Goal: Task Accomplishment & Management: Complete application form

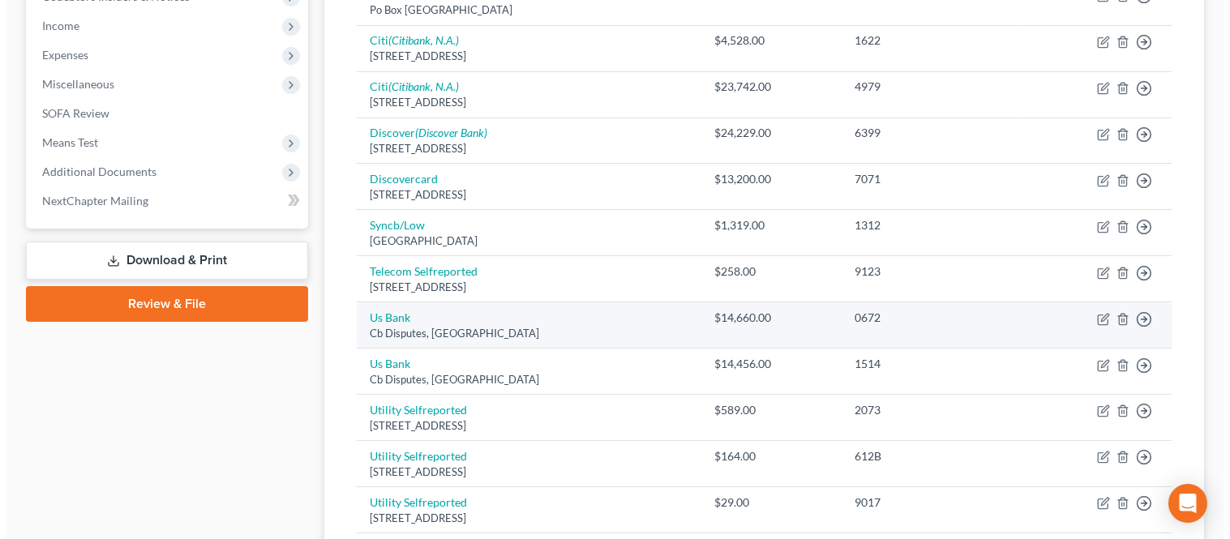
scroll to position [540, 0]
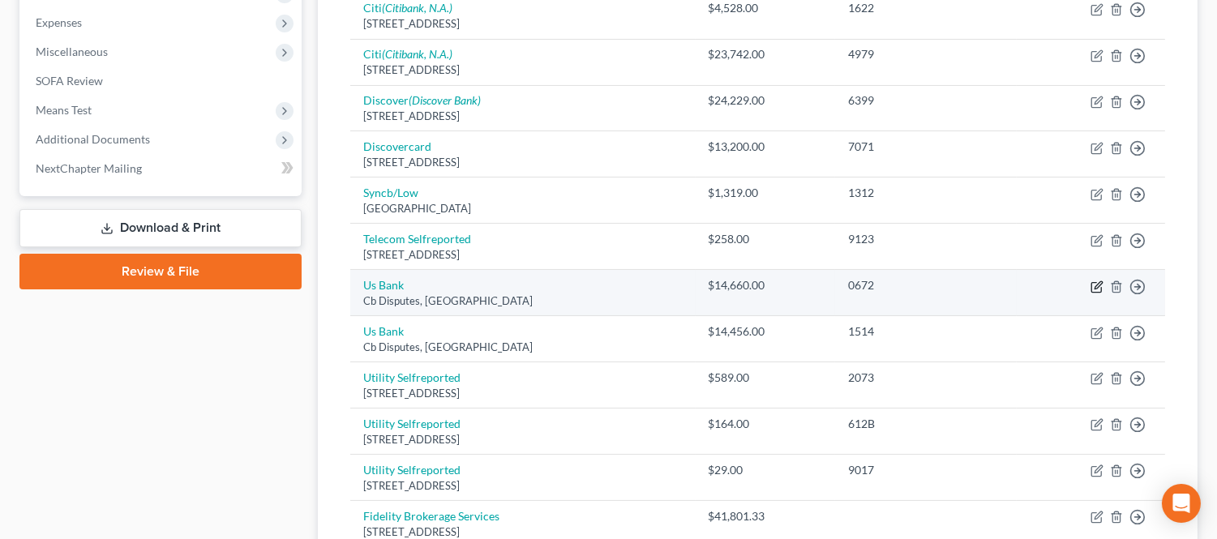
click at [1096, 288] on icon "button" at bounding box center [1097, 284] width 7 height 7
select select "26"
select select "2"
select select "0"
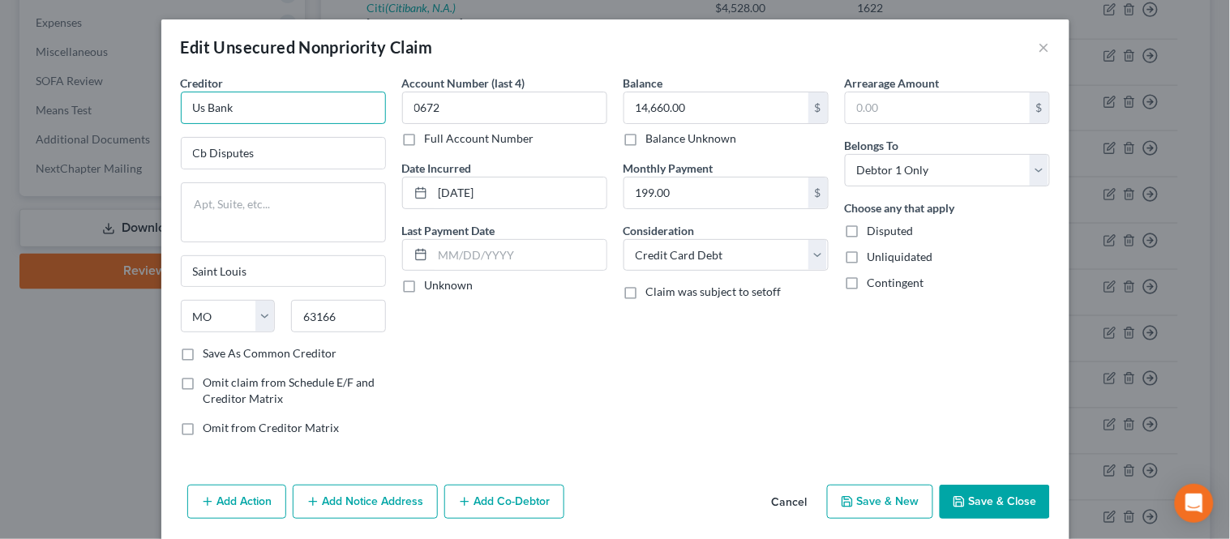
click at [200, 111] on input "Us Bank" at bounding box center [283, 108] width 205 height 32
drag, startPoint x: 277, startPoint y: 109, endPoint x: 156, endPoint y: 86, distance: 123.7
click at [161, 97] on div "Creditor * Us Bank Cb Disputes [GEOGRAPHIC_DATA] [US_STATE] AK AR AZ CA CO [GEO…" at bounding box center [615, 277] width 908 height 404
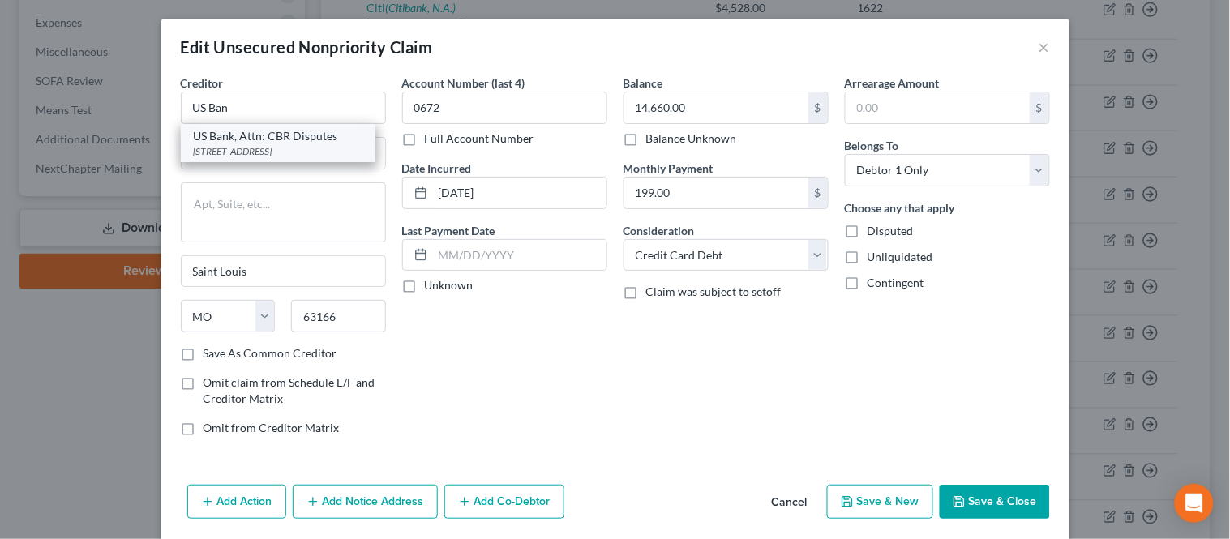
click at [255, 143] on div "US Bank, Attn: CBR Disputes" at bounding box center [278, 136] width 169 height 16
type input "US Bank, Attn: CBR Disputes"
type input "PO Box 108"
type input "63166-9801"
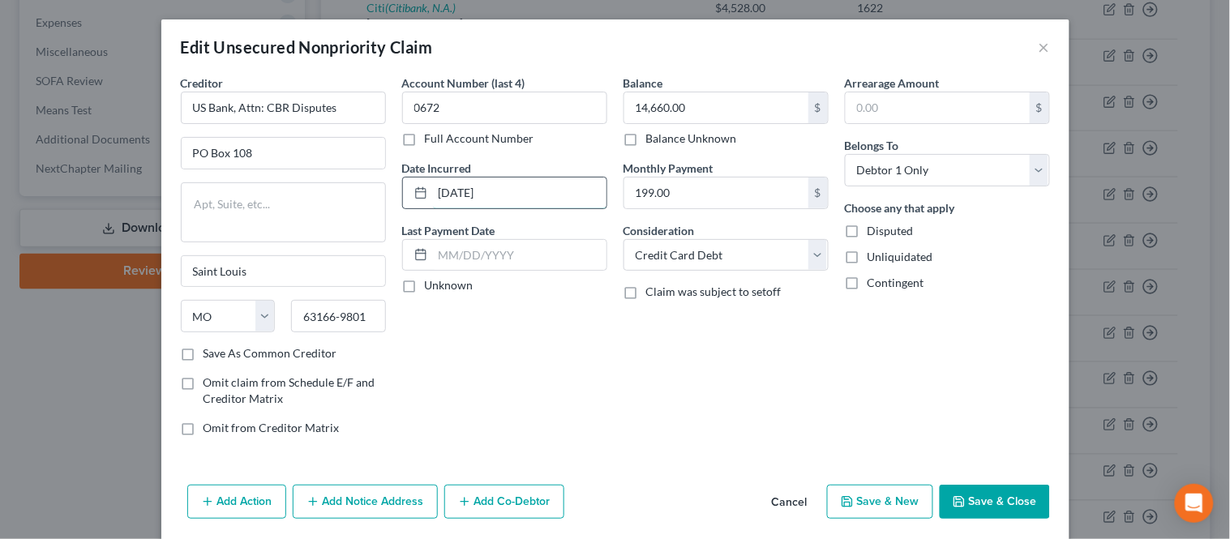
drag, startPoint x: 466, startPoint y: 190, endPoint x: 498, endPoint y: 184, distance: 32.1
click at [467, 190] on input "[DATE]" at bounding box center [519, 192] width 173 height 31
type input "[DATE]"
click at [874, 170] on select "Select Debtor 1 Only Debtor 2 Only Debtor 1 And Debtor 2 Only At Least One Of T…" at bounding box center [947, 170] width 205 height 32
select select "4"
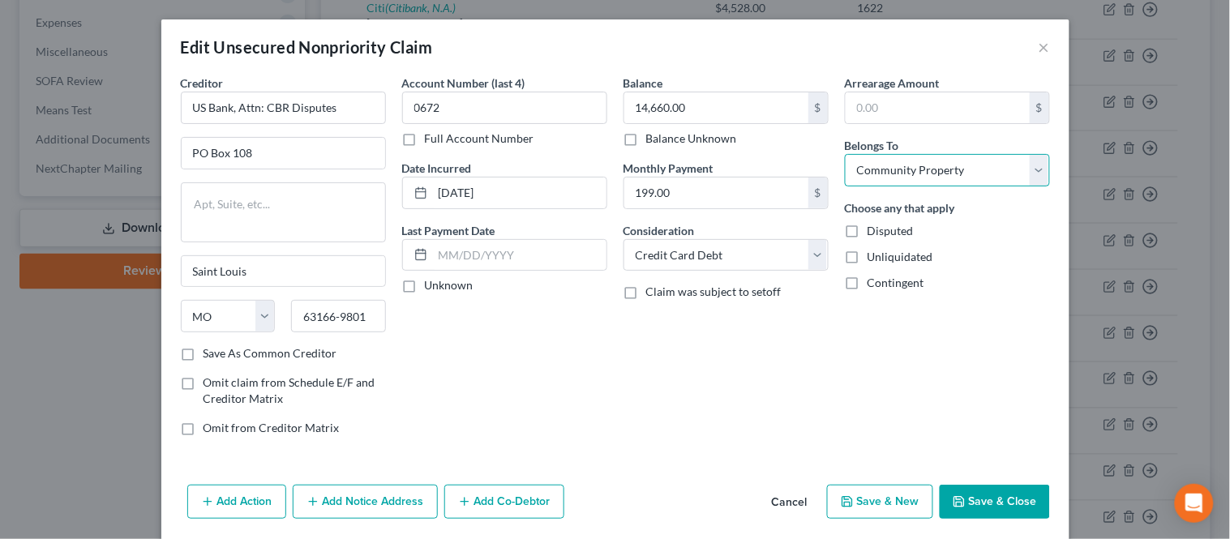
click at [845, 154] on select "Select Debtor 1 Only Debtor 2 Only Debtor 1 And Debtor 2 Only At Least One Of T…" at bounding box center [947, 170] width 205 height 32
click at [820, 352] on div "Balance 14,660.00 $ Balance Unknown Balance Undetermined 14,660.00 $ Balance Un…" at bounding box center [725, 262] width 221 height 374
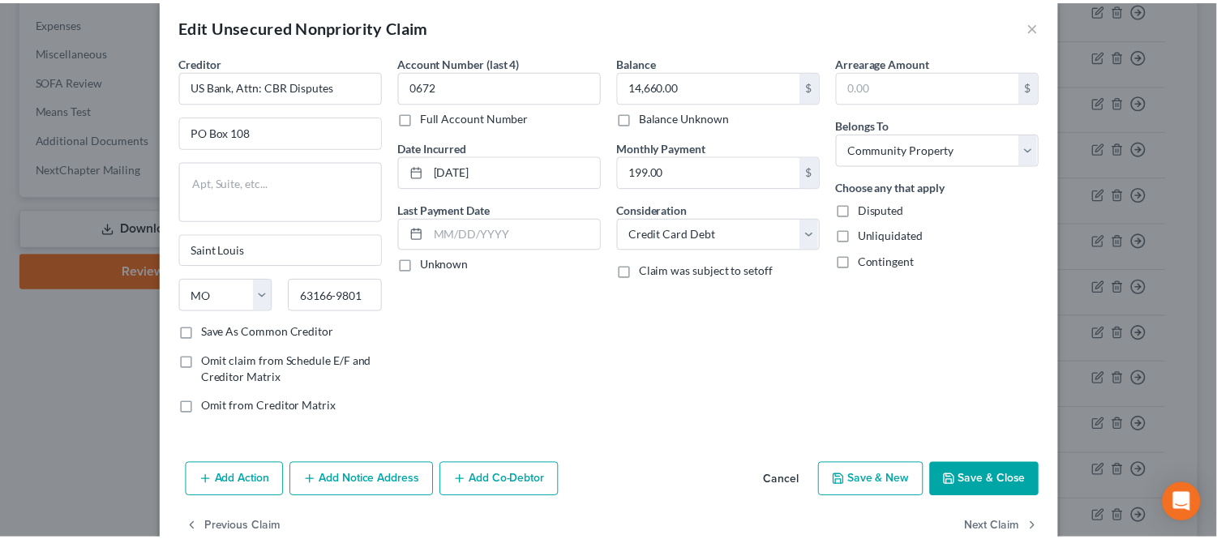
scroll to position [58, 0]
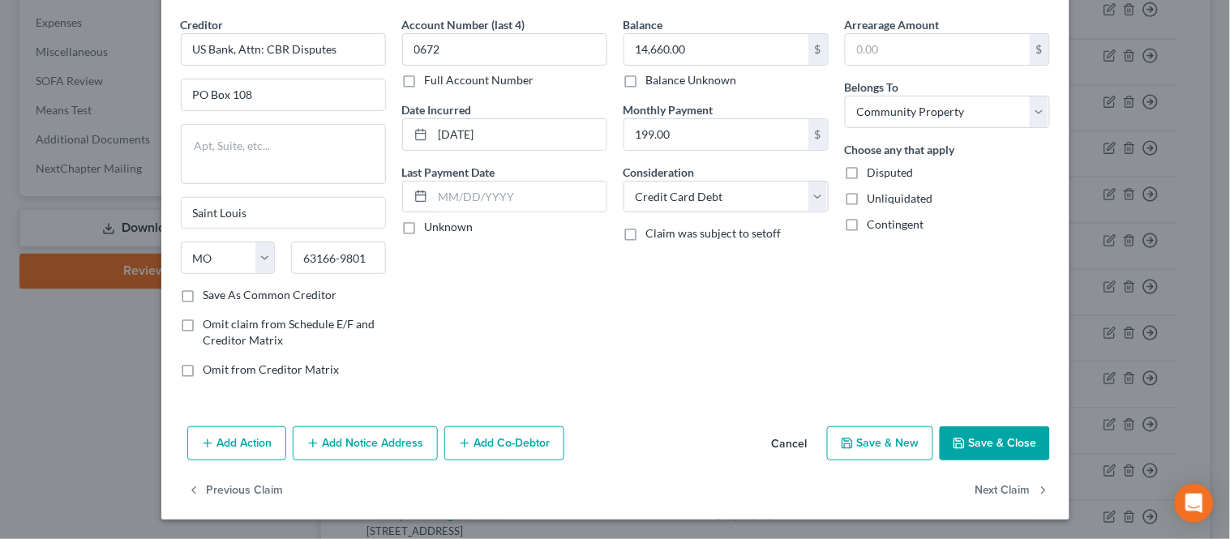
click at [979, 444] on button "Save & Close" at bounding box center [994, 443] width 110 height 34
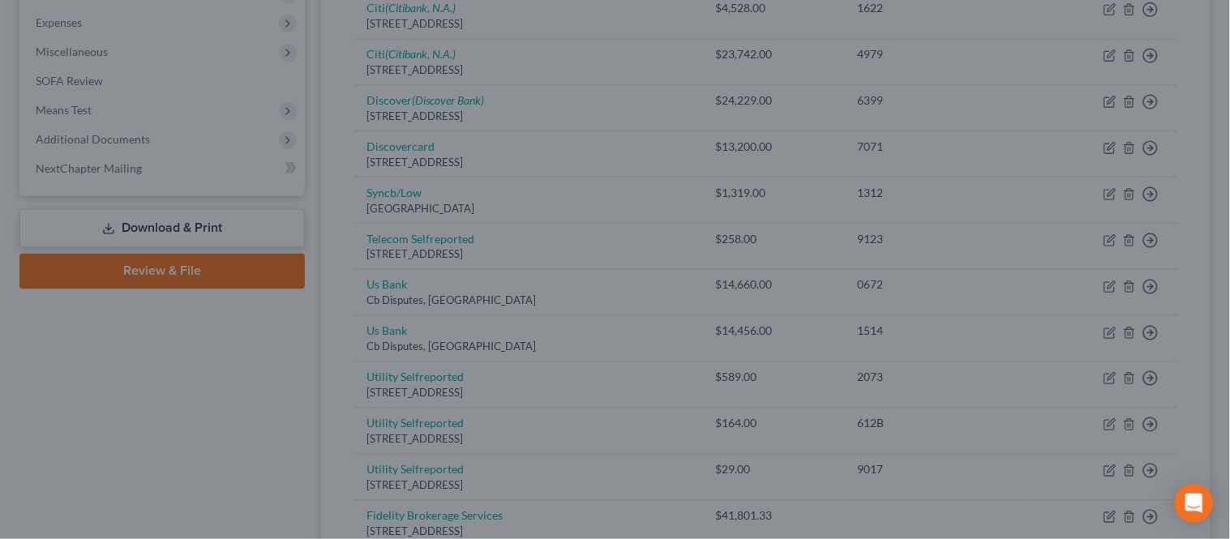
type input "0"
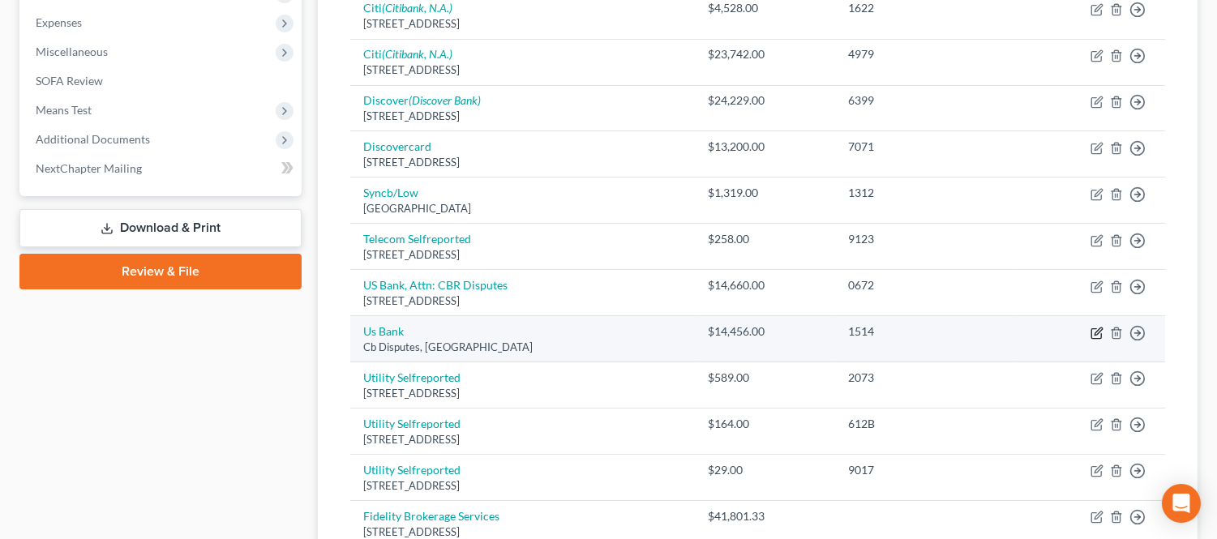
click at [1094, 329] on icon "button" at bounding box center [1096, 333] width 13 height 13
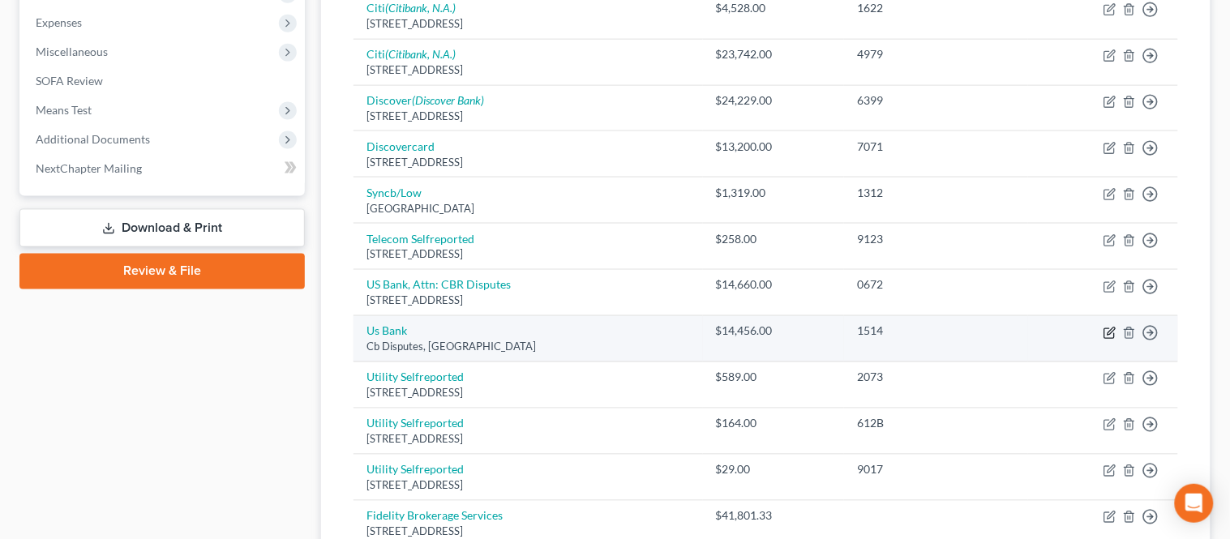
select select "26"
select select "0"
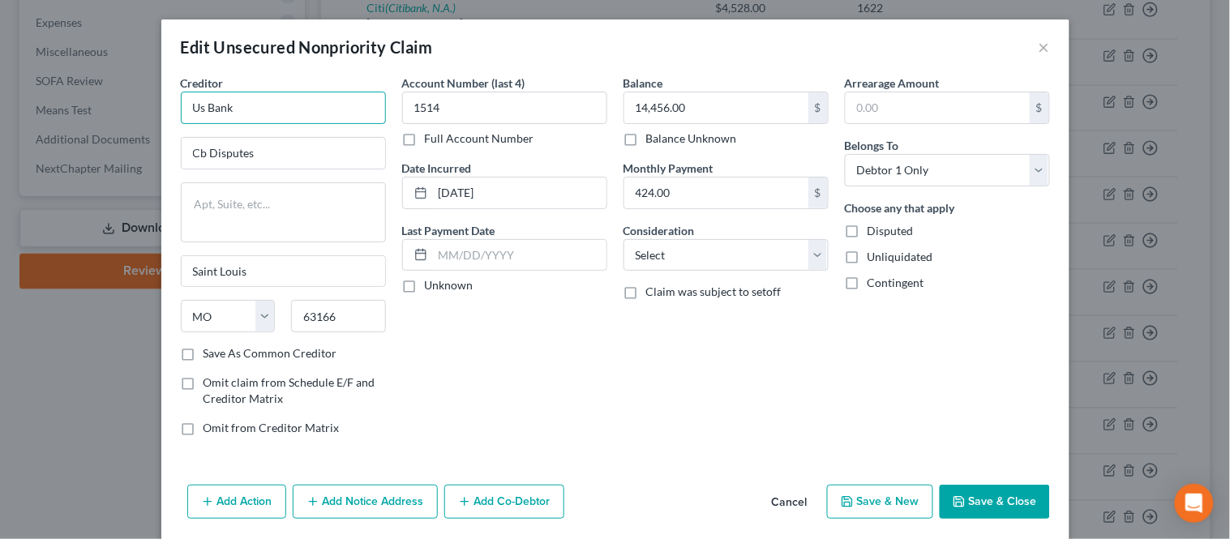
click at [298, 109] on input "Us Bank" at bounding box center [283, 108] width 205 height 32
drag, startPoint x: 264, startPoint y: 109, endPoint x: 118, endPoint y: 122, distance: 147.3
click at [125, 125] on div "Edit Unsecured Nonpriority Claim × Creditor * Us Bank Cb Disputes [GEOGRAPHIC_D…" at bounding box center [615, 269] width 1230 height 539
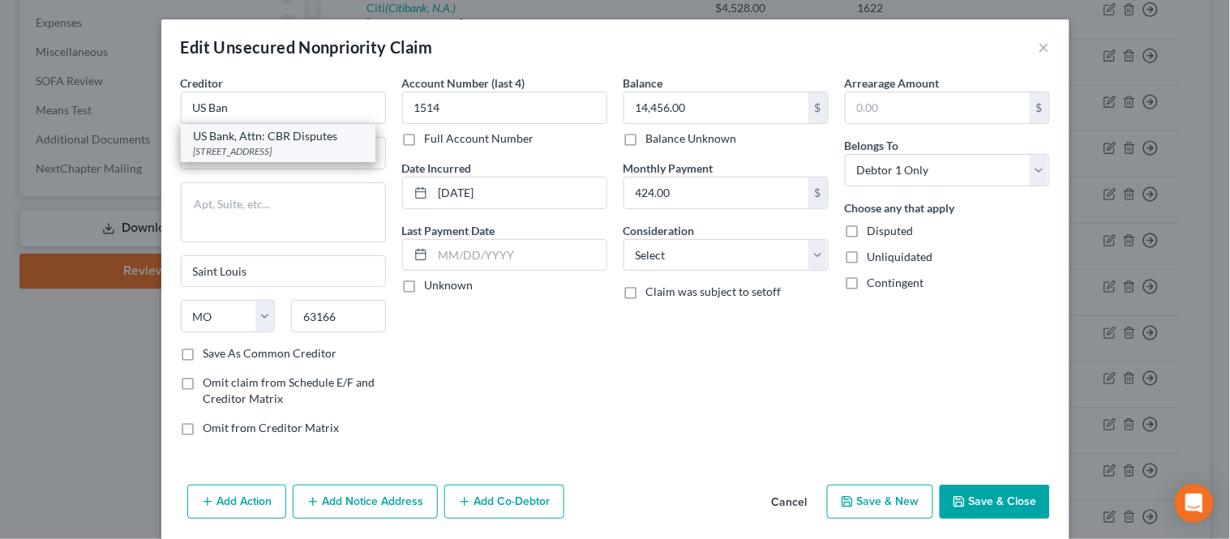
click at [284, 143] on div "US Bank, Attn: CBR Disputes" at bounding box center [278, 136] width 169 height 16
type input "US Bank, Attn: CBR Disputes"
type input "PO Box 108"
type input "63166-9801"
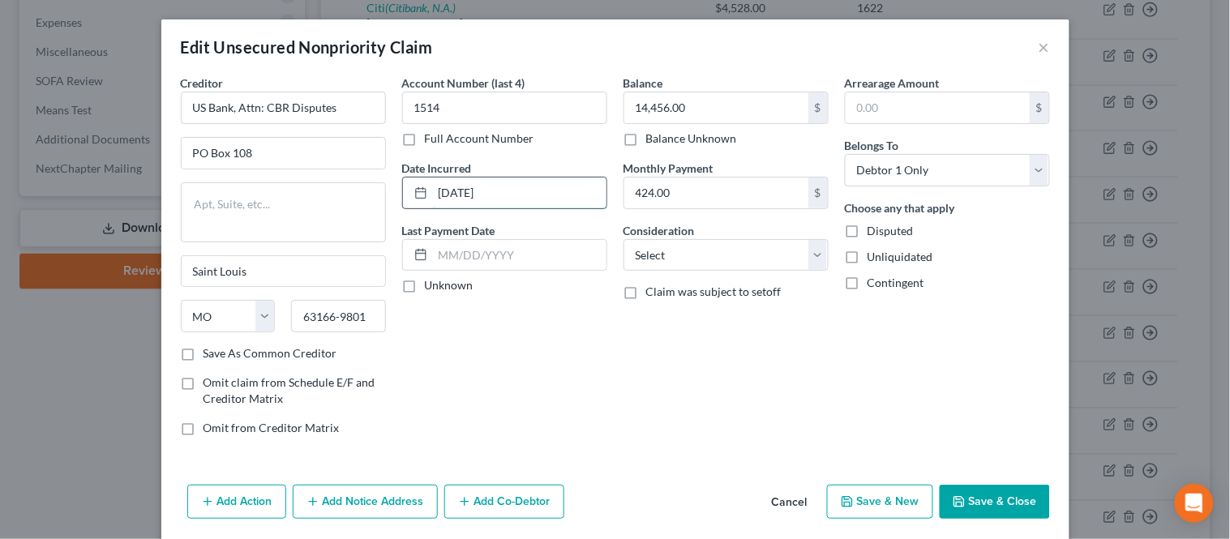
drag, startPoint x: 464, startPoint y: 191, endPoint x: 507, endPoint y: 184, distance: 43.6
click at [465, 191] on input "[DATE]" at bounding box center [519, 192] width 173 height 31
type input "[DATE]"
click at [678, 268] on select "Select Cable / Satellite Services Collection Agency Credit Card Debt Debt Couns…" at bounding box center [725, 255] width 205 height 32
select select "2"
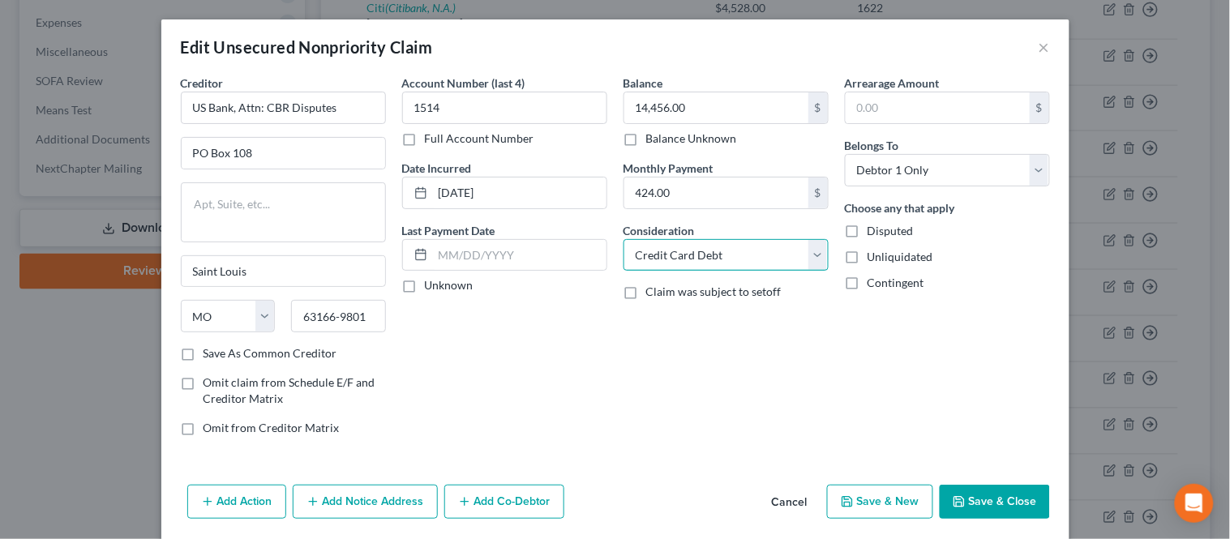
click at [623, 239] on select "Select Cable / Satellite Services Collection Agency Credit Card Debt Debt Couns…" at bounding box center [725, 255] width 205 height 32
click at [857, 157] on select "Select Debtor 1 Only Debtor 2 Only Debtor 1 And Debtor 2 Only At Least One Of T…" at bounding box center [947, 170] width 205 height 32
select select "4"
click at [845, 154] on select "Select Debtor 1 Only Debtor 2 Only Debtor 1 And Debtor 2 Only At Least One Of T…" at bounding box center [947, 170] width 205 height 32
click at [887, 374] on div "Arrearage Amount $ Belongs To * Select Debtor 1 Only Debtor 2 Only Debtor 1 And…" at bounding box center [946, 262] width 221 height 374
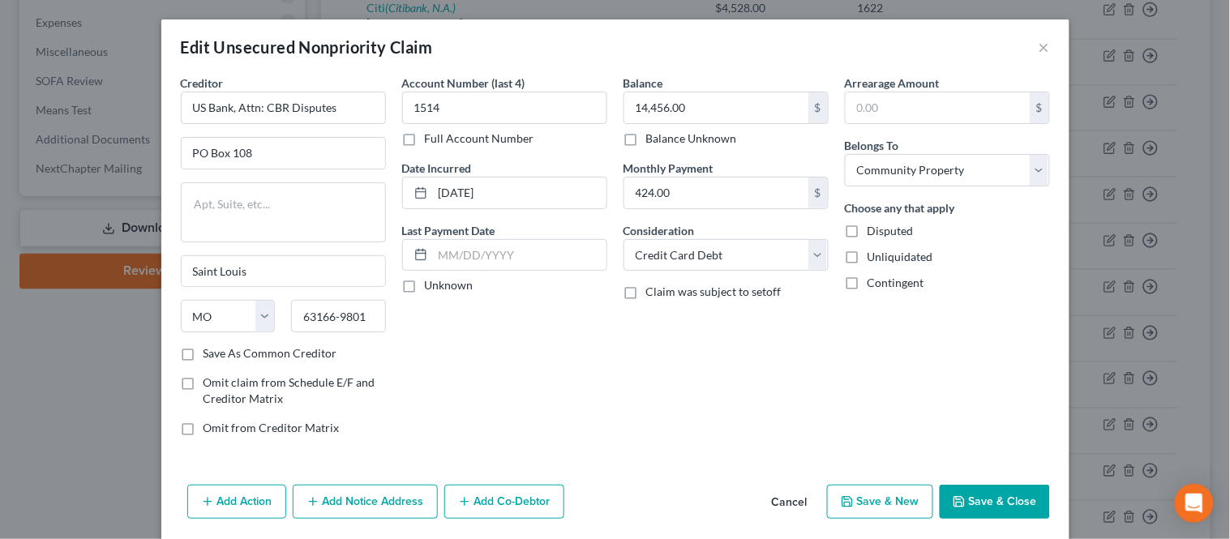
click at [979, 494] on button "Save & Close" at bounding box center [994, 502] width 110 height 34
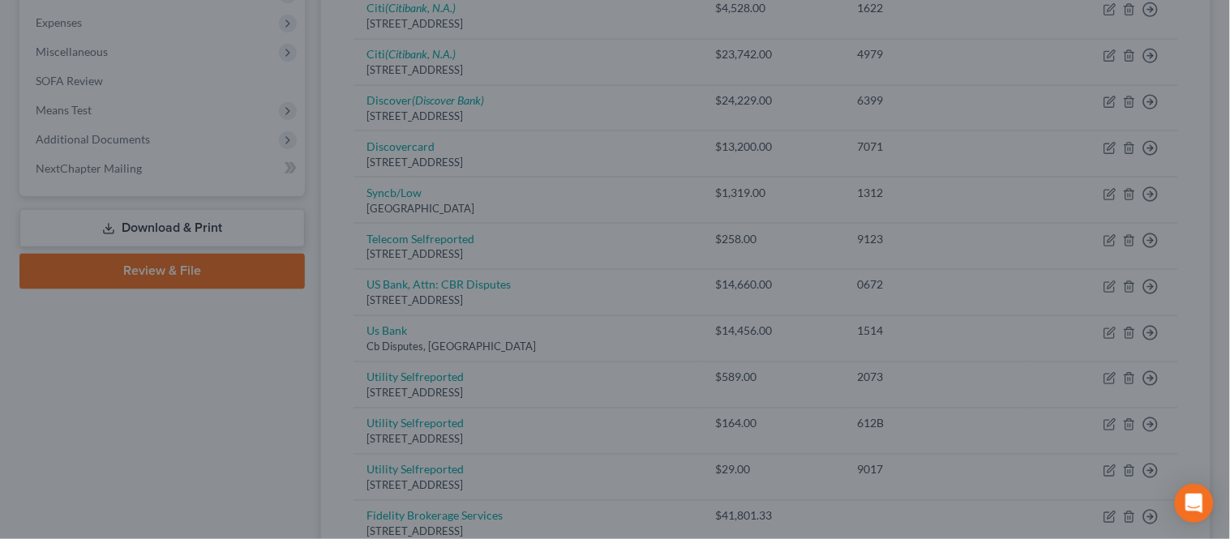
type input "0"
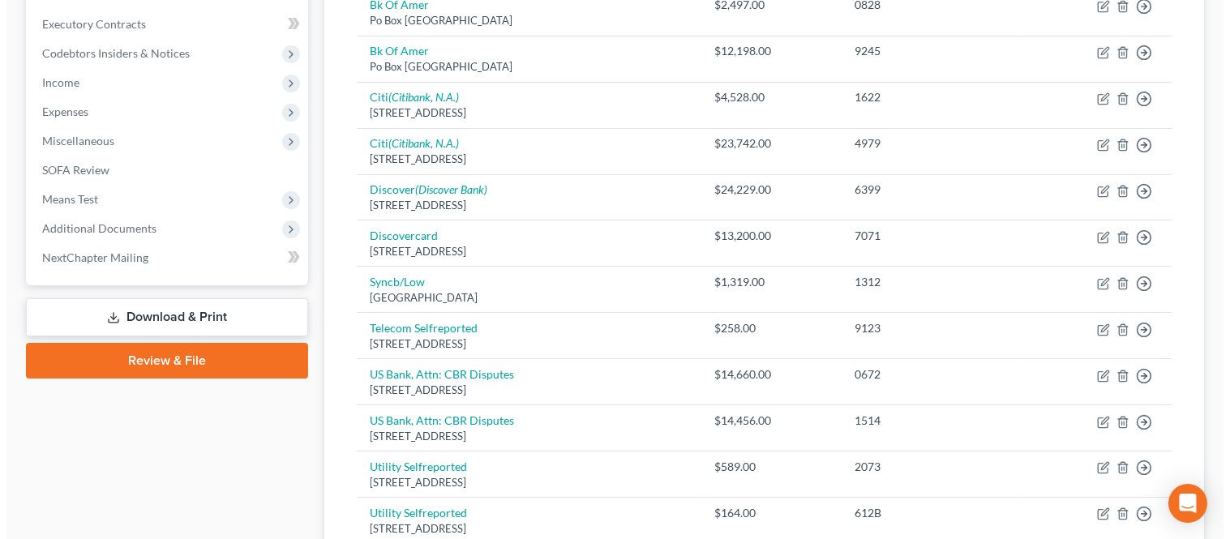
scroll to position [450, 0]
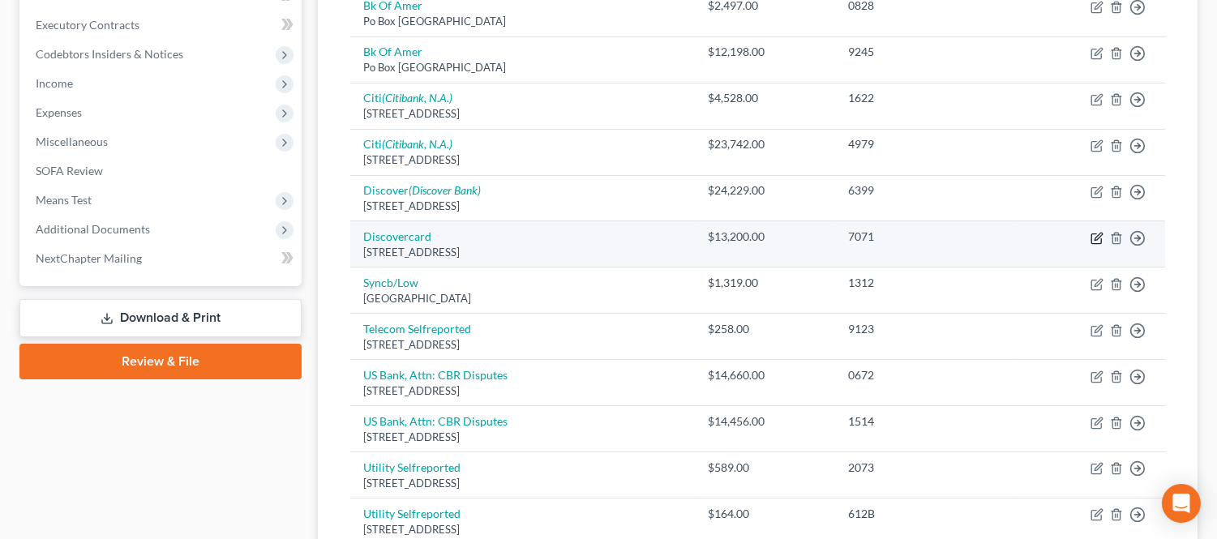
click at [1092, 237] on icon "button" at bounding box center [1096, 238] width 13 height 13
select select "46"
select select "2"
select select "0"
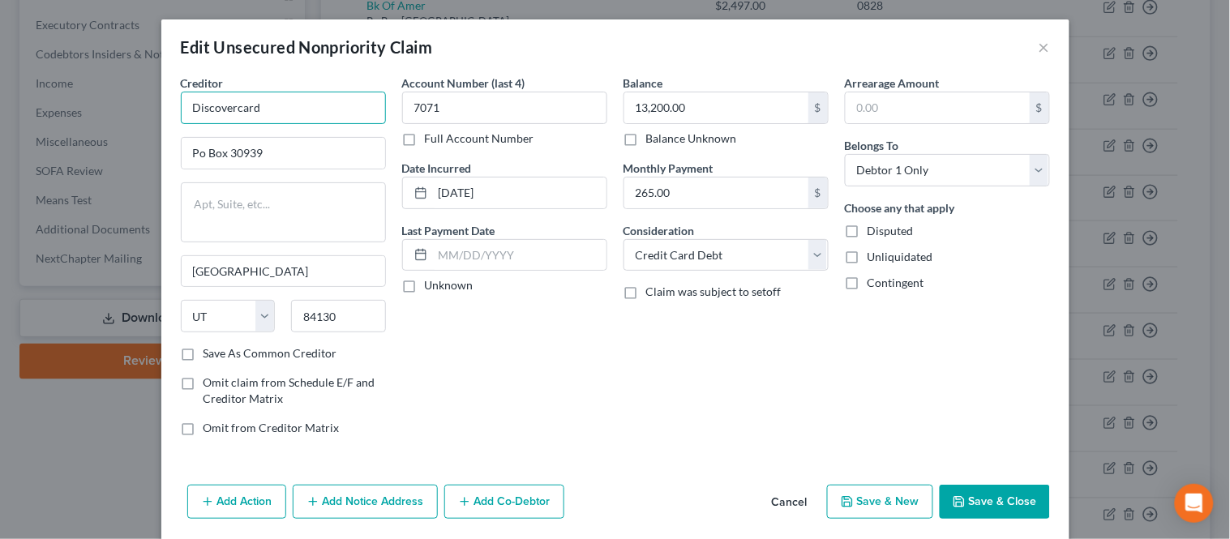
click at [284, 112] on input "Discovercard" at bounding box center [283, 108] width 205 height 32
type input "Discover"
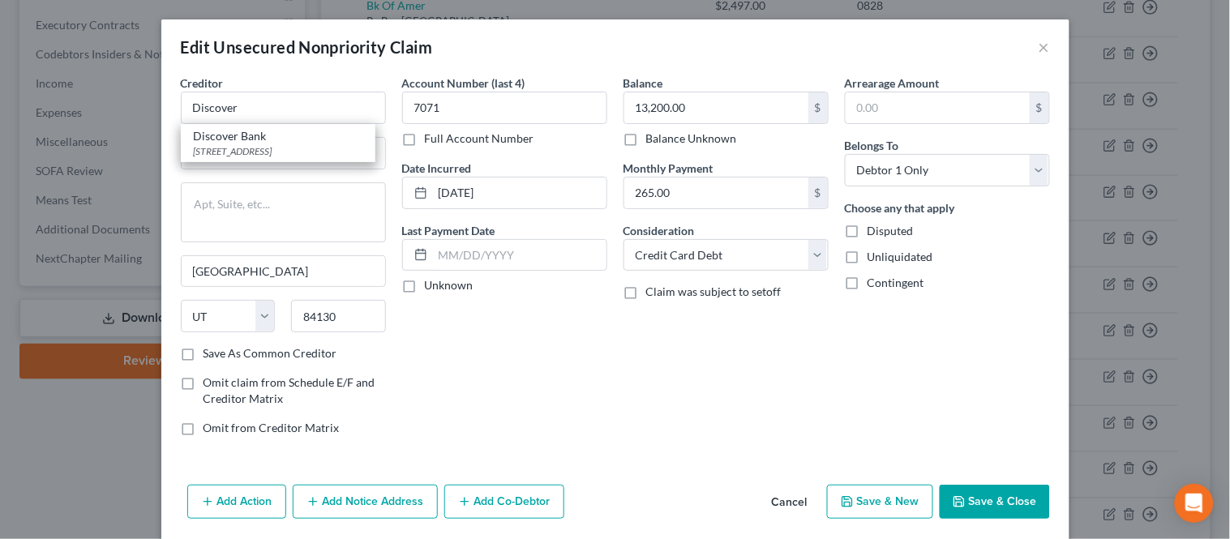
drag, startPoint x: 253, startPoint y: 83, endPoint x: 237, endPoint y: 87, distance: 16.7
click at [254, 83] on div "Creditor * Discover Discover [GEOGRAPHIC_DATA]-0943" at bounding box center [283, 99] width 205 height 49
drag, startPoint x: 199, startPoint y: 152, endPoint x: 284, endPoint y: 143, distance: 85.6
click at [199, 152] on input "Po Box 30939" at bounding box center [283, 153] width 203 height 31
type input "PO Box 30939"
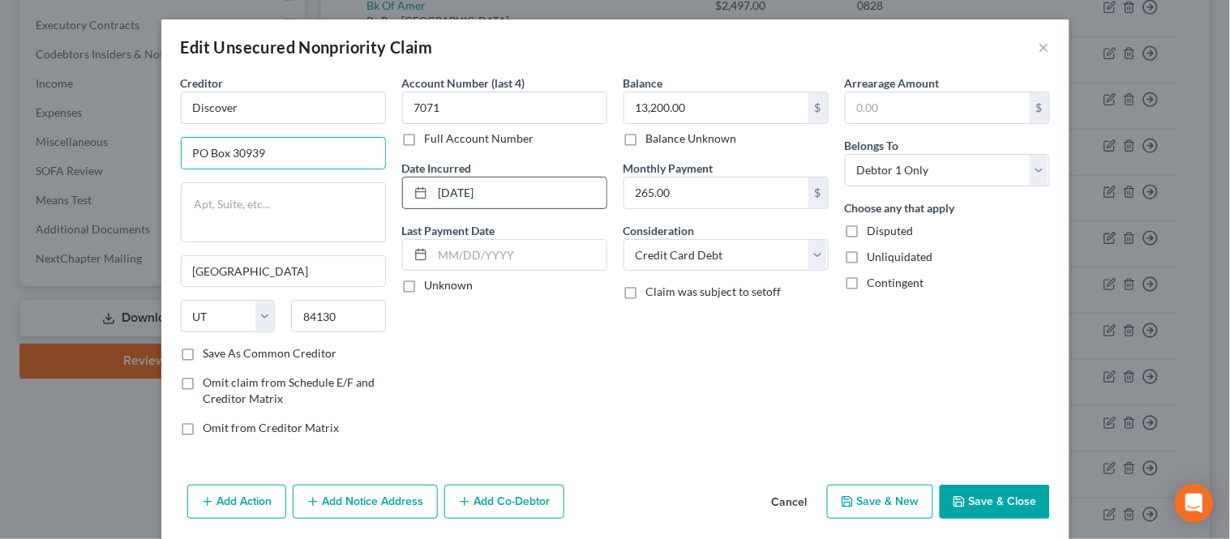
drag, startPoint x: 466, startPoint y: 191, endPoint x: 544, endPoint y: 200, distance: 78.3
click at [467, 191] on input "[DATE]" at bounding box center [519, 192] width 173 height 31
type input "[DATE]"
click at [595, 363] on div "Account Number (last 4) 7071 Full Account Number Date Incurred [DATE] Last Paym…" at bounding box center [504, 262] width 221 height 374
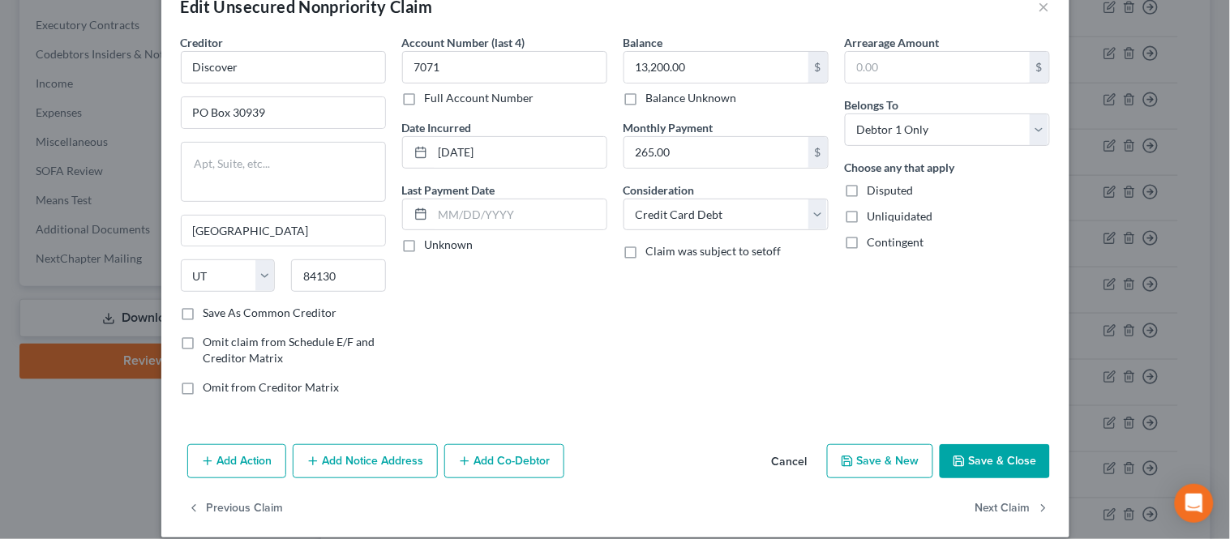
scroll to position [58, 0]
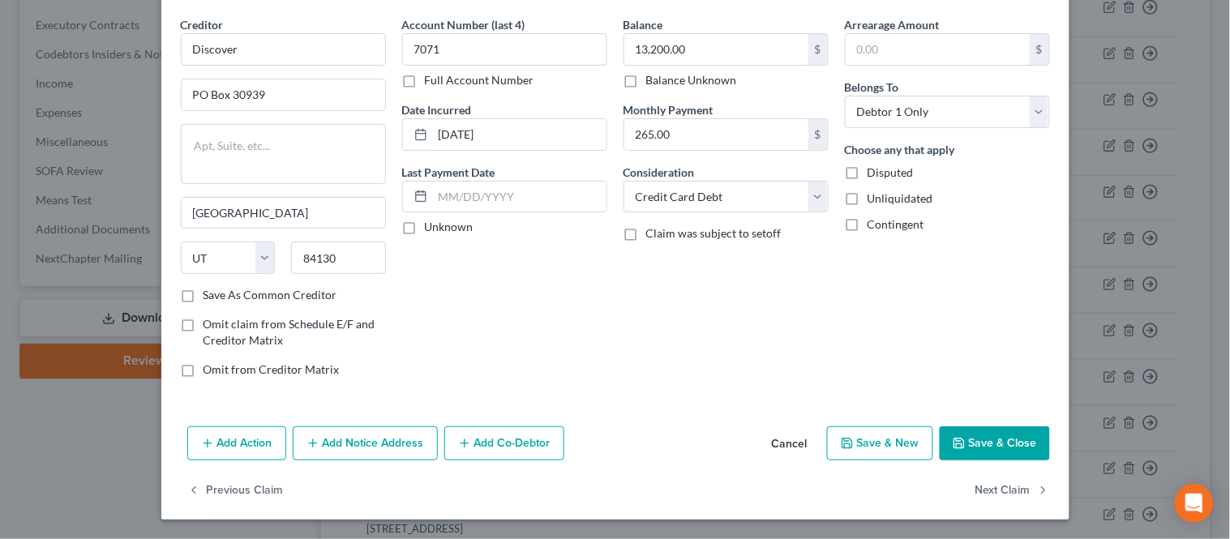
click at [367, 439] on button "Add Notice Address" at bounding box center [365, 443] width 145 height 34
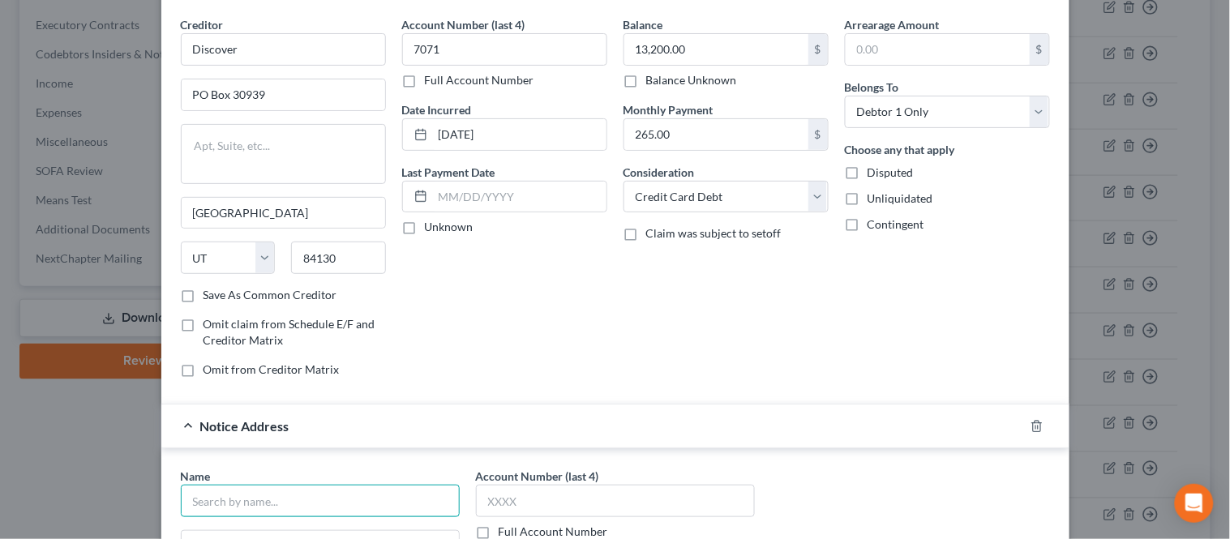
click at [292, 488] on input "text" at bounding box center [320, 501] width 279 height 32
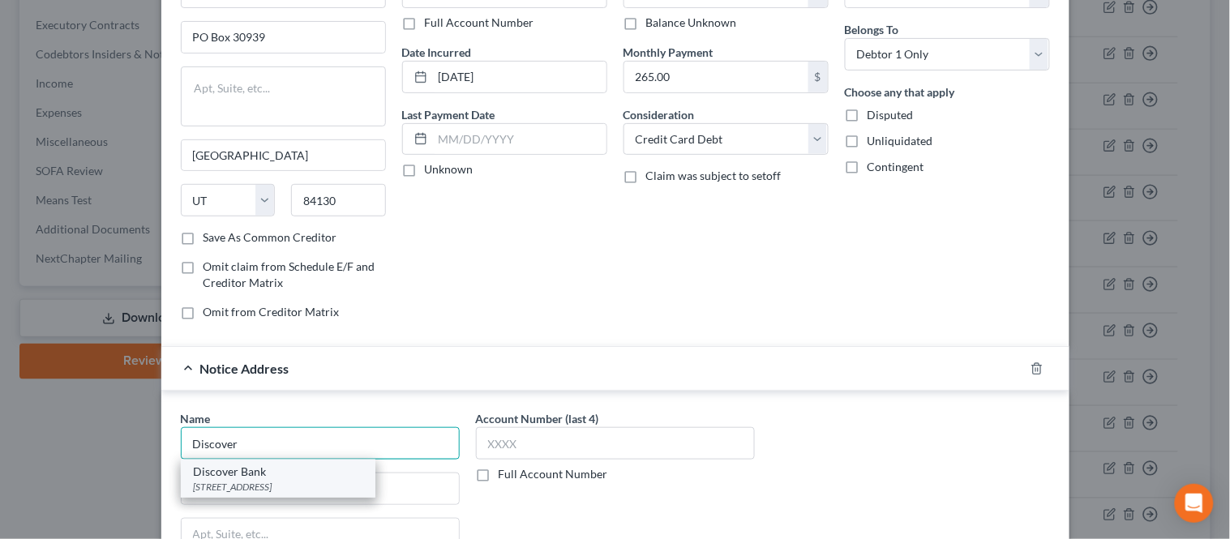
scroll to position [148, 0]
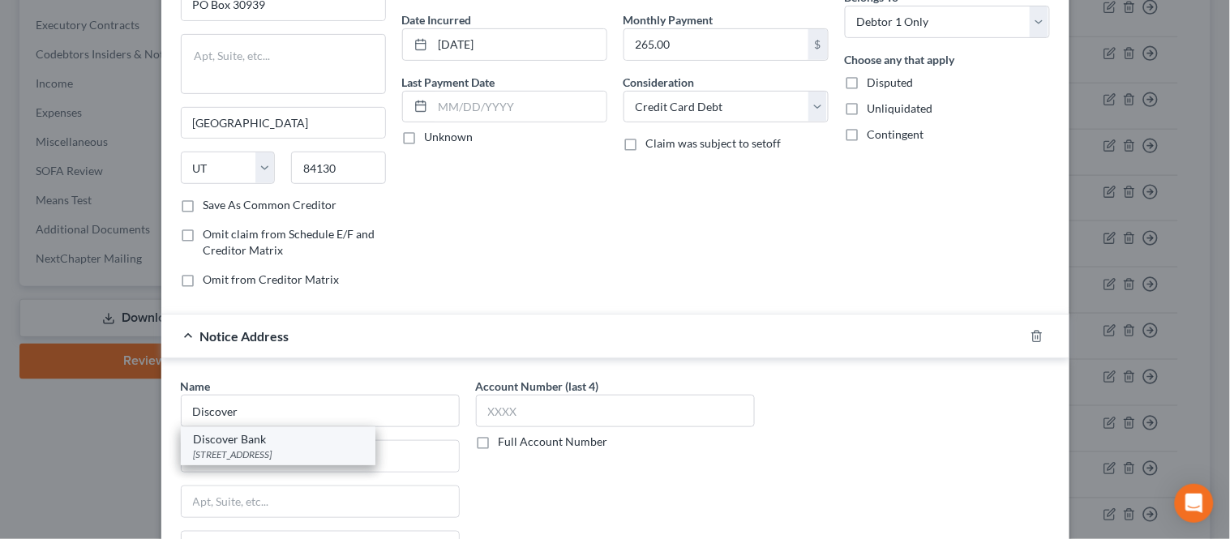
click at [297, 451] on div "[STREET_ADDRESS]" at bounding box center [278, 454] width 169 height 14
type input "Discover Bank"
type input "PO Box 30943"
type input "[GEOGRAPHIC_DATA]"
select select "46"
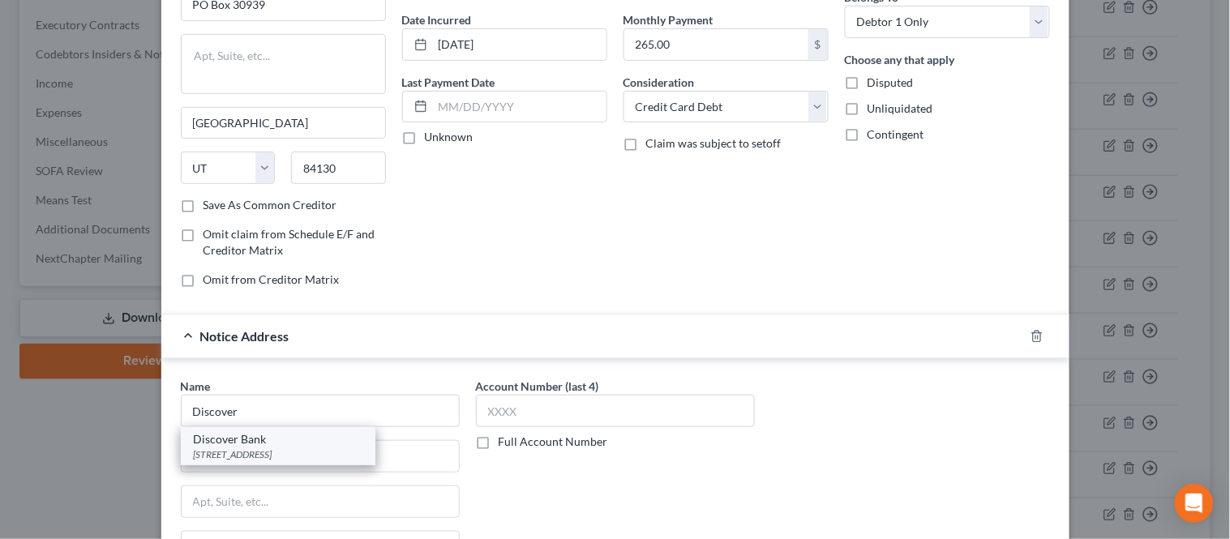
type input "84130-0943"
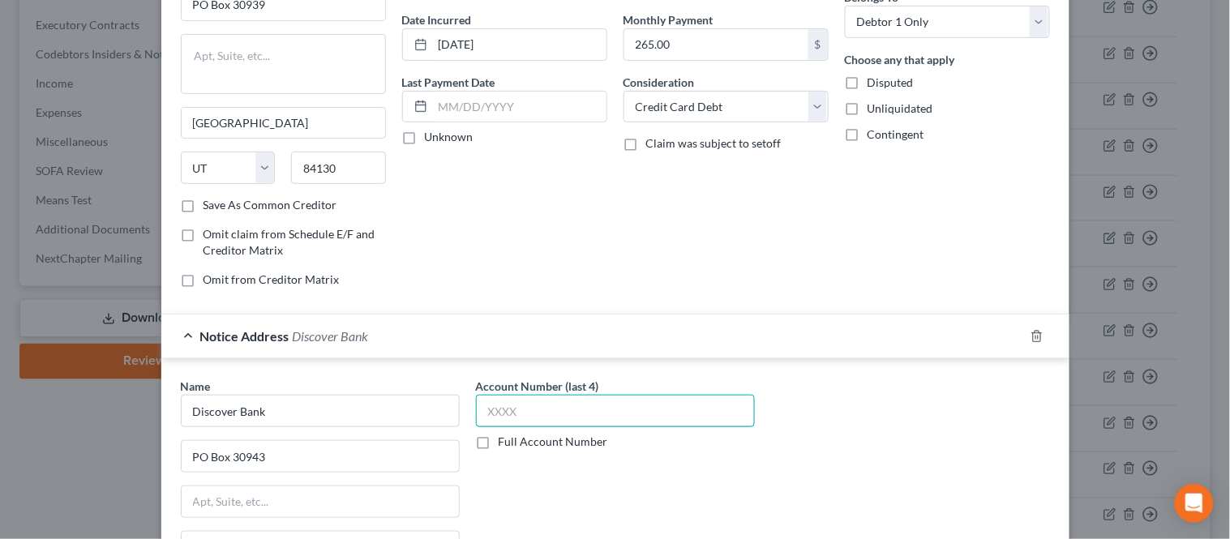
click at [507, 418] on input "text" at bounding box center [615, 411] width 279 height 32
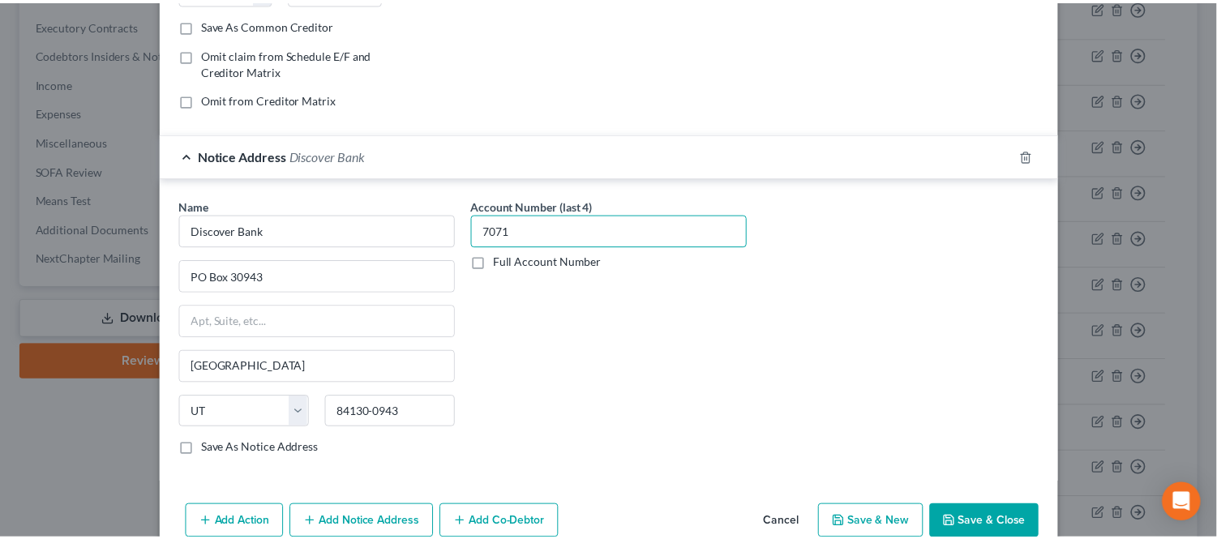
scroll to position [360, 0]
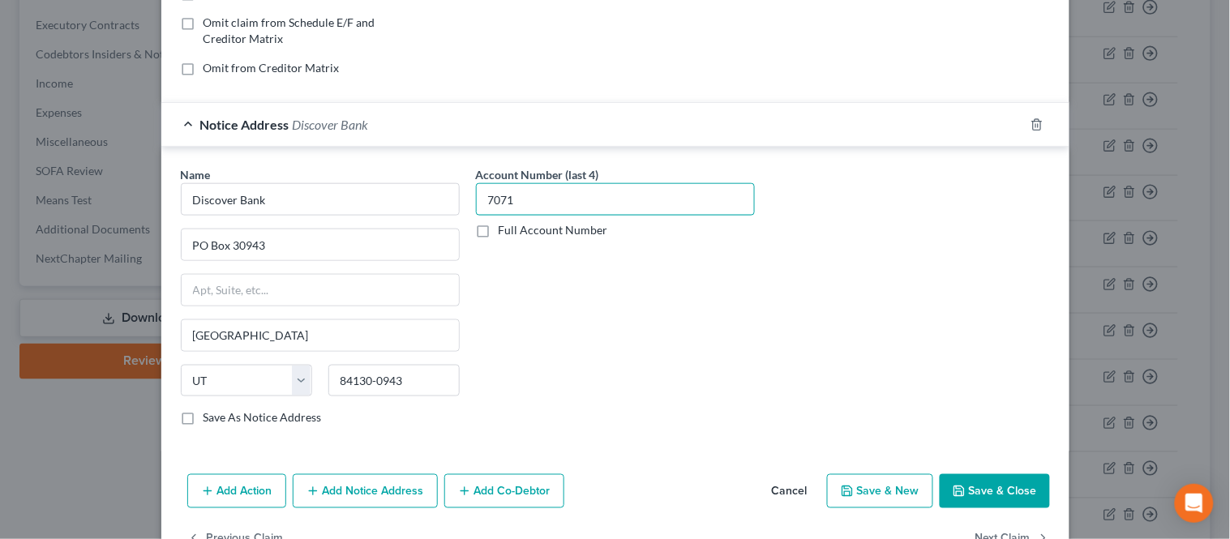
type input "7071"
click at [968, 488] on button "Save & Close" at bounding box center [994, 491] width 110 height 34
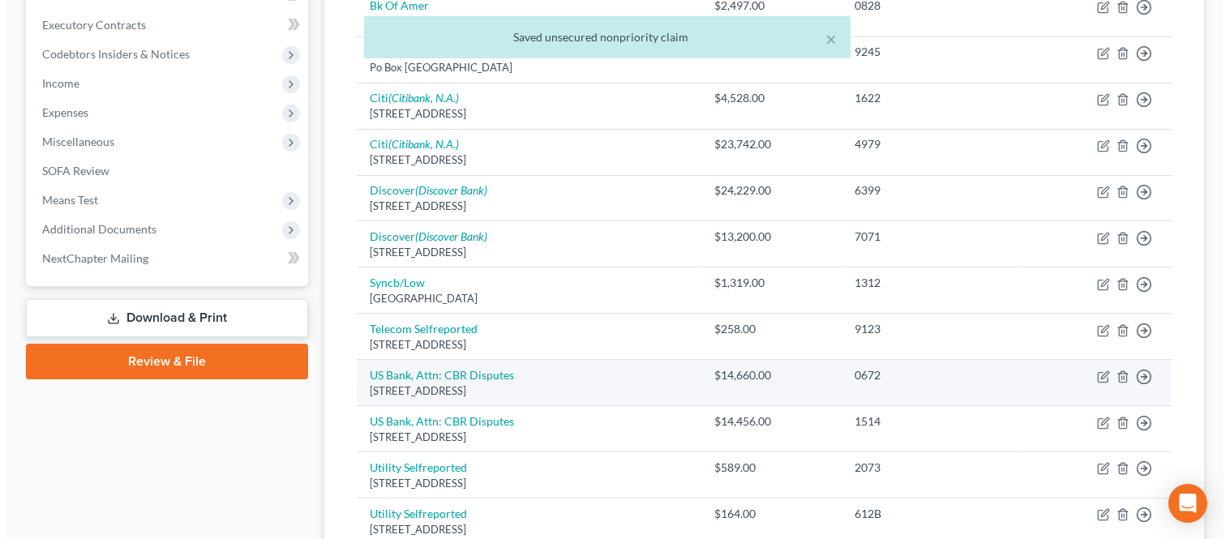
scroll to position [270, 0]
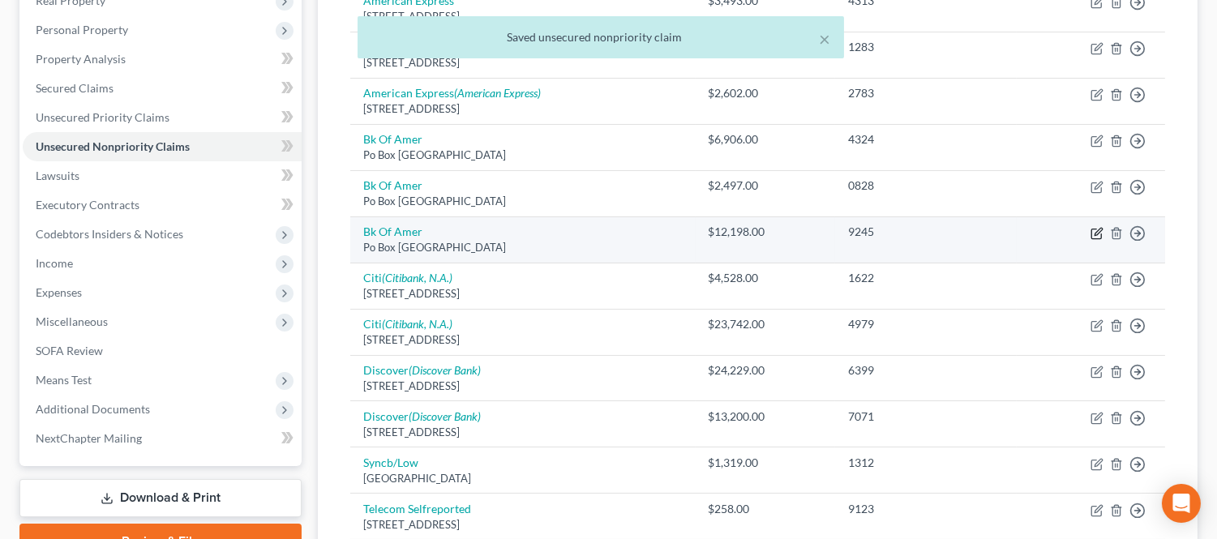
click at [1095, 227] on icon "button" at bounding box center [1096, 233] width 13 height 13
select select "45"
select select "2"
select select "0"
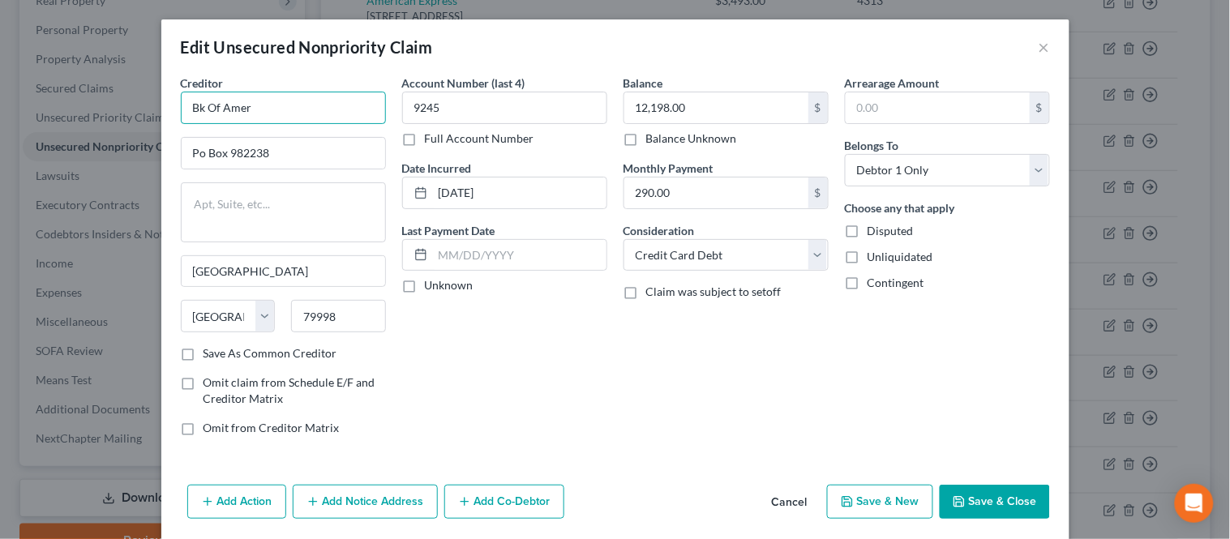
drag, startPoint x: 259, startPoint y: 110, endPoint x: 176, endPoint y: 105, distance: 83.6
click at [181, 113] on input "Bk Of Amer" at bounding box center [283, 108] width 205 height 32
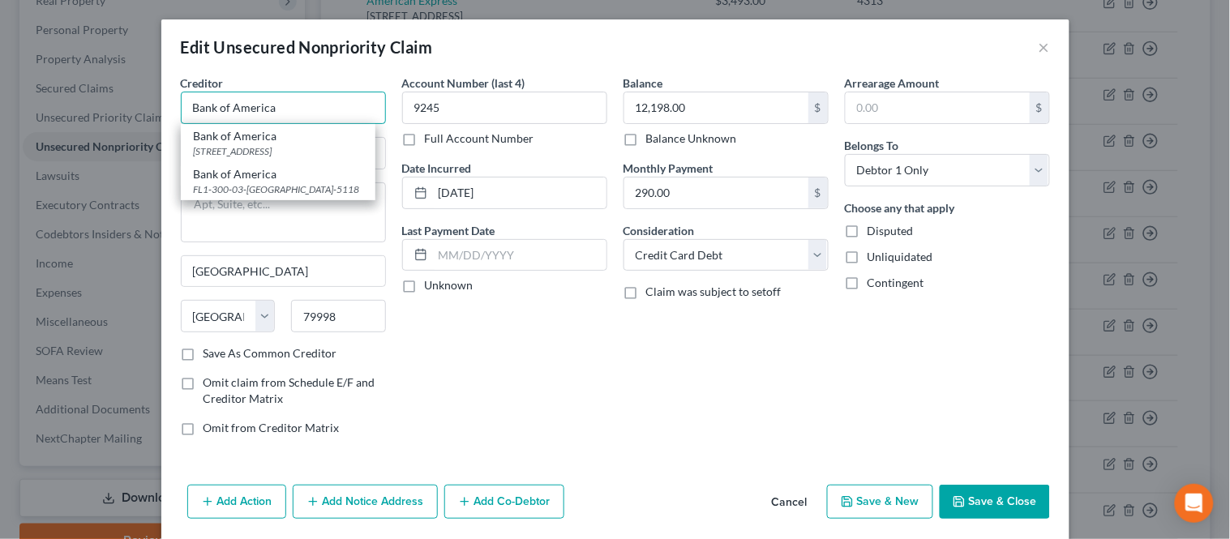
type input "Bank of America"
click at [262, 65] on div "Edit Unsecured Nonpriority Claim ×" at bounding box center [615, 46] width 908 height 55
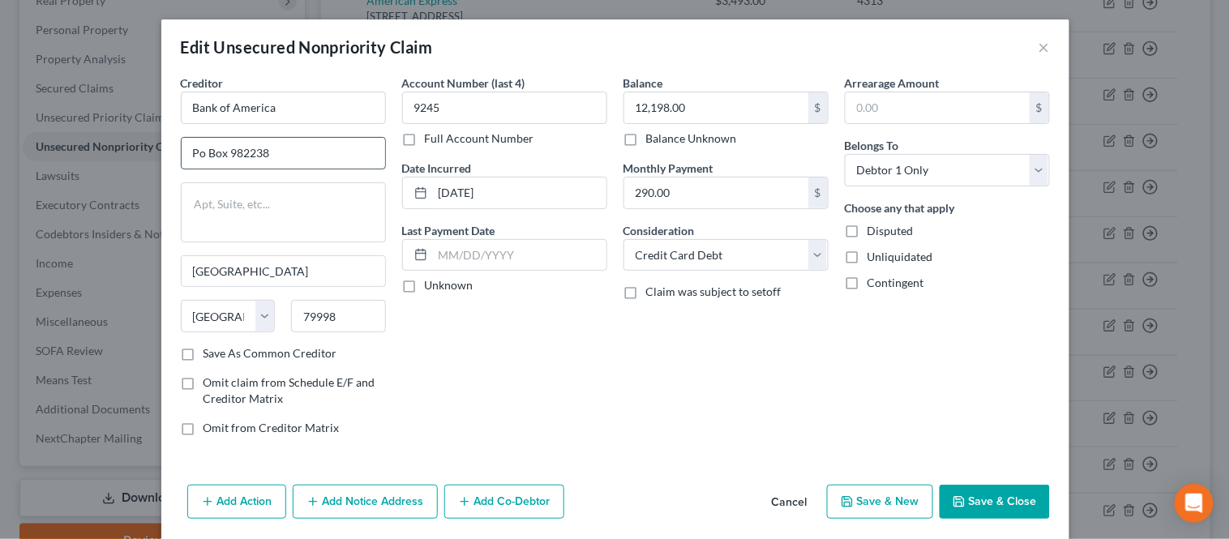
click at [195, 149] on input "Po Box 982238" at bounding box center [283, 153] width 203 height 31
type input "PO Box 982238"
click at [467, 190] on input "[DATE]" at bounding box center [519, 192] width 173 height 31
type input "[DATE]"
click at [615, 355] on div "Balance 12,198.00 $ Balance Unknown Balance Undetermined 12,198.00 $ Balance Un…" at bounding box center [725, 262] width 221 height 374
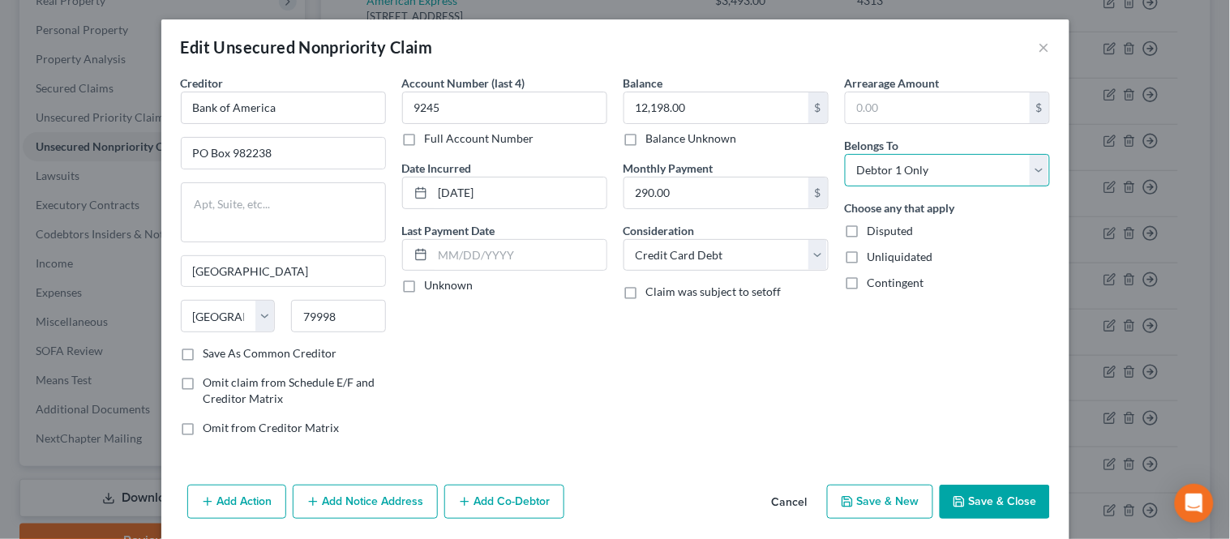
drag, startPoint x: 877, startPoint y: 158, endPoint x: 896, endPoint y: 184, distance: 31.9
click at [877, 158] on select "Select Debtor 1 Only Debtor 2 Only Debtor 1 And Debtor 2 Only At Least One Of T…" at bounding box center [947, 170] width 205 height 32
select select "4"
click at [845, 154] on select "Select Debtor 1 Only Debtor 2 Only Debtor 1 And Debtor 2 Only At Least One Of T…" at bounding box center [947, 170] width 205 height 32
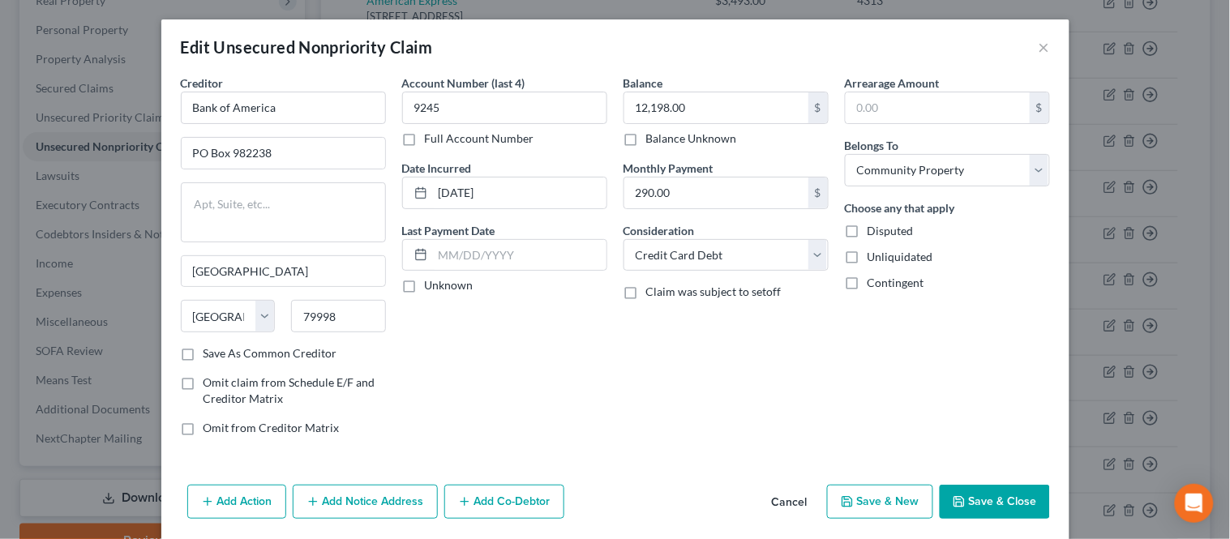
click at [970, 498] on button "Save & Close" at bounding box center [994, 502] width 110 height 34
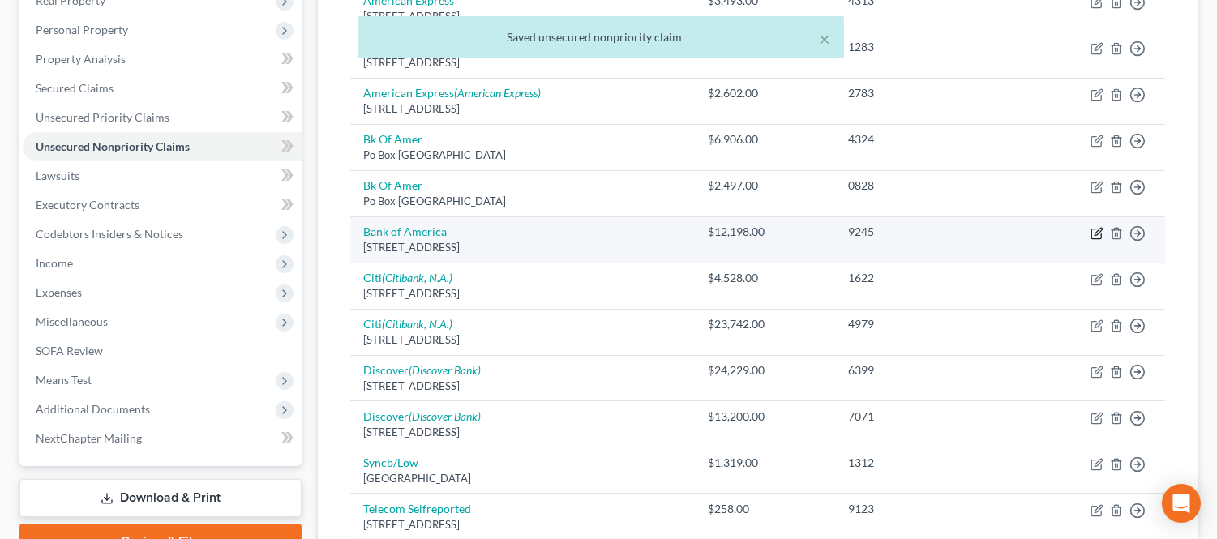
click at [1092, 230] on icon "button" at bounding box center [1096, 233] width 13 height 13
select select "45"
select select "2"
select select "4"
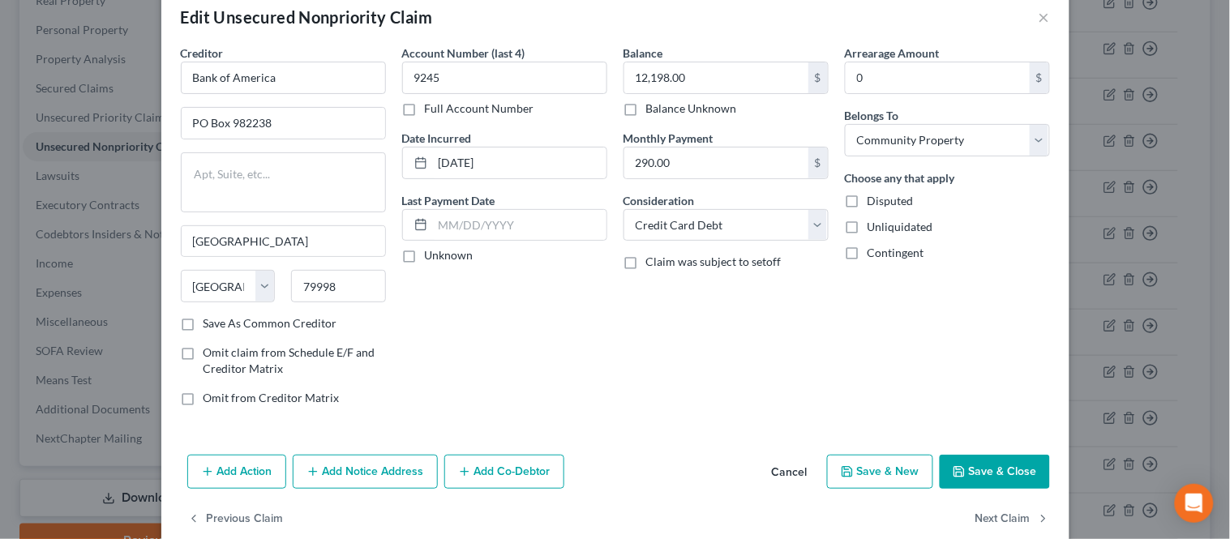
scroll to position [58, 0]
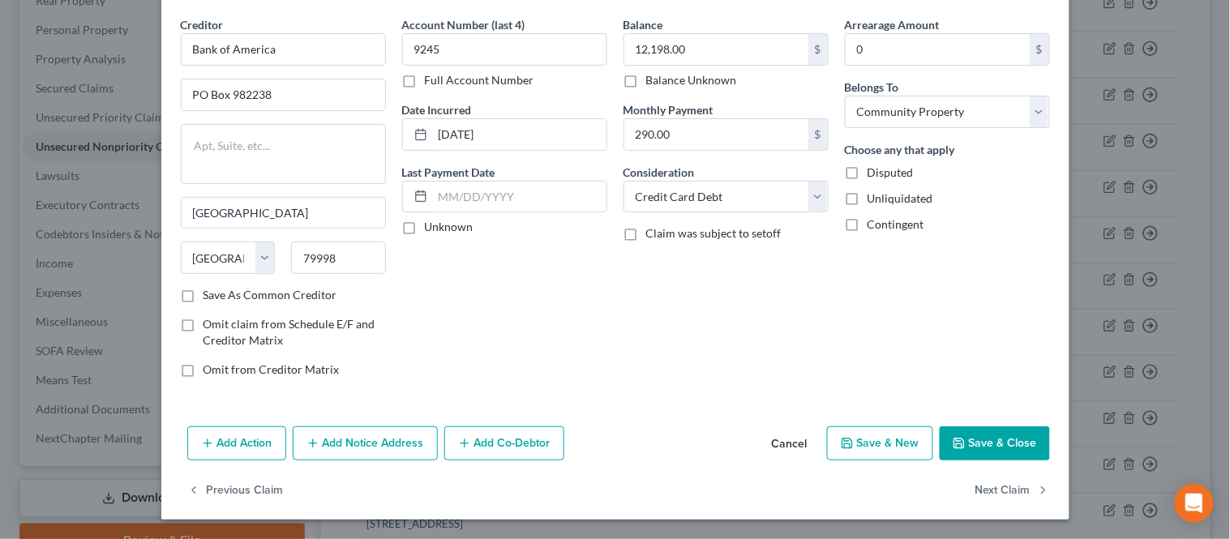
drag, startPoint x: 340, startPoint y: 435, endPoint x: 256, endPoint y: 468, distance: 90.3
click at [341, 435] on button "Add Notice Address" at bounding box center [365, 443] width 145 height 34
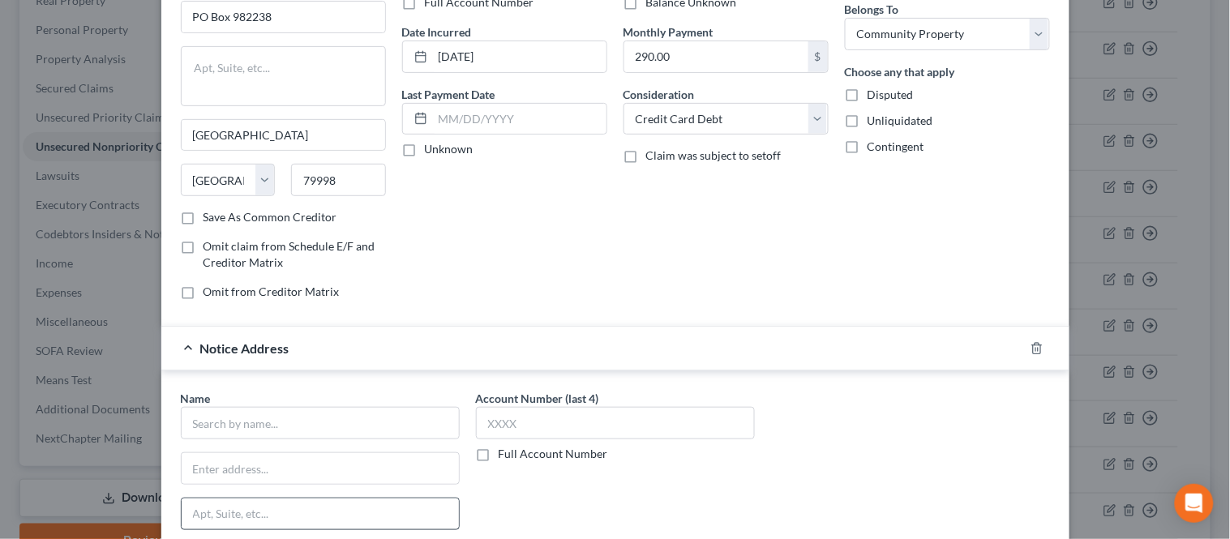
scroll to position [238, 0]
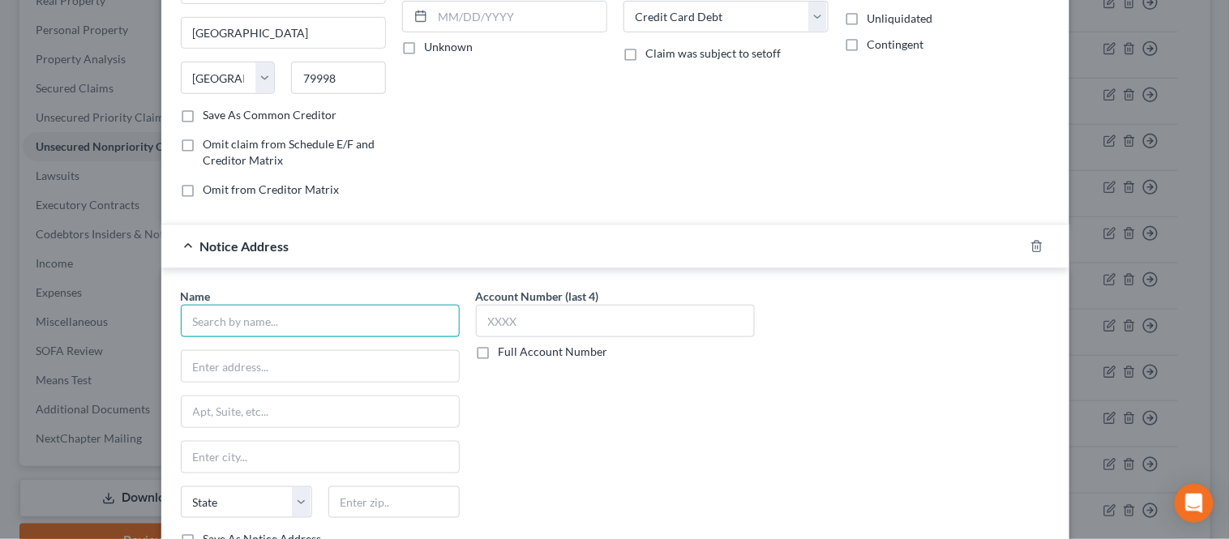
click at [235, 326] on input "text" at bounding box center [320, 321] width 279 height 32
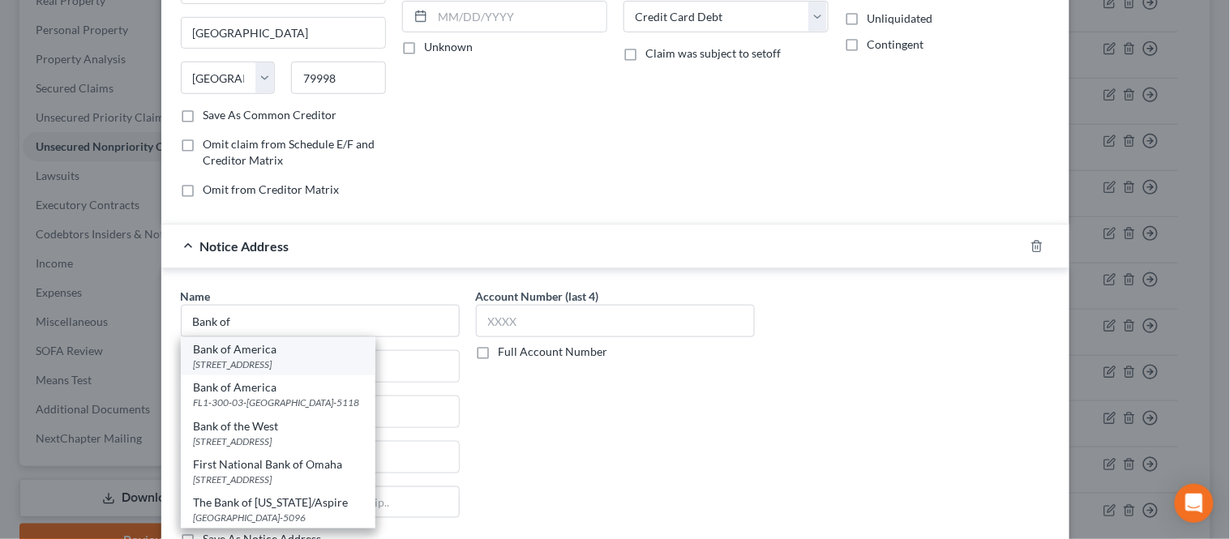
click at [281, 358] on div "[STREET_ADDRESS]" at bounding box center [278, 364] width 169 height 14
type input "Bank of America"
type input "PO Box 15019"
type input "Wilmington"
select select "7"
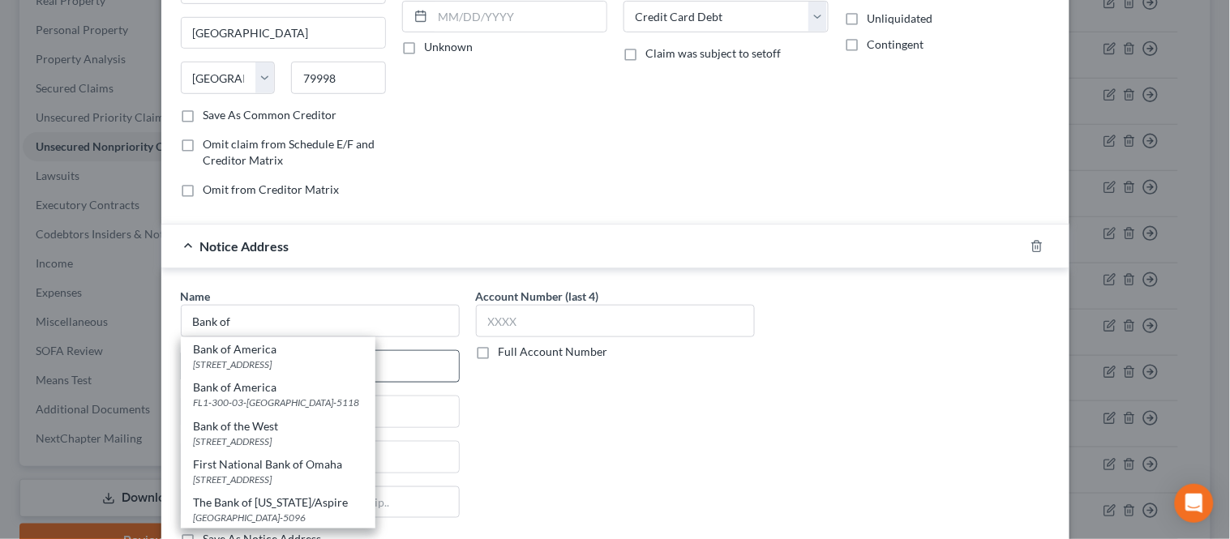
type input "19886-5019"
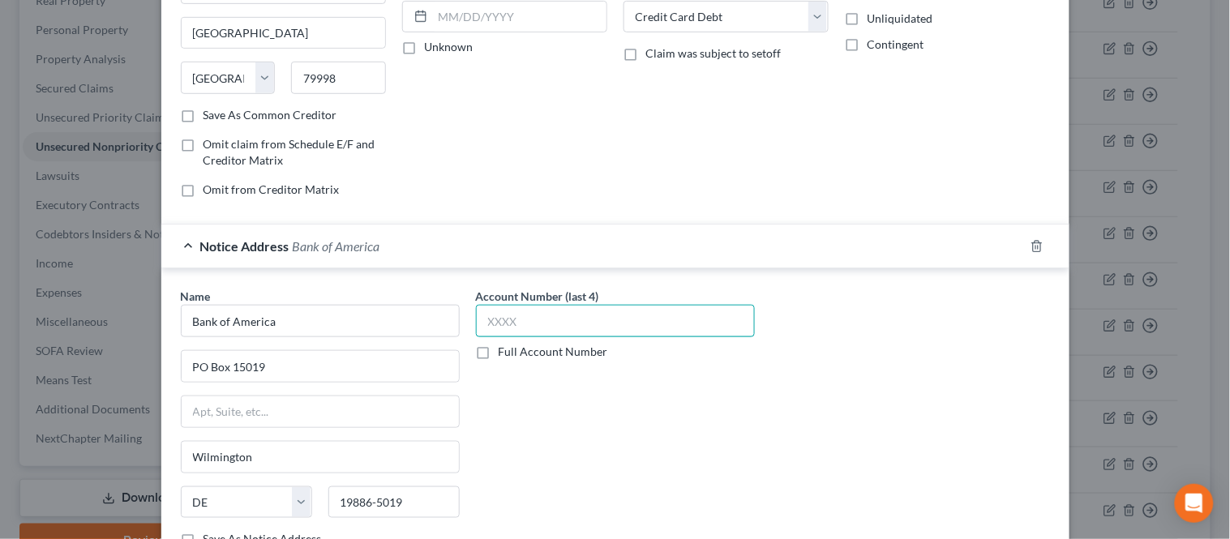
click at [515, 320] on input "text" at bounding box center [615, 321] width 279 height 32
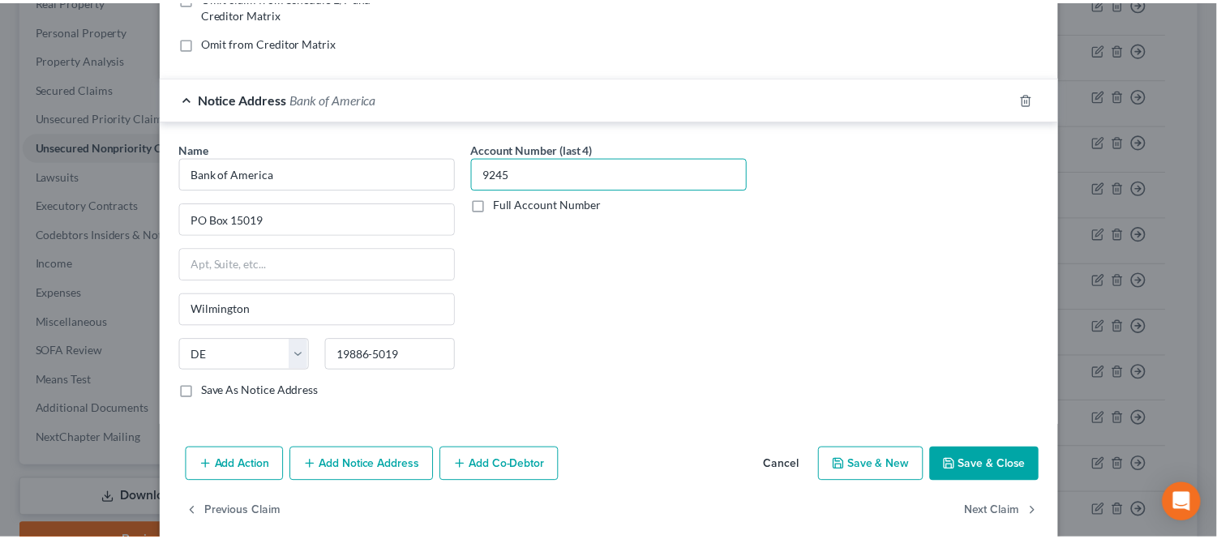
scroll to position [409, 0]
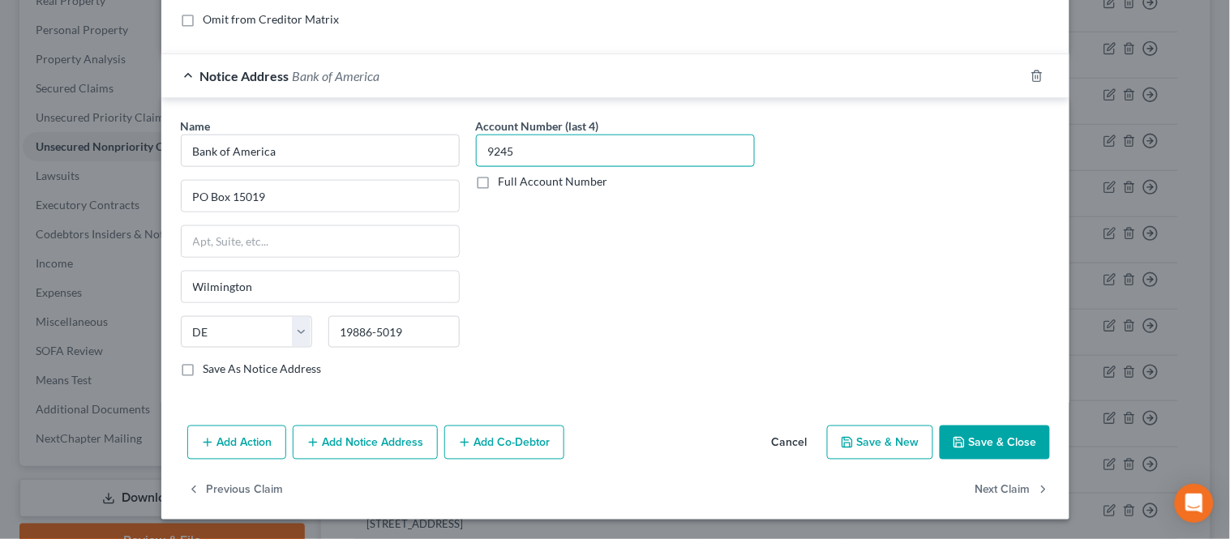
type input "9245"
click at [984, 434] on button "Save & Close" at bounding box center [994, 443] width 110 height 34
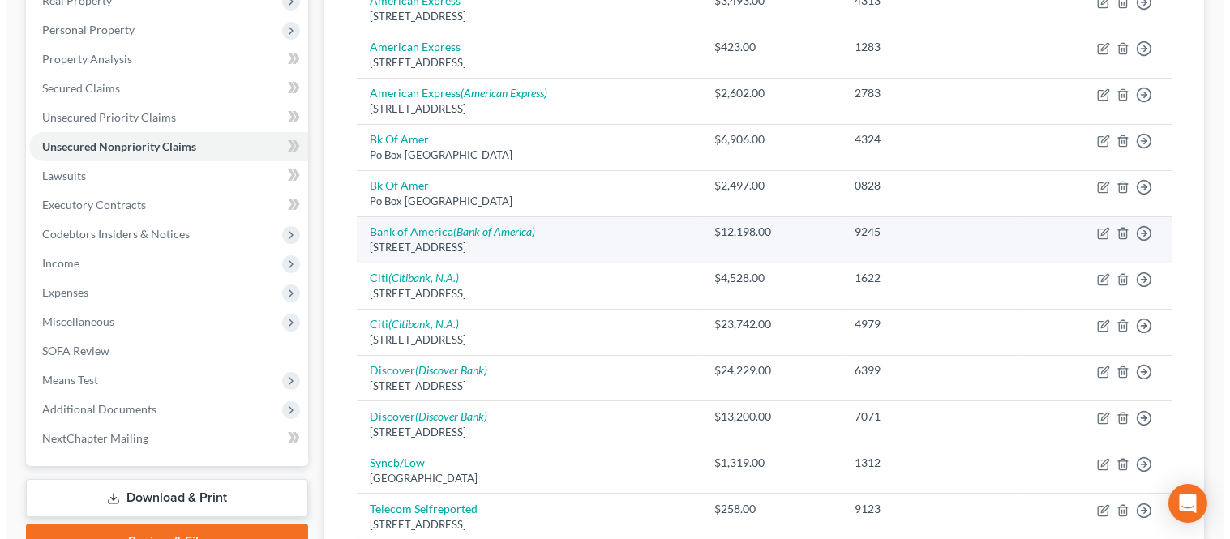
scroll to position [180, 0]
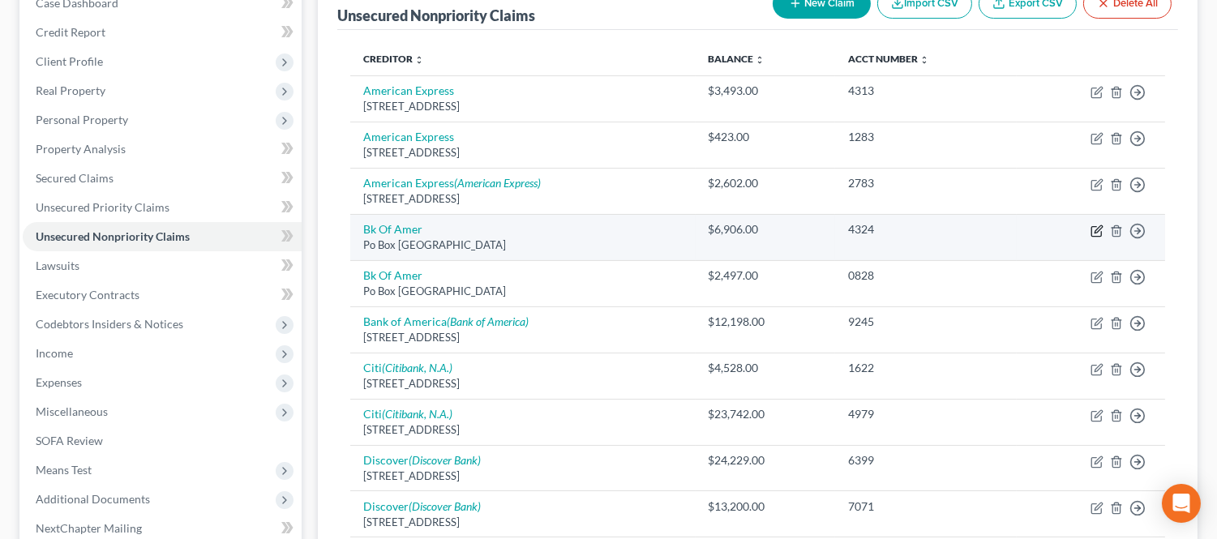
click at [1099, 233] on icon "button" at bounding box center [1096, 231] width 13 height 13
select select "45"
select select "2"
select select "0"
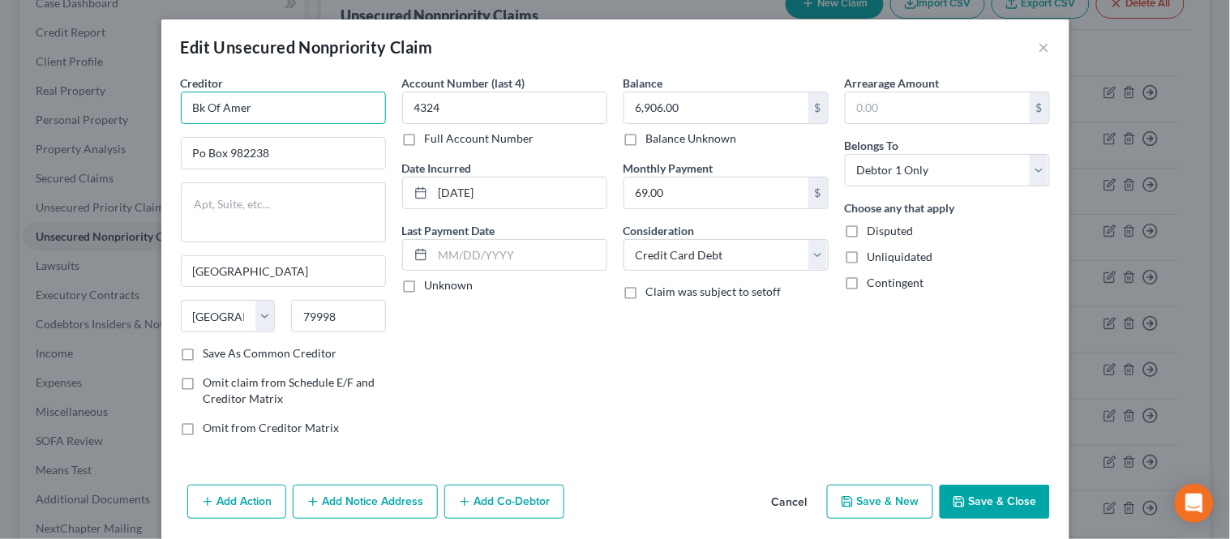
click at [249, 100] on input "Bk Of Amer" at bounding box center [283, 108] width 205 height 32
drag, startPoint x: 233, startPoint y: 103, endPoint x: 71, endPoint y: 106, distance: 162.1
click at [74, 110] on div "Edit Unsecured Nonpriority Claim × Creditor * Bk Of [GEOGRAPHIC_DATA] [GEOGRAPH…" at bounding box center [615, 269] width 1230 height 539
type input "Bank of America"
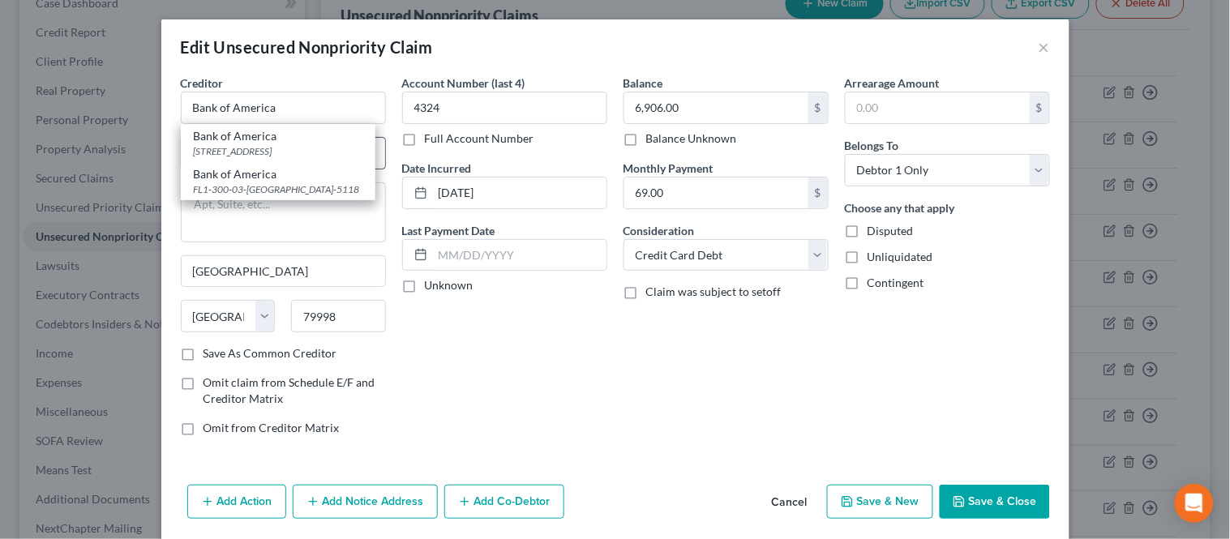
click at [196, 152] on div "[STREET_ADDRESS]" at bounding box center [278, 151] width 169 height 14
type input "PO Box 15019"
type input "Wilmington"
select select "7"
type input "19886-5019"
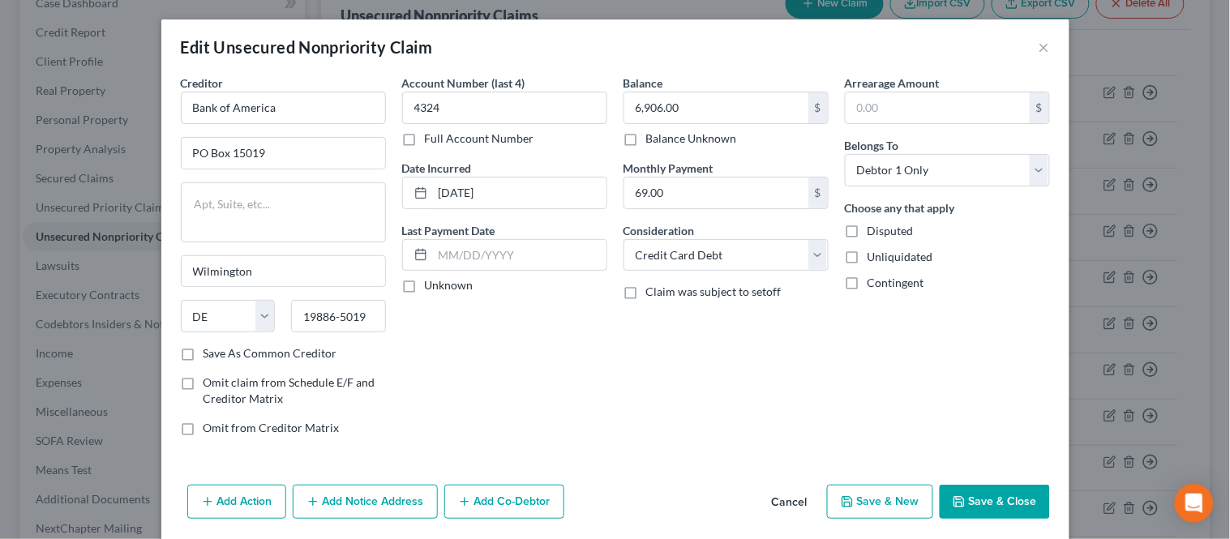
click at [783, 504] on button "Cancel" at bounding box center [790, 502] width 62 height 32
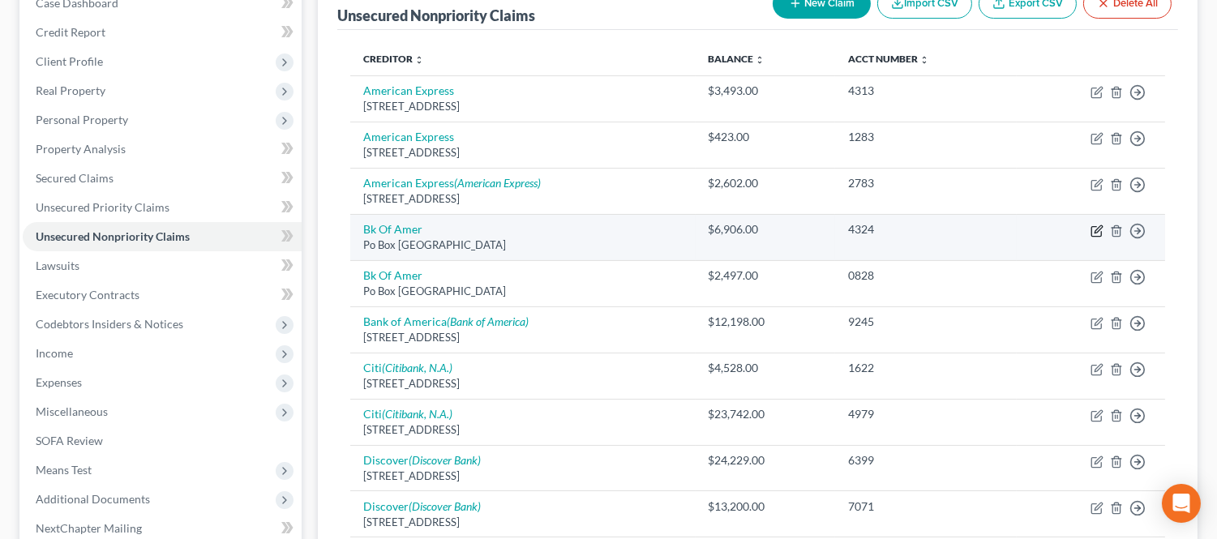
click at [1094, 227] on icon "button" at bounding box center [1096, 231] width 13 height 13
select select "45"
select select "2"
select select "0"
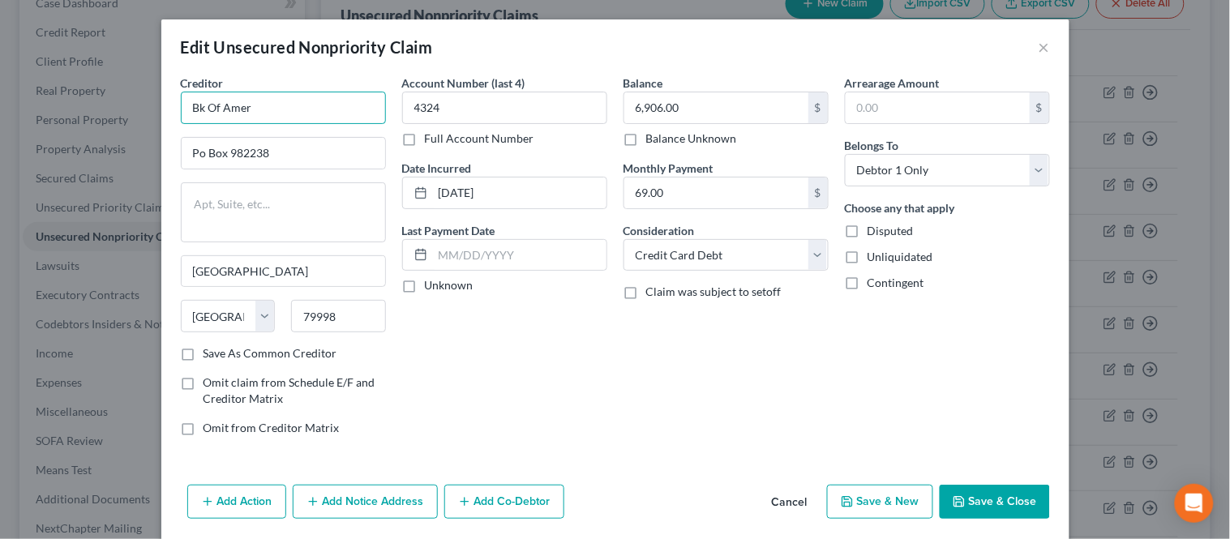
drag, startPoint x: 251, startPoint y: 111, endPoint x: 151, endPoint y: 102, distance: 100.9
click at [151, 105] on div "Edit Unsecured Nonpriority Claim × Creditor * Bk Of [GEOGRAPHIC_DATA] [GEOGRAPH…" at bounding box center [615, 269] width 1230 height 539
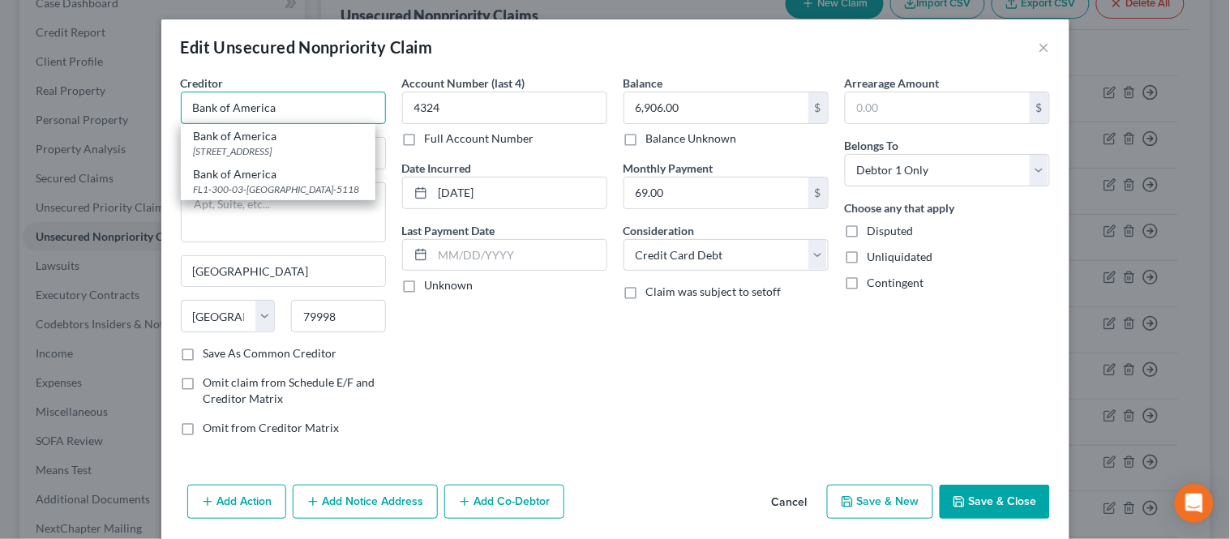
type input "Bank of America"
click at [243, 55] on div "Edit Unsecured Nonpriority Claim" at bounding box center [307, 47] width 252 height 23
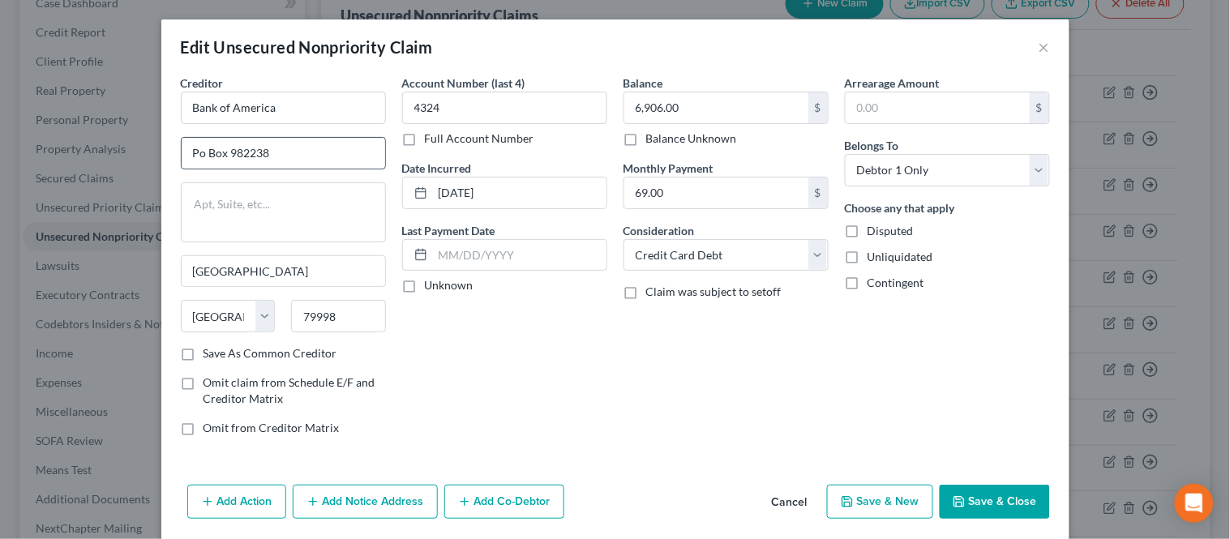
drag, startPoint x: 199, startPoint y: 157, endPoint x: 233, endPoint y: 154, distance: 35.0
click at [199, 157] on input "Po Box 982238" at bounding box center [283, 153] width 203 height 31
type input "PO Box 982238"
click at [466, 189] on input "[DATE]" at bounding box center [519, 192] width 173 height 31
type input "[DATE]"
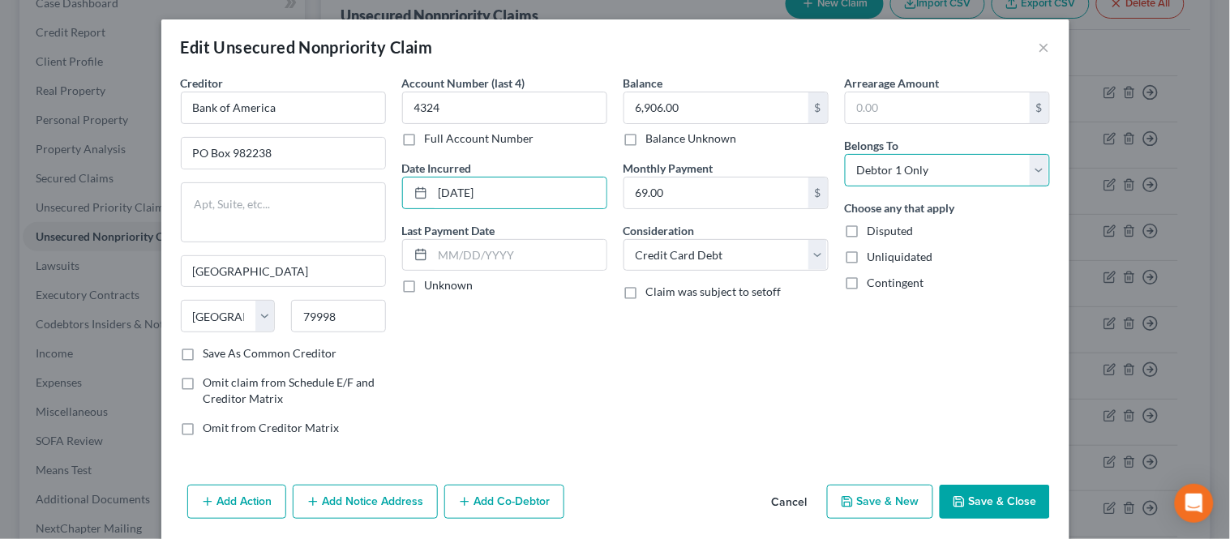
click at [905, 176] on select "Select Debtor 1 Only Debtor 2 Only Debtor 1 And Debtor 2 Only At Least One Of T…" at bounding box center [947, 170] width 205 height 32
select select "4"
click at [845, 154] on select "Select Debtor 1 Only Debtor 2 Only Debtor 1 And Debtor 2 Only At Least One Of T…" at bounding box center [947, 170] width 205 height 32
click at [986, 505] on button "Save & Close" at bounding box center [994, 502] width 110 height 34
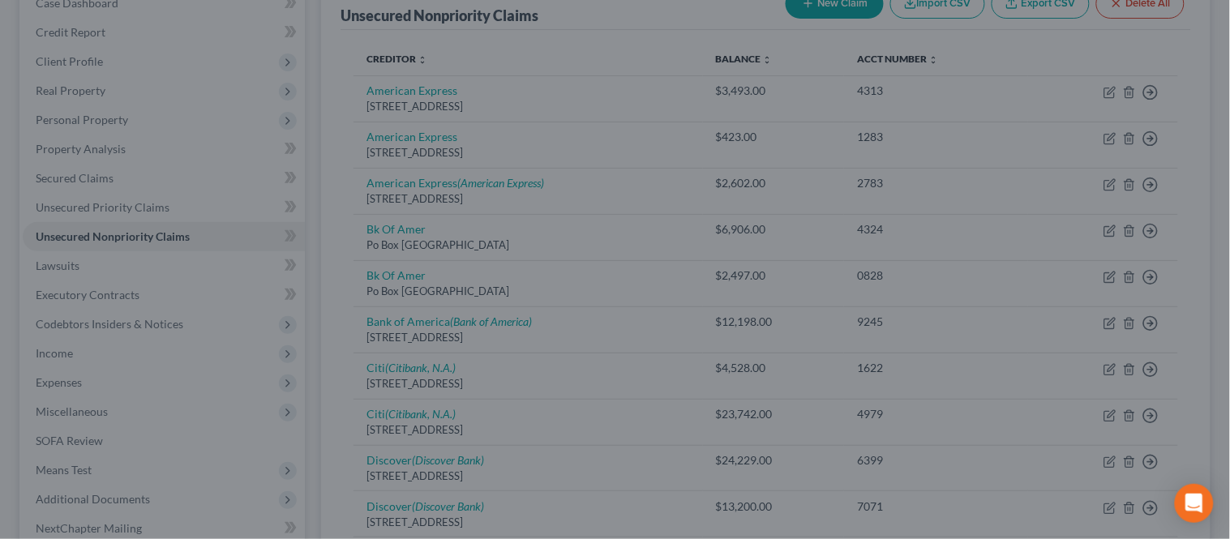
type input "0"
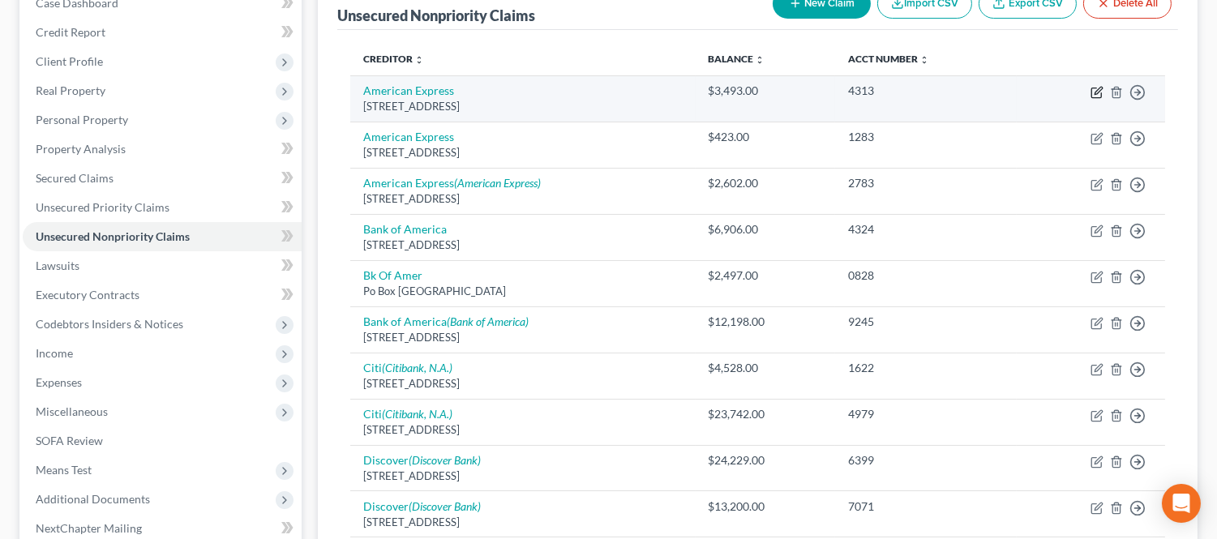
click at [1094, 91] on icon "button" at bounding box center [1096, 92] width 13 height 13
select select "45"
select select "2"
select select "0"
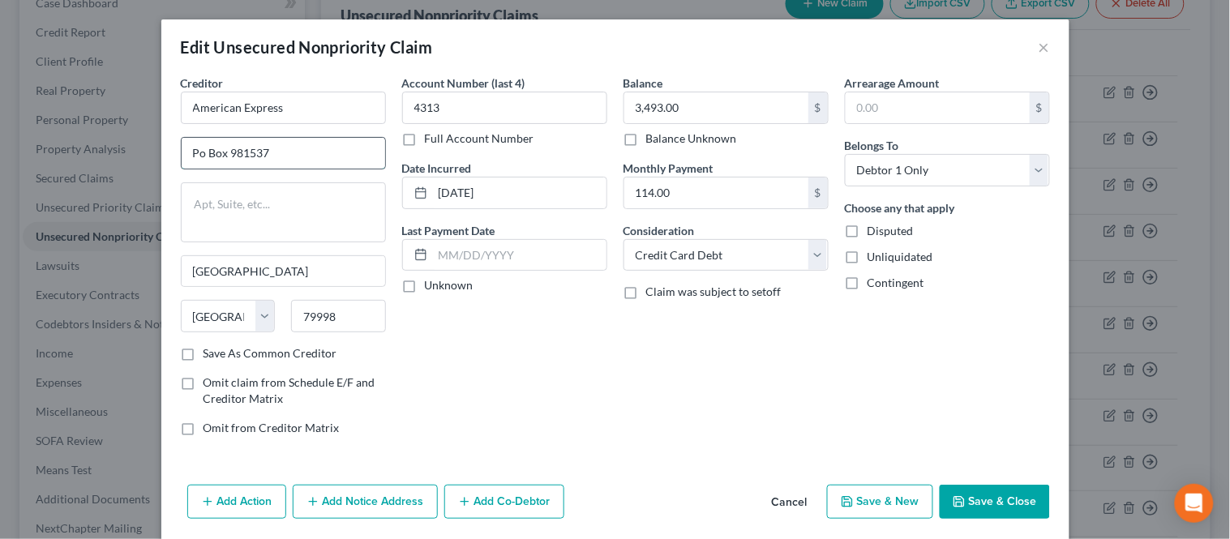
click at [195, 154] on input "Po Box 981537" at bounding box center [283, 153] width 203 height 31
type input "PO Box 981537"
drag, startPoint x: 460, startPoint y: 193, endPoint x: 487, endPoint y: 190, distance: 26.9
click at [462, 192] on input "[DATE]" at bounding box center [519, 192] width 173 height 31
type input "[DATE]"
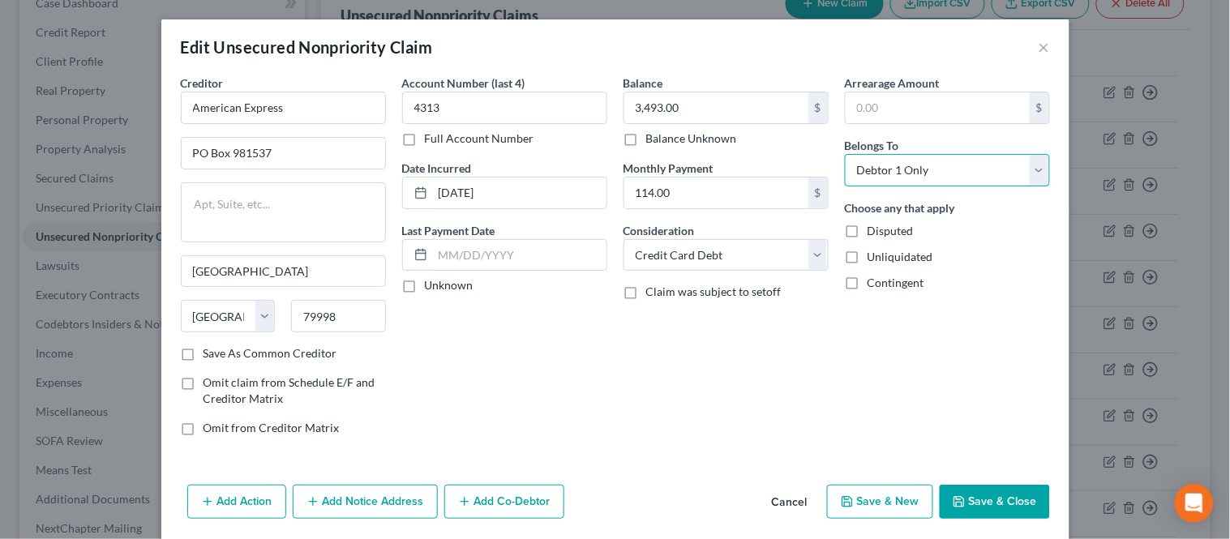
click at [917, 178] on select "Select Debtor 1 Only Debtor 2 Only Debtor 1 And Debtor 2 Only At Least One Of T…" at bounding box center [947, 170] width 205 height 32
select select "4"
click at [845, 154] on select "Select Debtor 1 Only Debtor 2 Only Debtor 1 And Debtor 2 Only At Least One Of T…" at bounding box center [947, 170] width 205 height 32
click at [755, 365] on div "Balance 3,493.00 $ Balance Unknown Balance Undetermined 3,493.00 $ Balance Unkn…" at bounding box center [725, 262] width 221 height 374
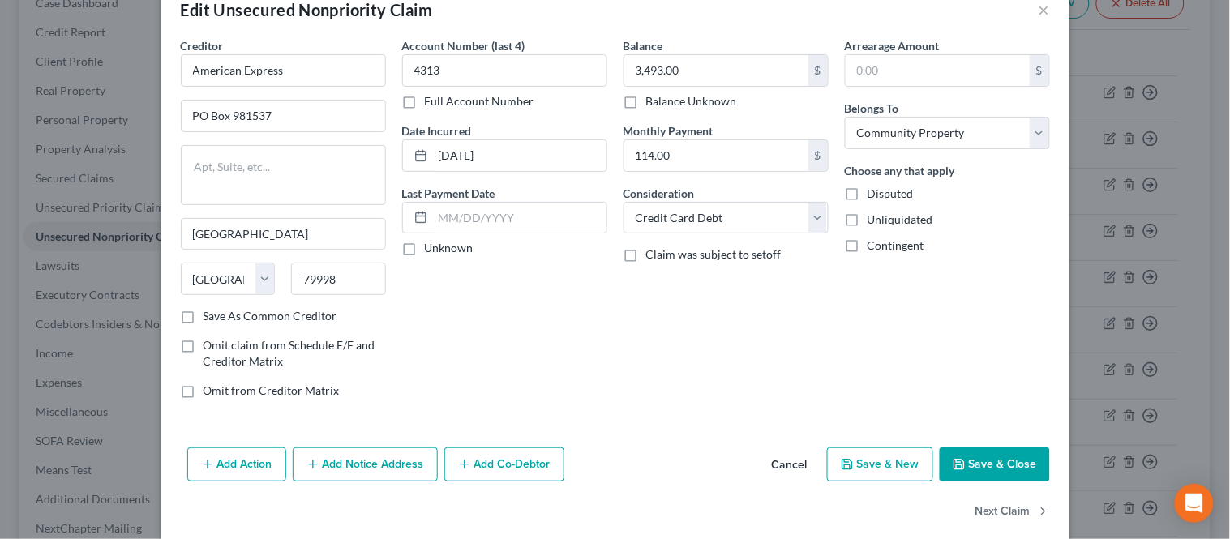
scroll to position [58, 0]
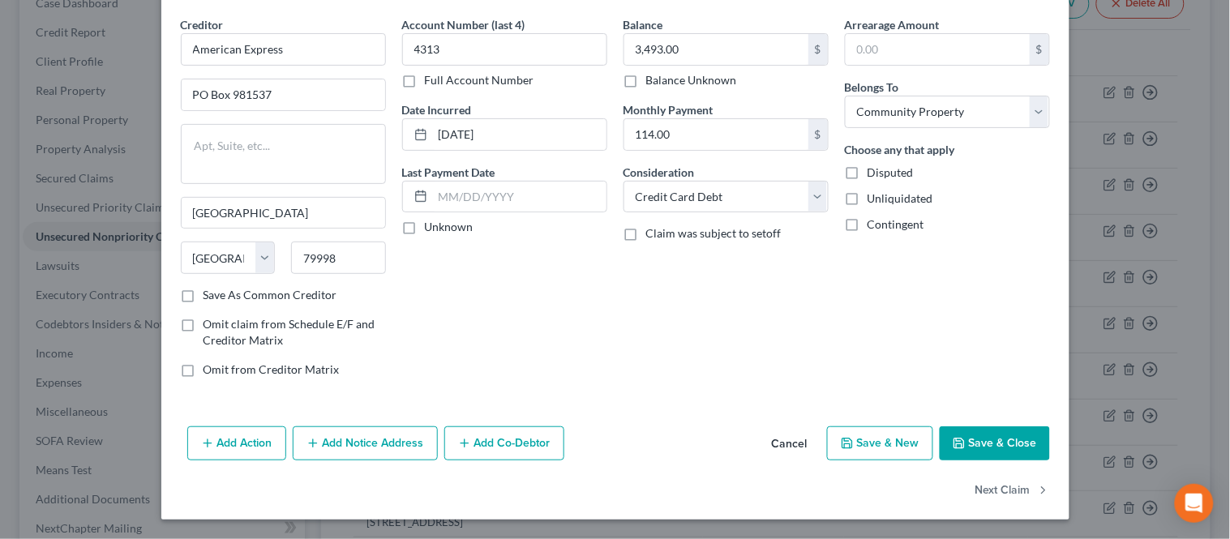
click at [395, 439] on button "Add Notice Address" at bounding box center [365, 443] width 145 height 34
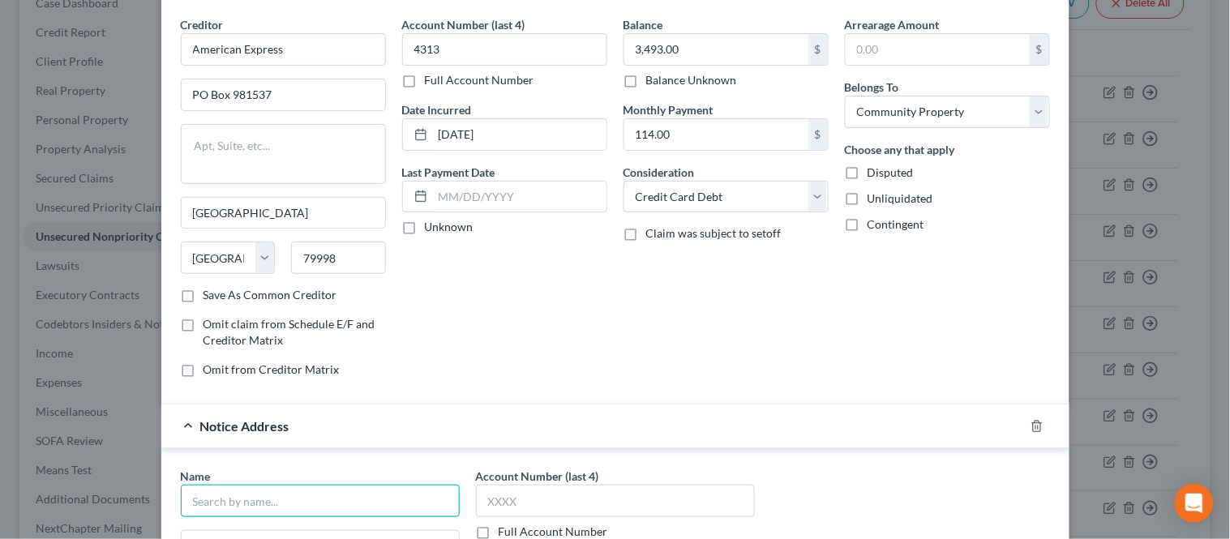
click at [324, 496] on input "text" at bounding box center [320, 501] width 279 height 32
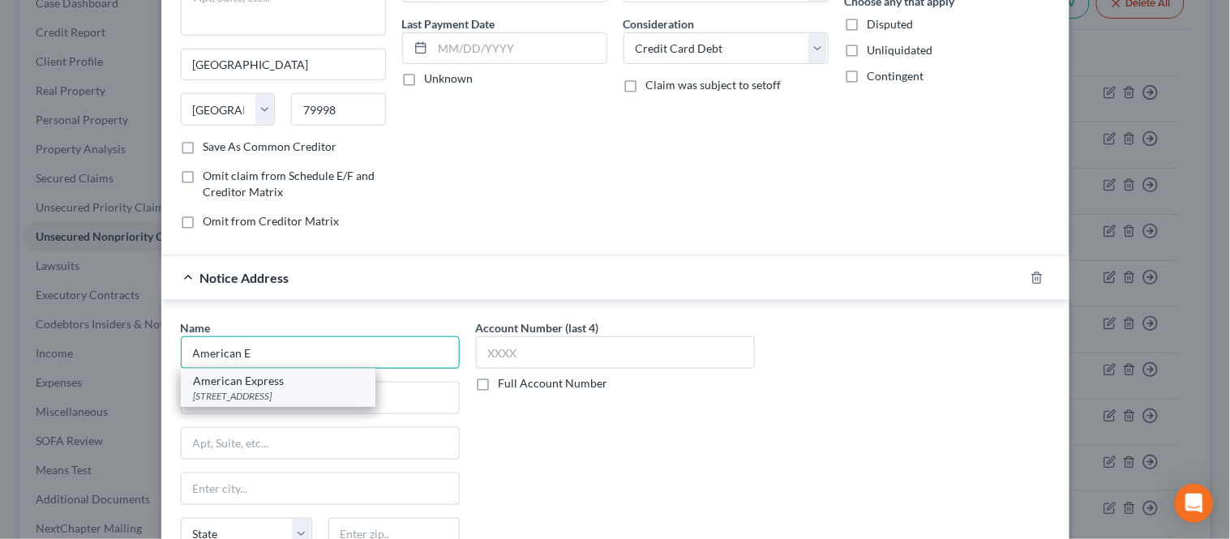
scroll to position [238, 0]
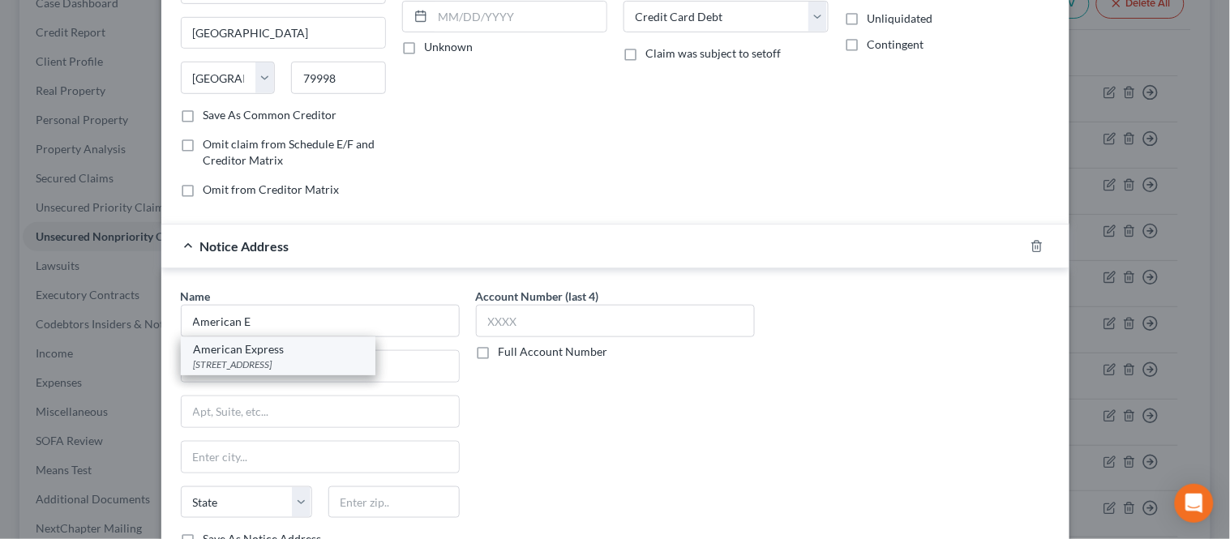
click at [263, 362] on div "[STREET_ADDRESS]" at bounding box center [278, 364] width 169 height 14
type input "American Express"
type input "PO Box 981535"
type input "[GEOGRAPHIC_DATA]"
select select "45"
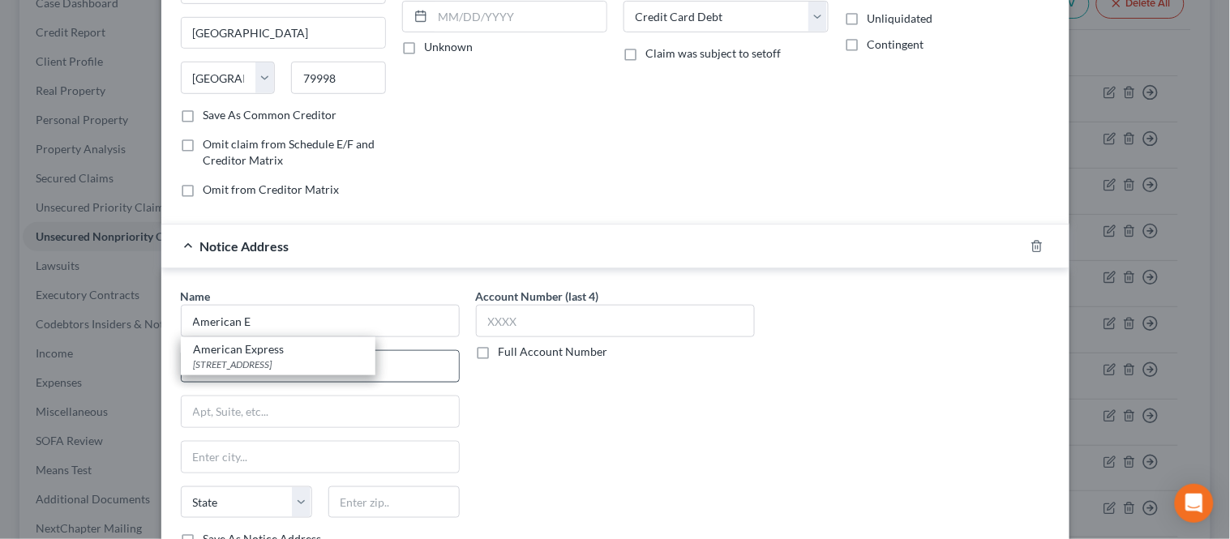
type input "79998-1535"
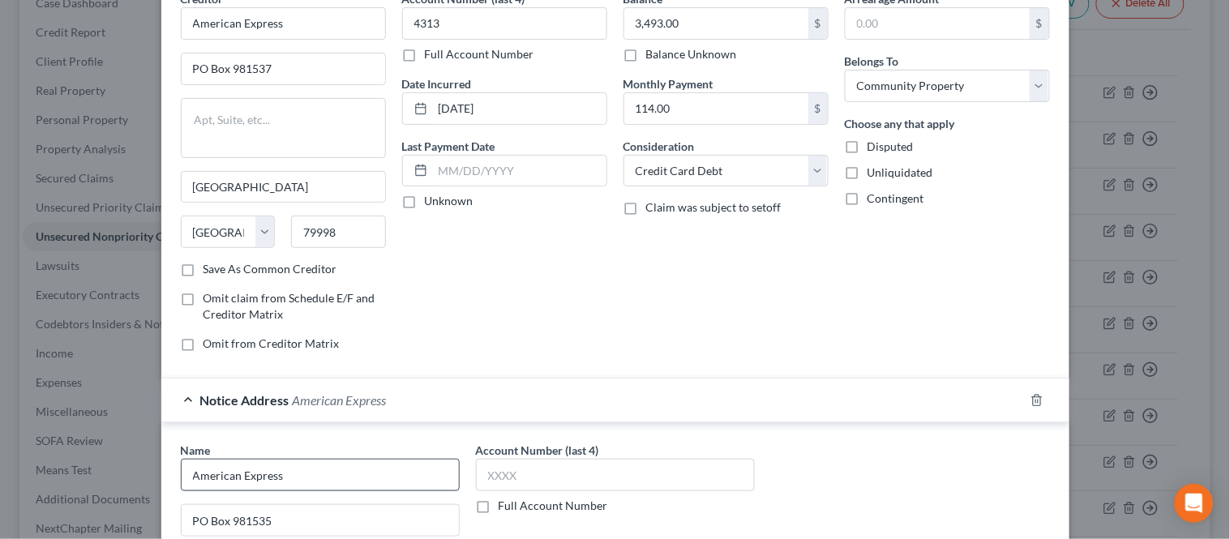
scroll to position [180, 0]
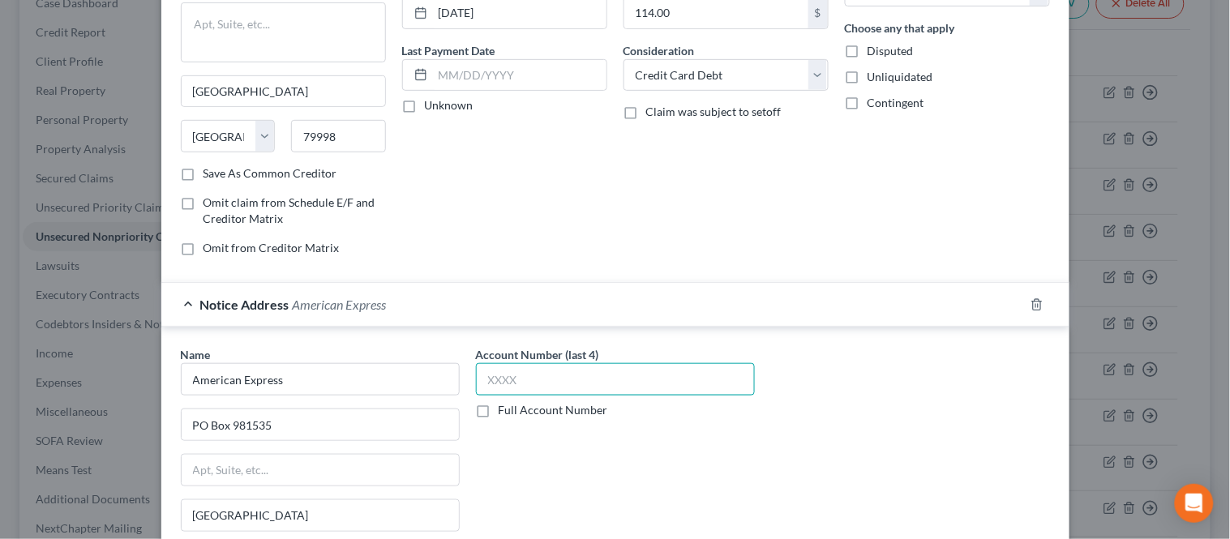
click at [552, 382] on input "text" at bounding box center [615, 379] width 279 height 32
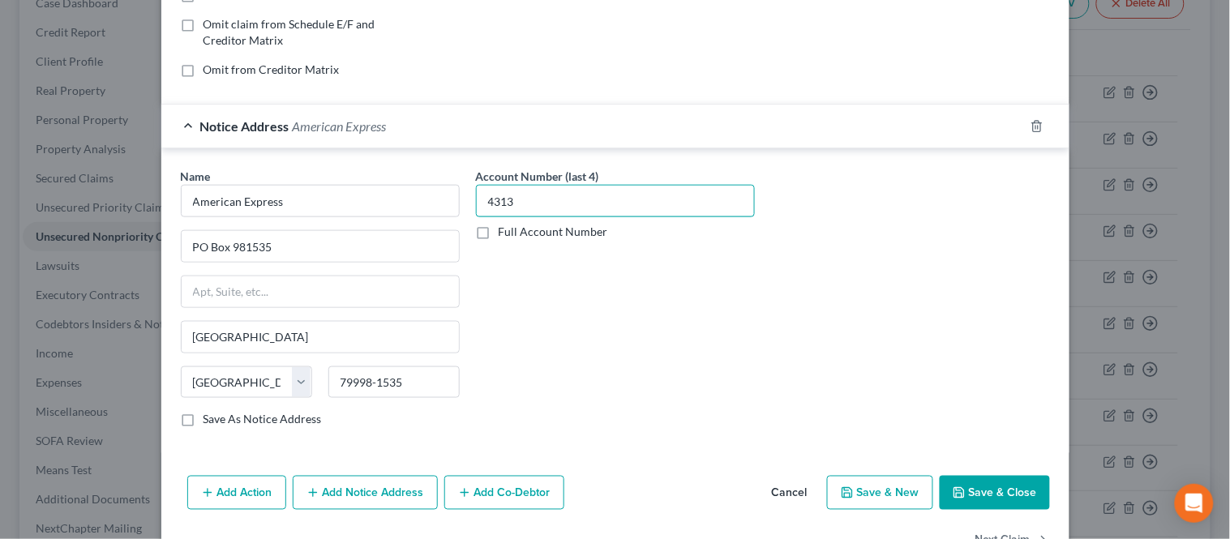
scroll to position [387, 0]
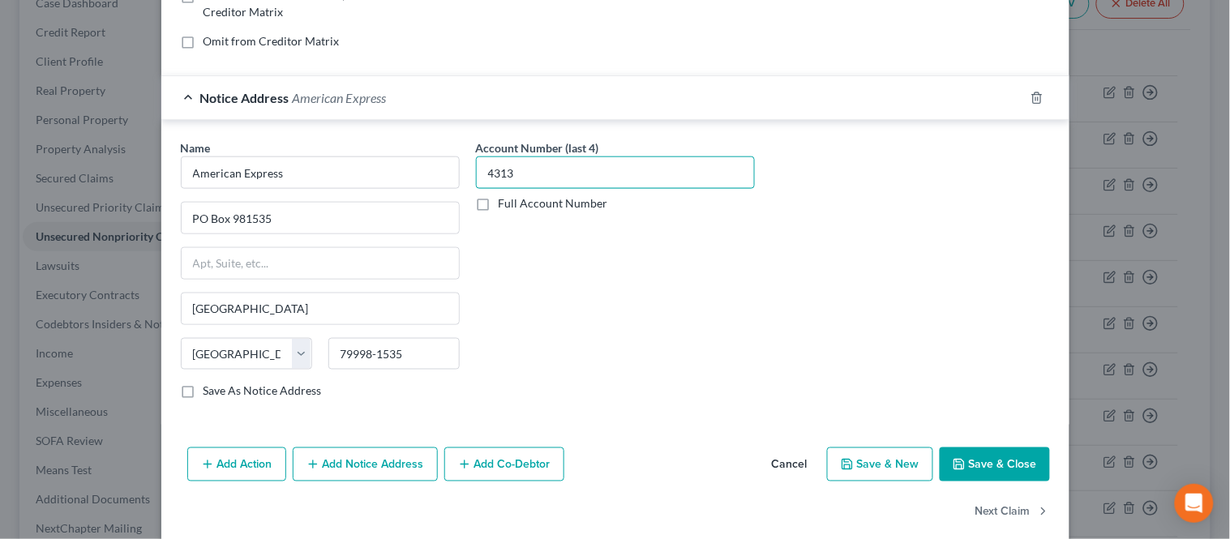
type input "4313"
click at [1016, 463] on button "Save & Close" at bounding box center [994, 464] width 110 height 34
type input "0"
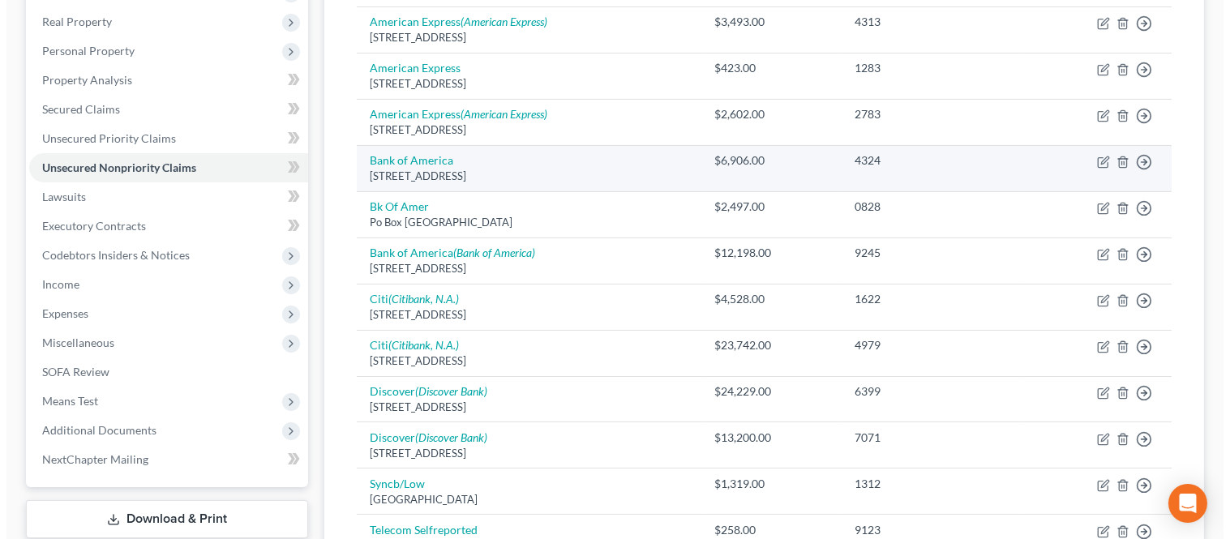
scroll to position [180, 0]
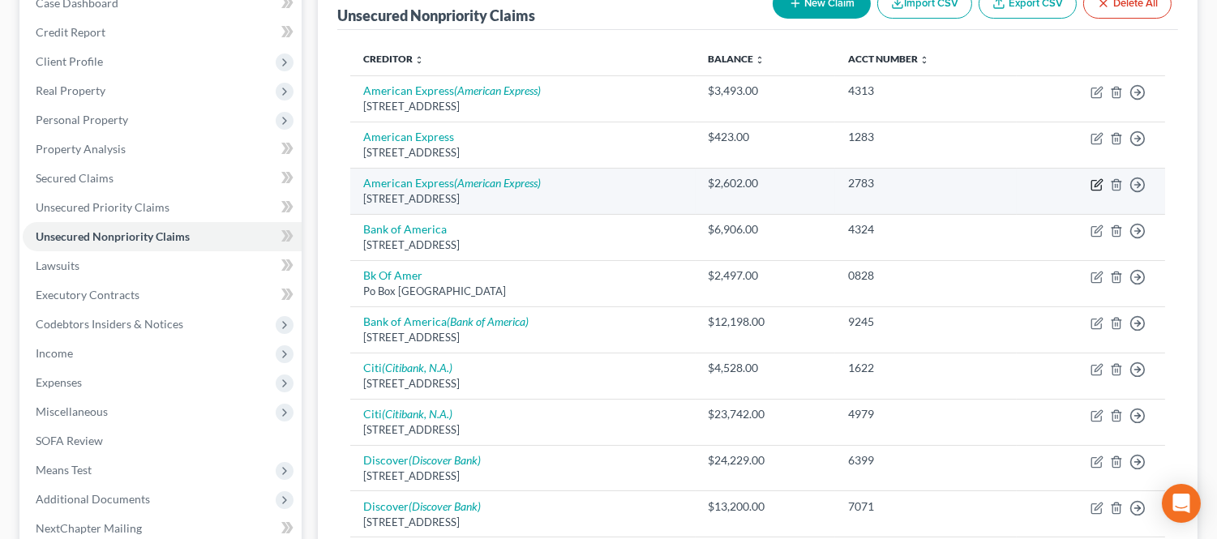
click at [1092, 183] on icon "button" at bounding box center [1096, 184] width 13 height 13
select select "45"
select select "2"
select select "1"
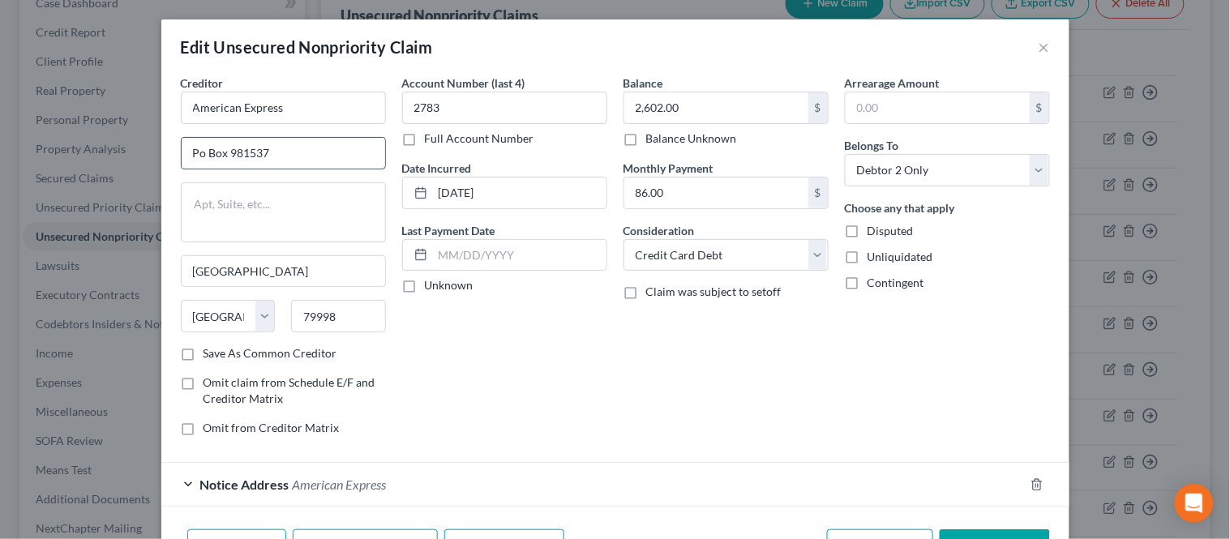
drag, startPoint x: 197, startPoint y: 152, endPoint x: 203, endPoint y: 146, distance: 8.6
click at [197, 152] on input "Po Box 981537" at bounding box center [283, 153] width 203 height 31
type input "PO Box 981537"
click at [447, 193] on input "[DATE]" at bounding box center [519, 192] width 173 height 31
type input "[DATE]"
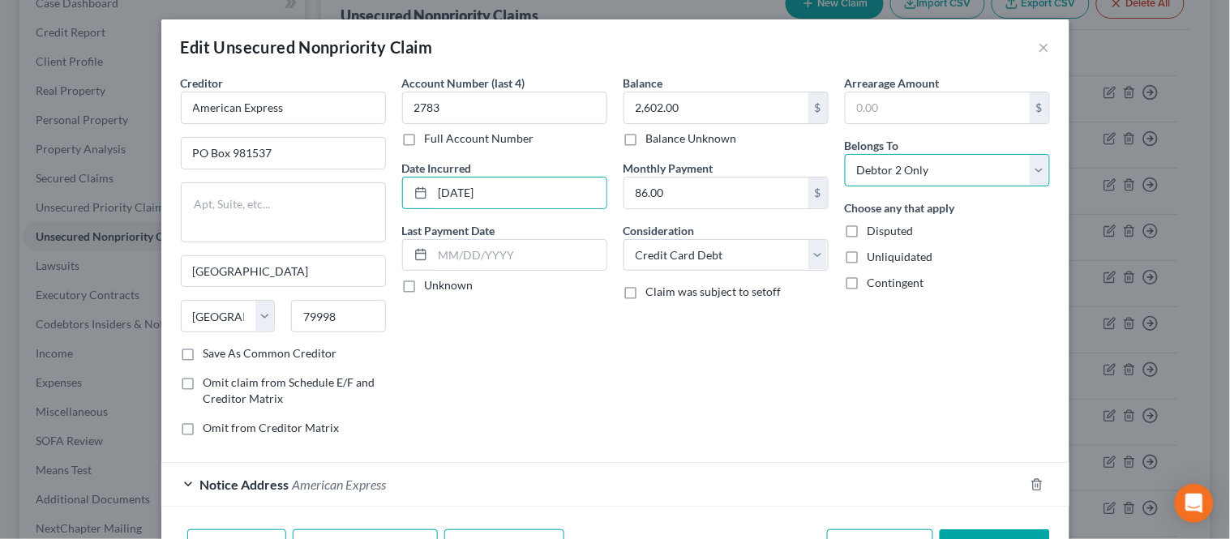
click at [845, 177] on select "Select Debtor 1 Only Debtor 2 Only Debtor 1 And Debtor 2 Only At Least One Of T…" at bounding box center [947, 170] width 205 height 32
select select "4"
click at [845, 154] on select "Select Debtor 1 Only Debtor 2 Only Debtor 1 And Debtor 2 Only At Least One Of T…" at bounding box center [947, 170] width 205 height 32
drag, startPoint x: 742, startPoint y: 379, endPoint x: 732, endPoint y: 346, distance: 34.6
click at [741, 376] on div "Balance 2,602.00 $ Balance Unknown Balance Undetermined 2,602.00 $ Balance Unkn…" at bounding box center [725, 262] width 221 height 374
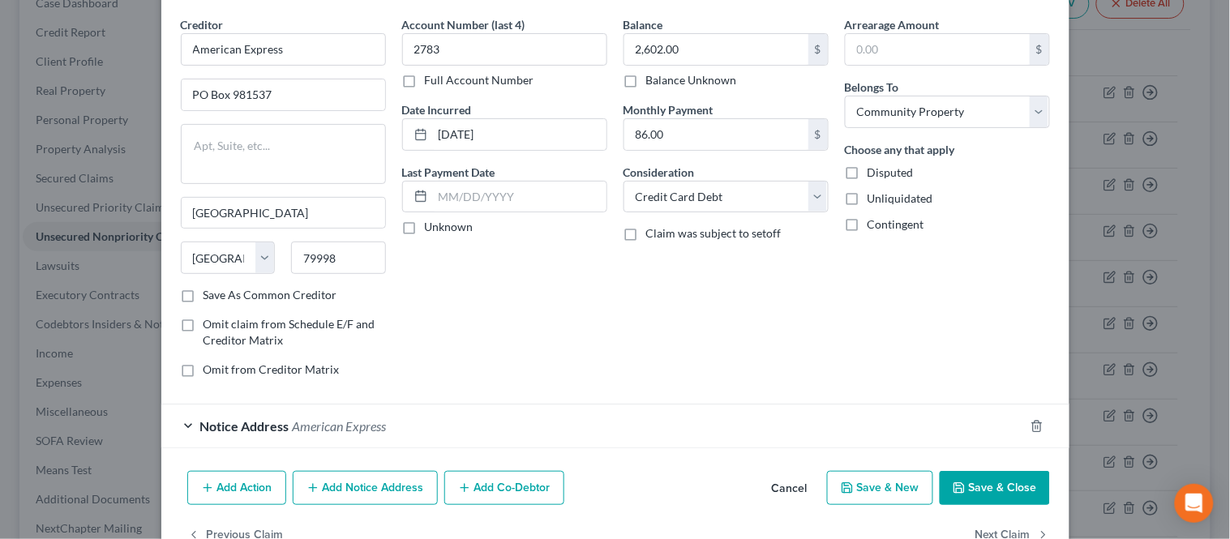
scroll to position [90, 0]
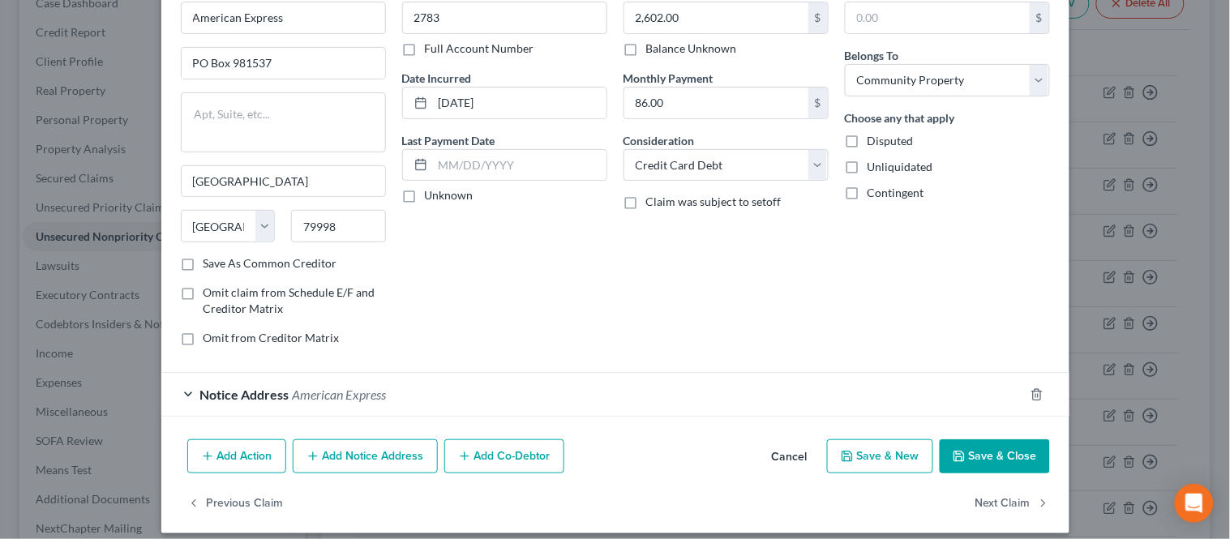
click at [1003, 464] on button "Save & Close" at bounding box center [994, 456] width 110 height 34
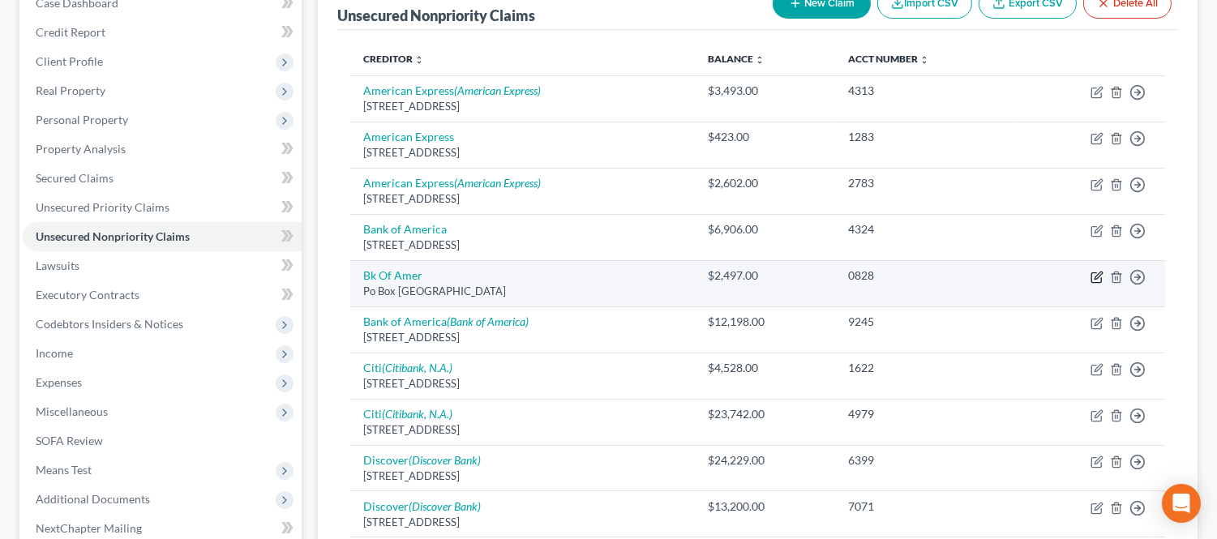
click at [1090, 276] on icon "button" at bounding box center [1096, 277] width 13 height 13
select select "45"
select select "2"
select select "1"
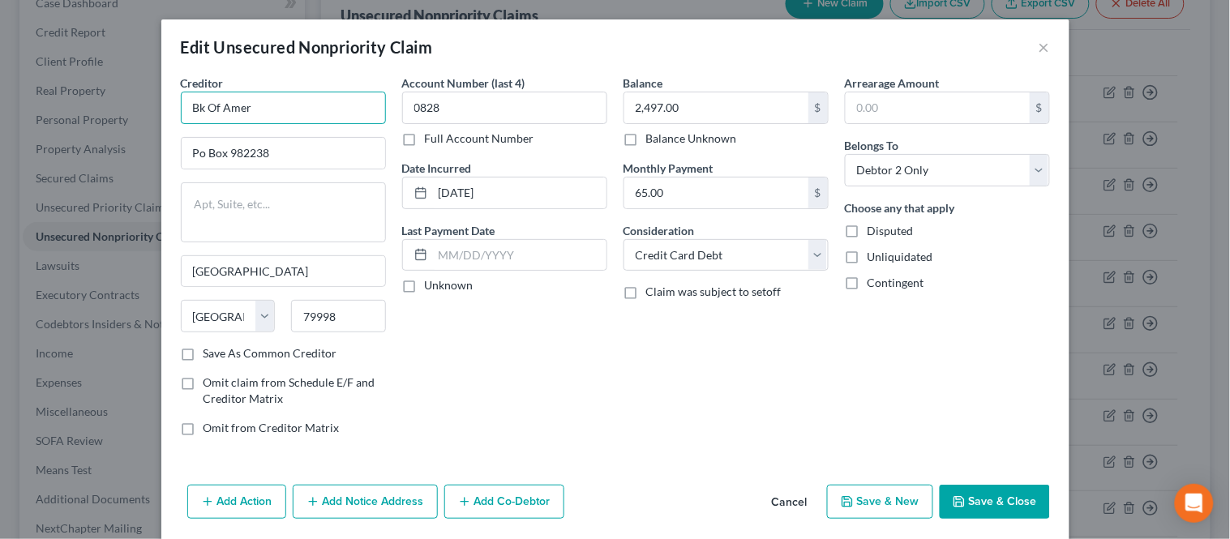
drag, startPoint x: 269, startPoint y: 101, endPoint x: 165, endPoint y: 85, distance: 105.7
click at [173, 95] on div "Creditor * Bk Of [GEOGRAPHIC_DATA] [GEOGRAPHIC_DATA] [US_STATE][GEOGRAPHIC_DATA…" at bounding box center [283, 262] width 221 height 374
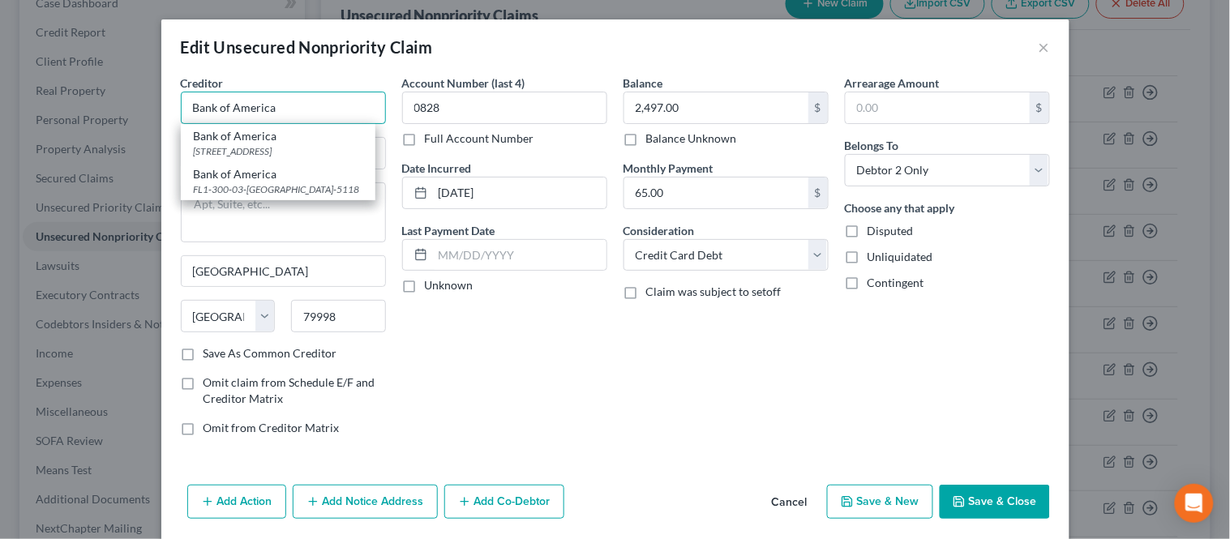
type input "Bank of America"
click at [233, 76] on div "Creditor * Bank of America Bank of America [STREET_ADDRESS]-5019 Bank of Americ…" at bounding box center [283, 99] width 205 height 49
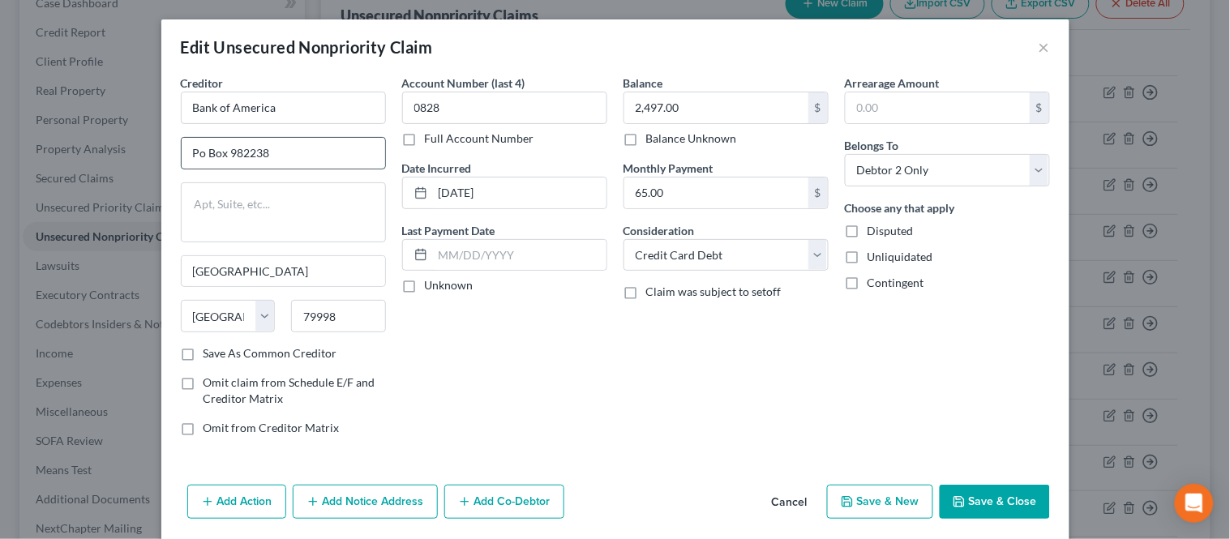
drag, startPoint x: 195, startPoint y: 151, endPoint x: 212, endPoint y: 152, distance: 16.3
click at [195, 151] on input "Po Box 982238" at bounding box center [283, 153] width 203 height 31
type input "PO Box 982238"
click at [466, 186] on input "[DATE]" at bounding box center [519, 192] width 173 height 31
type input "[DATE]"
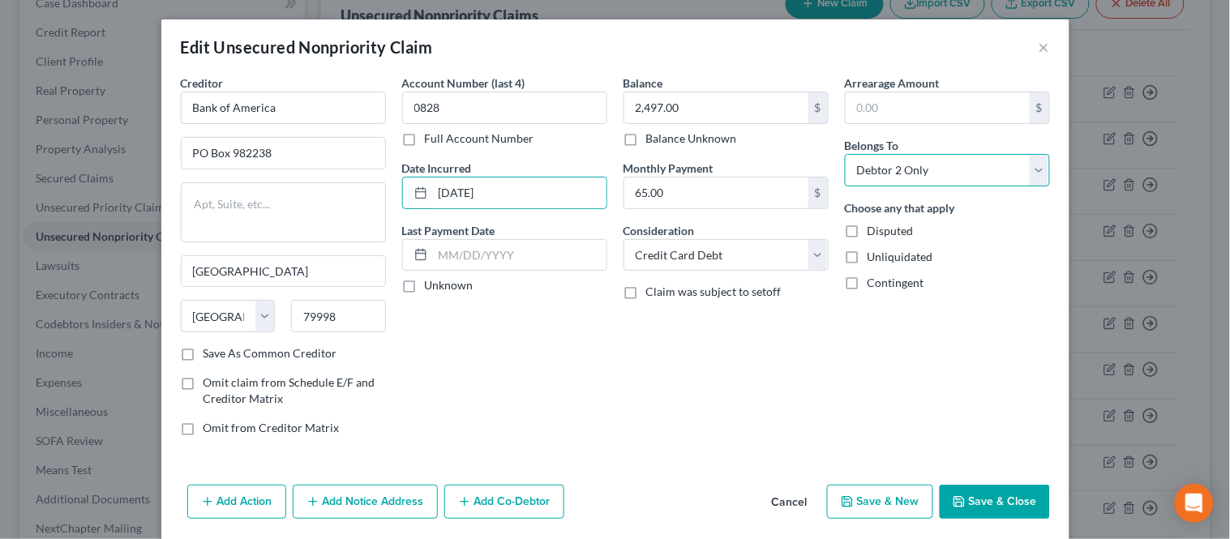
click at [866, 174] on select "Select Debtor 1 Only Debtor 2 Only Debtor 1 And Debtor 2 Only At Least One Of T…" at bounding box center [947, 170] width 205 height 32
select select "4"
click at [845, 154] on select "Select Debtor 1 Only Debtor 2 Only Debtor 1 And Debtor 2 Only At Least One Of T…" at bounding box center [947, 170] width 205 height 32
click at [827, 396] on div "Balance 2,497.00 $ Balance Unknown Balance Undetermined 2,497.00 $ Balance Unkn…" at bounding box center [725, 262] width 221 height 374
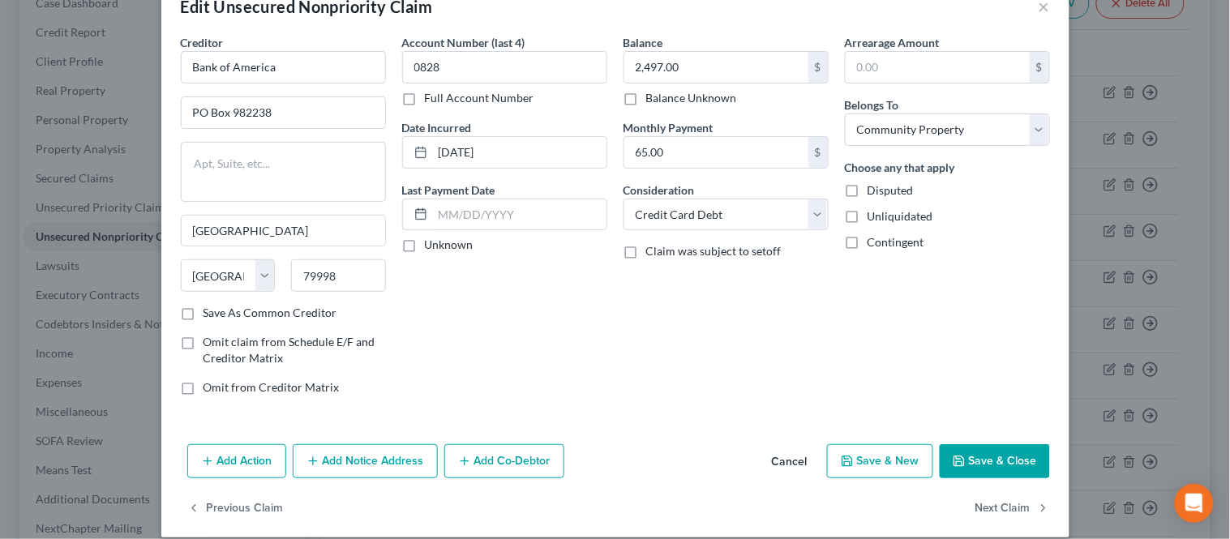
scroll to position [58, 0]
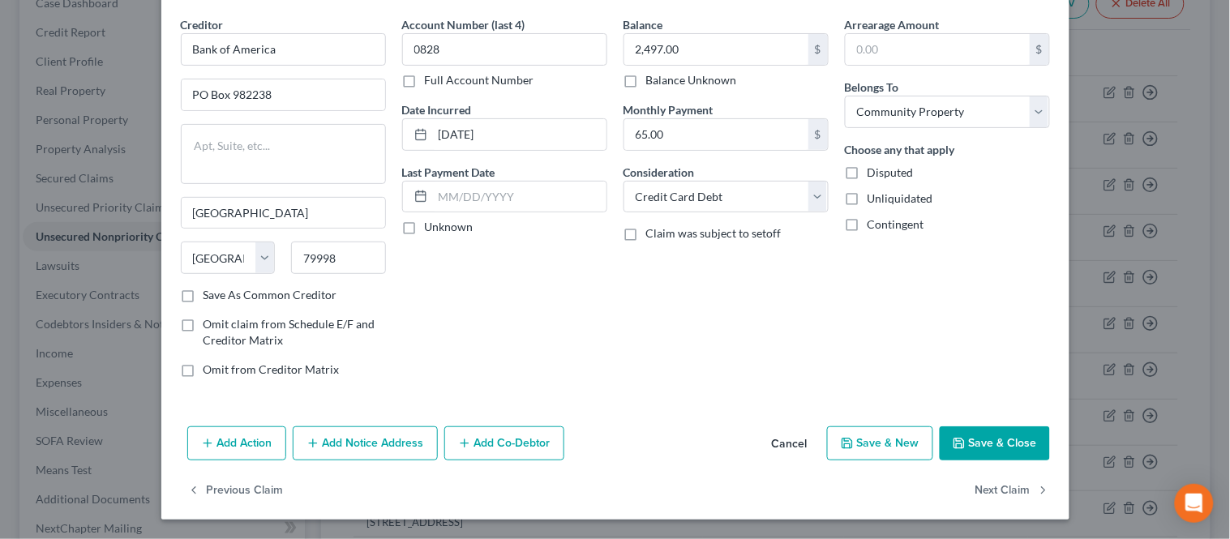
click at [345, 427] on button "Add Notice Address" at bounding box center [365, 443] width 145 height 34
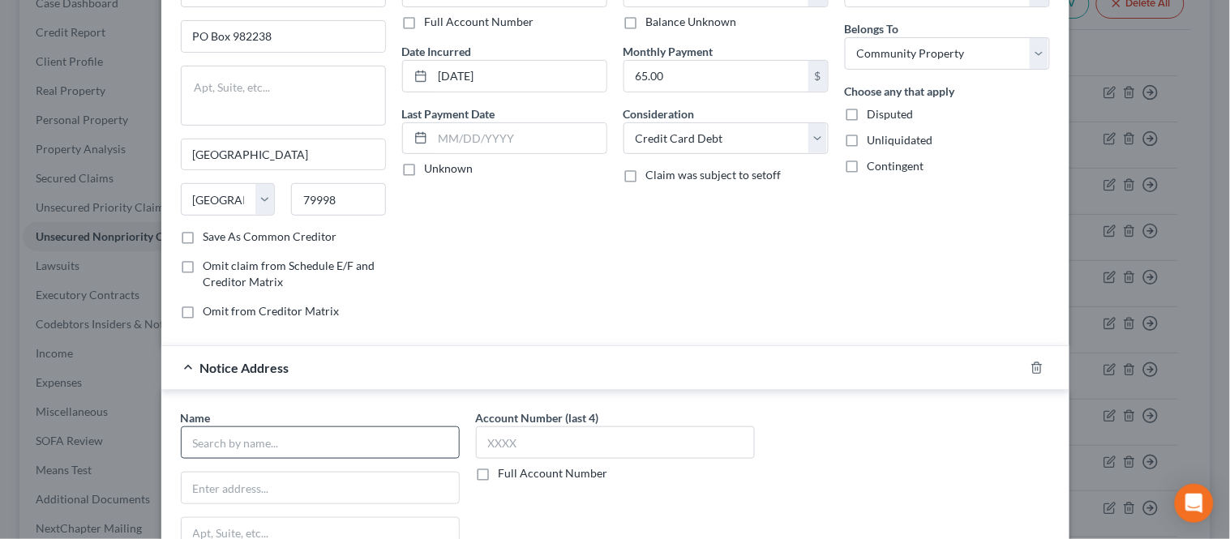
scroll to position [148, 0]
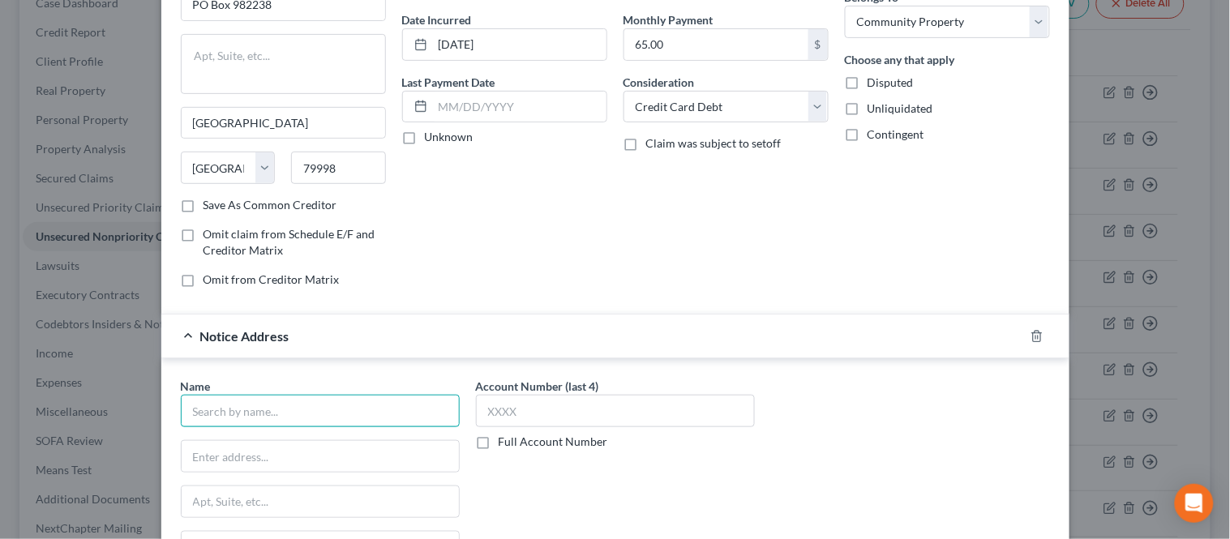
click at [297, 405] on input "text" at bounding box center [320, 411] width 279 height 32
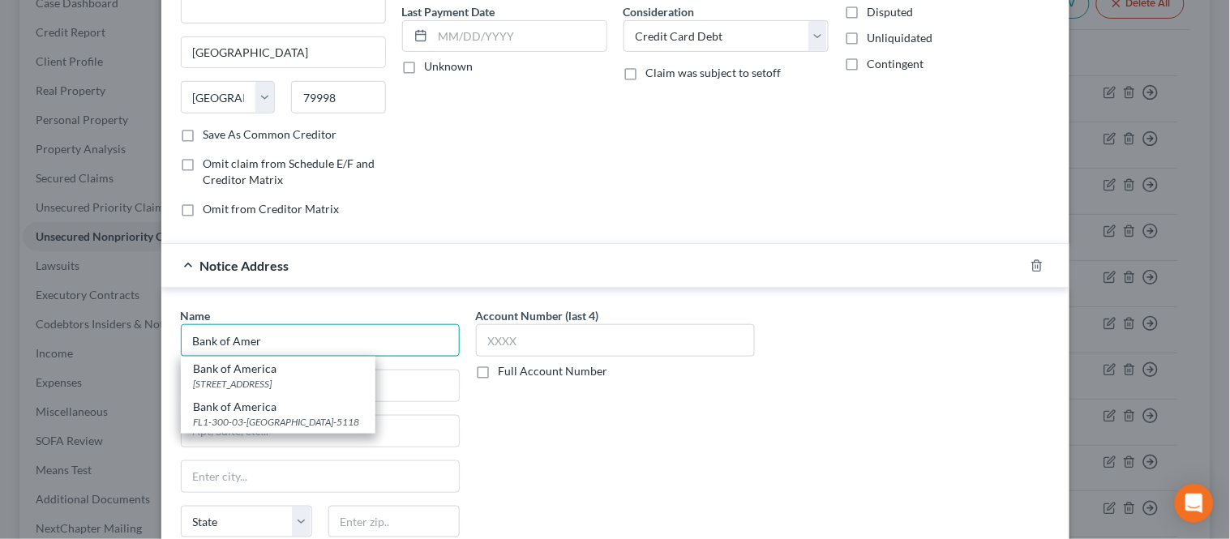
scroll to position [238, 0]
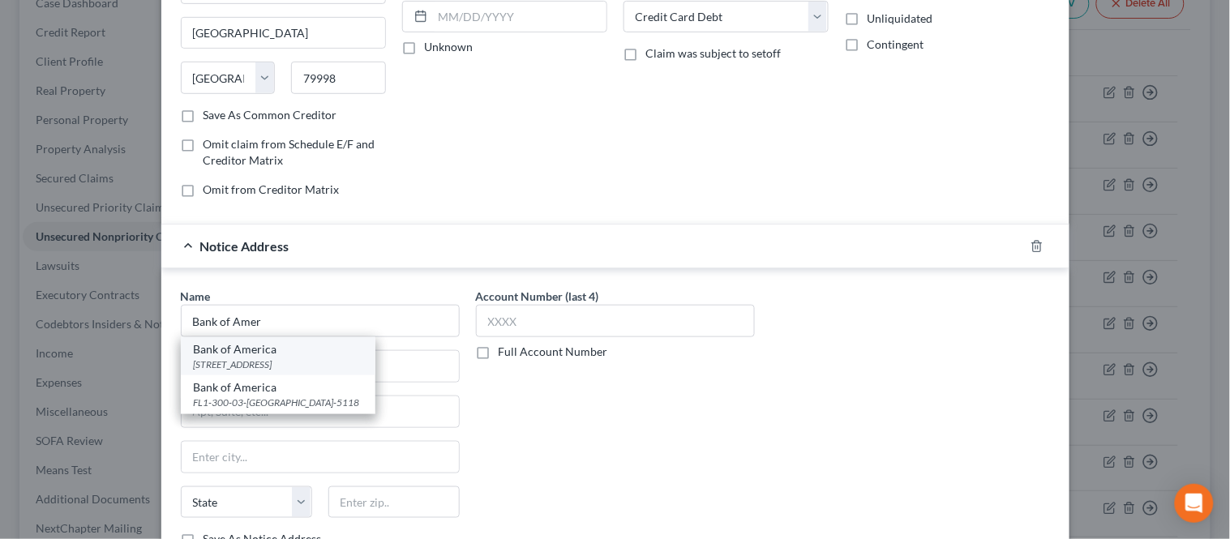
click at [346, 367] on div "[STREET_ADDRESS]" at bounding box center [278, 364] width 169 height 14
type input "Bank of America"
type input "PO Box 15019"
type input "Wilmington"
select select "7"
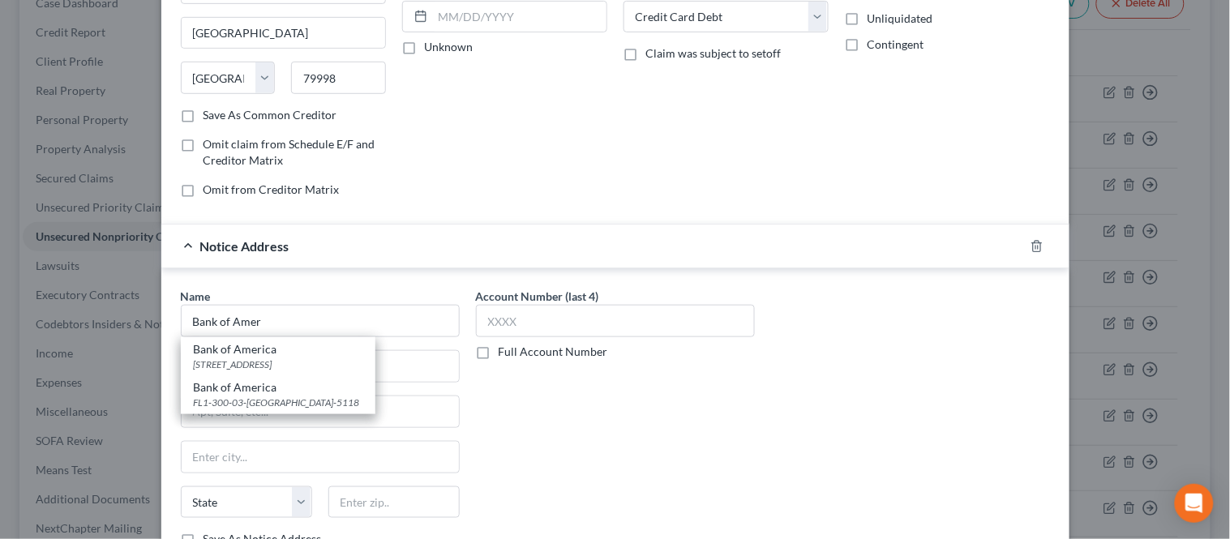
type input "19886-5019"
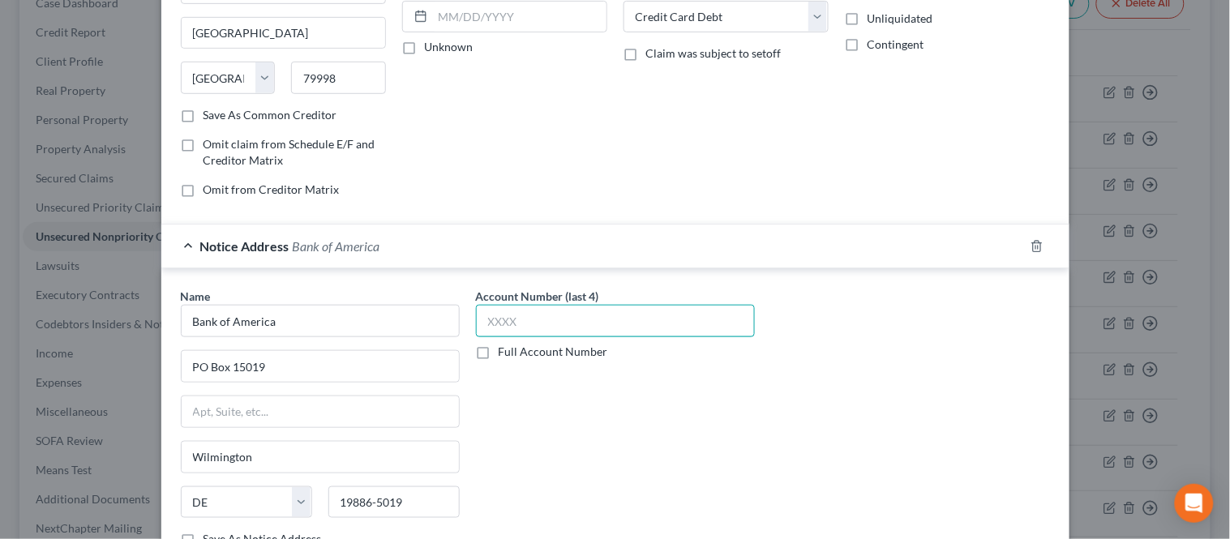
click at [535, 318] on input "text" at bounding box center [615, 321] width 279 height 32
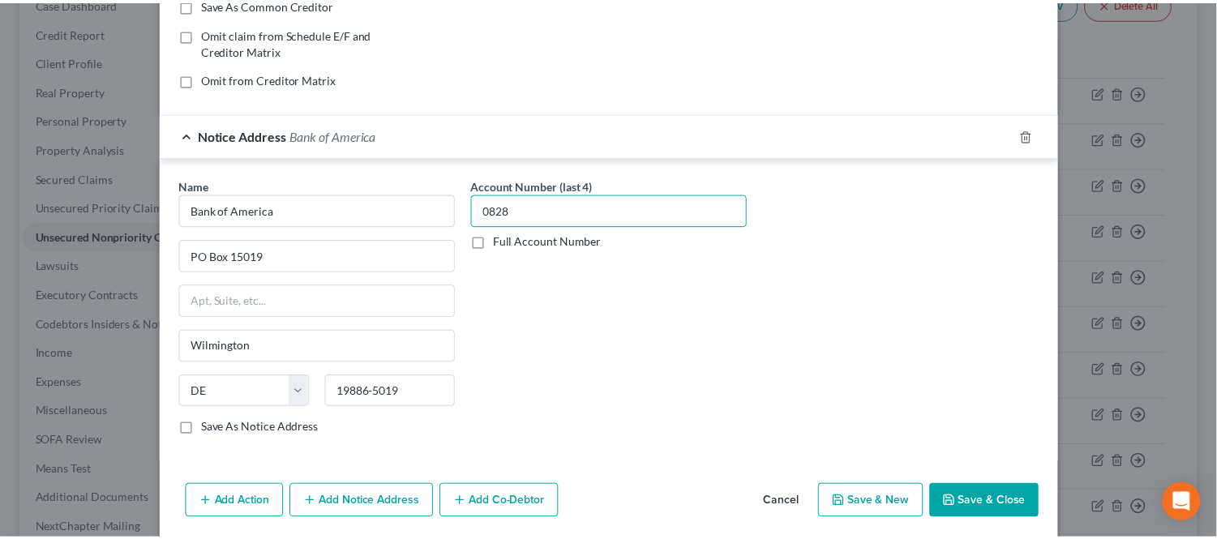
scroll to position [409, 0]
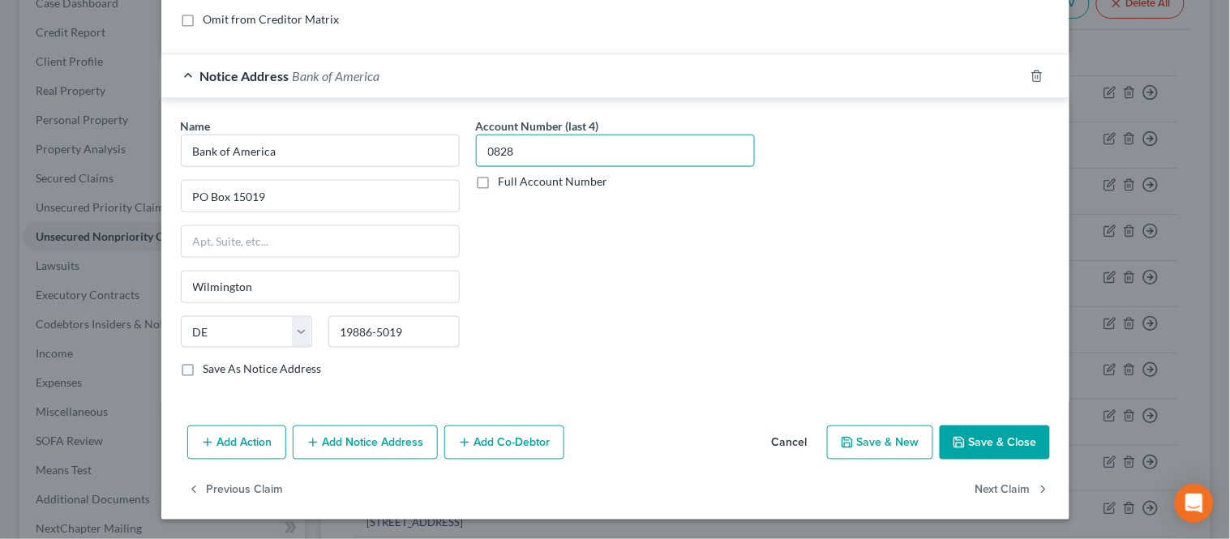
type input "0828"
click at [953, 443] on icon "button" at bounding box center [958, 442] width 13 height 13
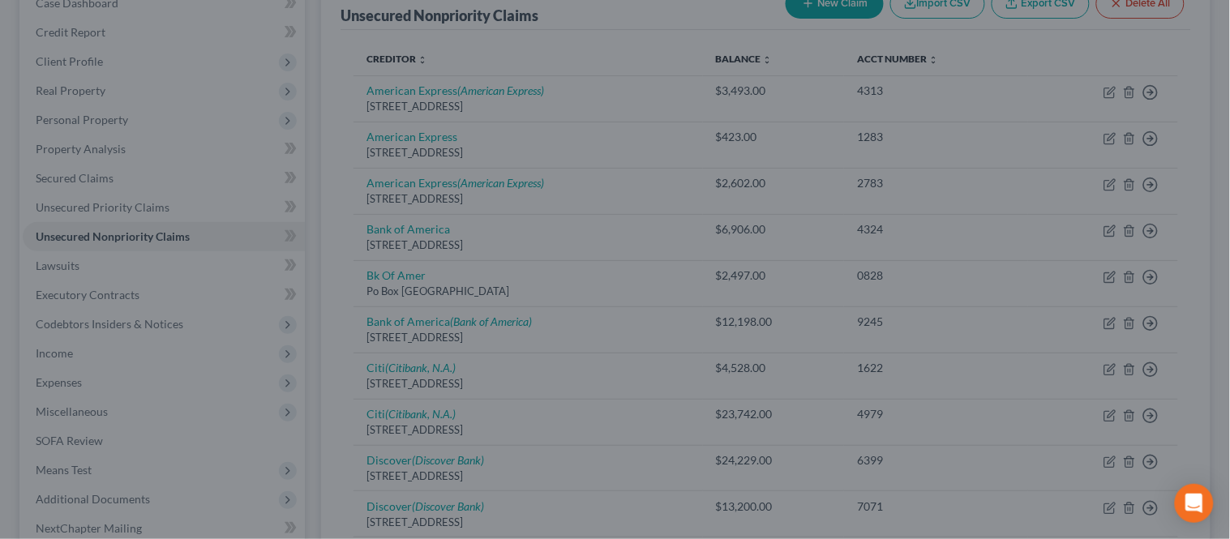
type input "0"
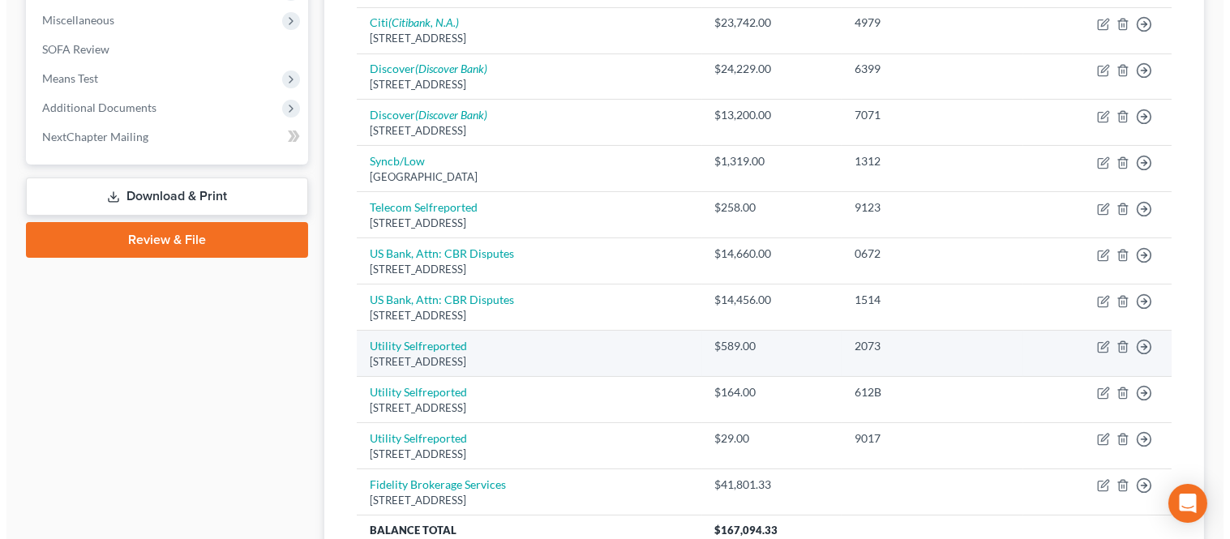
scroll to position [540, 0]
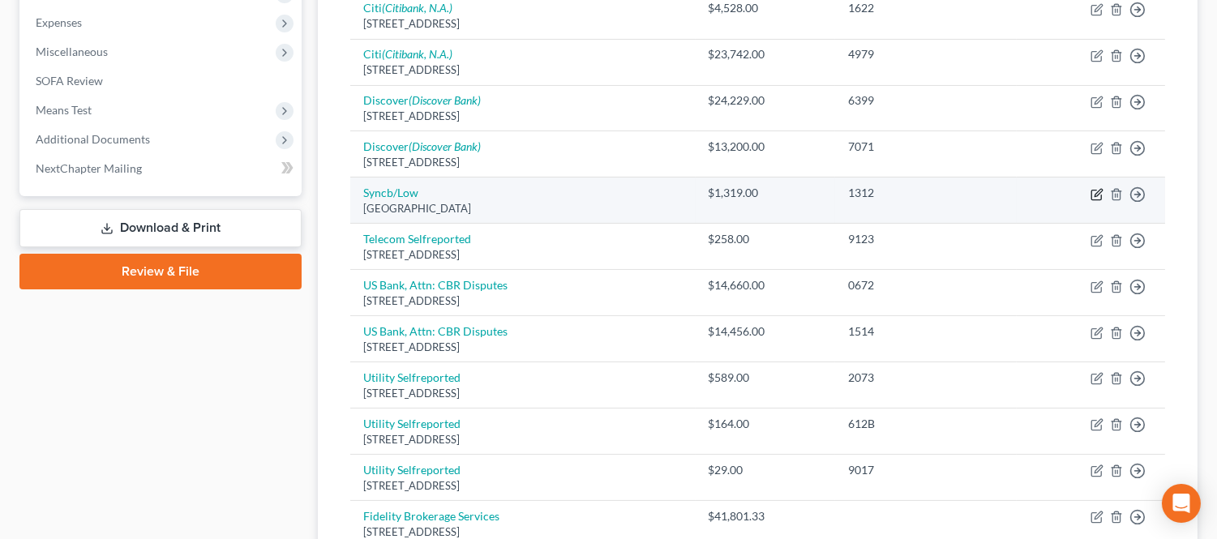
click at [1093, 191] on icon "button" at bounding box center [1096, 194] width 13 height 13
select select "39"
select select "2"
select select "0"
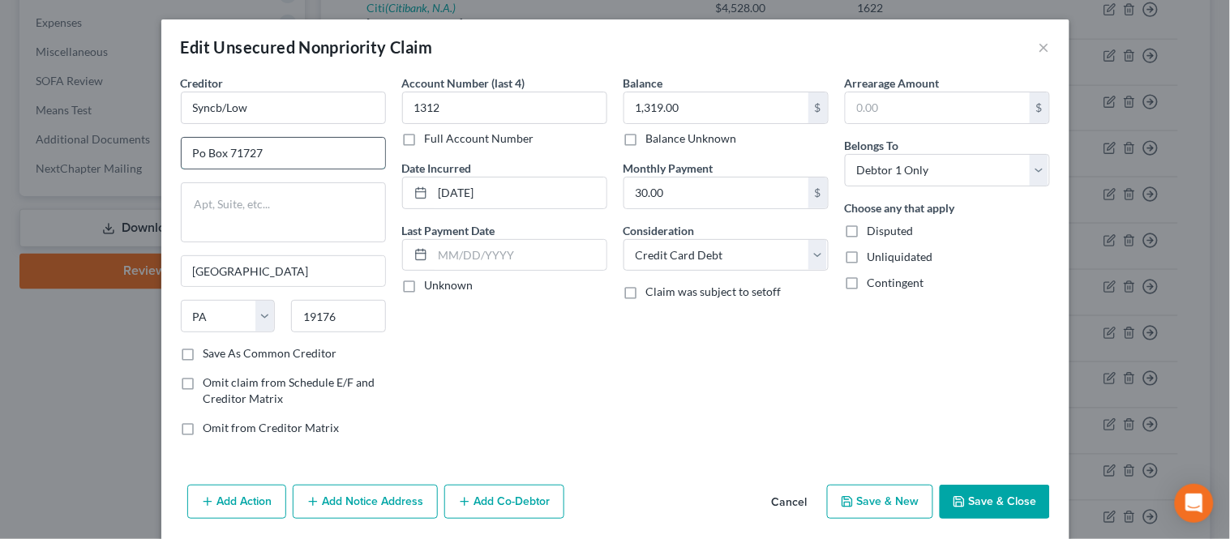
click at [199, 152] on input "Po Box 71727" at bounding box center [283, 153] width 203 height 31
type input "PO Box 71727"
click at [250, 120] on input "Syncb/Low" at bounding box center [283, 108] width 205 height 32
drag, startPoint x: 242, startPoint y: 109, endPoint x: 126, endPoint y: 99, distance: 115.5
click at [126, 99] on div "Edit Unsecured Nonpriority Claim × Creditor * Syncb/Low PO Box 71727 [GEOGRAPHI…" at bounding box center [615, 269] width 1230 height 539
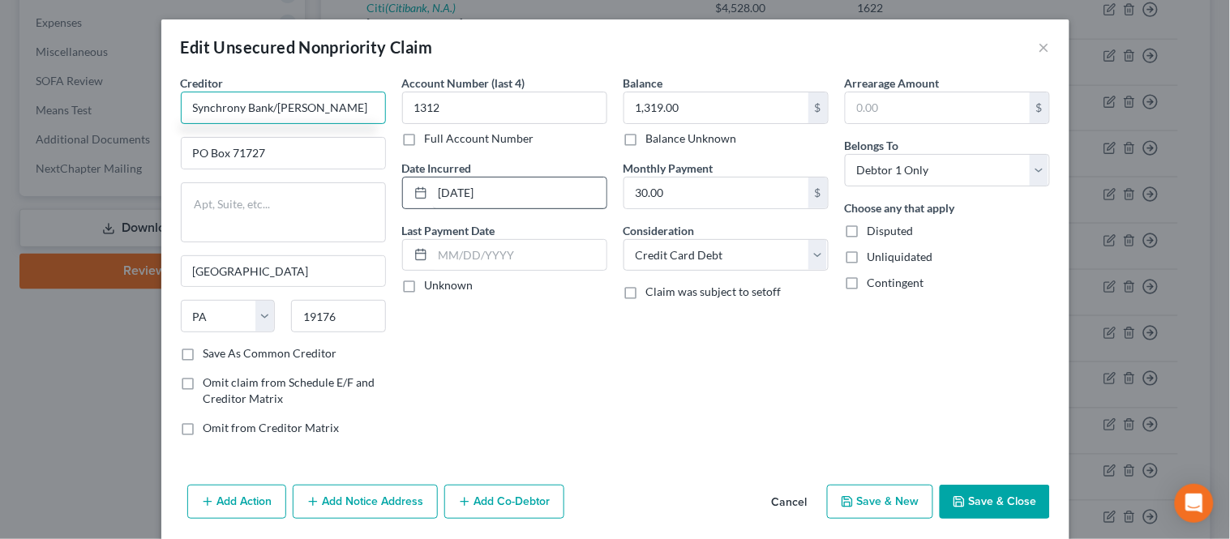
type input "Synchrony Bank/[PERSON_NAME]"
click at [467, 190] on input "[DATE]" at bounding box center [519, 192] width 173 height 31
type input "[DATE]"
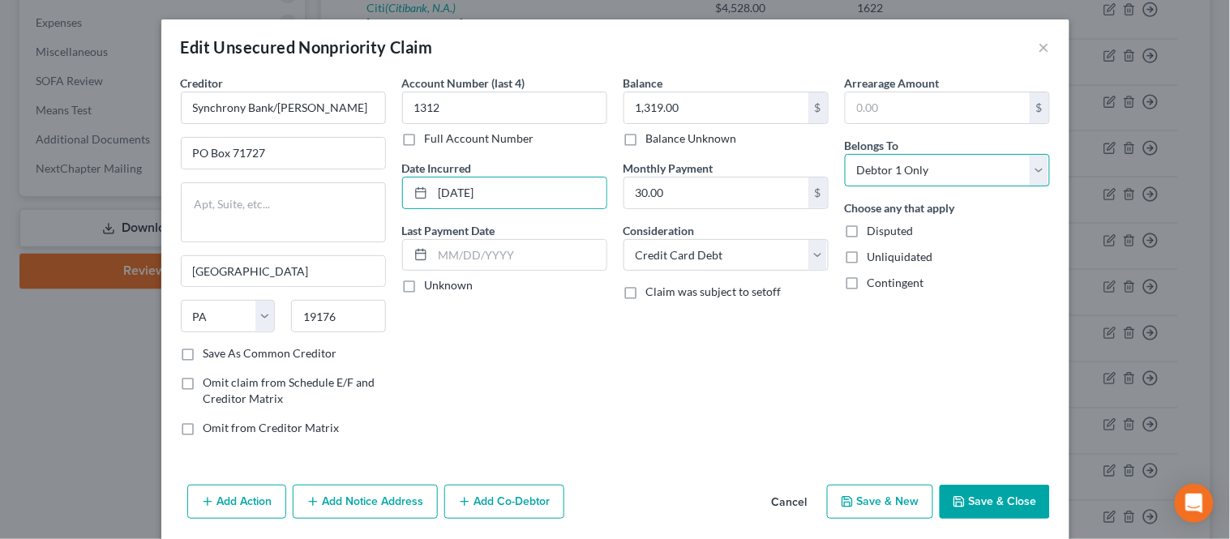
drag, startPoint x: 883, startPoint y: 165, endPoint x: 917, endPoint y: 182, distance: 37.7
click at [883, 165] on select "Select Debtor 1 Only Debtor 2 Only Debtor 1 And Debtor 2 Only At Least One Of T…" at bounding box center [947, 170] width 205 height 32
select select "4"
click at [845, 154] on select "Select Debtor 1 Only Debtor 2 Only Debtor 1 And Debtor 2 Only At Least One Of T…" at bounding box center [947, 170] width 205 height 32
click at [685, 369] on div "Balance 1,319.00 $ Balance Unknown Balance Undetermined 1,319.00 $ Balance Unkn…" at bounding box center [725, 262] width 221 height 374
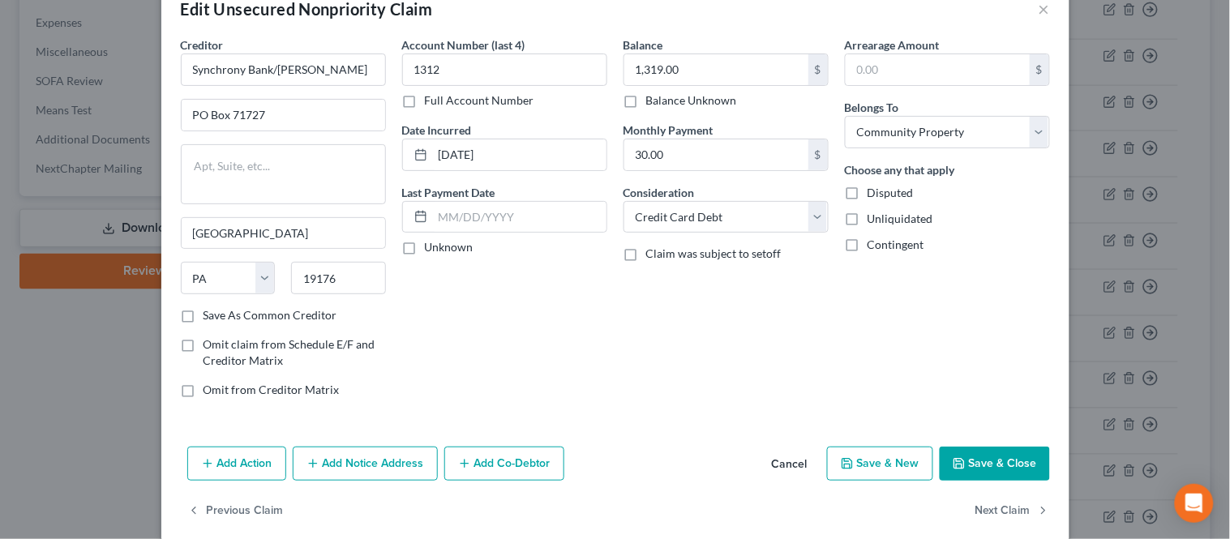
scroll to position [58, 0]
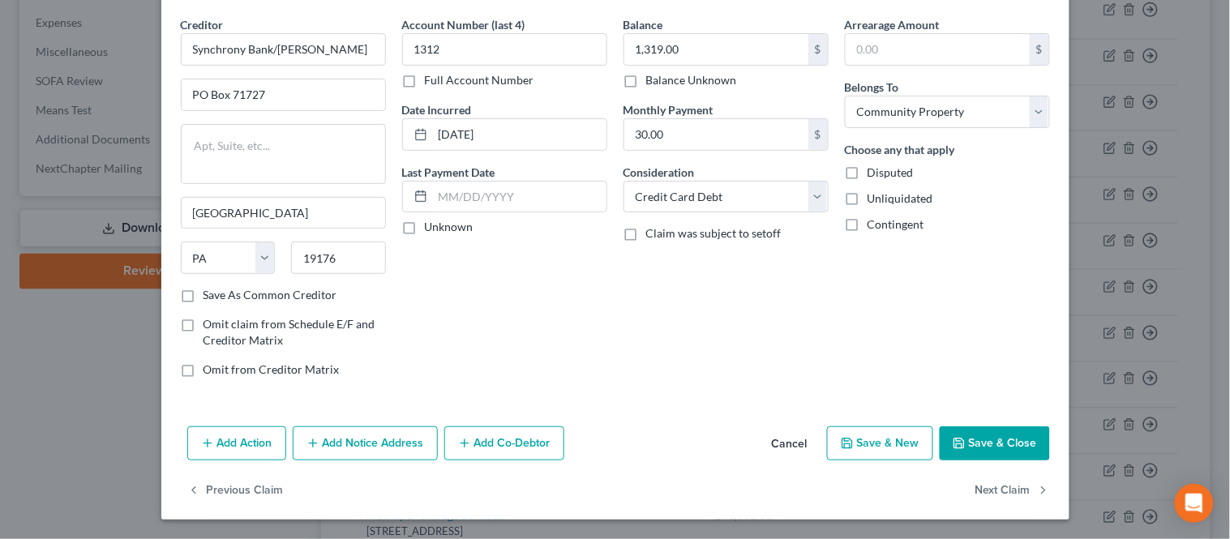
click at [349, 455] on button "Add Notice Address" at bounding box center [365, 443] width 145 height 34
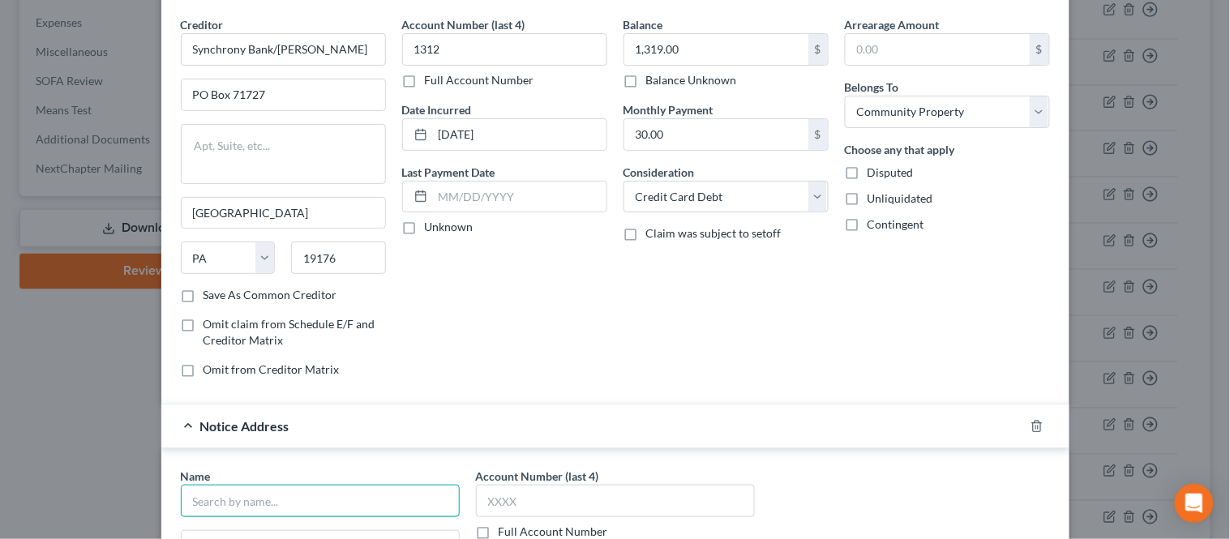
drag, startPoint x: 241, startPoint y: 500, endPoint x: 251, endPoint y: 486, distance: 17.3
click at [241, 498] on input "text" at bounding box center [320, 501] width 279 height 32
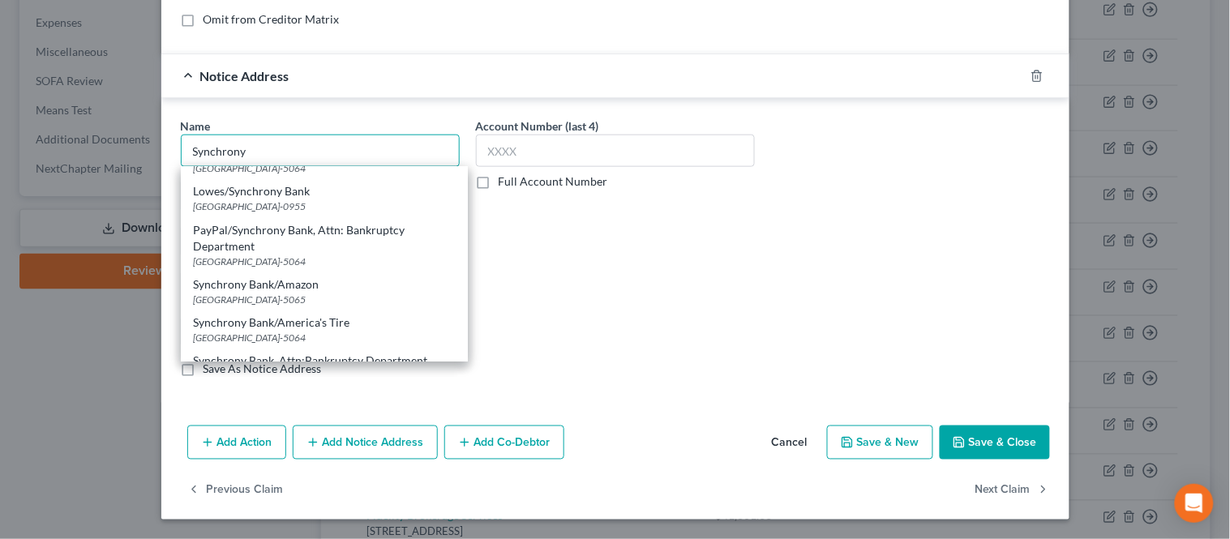
scroll to position [0, 0]
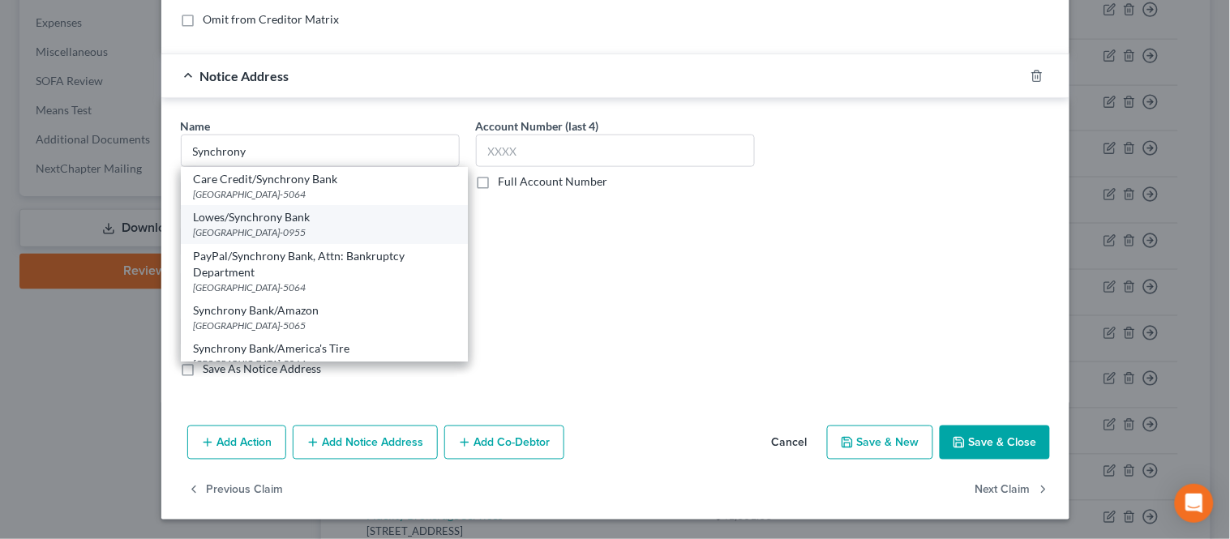
click at [297, 232] on div "[GEOGRAPHIC_DATA]-0955" at bounding box center [324, 232] width 261 height 14
type input "Lowes/Synchrony Bank"
type input "PO Box 669802"
type input "[GEOGRAPHIC_DATA]"
select select "45"
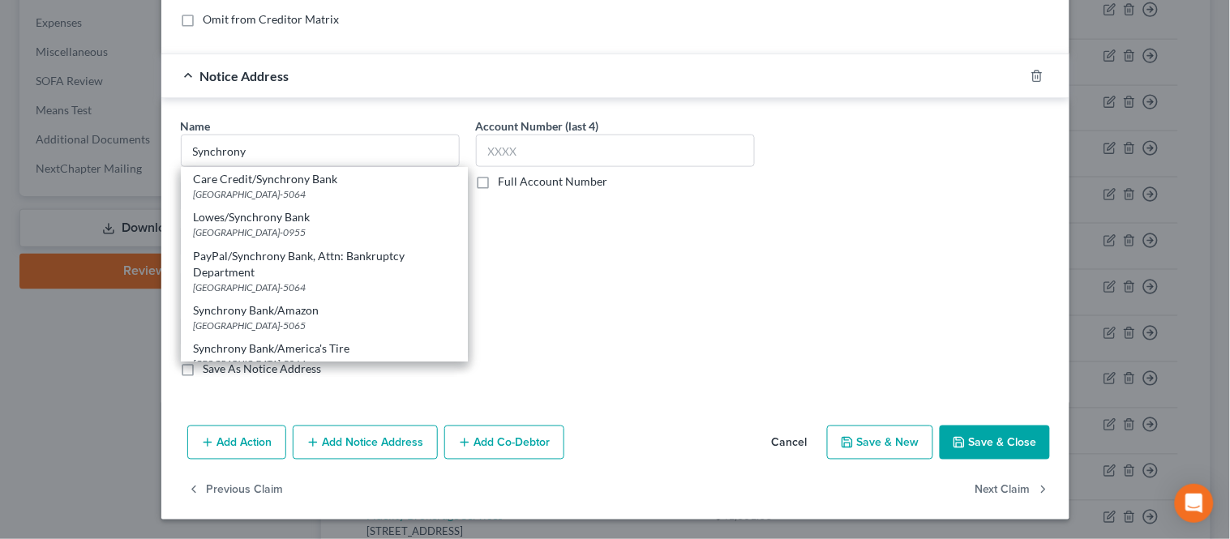
type input "75266-0955"
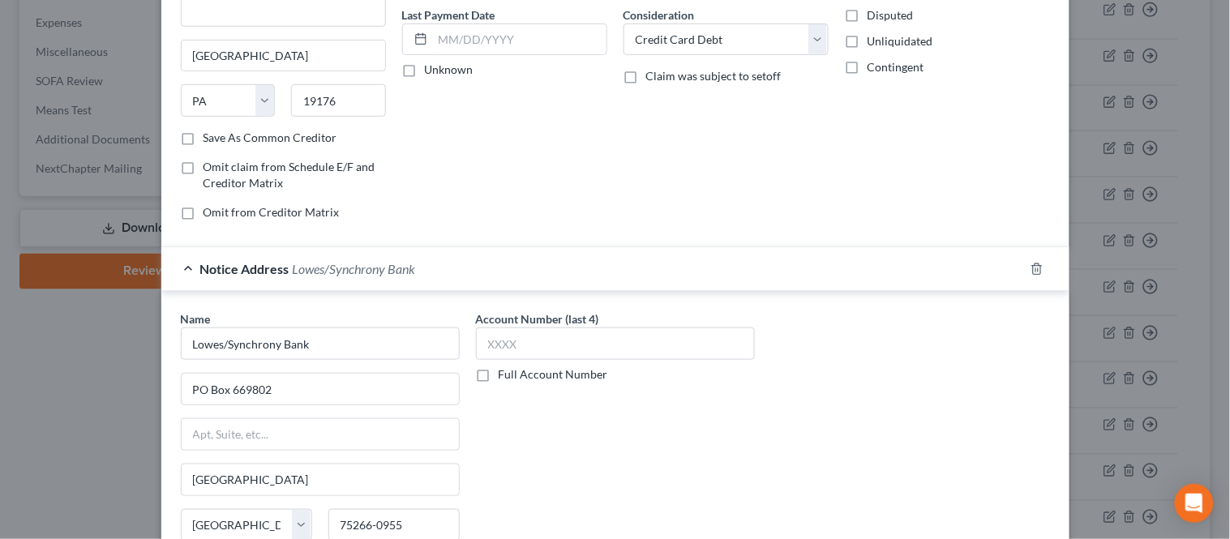
scroll to position [229, 0]
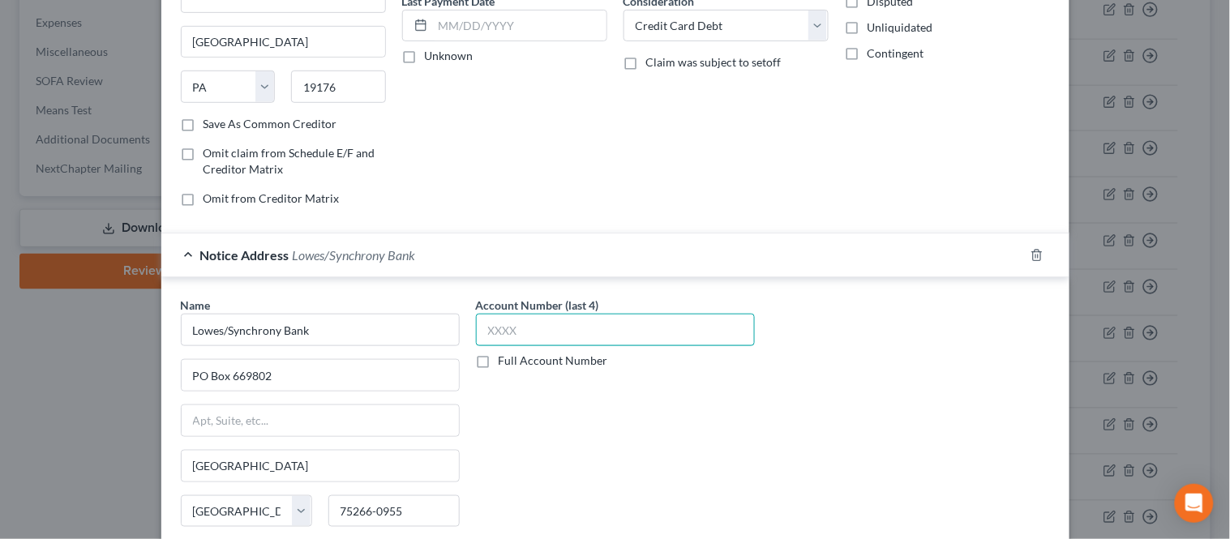
click at [588, 337] on input "text" at bounding box center [615, 330] width 279 height 32
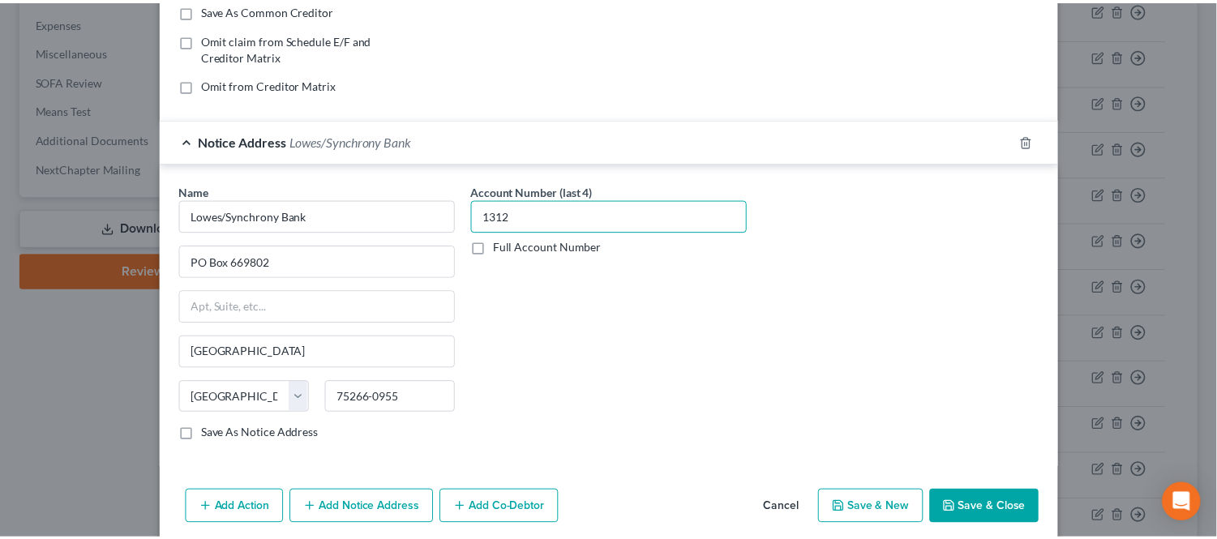
scroll to position [360, 0]
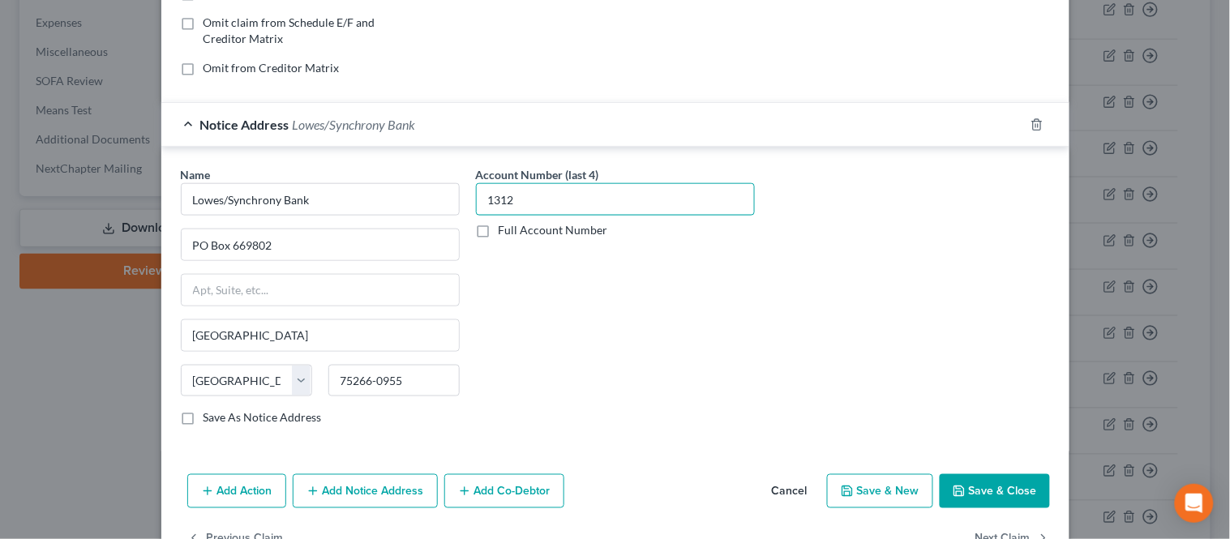
type input "1312"
click at [987, 494] on button "Save & Close" at bounding box center [994, 491] width 110 height 34
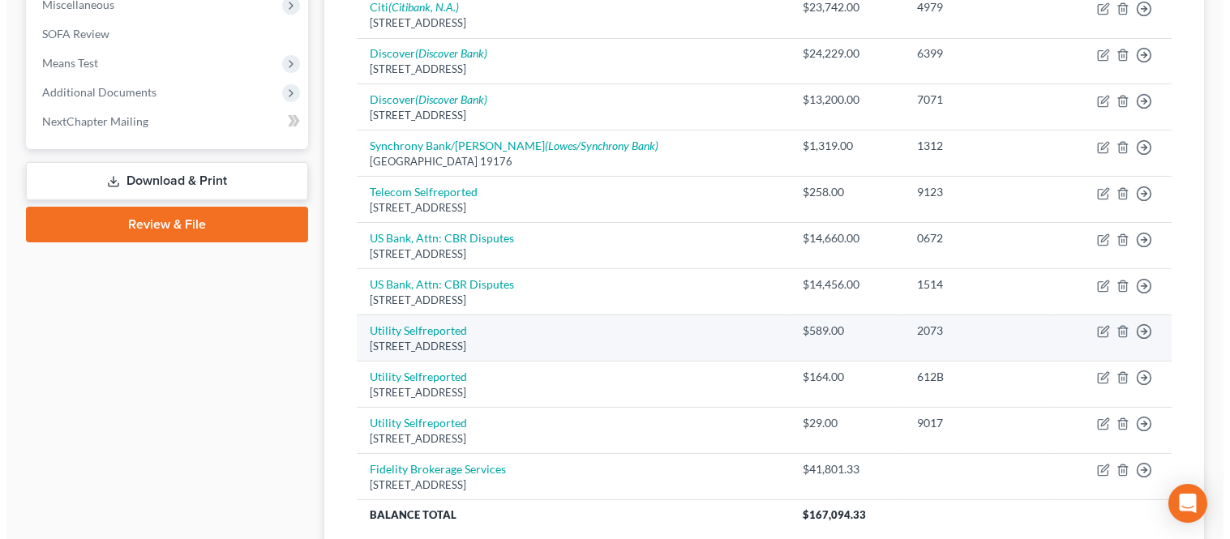
scroll to position [630, 0]
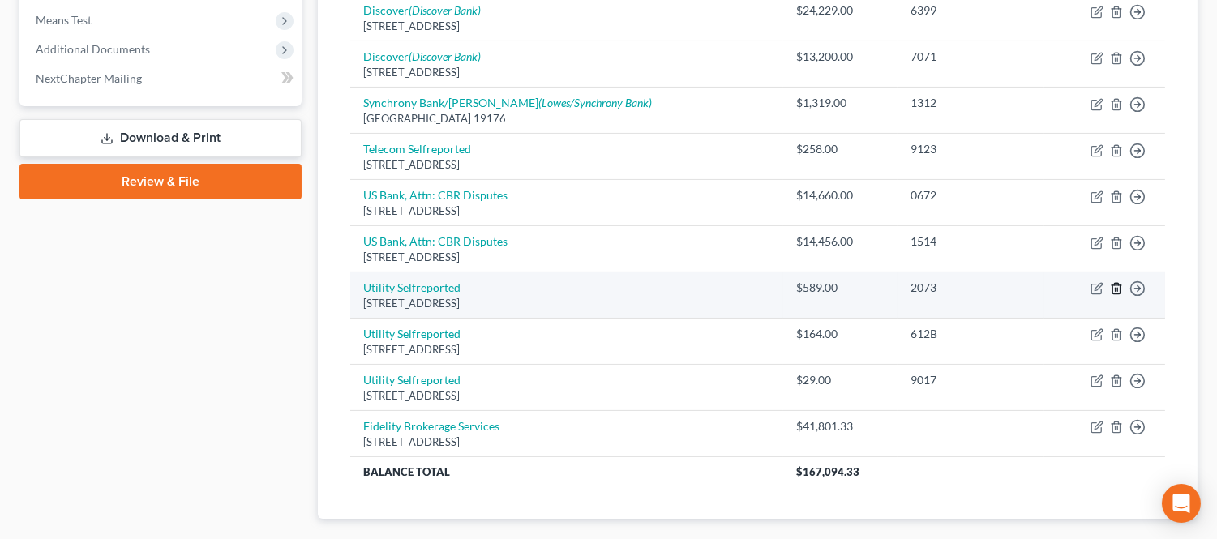
click at [1113, 292] on icon "button" at bounding box center [1116, 288] width 13 height 13
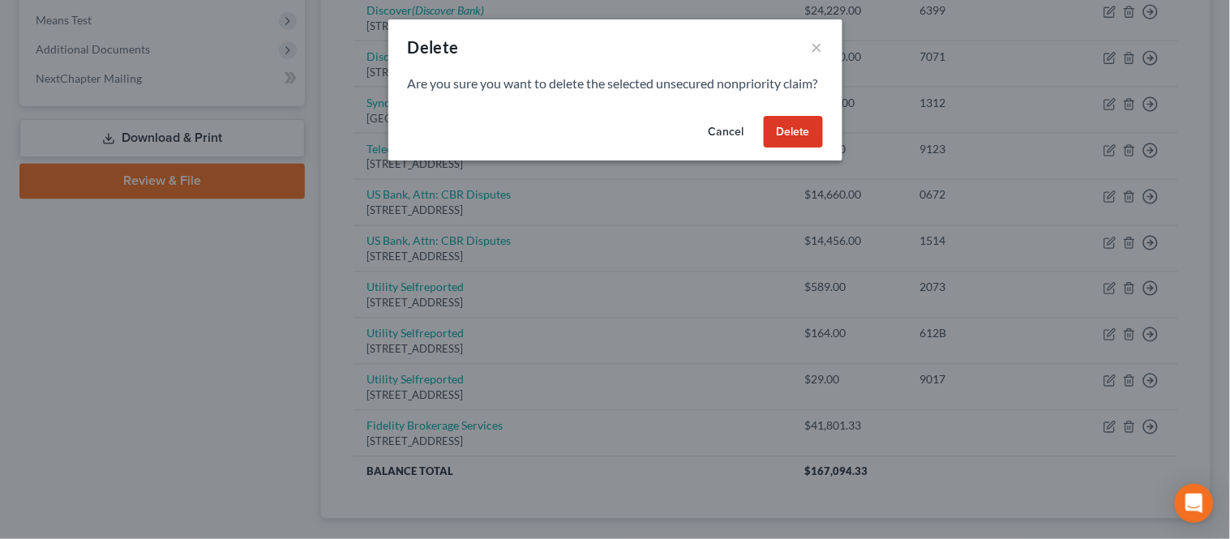
click at [795, 148] on button "Delete" at bounding box center [792, 132] width 59 height 32
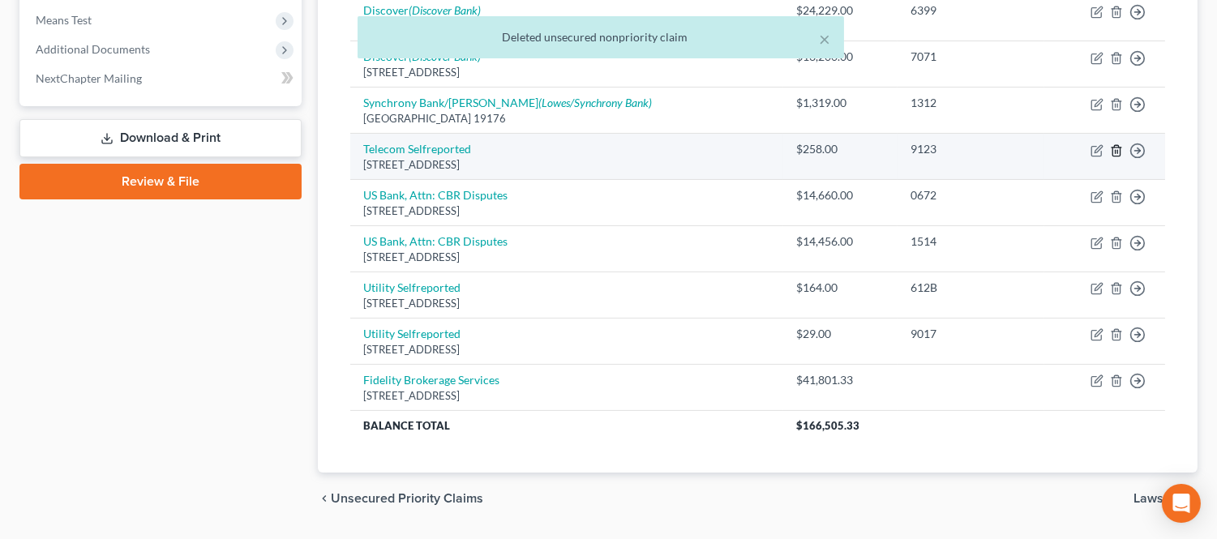
click at [1112, 150] on icon "button" at bounding box center [1115, 150] width 7 height 11
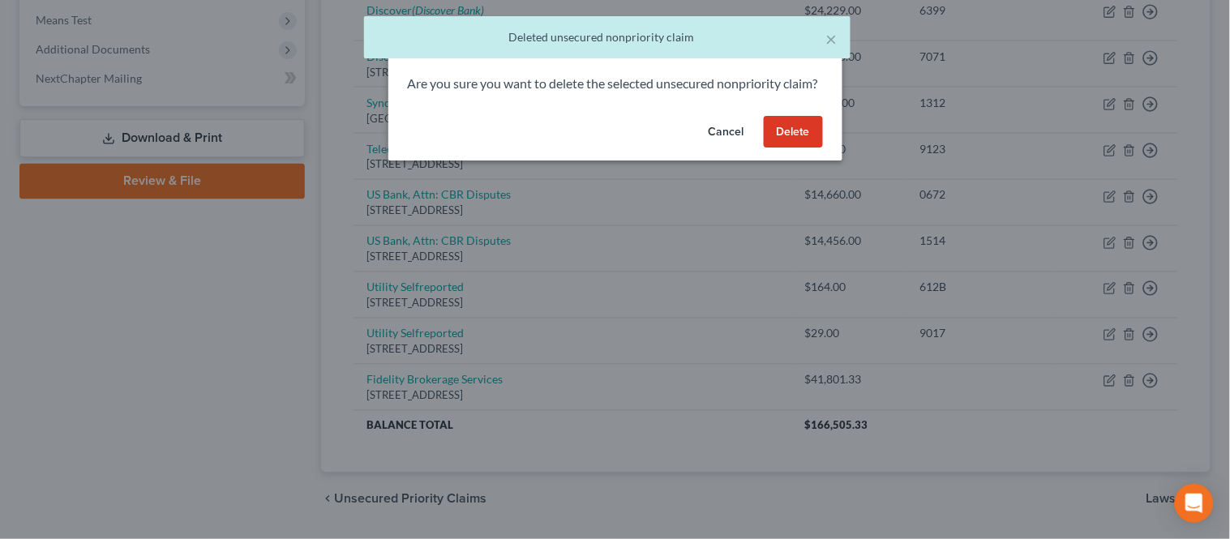
click at [789, 148] on button "Delete" at bounding box center [792, 132] width 59 height 32
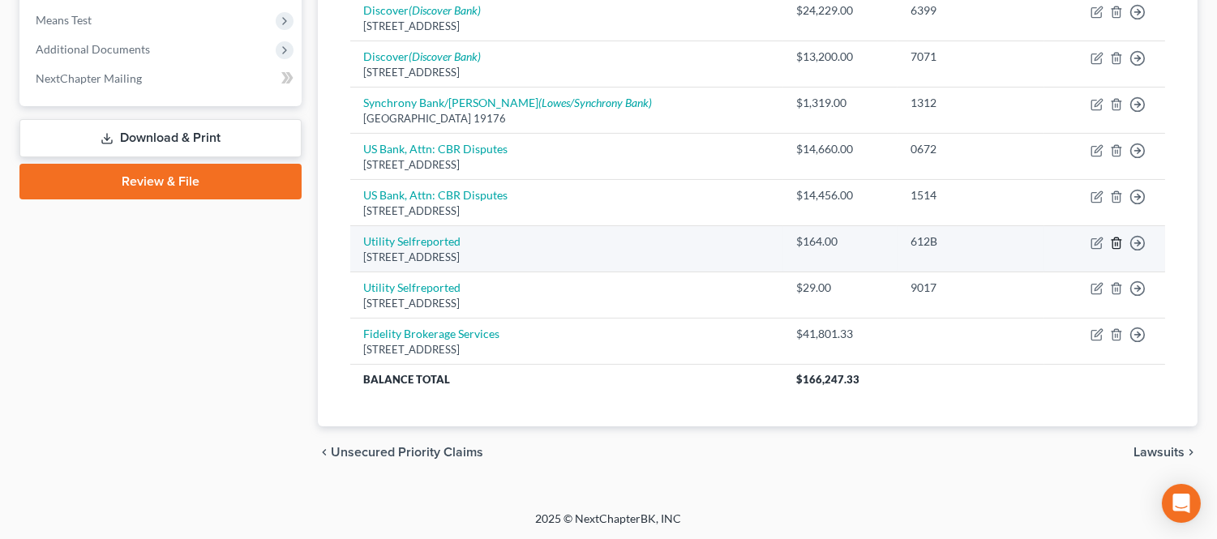
click at [1118, 243] on icon "button" at bounding box center [1116, 243] width 13 height 13
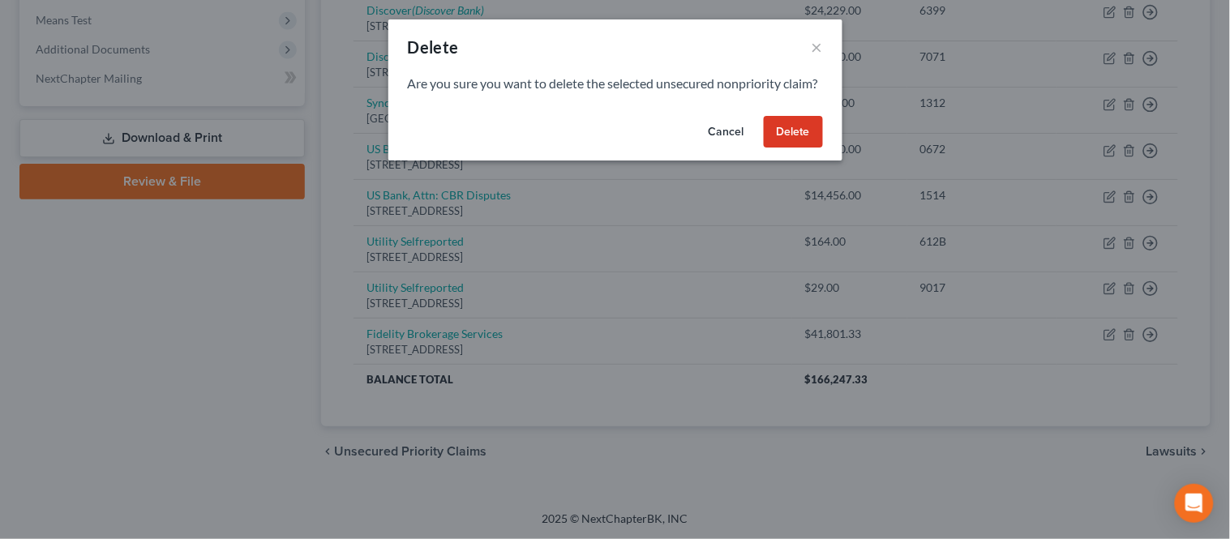
click at [812, 148] on button "Delete" at bounding box center [792, 132] width 59 height 32
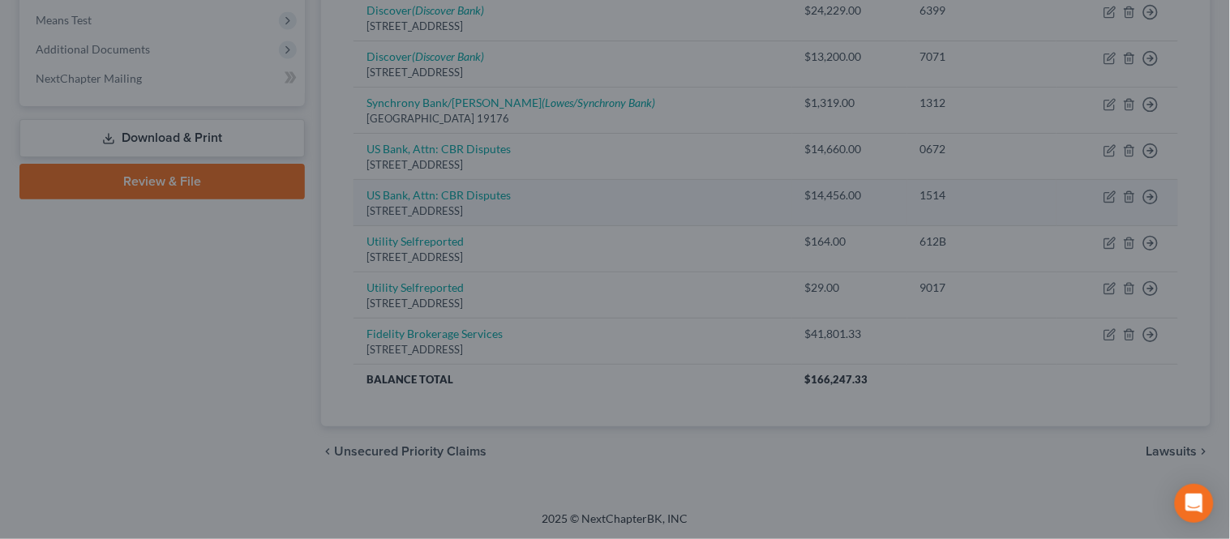
scroll to position [585, 0]
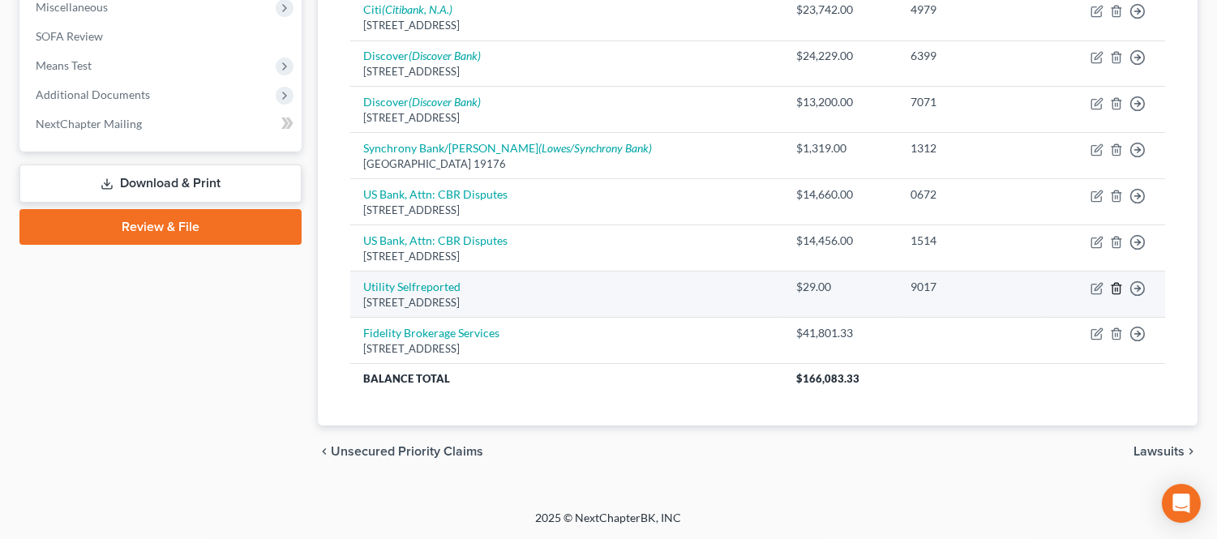
click at [1115, 283] on icon "button" at bounding box center [1115, 288] width 7 height 11
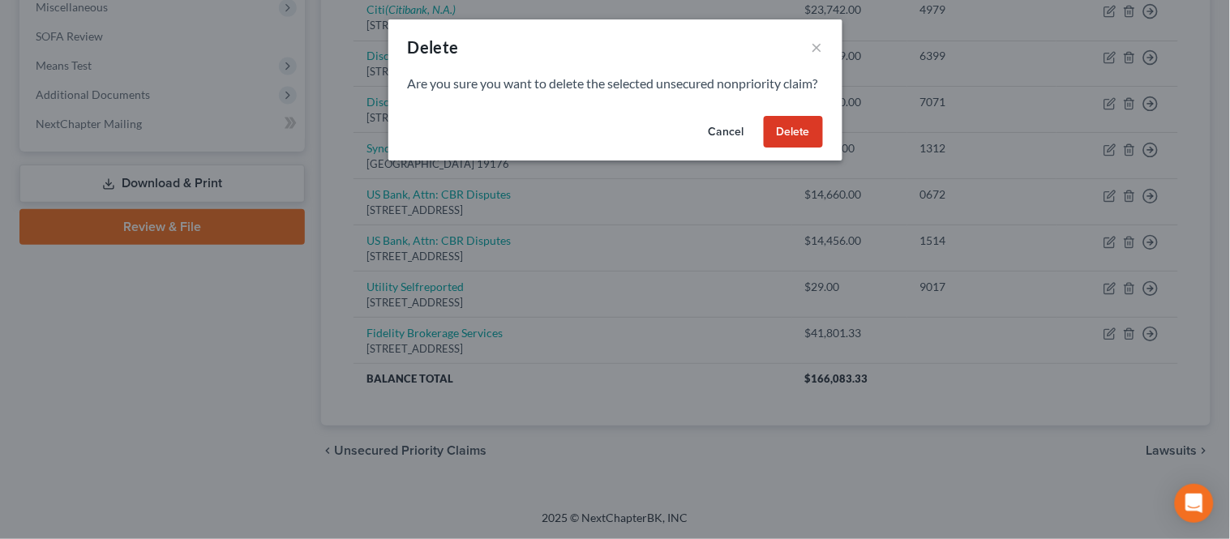
click at [809, 148] on button "Delete" at bounding box center [792, 132] width 59 height 32
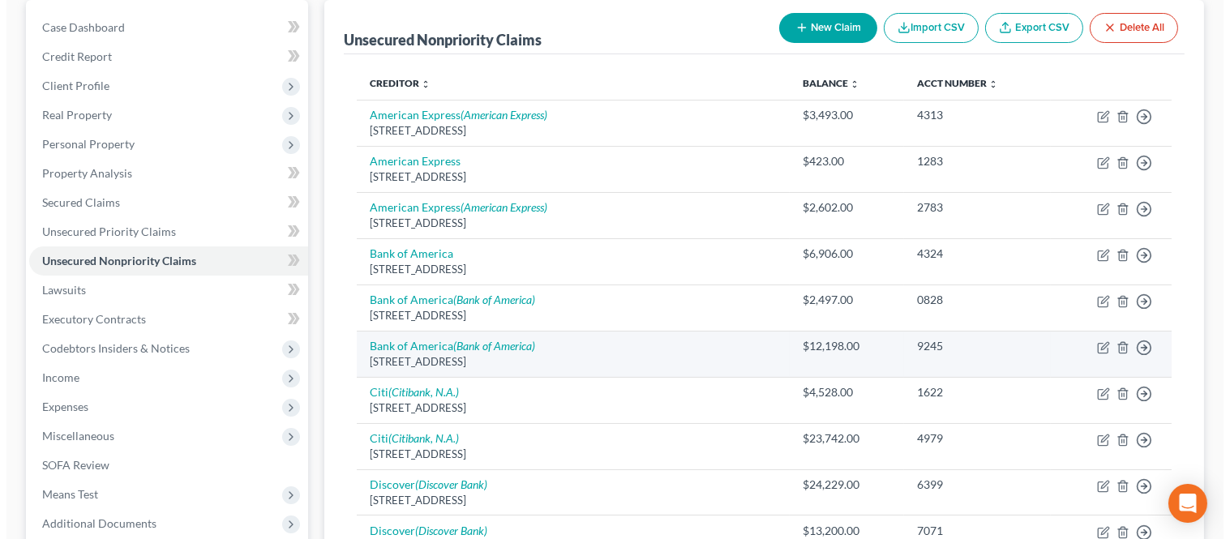
scroll to position [88, 0]
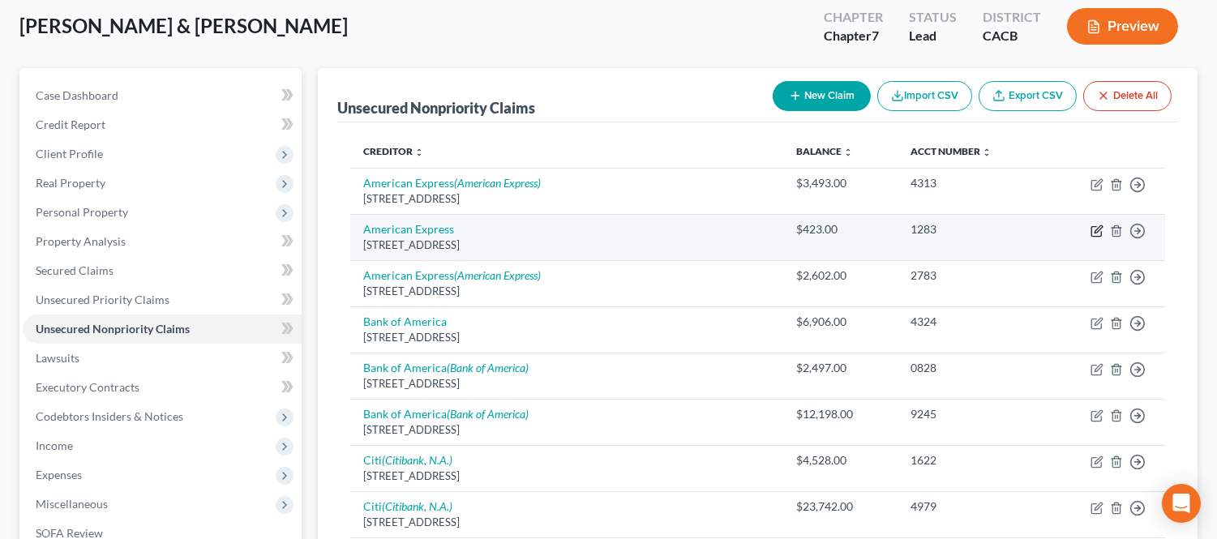
click at [1090, 230] on icon "button" at bounding box center [1096, 231] width 13 height 13
select select "45"
select select "2"
select select "0"
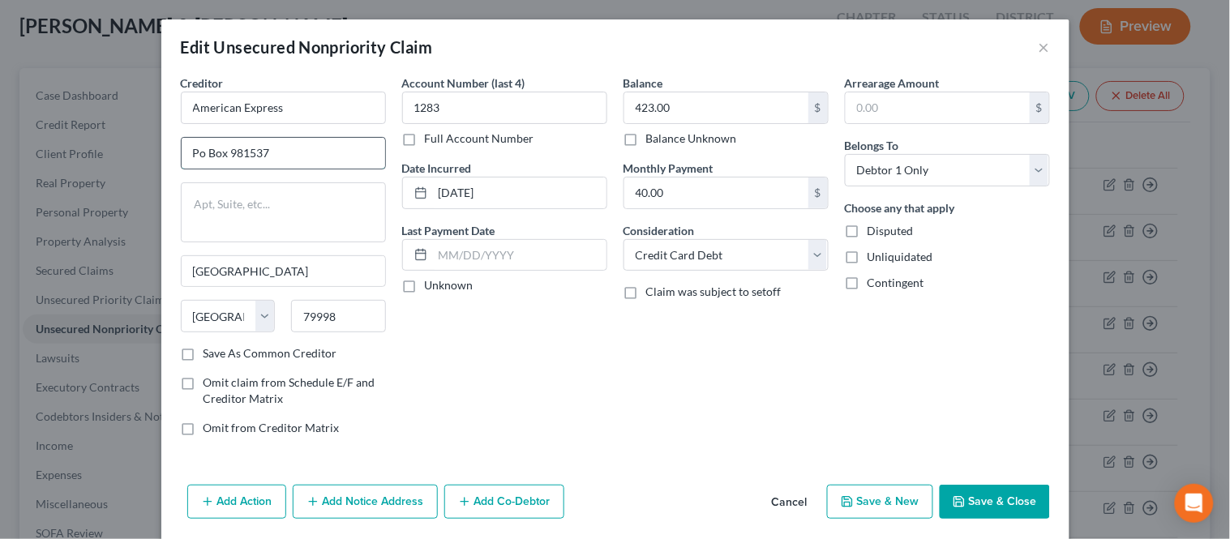
drag, startPoint x: 195, startPoint y: 150, endPoint x: 216, endPoint y: 151, distance: 20.3
click at [195, 150] on input "Po Box 981537" at bounding box center [283, 153] width 203 height 31
type input "PO Box 981537"
click at [463, 188] on input "[DATE]" at bounding box center [519, 192] width 173 height 31
type input "[DATE]"
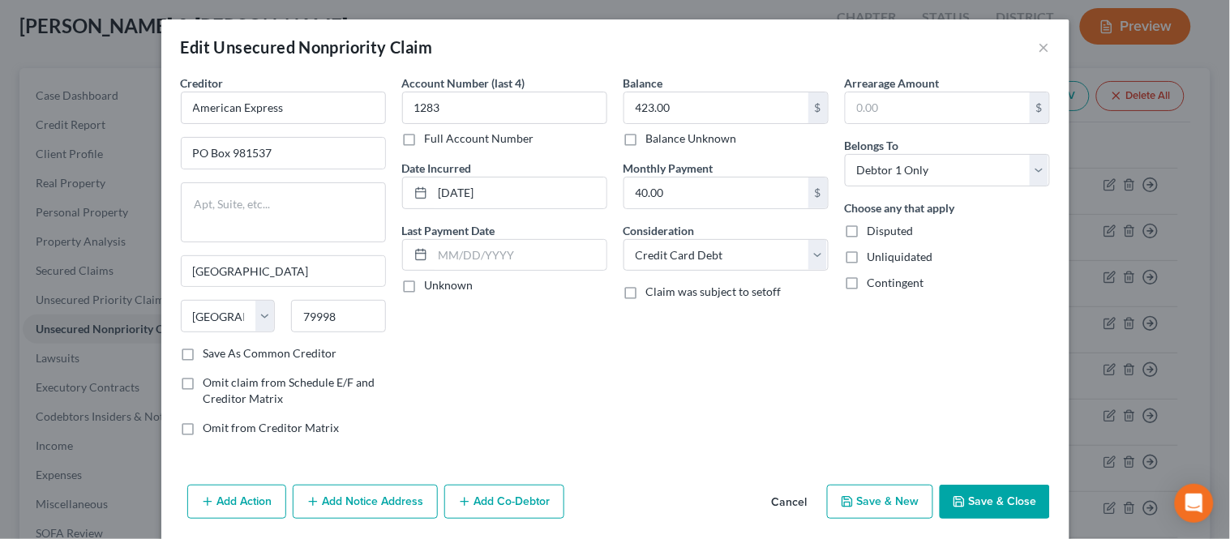
click at [528, 370] on div "Account Number (last 4) 1283 Full Account Number Date Incurred [DATE] Last Paym…" at bounding box center [504, 262] width 221 height 374
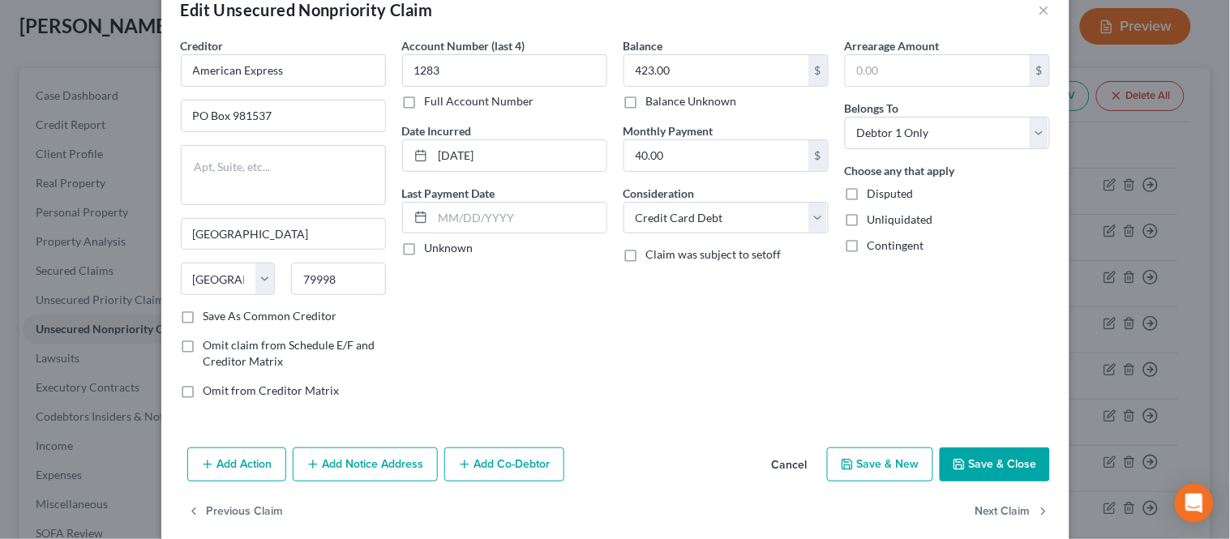
scroll to position [58, 0]
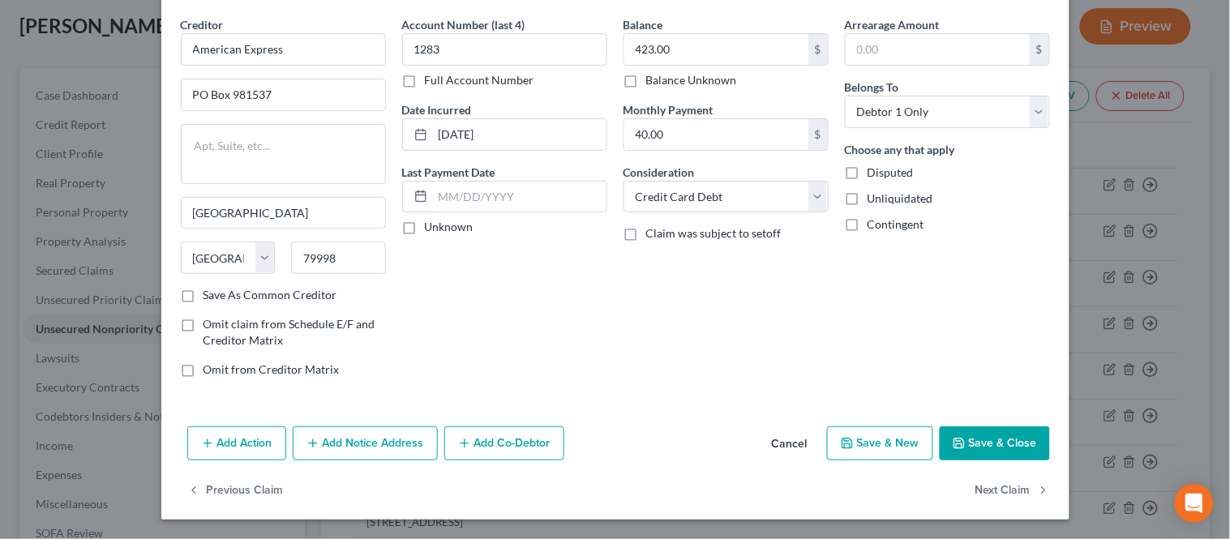
drag, startPoint x: 316, startPoint y: 435, endPoint x: 294, endPoint y: 449, distance: 25.9
click at [313, 434] on button "Add Notice Address" at bounding box center [365, 443] width 145 height 34
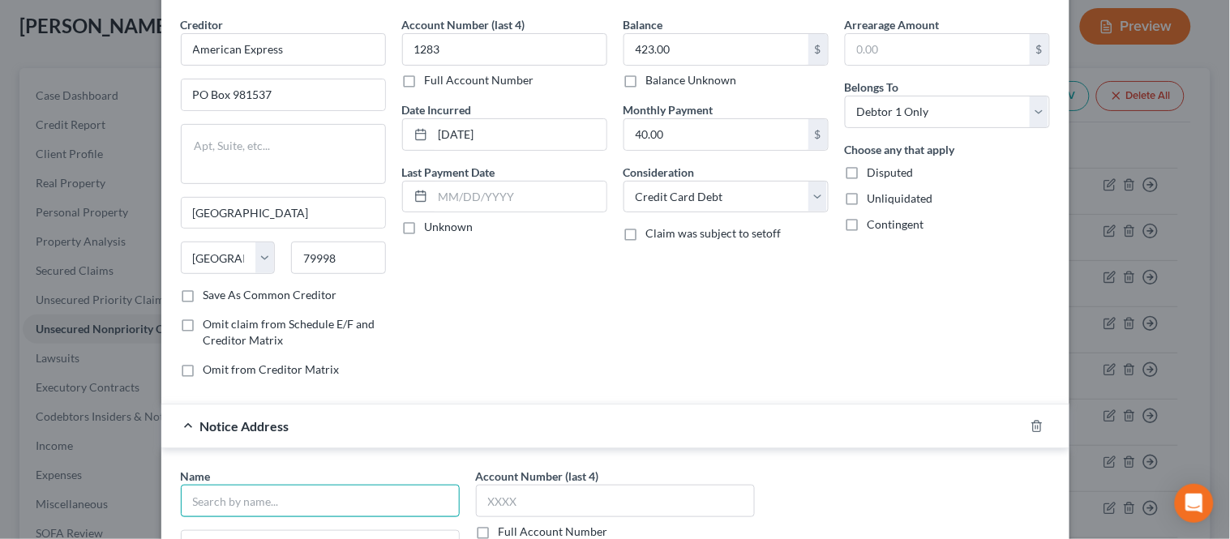
click at [272, 503] on input "text" at bounding box center [320, 501] width 279 height 32
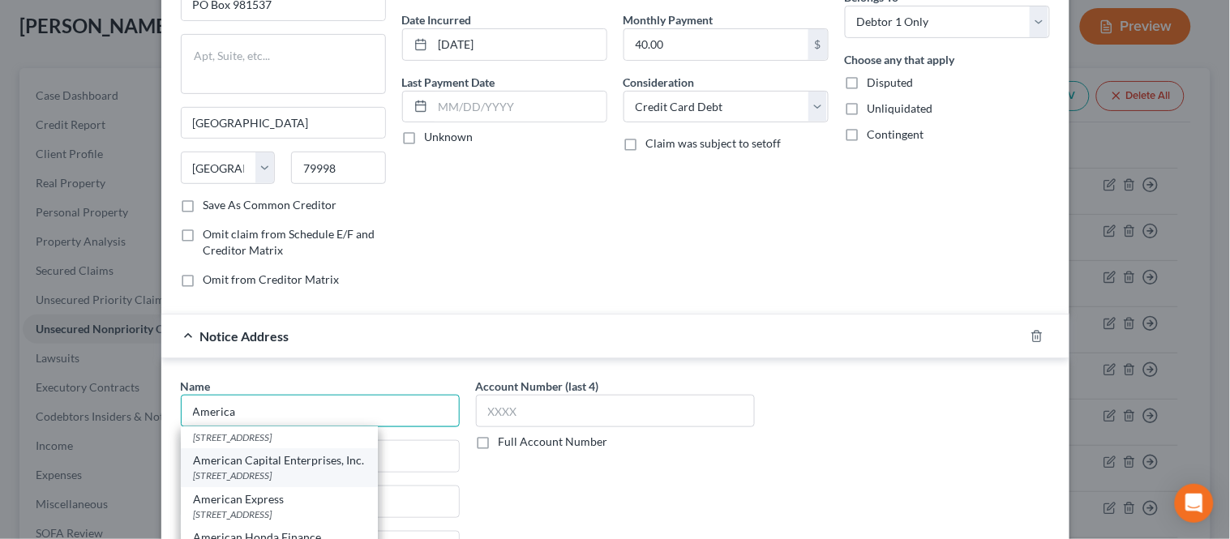
scroll to position [0, 0]
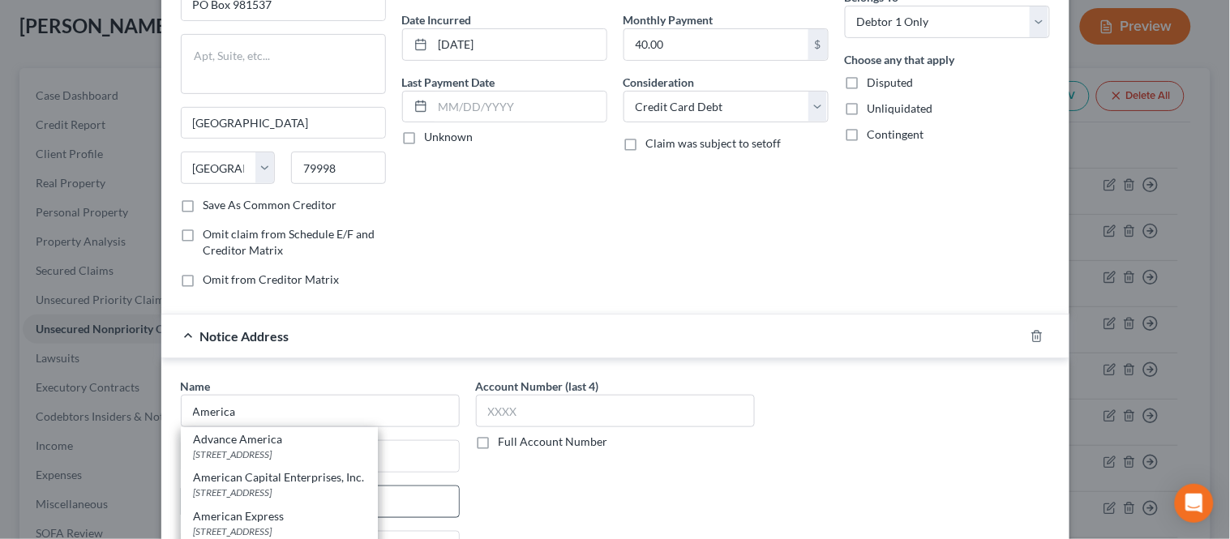
drag, startPoint x: 241, startPoint y: 519, endPoint x: 280, endPoint y: 493, distance: 46.8
click at [235, 511] on div "American Express" at bounding box center [279, 516] width 171 height 16
type input "American Express"
type input "PO Box 981535"
type input "[GEOGRAPHIC_DATA]"
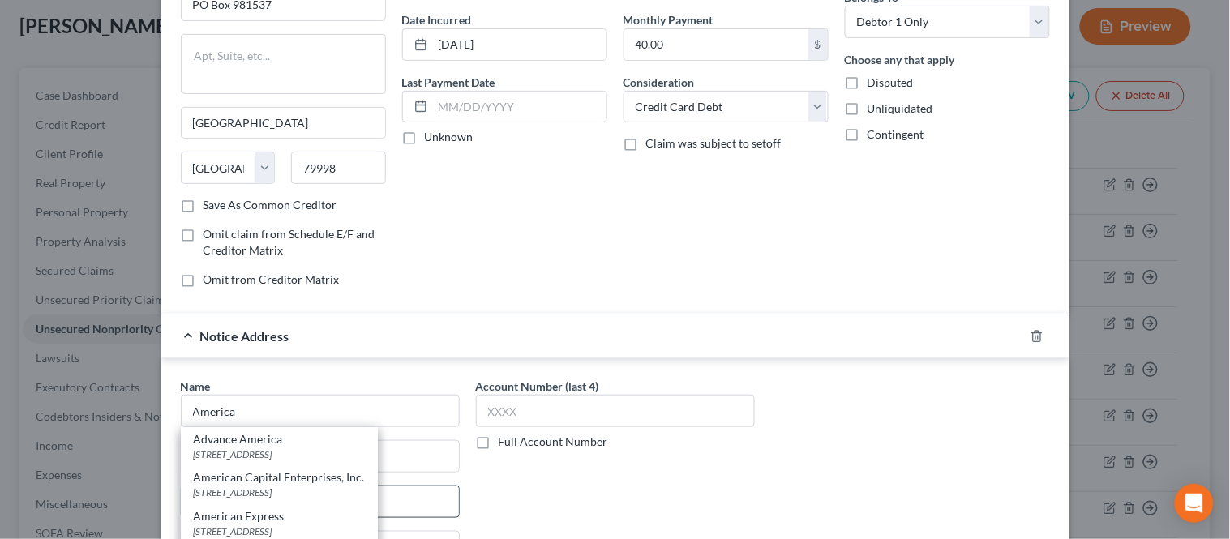
select select "45"
type input "79998-1535"
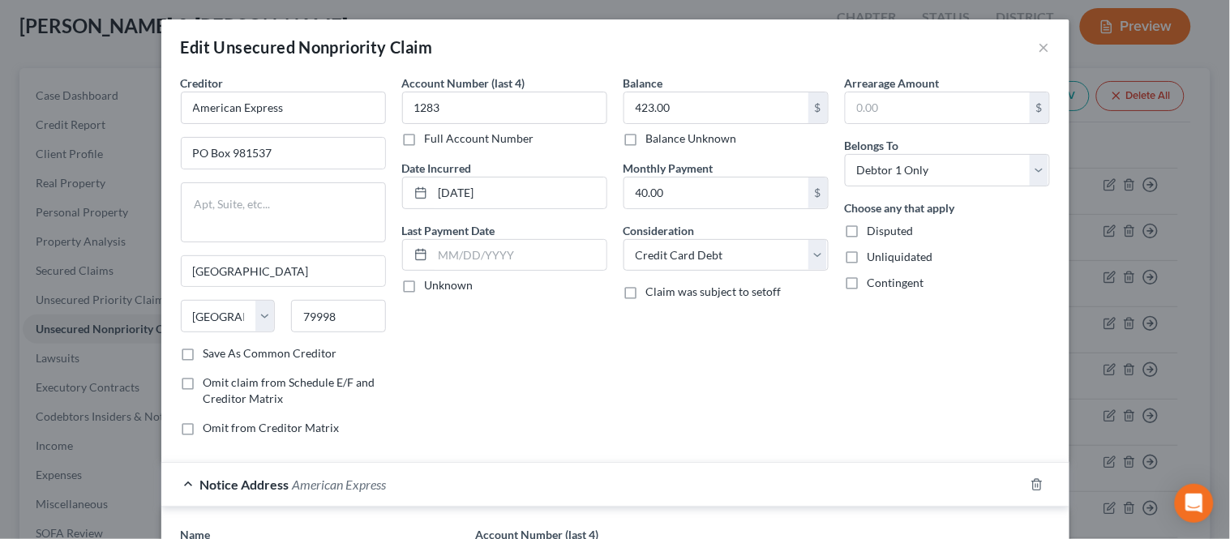
scroll to position [90, 0]
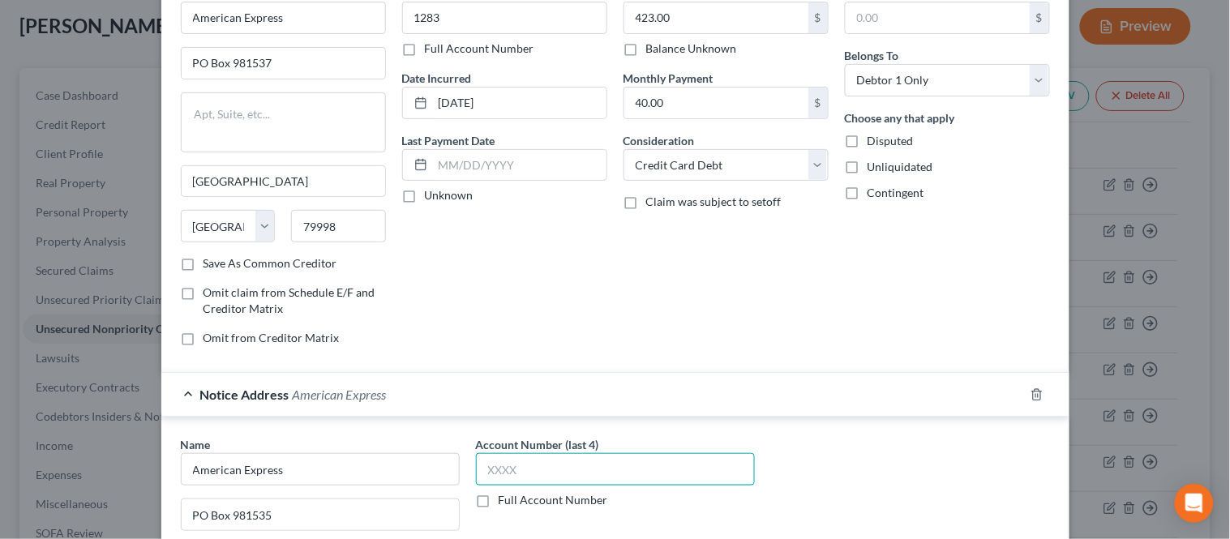
click at [563, 463] on input "text" at bounding box center [615, 469] width 279 height 32
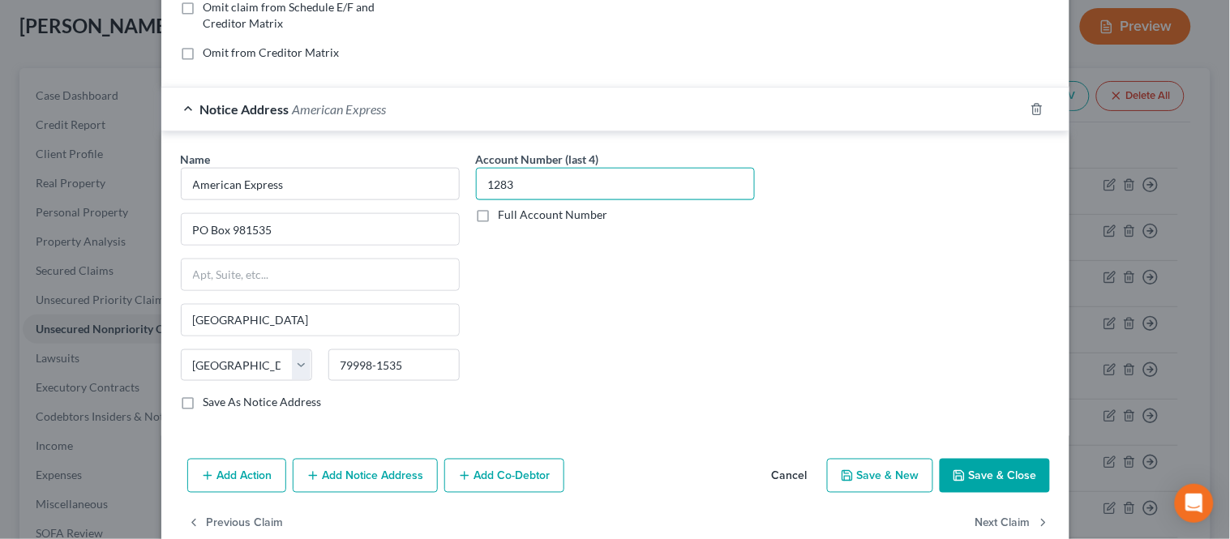
scroll to position [409, 0]
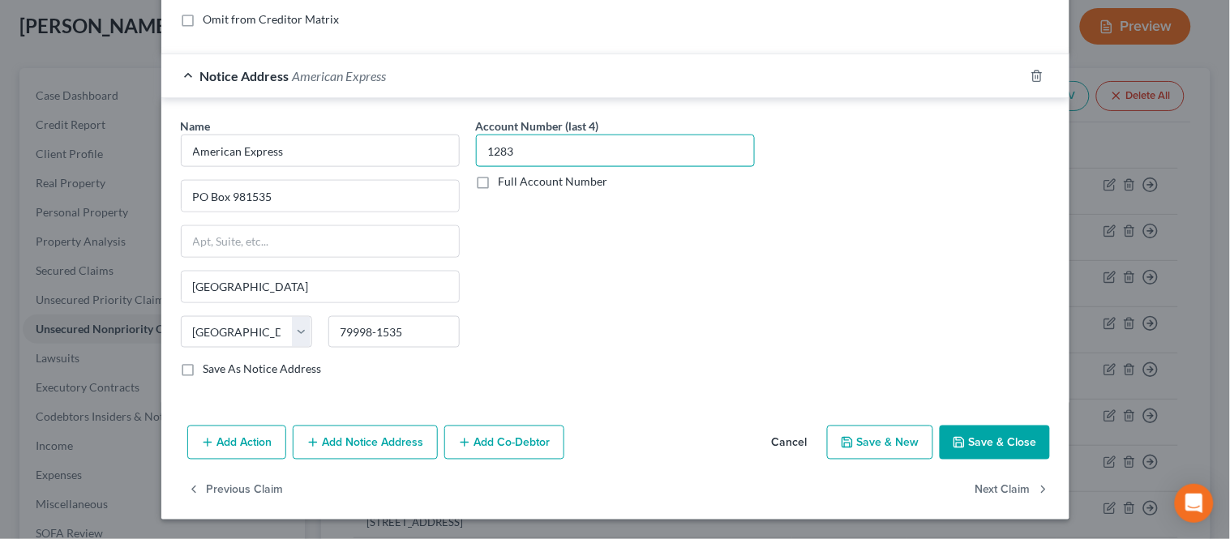
type input "1283"
drag, startPoint x: 960, startPoint y: 440, endPoint x: 949, endPoint y: 438, distance: 11.5
click at [958, 441] on button "Save & Close" at bounding box center [994, 443] width 110 height 34
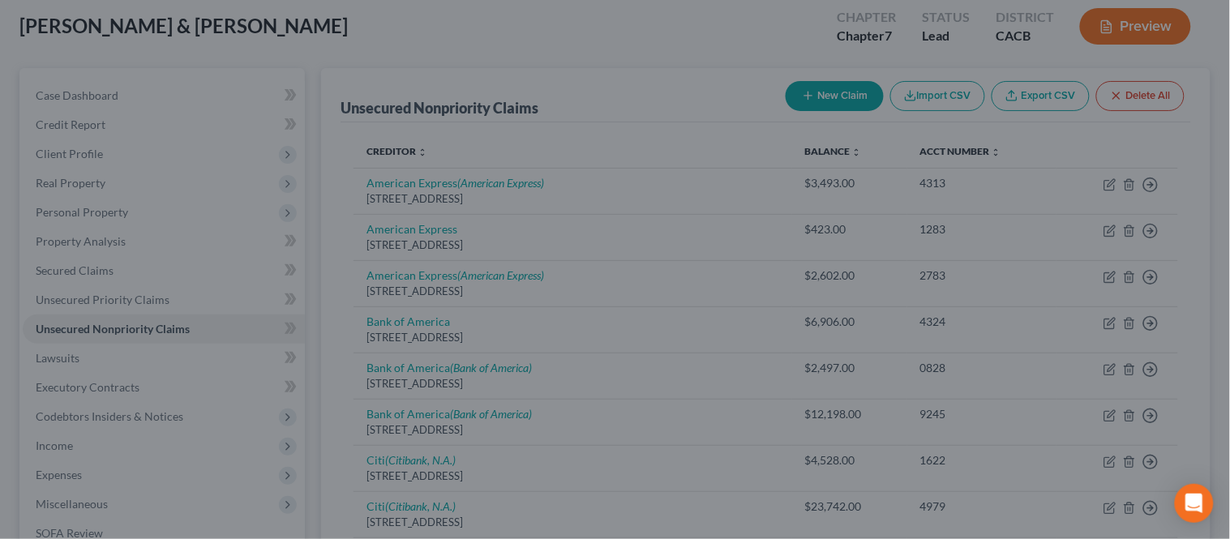
scroll to position [0, 0]
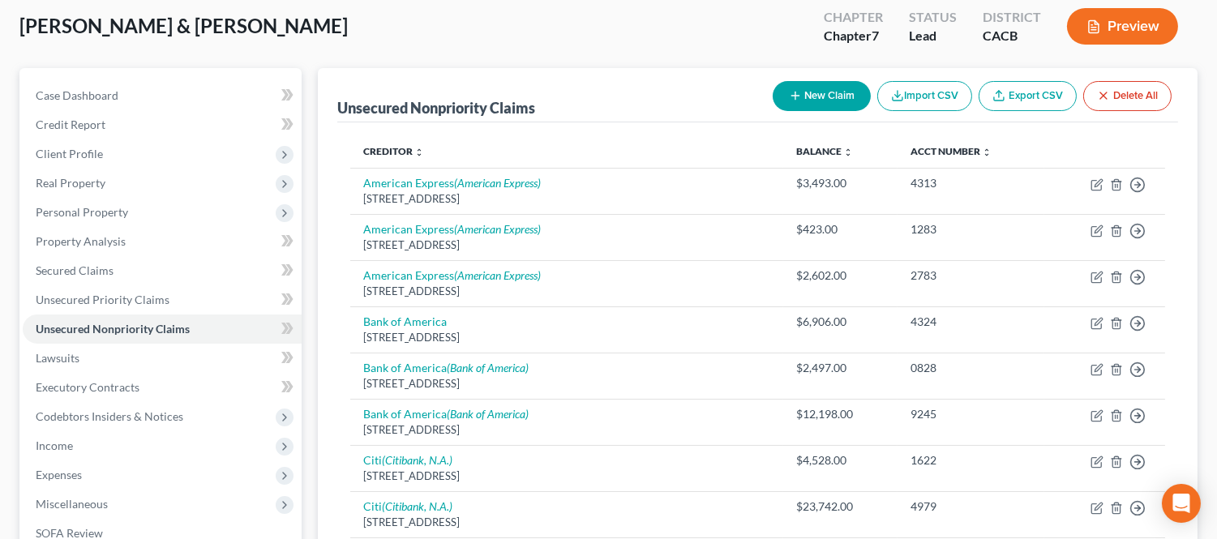
click at [831, 97] on button "New Claim" at bounding box center [821, 96] width 98 height 30
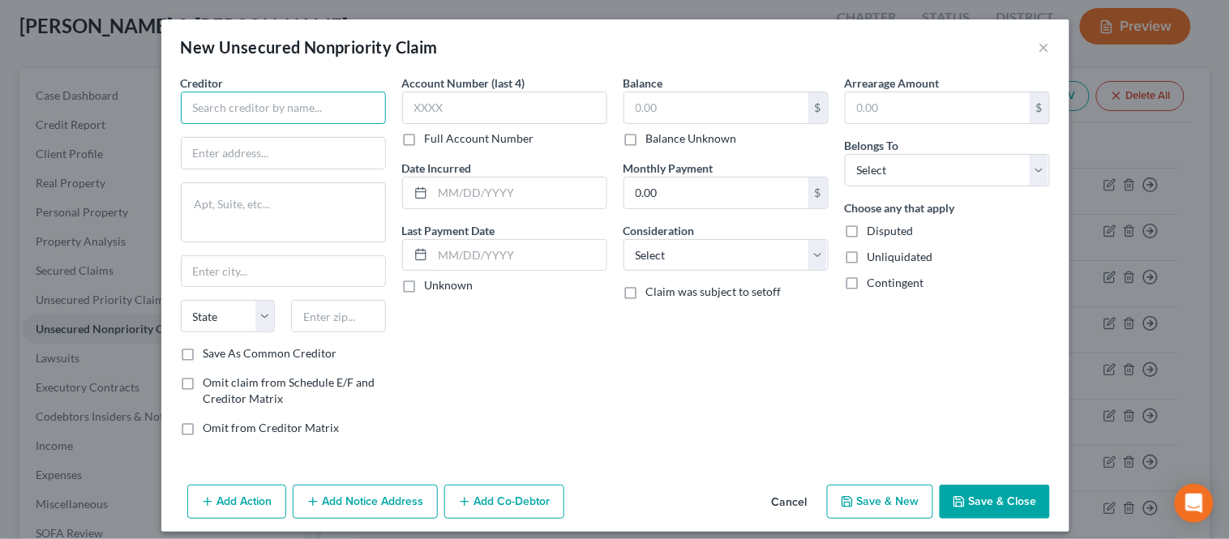
click at [277, 118] on input "text" at bounding box center [283, 108] width 205 height 32
type input "[PERSON_NAME] Foundation Health Plan"
type input "PO Box 744801"
type input "90074"
drag, startPoint x: 449, startPoint y: 334, endPoint x: 367, endPoint y: 313, distance: 84.5
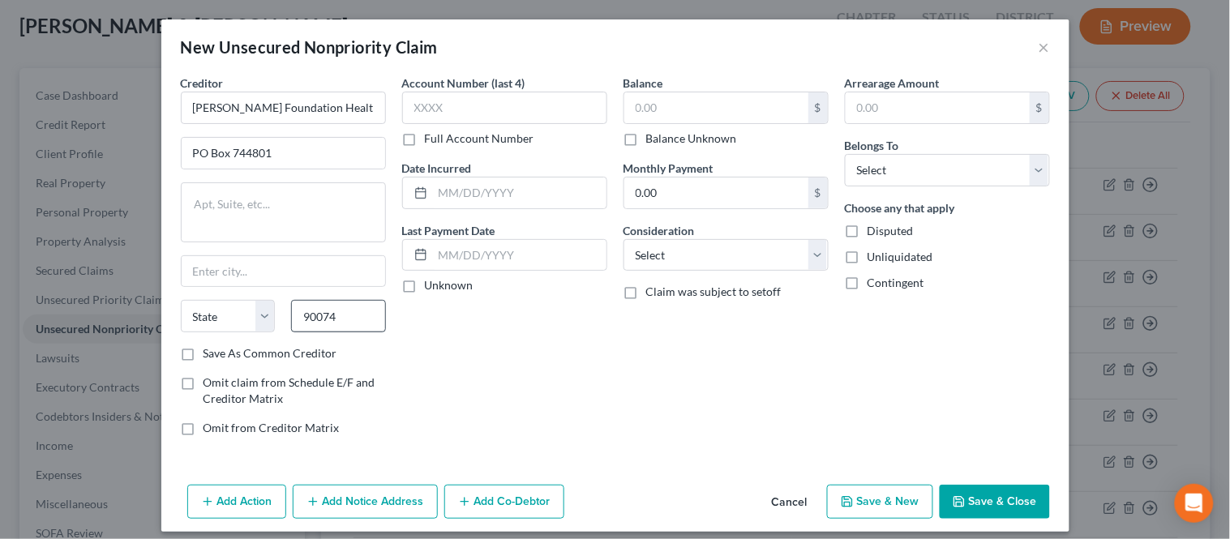
click at [449, 330] on div "Account Number (last 4) Full Account Number Date Incurred Last Payment Date Unk…" at bounding box center [504, 262] width 221 height 374
type input "[GEOGRAPHIC_DATA]"
select select "4"
click at [341, 314] on input "90074" at bounding box center [338, 316] width 95 height 32
type input "90074-4801"
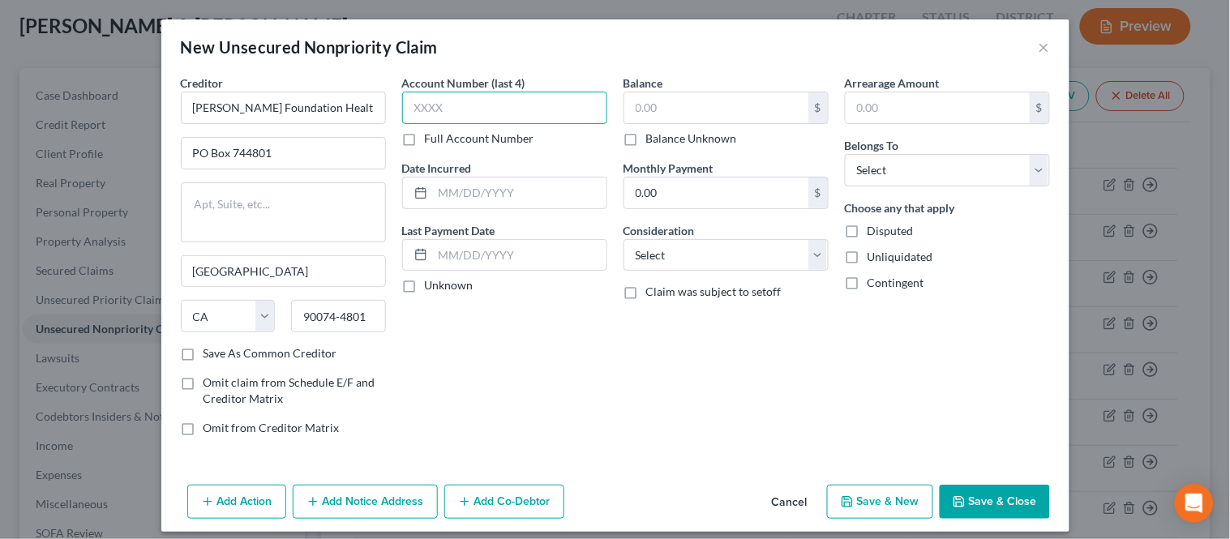
click at [462, 112] on input "text" at bounding box center [504, 108] width 205 height 32
type input "3488"
drag, startPoint x: 448, startPoint y: 195, endPoint x: 454, endPoint y: 189, distance: 8.6
click at [448, 195] on input "text" at bounding box center [519, 192] width 173 height 31
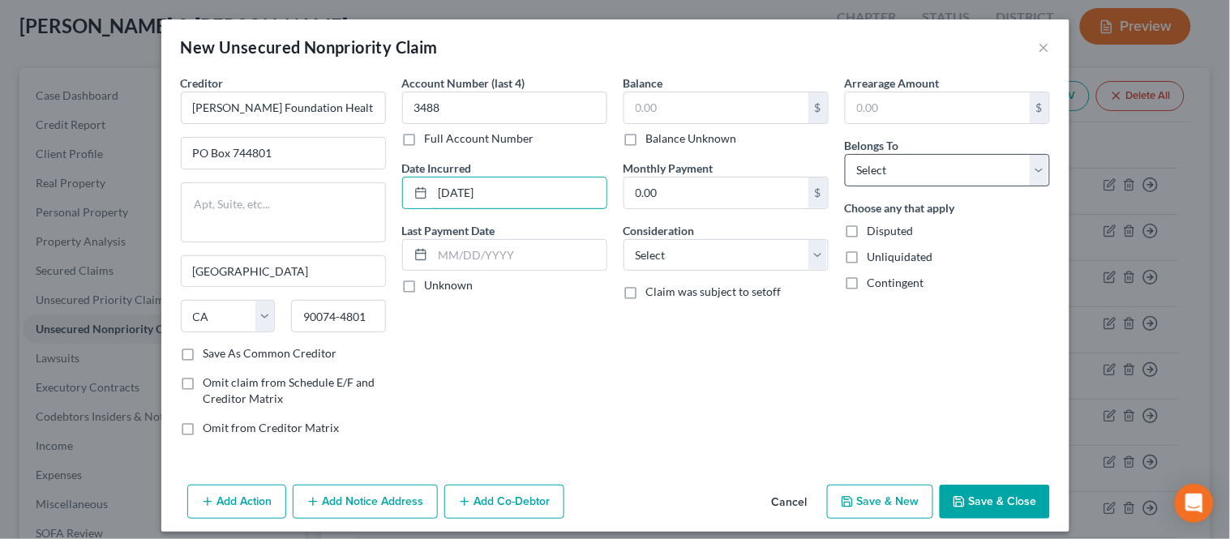
type input "[DATE]"
click at [881, 185] on select "Select Debtor 1 Only Debtor 2 Only Debtor 1 And Debtor 2 Only At Least One Of T…" at bounding box center [947, 170] width 205 height 32
select select "4"
click at [845, 154] on select "Select Debtor 1 Only Debtor 2 Only Debtor 1 And Debtor 2 Only At Least One Of T…" at bounding box center [947, 170] width 205 height 32
click at [754, 258] on select "Select Cable / Satellite Services Collection Agency Credit Card Debt Debt Couns…" at bounding box center [725, 255] width 205 height 32
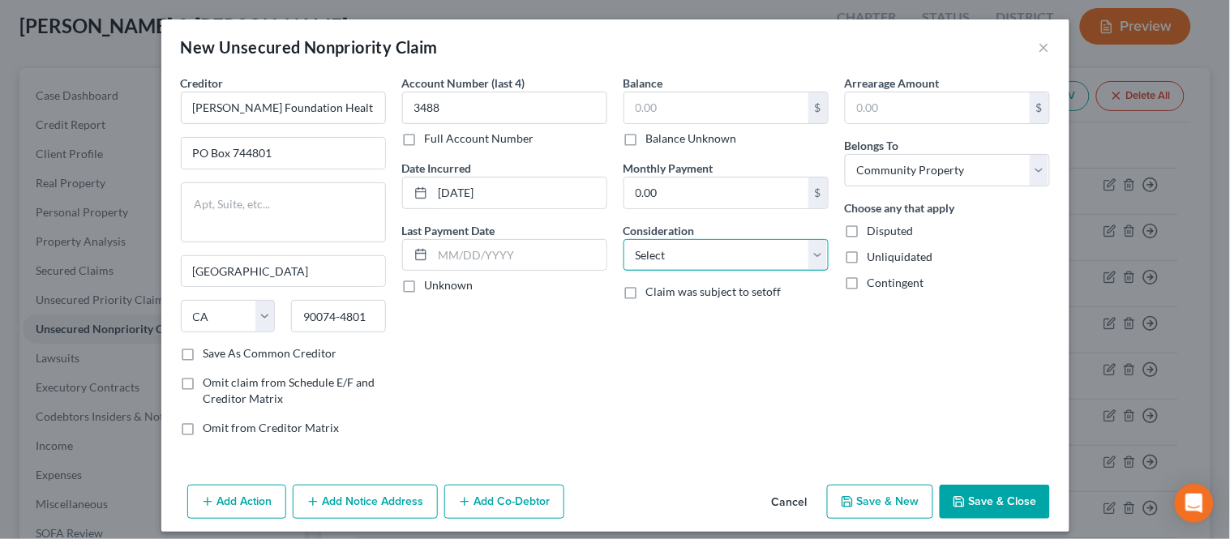
select select "9"
click at [623, 239] on select "Select Cable / Satellite Services Collection Agency Credit Card Debt Debt Couns…" at bounding box center [725, 255] width 205 height 32
click at [665, 110] on input "text" at bounding box center [716, 107] width 184 height 31
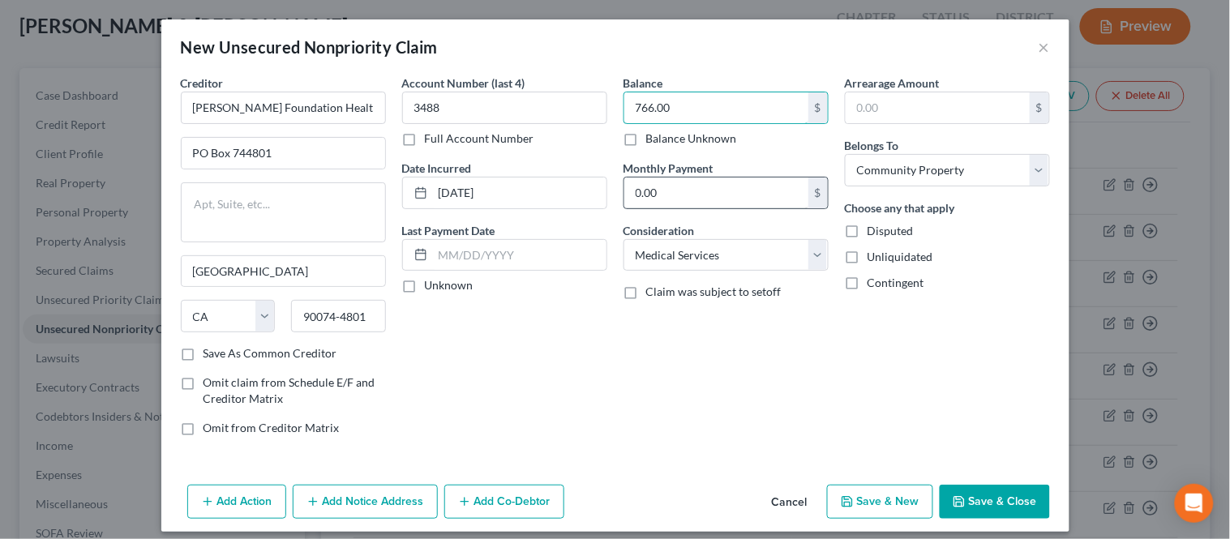
type input "766.00"
click at [641, 199] on input "0.00" at bounding box center [716, 192] width 184 height 31
type input "100.00"
click at [497, 267] on input "text" at bounding box center [519, 255] width 173 height 31
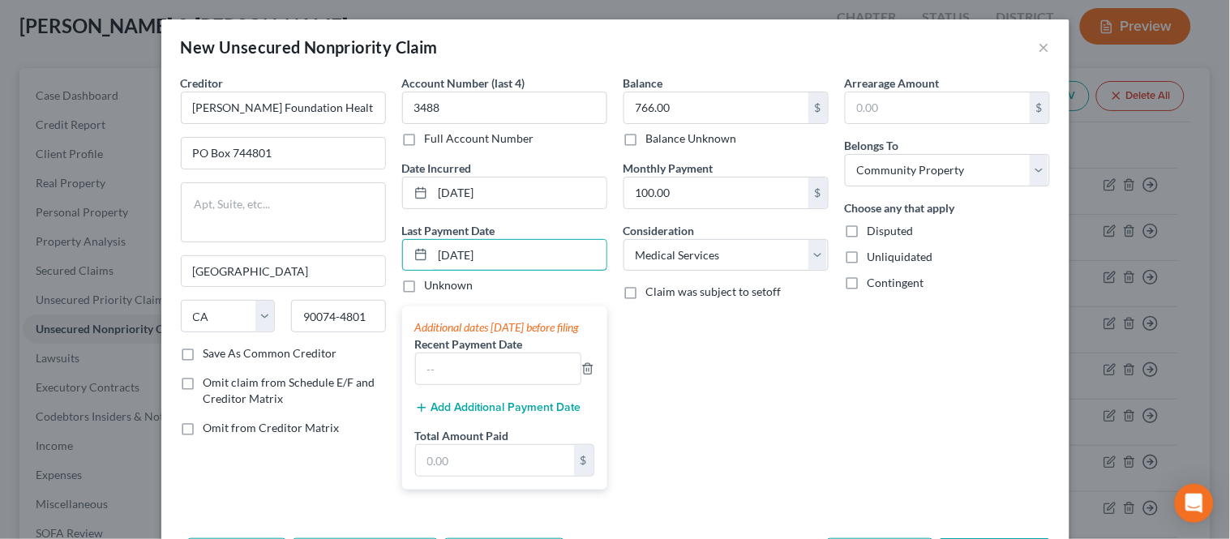
type input "[DATE]"
click at [692, 383] on div "Balance 766.00 $ Balance Unknown Balance Undetermined 766.00 $ Balance Unknown …" at bounding box center [725, 289] width 221 height 428
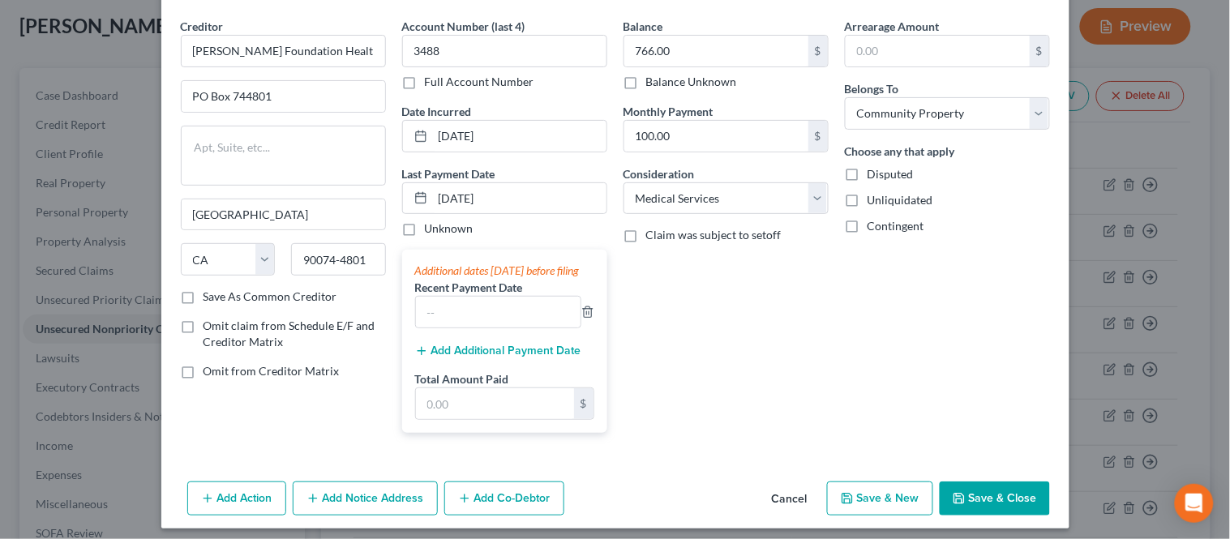
scroll to position [82, 0]
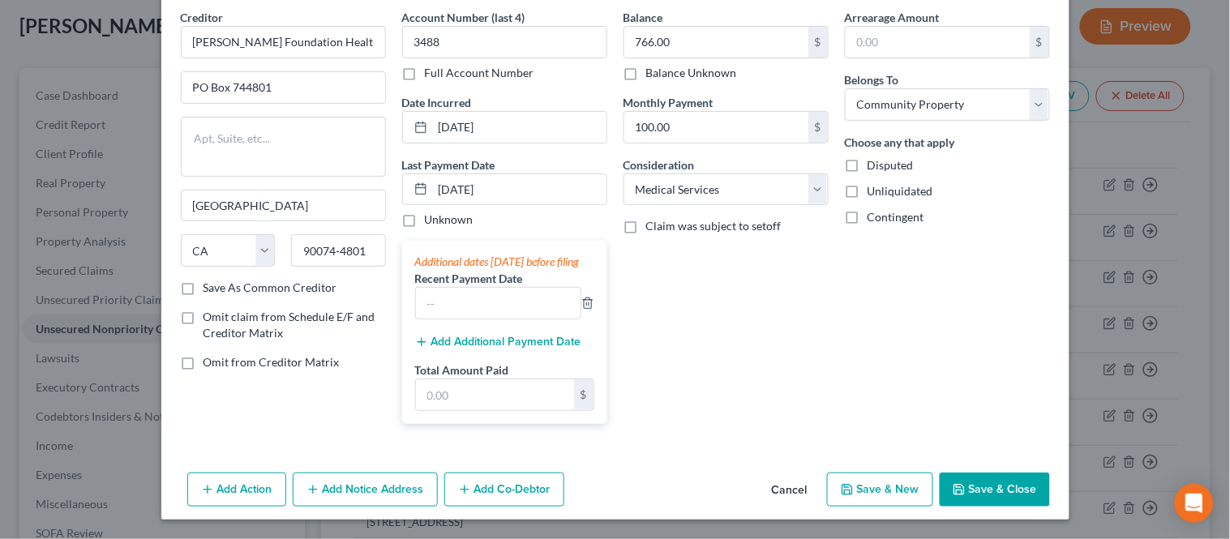
click at [383, 476] on button "Add Notice Address" at bounding box center [365, 490] width 145 height 34
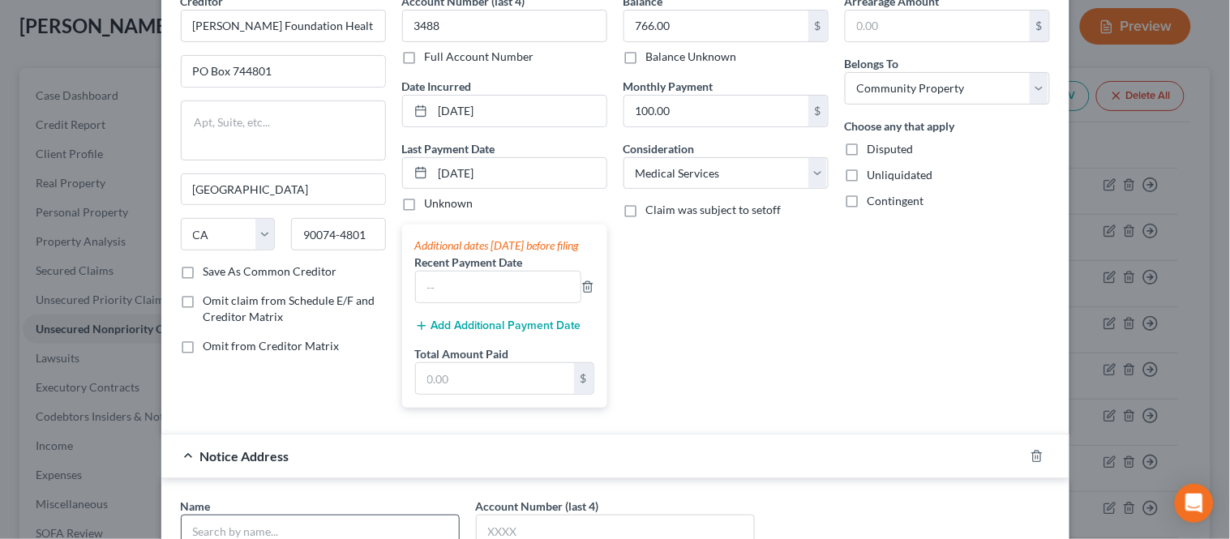
scroll to position [172, 0]
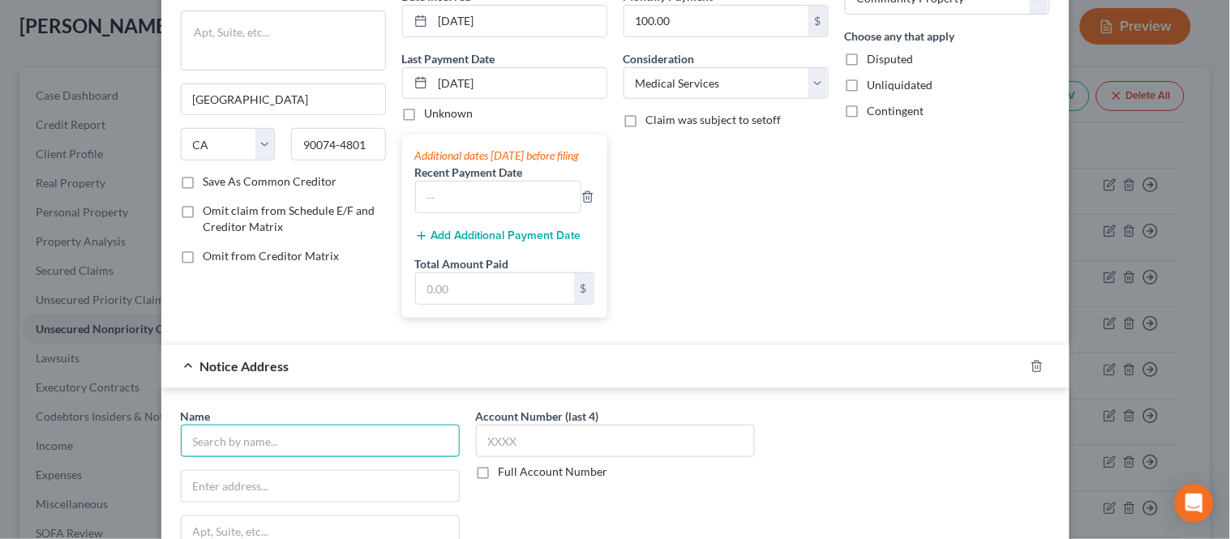
click at [270, 457] on input "text" at bounding box center [320, 441] width 279 height 32
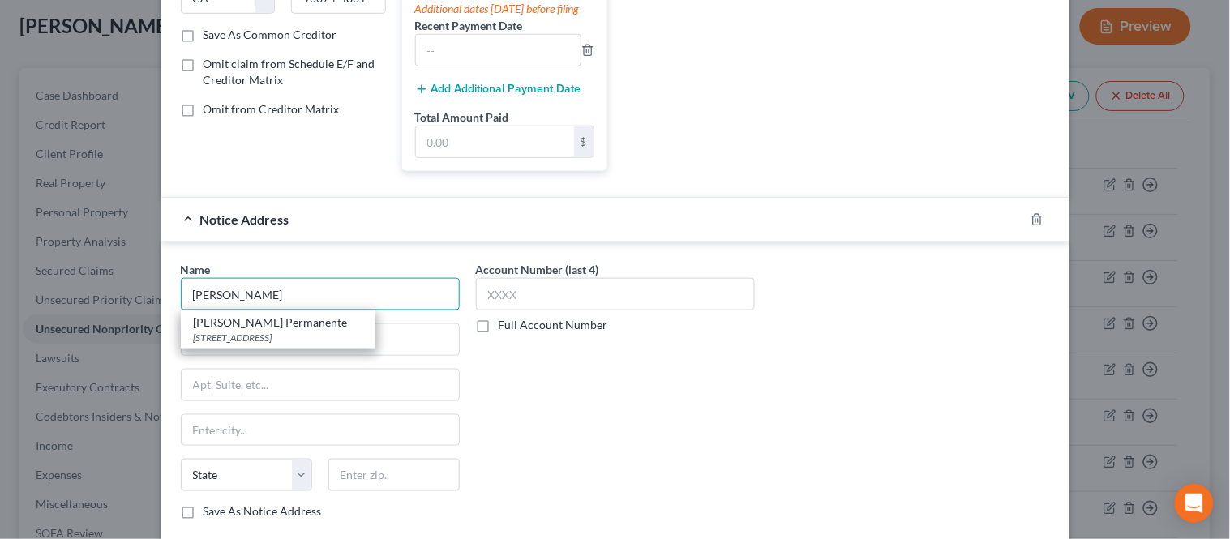
scroll to position [352, 0]
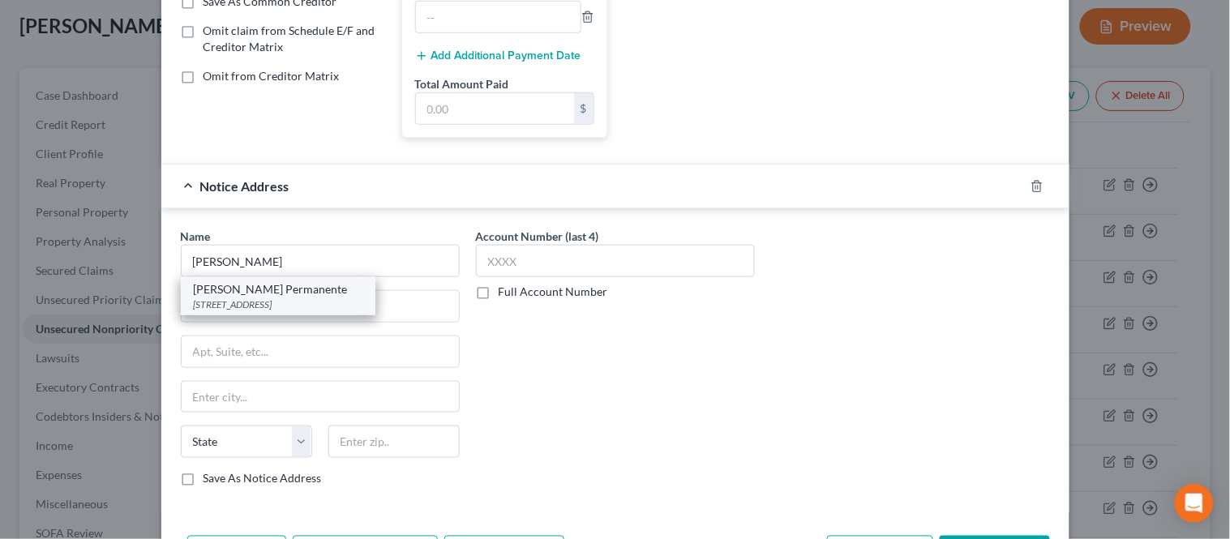
click at [253, 297] on div "[PERSON_NAME] Permanente" at bounding box center [278, 289] width 169 height 16
type input "[PERSON_NAME] Permanente"
type input "PO Box 7004"
type input "[PERSON_NAME]"
select select "4"
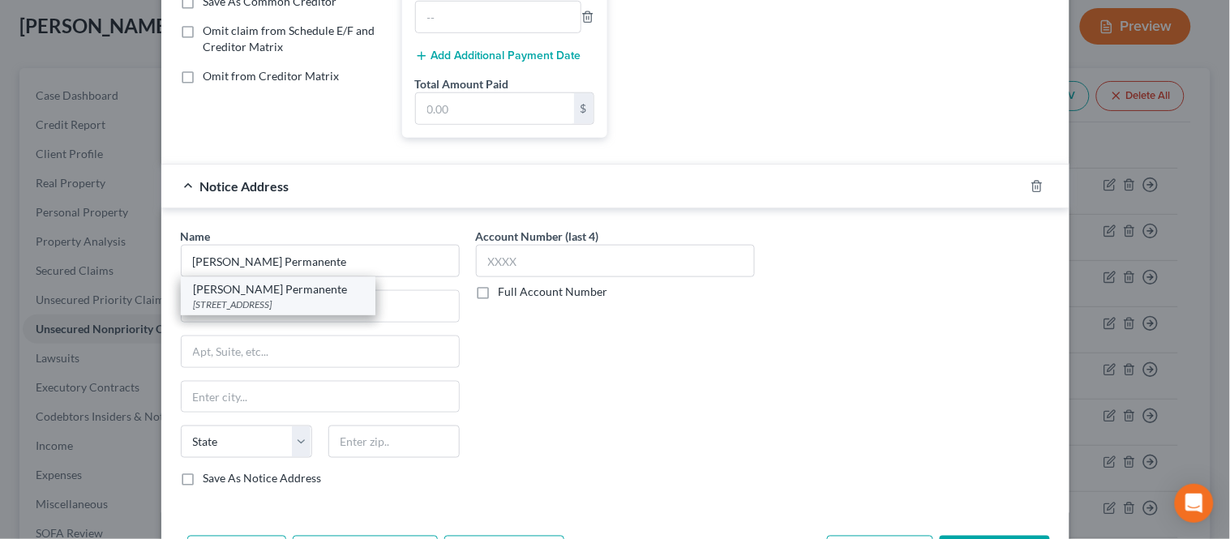
type input "90242"
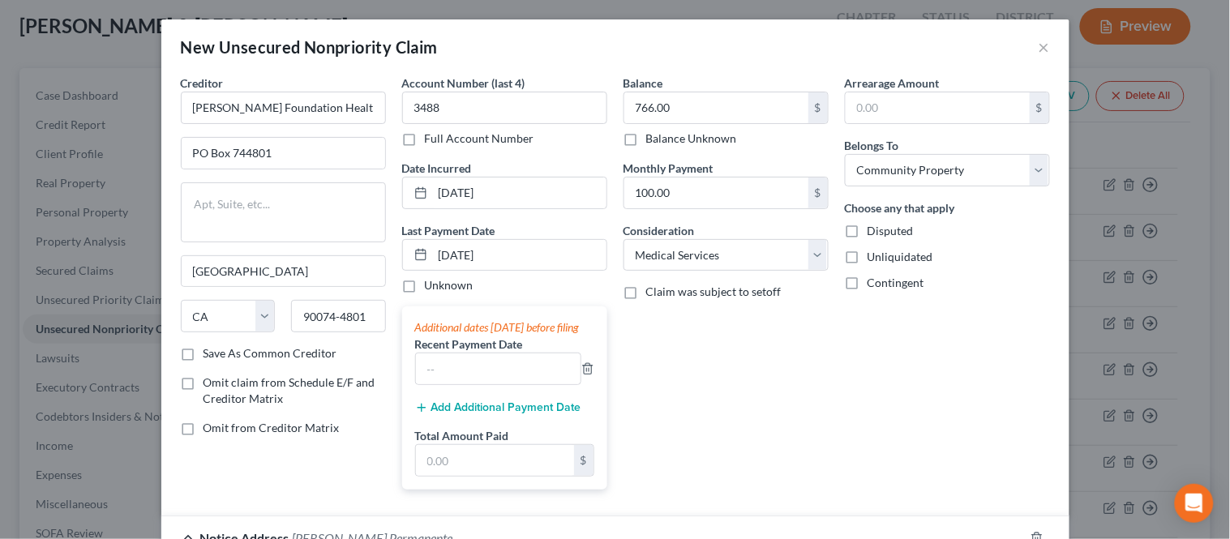
scroll to position [270, 0]
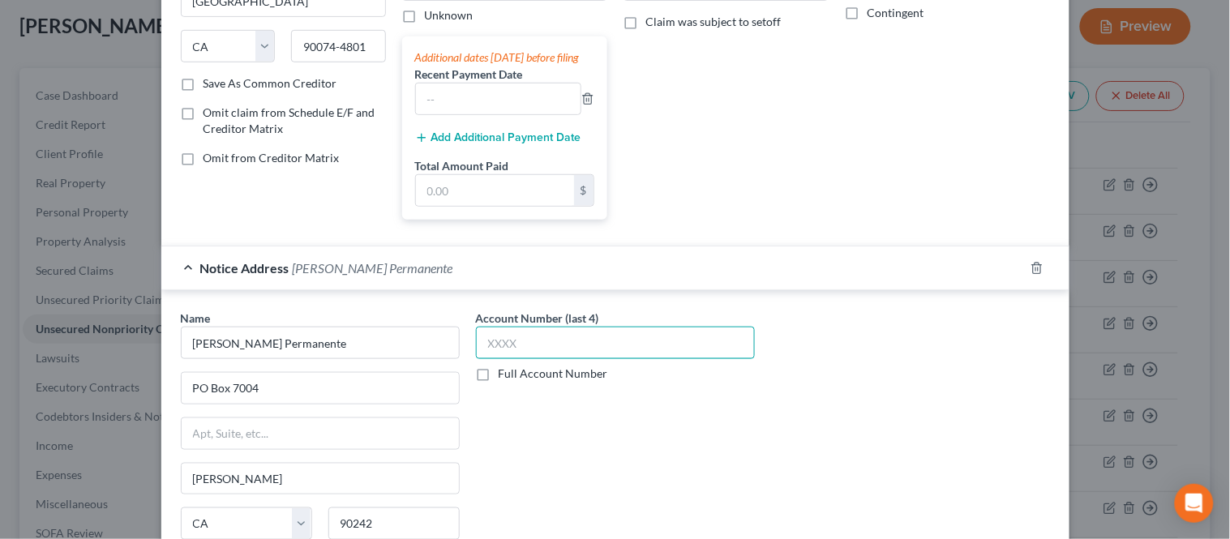
click at [533, 345] on input "text" at bounding box center [615, 343] width 279 height 32
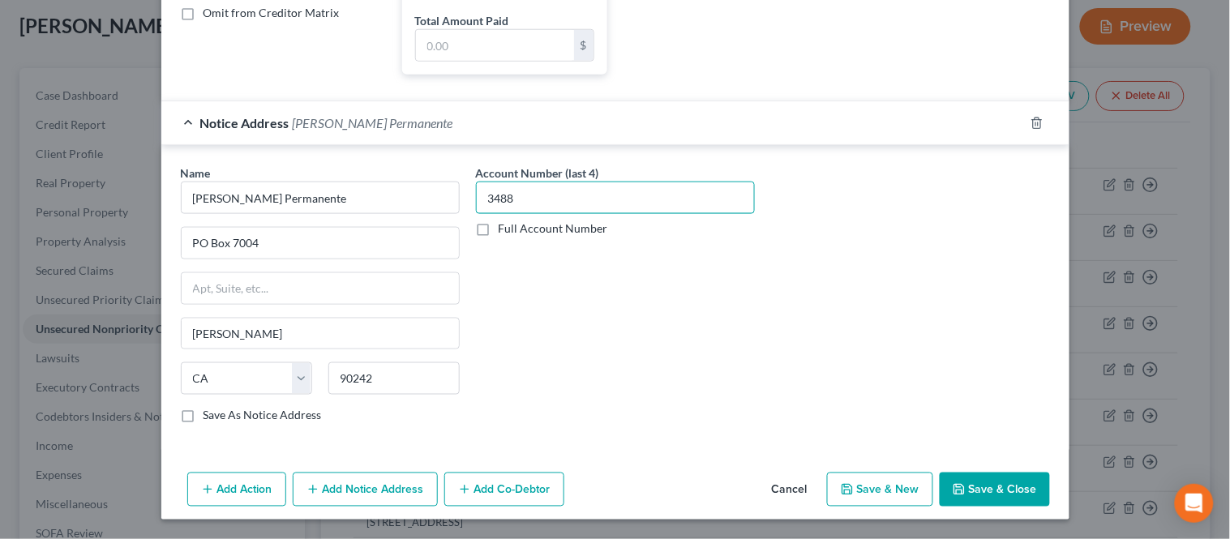
scroll to position [432, 0]
type input "3488"
click at [973, 475] on button "Save & Close" at bounding box center [994, 490] width 110 height 34
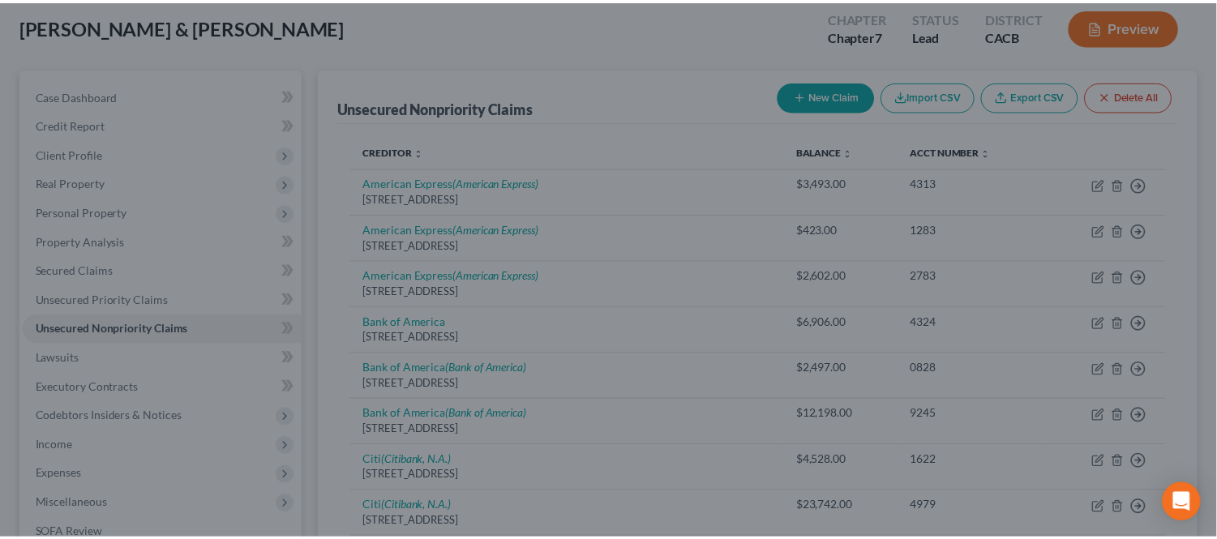
scroll to position [0, 0]
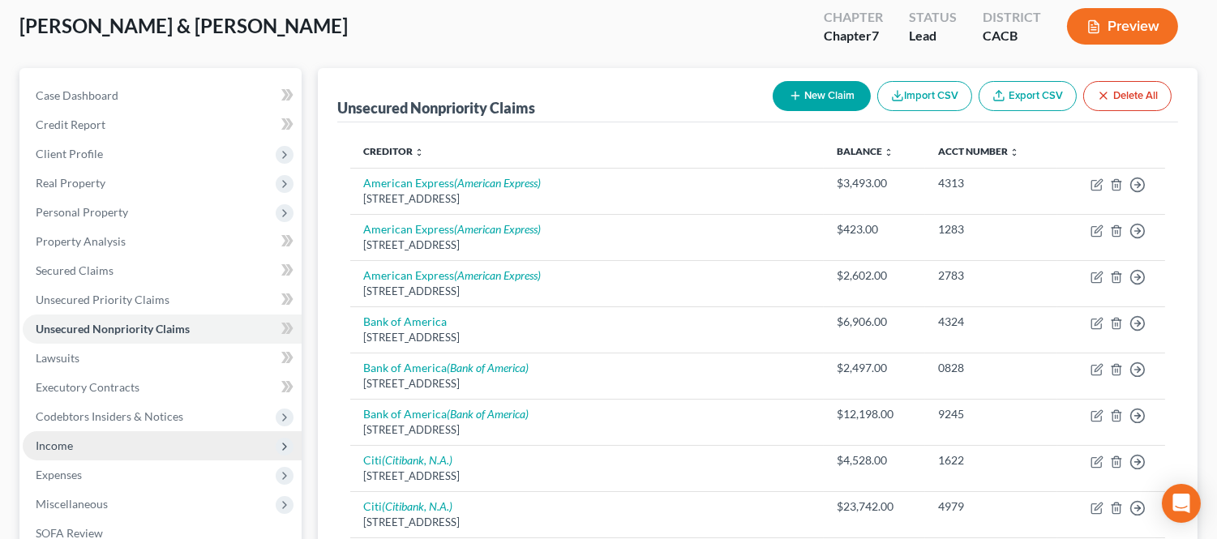
click at [109, 448] on span "Income" at bounding box center [162, 445] width 279 height 29
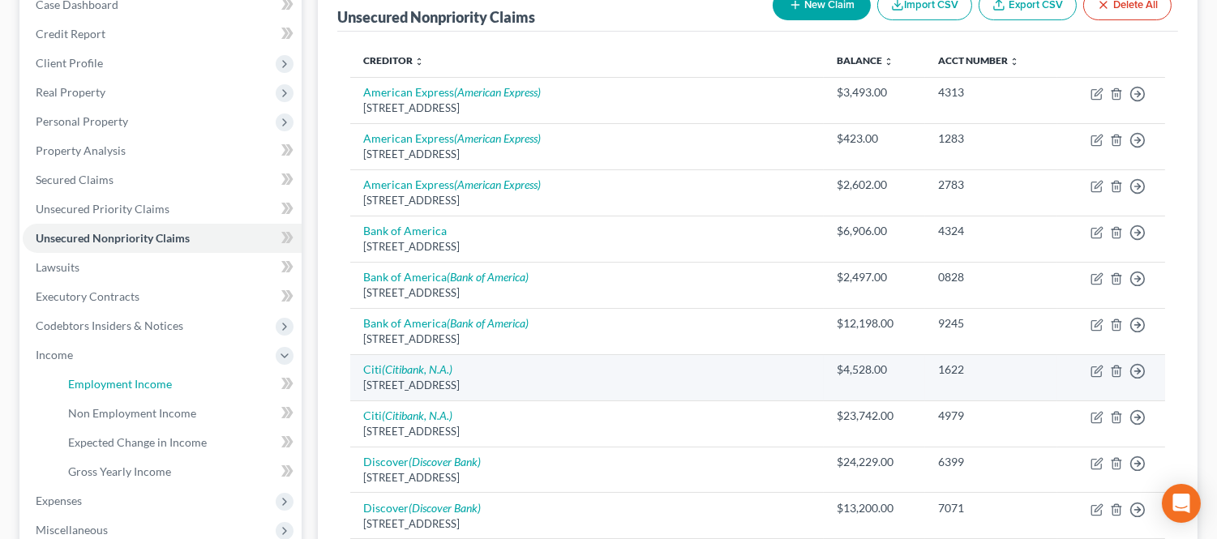
click at [127, 382] on span "Employment Income" at bounding box center [120, 384] width 104 height 14
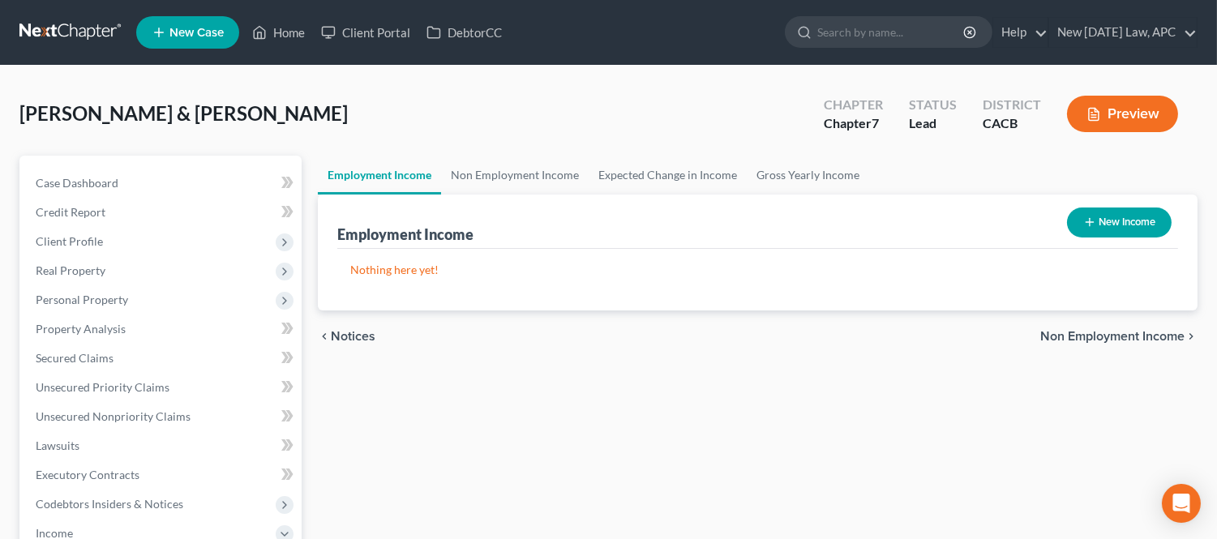
click at [1098, 216] on button "New Income" at bounding box center [1119, 222] width 105 height 30
select select "0"
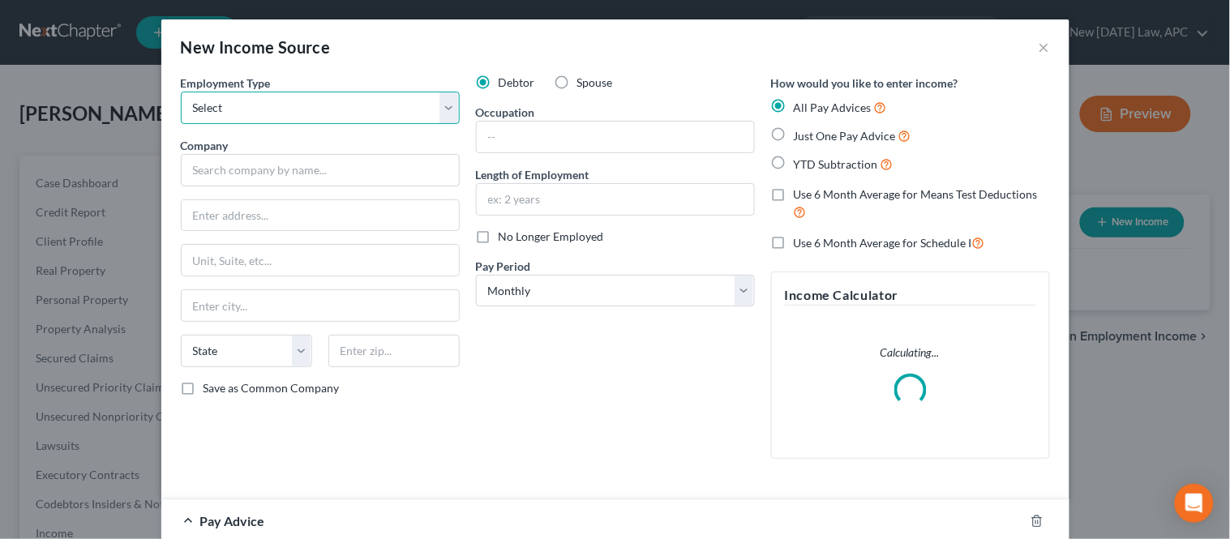
click at [285, 109] on select "Select Full or [DEMOGRAPHIC_DATA] Employment Self Employment" at bounding box center [320, 108] width 279 height 32
select select "0"
click at [181, 92] on select "Select Full or [DEMOGRAPHIC_DATA] Employment Self Employment" at bounding box center [320, 108] width 279 height 32
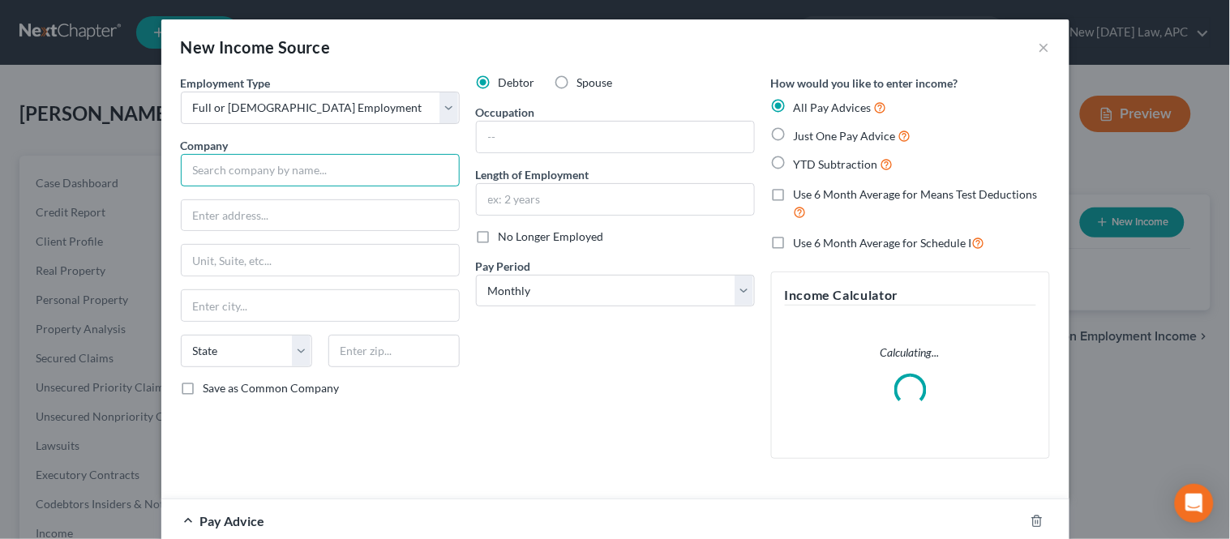
click at [284, 169] on input "text" at bounding box center [320, 170] width 279 height 32
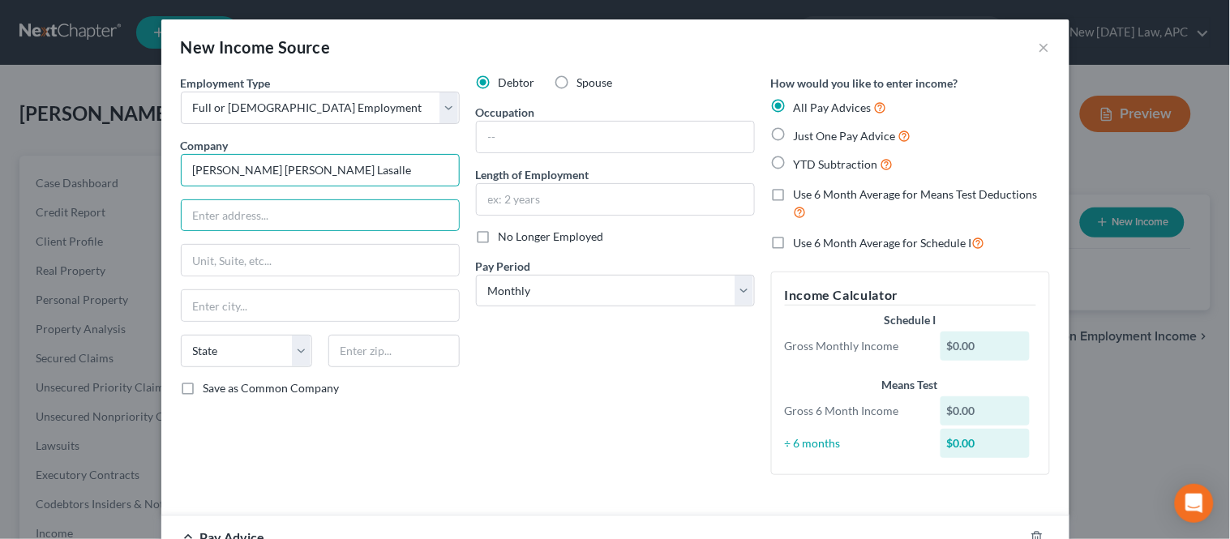
click at [281, 167] on input "[PERSON_NAME] [PERSON_NAME] Lasalle" at bounding box center [320, 170] width 279 height 32
type input "[PERSON_NAME] [PERSON_NAME] Lasalle Americas, Inc."
type input "200 [PERSON_NAME]"
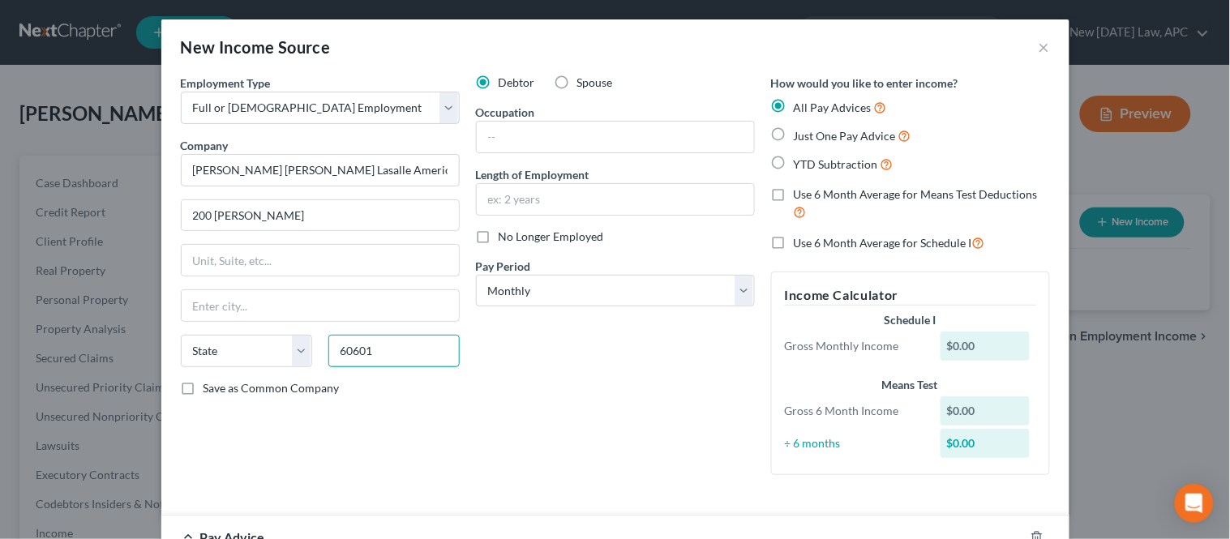
type input "60601"
click at [485, 374] on div "Debtor Spouse Occupation Length of Employment No Longer Employed Pay Period * S…" at bounding box center [615, 281] width 295 height 413
type input "[GEOGRAPHIC_DATA]"
select select "14"
click at [514, 143] on input "text" at bounding box center [615, 137] width 277 height 31
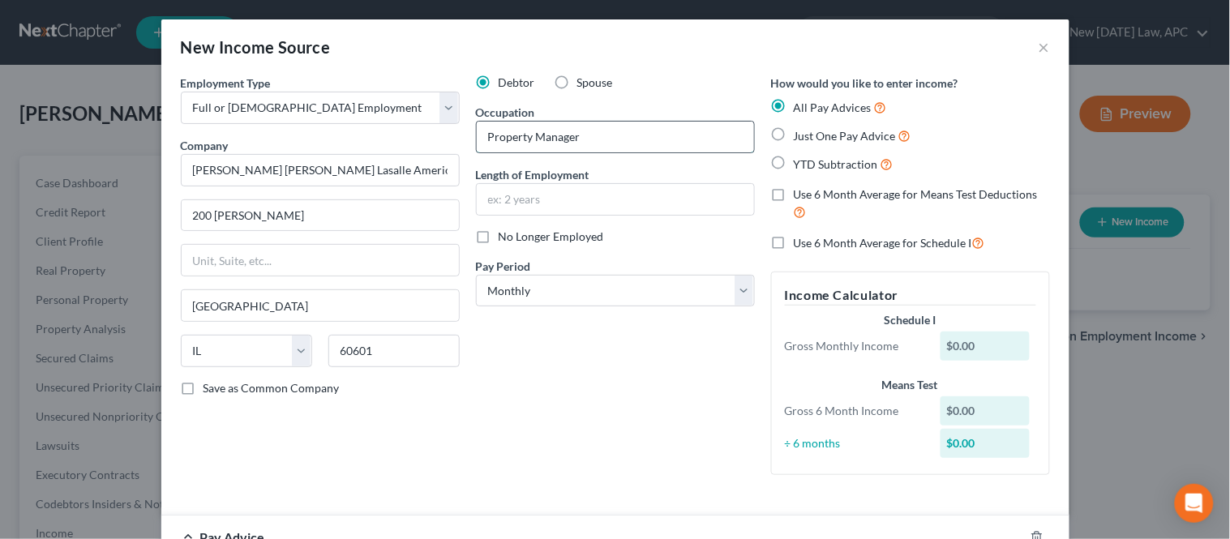
type input "Property Manager"
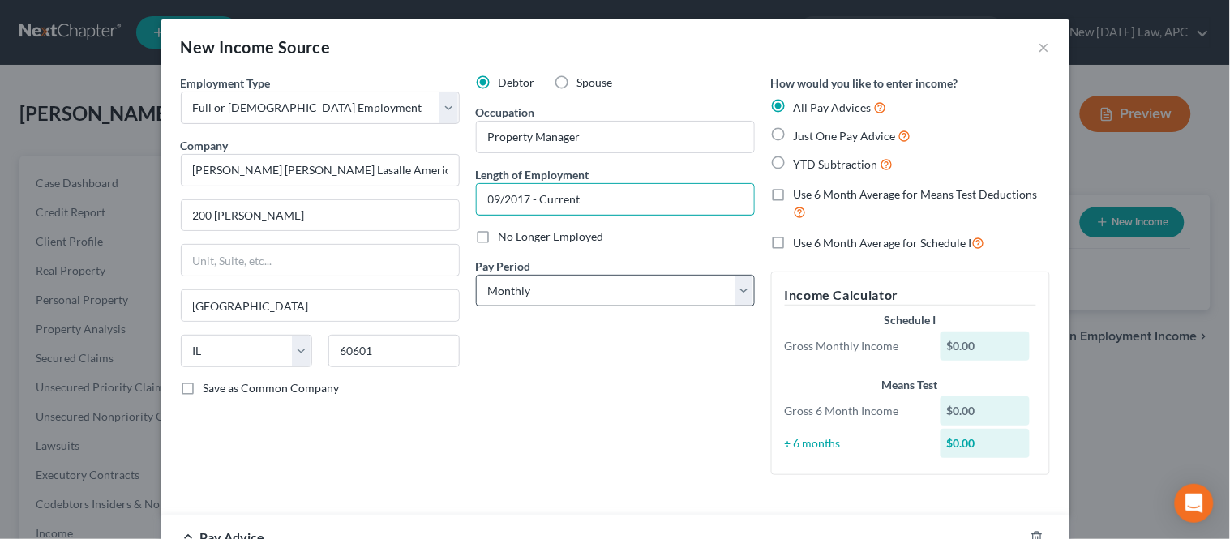
type input "09/2017 - Current"
click at [497, 276] on select "Select Monthly Twice Monthly Every Other Week Weekly" at bounding box center [615, 291] width 279 height 32
select select "2"
click at [476, 275] on select "Select Monthly Twice Monthly Every Other Week Weekly" at bounding box center [615, 291] width 279 height 32
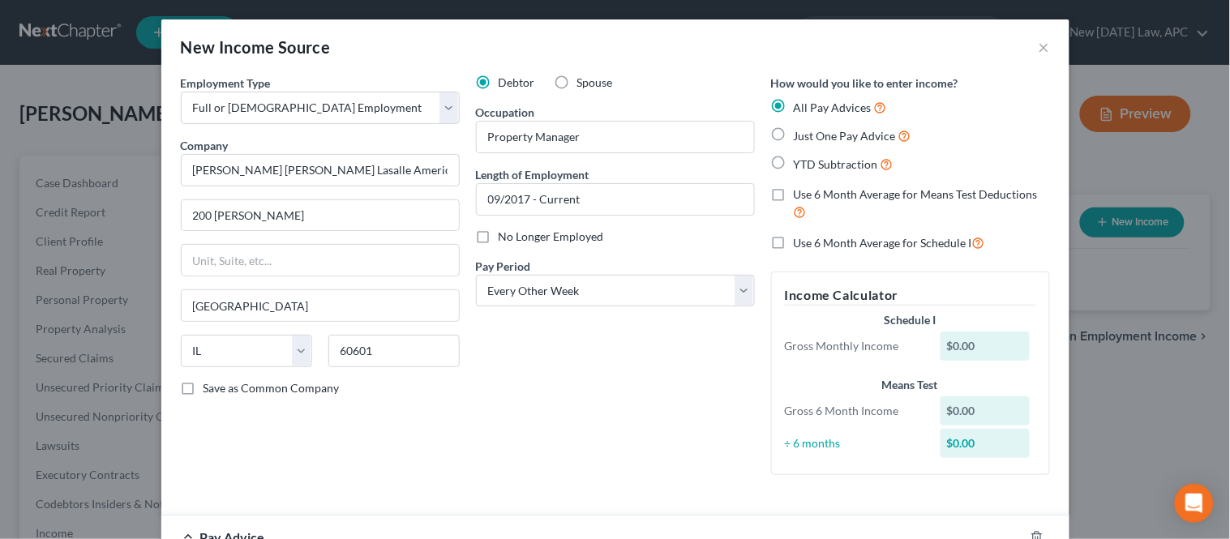
click at [520, 376] on div "Debtor Spouse Occupation Property Manager Length of Employment 09/2017 - Curren…" at bounding box center [615, 281] width 295 height 413
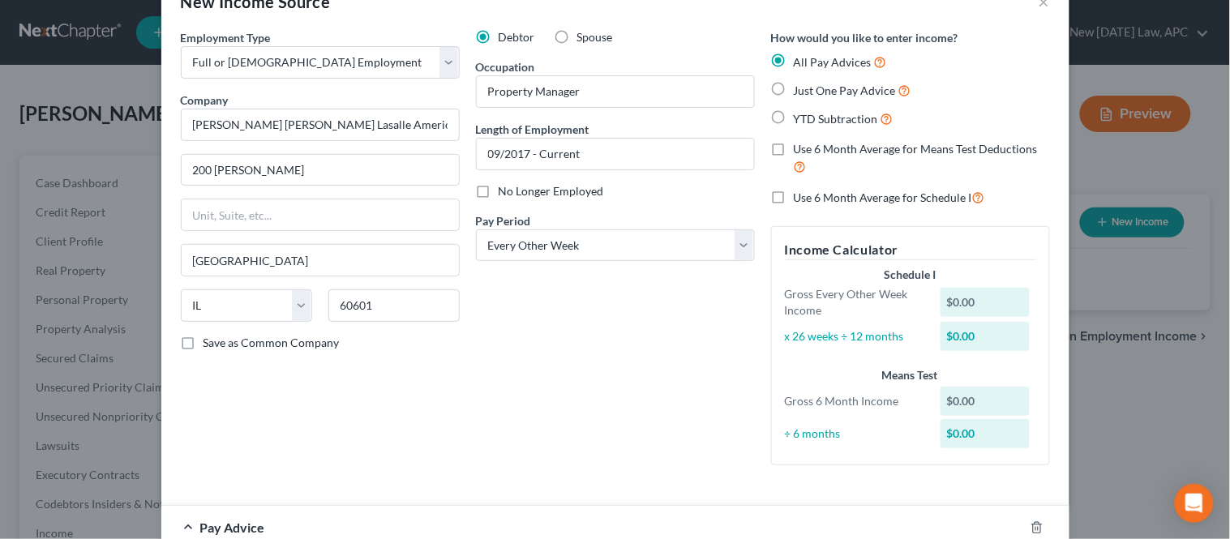
scroll to position [90, 0]
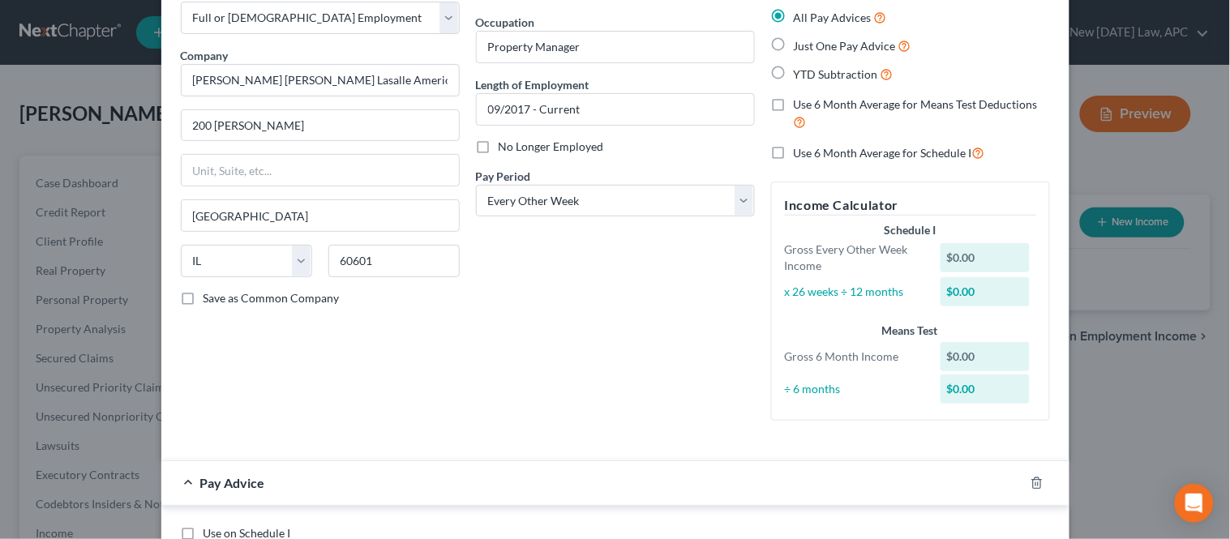
click at [793, 151] on label "Use 6 Month Average for Schedule I" at bounding box center [888, 152] width 191 height 19
click at [800, 151] on input "Use 6 Month Average for Schedule I" at bounding box center [805, 148] width 11 height 11
checkbox input "true"
click at [675, 282] on div "Debtor Spouse Occupation Property Manager Length of Employment 09/2017 - Curren…" at bounding box center [615, 209] width 295 height 449
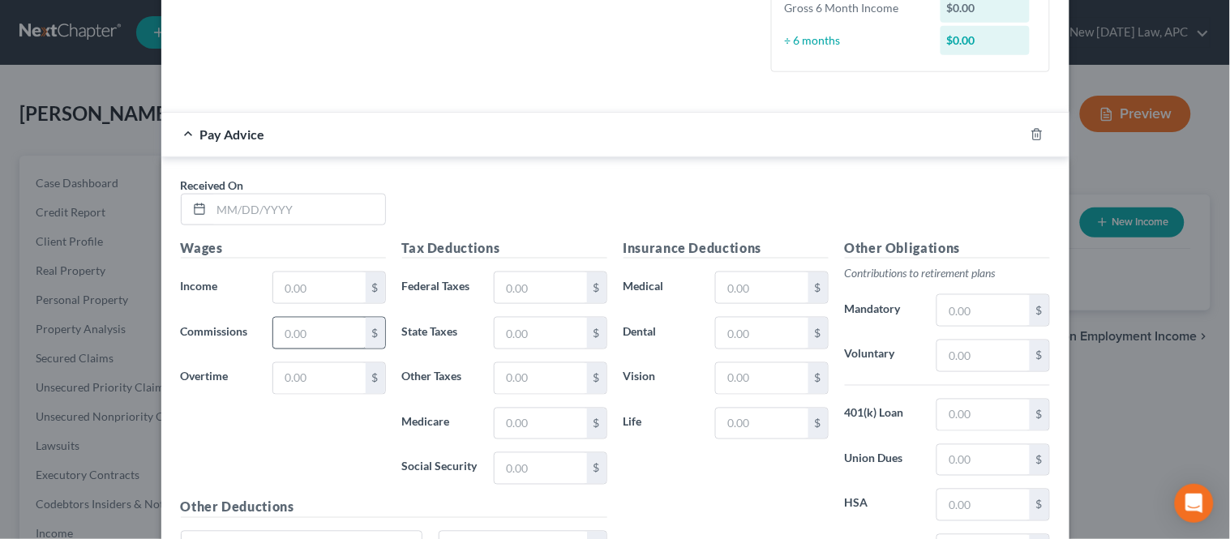
scroll to position [450, 0]
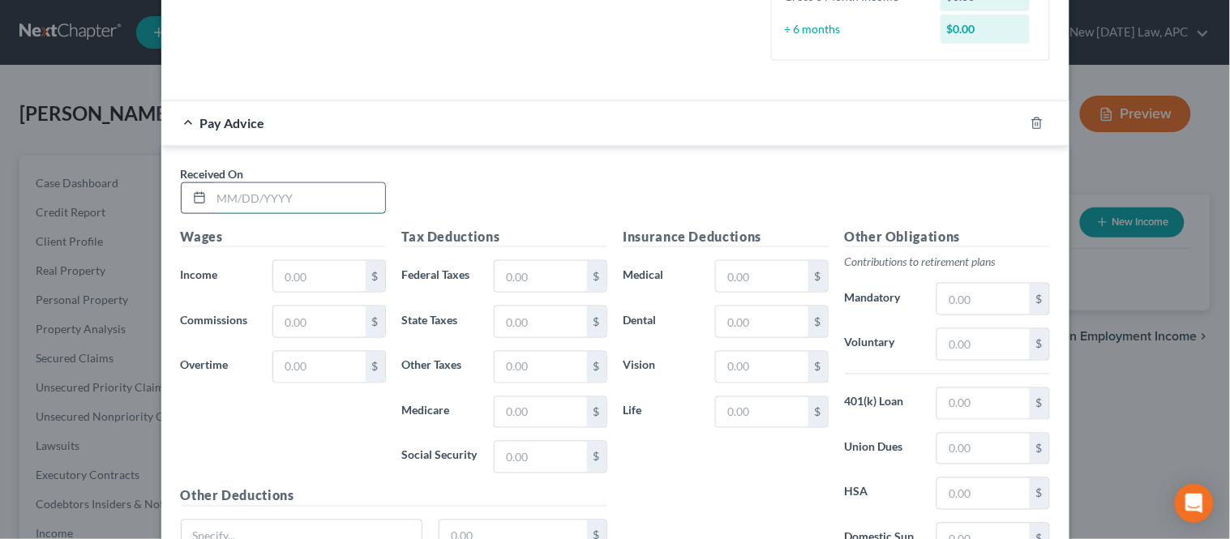
drag, startPoint x: 235, startPoint y: 199, endPoint x: 260, endPoint y: 198, distance: 25.1
click at [235, 199] on input "text" at bounding box center [298, 198] width 173 height 31
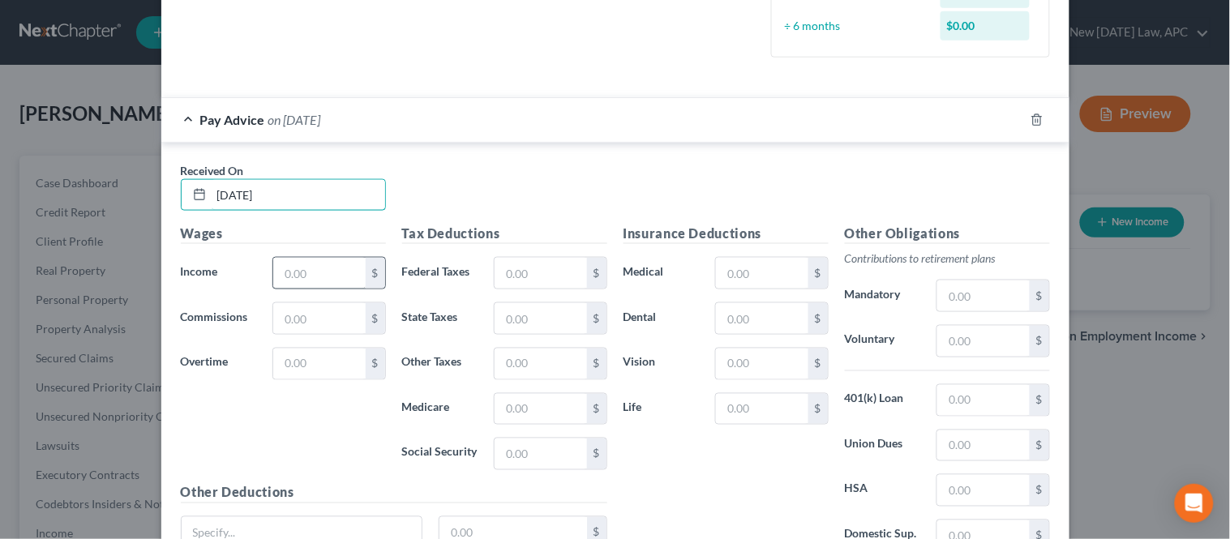
type input "[DATE]"
click at [300, 274] on input "text" at bounding box center [319, 273] width 92 height 31
click at [331, 277] on input "9,305." at bounding box center [319, 273] width 92 height 31
type input "9,305.94"
click at [545, 277] on input "text" at bounding box center [540, 273] width 92 height 31
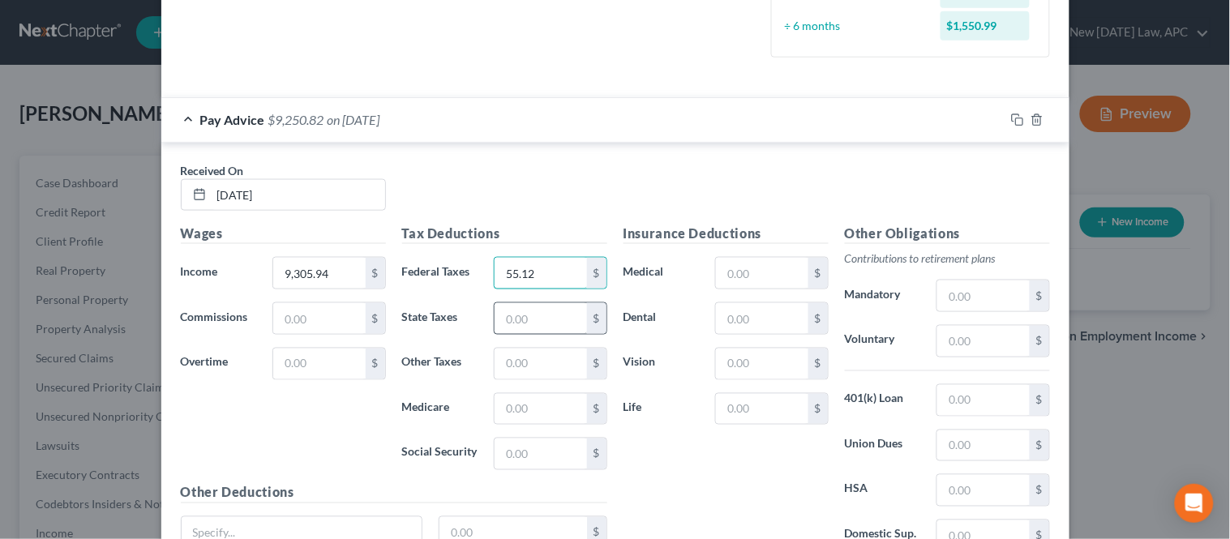
type input "55.12"
click at [494, 323] on input "text" at bounding box center [540, 318] width 92 height 31
type input "66.65"
click at [524, 369] on input "text" at bounding box center [540, 364] width 92 height 31
type input "45.96"
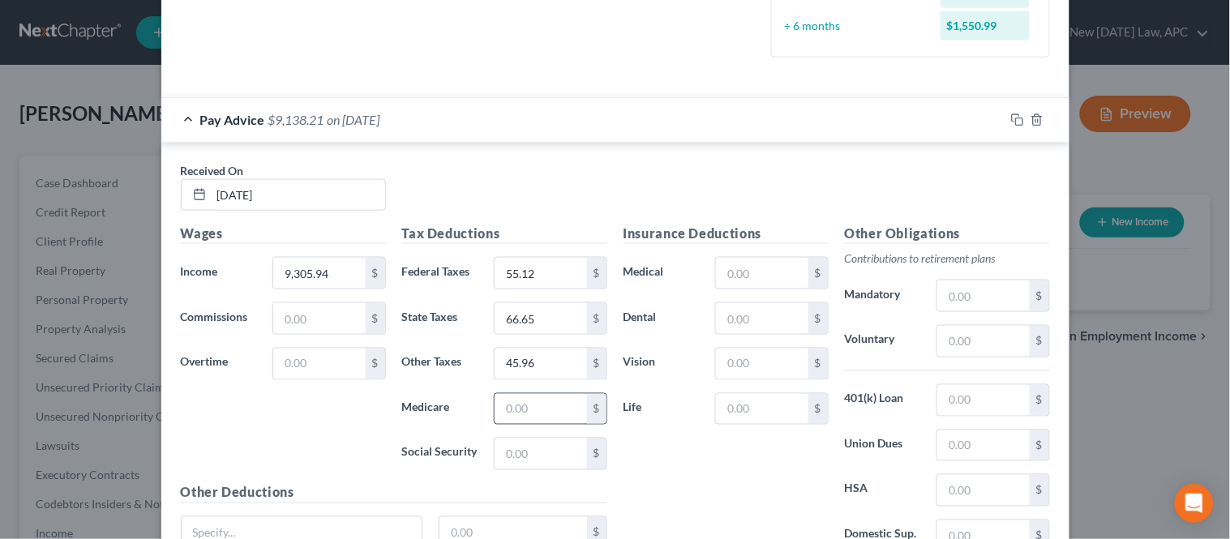
click at [520, 413] on input "text" at bounding box center [540, 409] width 92 height 31
type input "51.53"
click at [515, 455] on input "text" at bounding box center [540, 453] width 92 height 31
type input "220.36"
click at [755, 279] on input "text" at bounding box center [762, 273] width 92 height 31
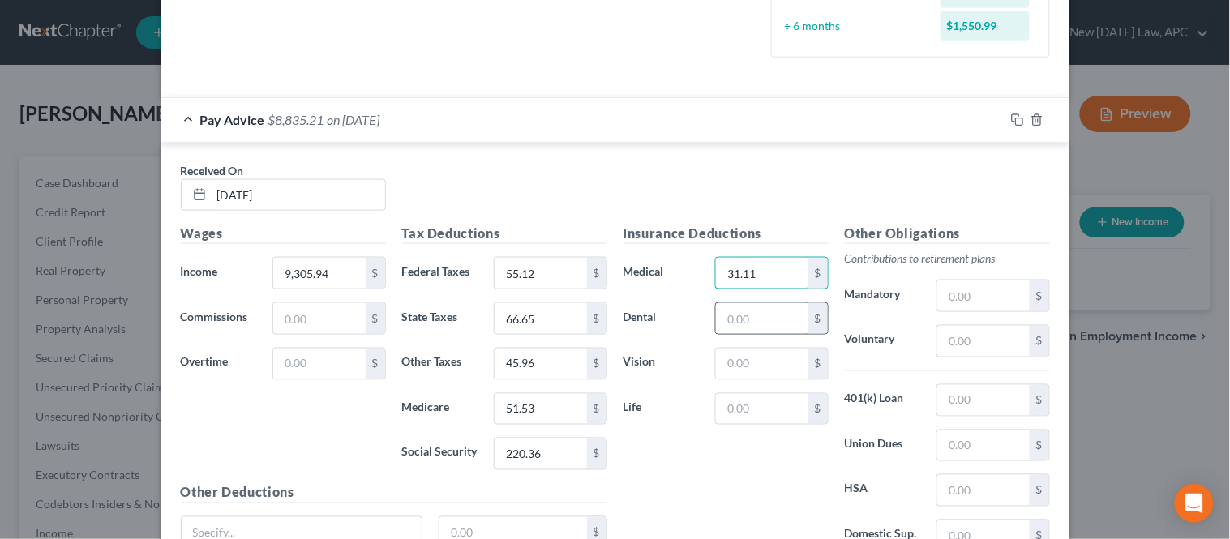
type input "31.11"
click at [715, 334] on div "$" at bounding box center [771, 318] width 113 height 32
click at [724, 331] on input "text" at bounding box center [762, 318] width 92 height 31
type input "39.98"
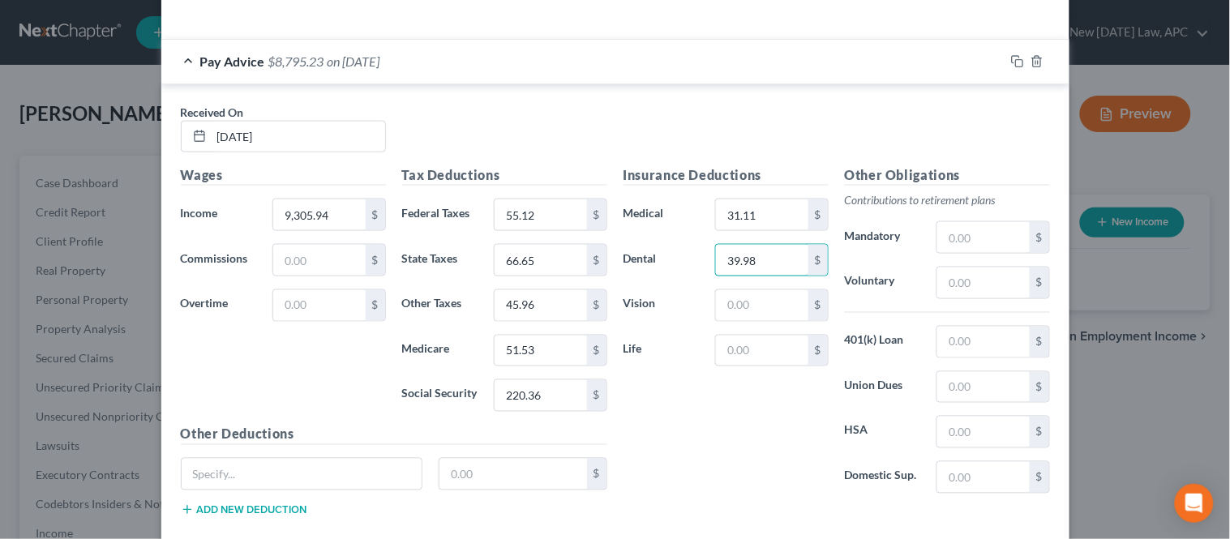
scroll to position [540, 0]
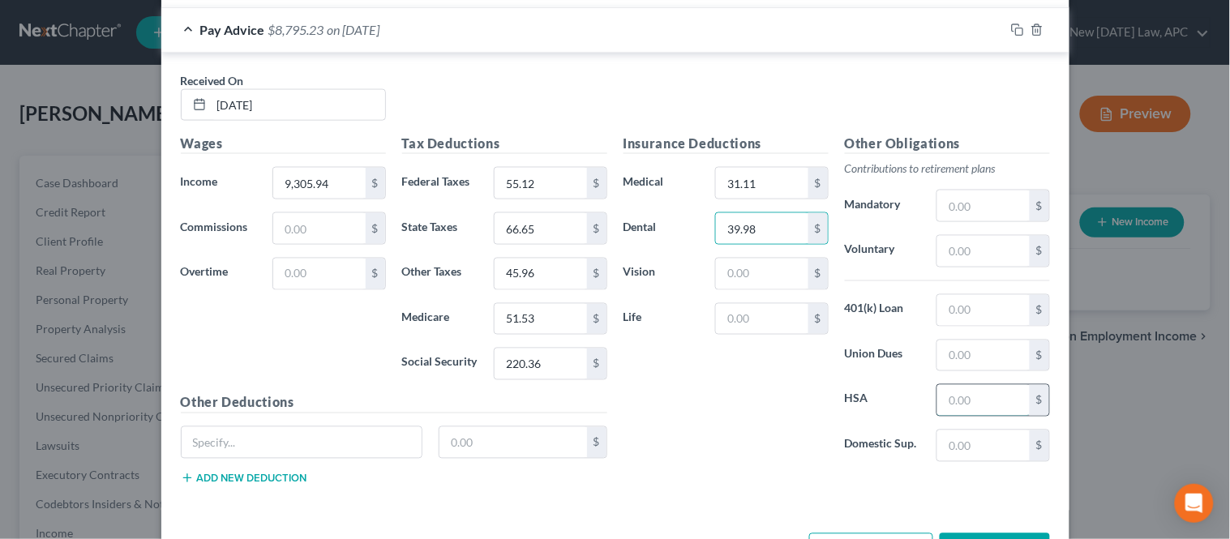
click at [949, 406] on input "text" at bounding box center [983, 400] width 92 height 31
type input "282.69"
click at [741, 277] on input "text" at bounding box center [762, 274] width 92 height 31
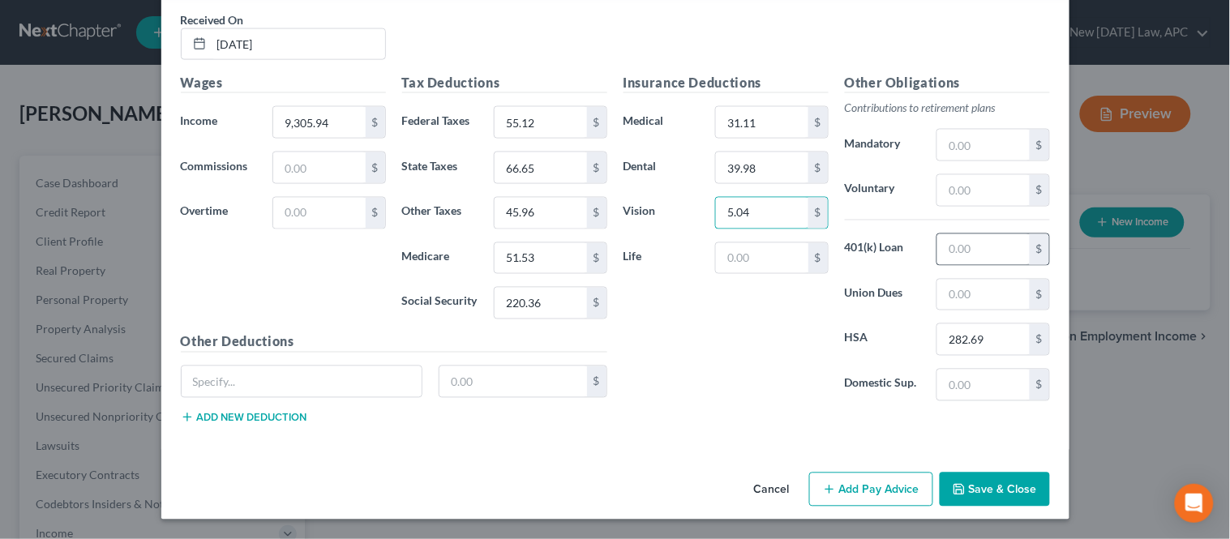
type input "5.04"
click at [964, 250] on input "text" at bounding box center [983, 249] width 92 height 31
type input "483.86"
click at [755, 314] on div "Insurance Deductions Medical 31.11 $ Dental 39.98 $ Vision 5.04 $ Life $" at bounding box center [725, 243] width 221 height 341
click at [669, 160] on label "Dental" at bounding box center [661, 168] width 92 height 32
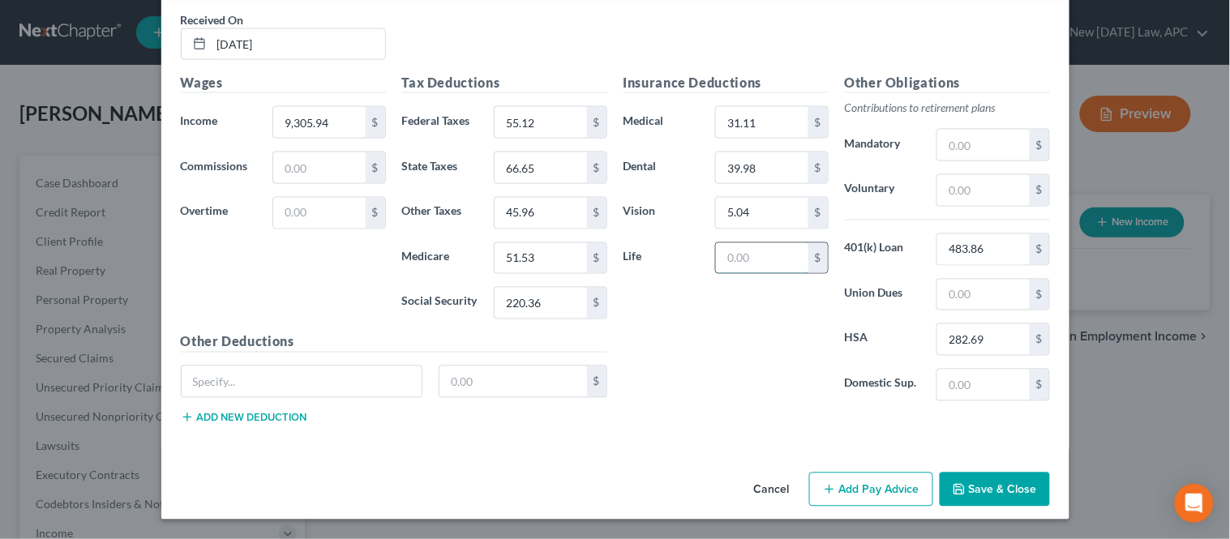
click at [756, 257] on input "text" at bounding box center [762, 258] width 92 height 31
type input "23.28"
click at [951, 195] on input "text" at bounding box center [983, 190] width 92 height 31
type input "195.30"
click at [703, 405] on div "Insurance Deductions Medical 31.11 $ Dental 39.98 $ Vision 5.04 $ Life 23.28 $" at bounding box center [725, 243] width 221 height 341
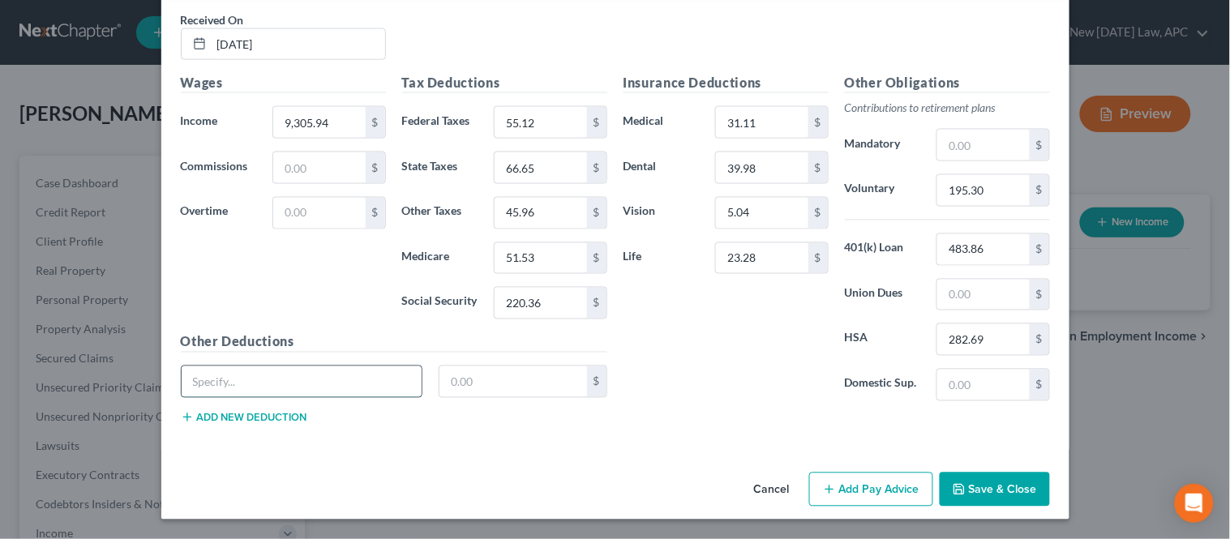
click at [225, 386] on input "text" at bounding box center [302, 381] width 241 height 31
type input "Critical Illness"
click at [546, 391] on input "text" at bounding box center [513, 381] width 148 height 31
type input "4.62"
click at [264, 414] on button "Add new deduction" at bounding box center [244, 417] width 126 height 13
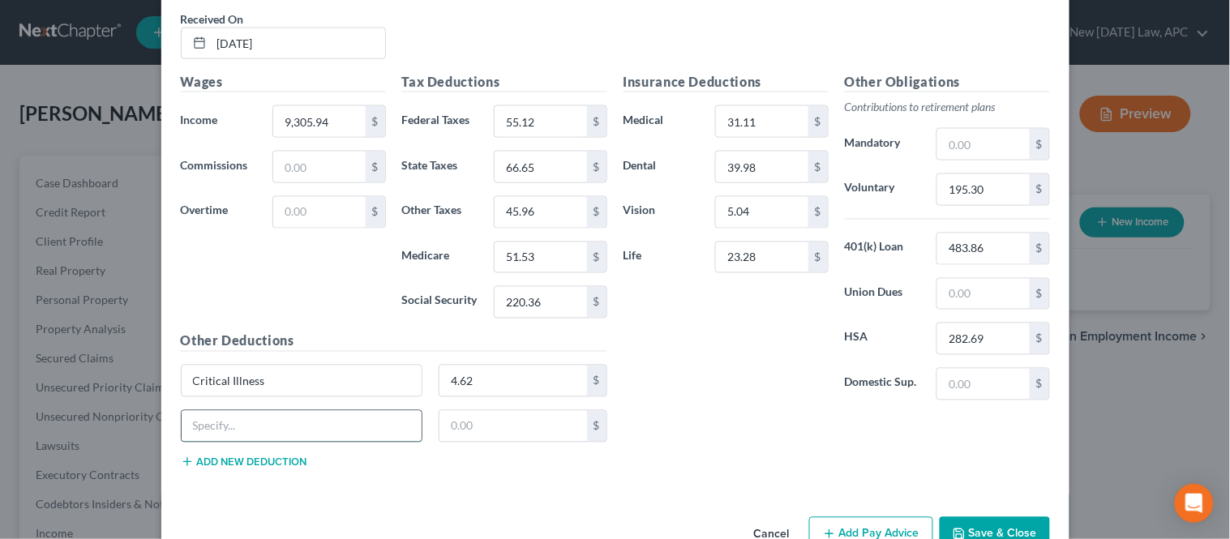
click at [252, 418] on input "text" at bounding box center [302, 426] width 241 height 31
type input "Group Accident"
type input "2.76"
click at [222, 483] on div "Received On * [DATE] Wages Income * 9,305.94 $ Commissions $ Overtime $ Tax Ded…" at bounding box center [615, 242] width 908 height 503
click at [228, 464] on button "Add new deduction" at bounding box center [244, 461] width 126 height 13
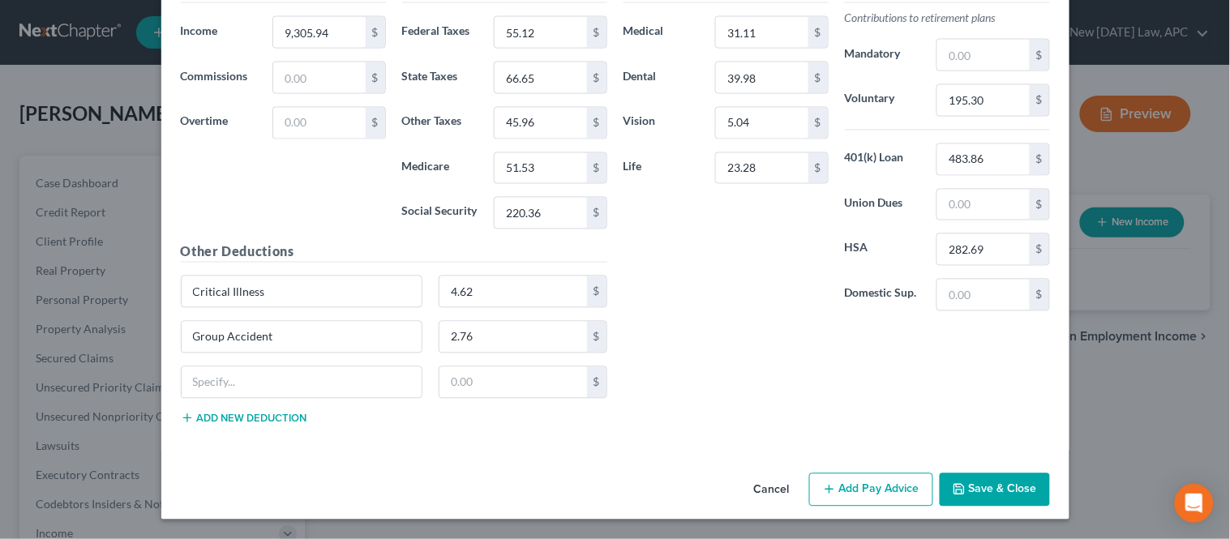
scroll to position [691, 0]
click at [225, 378] on input "text" at bounding box center [302, 382] width 241 height 31
type input "Hospital Indemity"
click at [466, 391] on input "text" at bounding box center [513, 382] width 148 height 31
type input "3.79"
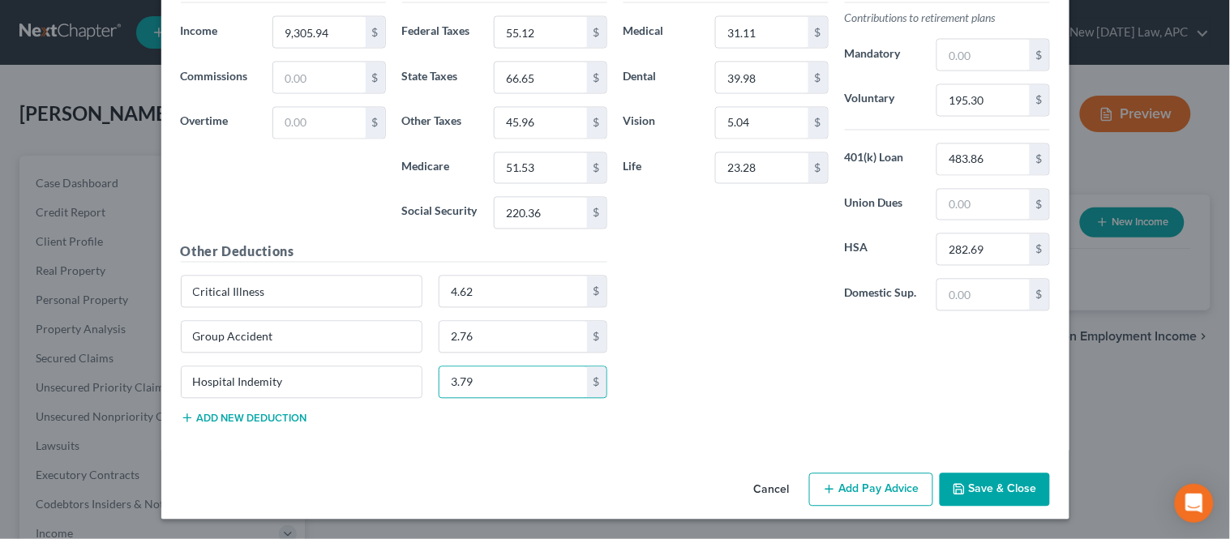
click at [282, 418] on button "Add new deduction" at bounding box center [244, 418] width 126 height 13
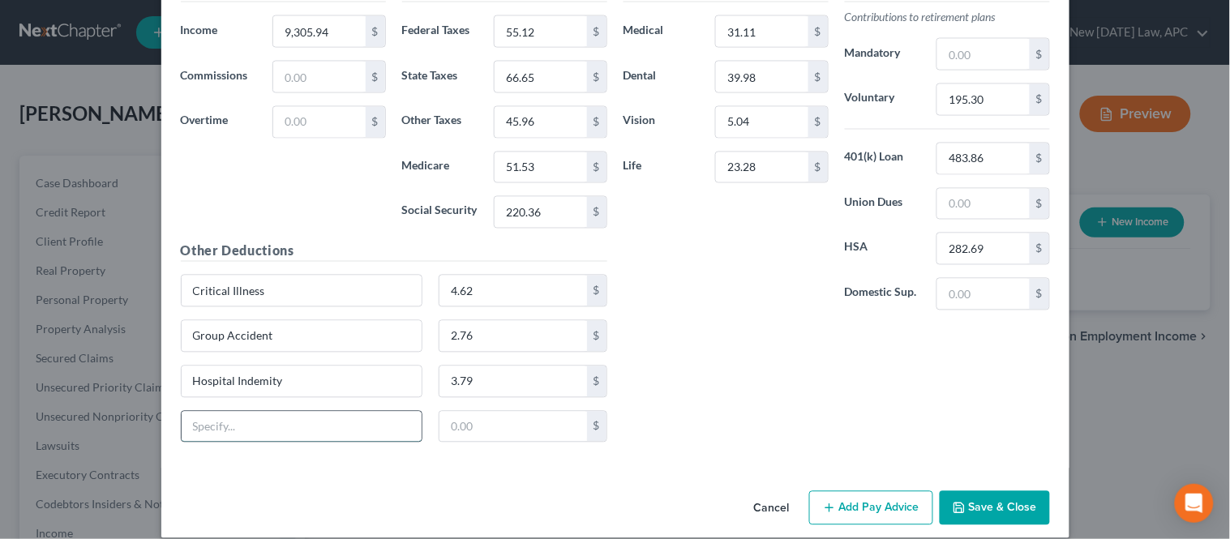
click at [265, 440] on input "text" at bounding box center [302, 427] width 241 height 31
type input "Pet Insurance"
click at [444, 438] on input "text" at bounding box center [513, 427] width 148 height 31
type input "21.42"
click at [720, 370] on div "Insurance Deductions Medical 31.11 $ Dental 39.98 $ Vision 5.04 $ Life 23.28 $ …" at bounding box center [836, 218] width 443 height 473
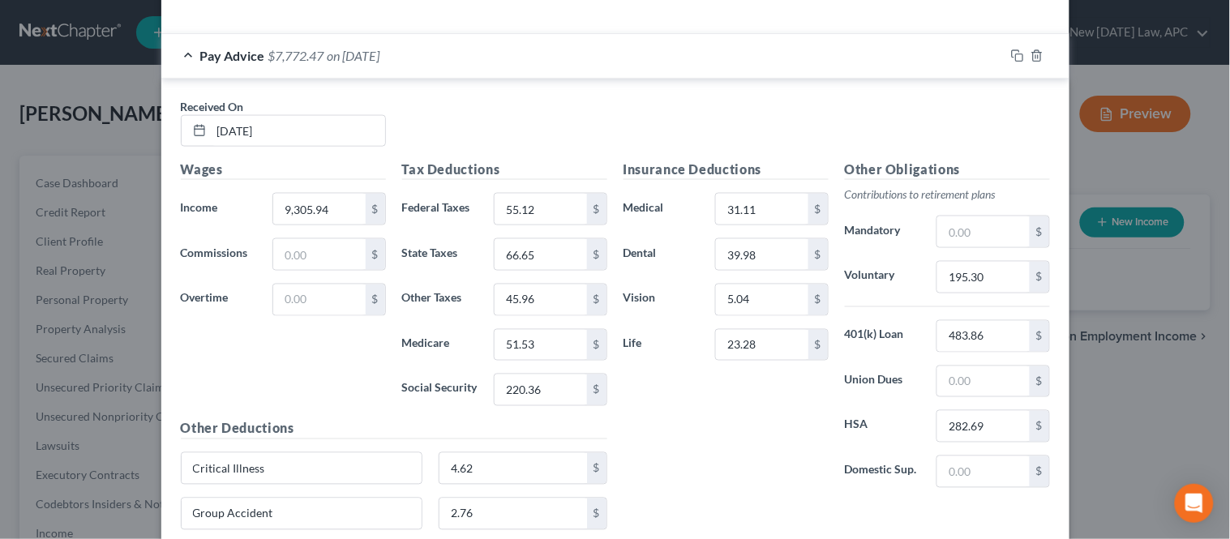
scroll to position [511, 0]
click at [327, 206] on input "9,305.94" at bounding box center [319, 211] width 92 height 31
type input "3,905.94"
click at [413, 122] on div "Received On * [DATE]" at bounding box center [615, 132] width 885 height 62
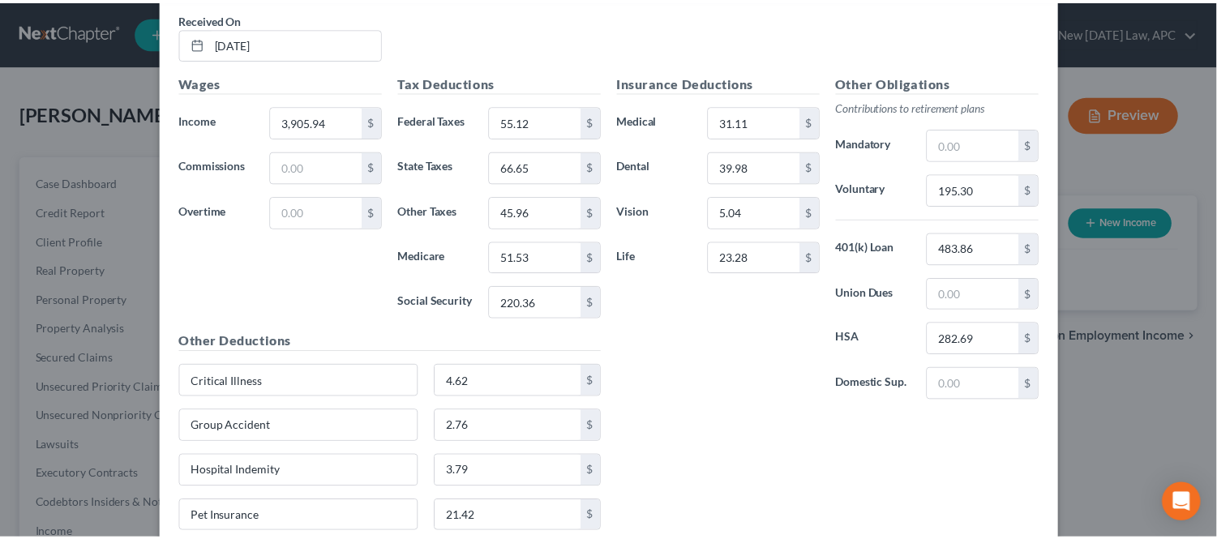
scroll to position [691, 0]
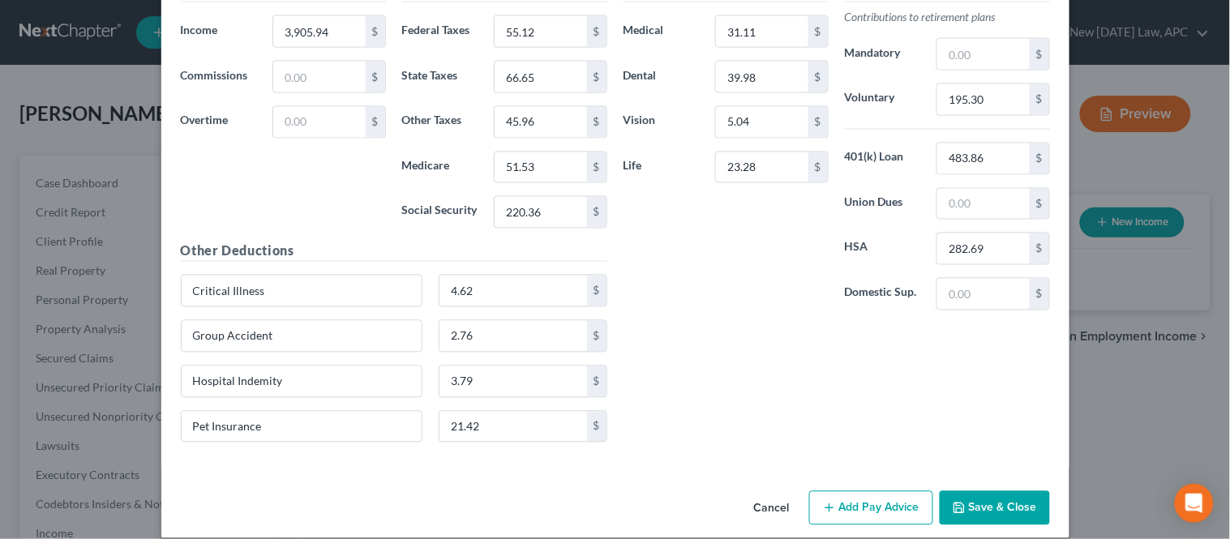
click at [1016, 515] on button "Save & Close" at bounding box center [994, 508] width 110 height 34
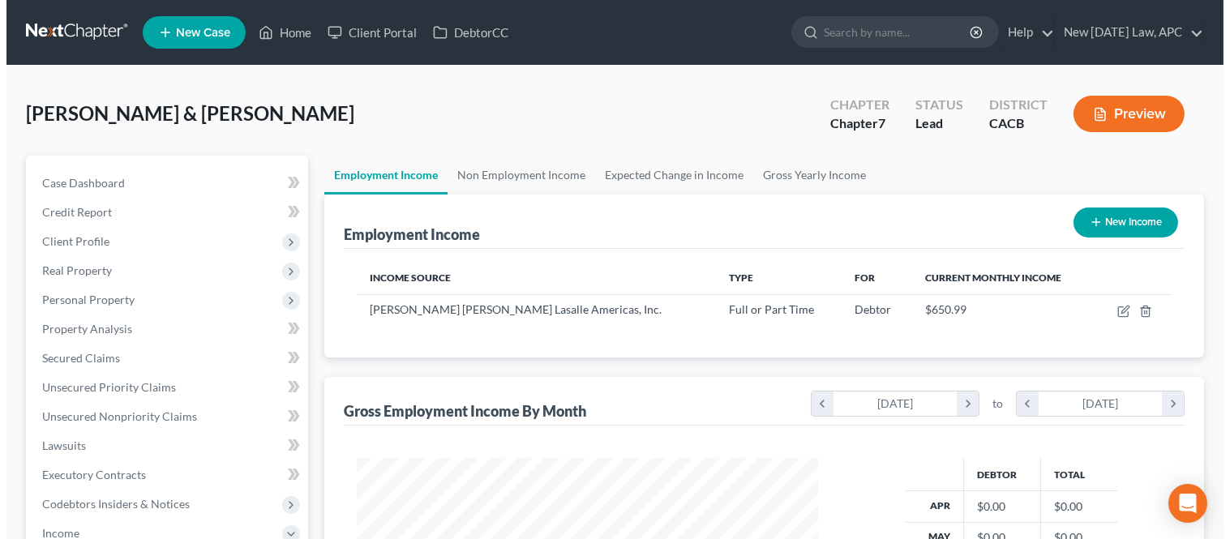
scroll to position [180, 0]
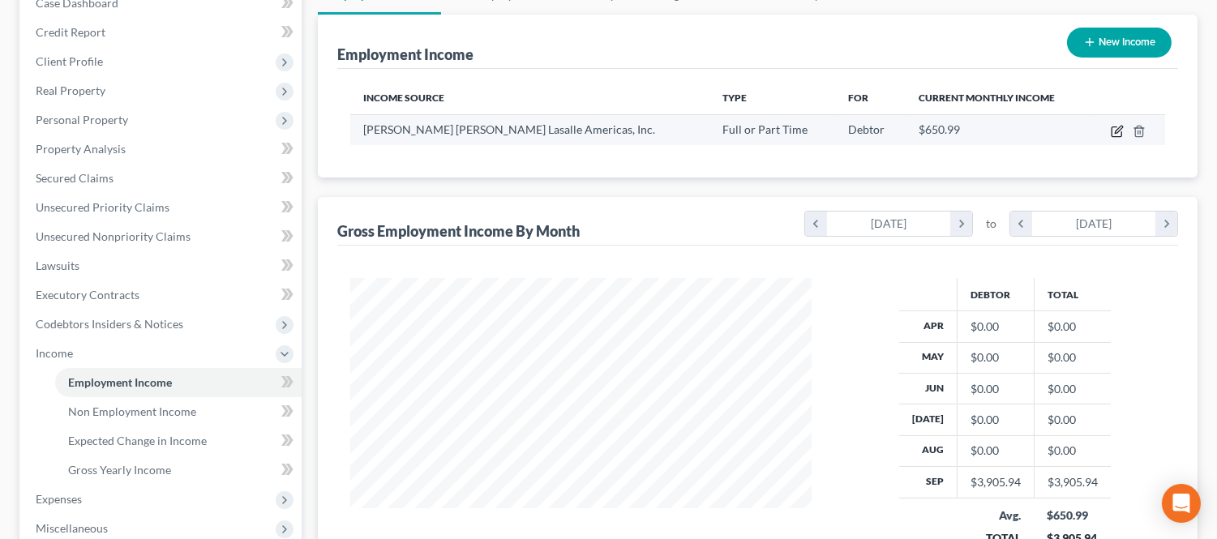
click at [1112, 133] on icon "button" at bounding box center [1116, 132] width 10 height 10
select select "0"
select select "14"
select select "2"
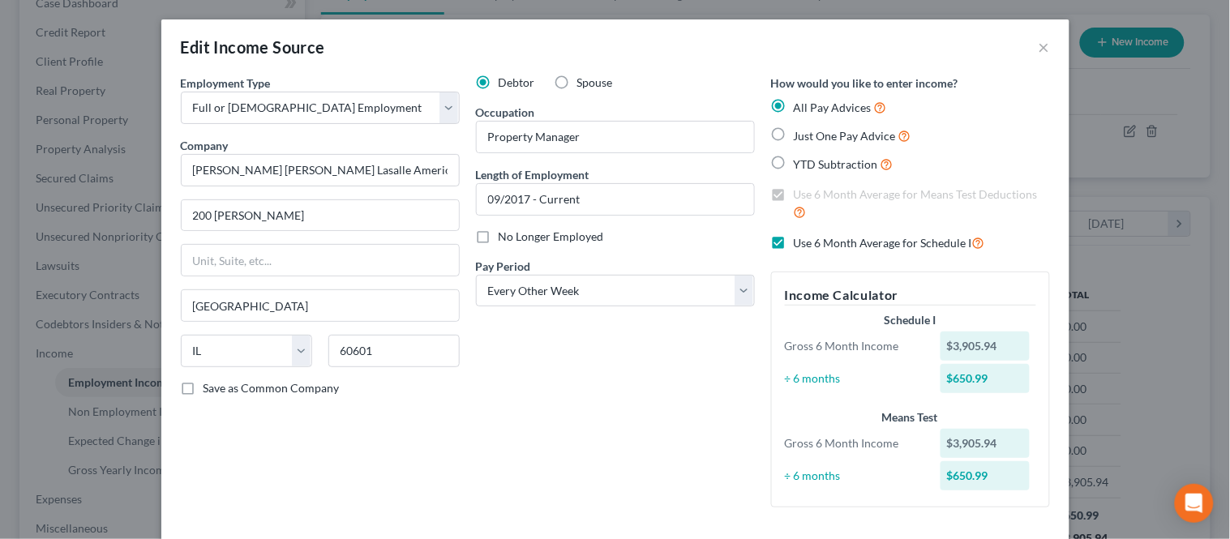
scroll to position [141, 0]
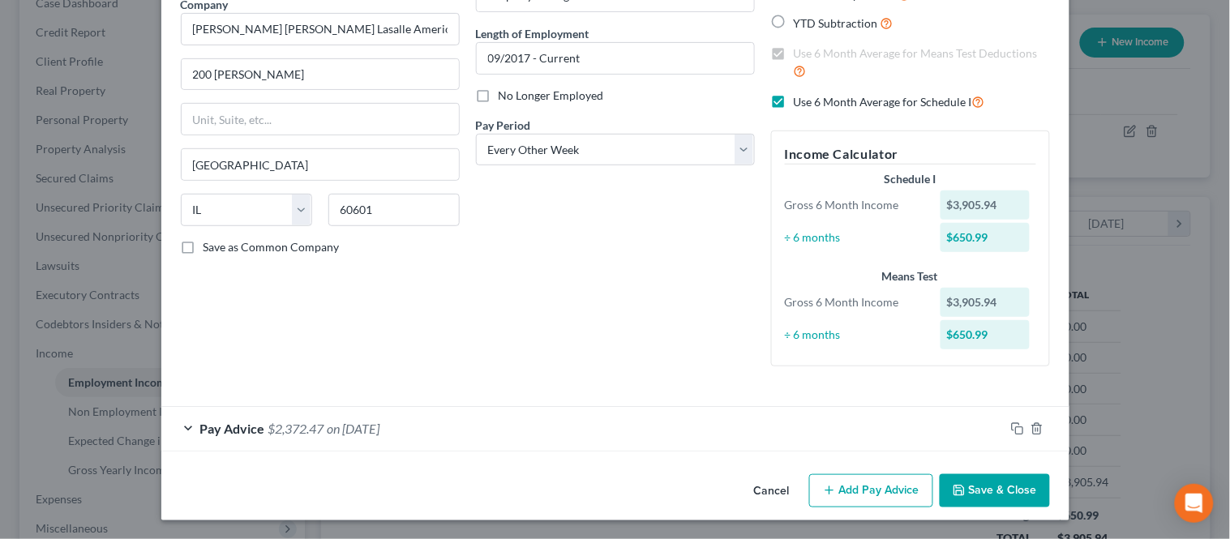
drag, startPoint x: 844, startPoint y: 489, endPoint x: 459, endPoint y: 419, distance: 391.2
click at [845, 490] on button "Add Pay Advice" at bounding box center [871, 491] width 124 height 34
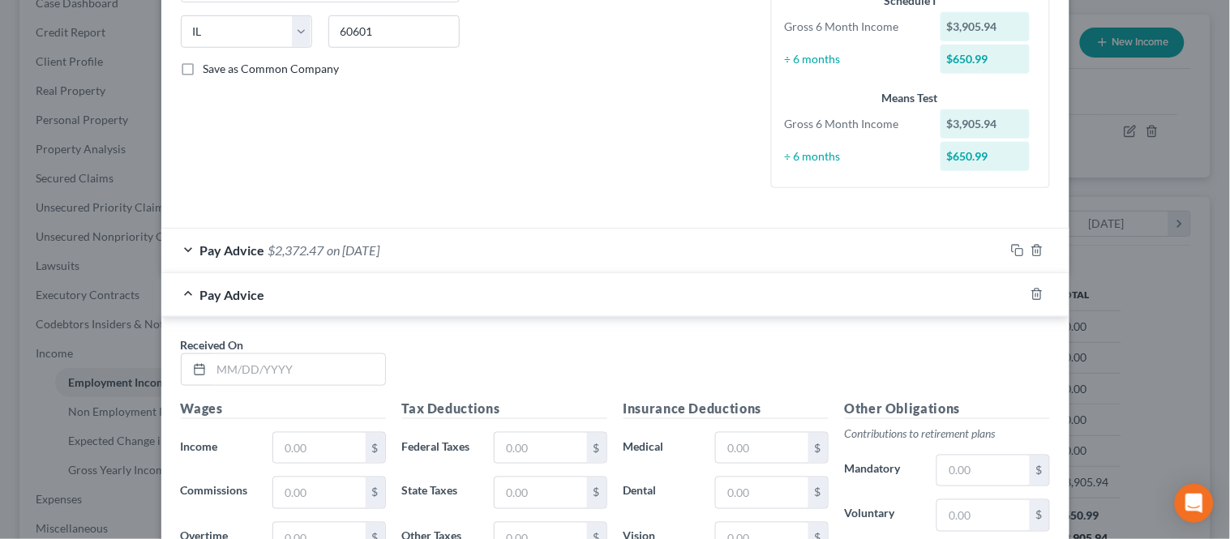
scroll to position [321, 0]
click at [259, 361] on input "text" at bounding box center [298, 368] width 173 height 31
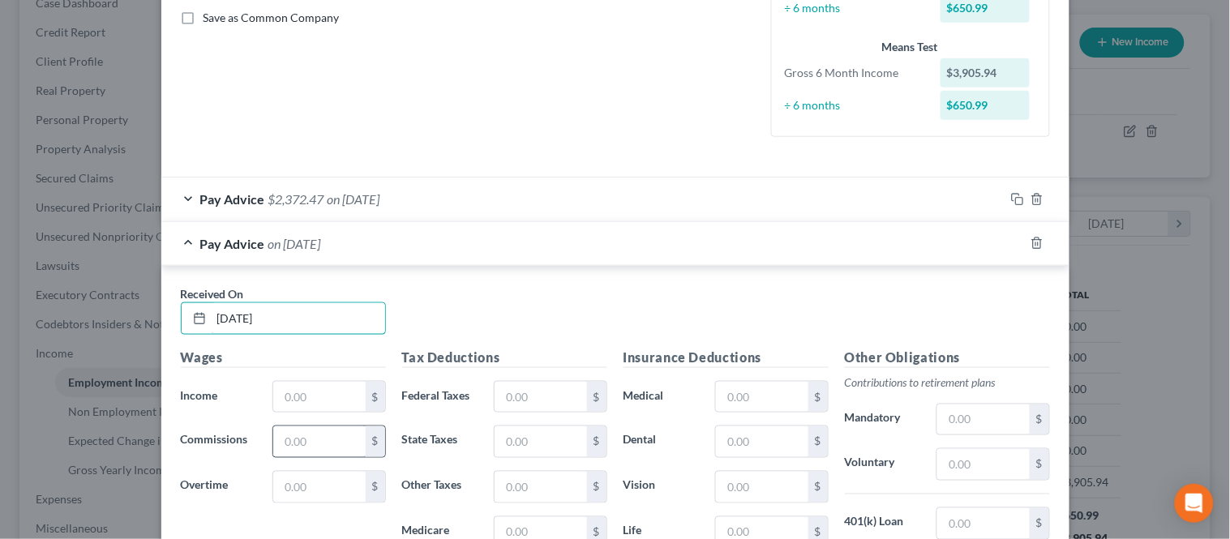
scroll to position [411, 0]
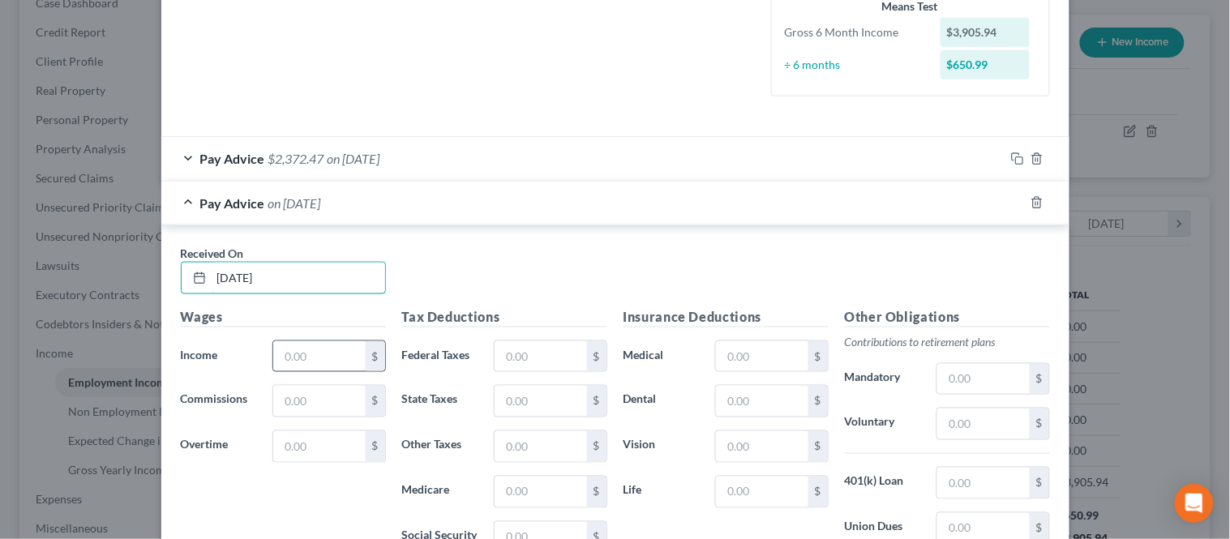
type input "[DATE]"
click at [310, 353] on input "text" at bounding box center [319, 356] width 92 height 31
type input "3,905.94"
click at [515, 353] on input "text" at bounding box center [540, 356] width 92 height 31
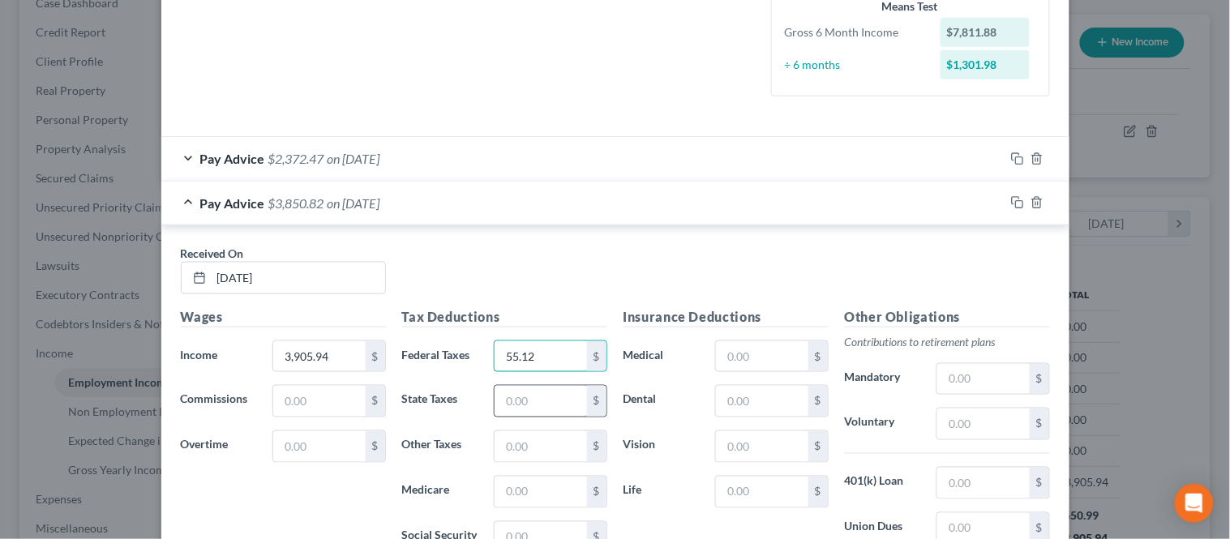
type input "55.12"
click at [511, 396] on input "text" at bounding box center [540, 401] width 92 height 31
type input "66.65"
click at [508, 446] on input "text" at bounding box center [540, 446] width 92 height 31
type input "45.96"
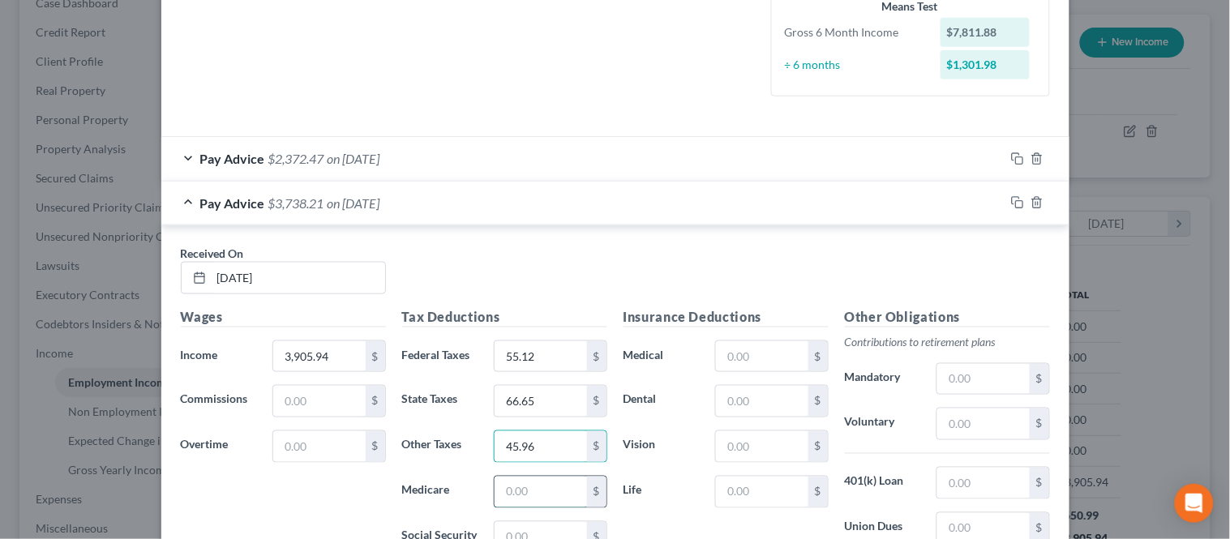
click at [525, 497] on input "text" at bounding box center [540, 492] width 92 height 31
type input "51.54"
click at [509, 522] on input "text" at bounding box center [540, 537] width 92 height 31
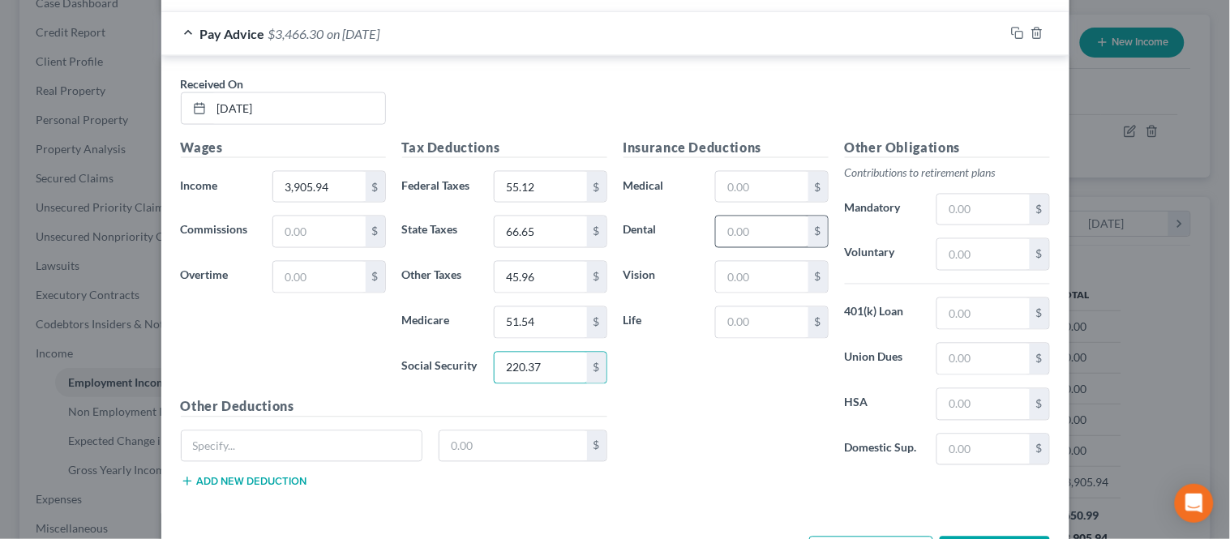
scroll to position [596, 0]
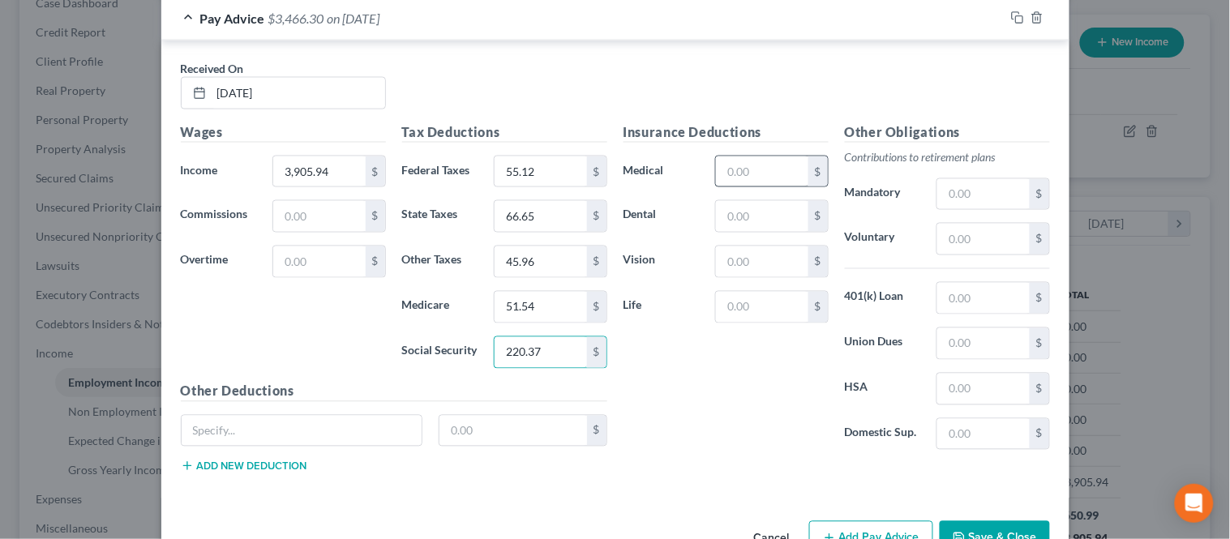
type input "220.37"
click at [735, 180] on input "text" at bounding box center [762, 171] width 92 height 31
type input "31.11"
click at [760, 201] on input "text" at bounding box center [762, 216] width 92 height 31
type input "39.98"
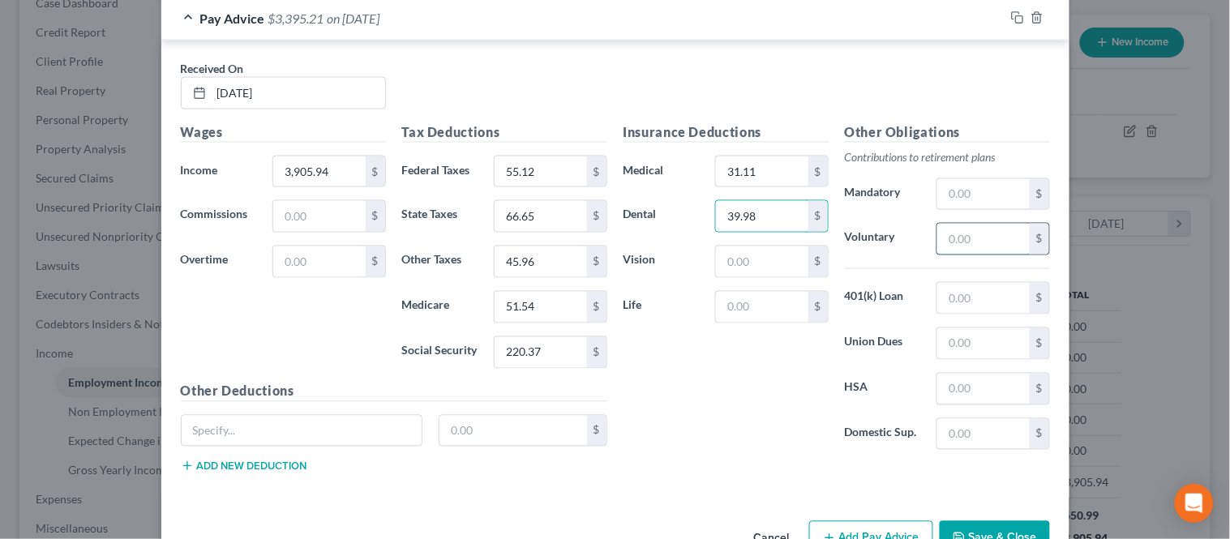
click at [960, 237] on input "text" at bounding box center [983, 239] width 92 height 31
type input "195.30"
click at [951, 391] on input "text" at bounding box center [983, 389] width 92 height 31
type input "282.69"
click at [749, 272] on input "text" at bounding box center [762, 261] width 92 height 31
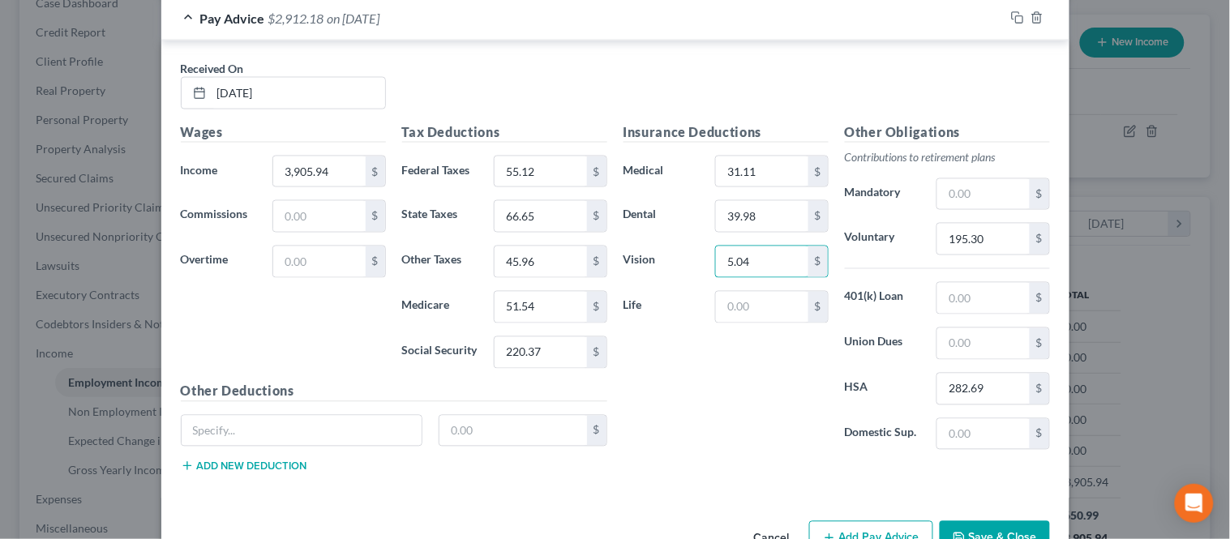
type input "5.04"
click at [720, 394] on div "Insurance Deductions Medical 31.11 $ Dental 39.98 $ Vision 5.04 $ Life $" at bounding box center [725, 292] width 221 height 341
drag, startPoint x: 668, startPoint y: 405, endPoint x: 675, endPoint y: 390, distance: 17.0
click at [668, 405] on div "Insurance Deductions Medical 31.11 $ Dental 39.98 $ Vision 5.04 $ Life $" at bounding box center [725, 292] width 221 height 341
drag, startPoint x: 760, startPoint y: 318, endPoint x: 764, endPoint y: 304, distance: 14.4
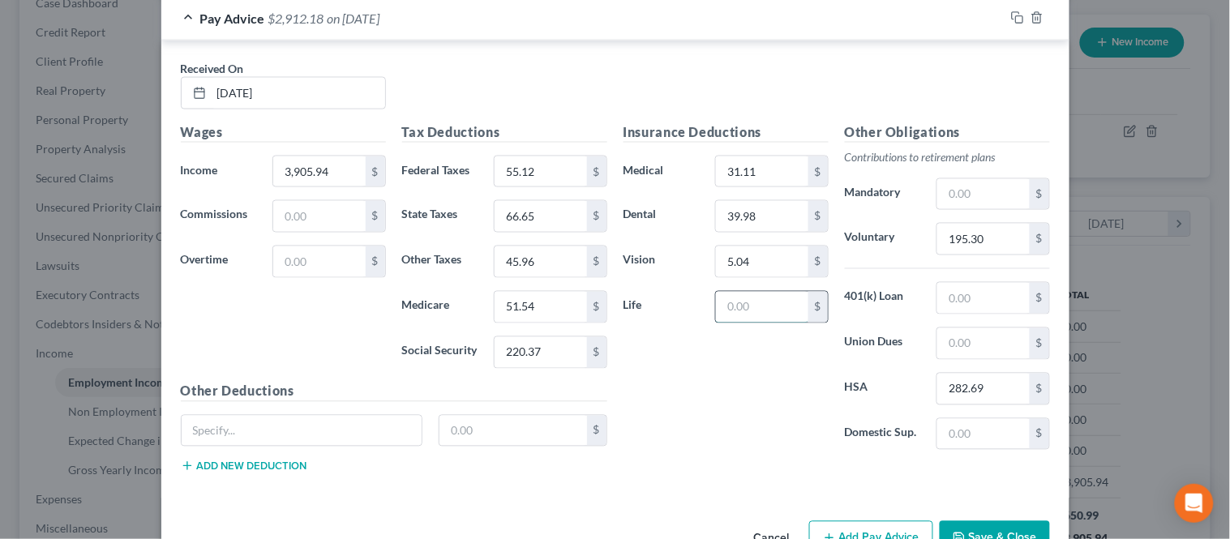
click at [760, 318] on input "text" at bounding box center [762, 307] width 92 height 31
type input "23.28"
click at [739, 393] on div "Insurance Deductions Medical 31.11 $ Dental 39.98 $ Vision 5.04 $ Life 23.28 $" at bounding box center [725, 292] width 221 height 341
click at [254, 428] on input "text" at bounding box center [302, 431] width 241 height 31
type input "Critical Illness"
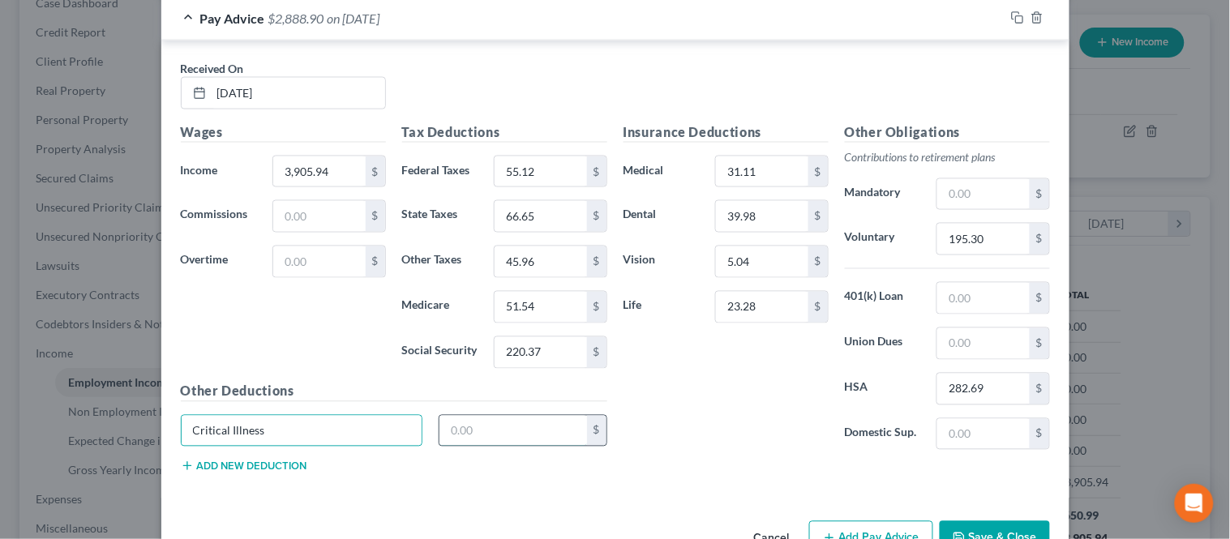
click at [479, 422] on input "text" at bounding box center [513, 431] width 148 height 31
type input "4.62"
click at [276, 462] on button "Add new deduction" at bounding box center [244, 466] width 126 height 13
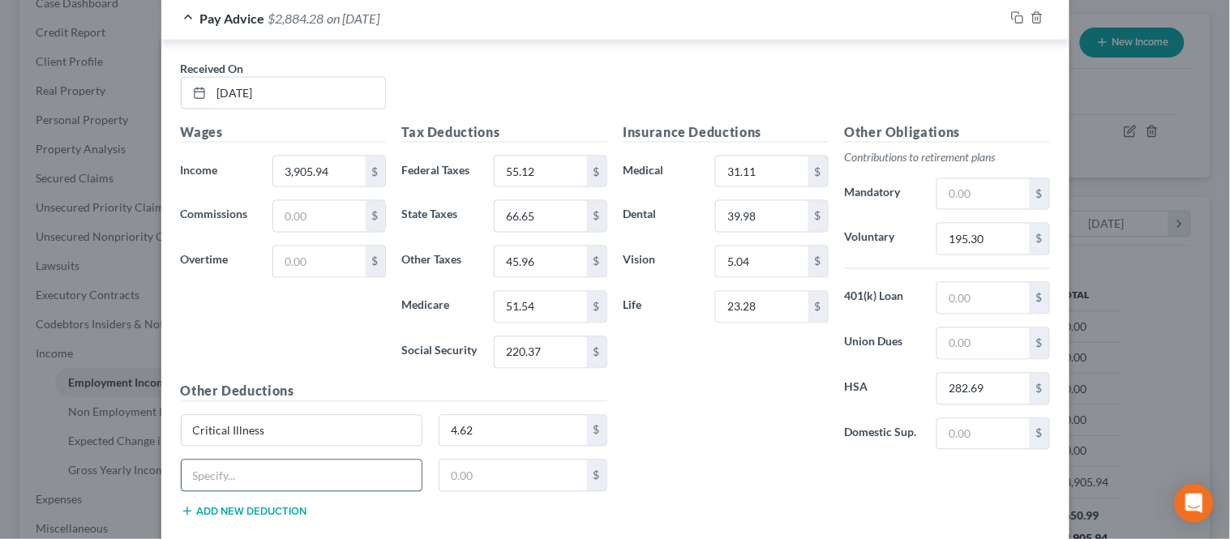
click at [204, 468] on input "text" at bounding box center [302, 475] width 241 height 31
type input "Group Accident"
click at [450, 470] on input "text" at bounding box center [513, 475] width 148 height 31
type input "2.76"
click at [268, 523] on div "Other Deductions Critical Illness 4.62 $ Group Accident 2.76 $ Add new deduction" at bounding box center [394, 457] width 443 height 150
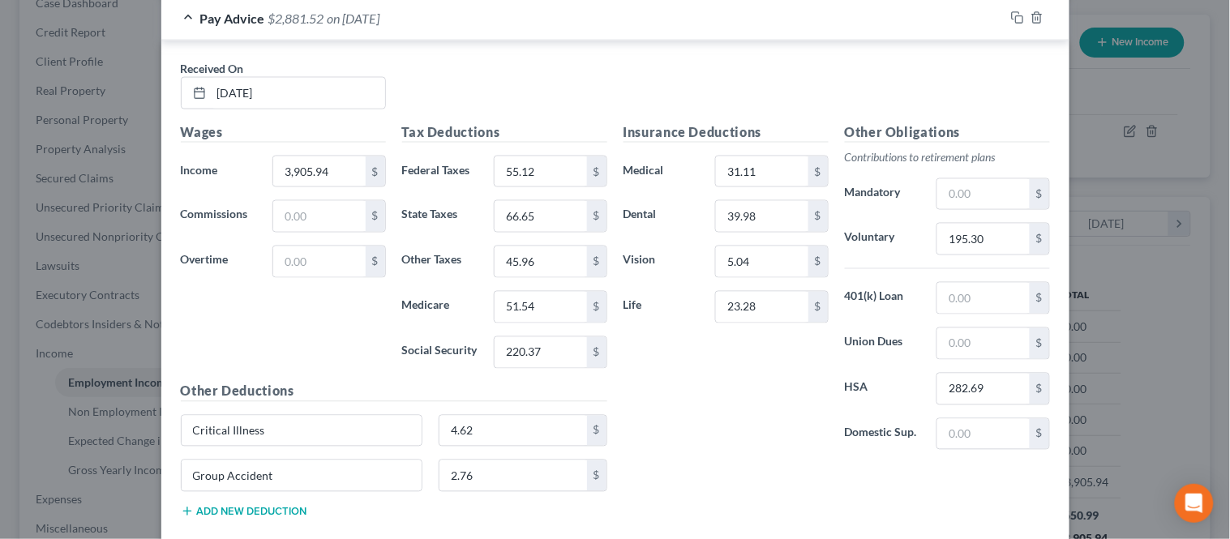
click at [271, 515] on button "Add new deduction" at bounding box center [244, 511] width 126 height 13
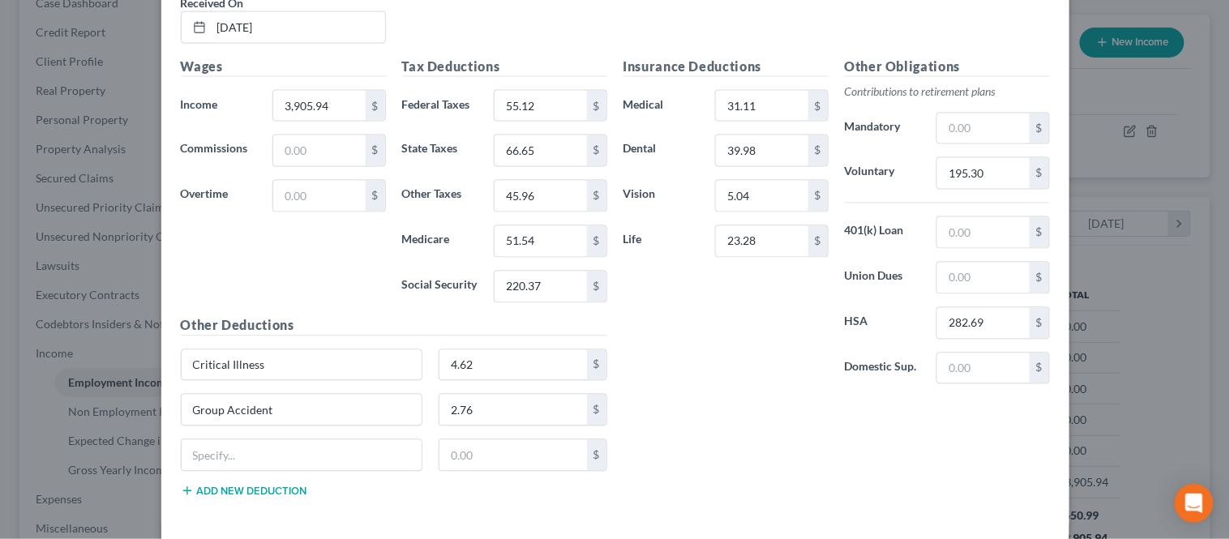
scroll to position [735, 0]
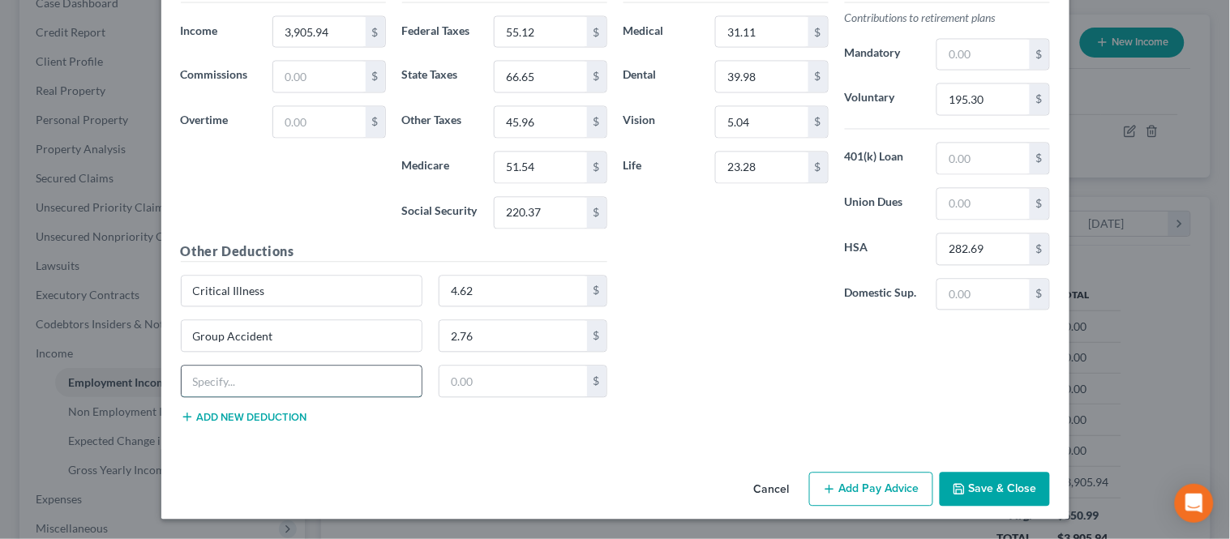
click at [247, 382] on input "text" at bounding box center [302, 381] width 241 height 31
type input "Hospital Indemity"
click at [447, 382] on input "text" at bounding box center [513, 381] width 148 height 31
type input "3.79"
click at [295, 416] on button "Add new deduction" at bounding box center [244, 417] width 126 height 13
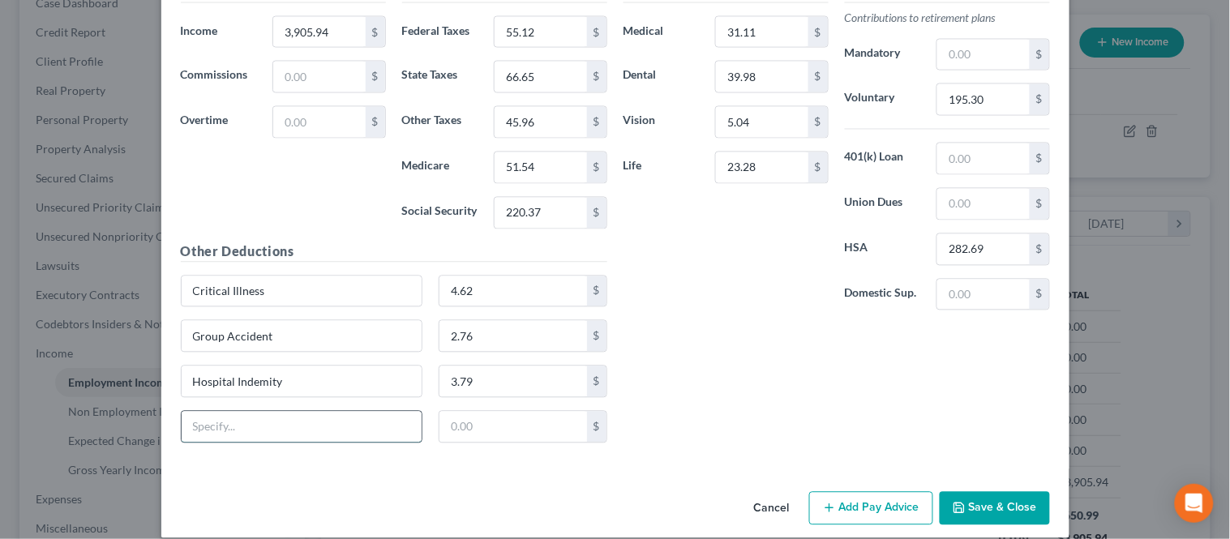
click at [286, 431] on input "text" at bounding box center [302, 427] width 241 height 31
type input "Pet Insurance"
click at [474, 425] on input "text" at bounding box center [513, 427] width 148 height 31
type input "21.42"
click at [963, 164] on input "text" at bounding box center [983, 158] width 92 height 31
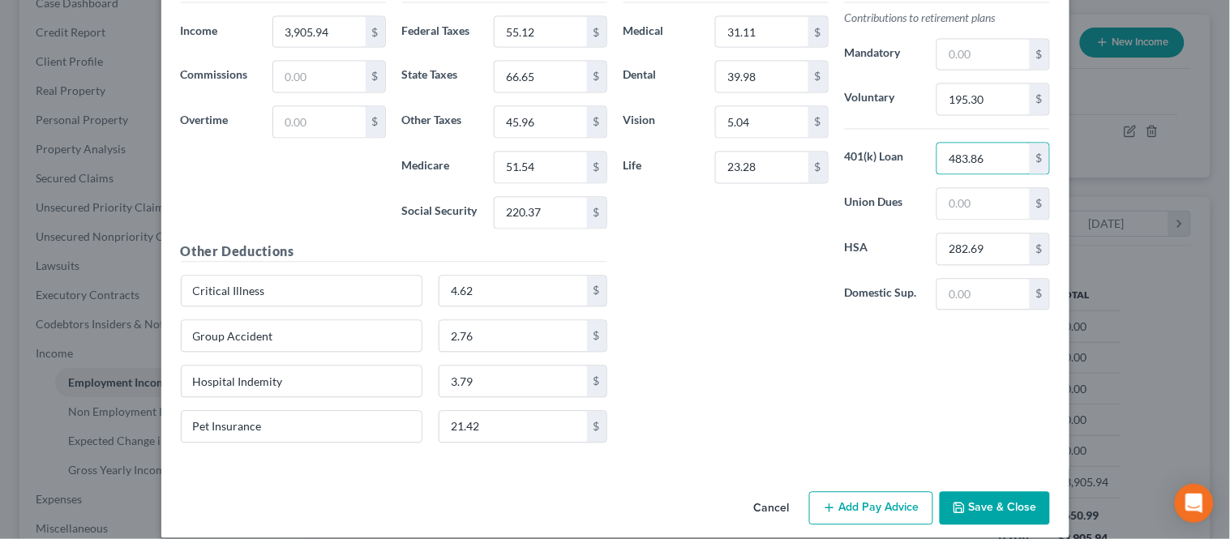
type input "483.86"
drag, startPoint x: 804, startPoint y: 243, endPoint x: 798, endPoint y: 281, distance: 38.5
click at [804, 244] on div "Insurance Deductions Medical 31.11 $ Dental 39.98 $ Vision 5.04 $ Life 23.28 $" at bounding box center [725, 153] width 221 height 341
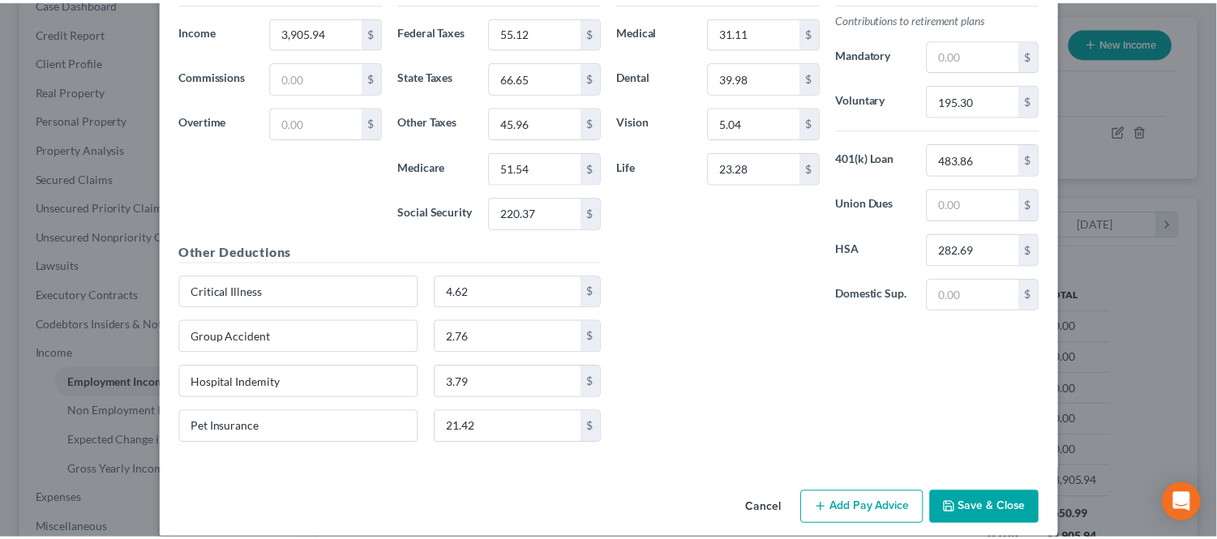
scroll to position [755, 0]
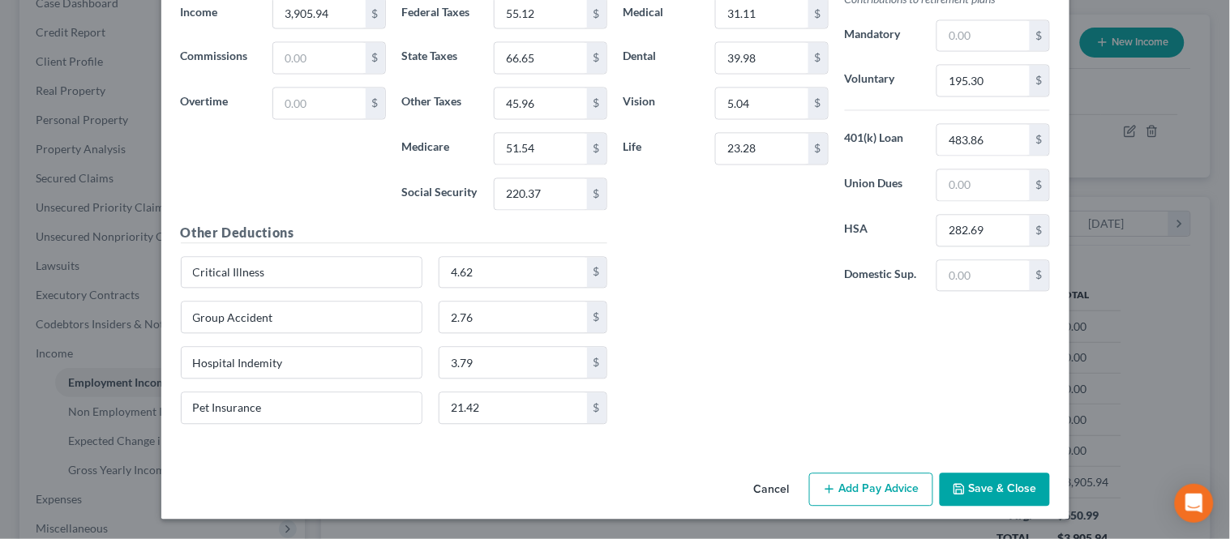
click at [967, 487] on button "Save & Close" at bounding box center [994, 490] width 110 height 34
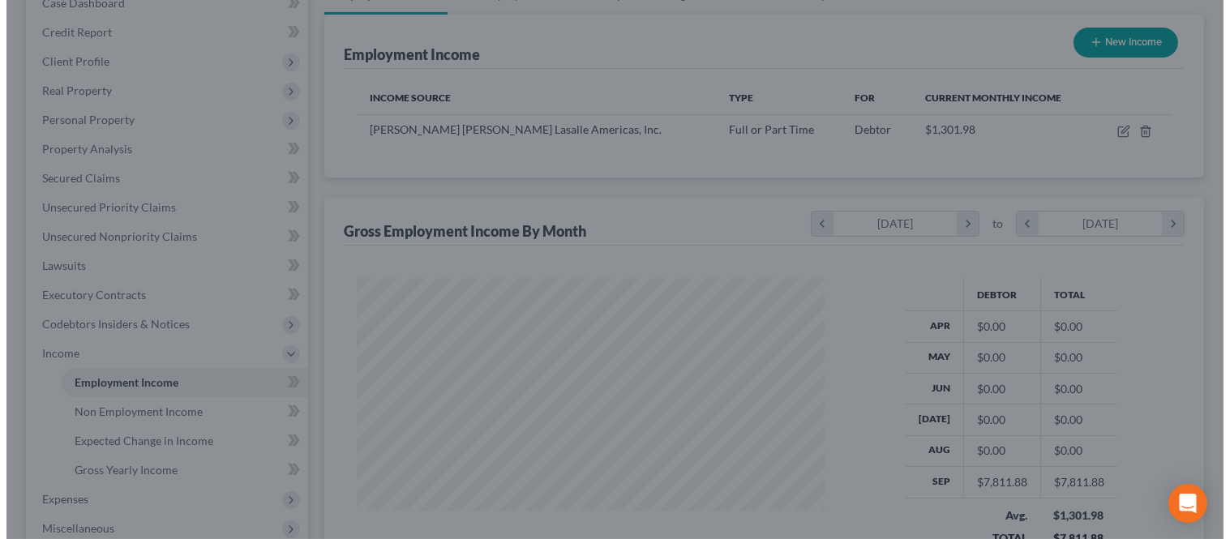
scroll to position [810194, 809990]
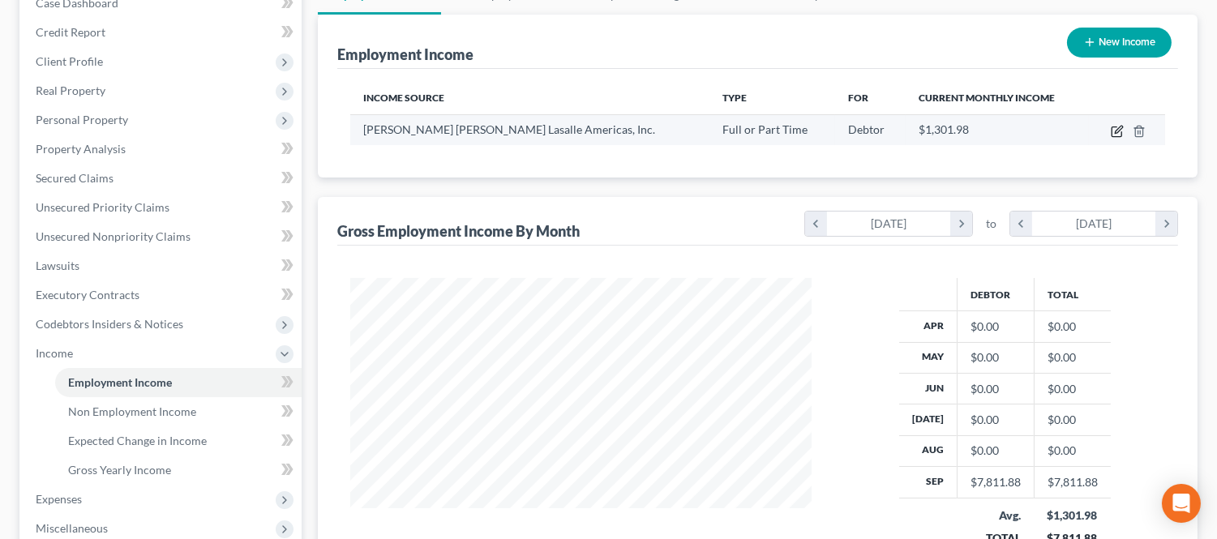
click at [1116, 130] on icon "button" at bounding box center [1116, 131] width 13 height 13
select select "0"
select select "14"
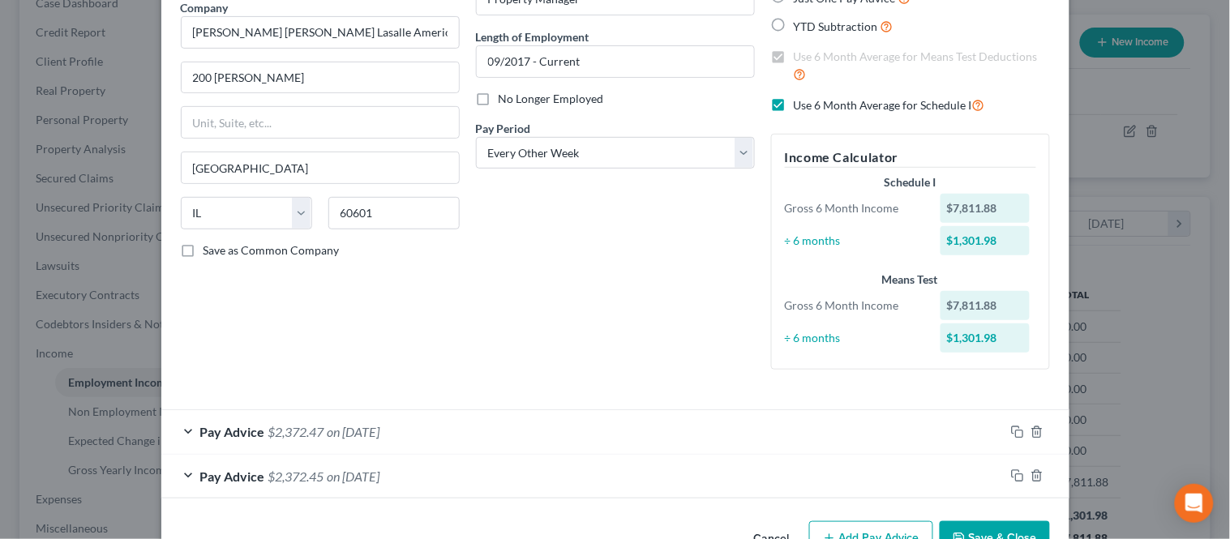
scroll to position [185, 0]
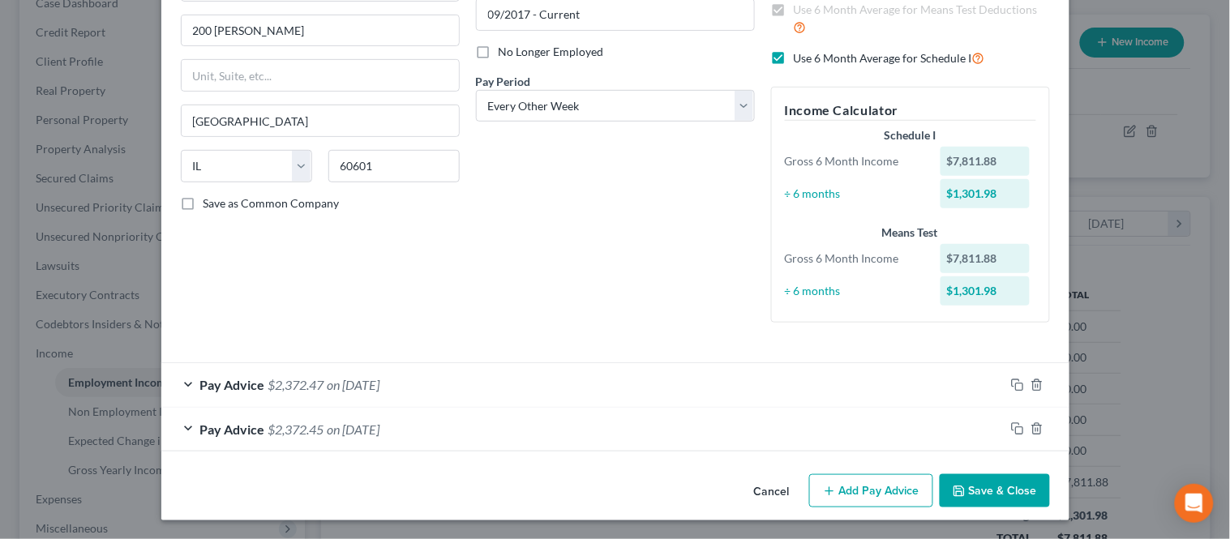
click at [845, 484] on button "Add Pay Advice" at bounding box center [871, 491] width 124 height 34
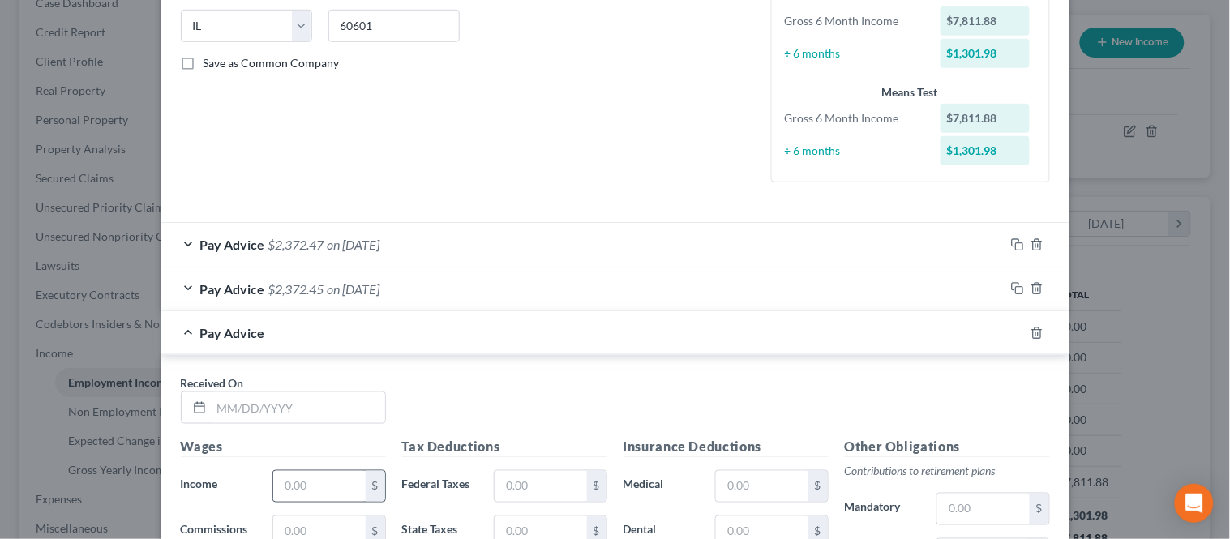
scroll to position [455, 0]
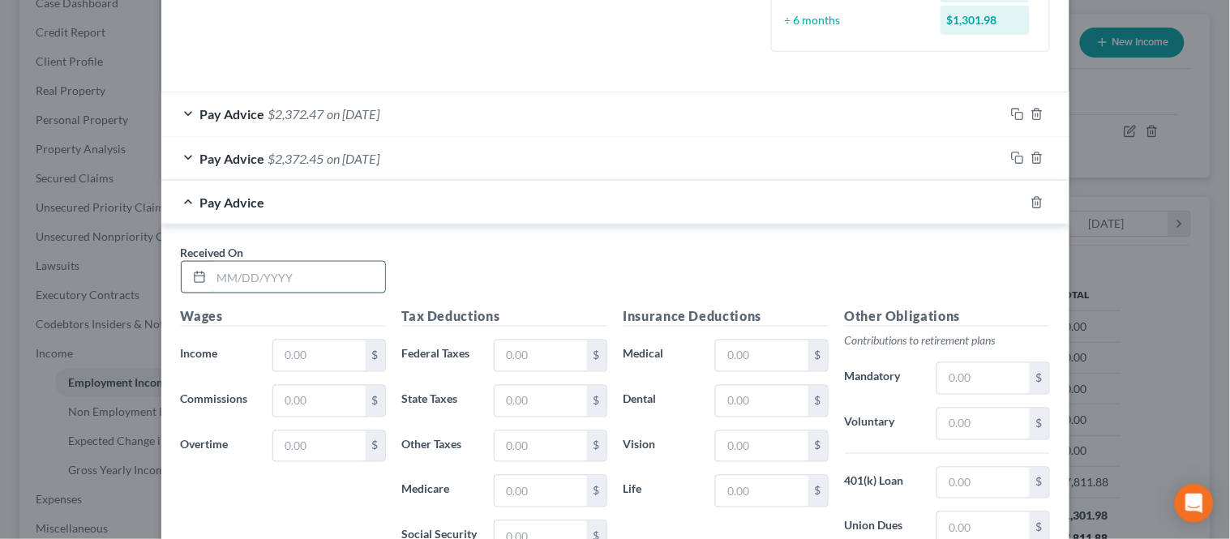
click at [248, 288] on input "text" at bounding box center [298, 277] width 173 height 31
click at [297, 353] on input "text" at bounding box center [319, 355] width 92 height 31
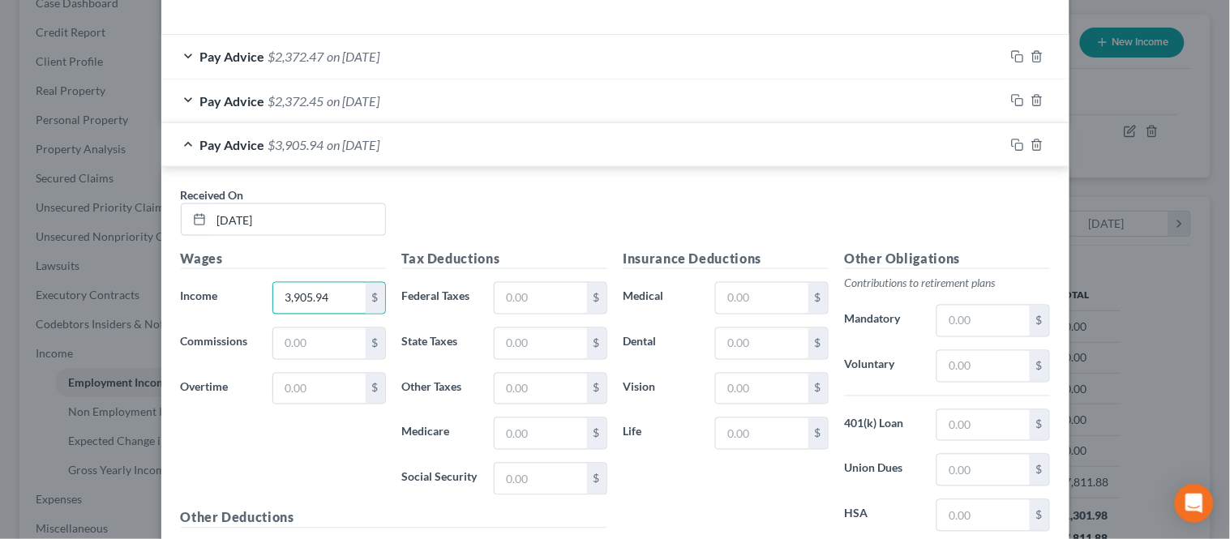
scroll to position [545, 0]
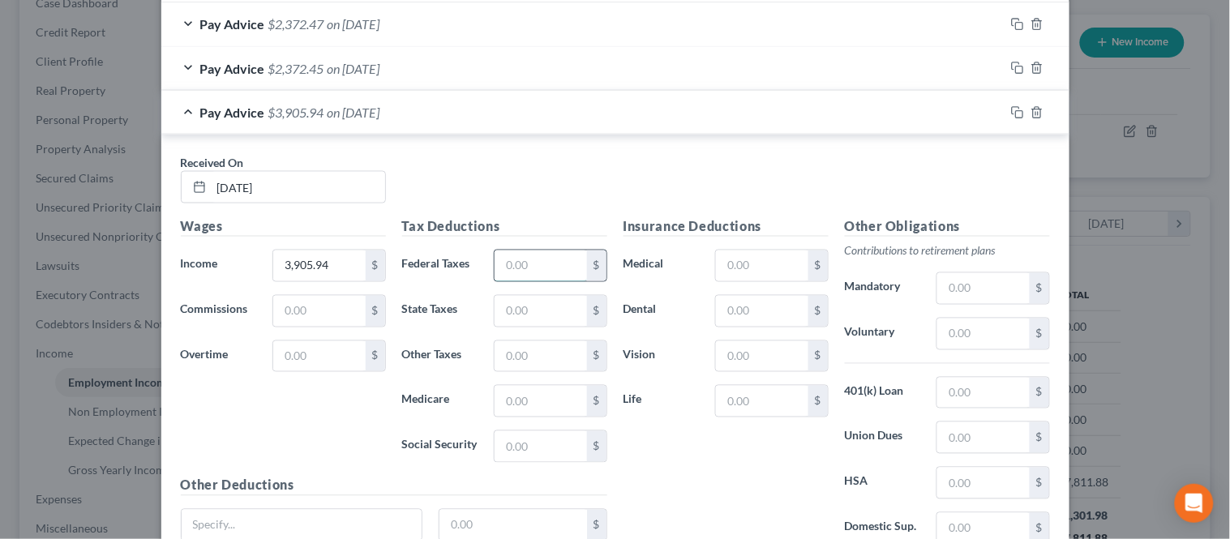
click at [522, 262] on input "text" at bounding box center [540, 265] width 92 height 31
click at [524, 309] on input "text" at bounding box center [540, 311] width 92 height 31
click at [514, 366] on input "text" at bounding box center [540, 356] width 92 height 31
click at [515, 404] on input "text" at bounding box center [540, 401] width 92 height 31
click at [519, 452] on input "text" at bounding box center [540, 446] width 92 height 31
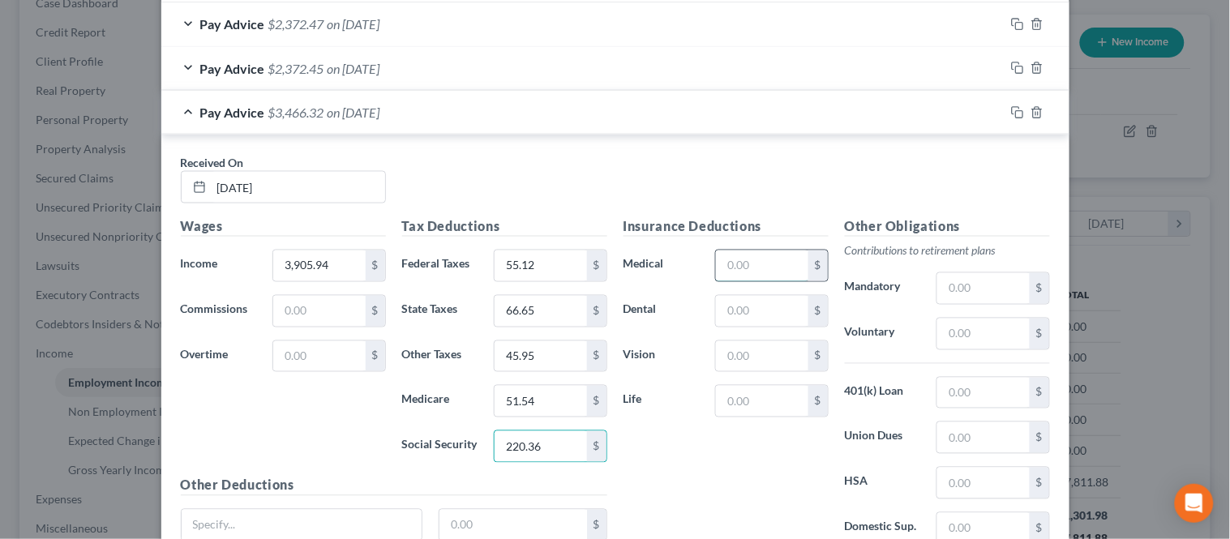
click at [741, 254] on input "text" at bounding box center [762, 265] width 92 height 31
click at [740, 303] on input "text" at bounding box center [762, 311] width 92 height 31
click at [746, 358] on input "text" at bounding box center [762, 356] width 92 height 31
click at [739, 406] on input "text" at bounding box center [762, 401] width 92 height 31
drag, startPoint x: 695, startPoint y: 449, endPoint x: 685, endPoint y: 417, distance: 33.1
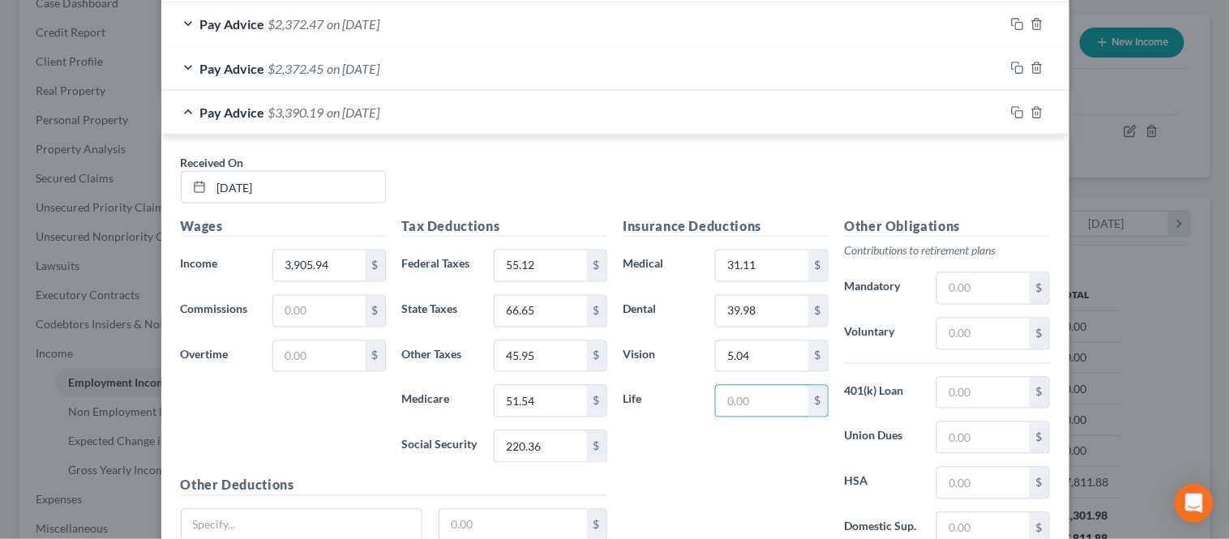
click at [695, 449] on div "Insurance Deductions Medical 31.11 $ Dental 39.98 $ Vision 5.04 $ Life $" at bounding box center [725, 386] width 221 height 341
click at [707, 400] on div "$" at bounding box center [771, 401] width 129 height 32
click at [716, 400] on input "text" at bounding box center [762, 401] width 92 height 31
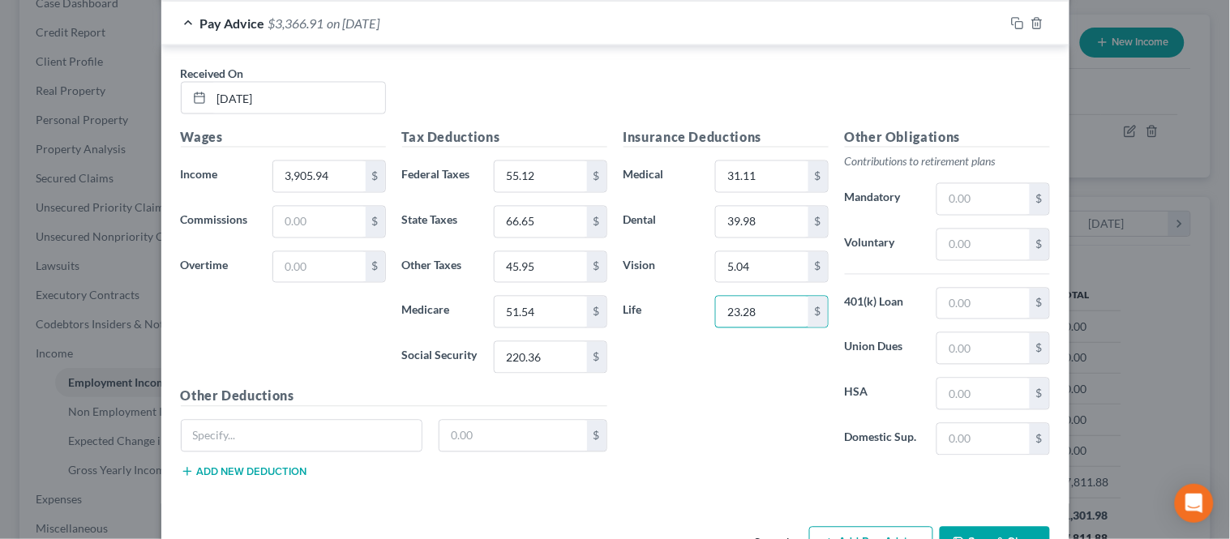
scroll to position [635, 0]
click at [962, 245] on input "text" at bounding box center [983, 244] width 92 height 31
click at [952, 306] on input "text" at bounding box center [983, 303] width 92 height 31
click at [953, 392] on input "text" at bounding box center [983, 393] width 92 height 31
click at [669, 408] on div "Insurance Deductions Medical 31.11 $ Dental 39.98 $ Vision 5.04 $ Life 23.28 $" at bounding box center [725, 296] width 221 height 341
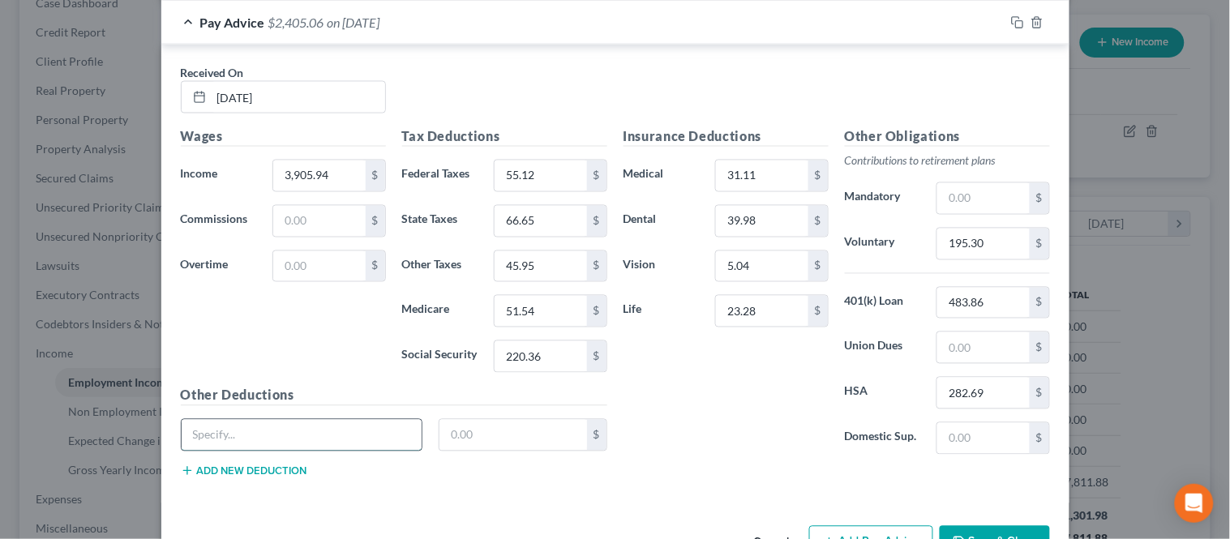
click at [295, 430] on input "text" at bounding box center [302, 435] width 241 height 31
click at [466, 426] on input "text" at bounding box center [513, 435] width 148 height 31
drag, startPoint x: 259, startPoint y: 494, endPoint x: 260, endPoint y: 481, distance: 13.8
click at [259, 494] on div "Received On * [DATE] Wages Income * 3,905.94 $ Commissions $ Overtime $ Tax Ded…" at bounding box center [615, 274] width 908 height 458
click at [262, 477] on button "Add new deduction" at bounding box center [244, 470] width 126 height 13
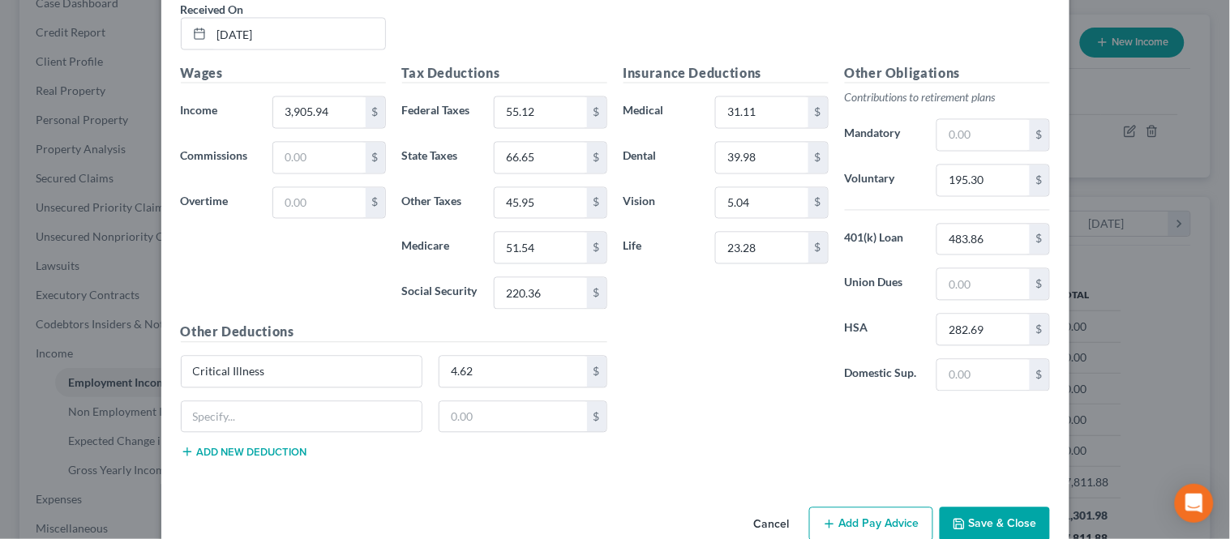
scroll to position [725, 0]
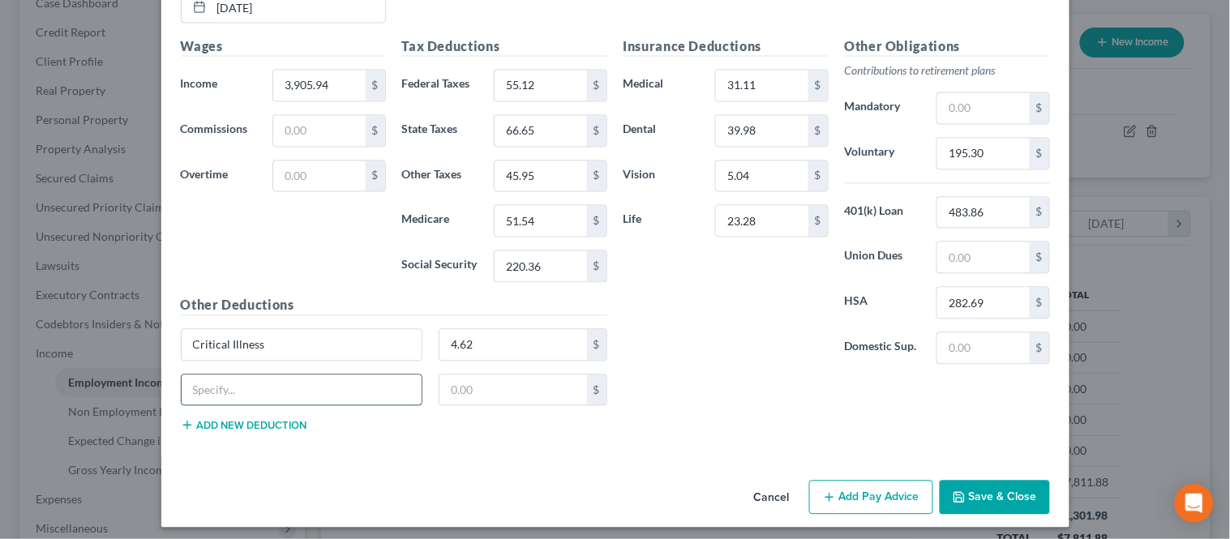
click at [223, 385] on input "text" at bounding box center [302, 390] width 241 height 31
click at [481, 396] on input "text" at bounding box center [513, 390] width 148 height 31
click at [246, 422] on button "Add new deduction" at bounding box center [244, 425] width 126 height 13
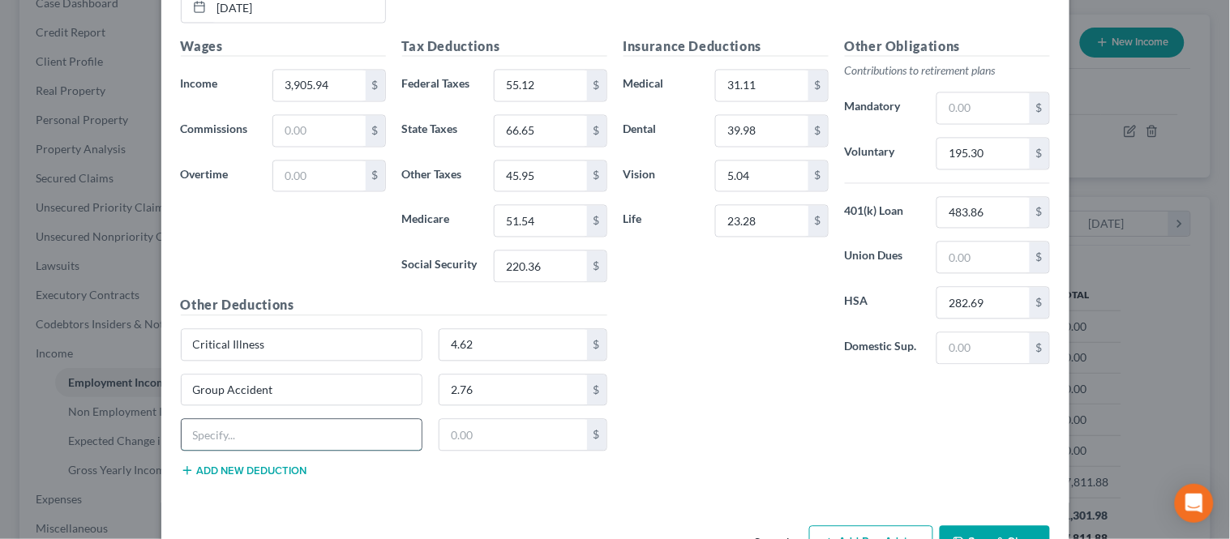
click at [237, 434] on input "text" at bounding box center [302, 435] width 241 height 31
drag, startPoint x: 488, startPoint y: 433, endPoint x: 477, endPoint y: 438, distance: 12.3
click at [488, 433] on input "text" at bounding box center [513, 435] width 148 height 31
click at [274, 464] on div "Hospital Indemity 3.79 $" at bounding box center [394, 441] width 443 height 45
click at [264, 473] on button "Add new deduction" at bounding box center [244, 470] width 126 height 13
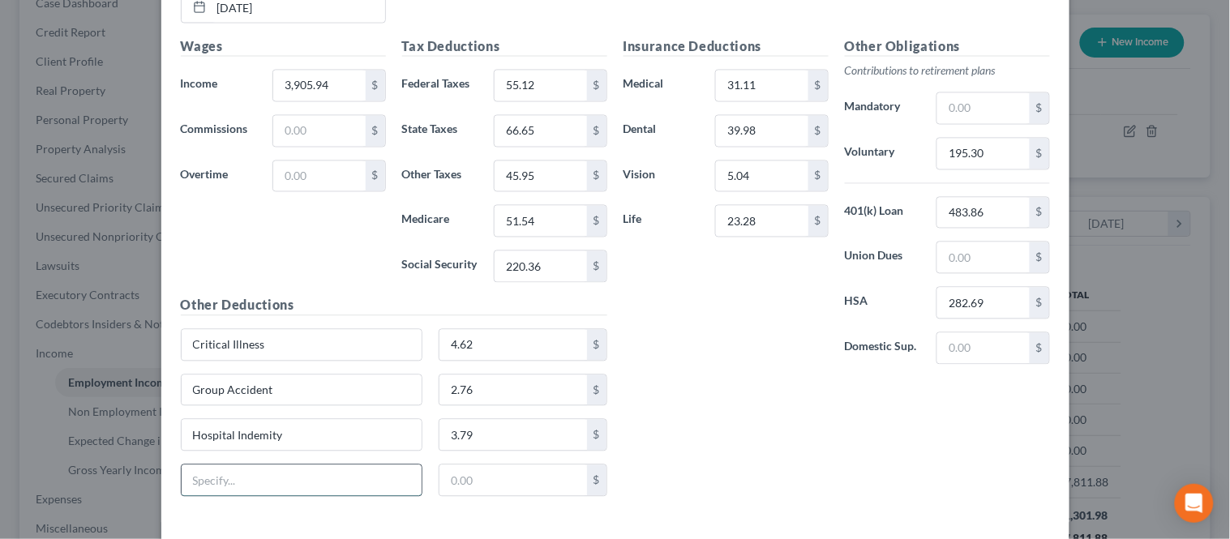
click at [241, 473] on input "text" at bounding box center [302, 480] width 241 height 31
click at [460, 483] on input "text" at bounding box center [513, 480] width 148 height 31
click at [691, 329] on div "Insurance Deductions Medical 31.11 $ Dental 39.98 $ Vision 5.04 $ Life 23.28 $" at bounding box center [725, 206] width 221 height 341
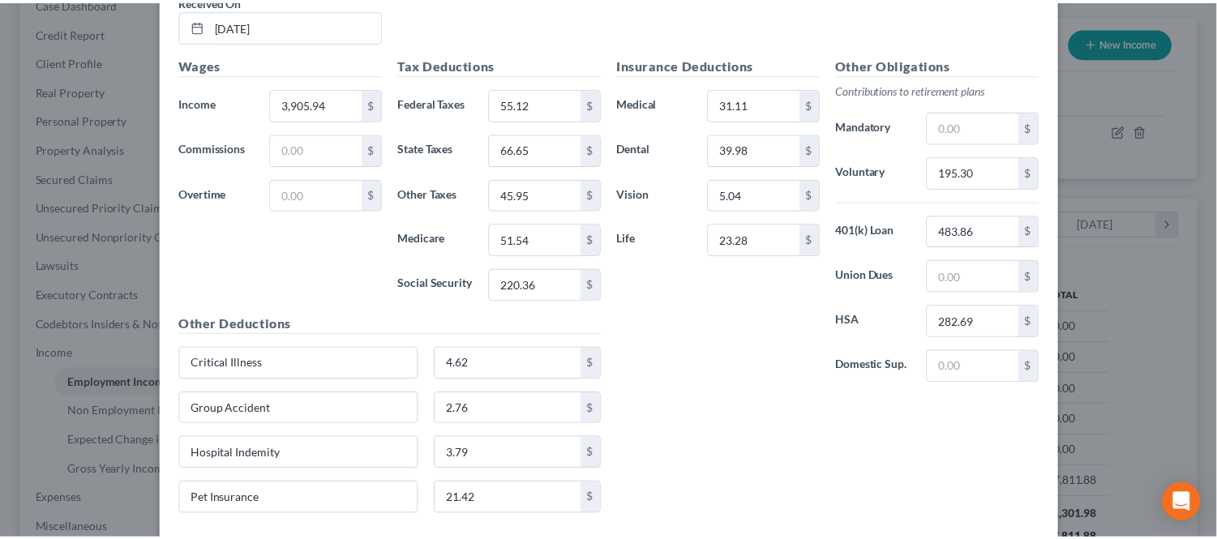
scroll to position [799, 0]
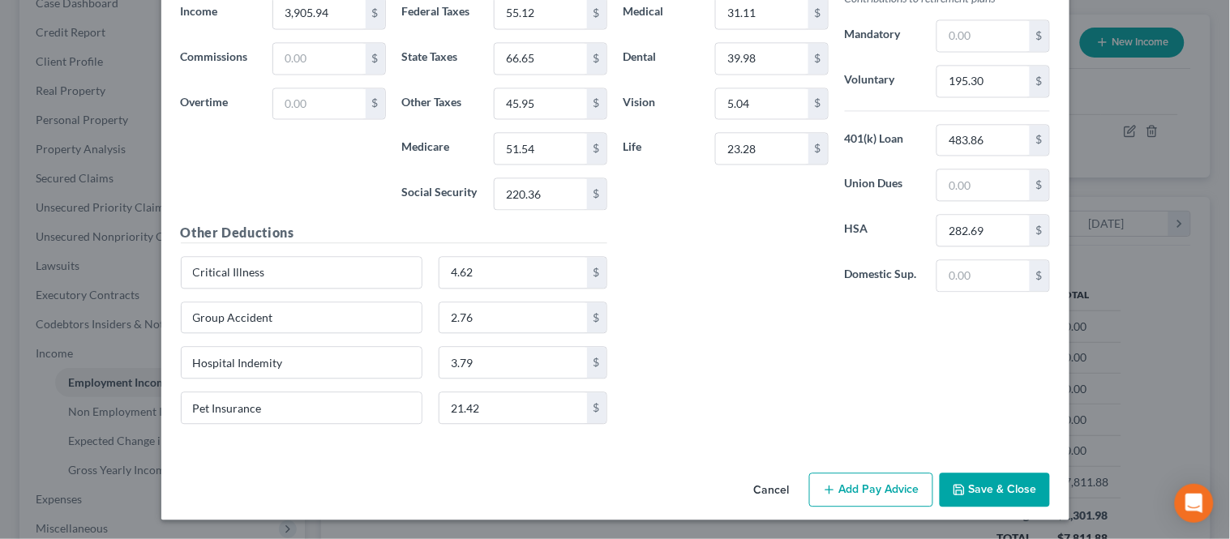
click at [959, 491] on icon "button" at bounding box center [958, 489] width 13 height 13
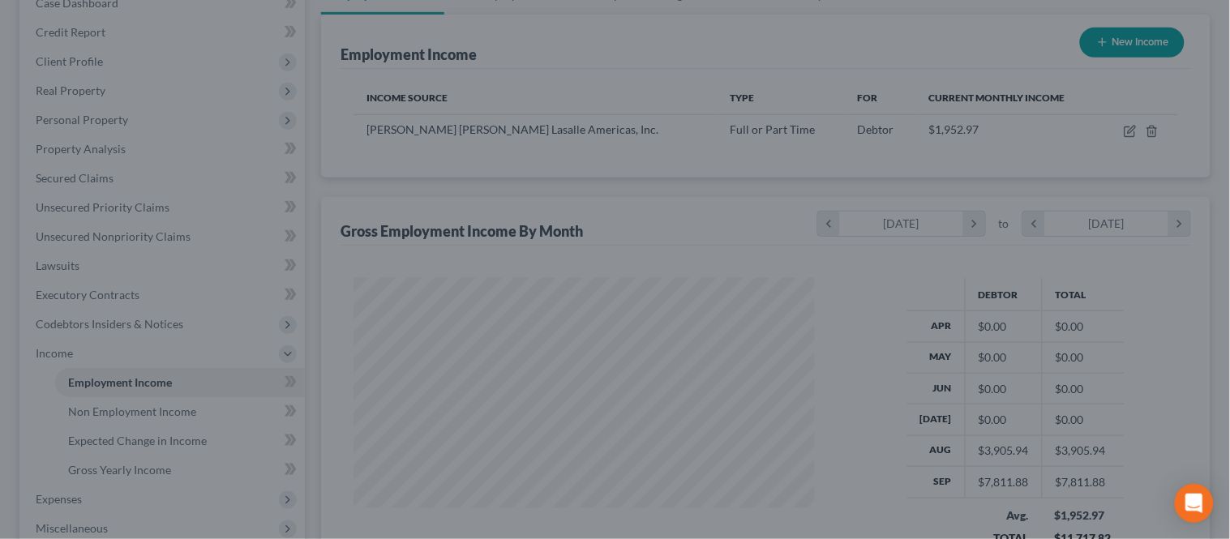
scroll to position [810194, 809990]
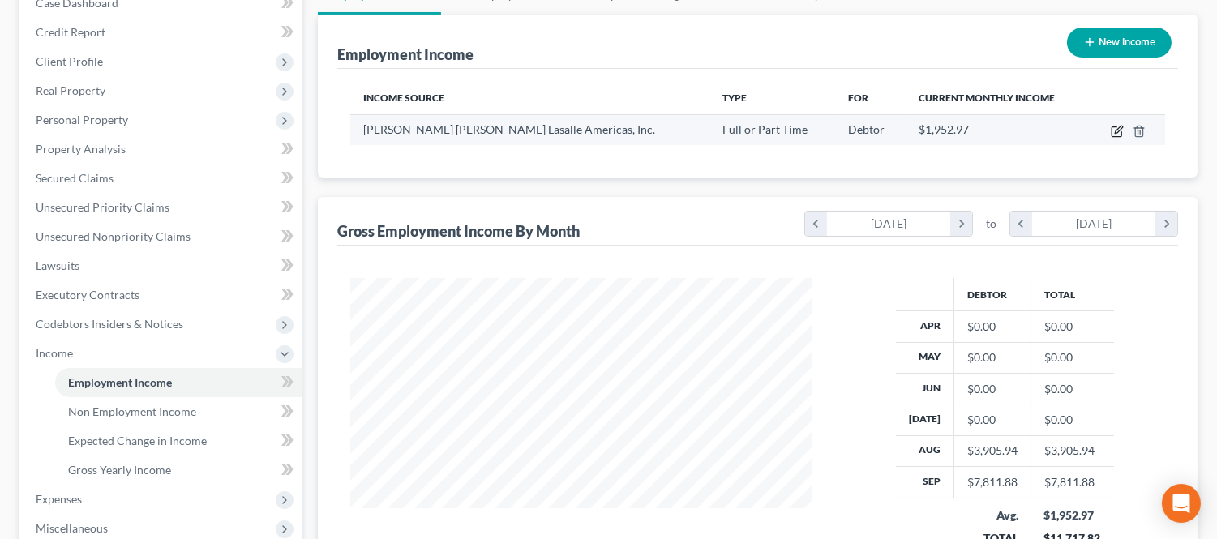
click at [1107, 131] on td at bounding box center [1126, 129] width 76 height 31
click at [1114, 131] on icon "button" at bounding box center [1117, 129] width 7 height 7
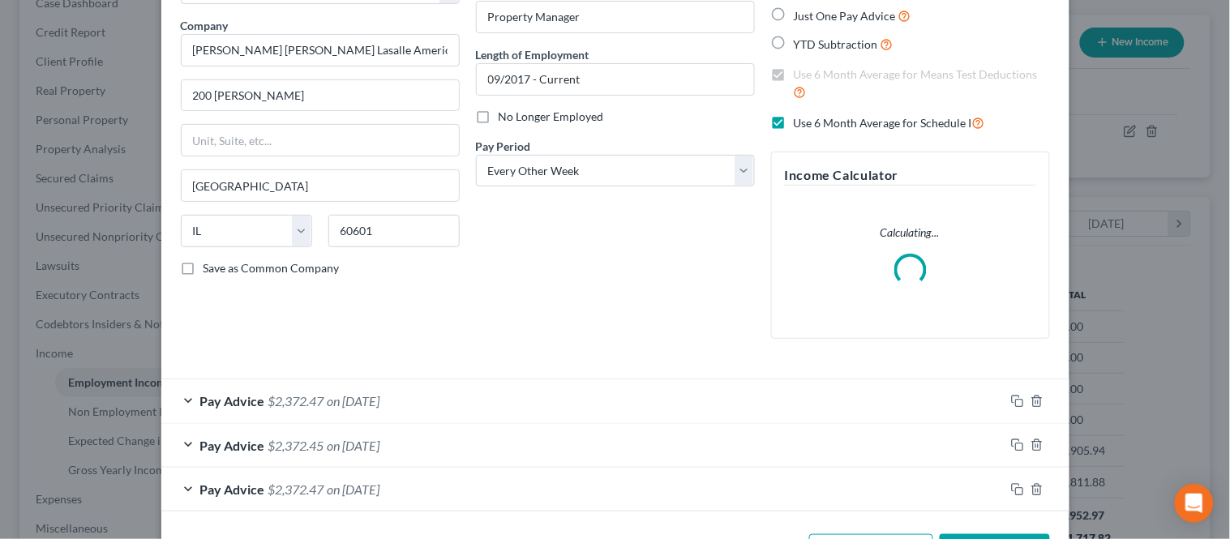
scroll to position [182, 0]
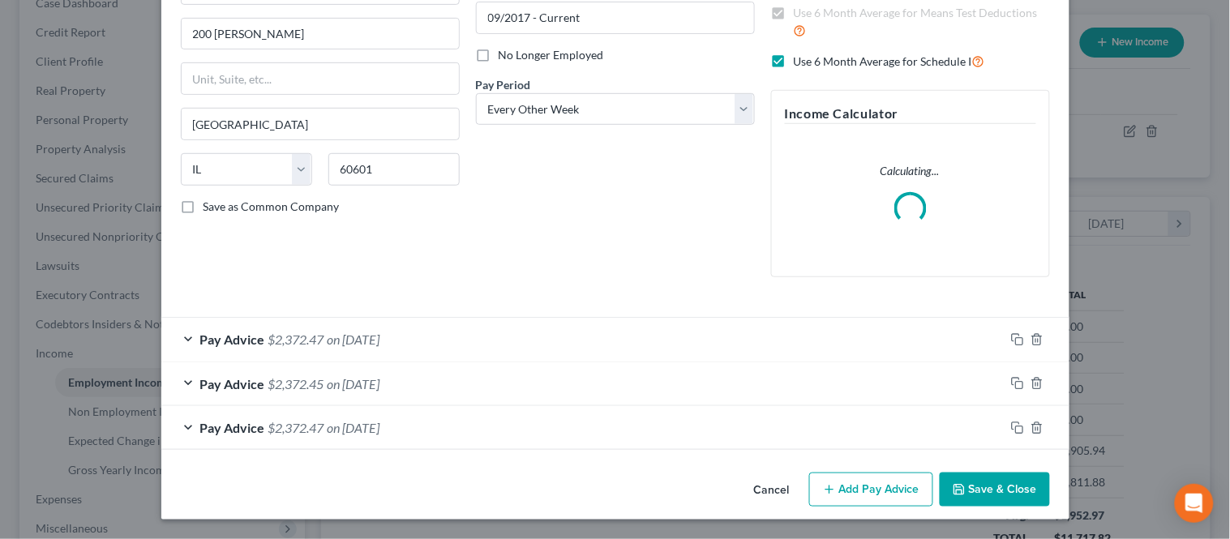
click at [847, 482] on button "Add Pay Advice" at bounding box center [871, 490] width 124 height 34
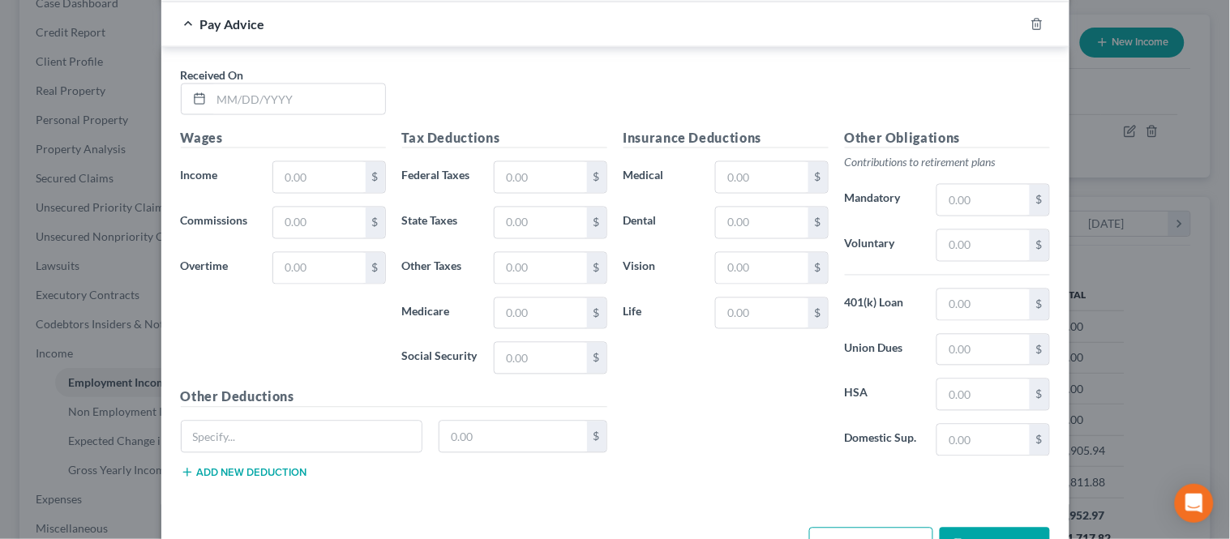
scroll to position [632, 0]
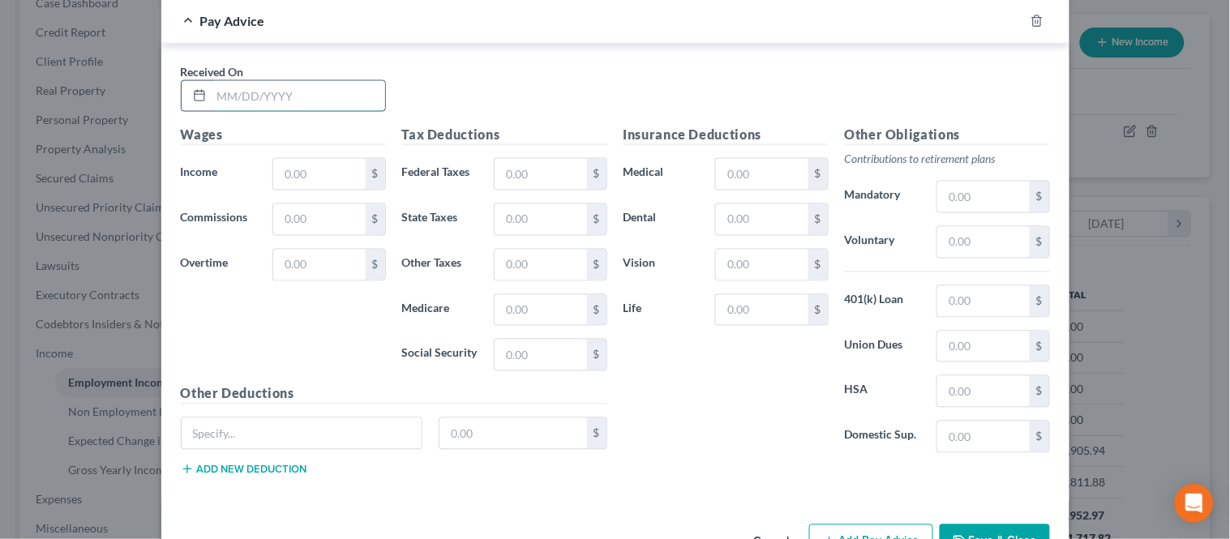
click at [284, 106] on input "text" at bounding box center [298, 96] width 173 height 31
click at [296, 177] on input "text" at bounding box center [319, 174] width 92 height 31
drag, startPoint x: 396, startPoint y: 104, endPoint x: 444, endPoint y: 116, distance: 50.1
click at [396, 104] on div "Received On * [DATE]" at bounding box center [615, 94] width 885 height 62
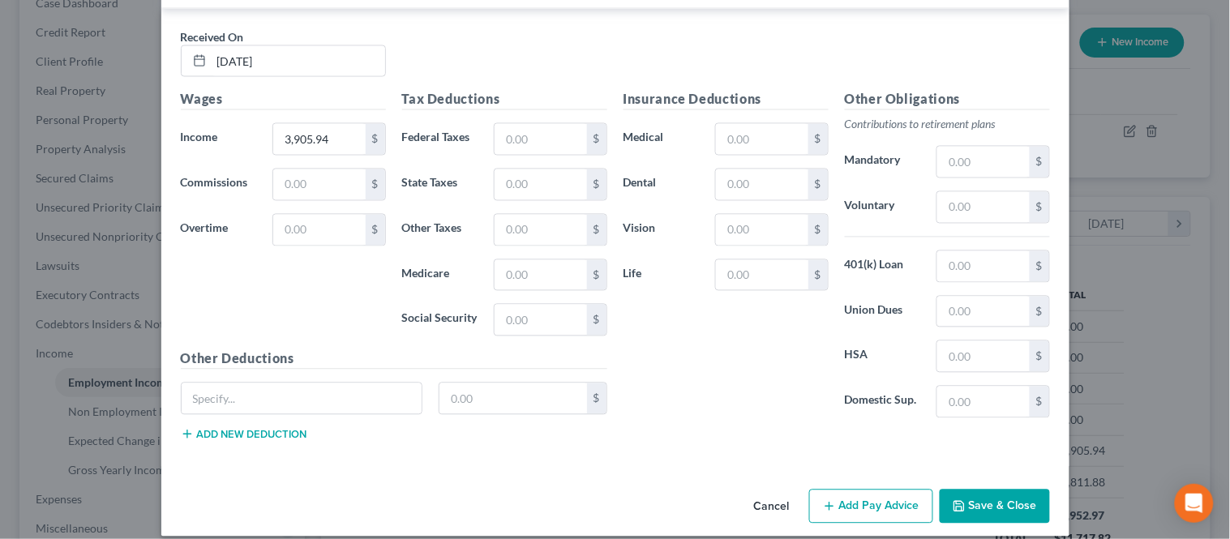
scroll to position [733, 0]
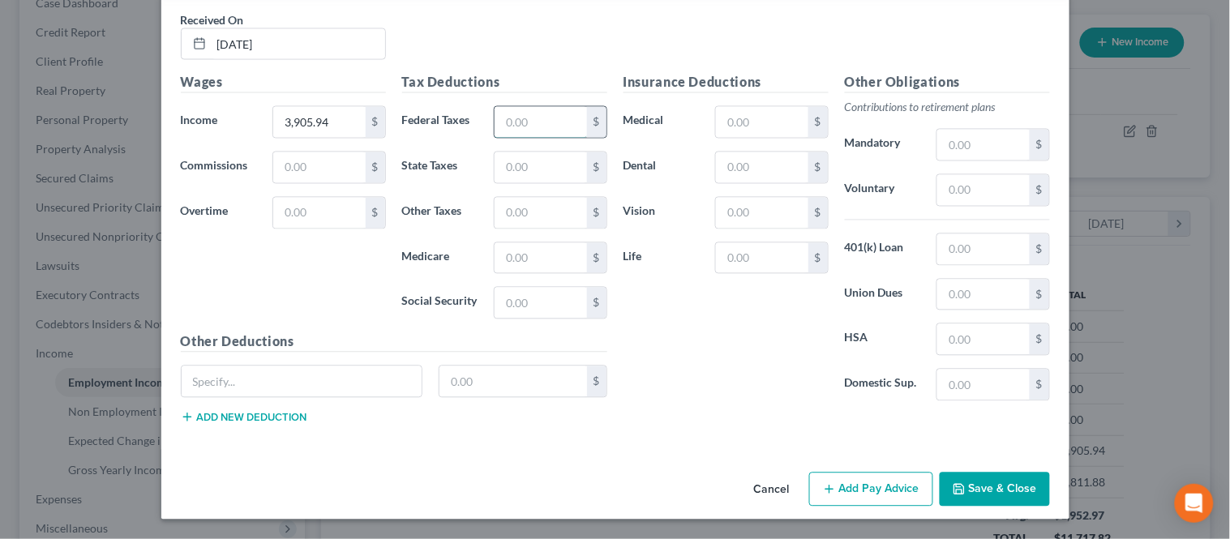
drag, startPoint x: 503, startPoint y: 119, endPoint x: 463, endPoint y: 122, distance: 39.8
click at [503, 119] on input "text" at bounding box center [540, 122] width 92 height 31
click at [503, 166] on input "text" at bounding box center [540, 167] width 92 height 31
click at [498, 212] on input "text" at bounding box center [540, 213] width 92 height 31
click at [495, 254] on input "text" at bounding box center [540, 258] width 92 height 31
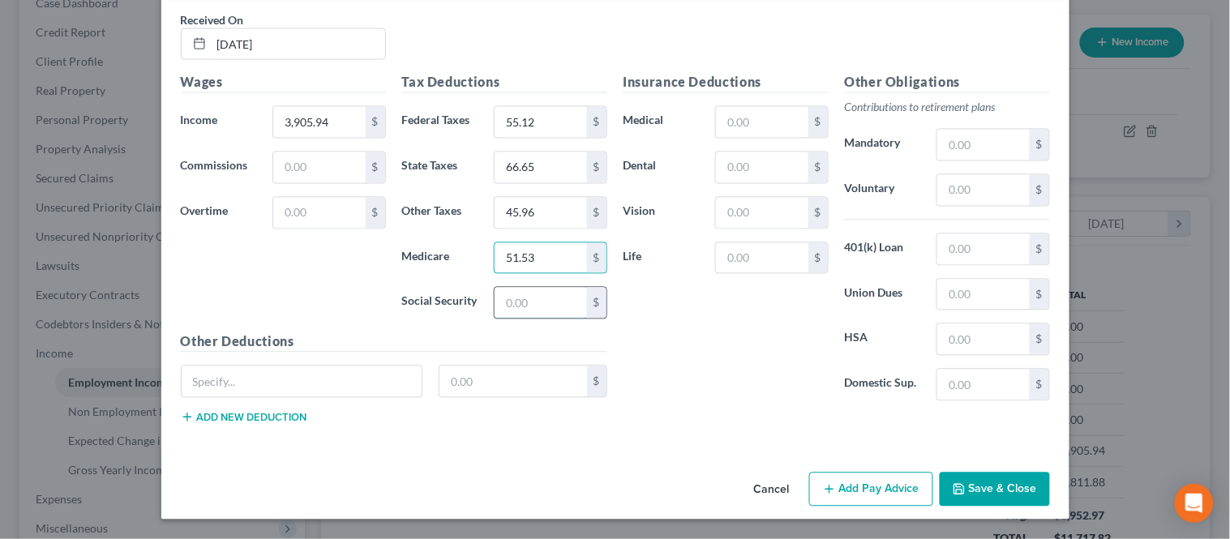
click at [499, 301] on input "text" at bounding box center [540, 303] width 92 height 31
click at [670, 345] on div "Insurance Deductions Medical $ Dental $ Vision $ Life $" at bounding box center [725, 243] width 221 height 341
click at [743, 119] on input "text" at bounding box center [762, 122] width 92 height 31
click at [768, 159] on input "text" at bounding box center [762, 167] width 92 height 31
click at [751, 216] on input "text" at bounding box center [762, 213] width 92 height 31
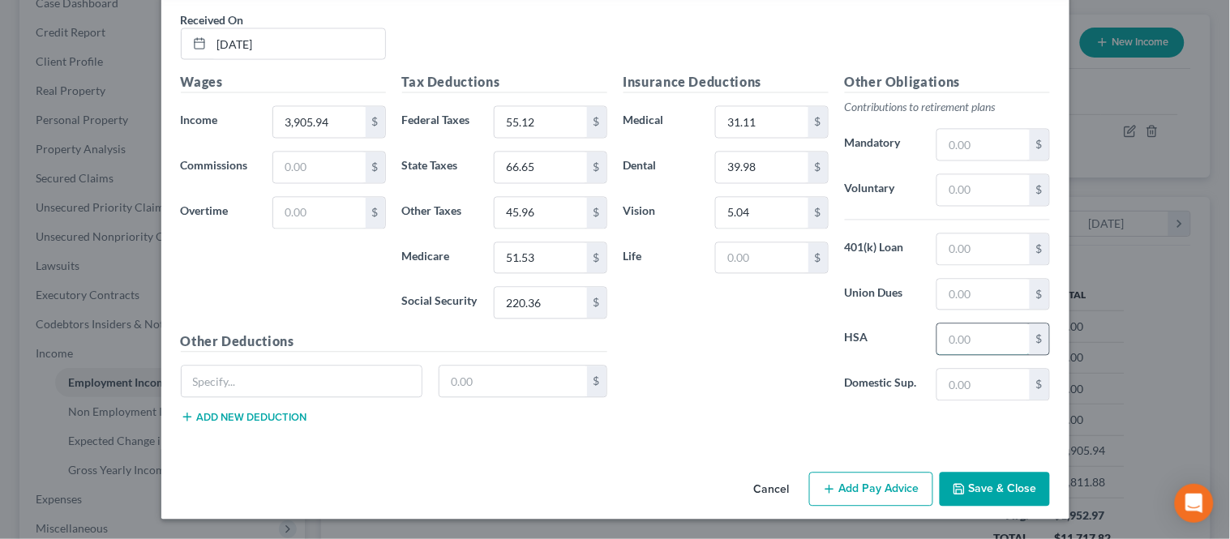
click at [946, 336] on input "text" at bounding box center [983, 339] width 92 height 31
click at [760, 267] on input "text" at bounding box center [762, 258] width 92 height 31
click at [310, 386] on input "text" at bounding box center [302, 381] width 241 height 31
click at [480, 393] on input "text" at bounding box center [513, 381] width 148 height 31
click at [270, 418] on button "Add new deduction" at bounding box center [244, 417] width 126 height 13
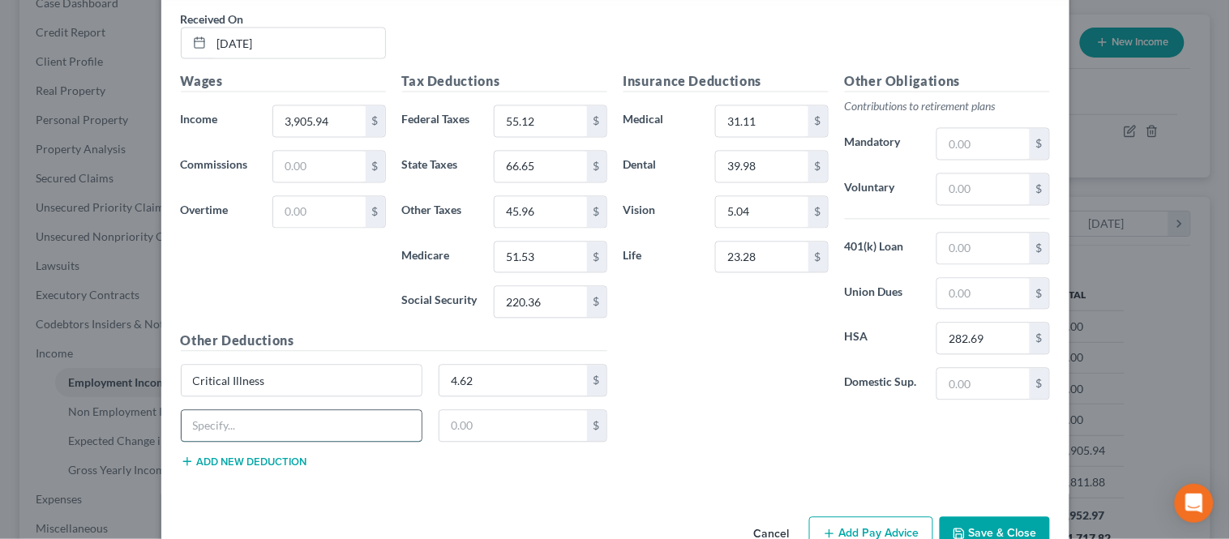
click at [256, 427] on input "text" at bounding box center [302, 426] width 241 height 31
click at [447, 430] on input "text" at bounding box center [513, 426] width 148 height 31
click at [269, 460] on button "Add new deduction" at bounding box center [244, 461] width 126 height 13
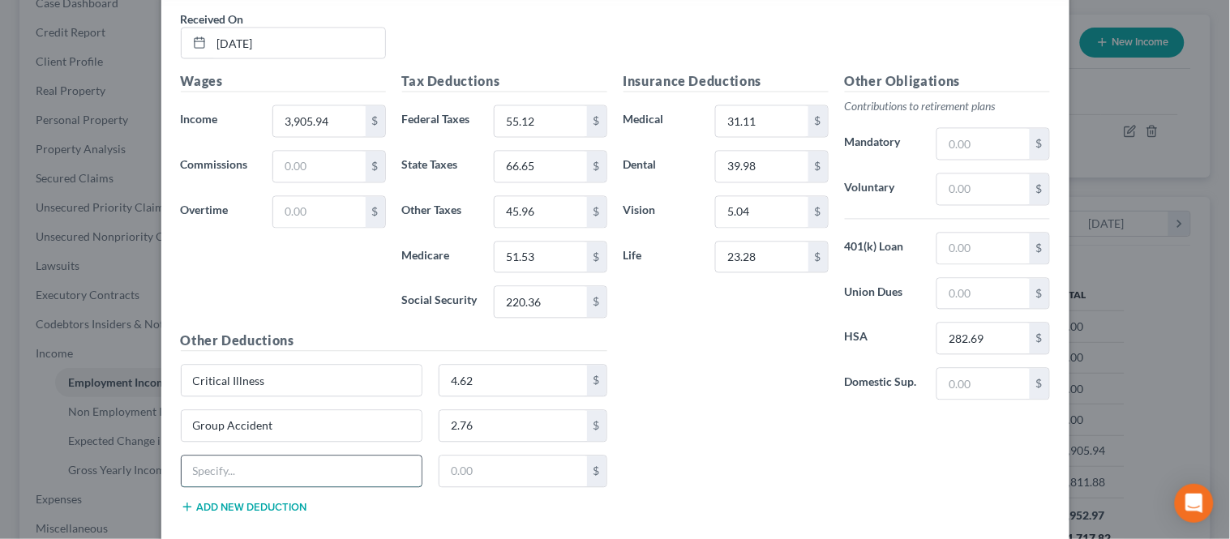
click at [279, 473] on input "text" at bounding box center [302, 471] width 241 height 31
click at [465, 476] on input "text" at bounding box center [513, 471] width 148 height 31
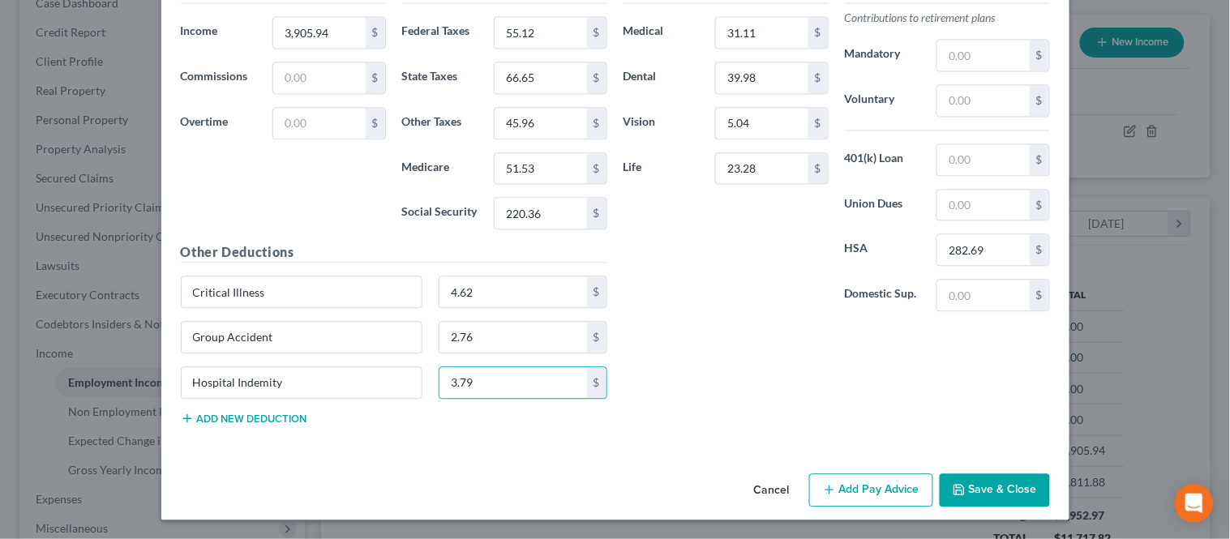
click at [253, 420] on button "Add new deduction" at bounding box center [244, 418] width 126 height 13
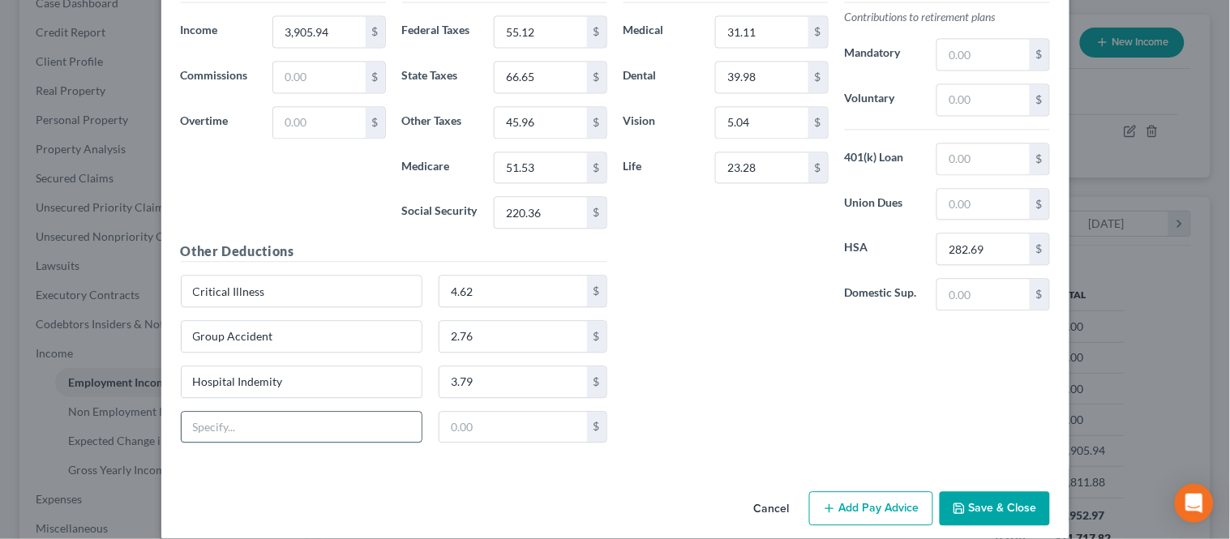
drag, startPoint x: 320, startPoint y: 440, endPoint x: 302, endPoint y: 441, distance: 18.7
click at [319, 440] on input "text" at bounding box center [302, 427] width 241 height 31
click at [430, 430] on div "$" at bounding box center [522, 427] width 185 height 32
drag, startPoint x: 457, startPoint y: 433, endPoint x: 470, endPoint y: 431, distance: 13.1
click at [457, 433] on input "text" at bounding box center [513, 427] width 148 height 31
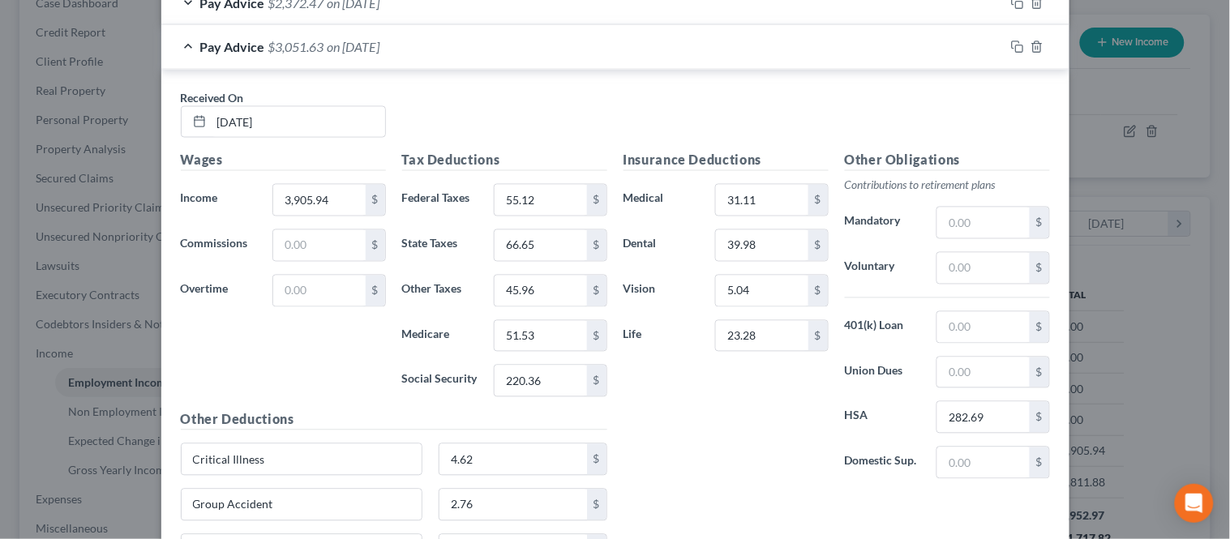
scroll to position [663, 0]
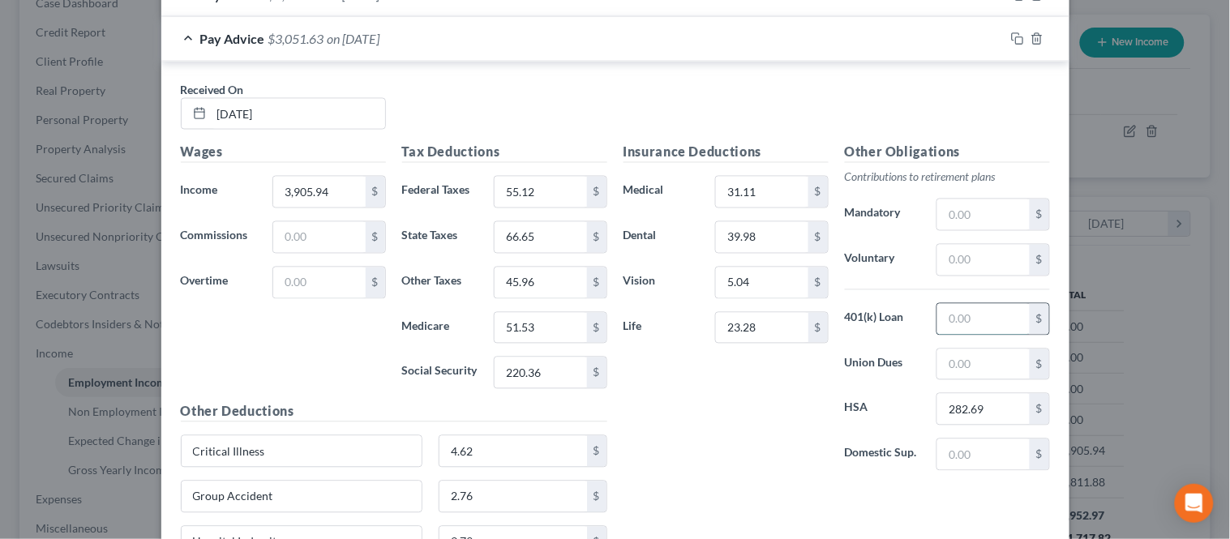
click at [967, 323] on input "text" at bounding box center [983, 319] width 92 height 31
click at [652, 131] on div "Received On * [DATE]" at bounding box center [615, 112] width 885 height 62
click at [692, 370] on div "Insurance Deductions Medical 31.11 $ Dental 39.98 $ Vision 5.04 $ Life 23.28 $" at bounding box center [725, 313] width 221 height 341
click at [670, 408] on div "Insurance Deductions Medical 31.11 $ Dental 39.98 $ Vision 5.04 $ Life 23.28 $" at bounding box center [725, 313] width 221 height 341
click at [727, 379] on div "Insurance Deductions Medical 31.11 $ Dental 39.98 $ Vision 5.04 $ Life 23.28 $" at bounding box center [725, 313] width 221 height 341
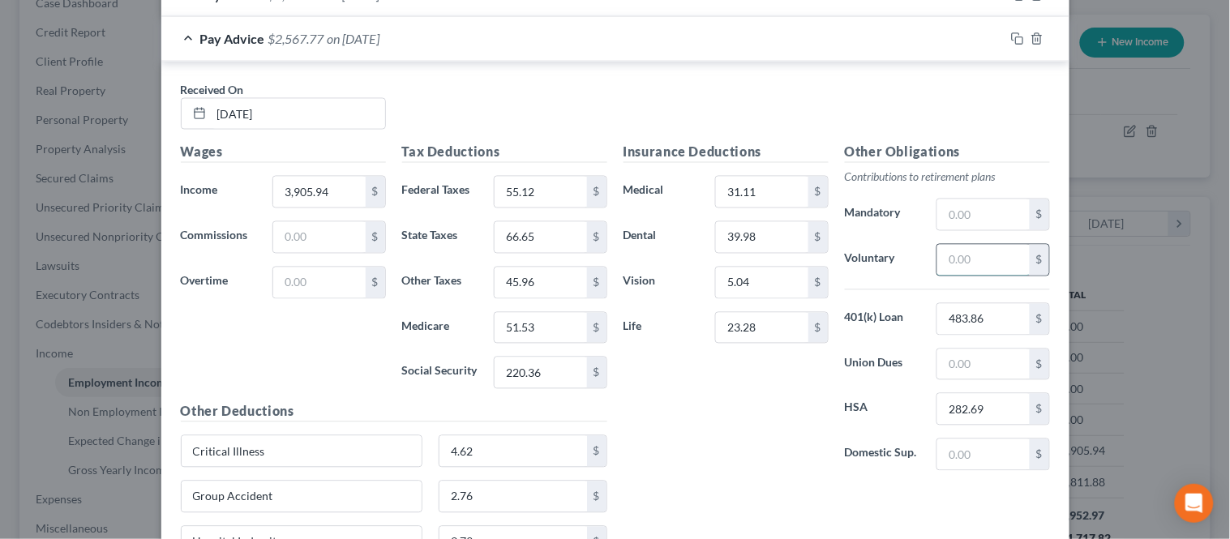
click at [938, 257] on input "text" at bounding box center [983, 260] width 92 height 31
click at [705, 456] on div "Insurance Deductions Medical 31.11 $ Dental 39.98 $ Vision 5.04 $ Life 23.28 $" at bounding box center [725, 313] width 221 height 341
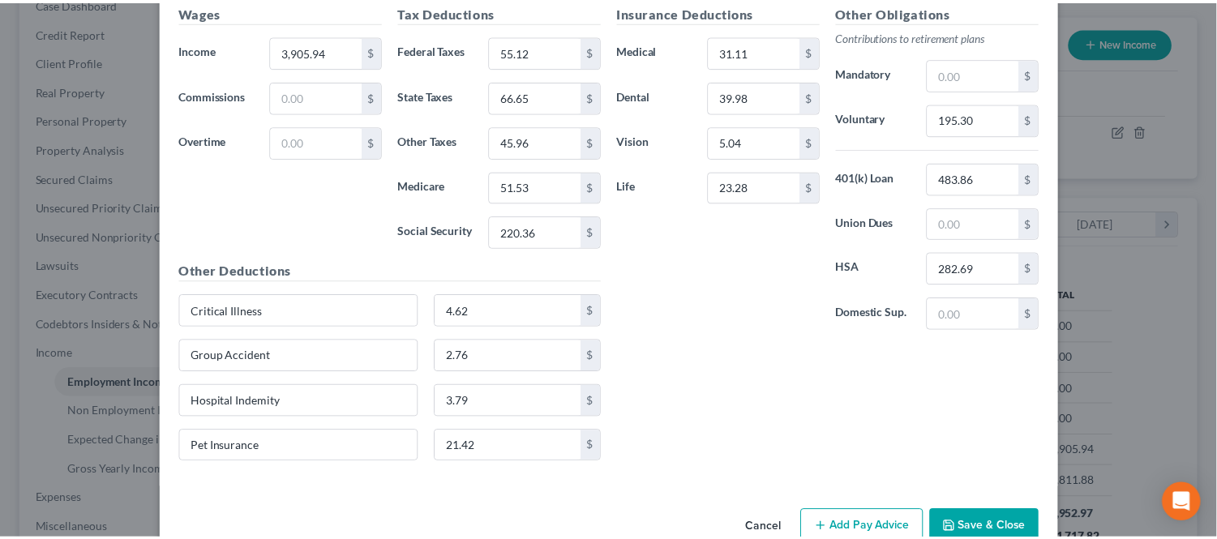
scroll to position [844, 0]
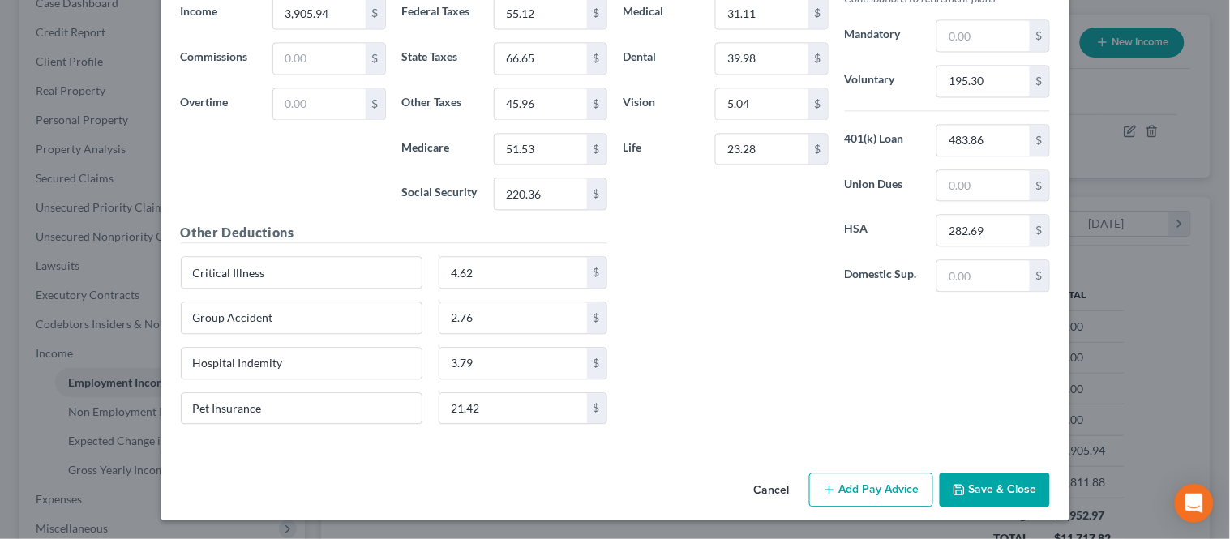
click at [997, 490] on button "Save & Close" at bounding box center [994, 490] width 110 height 34
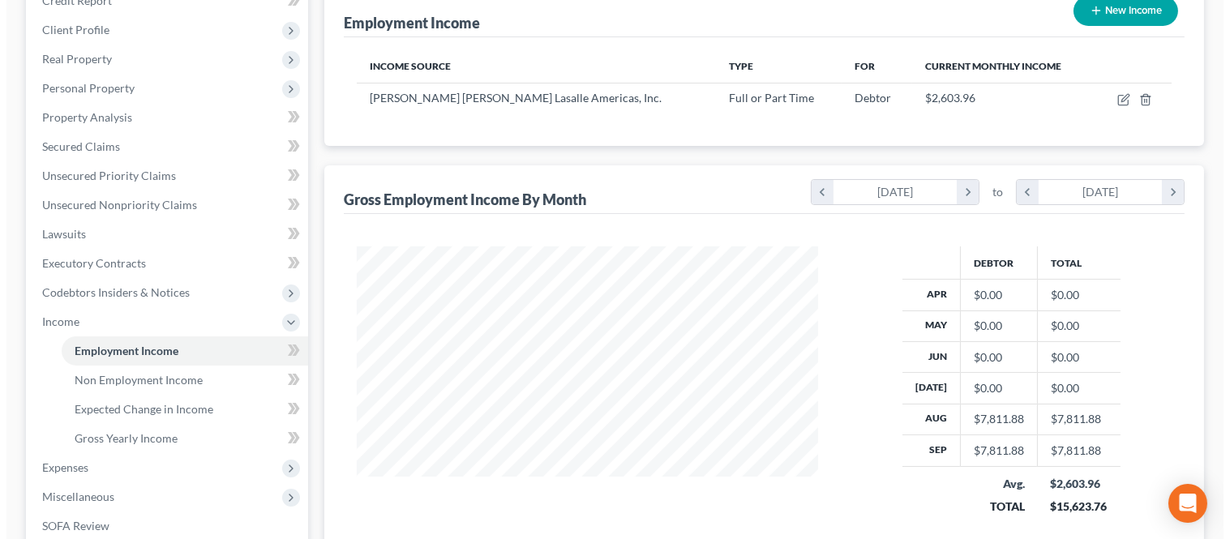
scroll to position [180, 0]
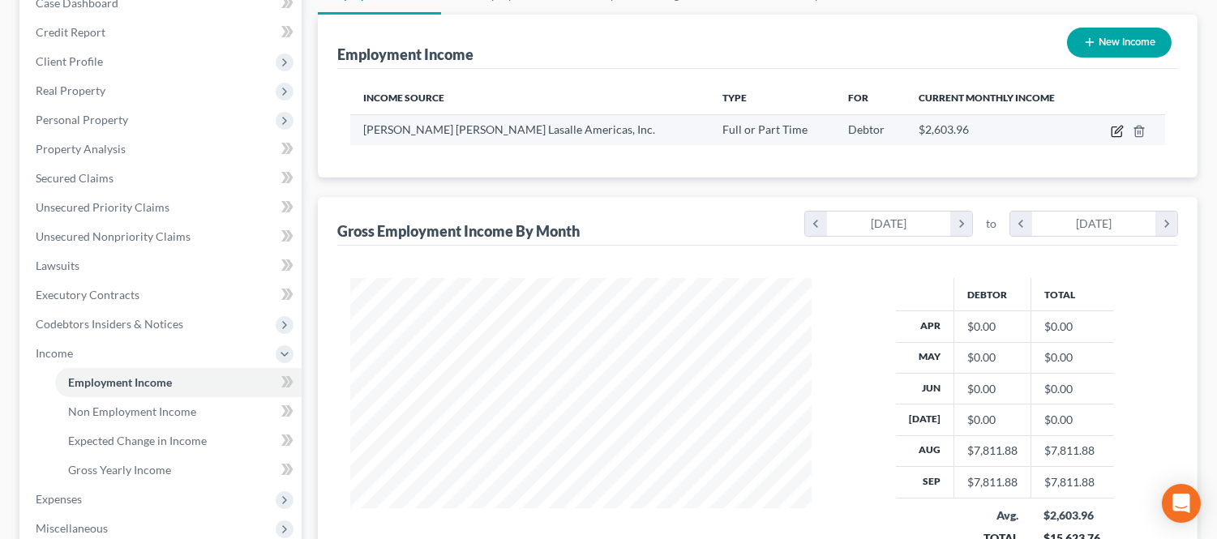
click at [1112, 130] on icon "button" at bounding box center [1116, 132] width 10 height 10
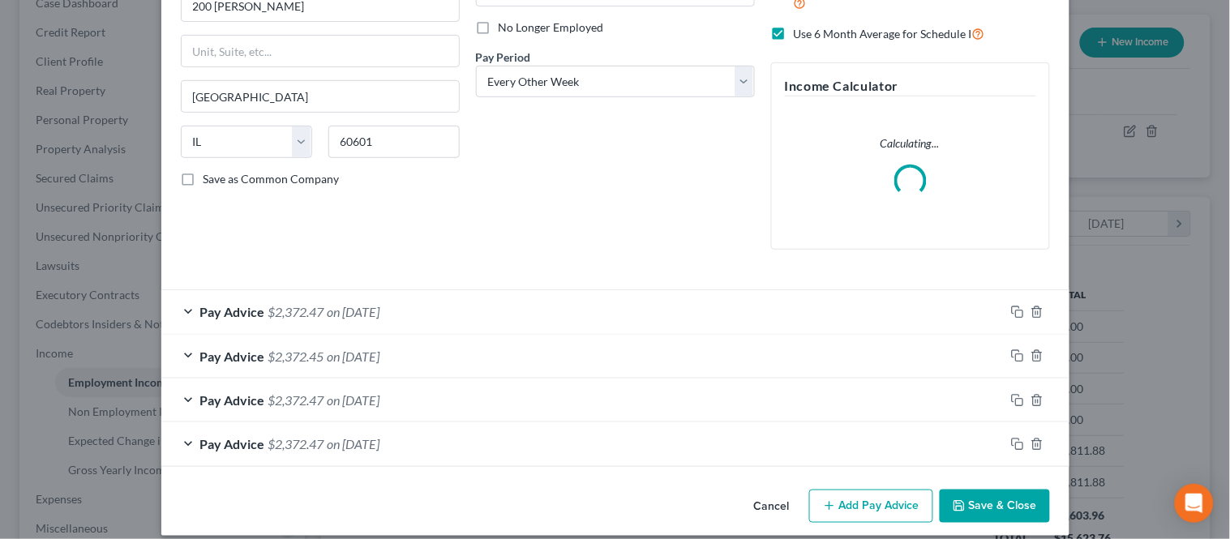
scroll to position [225, 0]
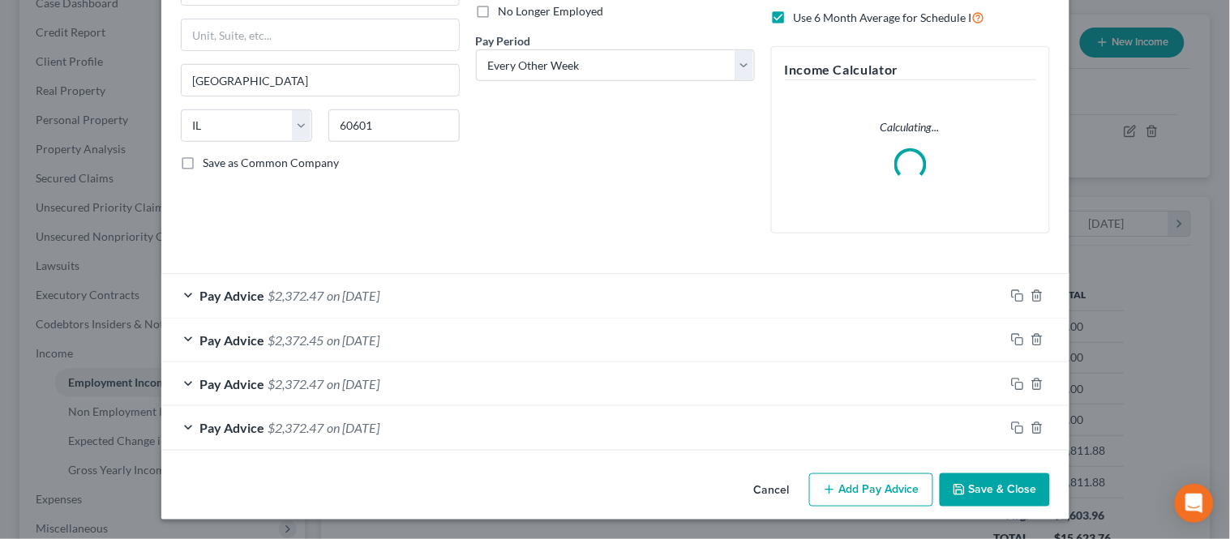
drag, startPoint x: 849, startPoint y: 479, endPoint x: 367, endPoint y: 386, distance: 491.2
click at [847, 480] on button "Add Pay Advice" at bounding box center [871, 490] width 124 height 34
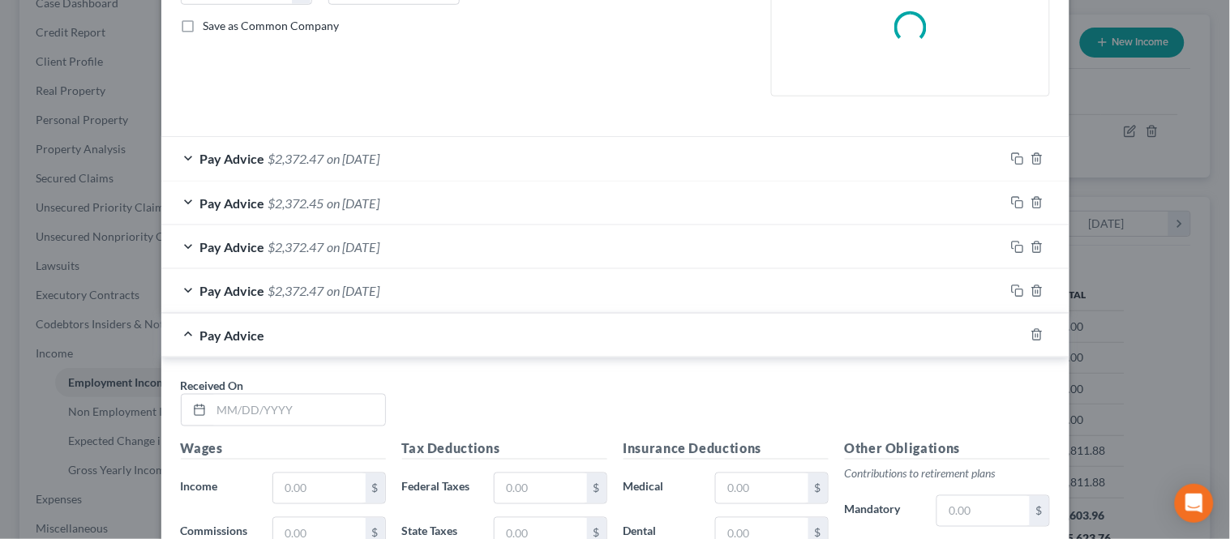
scroll to position [406, 0]
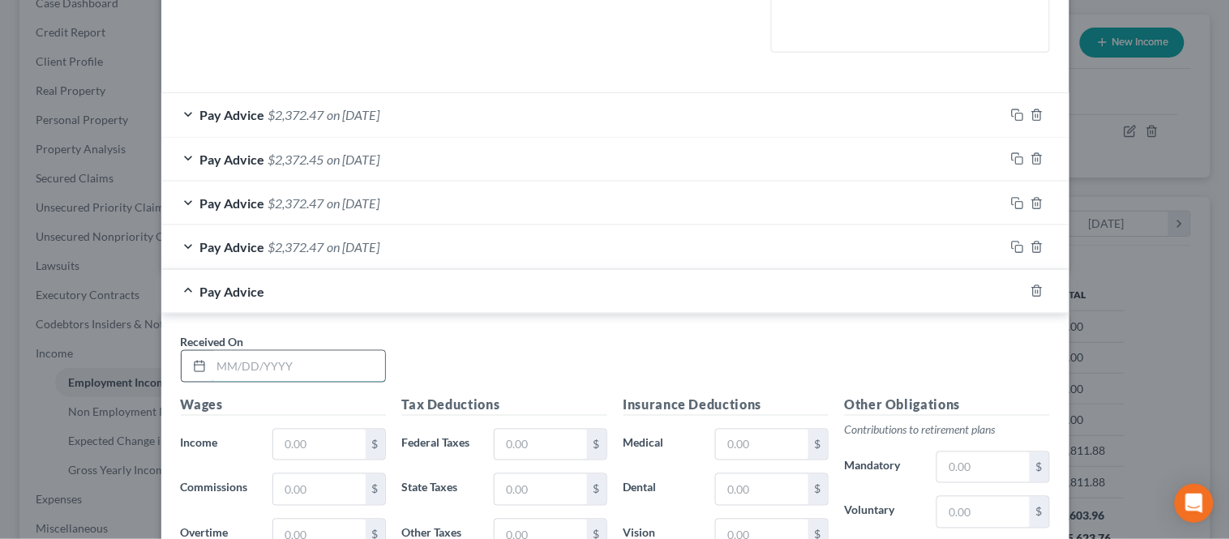
drag, startPoint x: 266, startPoint y: 353, endPoint x: 265, endPoint y: 370, distance: 17.8
click at [266, 353] on input "text" at bounding box center [298, 366] width 173 height 31
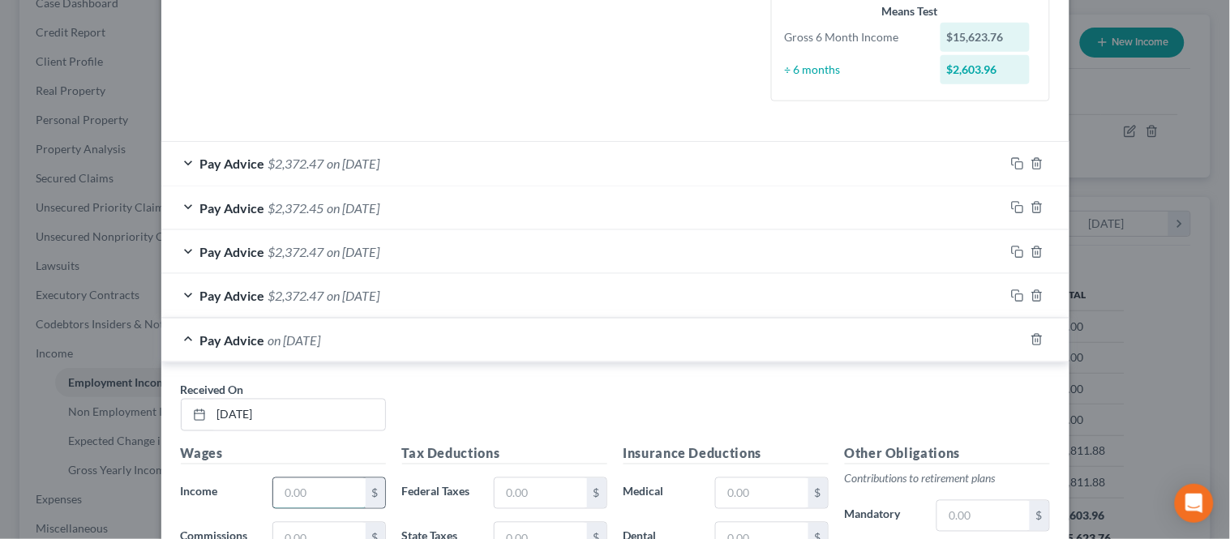
click at [297, 497] on input "text" at bounding box center [319, 493] width 92 height 31
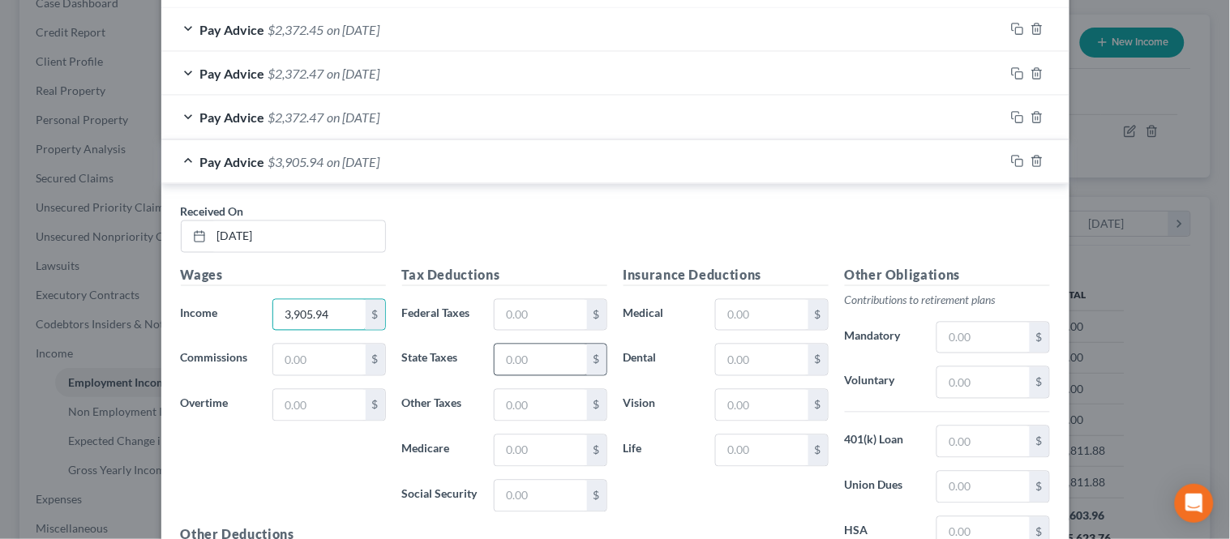
scroll to position [586, 0]
click at [516, 318] on input "text" at bounding box center [540, 313] width 92 height 31
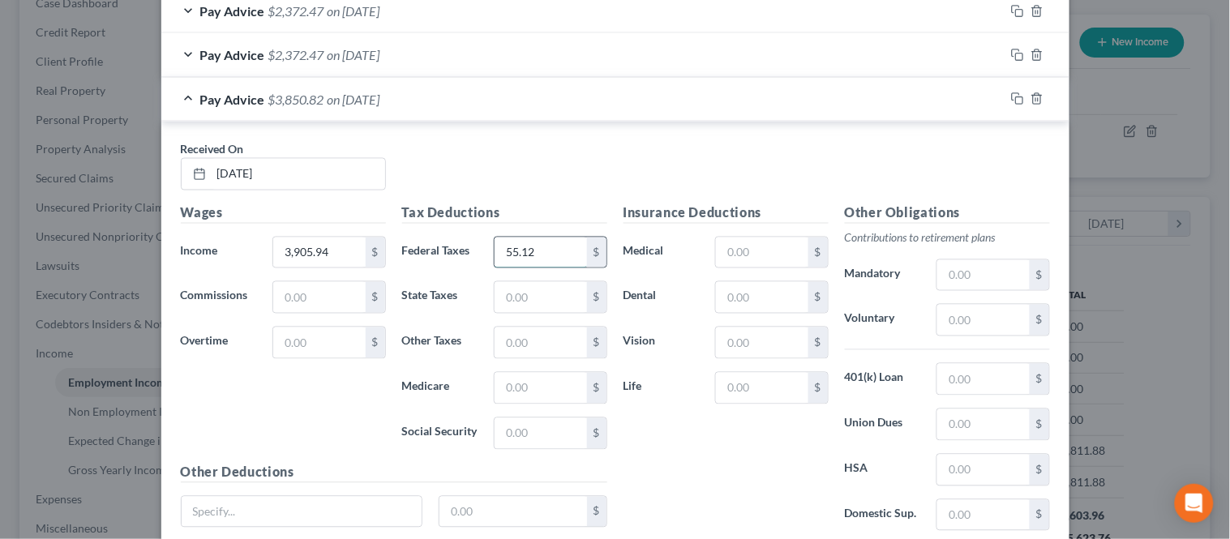
scroll to position [676, 0]
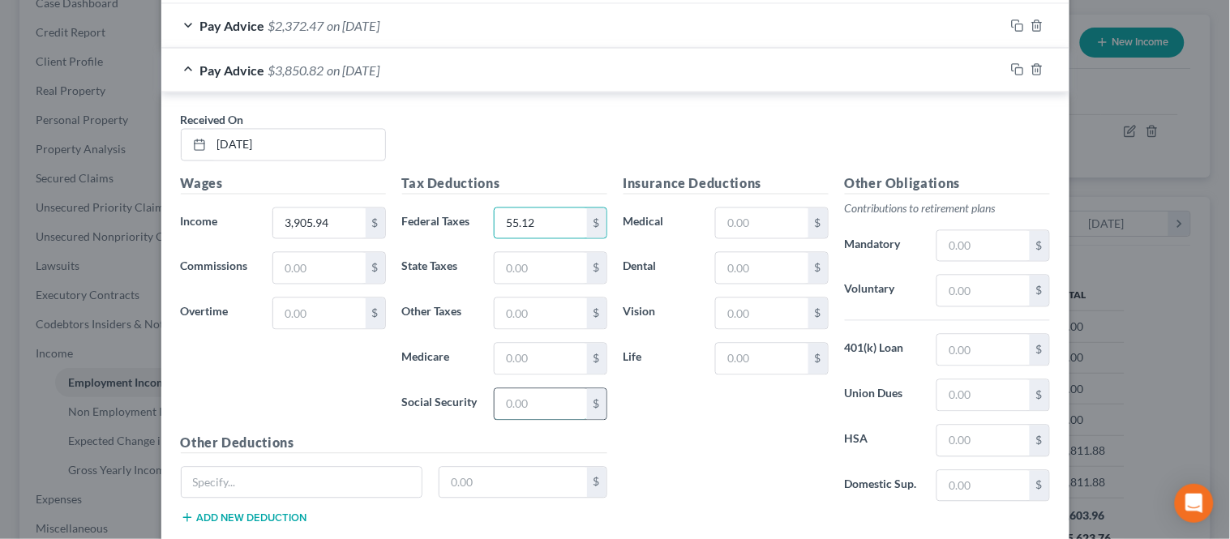
click at [507, 397] on input "text" at bounding box center [540, 404] width 92 height 31
click at [500, 357] on input "text" at bounding box center [540, 359] width 92 height 31
click at [515, 276] on input "text" at bounding box center [540, 268] width 92 height 31
click at [537, 330] on div "$" at bounding box center [550, 313] width 113 height 32
click at [532, 319] on input "text" at bounding box center [540, 313] width 92 height 31
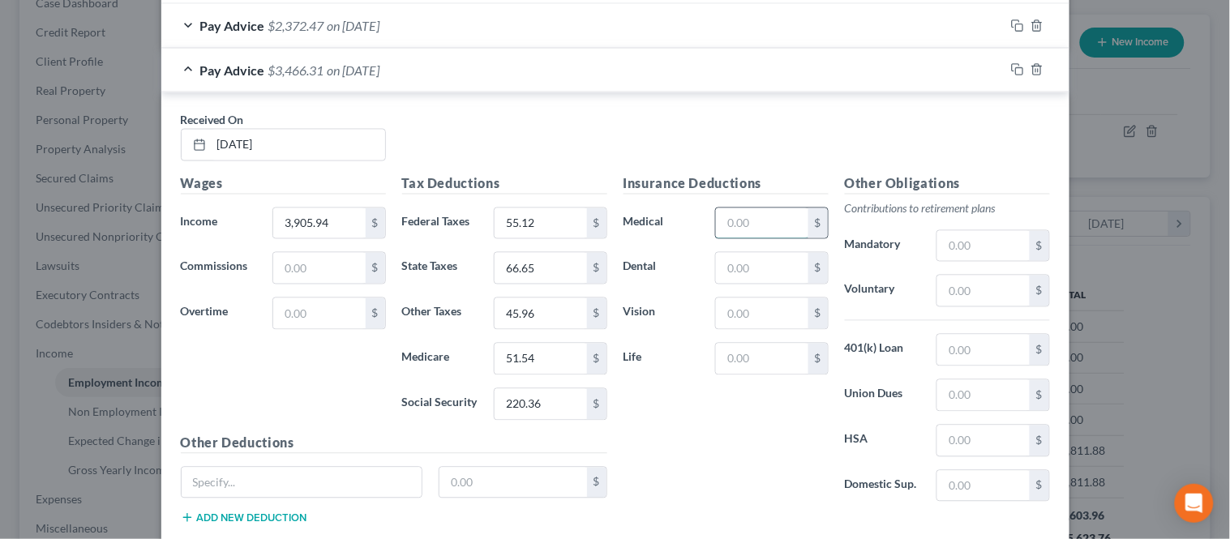
click at [744, 225] on input "text" at bounding box center [762, 223] width 92 height 31
click at [741, 272] on input "text" at bounding box center [762, 268] width 92 height 31
click at [739, 310] on input "text" at bounding box center [762, 313] width 92 height 31
click at [937, 280] on input "text" at bounding box center [983, 291] width 92 height 31
click at [952, 438] on input "text" at bounding box center [983, 441] width 92 height 31
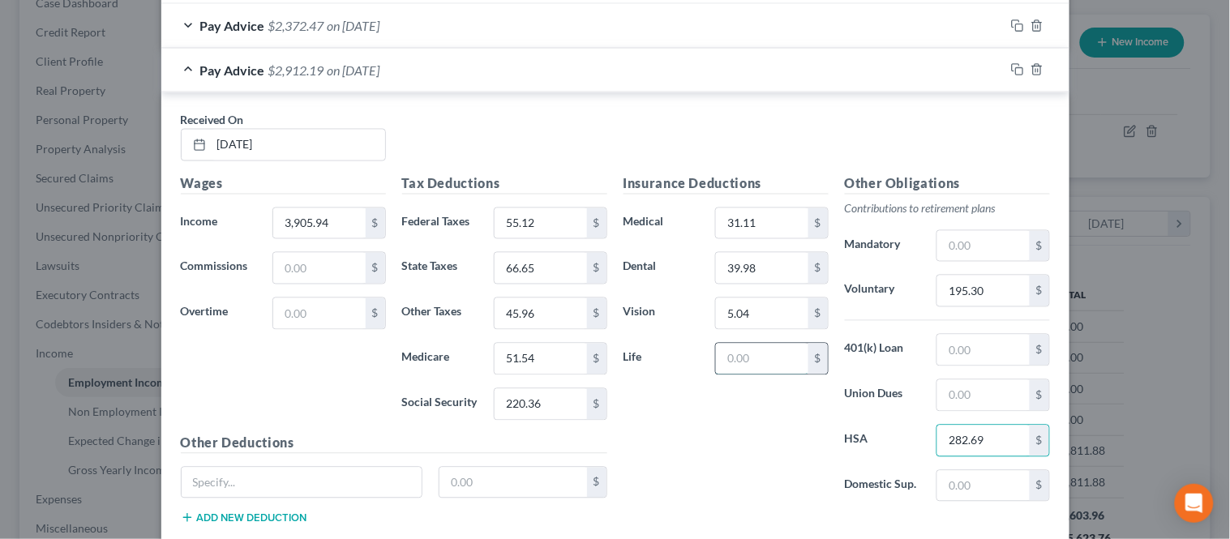
click at [747, 355] on input "text" at bounding box center [762, 359] width 92 height 31
click at [674, 434] on div "Insurance Deductions Medical 31.11 $ Dental 39.98 $ Vision 5.04 $ Life 23.28 $" at bounding box center [725, 344] width 221 height 341
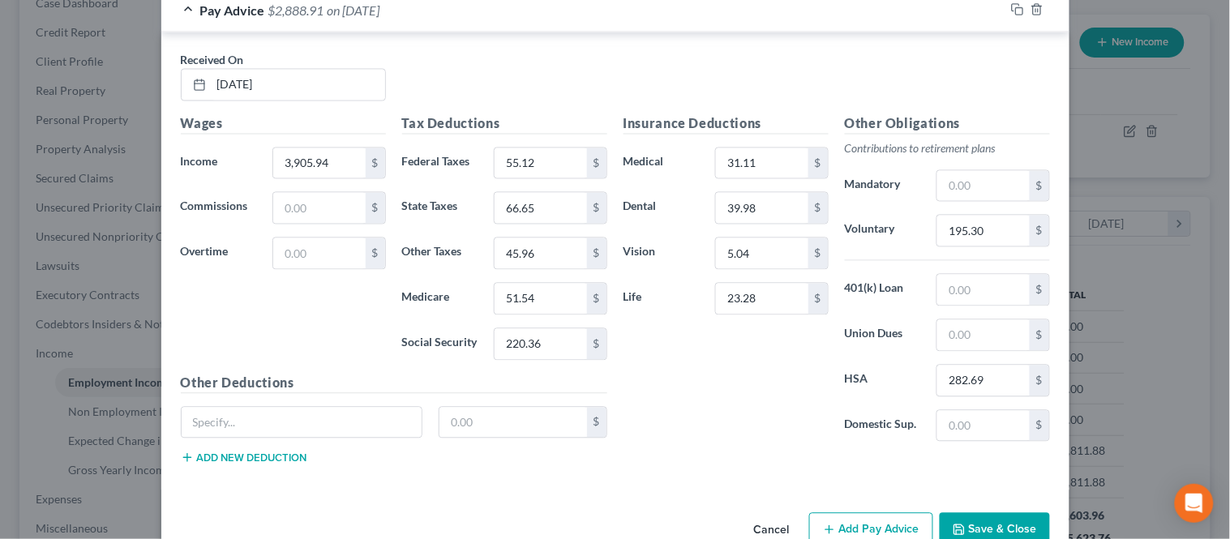
scroll to position [766, 0]
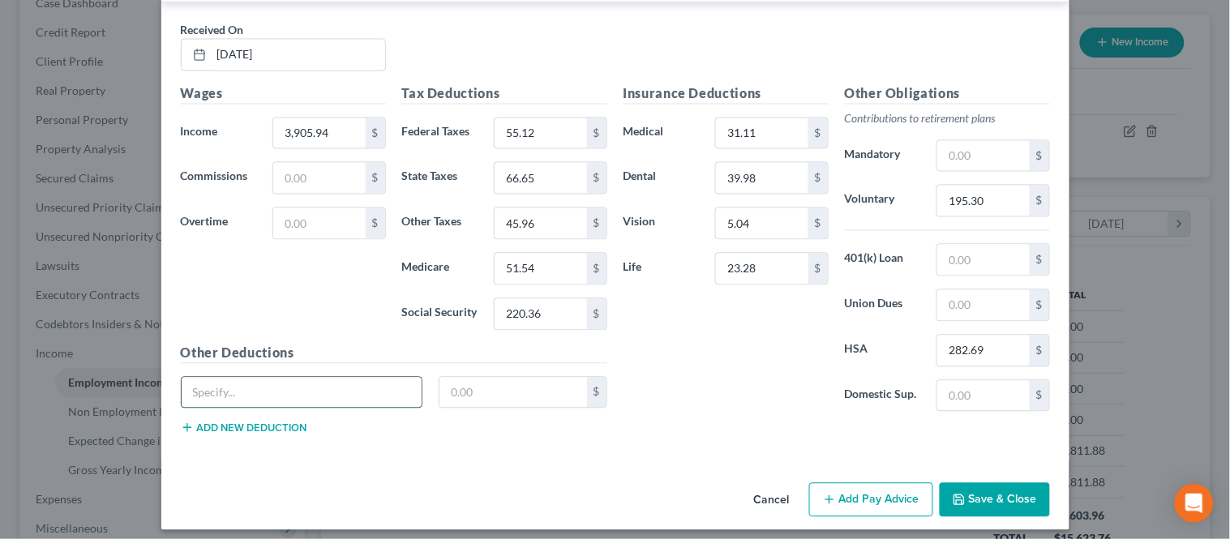
click at [236, 387] on input "text" at bounding box center [302, 393] width 241 height 31
click at [466, 397] on input "text" at bounding box center [513, 393] width 148 height 31
click at [216, 433] on button "Add new deduction" at bounding box center [244, 427] width 126 height 13
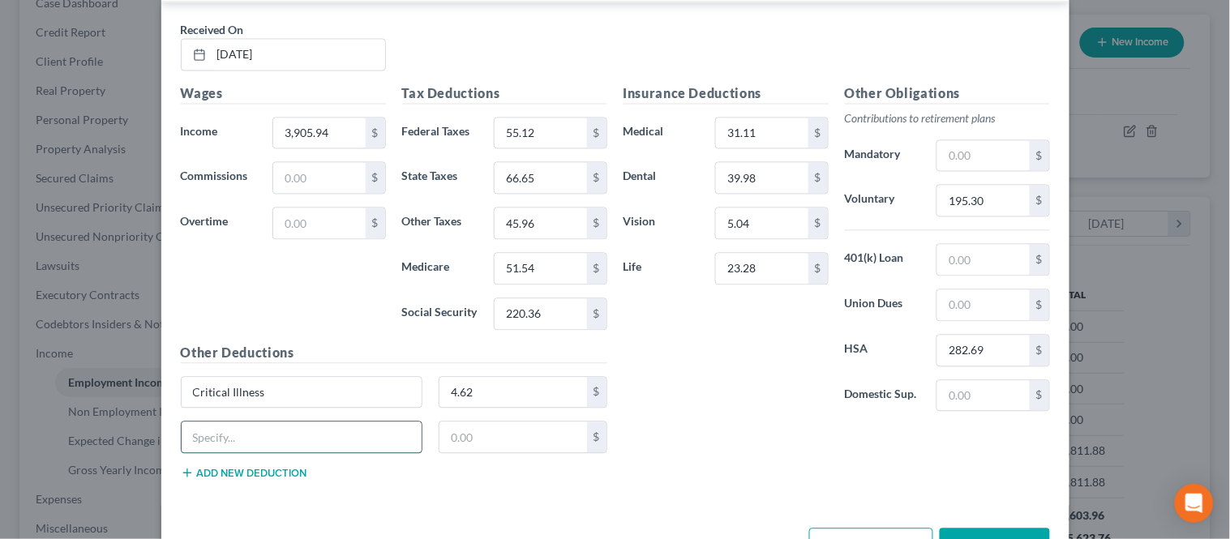
click at [207, 438] on input "text" at bounding box center [302, 437] width 241 height 31
click at [439, 438] on input "text" at bounding box center [513, 437] width 148 height 31
click at [272, 478] on button "Add new deduction" at bounding box center [244, 473] width 126 height 13
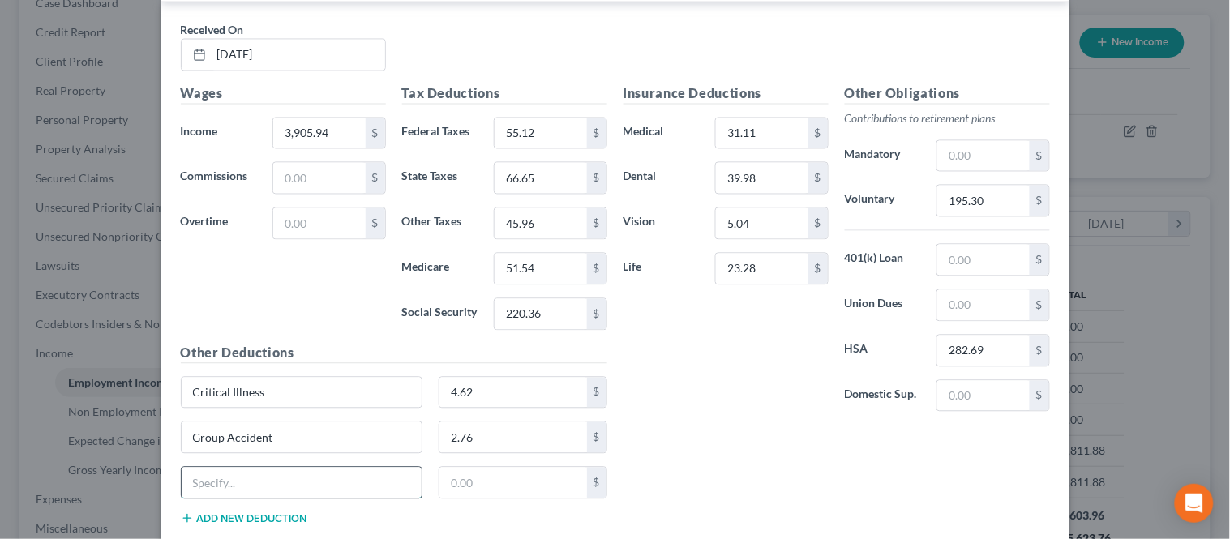
drag, startPoint x: 252, startPoint y: 490, endPoint x: 241, endPoint y: 494, distance: 12.3
click at [252, 490] on input "text" at bounding box center [302, 483] width 241 height 31
click at [487, 484] on input "text" at bounding box center [513, 483] width 148 height 31
click at [260, 485] on input "Hospital Indemity" at bounding box center [302, 483] width 241 height 31
click at [473, 496] on input "text" at bounding box center [513, 483] width 148 height 31
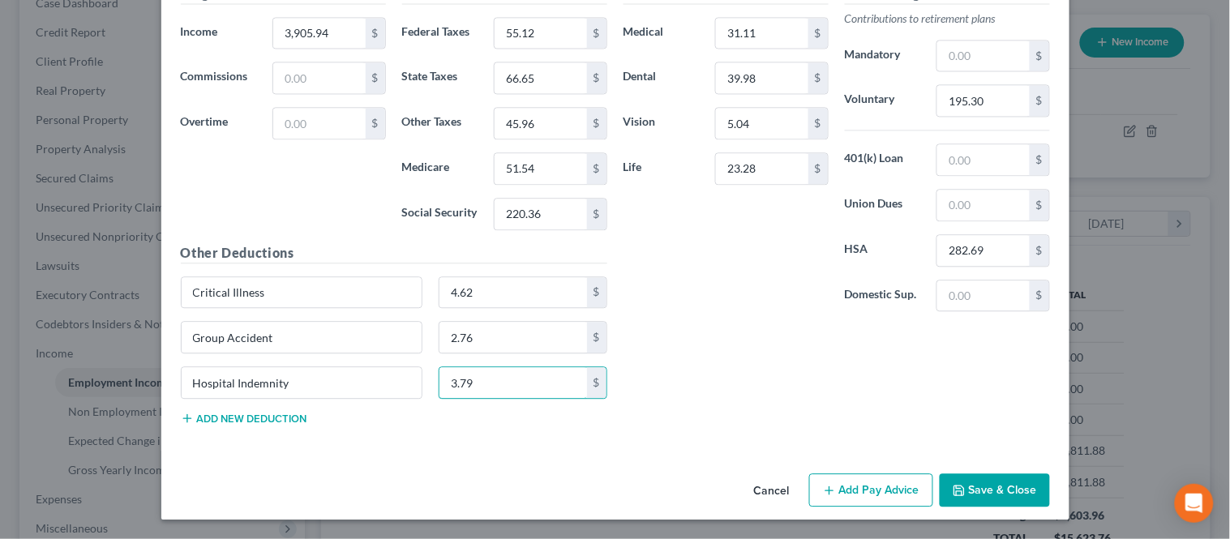
scroll to position [868, 0]
click at [261, 424] on button "Add new deduction" at bounding box center [244, 418] width 126 height 13
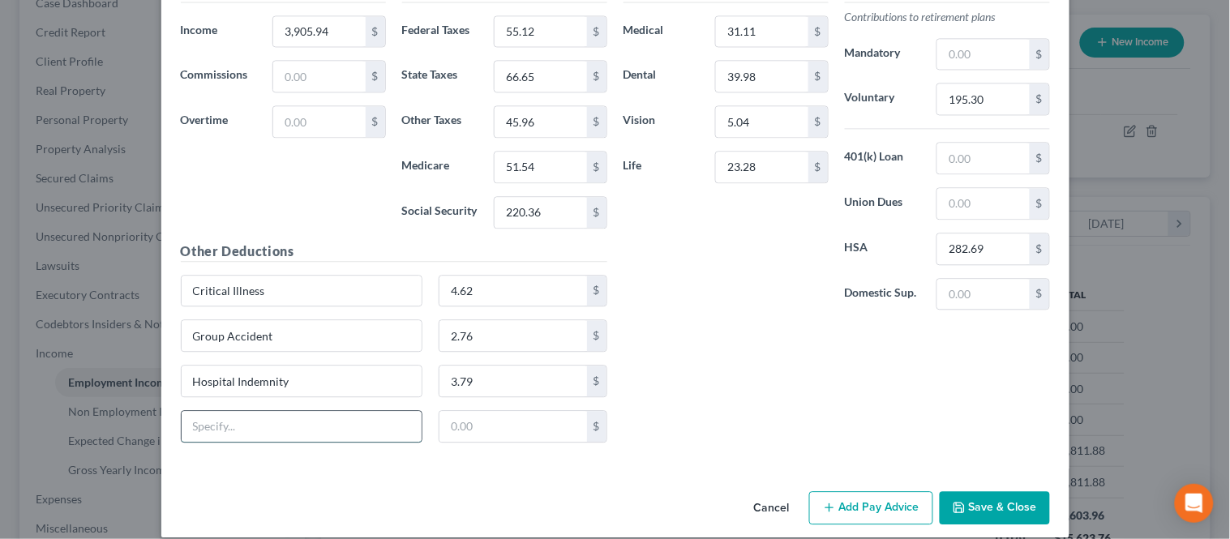
click at [263, 417] on input "text" at bounding box center [302, 426] width 241 height 31
click at [473, 410] on div "Hospital Indemnity 3.79 $" at bounding box center [394, 387] width 443 height 45
click at [473, 426] on input "text" at bounding box center [513, 426] width 148 height 31
click at [970, 163] on input "text" at bounding box center [983, 158] width 92 height 31
click at [652, 277] on div "Insurance Deductions Medical 31.11 $ Dental 39.98 $ Vision 5.04 $ Life 23.28 $" at bounding box center [725, 152] width 221 height 341
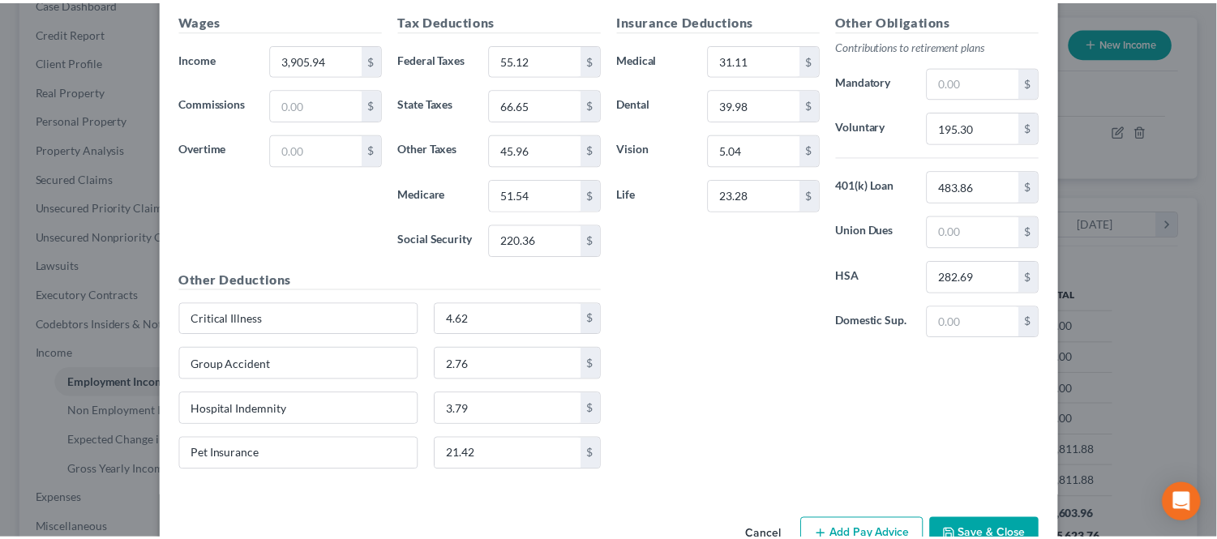
scroll to position [887, 0]
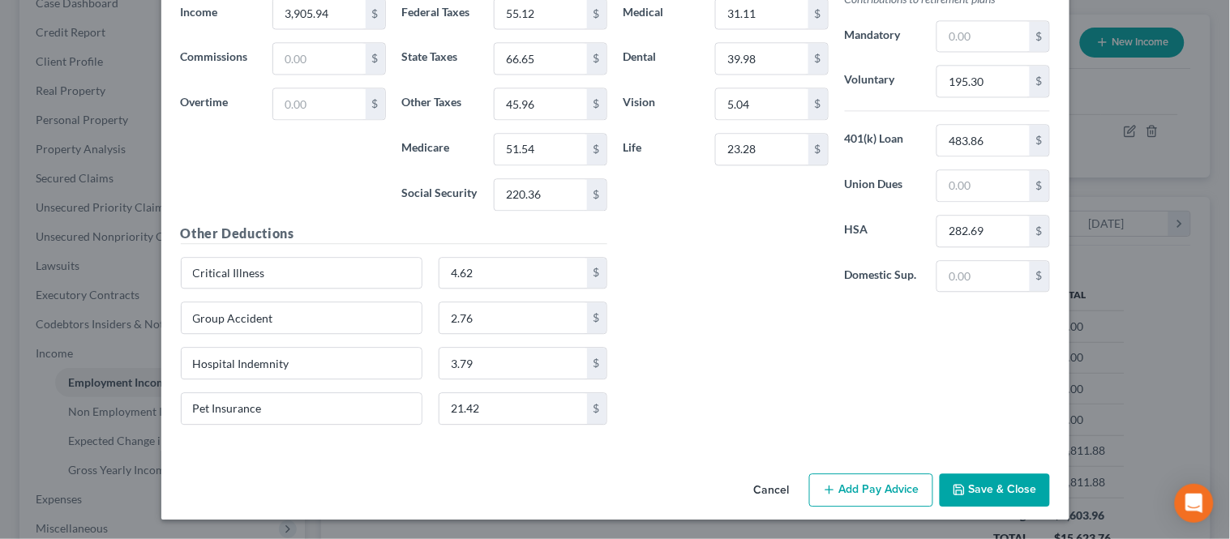
click at [979, 474] on button "Save & Close" at bounding box center [994, 490] width 110 height 34
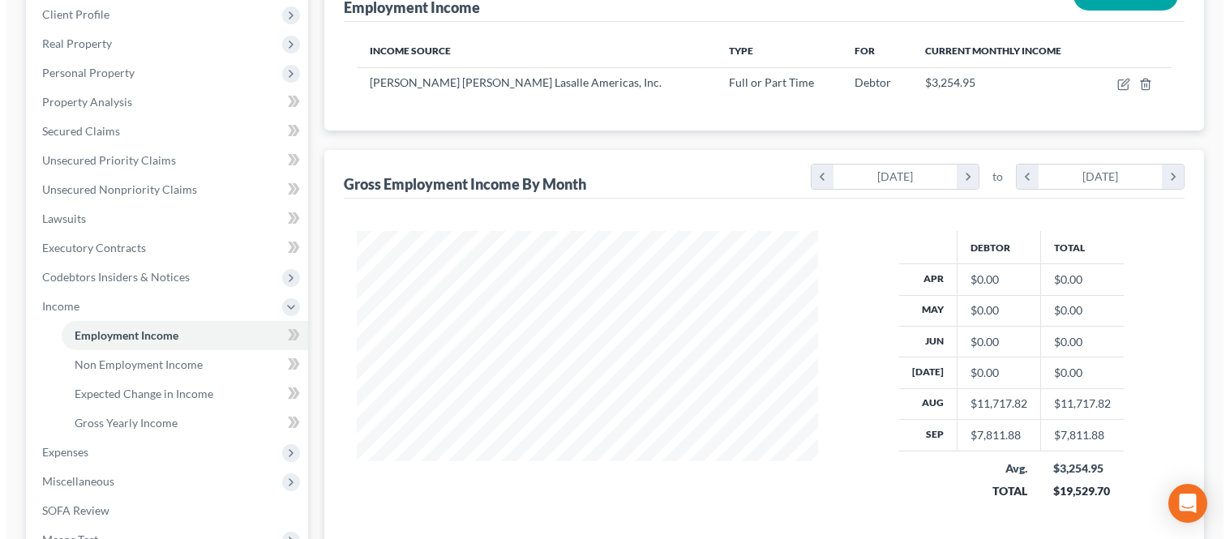
scroll to position [270, 0]
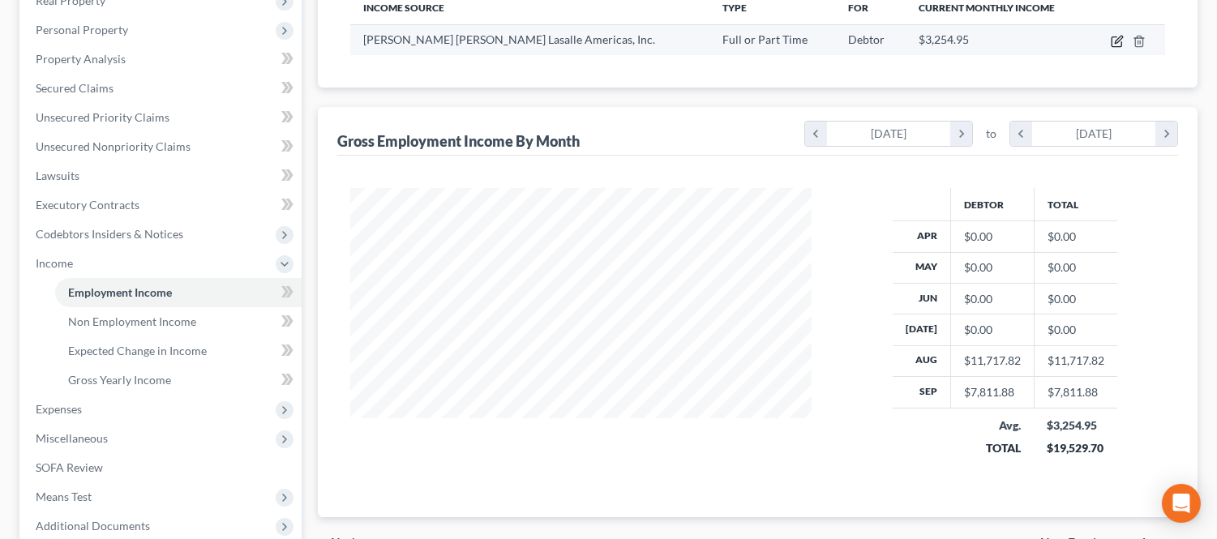
click at [1114, 41] on icon "button" at bounding box center [1116, 41] width 13 height 13
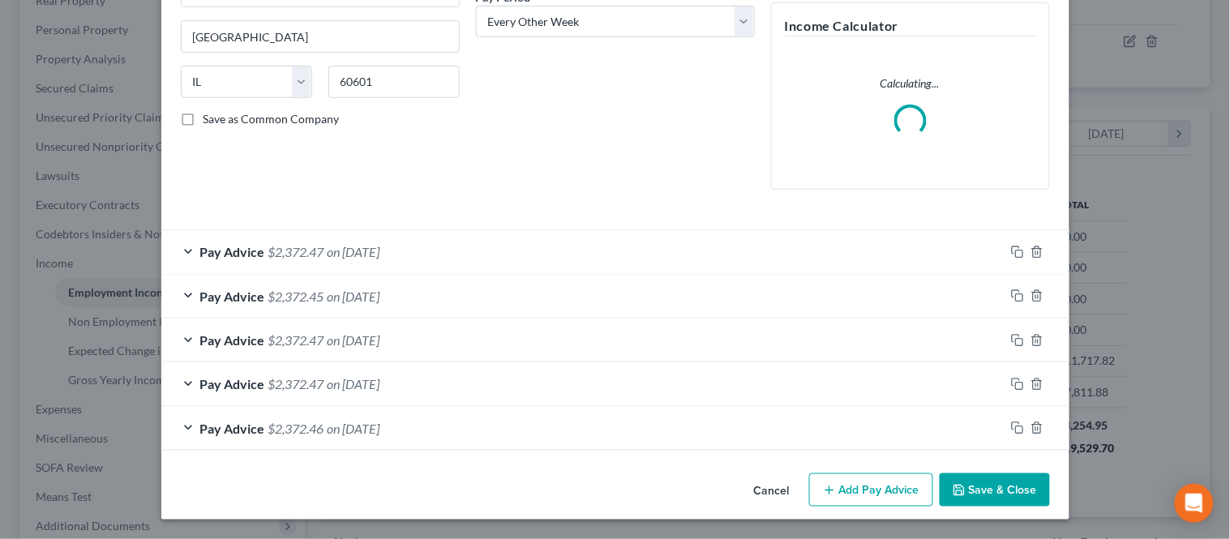
click at [849, 490] on button "Add Pay Advice" at bounding box center [871, 490] width 124 height 34
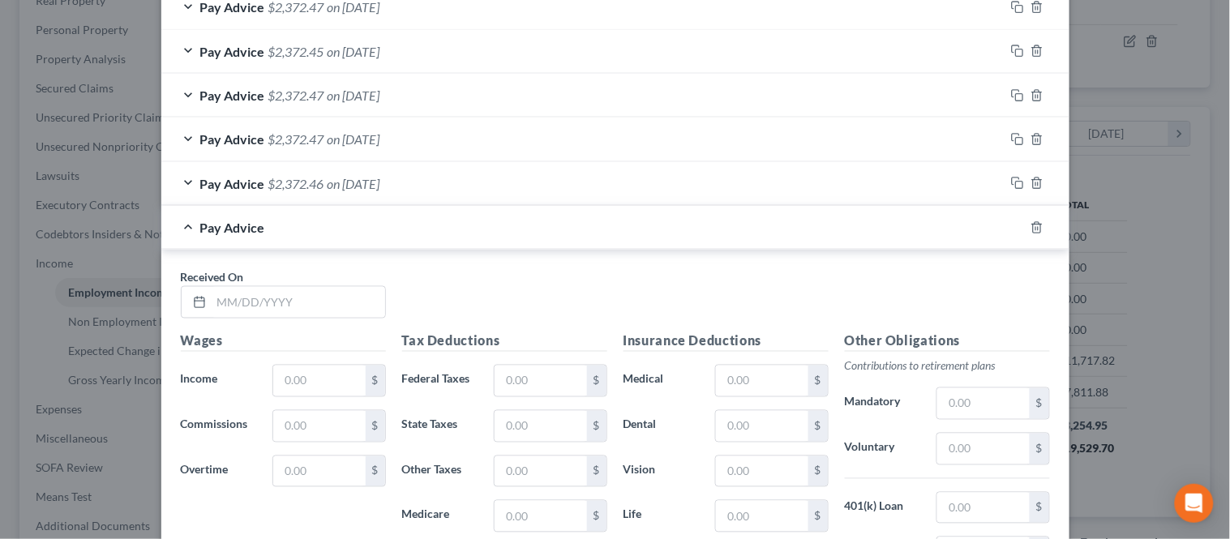
scroll to position [540, 0]
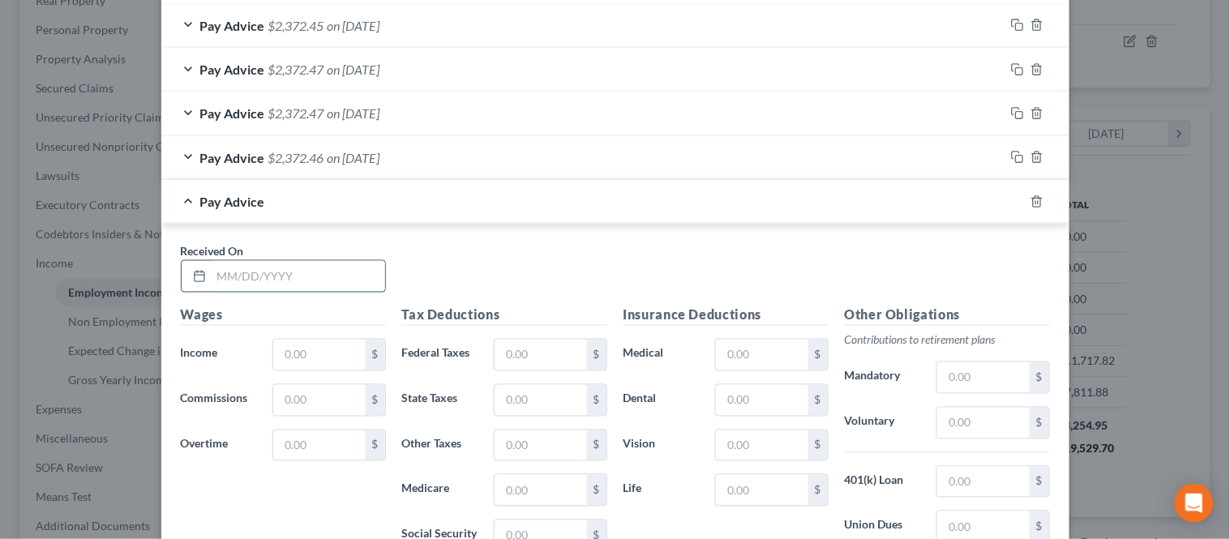
click at [246, 270] on input "text" at bounding box center [298, 276] width 173 height 31
click at [282, 355] on input "text" at bounding box center [319, 355] width 92 height 31
click at [528, 357] on input "text" at bounding box center [540, 355] width 92 height 31
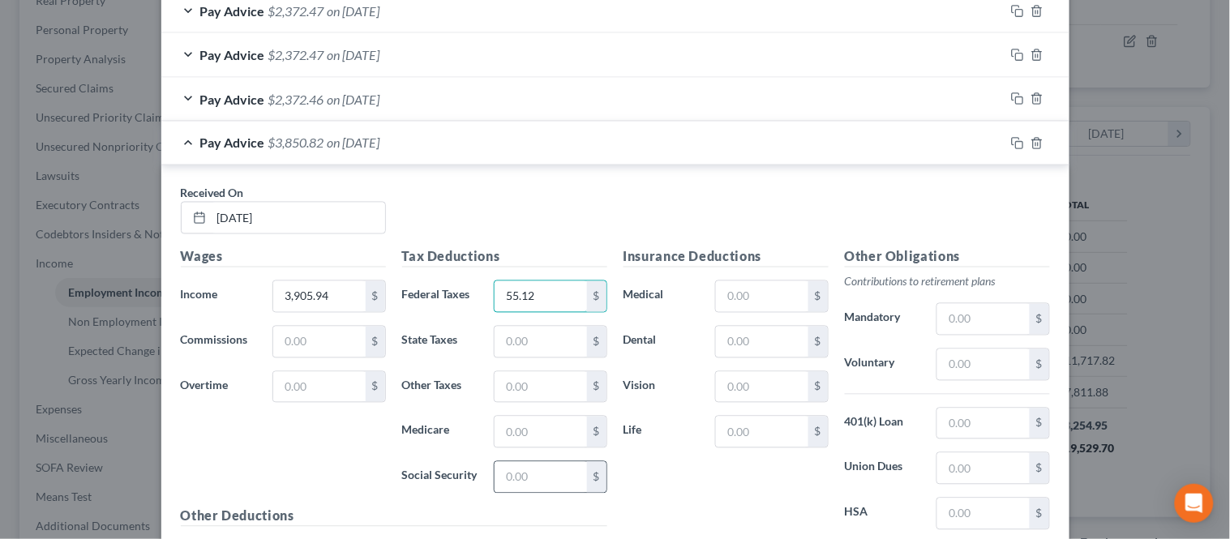
scroll to position [678, 0]
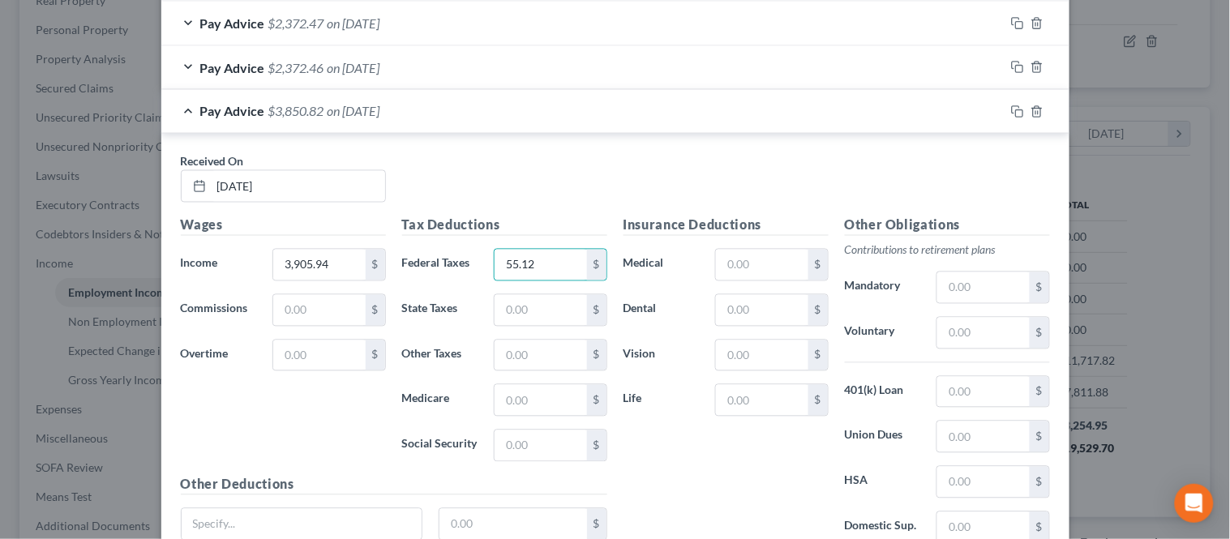
click at [539, 463] on div "Tax Deductions Federal Taxes 55.12 $ State Taxes $ Other Taxes $ Medicare $ Soc…" at bounding box center [504, 345] width 221 height 259
click at [539, 451] on input "text" at bounding box center [540, 445] width 92 height 31
click at [504, 409] on input "text" at bounding box center [540, 400] width 92 height 31
click at [536, 302] on input "text" at bounding box center [540, 310] width 92 height 31
click at [509, 352] on input "text" at bounding box center [540, 355] width 92 height 31
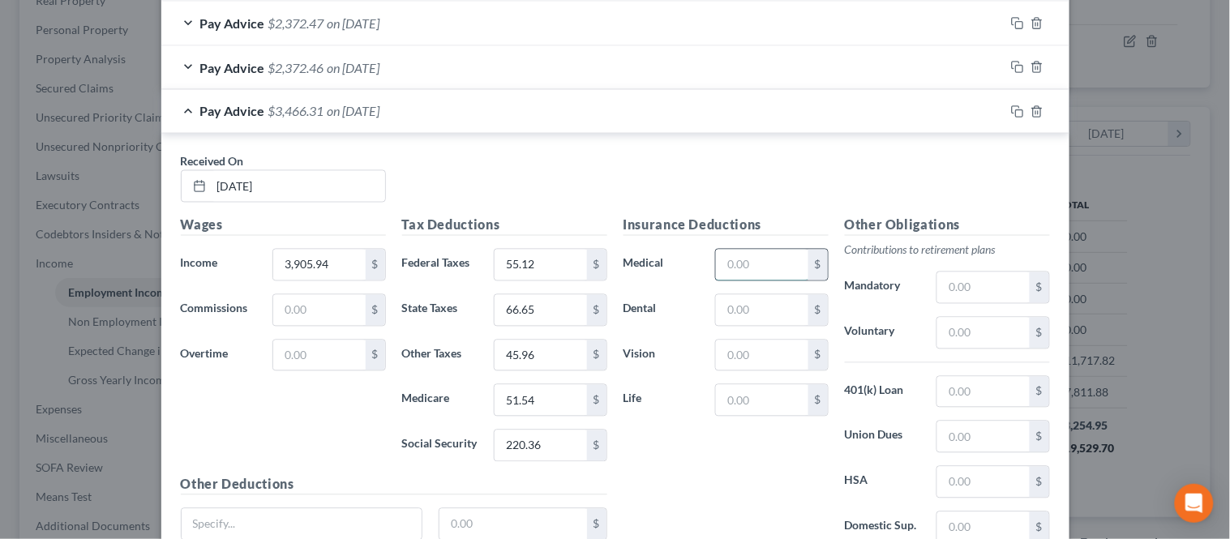
click at [743, 260] on input "text" at bounding box center [762, 265] width 92 height 31
click at [724, 306] on input "text" at bounding box center [762, 310] width 92 height 31
click at [742, 353] on input "text" at bounding box center [762, 355] width 92 height 31
click at [755, 405] on input "text" at bounding box center [762, 400] width 92 height 31
click at [962, 311] on div "Other Obligations Contributions to retirement plans Mandatory $ Voluntary $ 401…" at bounding box center [946, 386] width 221 height 341
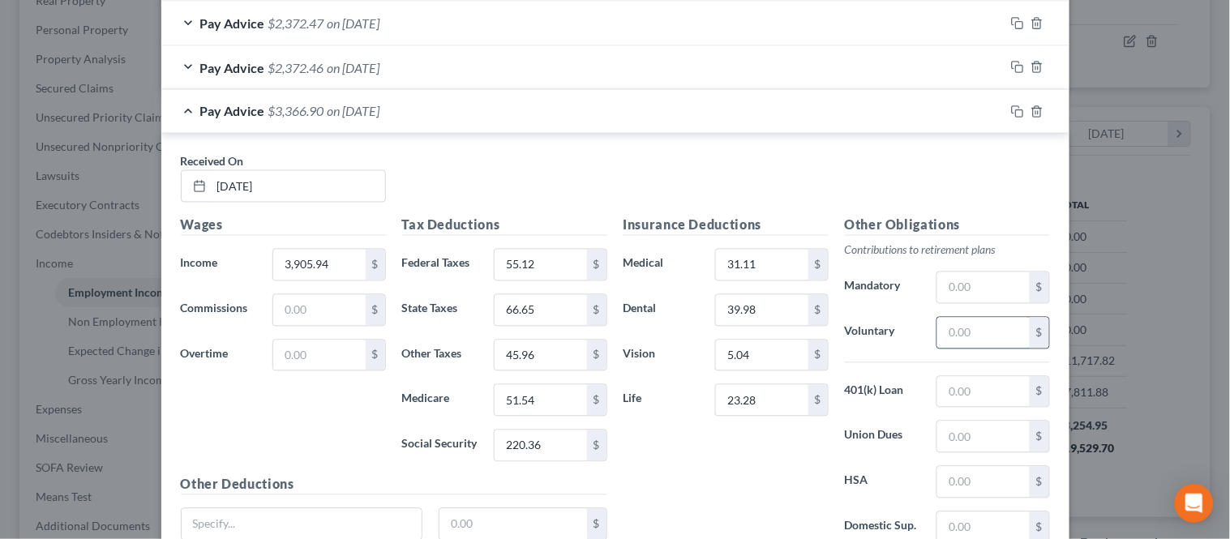
click at [962, 330] on input "text" at bounding box center [983, 333] width 92 height 31
click at [969, 481] on input "text" at bounding box center [983, 482] width 92 height 31
click at [999, 394] on input "text" at bounding box center [983, 392] width 92 height 31
click at [757, 444] on div "Insurance Deductions Medical 31.11 $ Dental 39.98 $ Vision 5.04 $ Life 23.28 $" at bounding box center [725, 386] width 221 height 341
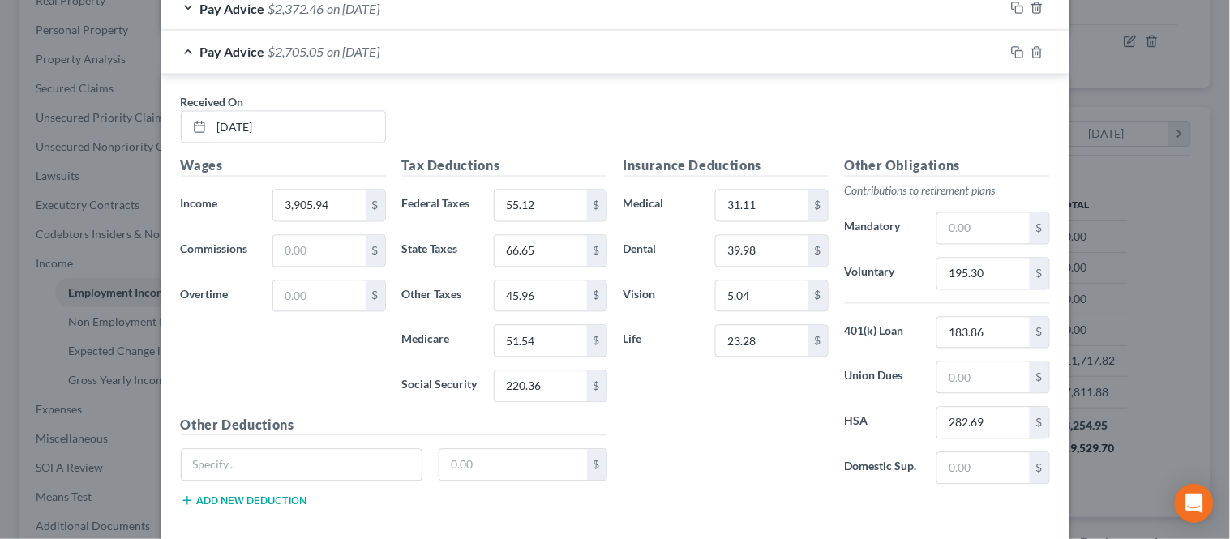
scroll to position [768, 0]
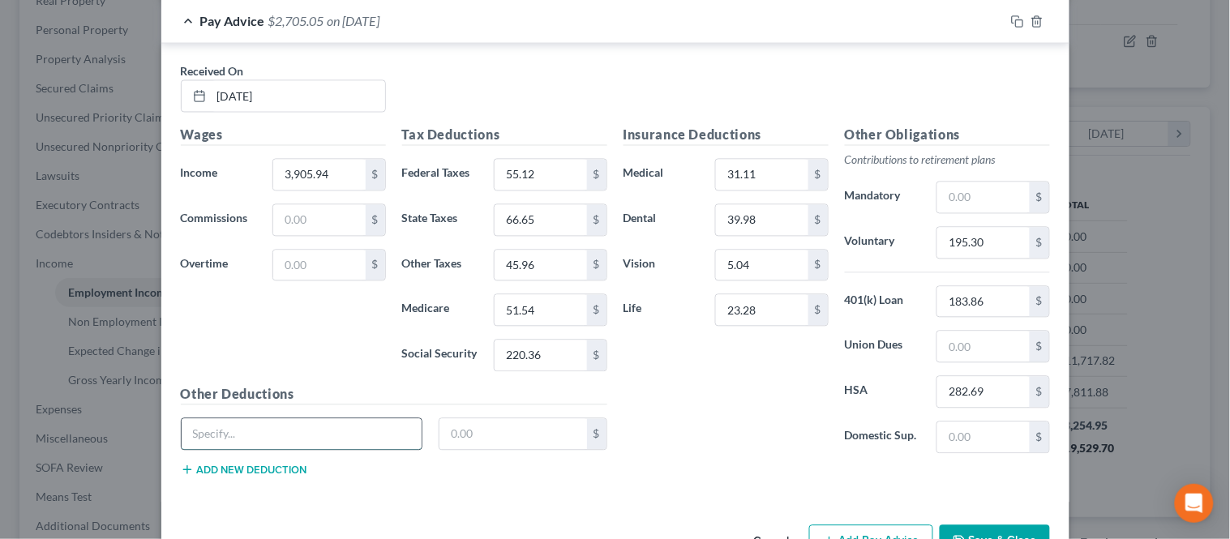
click at [292, 435] on input "text" at bounding box center [302, 434] width 241 height 31
click at [258, 465] on button "Add new deduction" at bounding box center [244, 470] width 126 height 13
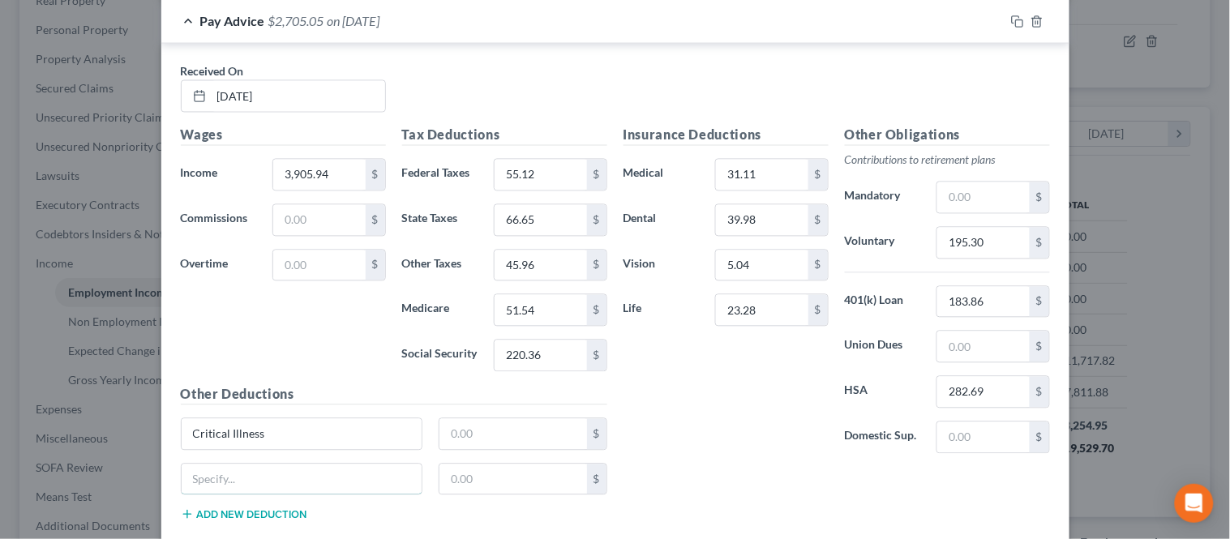
click at [244, 465] on input "text" at bounding box center [302, 479] width 241 height 31
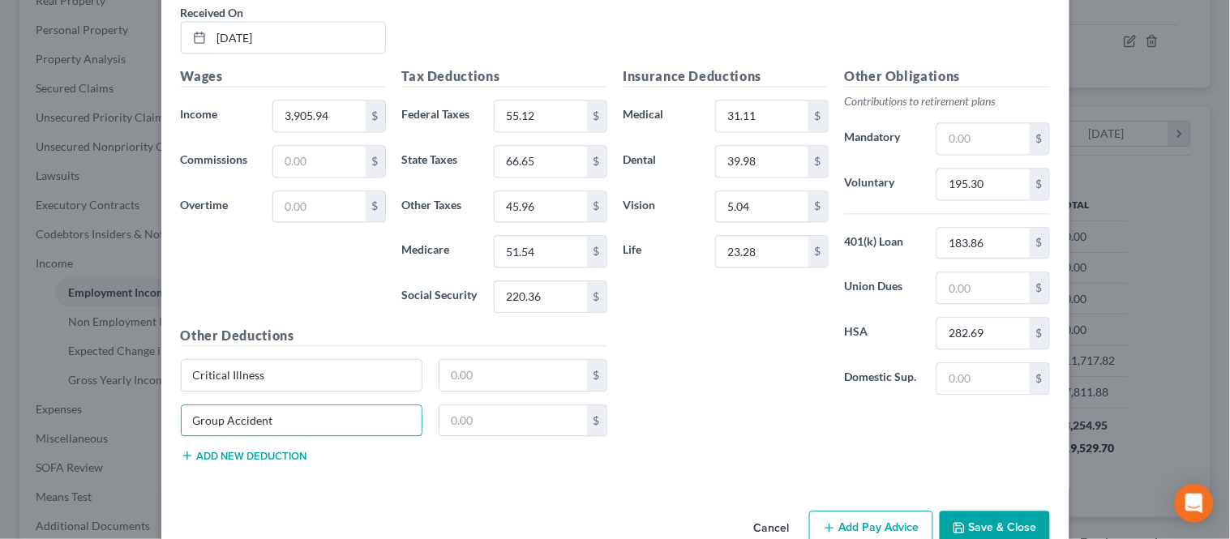
scroll to position [859, 0]
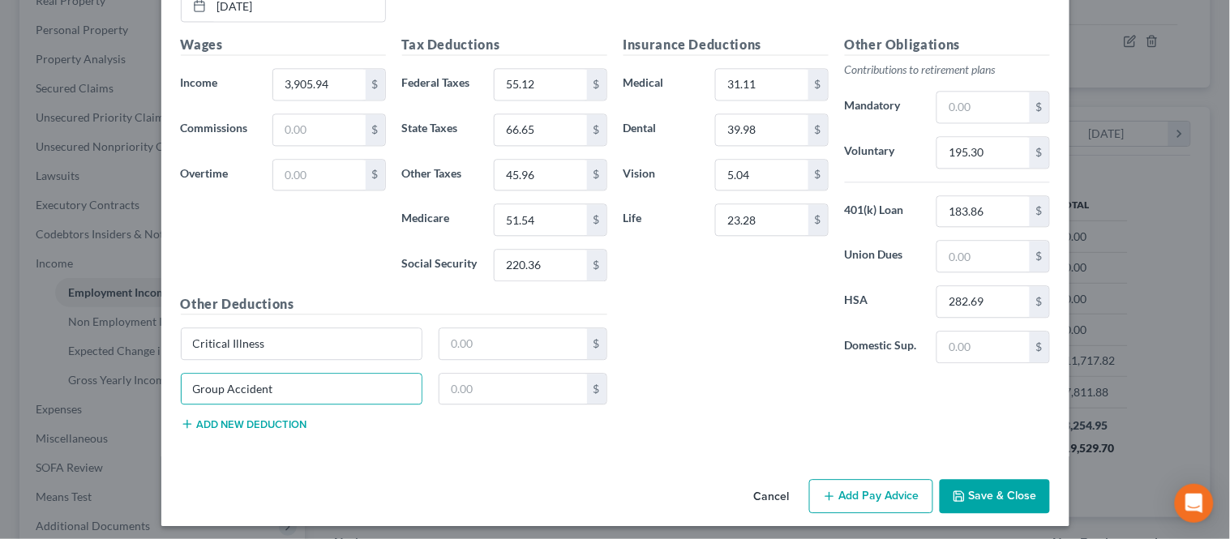
click at [284, 425] on button "Add new deduction" at bounding box center [244, 423] width 126 height 13
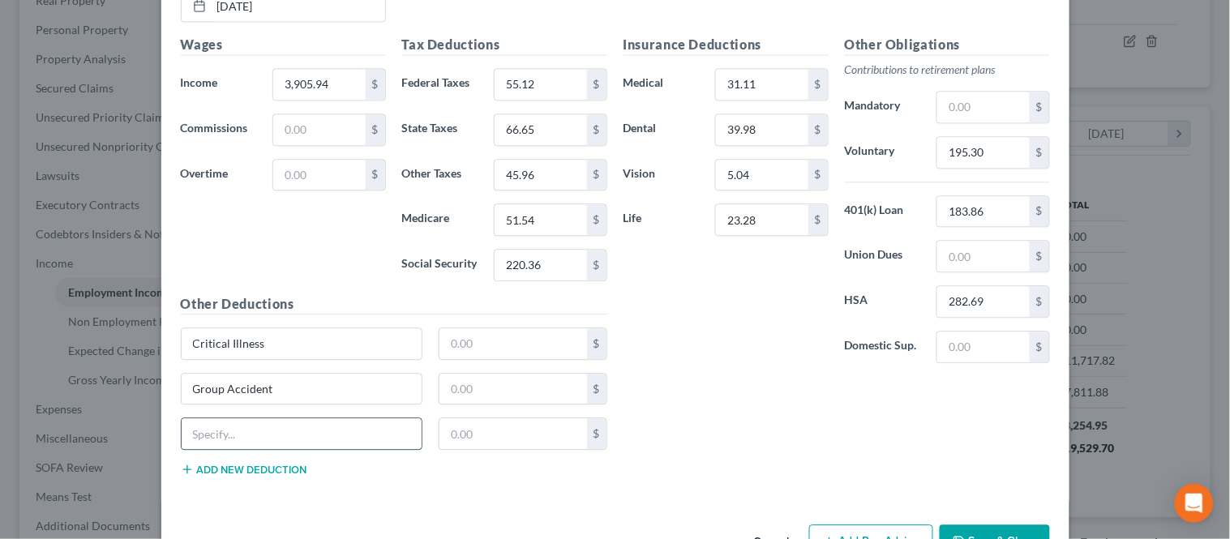
drag, startPoint x: 284, startPoint y: 426, endPoint x: 284, endPoint y: 438, distance: 13.0
click at [284, 426] on input "text" at bounding box center [302, 433] width 241 height 31
click at [253, 463] on div "Hospital Indemnity $" at bounding box center [394, 439] width 443 height 45
click at [246, 473] on button "Add new deduction" at bounding box center [244, 469] width 126 height 13
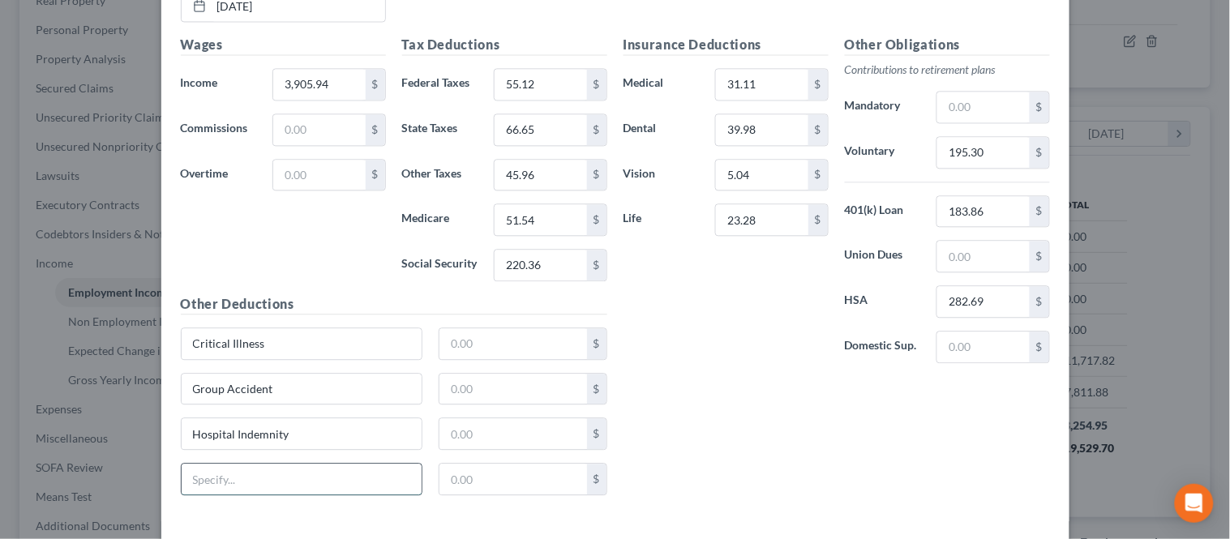
click at [244, 481] on input "text" at bounding box center [302, 479] width 241 height 31
click at [466, 352] on input "text" at bounding box center [513, 343] width 148 height 31
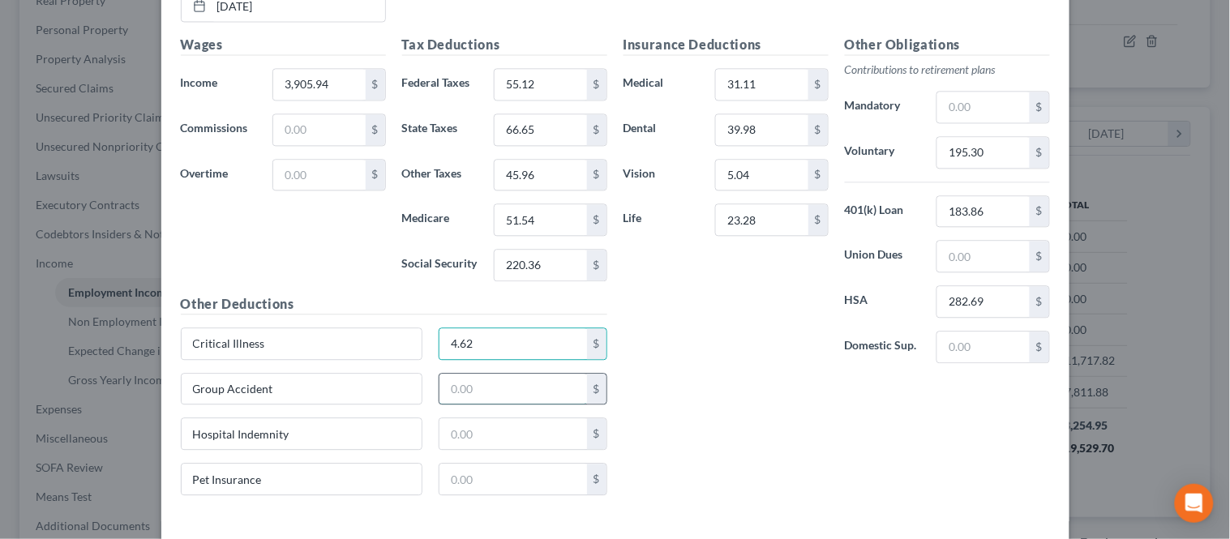
click at [467, 389] on input "text" at bounding box center [513, 389] width 148 height 31
click at [455, 441] on input "text" at bounding box center [513, 433] width 148 height 31
click at [452, 498] on div "Pet Insurance $" at bounding box center [394, 485] width 443 height 45
click at [464, 481] on input "text" at bounding box center [513, 479] width 148 height 31
click at [465, 477] on input "text" at bounding box center [513, 479] width 148 height 31
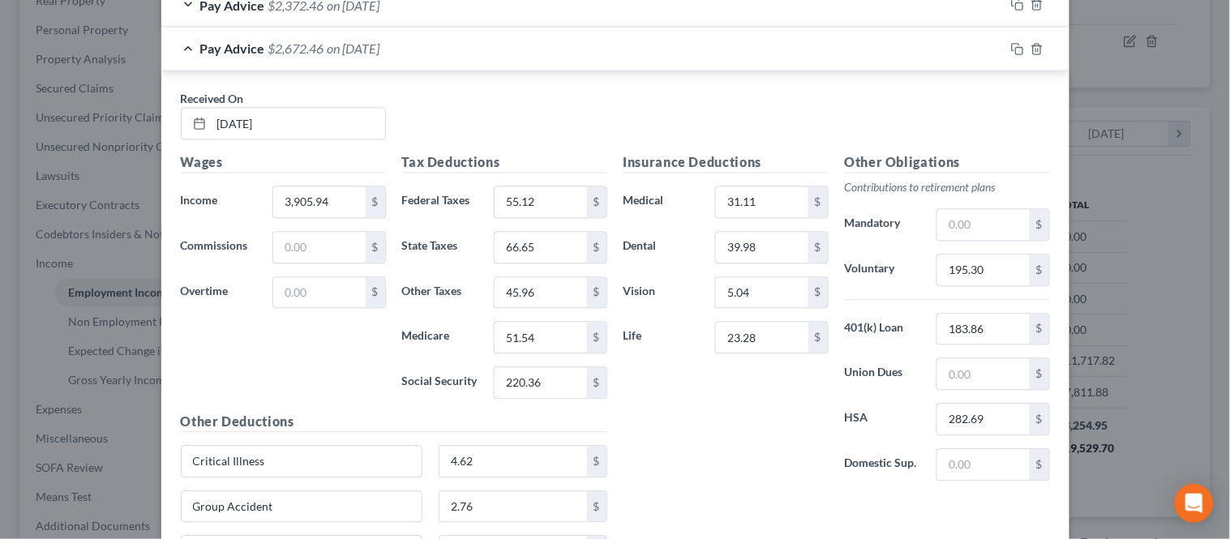
scroll to position [768, 0]
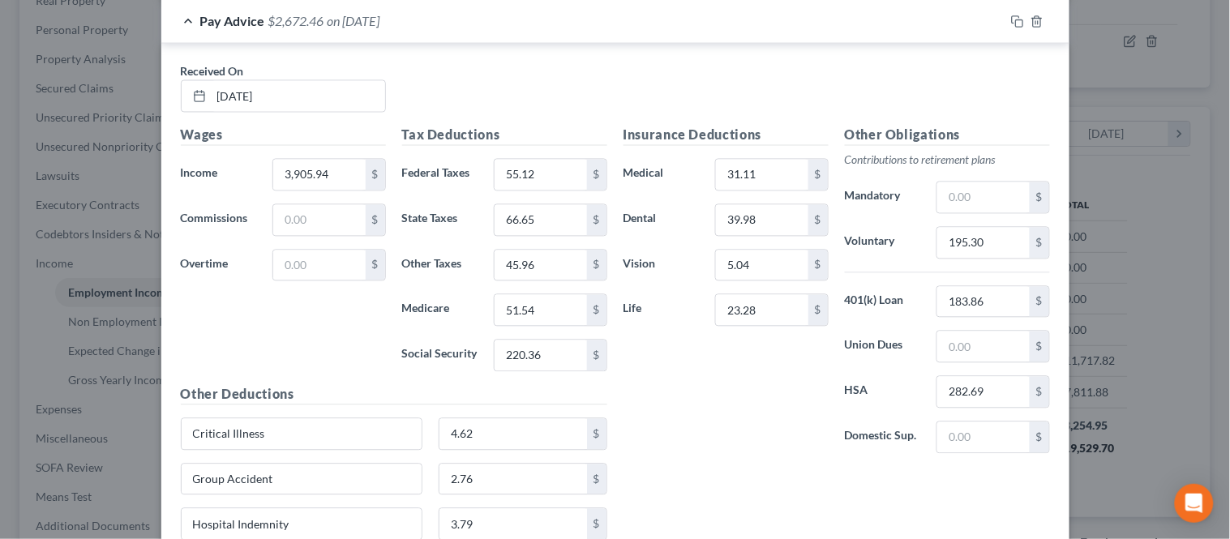
drag, startPoint x: 652, startPoint y: 383, endPoint x: 658, endPoint y: 376, distance: 9.2
click at [652, 382] on div "Insurance Deductions Medical 31.11 $ Dental 39.98 $ Vision 5.04 $ Life 23.28 $" at bounding box center [725, 296] width 221 height 341
click at [950, 302] on input "183.86" at bounding box center [983, 302] width 92 height 31
click at [661, 474] on div "Insurance Deductions Medical 31.11 $ Dental 39.98 $ Vision 5.04 $ Life 23.28 $ …" at bounding box center [836, 362] width 443 height 473
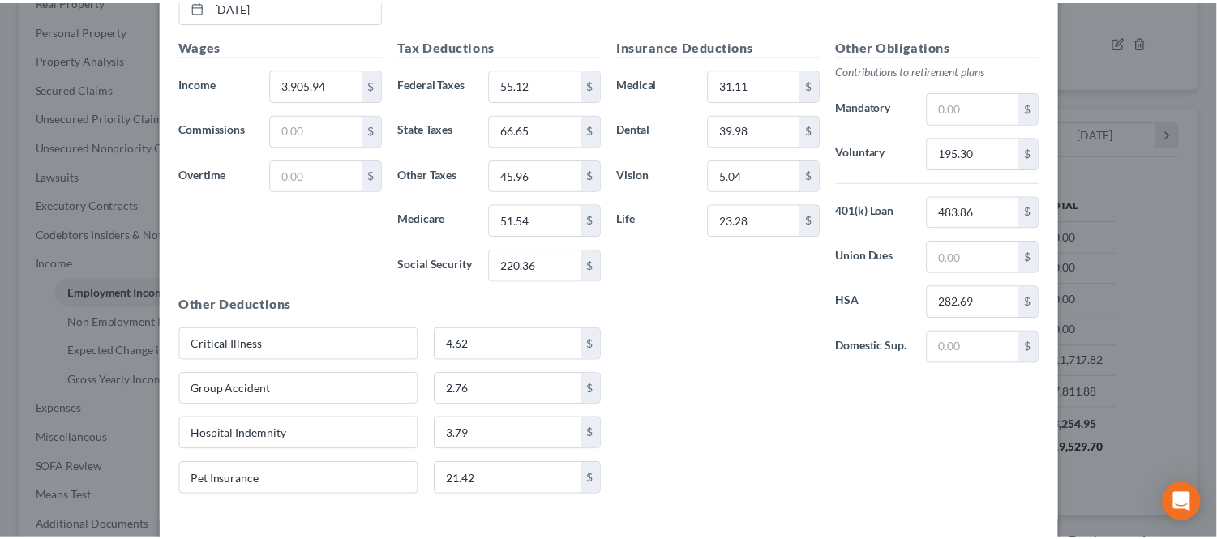
scroll to position [932, 0]
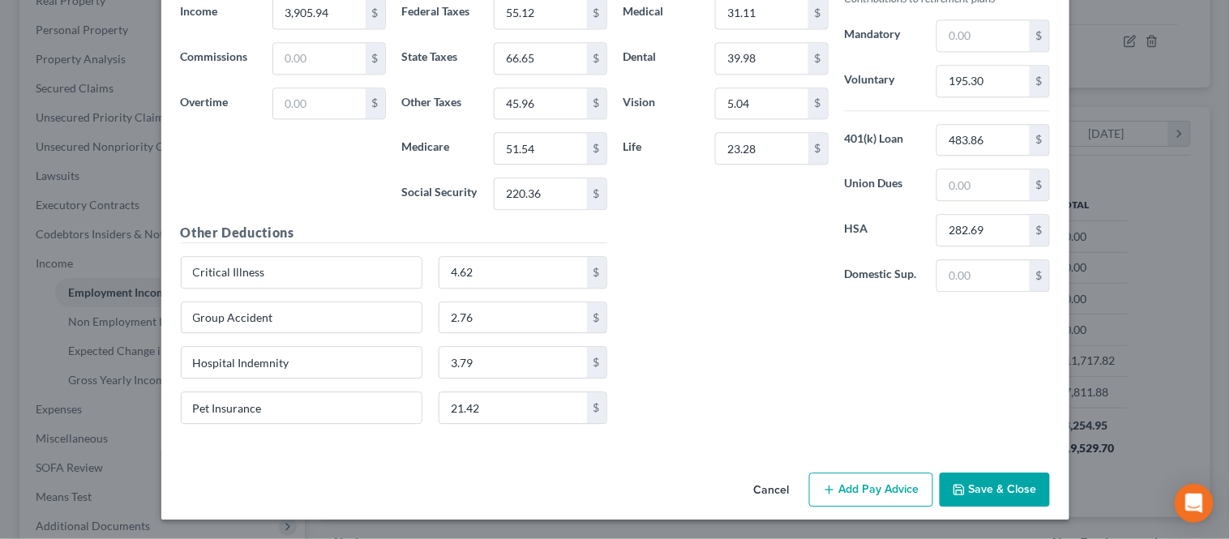
click at [960, 475] on button "Save & Close" at bounding box center [994, 490] width 110 height 34
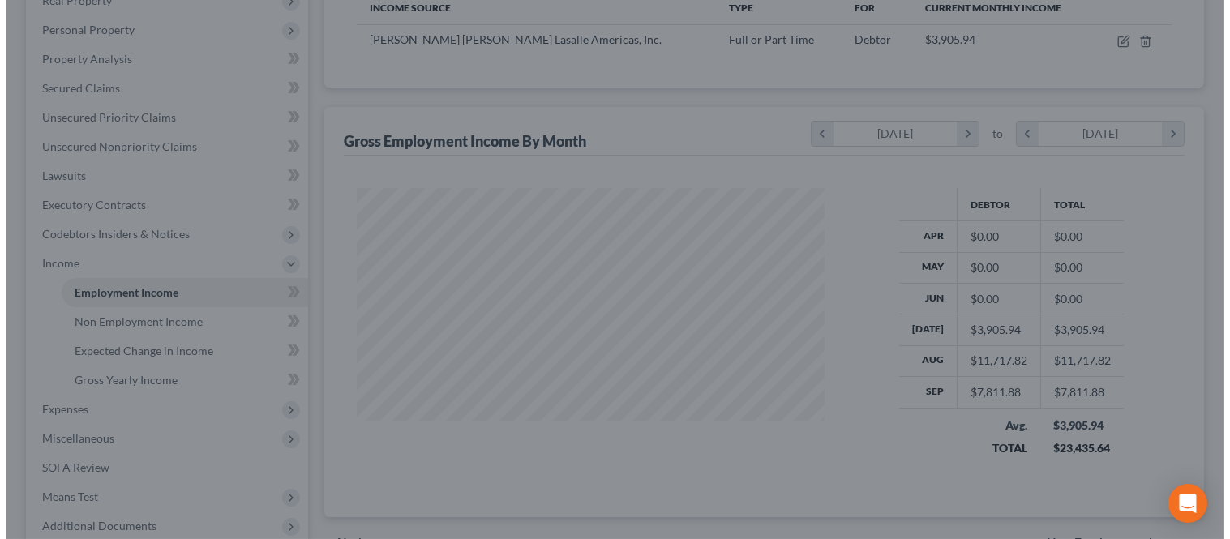
scroll to position [810194, 809990]
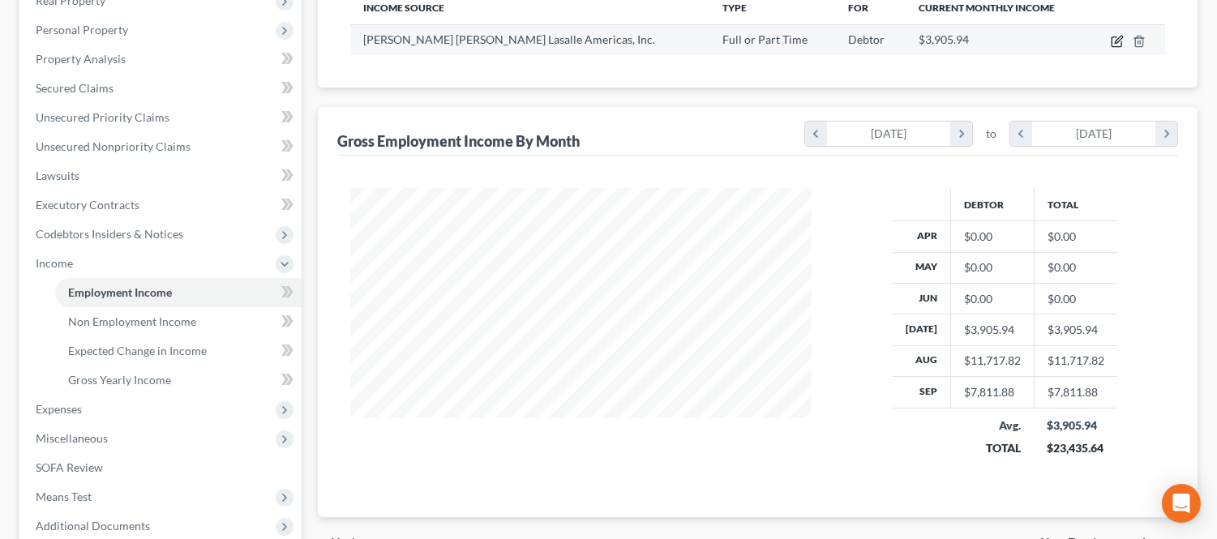
click at [1114, 39] on icon "button" at bounding box center [1116, 41] width 13 height 13
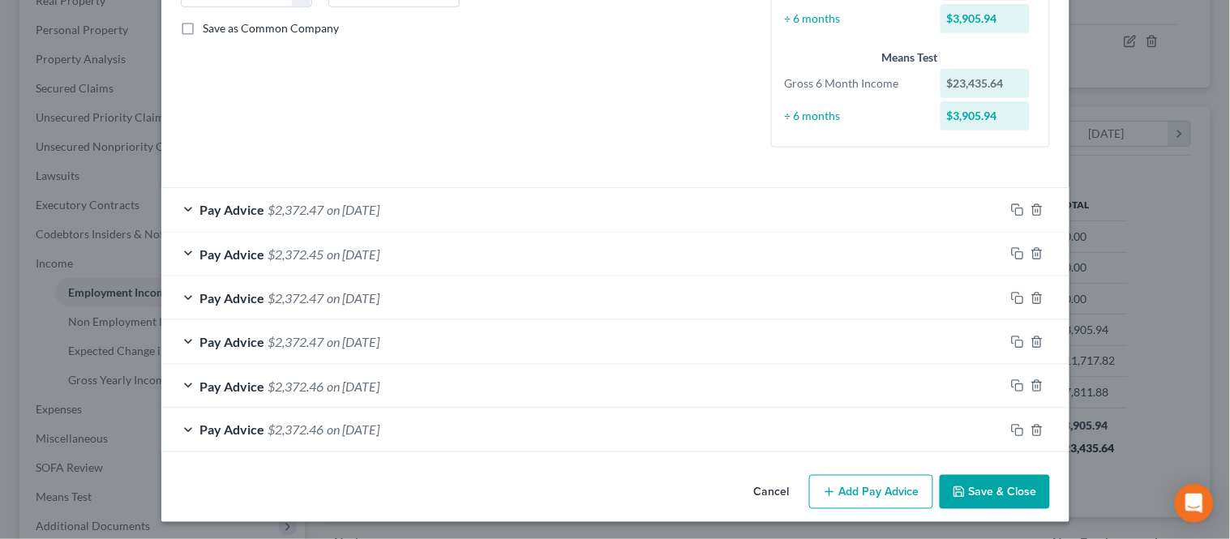
scroll to position [361, 0]
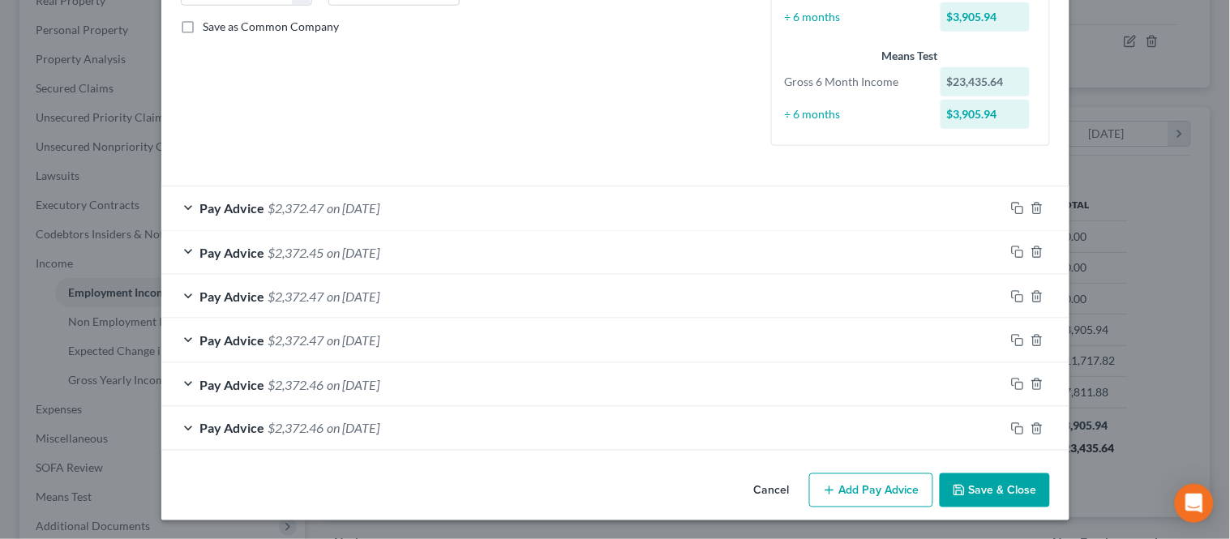
click at [831, 489] on button "Add Pay Advice" at bounding box center [871, 490] width 124 height 34
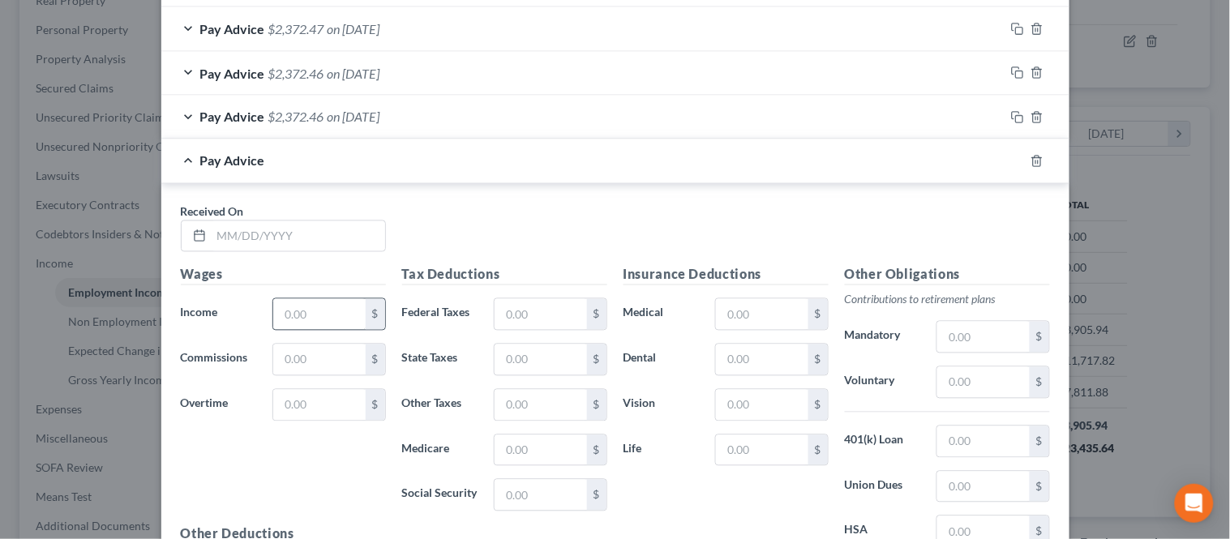
scroll to position [722, 0]
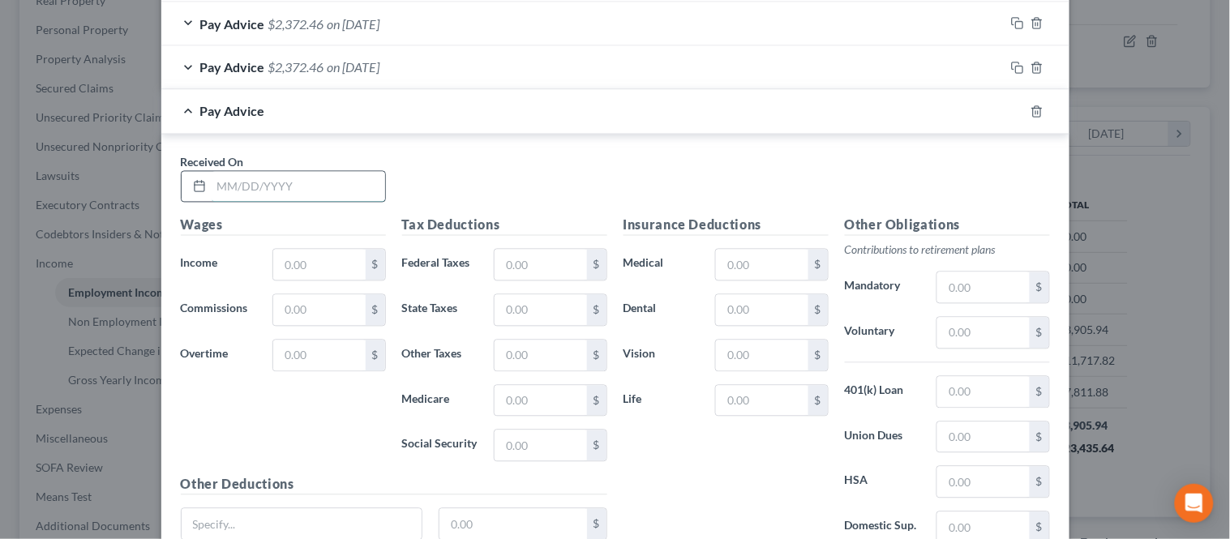
click at [256, 196] on input "text" at bounding box center [298, 187] width 173 height 31
drag, startPoint x: 278, startPoint y: 263, endPoint x: 270, endPoint y: 258, distance: 9.9
click at [278, 263] on input "text" at bounding box center [319, 265] width 92 height 31
click at [532, 263] on input "text" at bounding box center [540, 265] width 92 height 31
click at [513, 447] on input "text" at bounding box center [540, 445] width 92 height 31
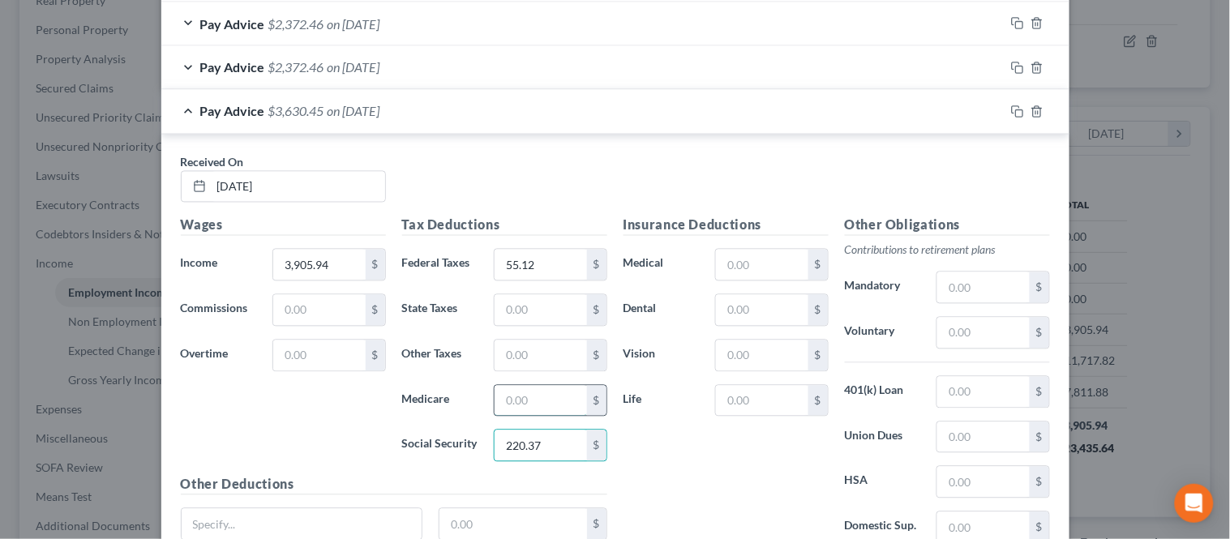
click at [498, 391] on input "text" at bounding box center [540, 401] width 92 height 31
click at [511, 319] on input "text" at bounding box center [540, 310] width 92 height 31
click at [525, 346] on input "text" at bounding box center [540, 355] width 92 height 31
click at [736, 280] on input "text" at bounding box center [762, 265] width 92 height 31
click at [742, 309] on input "text" at bounding box center [762, 310] width 92 height 31
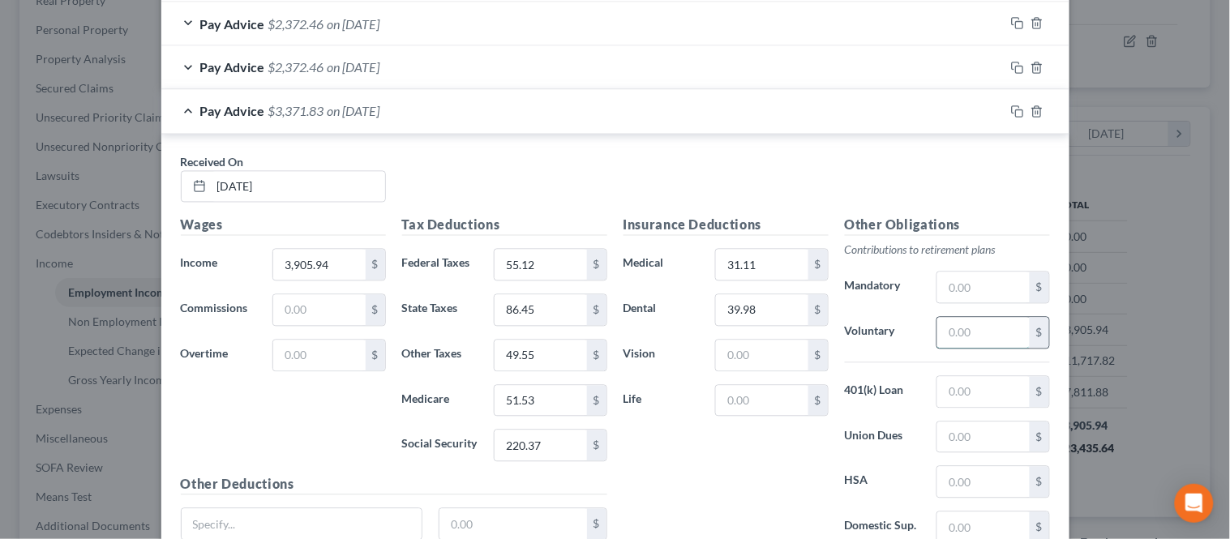
click at [942, 328] on input "text" at bounding box center [983, 333] width 92 height 31
click at [961, 493] on input "text" at bounding box center [983, 482] width 92 height 31
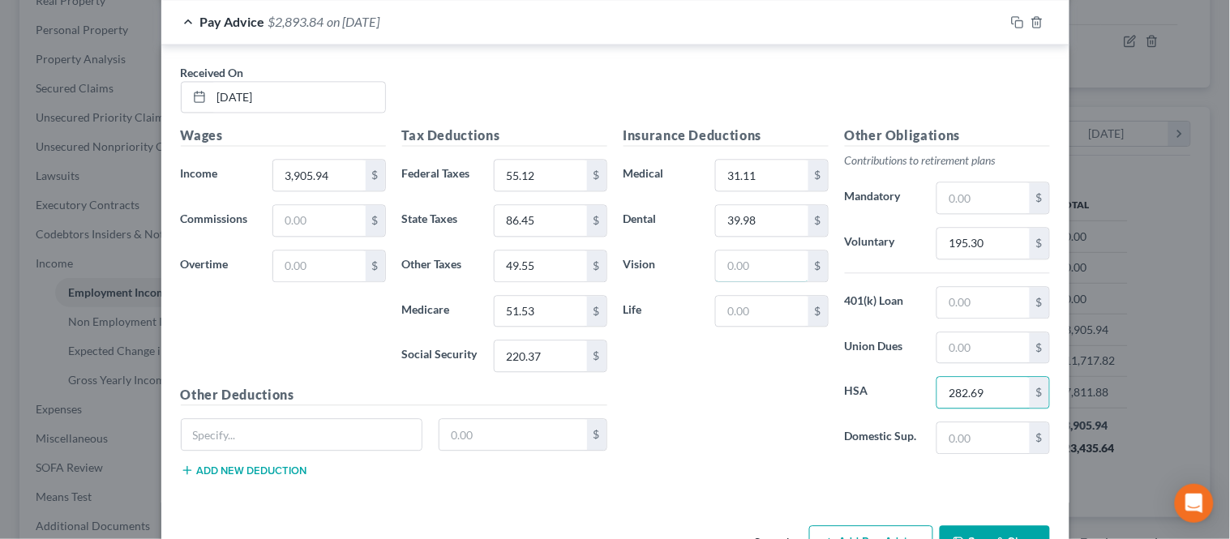
click at [746, 254] on input "text" at bounding box center [762, 265] width 92 height 31
click at [715, 353] on div "Insurance Deductions Medical 31.11 $ Dental 39.98 $ Vision 5.04 $ Life $" at bounding box center [725, 296] width 221 height 341
click at [725, 316] on input "text" at bounding box center [762, 311] width 92 height 31
click at [666, 391] on div "Insurance Deductions Medical 31.11 $ Dental 39.98 $ Vision 5.04 $ Life 23.28 $" at bounding box center [725, 296] width 221 height 341
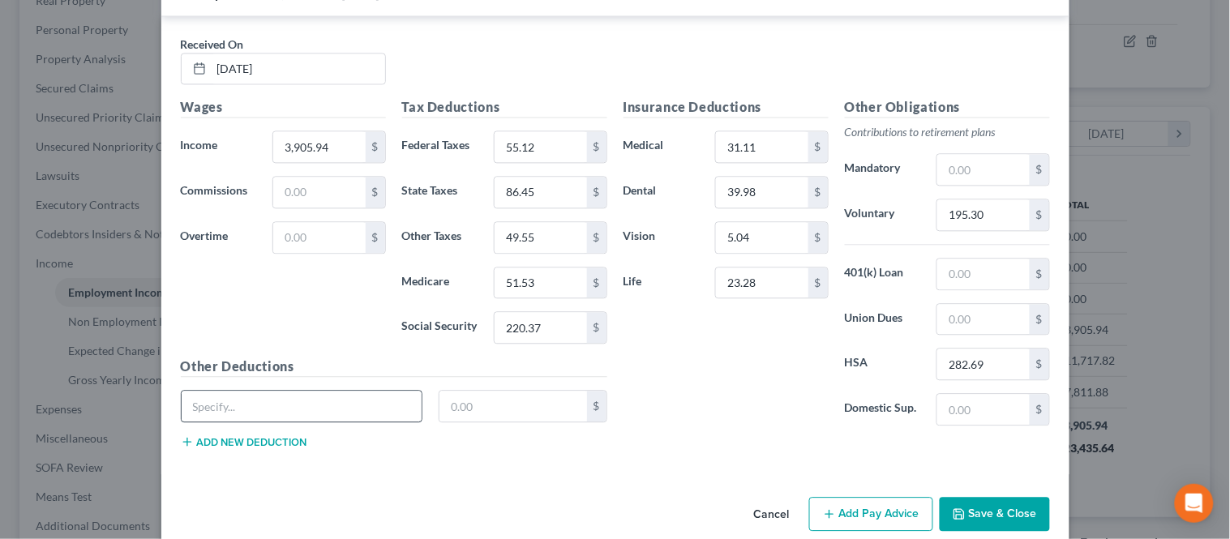
scroll to position [866, 0]
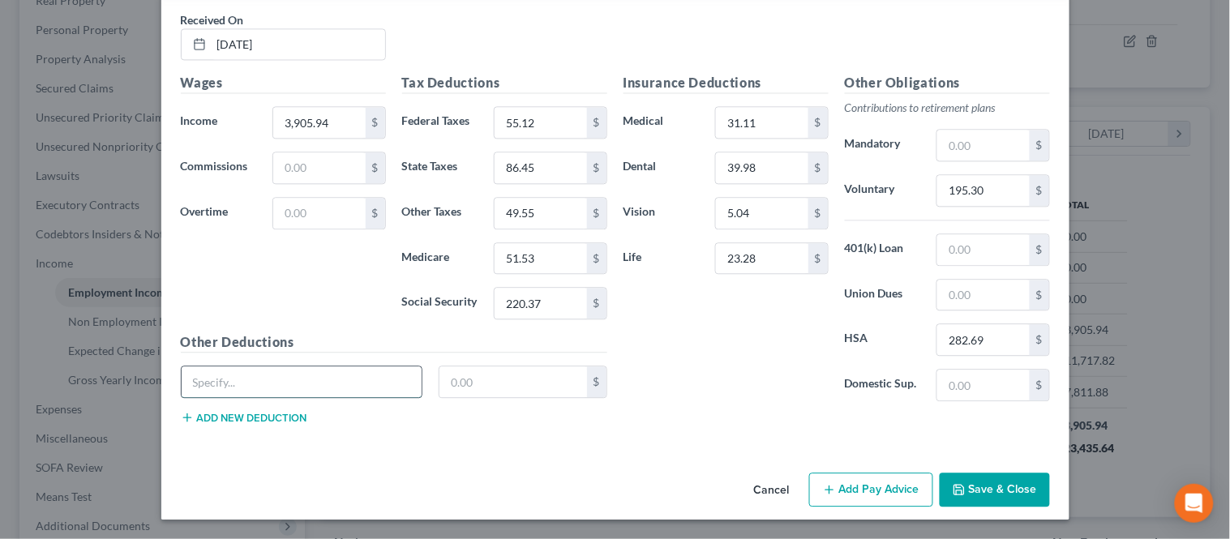
click at [328, 374] on input "text" at bounding box center [302, 381] width 241 height 31
click at [274, 421] on button "Add new deduction" at bounding box center [244, 417] width 126 height 13
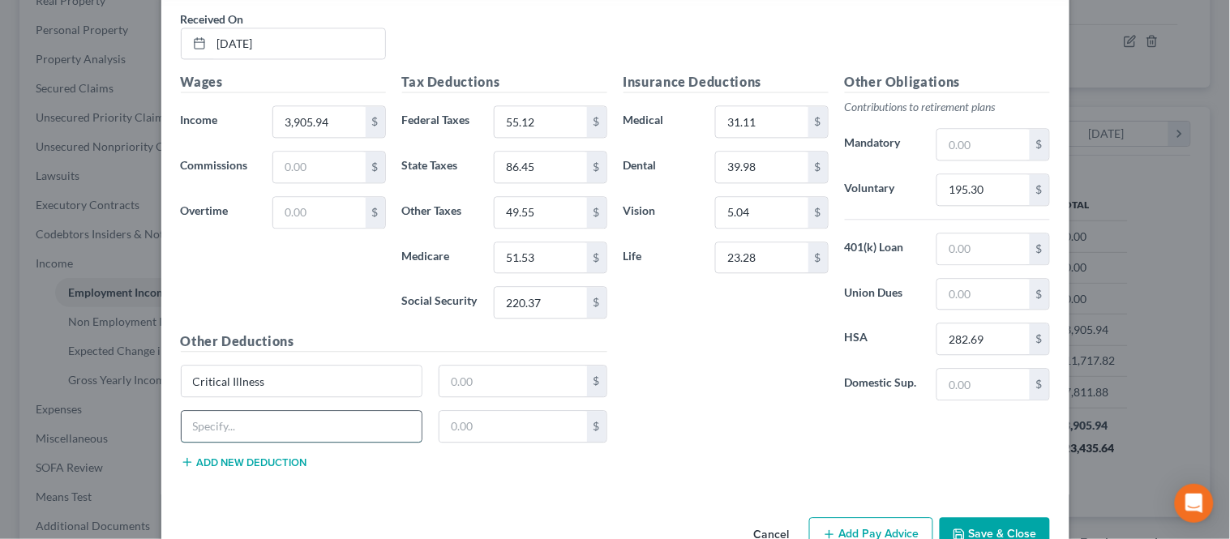
drag, startPoint x: 271, startPoint y: 418, endPoint x: 263, endPoint y: 426, distance: 10.9
click at [271, 418] on input "text" at bounding box center [302, 426] width 241 height 31
click at [235, 456] on button "Add new deduction" at bounding box center [244, 461] width 126 height 13
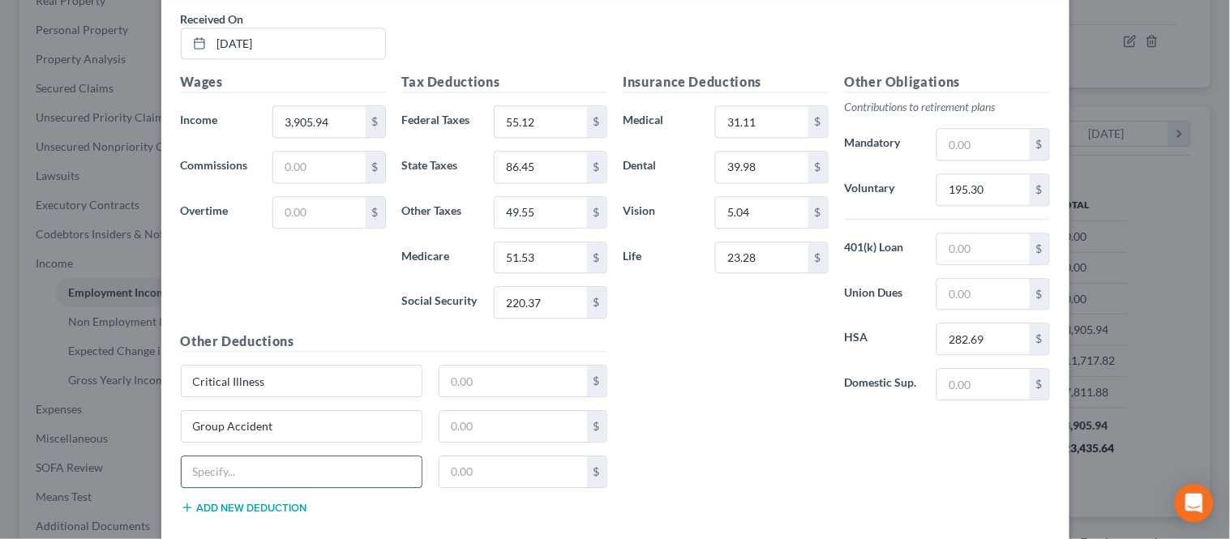
click at [237, 466] on input "text" at bounding box center [302, 471] width 241 height 31
click at [251, 507] on button "Add new deduction" at bounding box center [244, 507] width 126 height 13
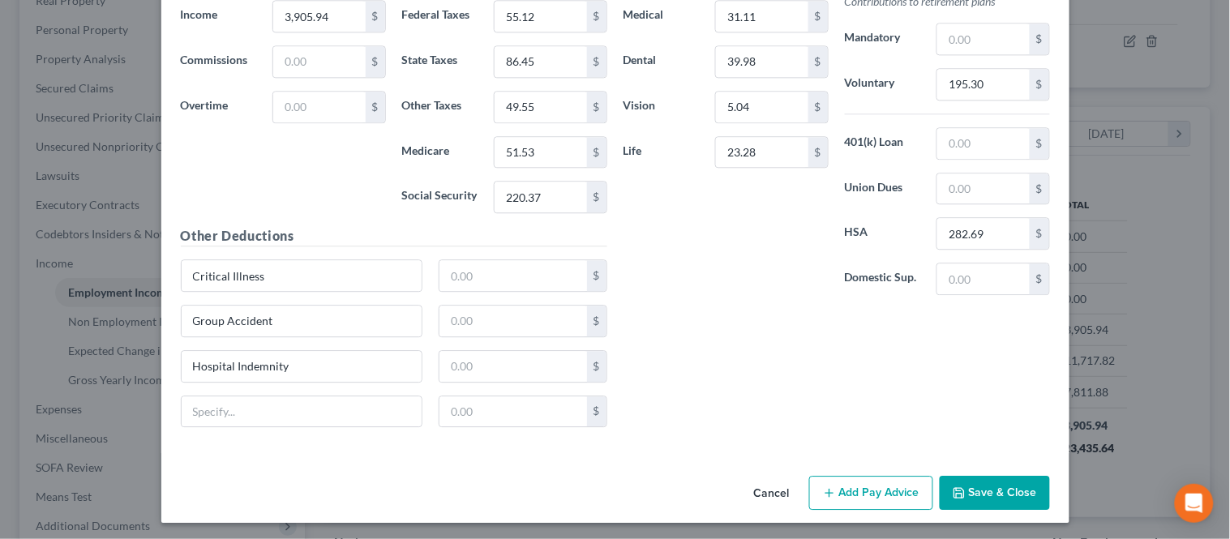
scroll to position [976, 0]
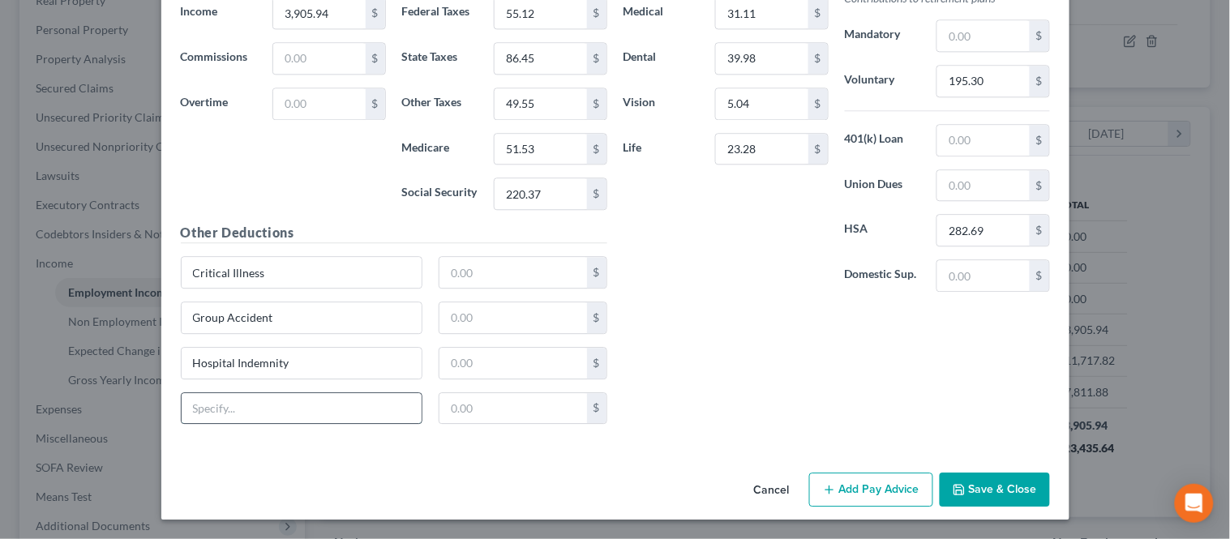
click at [230, 417] on input "text" at bounding box center [302, 408] width 241 height 31
click at [490, 271] on input "text" at bounding box center [513, 272] width 148 height 31
click at [481, 312] on input "text" at bounding box center [513, 317] width 148 height 31
click at [482, 363] on input "text" at bounding box center [513, 363] width 148 height 31
click at [498, 407] on input "text" at bounding box center [513, 408] width 148 height 31
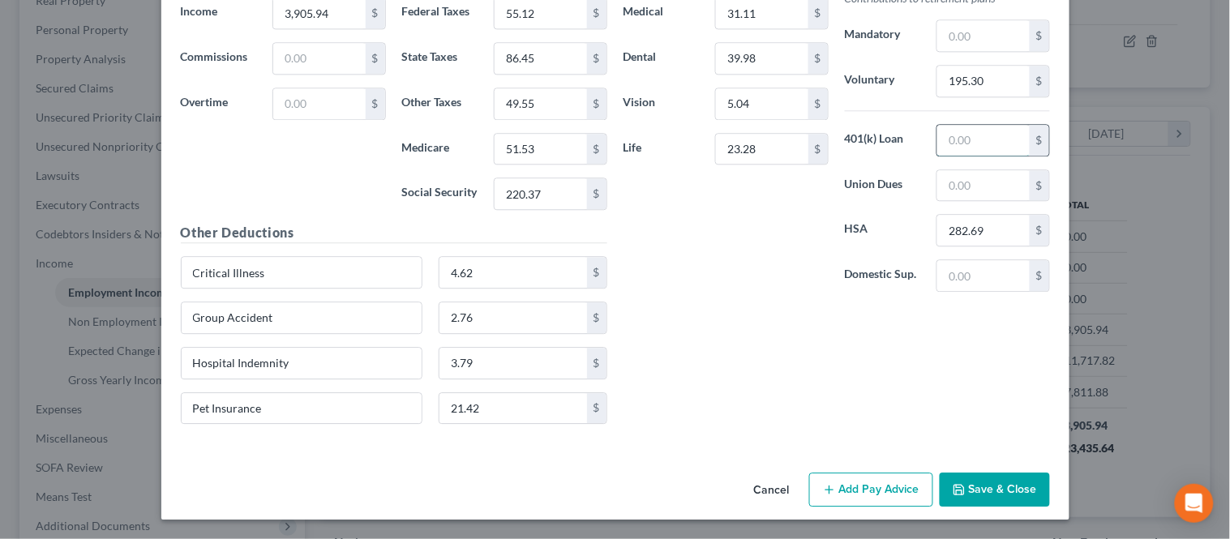
click at [941, 150] on input "text" at bounding box center [983, 140] width 92 height 31
click at [772, 261] on div "Insurance Deductions Medical 31.11 $ Dental 39.98 $ Vision 5.04 $ Life 23.28 $" at bounding box center [725, 134] width 221 height 341
click at [957, 472] on div "Cancel Add Pay Advice Save & Close" at bounding box center [615, 492] width 908 height 53
click at [970, 490] on button "Save & Close" at bounding box center [994, 490] width 110 height 34
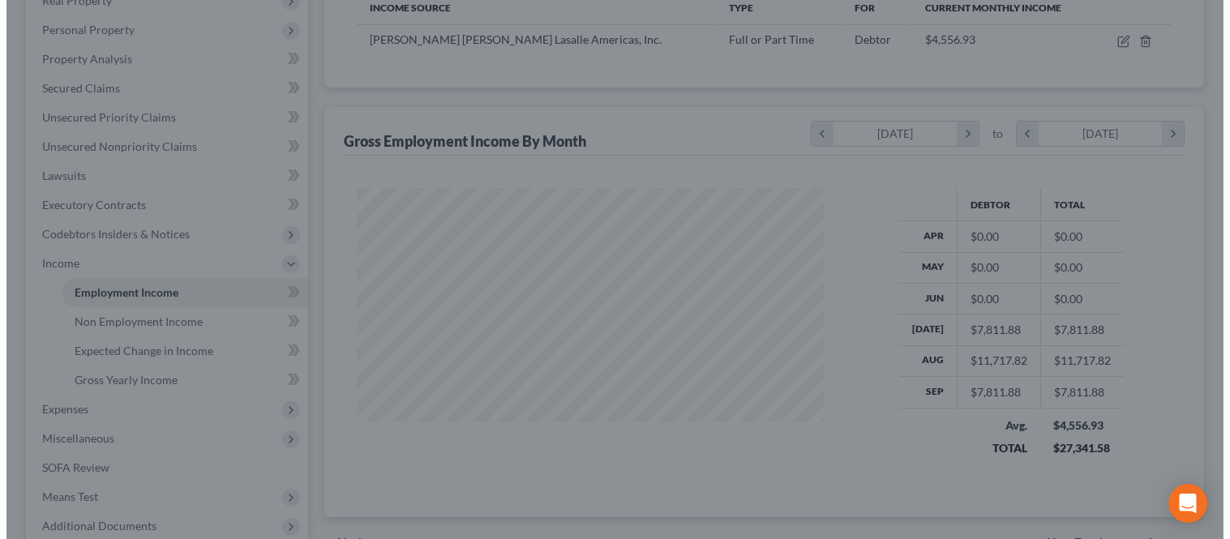
scroll to position [810194, 809990]
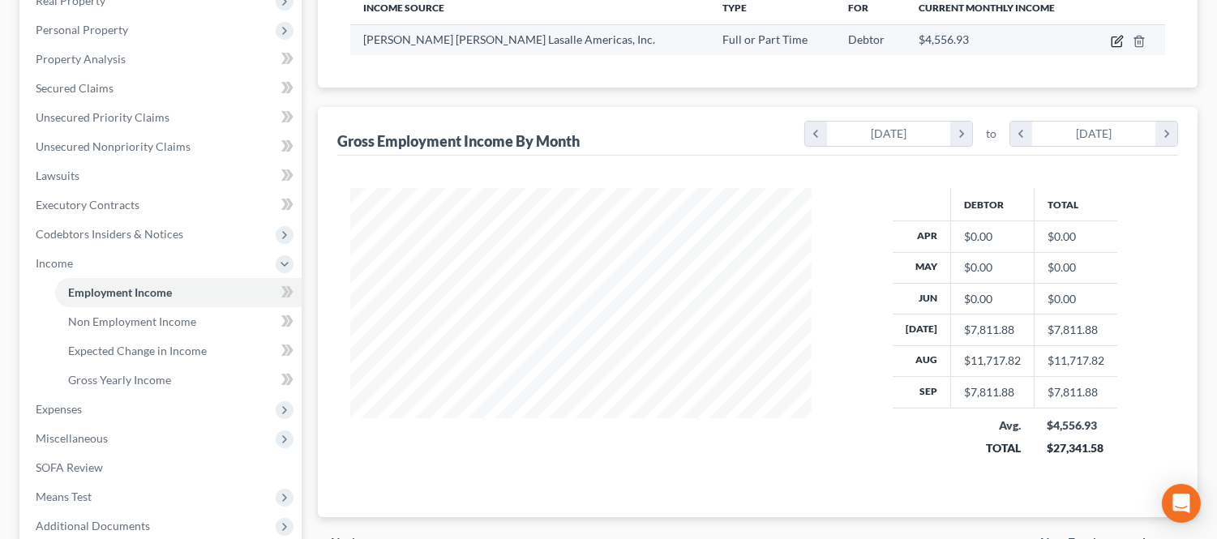
click at [1113, 45] on icon "button" at bounding box center [1116, 41] width 13 height 13
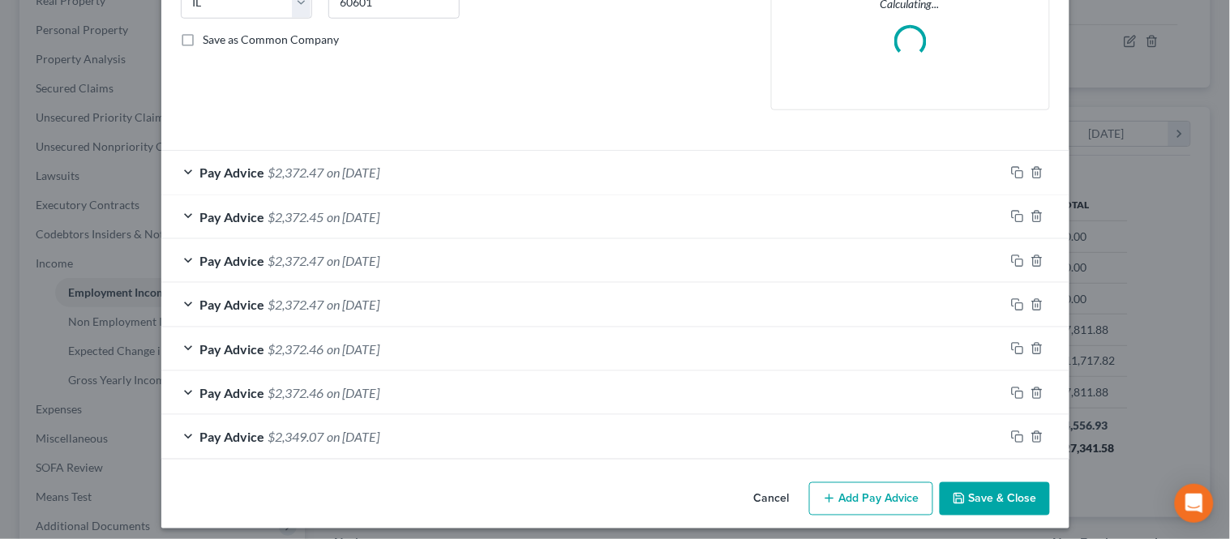
scroll to position [358, 0]
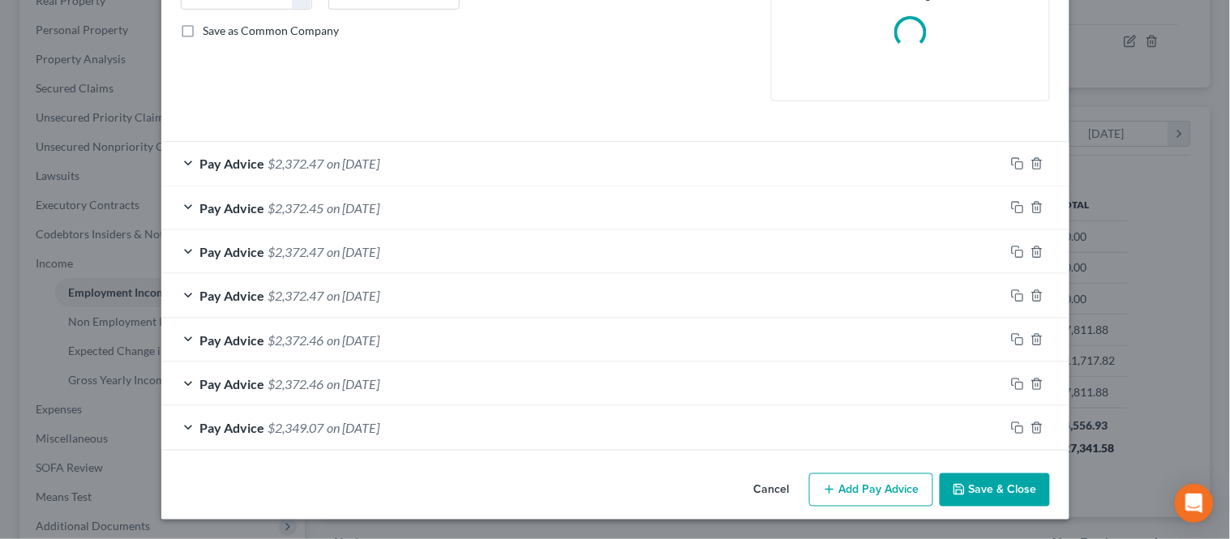
click at [854, 468] on div "Cancel Add Pay Advice Save & Close" at bounding box center [615, 493] width 908 height 53
click at [848, 477] on button "Add Pay Advice" at bounding box center [871, 490] width 124 height 34
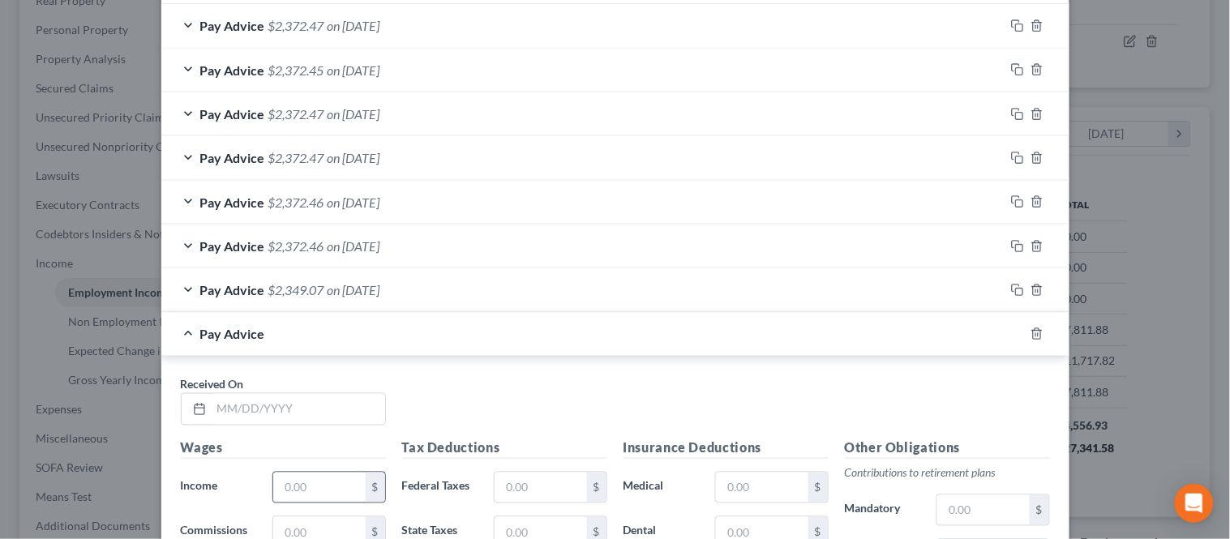
scroll to position [628, 0]
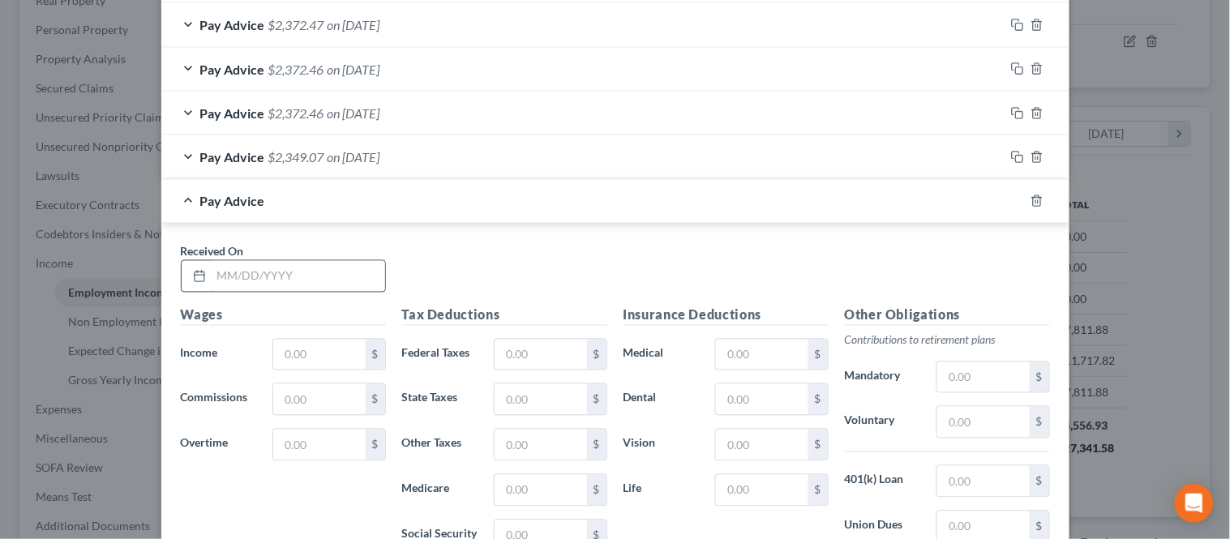
click at [306, 286] on input "text" at bounding box center [298, 276] width 173 height 31
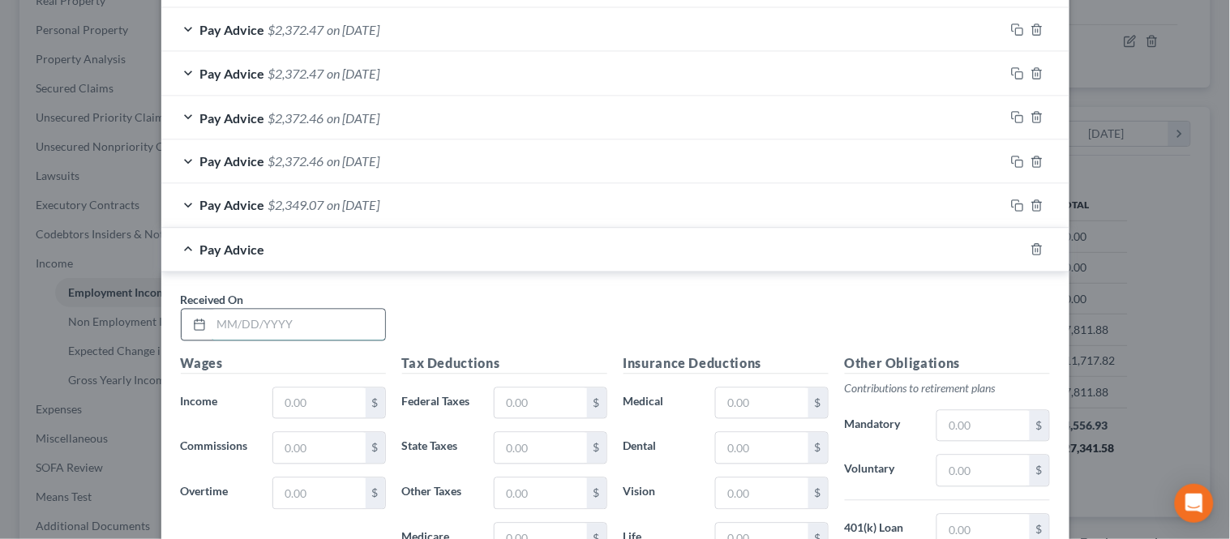
scroll to position [677, 0]
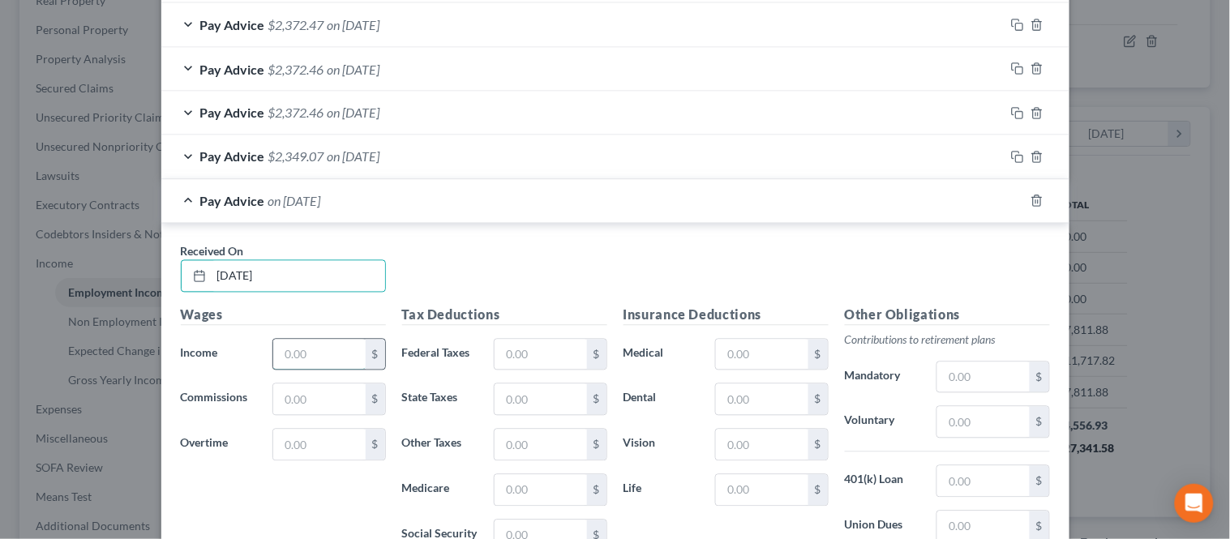
click at [294, 358] on input "text" at bounding box center [319, 355] width 92 height 31
click at [523, 343] on input "text" at bounding box center [540, 355] width 92 height 31
click at [509, 528] on input "text" at bounding box center [540, 535] width 92 height 31
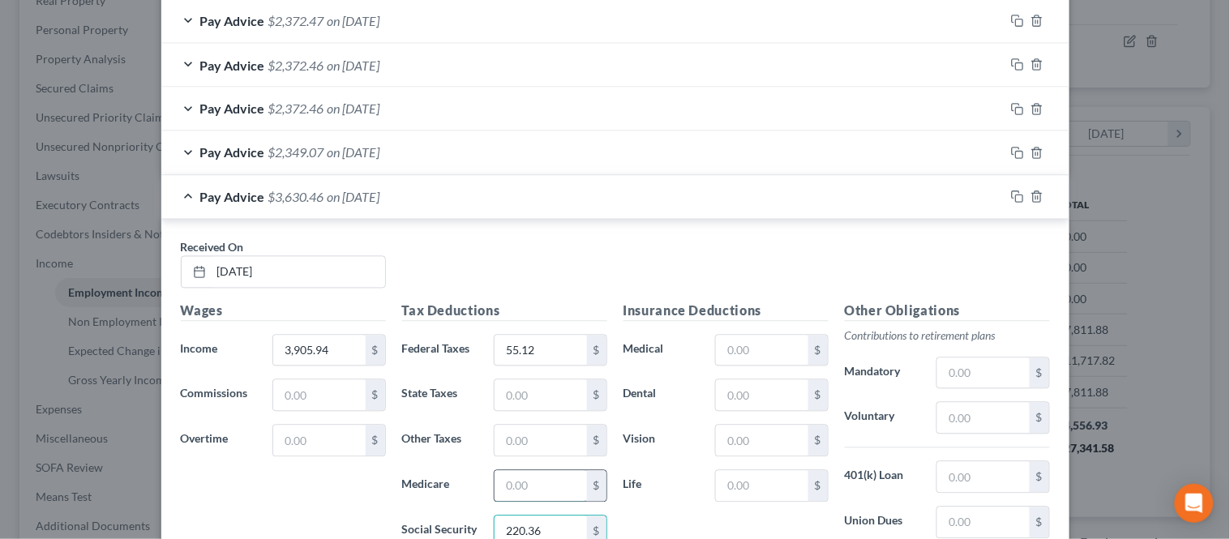
click at [517, 487] on input "text" at bounding box center [540, 486] width 92 height 31
click at [532, 392] on input "text" at bounding box center [540, 395] width 92 height 31
click at [549, 438] on input "text" at bounding box center [540, 441] width 92 height 31
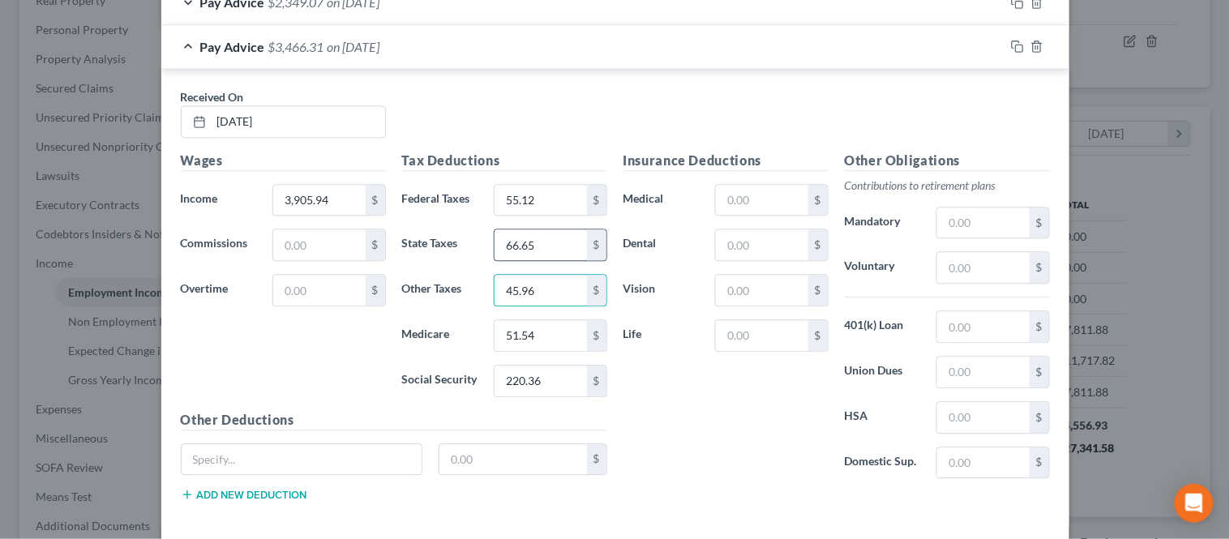
scroll to position [861, 0]
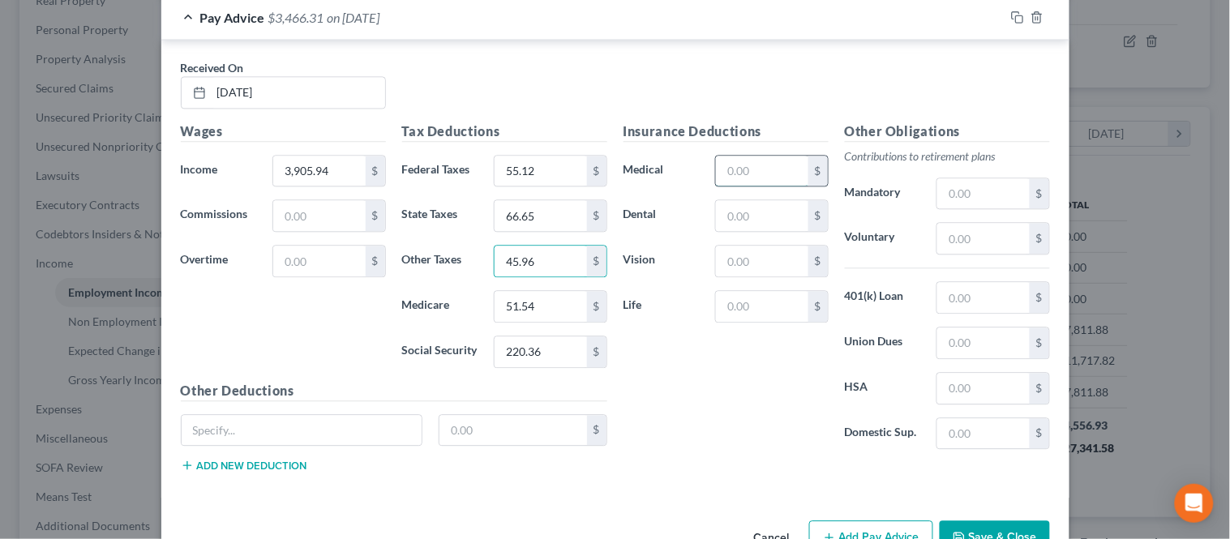
click at [752, 181] on input "text" at bounding box center [762, 171] width 92 height 31
click at [741, 219] on input "text" at bounding box center [762, 215] width 92 height 31
click at [952, 292] on input "text" at bounding box center [983, 297] width 92 height 31
click at [971, 389] on input "text" at bounding box center [983, 388] width 92 height 31
click at [738, 258] on input "text" at bounding box center [762, 261] width 92 height 31
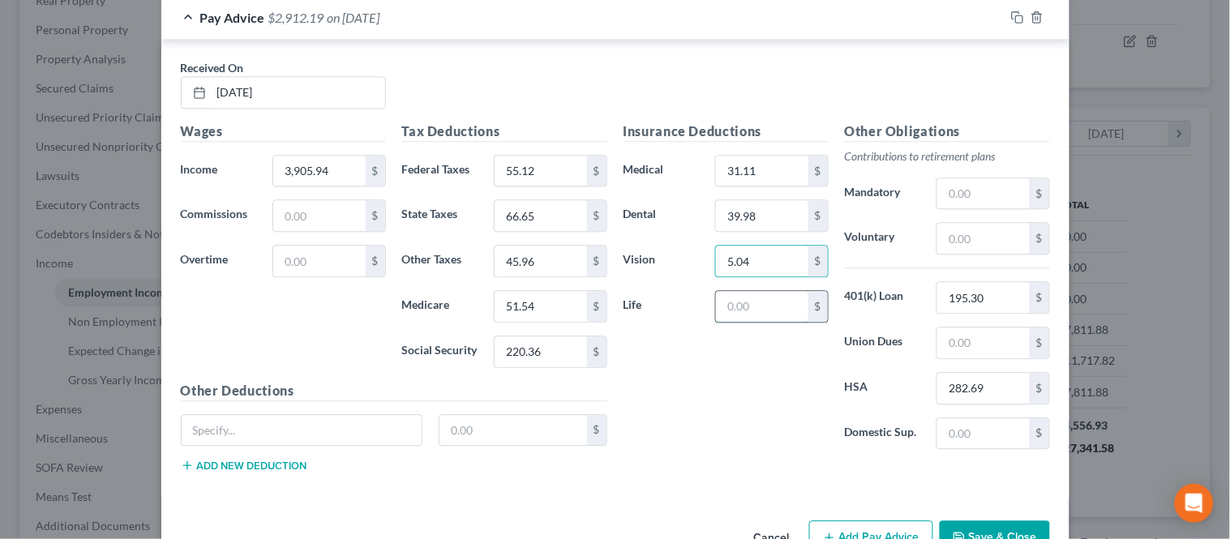
click at [775, 310] on input "text" at bounding box center [762, 306] width 92 height 31
click at [345, 434] on input "text" at bounding box center [302, 430] width 241 height 31
click at [274, 475] on div "Other Deductions Critical Illness $ Add new deduction" at bounding box center [394, 433] width 443 height 105
click at [262, 470] on button "Add new deduction" at bounding box center [244, 465] width 126 height 13
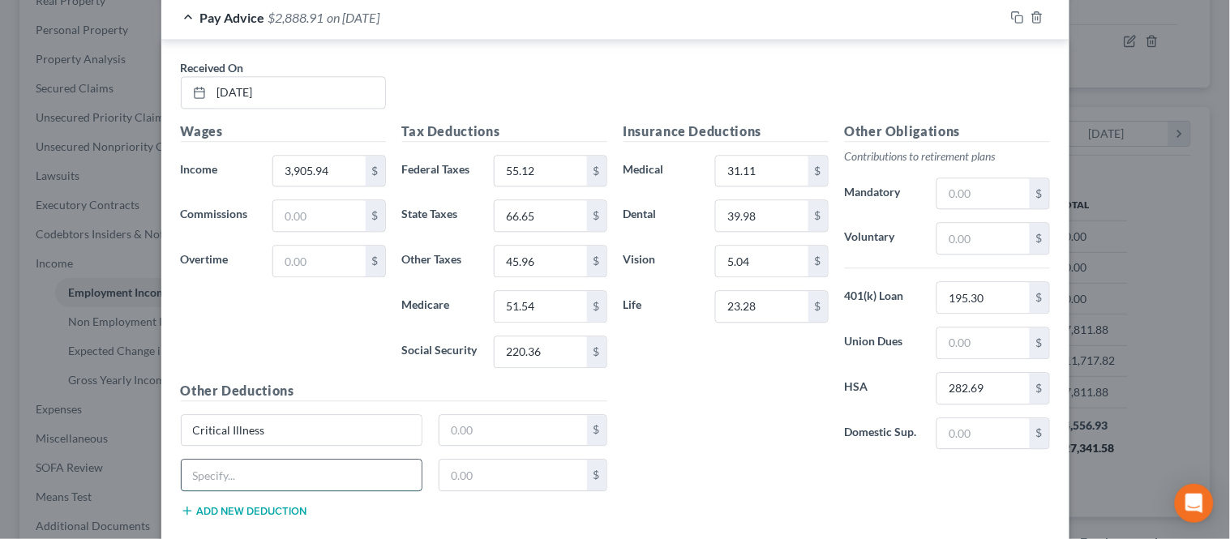
drag, startPoint x: 257, startPoint y: 466, endPoint x: 242, endPoint y: 479, distance: 20.1
click at [257, 466] on input "text" at bounding box center [302, 475] width 241 height 31
click at [319, 410] on div "Other Deductions Critical Illness $ Group $ Add new deduction" at bounding box center [394, 456] width 443 height 150
click at [225, 482] on input "Group" at bounding box center [302, 475] width 241 height 31
click at [261, 515] on button "Add new deduction" at bounding box center [244, 510] width 126 height 13
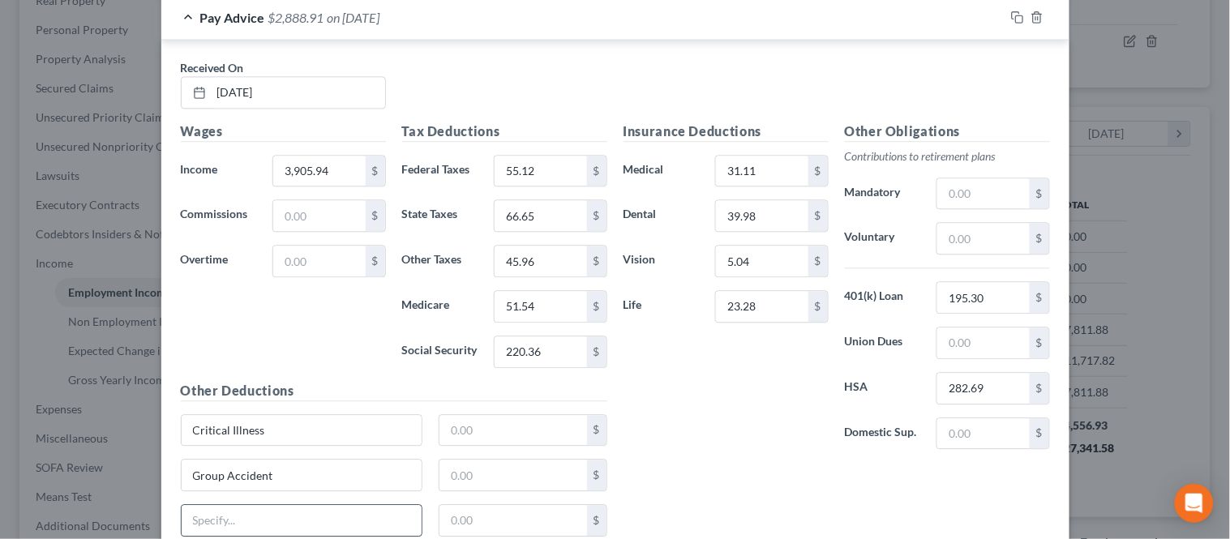
click at [265, 516] on input "text" at bounding box center [302, 520] width 241 height 31
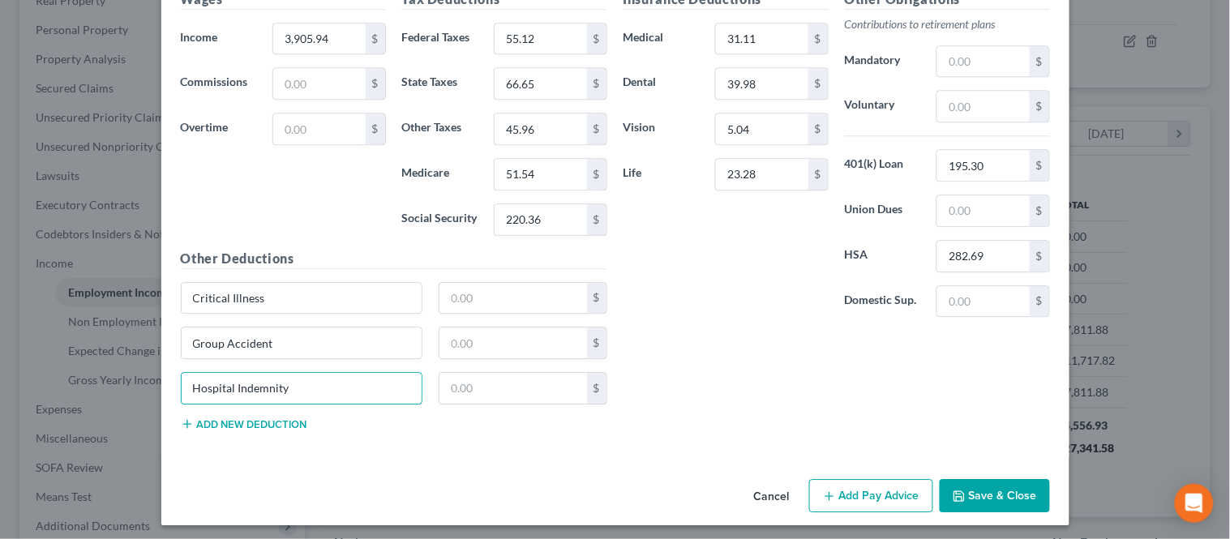
scroll to position [1000, 0]
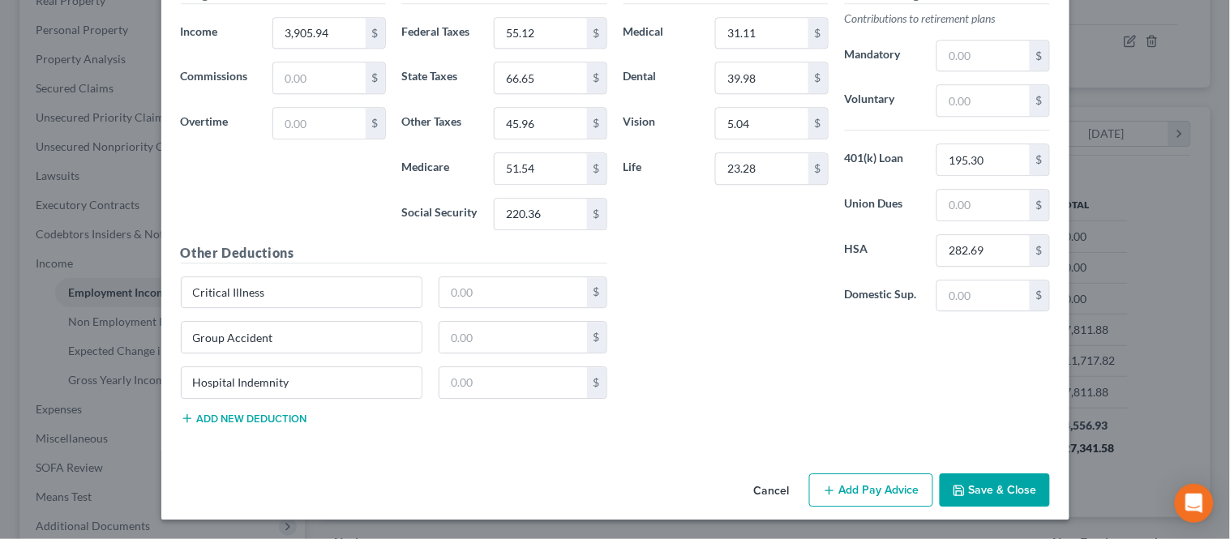
click at [237, 418] on button "Add new deduction" at bounding box center [244, 418] width 126 height 13
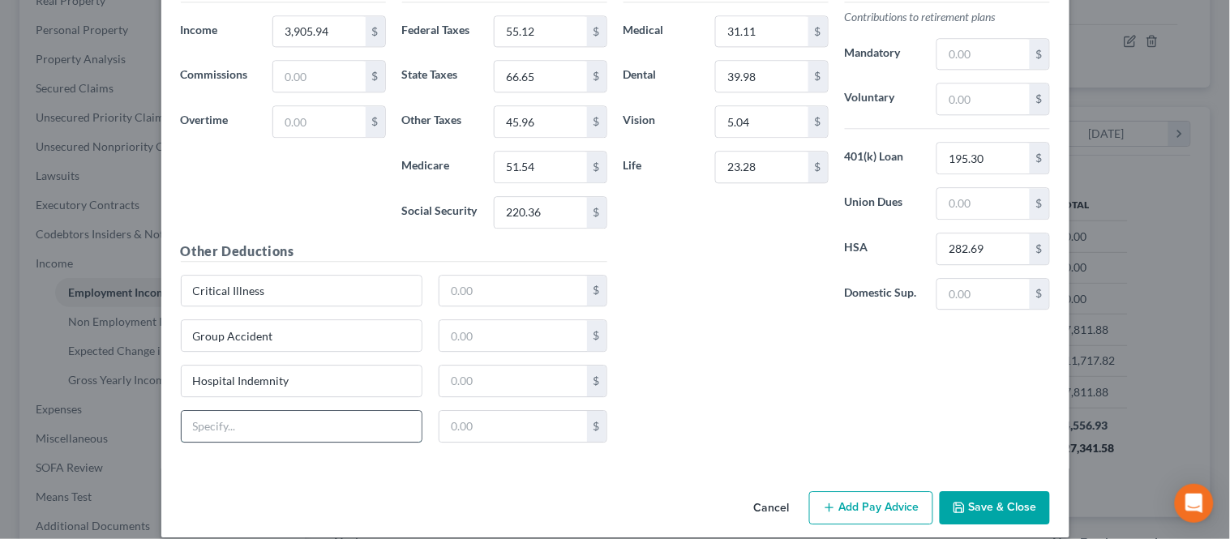
click at [238, 418] on input "text" at bounding box center [302, 426] width 241 height 31
click at [458, 293] on input "text" at bounding box center [513, 291] width 148 height 31
click at [514, 327] on input "text" at bounding box center [513, 335] width 148 height 31
click at [481, 377] on input "text" at bounding box center [513, 381] width 148 height 31
click at [454, 435] on input "text" at bounding box center [513, 426] width 148 height 31
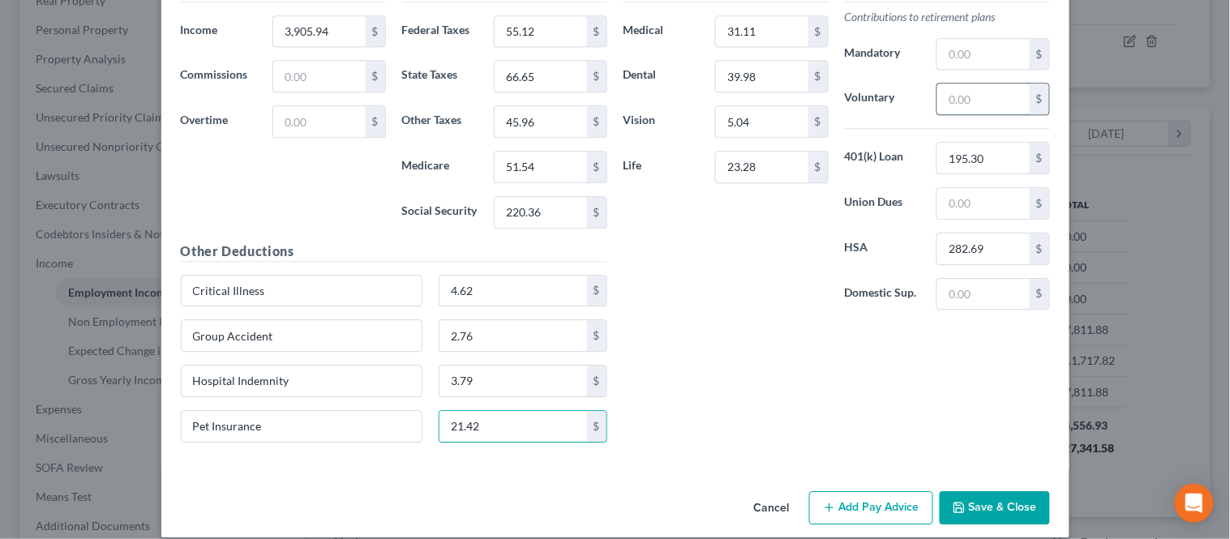
click at [956, 102] on input "text" at bounding box center [983, 98] width 92 height 31
click at [974, 156] on input "195.30" at bounding box center [983, 158] width 92 height 31
click at [783, 314] on div "Insurance Deductions Medical 31.11 $ Dental 39.98 $ Vision 5.04 $ Life 23.28 $" at bounding box center [725, 152] width 221 height 341
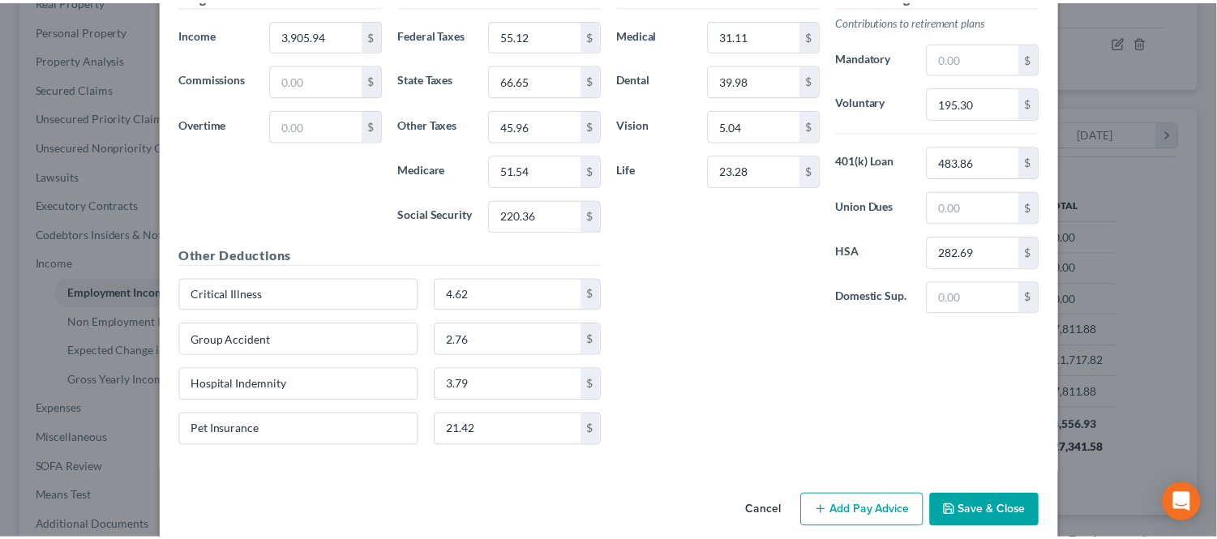
scroll to position [1020, 0]
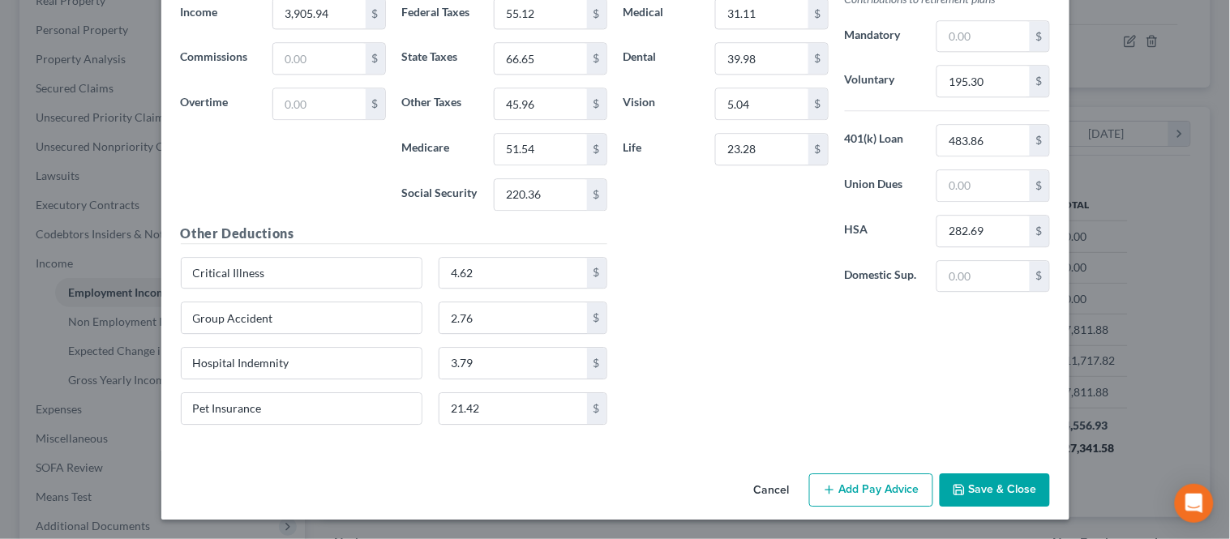
click at [971, 477] on button "Save & Close" at bounding box center [994, 490] width 110 height 34
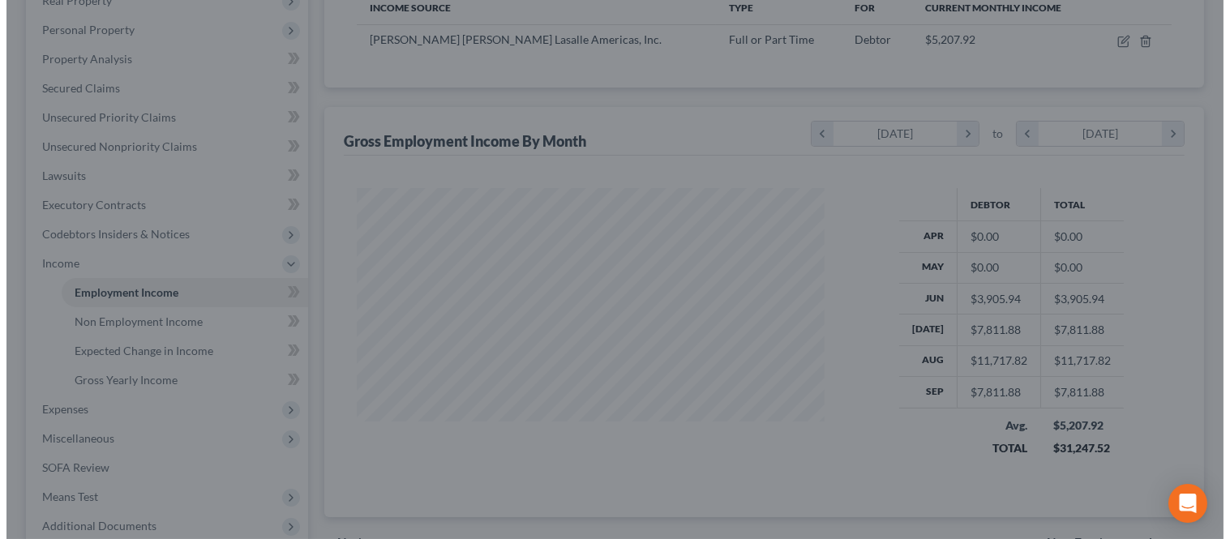
scroll to position [810194, 809990]
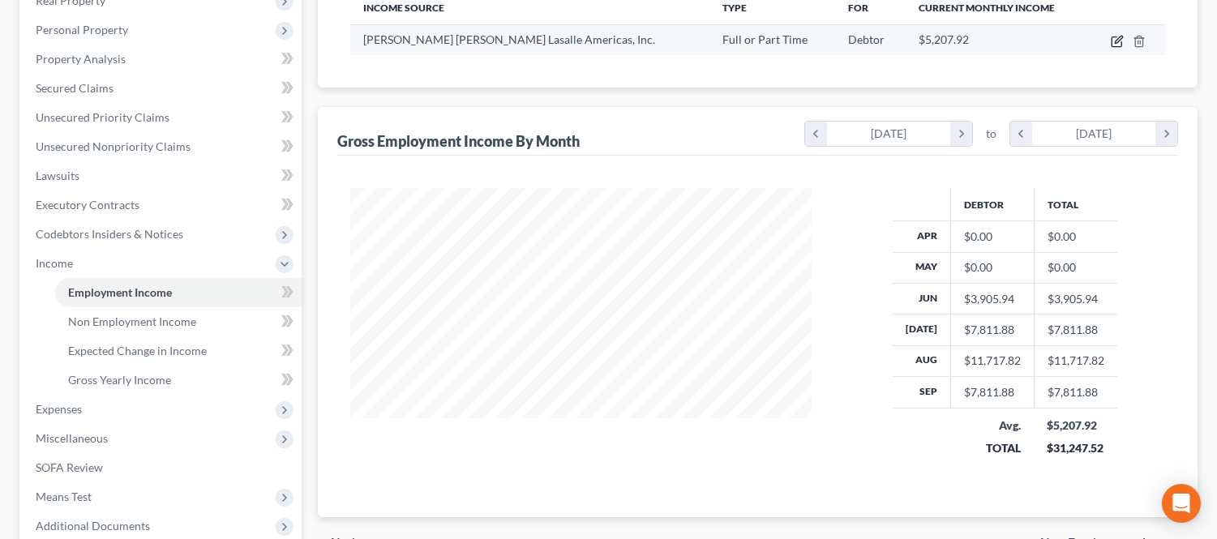
click at [1113, 43] on icon "button" at bounding box center [1116, 41] width 13 height 13
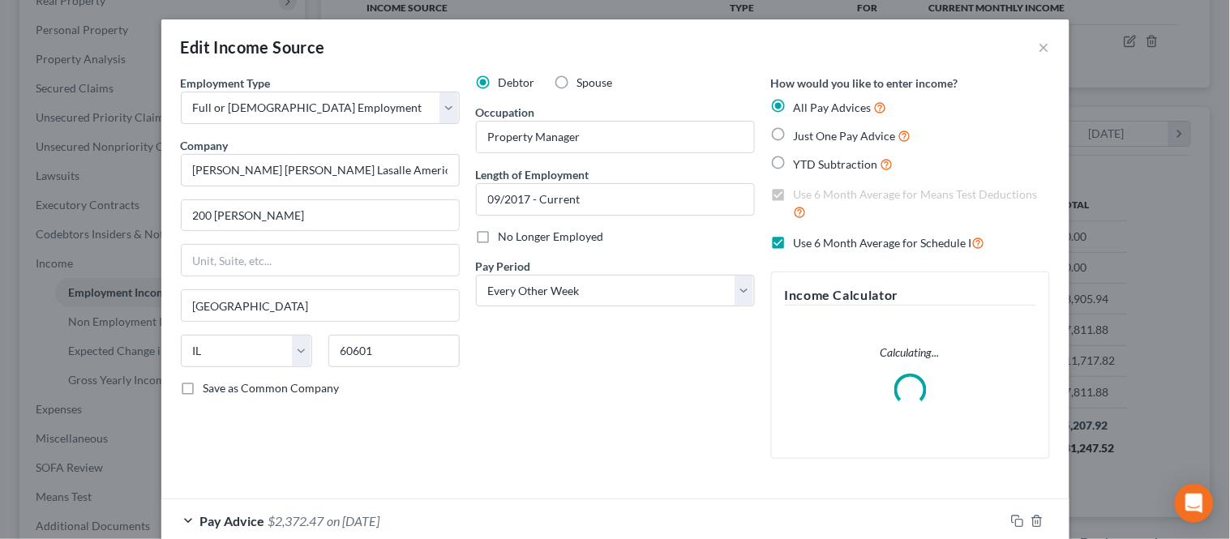
scroll to position [290, 499]
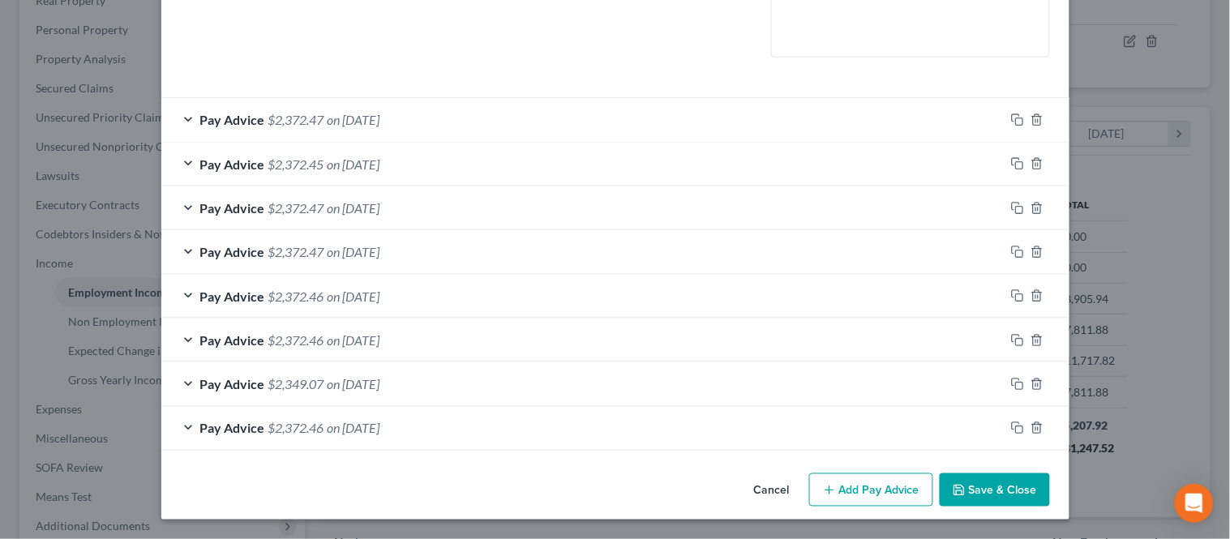
drag, startPoint x: 887, startPoint y: 486, endPoint x: 709, endPoint y: 444, distance: 183.2
click at [887, 487] on button "Add Pay Advice" at bounding box center [871, 490] width 124 height 34
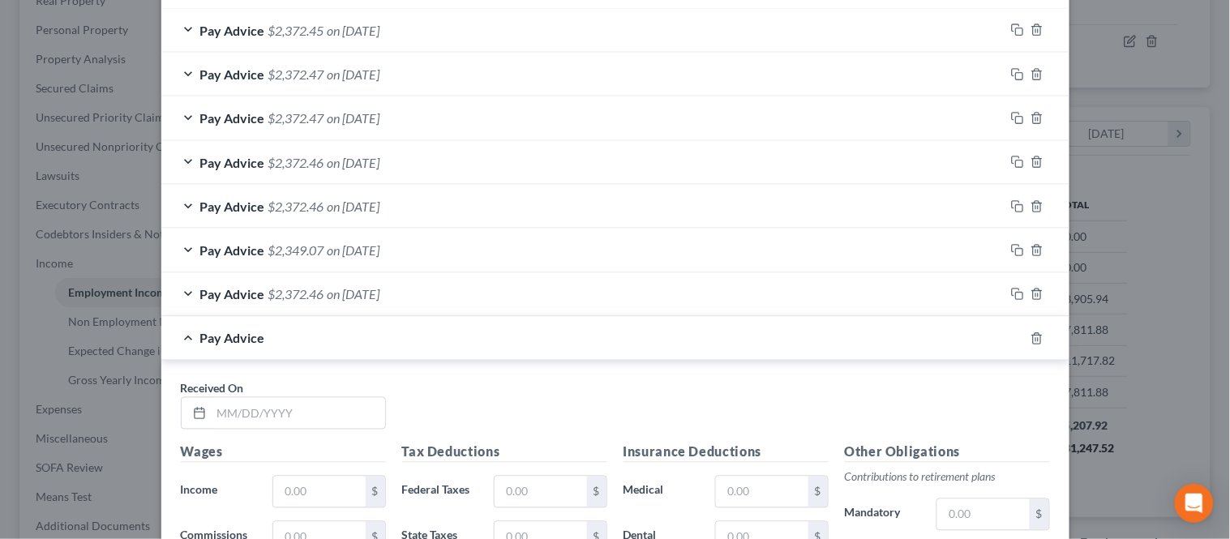
scroll to position [763, 0]
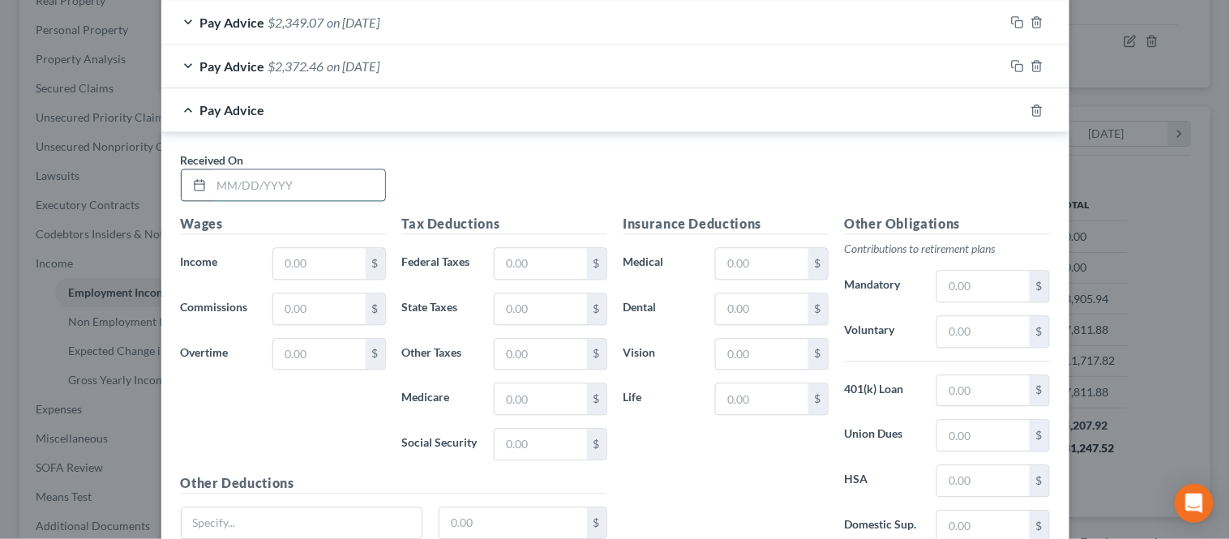
click at [289, 181] on input "text" at bounding box center [298, 185] width 173 height 31
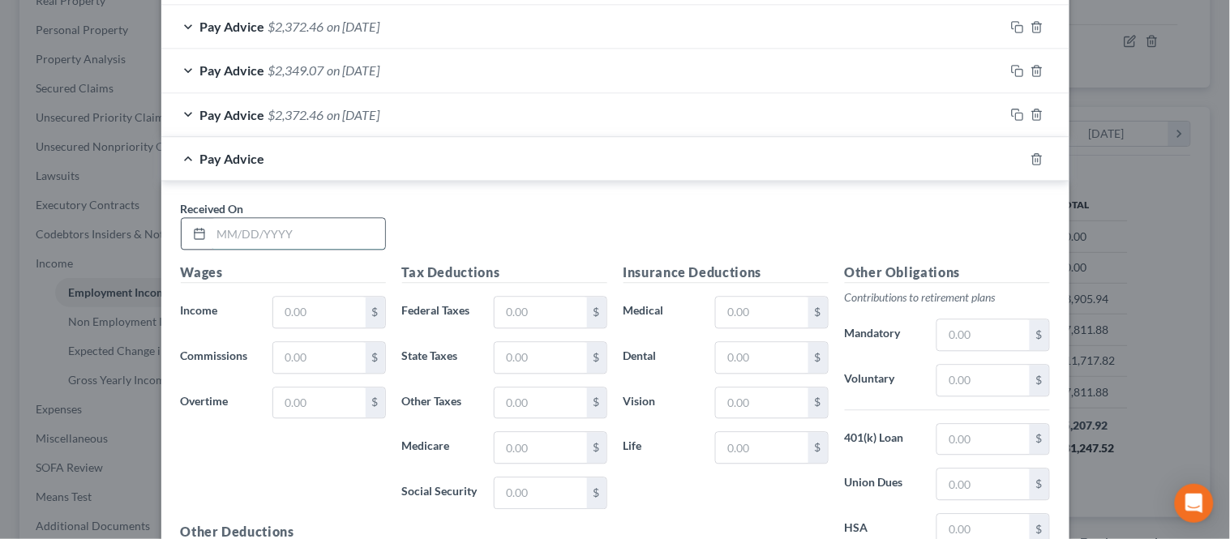
scroll to position [811, 0]
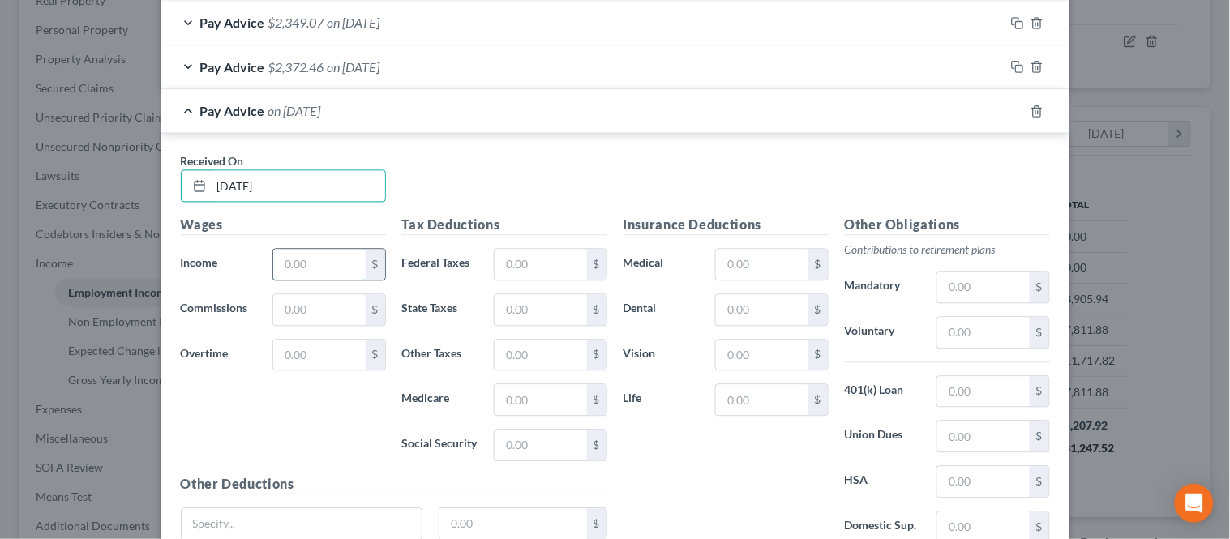
click at [309, 261] on input "text" at bounding box center [319, 264] width 92 height 31
click at [513, 263] on input "text" at bounding box center [540, 264] width 92 height 31
drag, startPoint x: 523, startPoint y: 442, endPoint x: 511, endPoint y: 415, distance: 29.4
click at [513, 423] on div "Tax Deductions Federal Taxes 55.12 $ State Taxes $ Other Taxes $ Medicare $ Soc…" at bounding box center [504, 344] width 221 height 259
click at [503, 305] on input "text" at bounding box center [540, 309] width 92 height 31
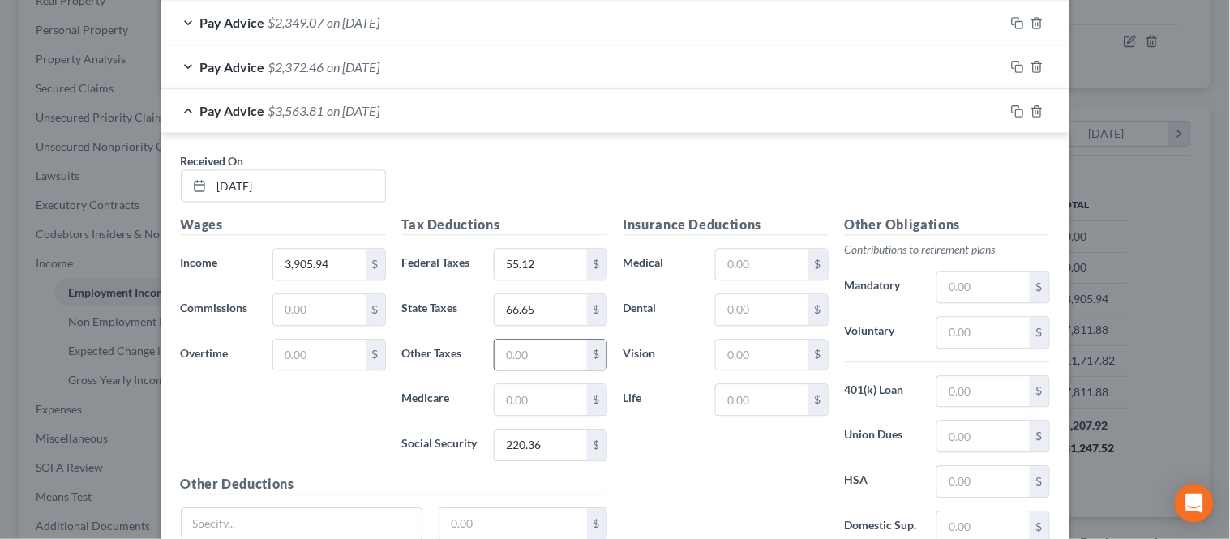
click at [505, 361] on input "text" at bounding box center [540, 355] width 92 height 31
click at [504, 421] on div "Tax Deductions Federal Taxes 55.12 $ State Taxes 66.65 $ Other Taxes 45.96 $ Me…" at bounding box center [504, 344] width 221 height 259
click at [513, 401] on input "text" at bounding box center [540, 399] width 92 height 31
click at [755, 266] on input "text" at bounding box center [762, 264] width 92 height 31
click at [768, 306] on input "text" at bounding box center [762, 309] width 92 height 31
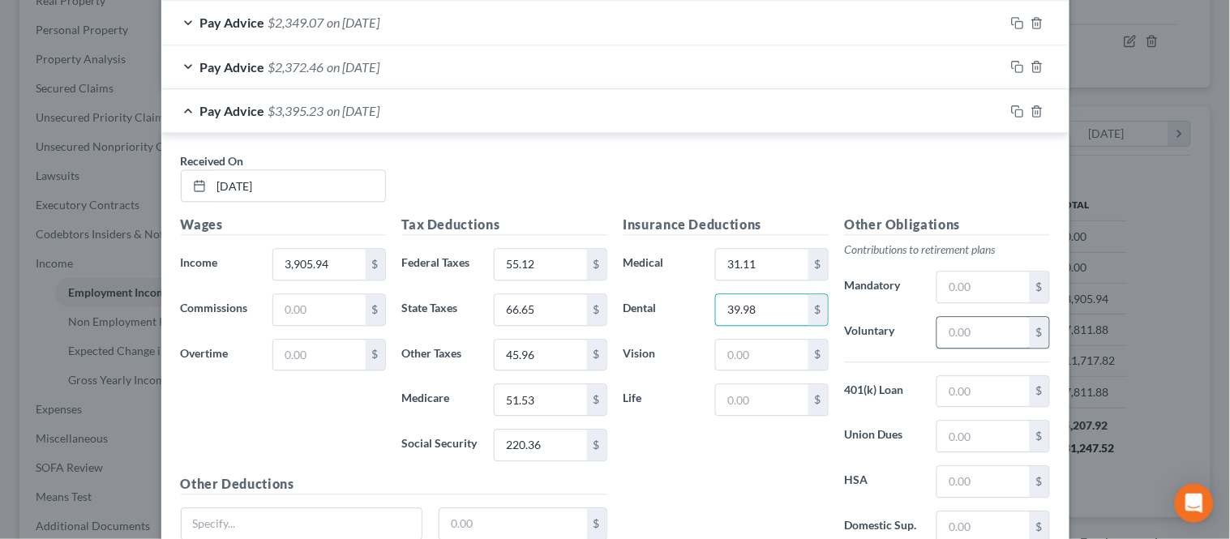
click at [969, 330] on input "text" at bounding box center [983, 332] width 92 height 31
click at [943, 491] on input "text" at bounding box center [983, 481] width 92 height 31
click at [755, 365] on input "text" at bounding box center [762, 355] width 92 height 31
click at [733, 400] on input "text" at bounding box center [762, 399] width 92 height 31
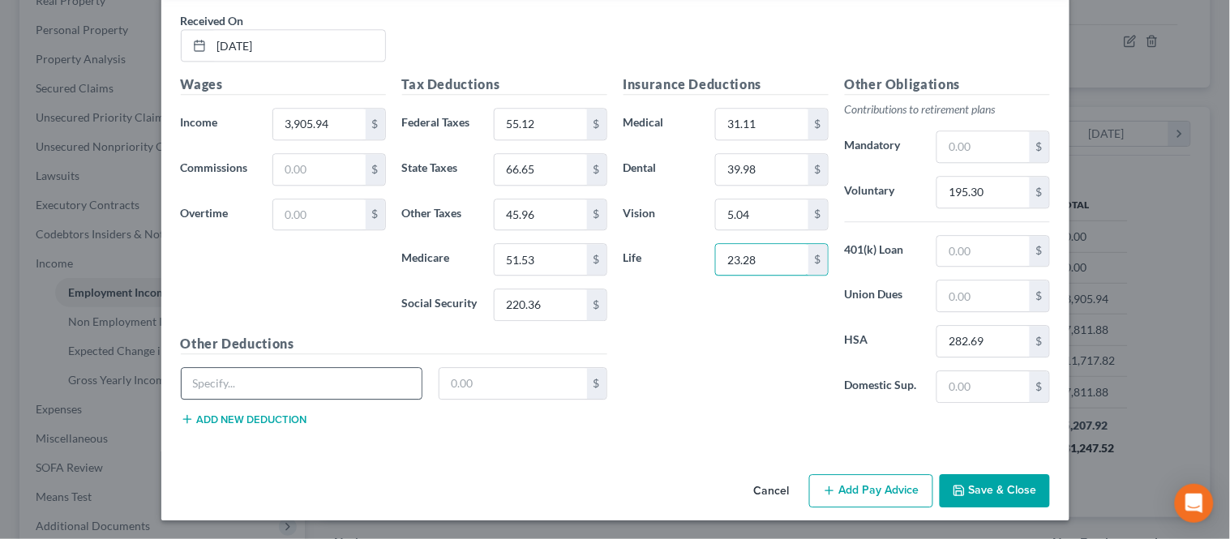
scroll to position [954, 0]
click at [319, 379] on input "text" at bounding box center [302, 382] width 241 height 31
click at [246, 420] on button "Add new deduction" at bounding box center [244, 418] width 126 height 13
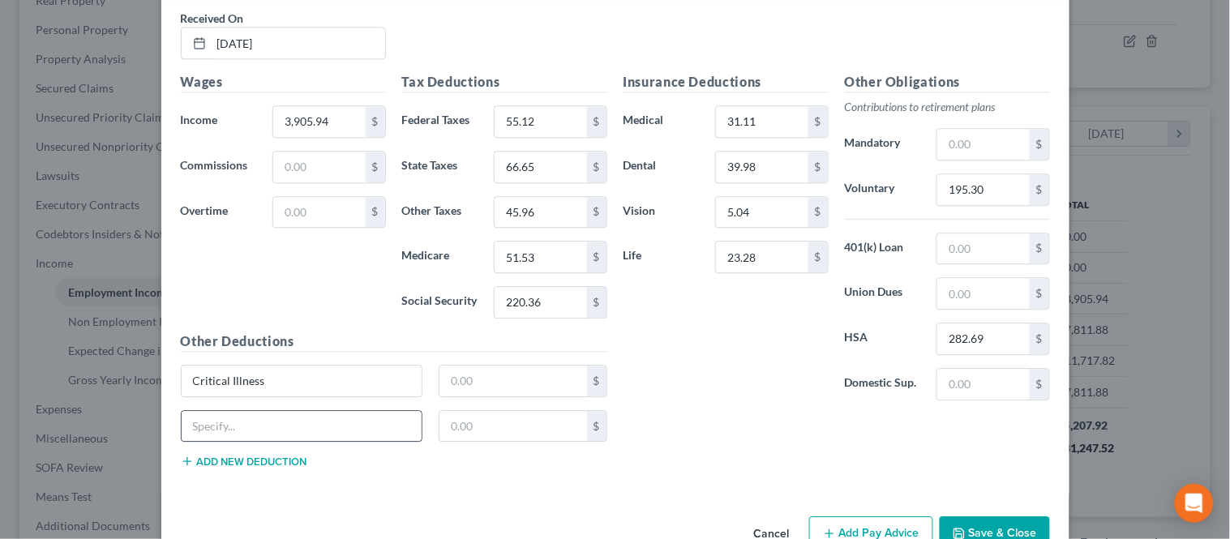
click at [246, 420] on input "text" at bounding box center [302, 426] width 241 height 31
click at [195, 464] on button "Add new deduction" at bounding box center [244, 461] width 126 height 13
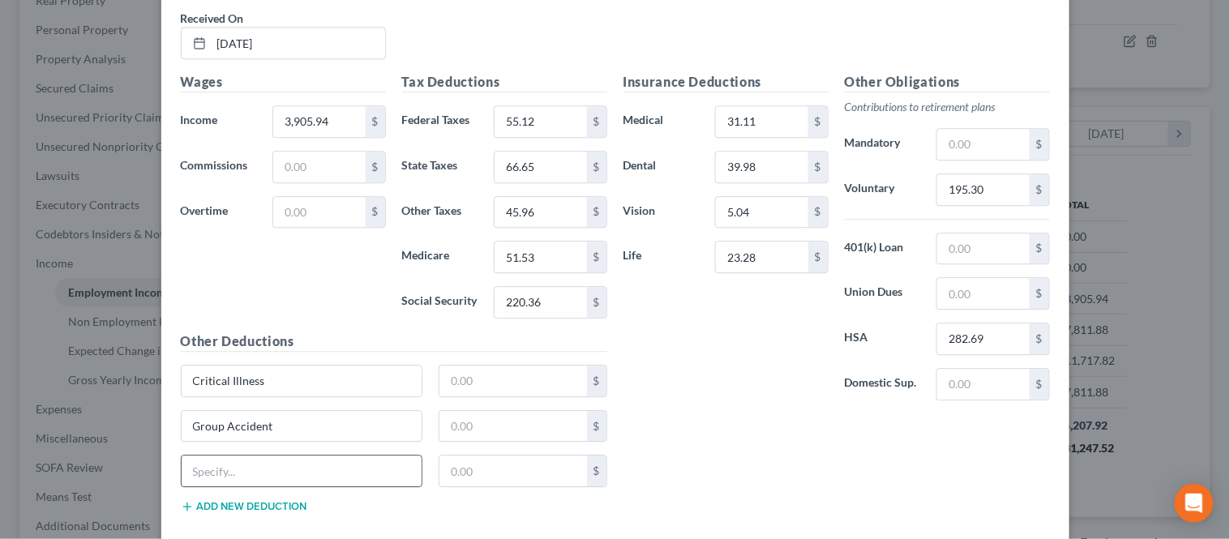
click at [244, 465] on input "text" at bounding box center [302, 470] width 241 height 31
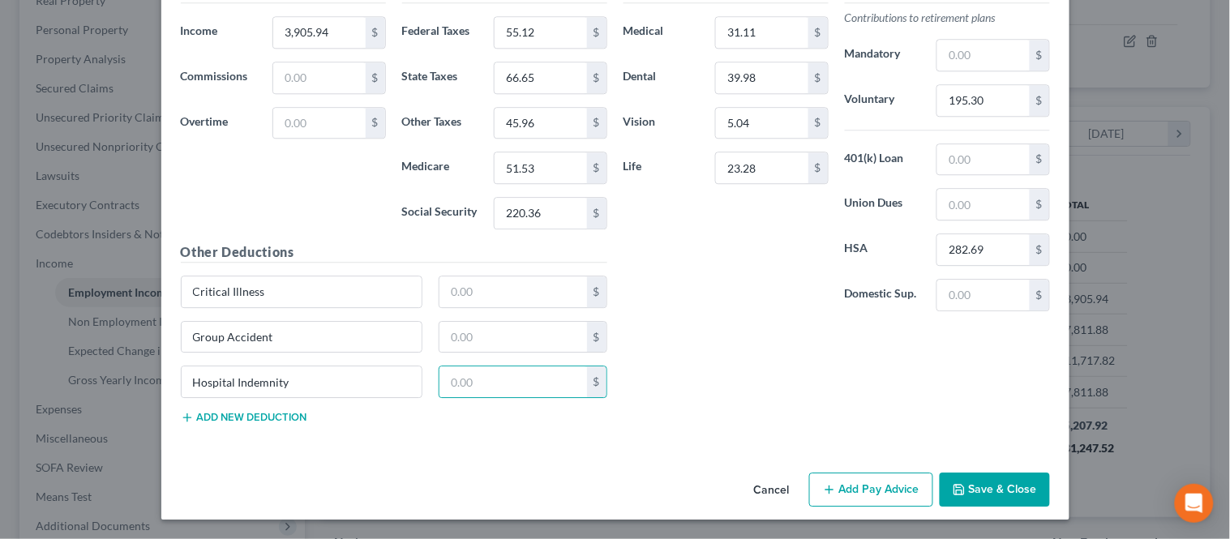
click at [233, 428] on div "Other Deductions Critical Illness $ Group Accident $ Hospital Indemnity $ Add n…" at bounding box center [394, 339] width 443 height 195
click at [238, 419] on button "Add new deduction" at bounding box center [244, 417] width 126 height 13
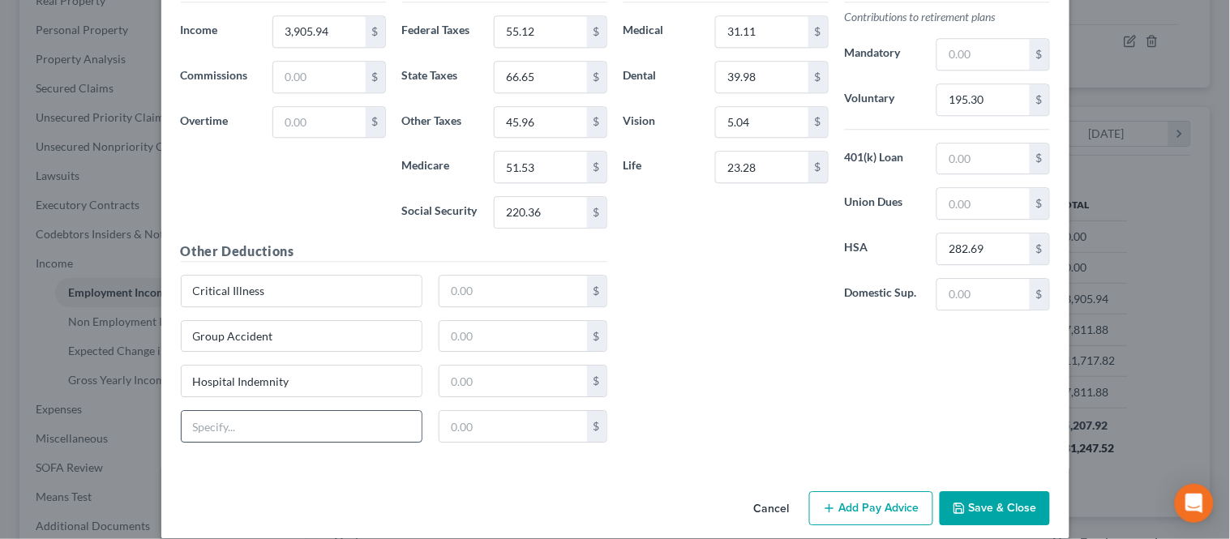
drag, startPoint x: 242, startPoint y: 415, endPoint x: 242, endPoint y: 426, distance: 10.5
click at [242, 415] on input "text" at bounding box center [302, 426] width 241 height 31
click at [462, 289] on input "text" at bounding box center [513, 291] width 148 height 31
click at [465, 342] on input "text" at bounding box center [513, 336] width 148 height 31
drag, startPoint x: 478, startPoint y: 387, endPoint x: 496, endPoint y: 367, distance: 26.4
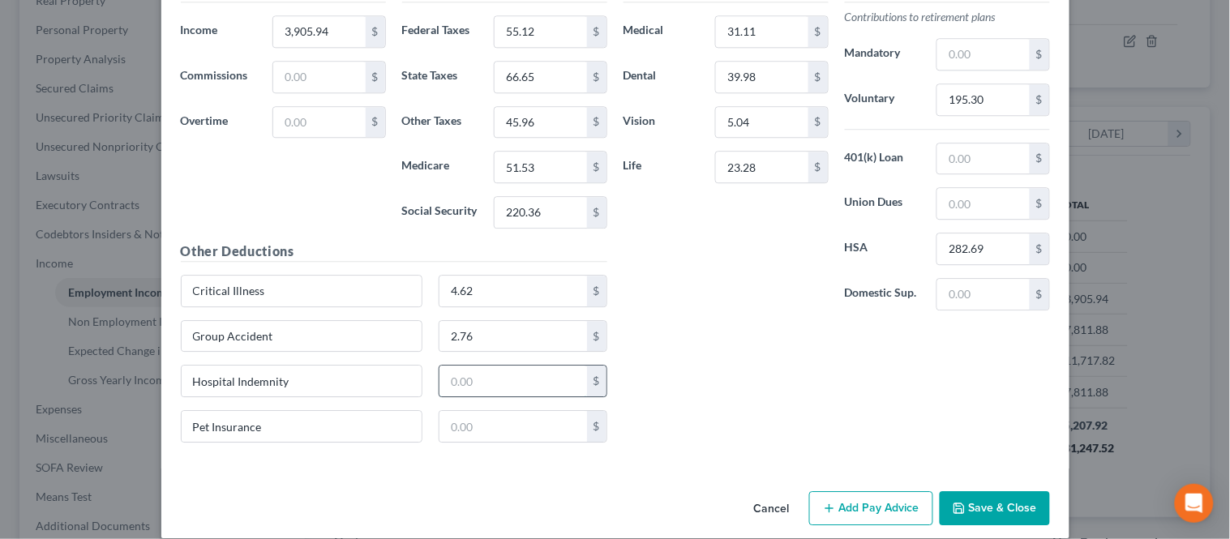
click at [478, 387] on input "text" at bounding box center [513, 381] width 148 height 31
click at [489, 419] on input "text" at bounding box center [513, 426] width 148 height 31
click at [981, 159] on input "text" at bounding box center [983, 158] width 92 height 31
click at [808, 255] on div "Insurance Deductions Medical 31.11 $ Dental 39.98 $ Vision 5.04 $ Life 23.28 $" at bounding box center [725, 152] width 221 height 341
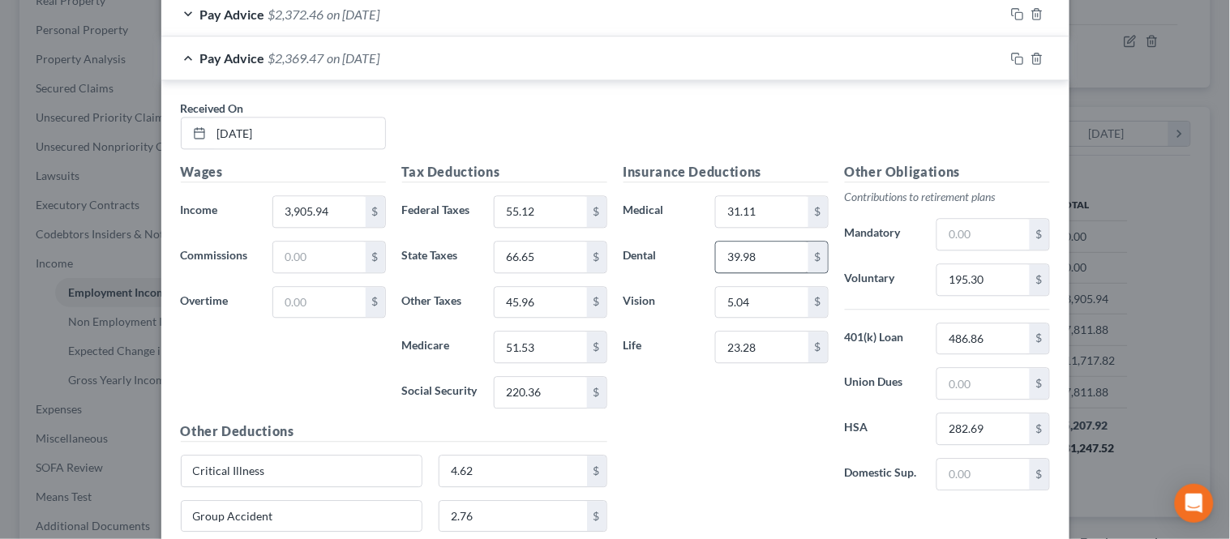
scroll to position [774, 0]
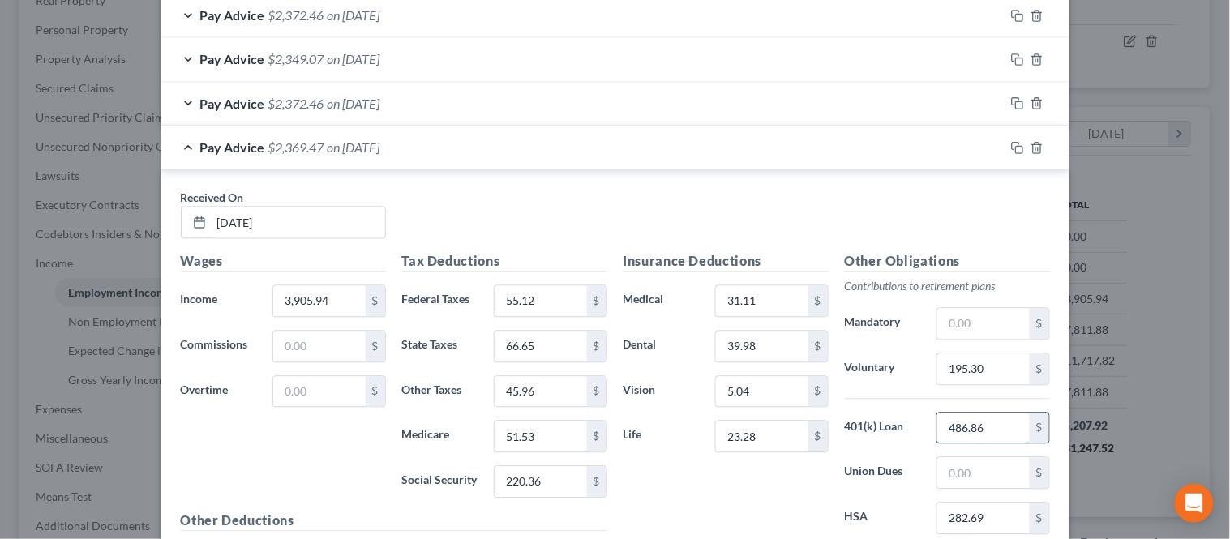
click at [961, 424] on input "486.86" at bounding box center [983, 428] width 92 height 31
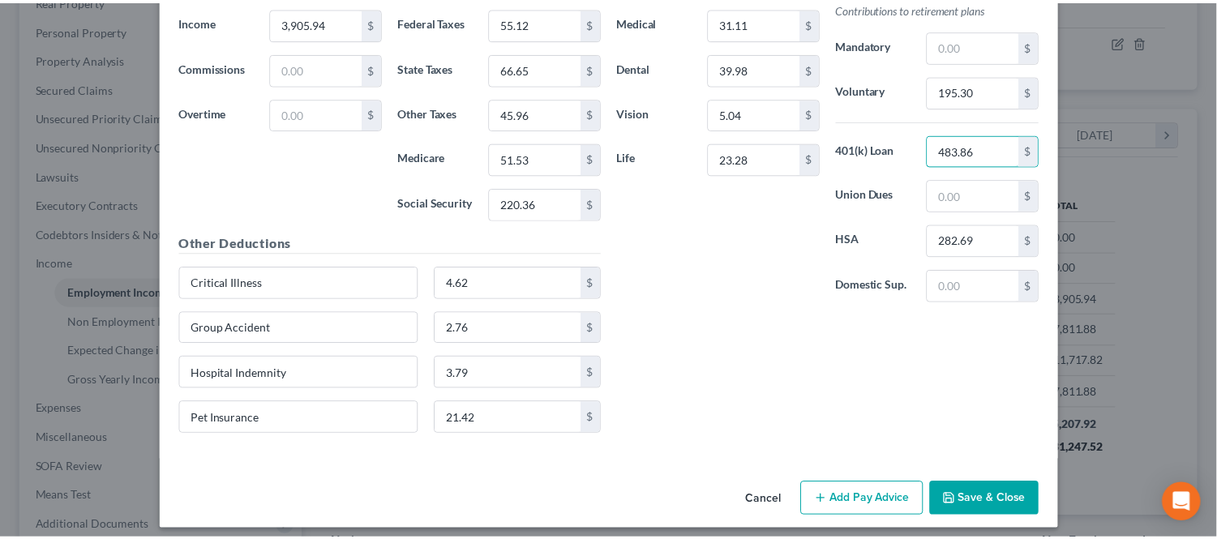
scroll to position [1064, 0]
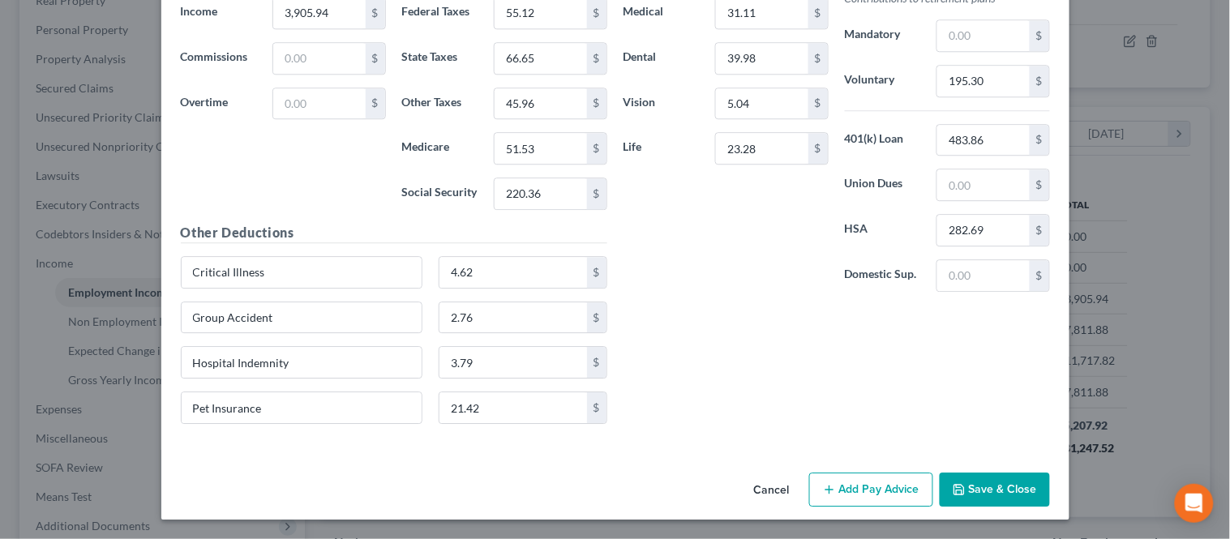
click at [976, 486] on button "Save & Close" at bounding box center [994, 490] width 110 height 34
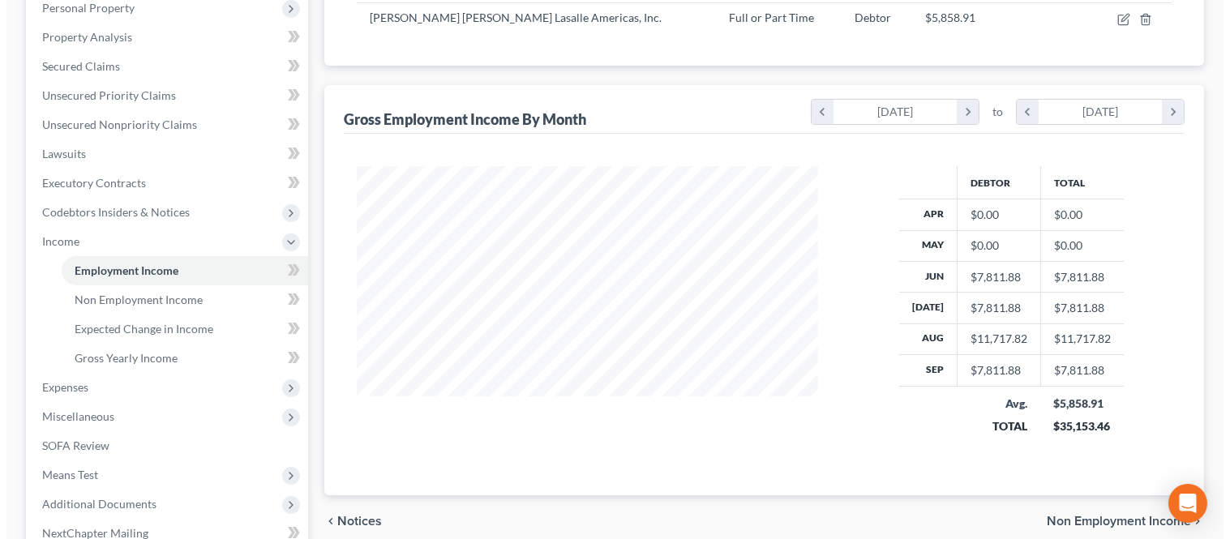
scroll to position [196, 0]
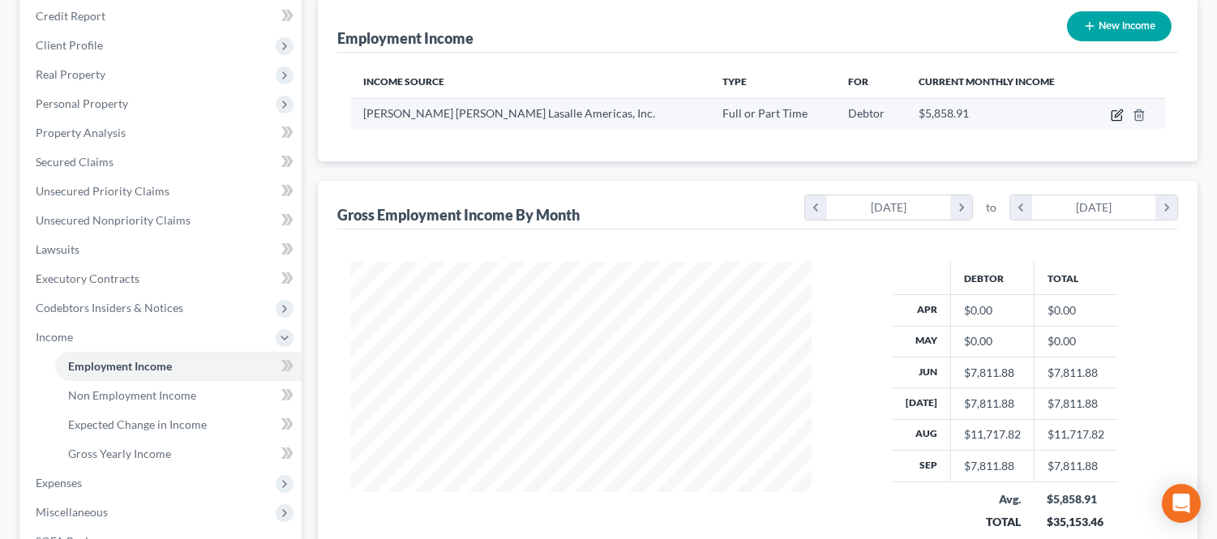
click at [1119, 113] on icon "button" at bounding box center [1117, 112] width 7 height 7
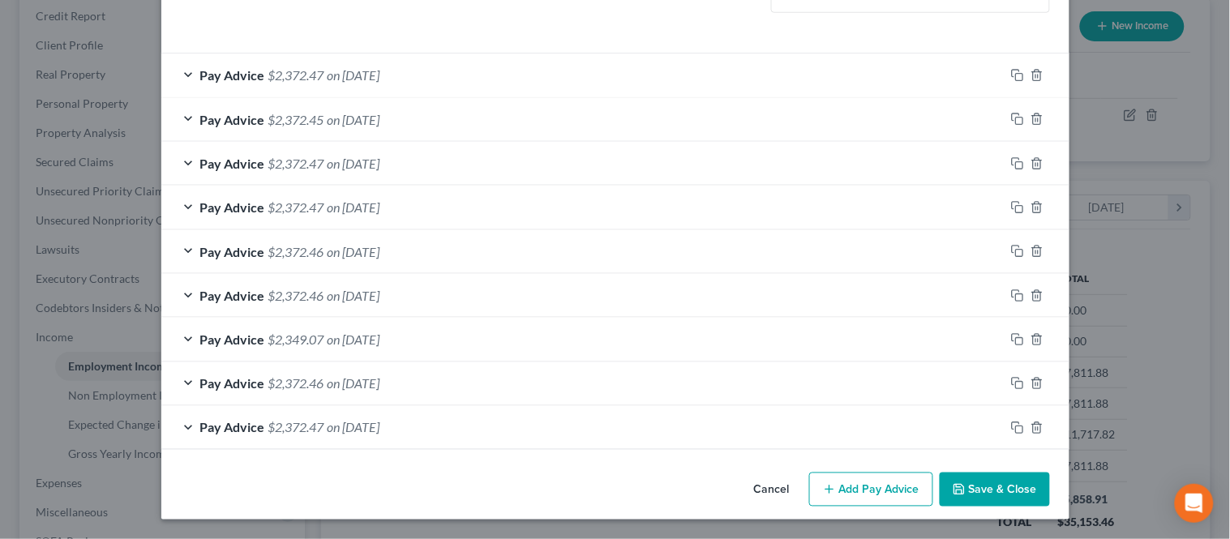
scroll to position [447, 0]
click at [872, 481] on button "Add Pay Advice" at bounding box center [871, 490] width 124 height 34
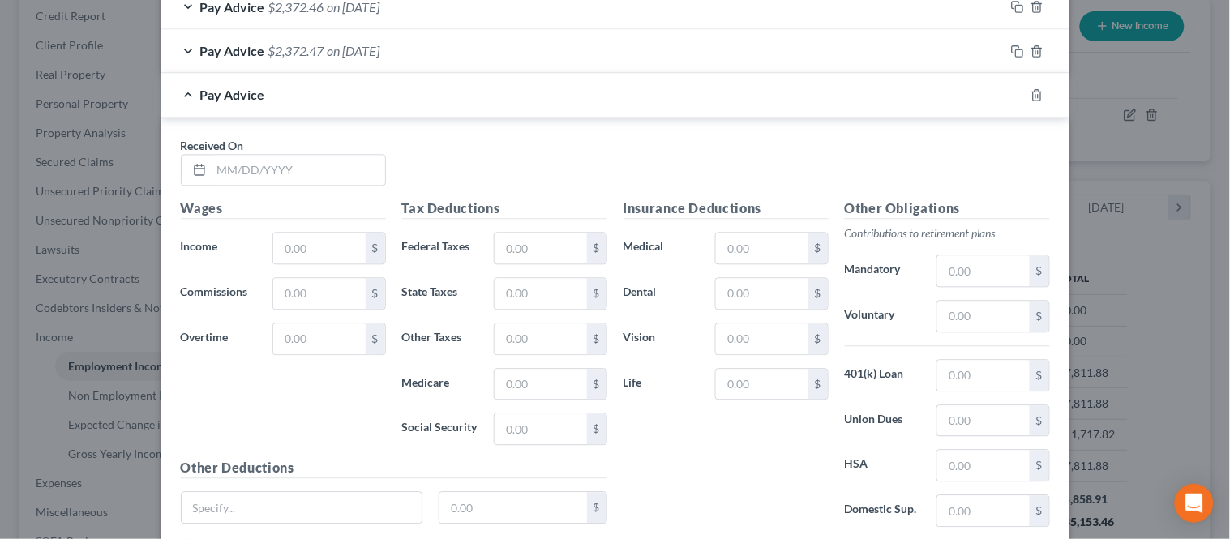
scroll to position [896, 0]
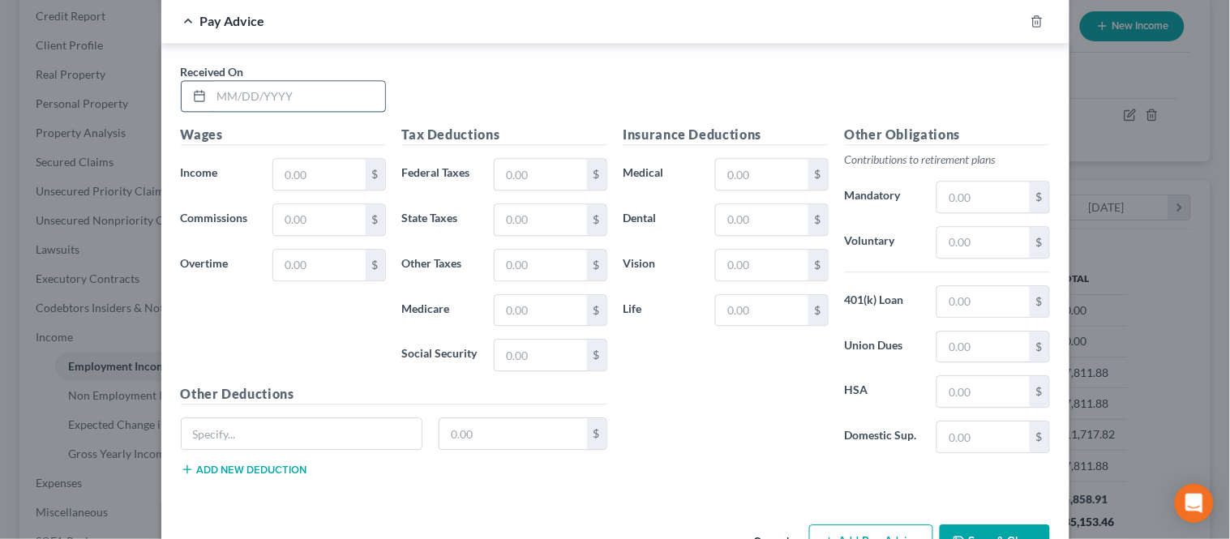
click at [254, 97] on input "text" at bounding box center [298, 96] width 173 height 31
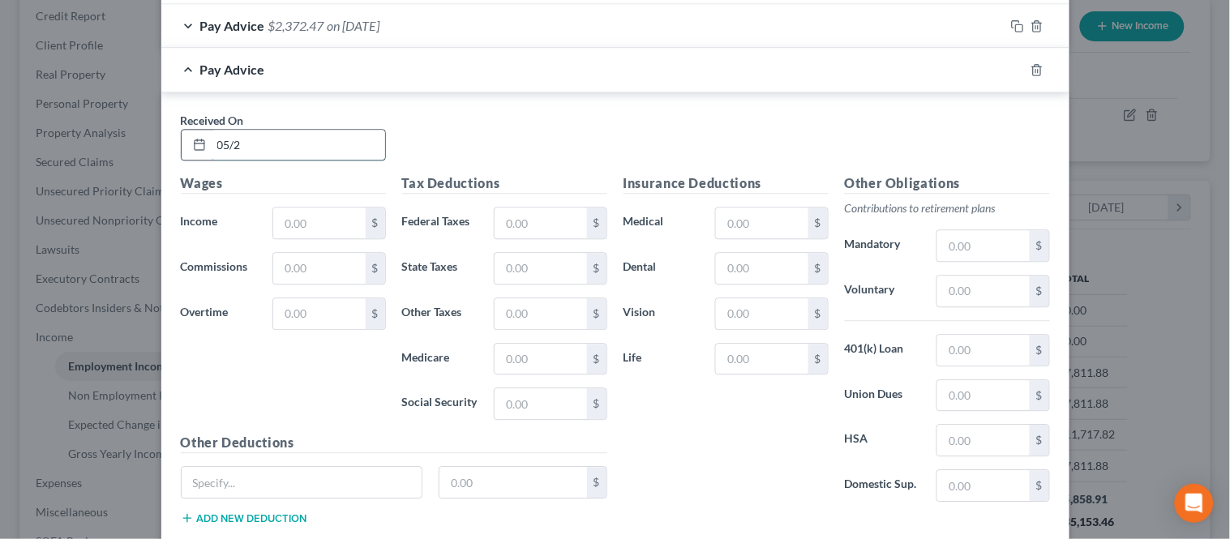
scroll to position [945, 0]
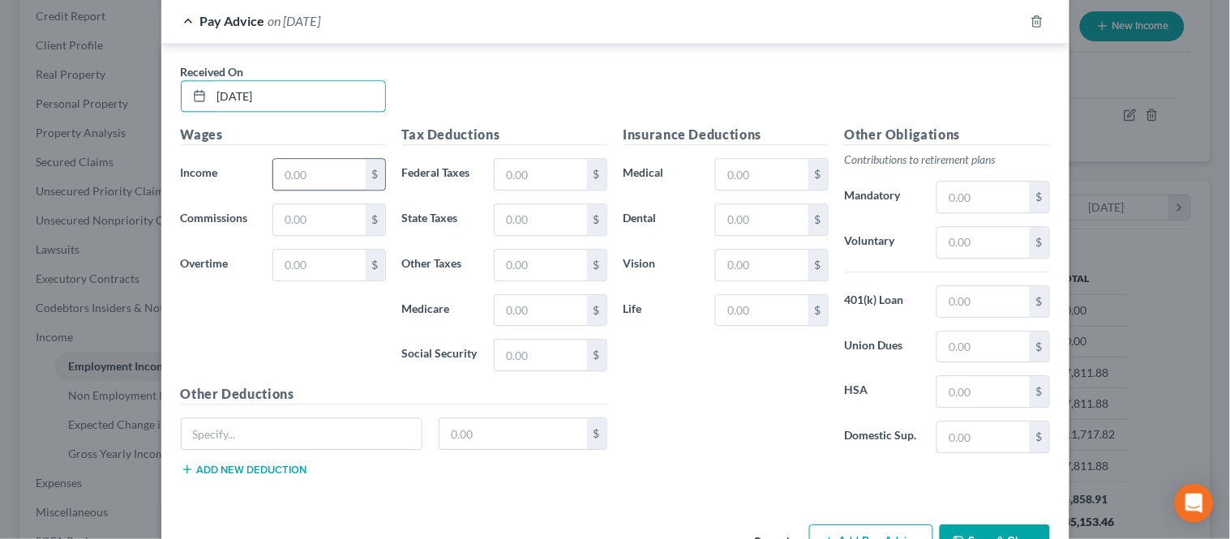
click at [286, 157] on div "Wages Income * $ Commissions $ Overtime $" at bounding box center [283, 254] width 221 height 259
click at [280, 171] on input "text" at bounding box center [319, 174] width 92 height 31
click at [504, 175] on input "text" at bounding box center [540, 174] width 92 height 31
click at [537, 360] on input "text" at bounding box center [540, 355] width 92 height 31
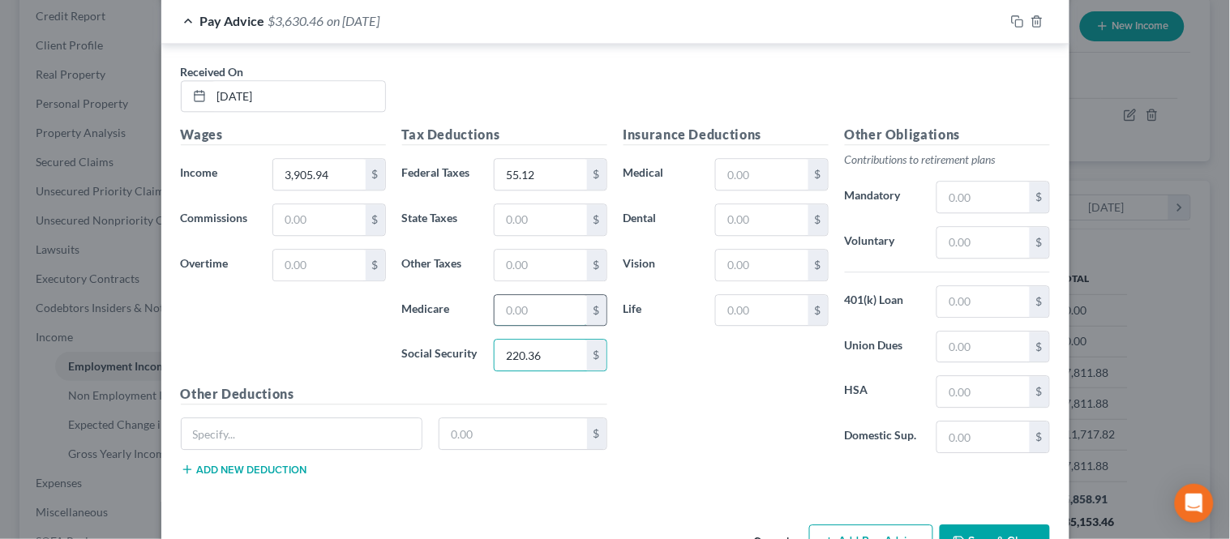
click at [503, 313] on input "text" at bounding box center [540, 310] width 92 height 31
click at [513, 229] on input "text" at bounding box center [540, 219] width 92 height 31
click at [511, 265] on input "text" at bounding box center [540, 265] width 92 height 31
click at [725, 165] on input "text" at bounding box center [762, 174] width 92 height 31
click at [741, 221] on input "text" at bounding box center [762, 219] width 92 height 31
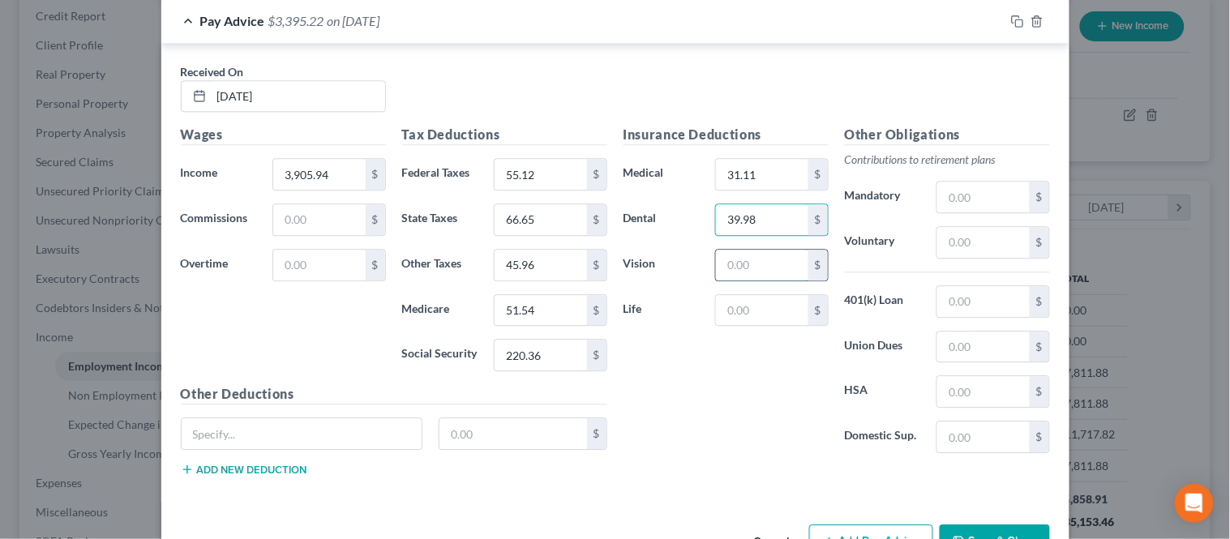
click at [729, 279] on input "text" at bounding box center [762, 265] width 92 height 31
click at [760, 310] on input "text" at bounding box center [762, 310] width 92 height 31
click at [759, 369] on div "Insurance Deductions Medical 31.11 $ Dental 39.98 $ Vision 5.04 $ Life 23.28 $" at bounding box center [725, 295] width 221 height 341
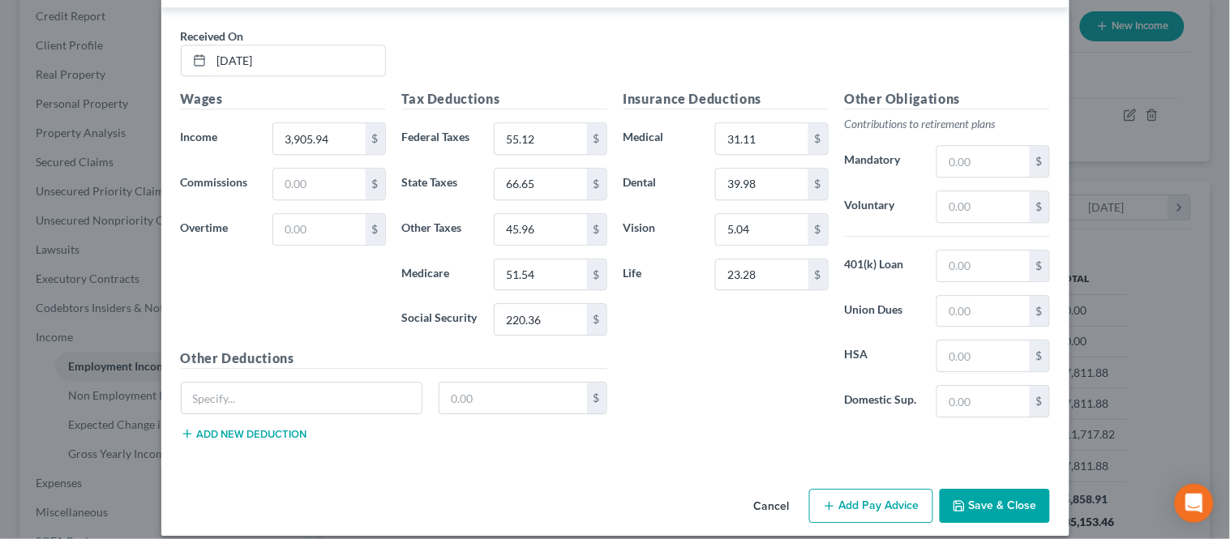
scroll to position [999, 0]
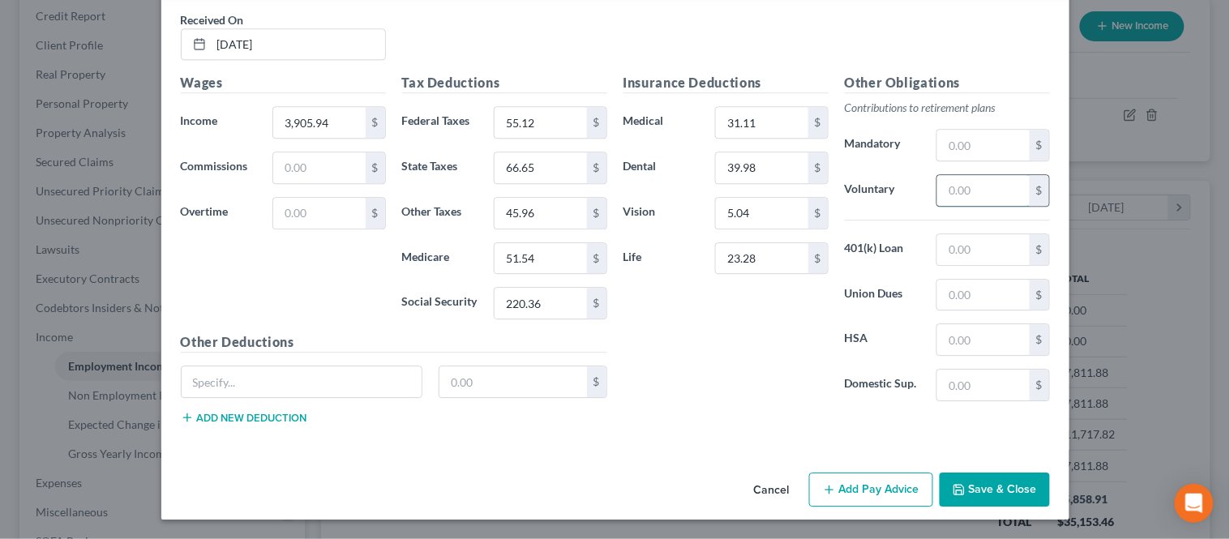
click at [964, 203] on input "text" at bounding box center [983, 190] width 92 height 31
click at [975, 343] on input "text" at bounding box center [983, 339] width 92 height 31
click at [960, 253] on input "text" at bounding box center [983, 249] width 92 height 31
click at [290, 386] on input "text" at bounding box center [302, 381] width 241 height 31
click at [254, 425] on div "Other Deductions Critical Illness $ Add new deduction" at bounding box center [394, 384] width 443 height 105
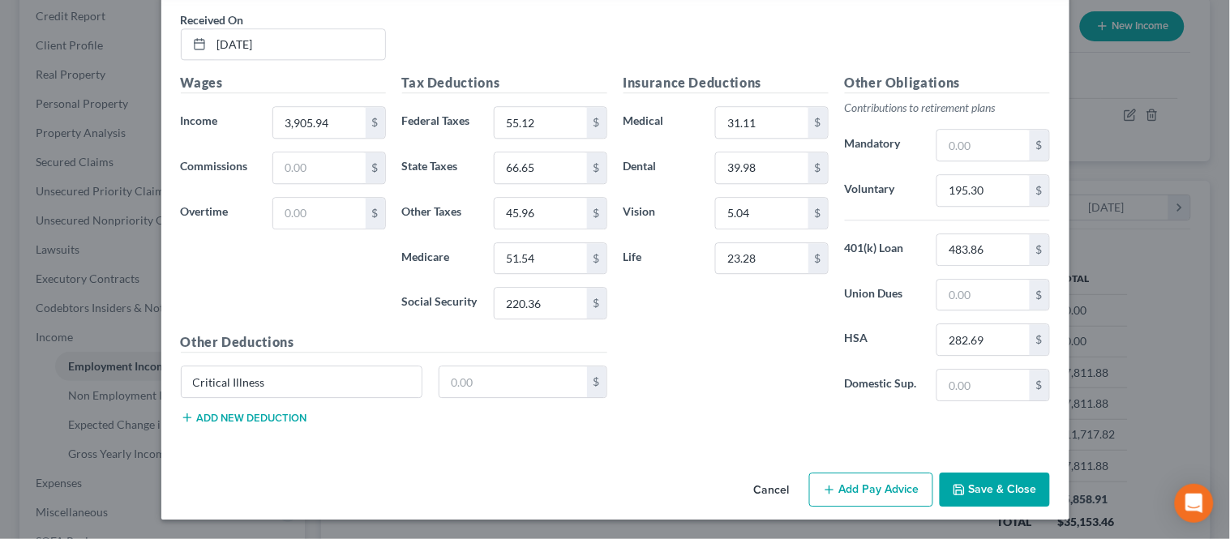
click at [255, 419] on button "Add new deduction" at bounding box center [244, 417] width 126 height 13
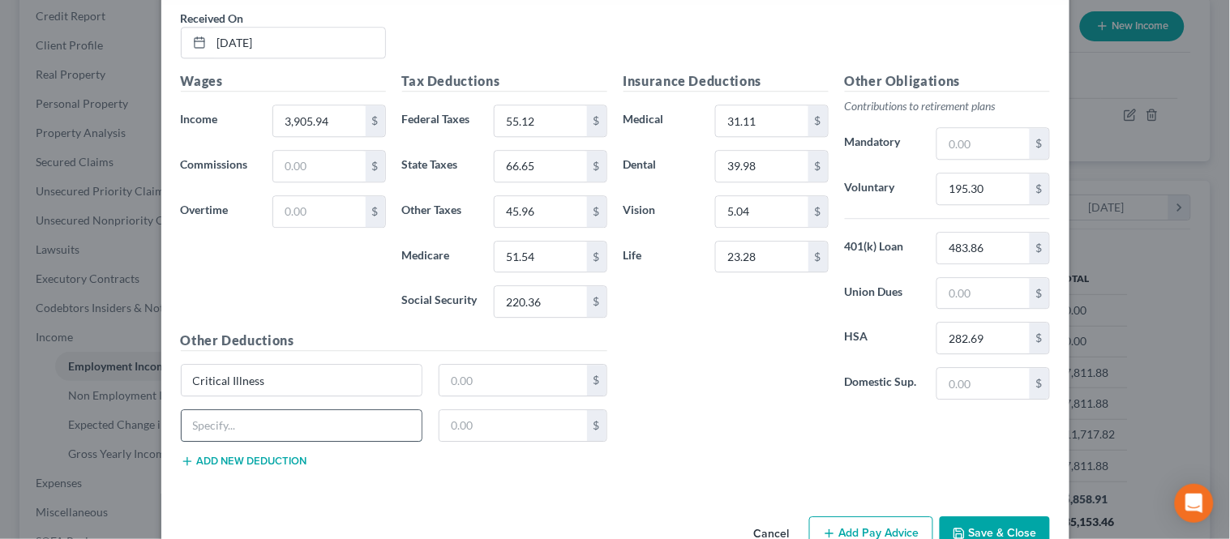
click at [256, 417] on input "text" at bounding box center [302, 425] width 241 height 31
click at [276, 460] on button "Add new deduction" at bounding box center [244, 461] width 126 height 13
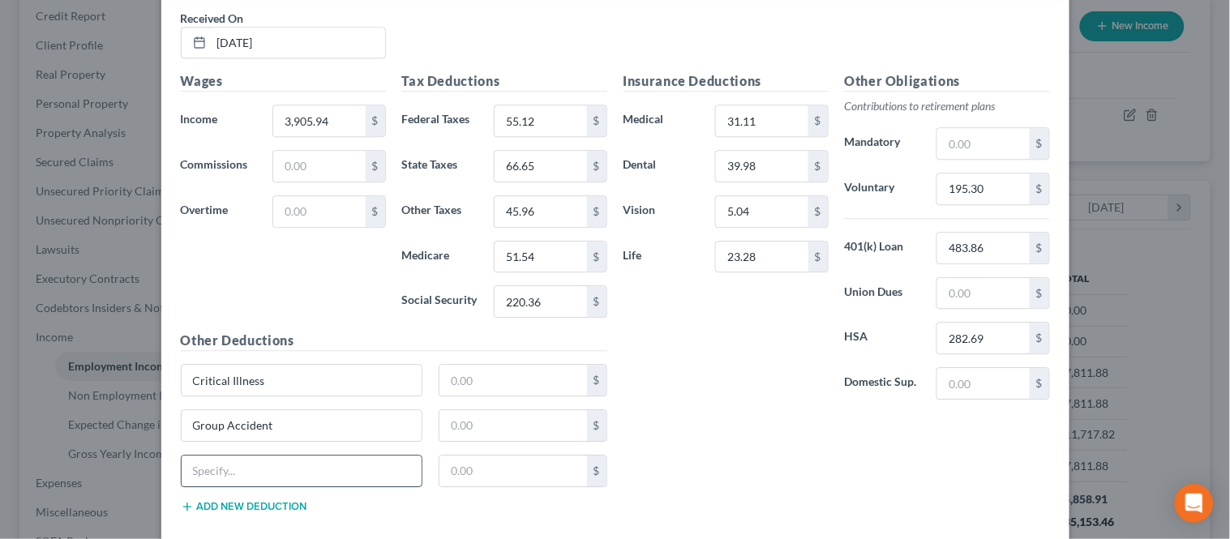
click at [272, 460] on input "text" at bounding box center [302, 470] width 241 height 31
click at [225, 507] on div "Other Deductions Critical Illness $ Group Accident $ Hospital Indemnity $ Add n…" at bounding box center [394, 428] width 443 height 195
click at [225, 508] on button "Add new deduction" at bounding box center [244, 506] width 126 height 13
click at [227, 500] on div "Hospital Indemnity $" at bounding box center [394, 477] width 443 height 45
click at [238, 515] on input "text" at bounding box center [302, 516] width 241 height 31
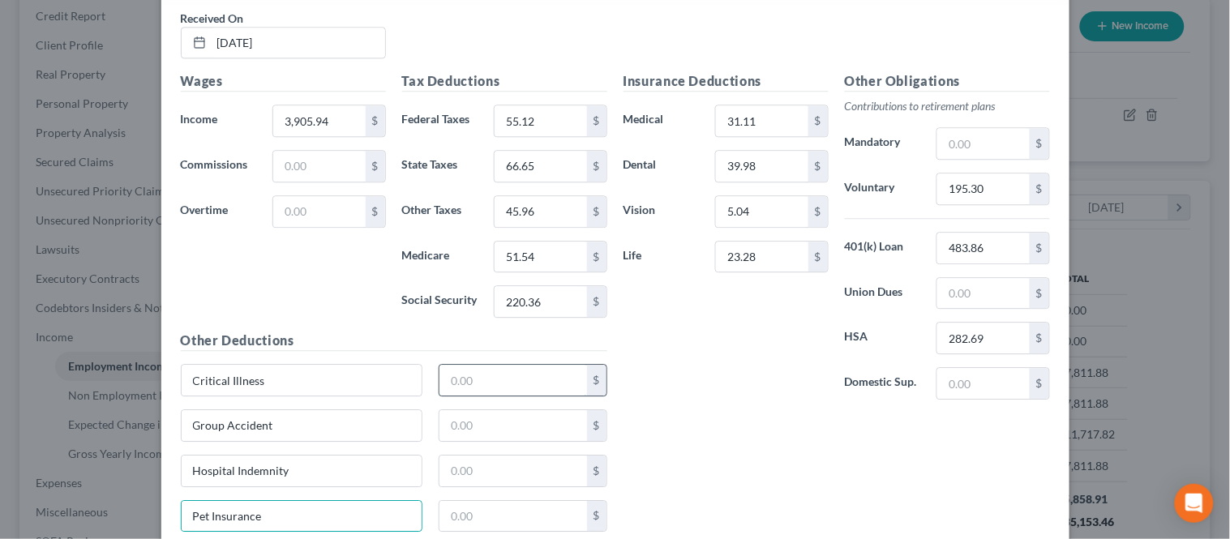
click at [456, 391] on input "text" at bounding box center [513, 380] width 148 height 31
click at [473, 432] on input "text" at bounding box center [513, 425] width 148 height 31
click at [479, 470] on input "text" at bounding box center [513, 470] width 148 height 31
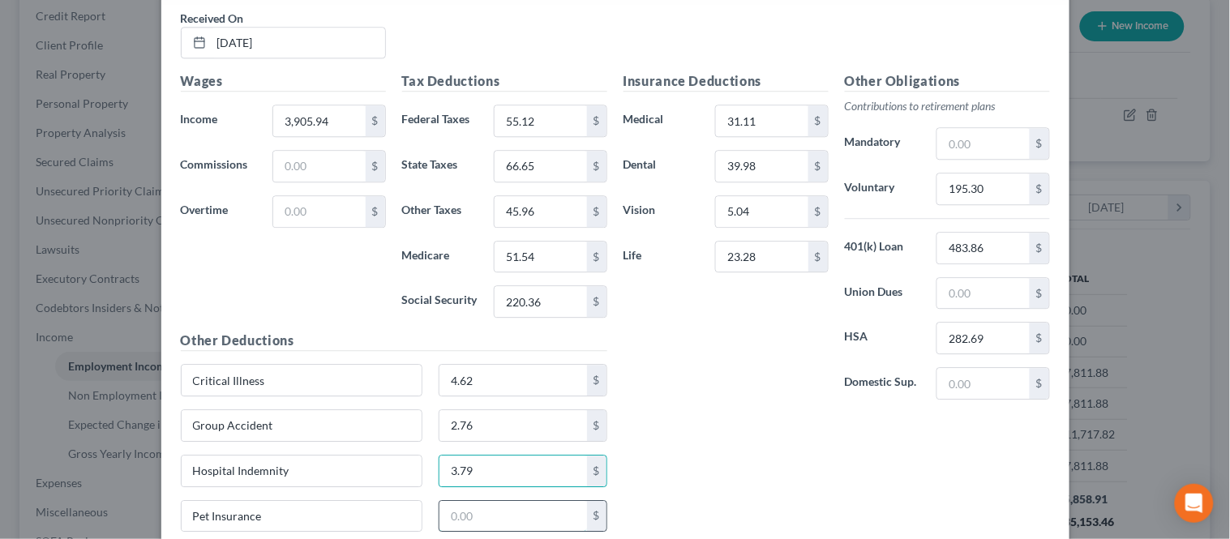
click at [474, 509] on input "text" at bounding box center [513, 516] width 148 height 31
click at [710, 443] on div "Insurance Deductions Medical 31.11 $ Dental 39.98 $ Vision 5.04 $ Life 23.28 $ …" at bounding box center [836, 307] width 443 height 473
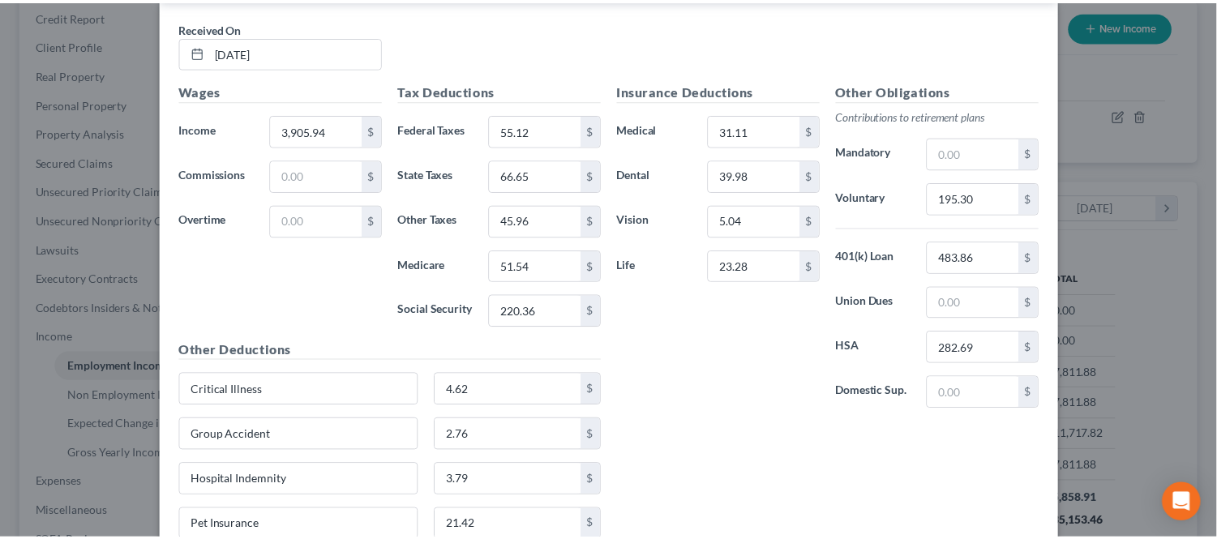
scroll to position [1108, 0]
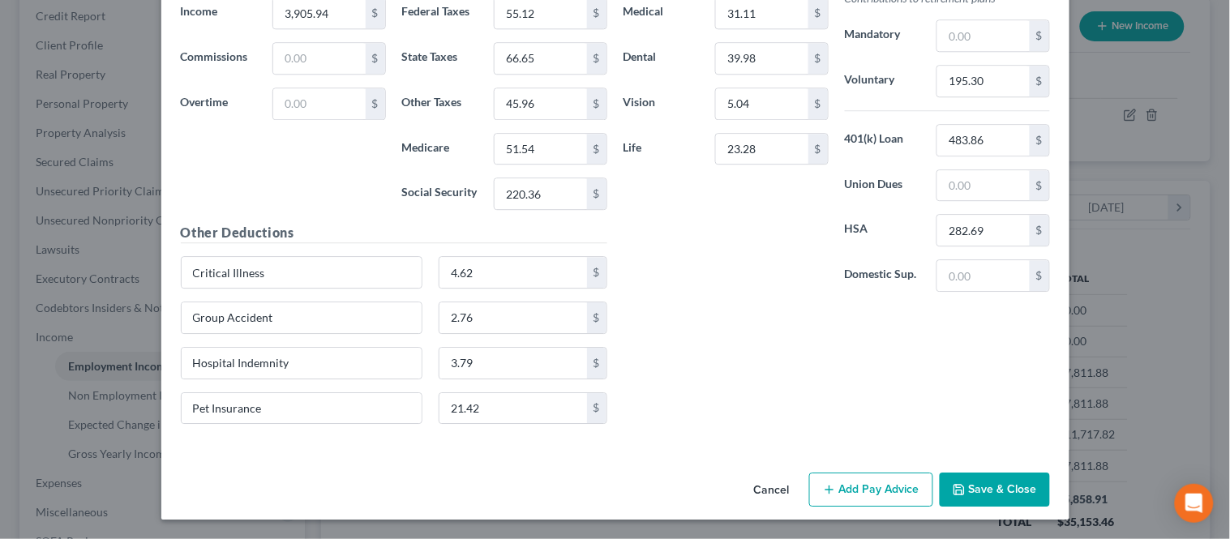
click at [984, 495] on button "Save & Close" at bounding box center [994, 490] width 110 height 34
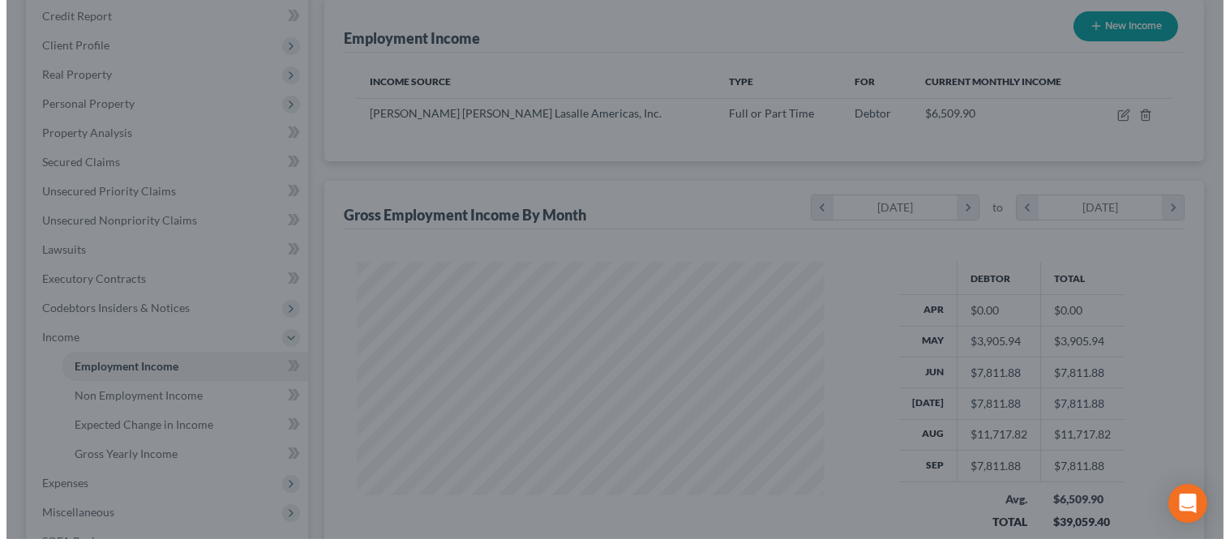
scroll to position [810194, 809990]
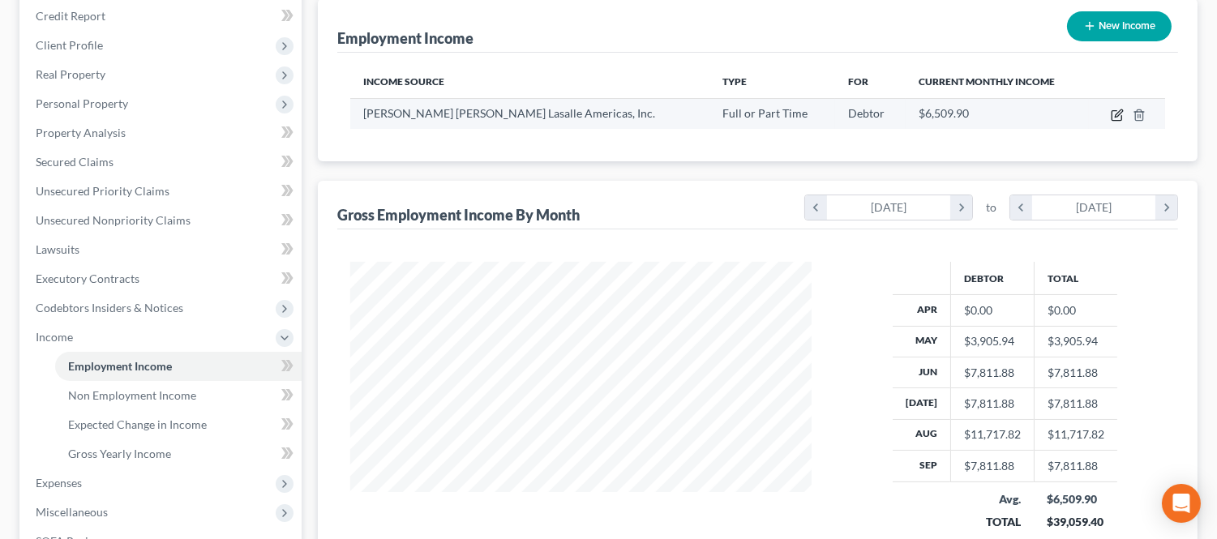
click at [1113, 110] on icon "button" at bounding box center [1116, 115] width 13 height 13
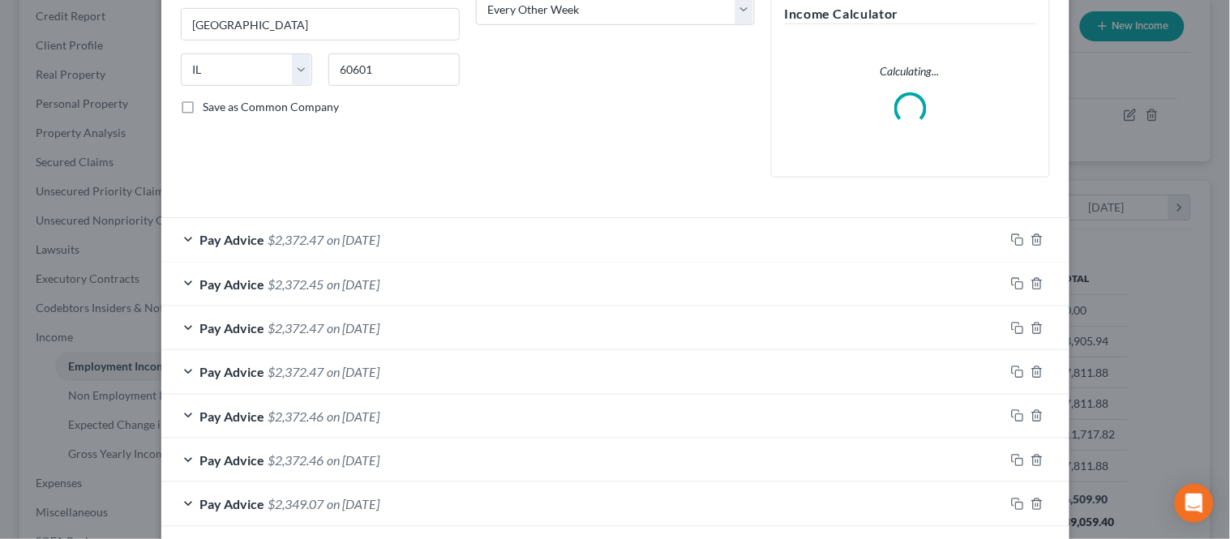
scroll to position [490, 0]
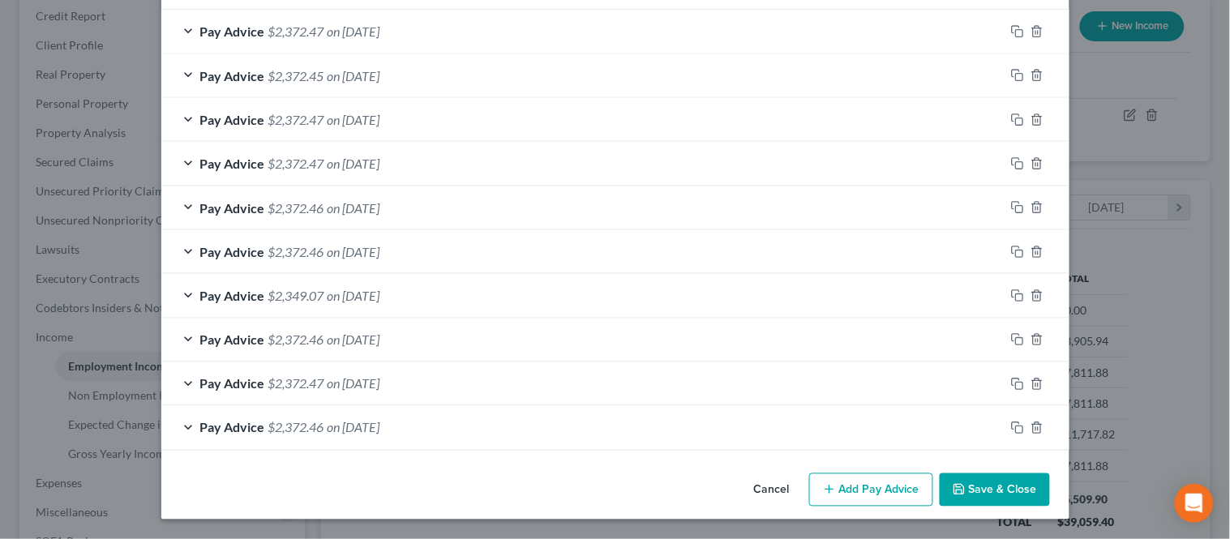
click at [830, 486] on icon "button" at bounding box center [829, 489] width 13 height 13
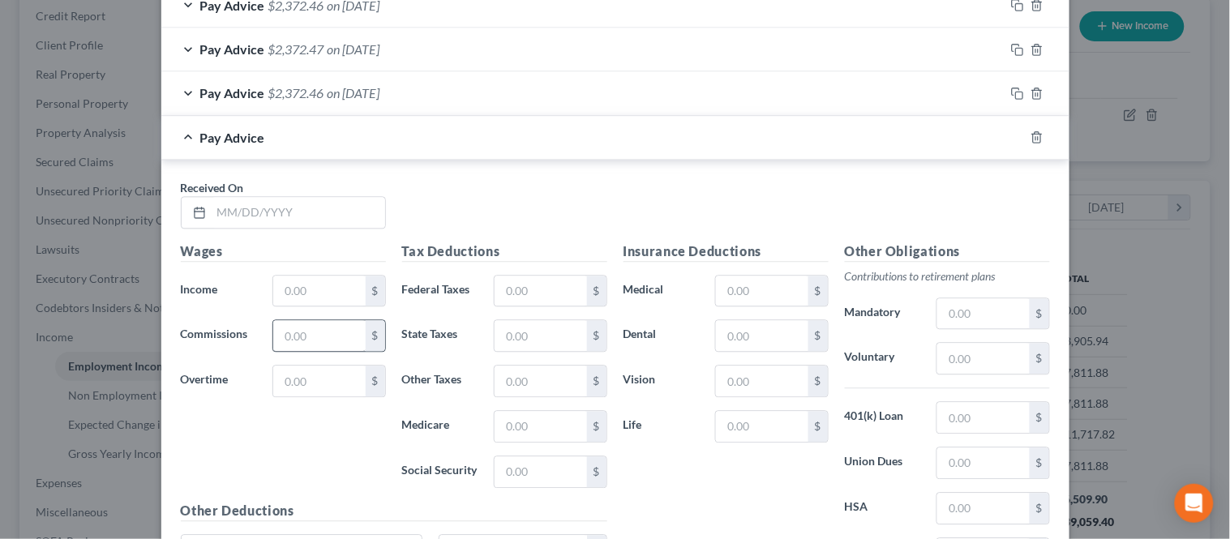
scroll to position [851, 0]
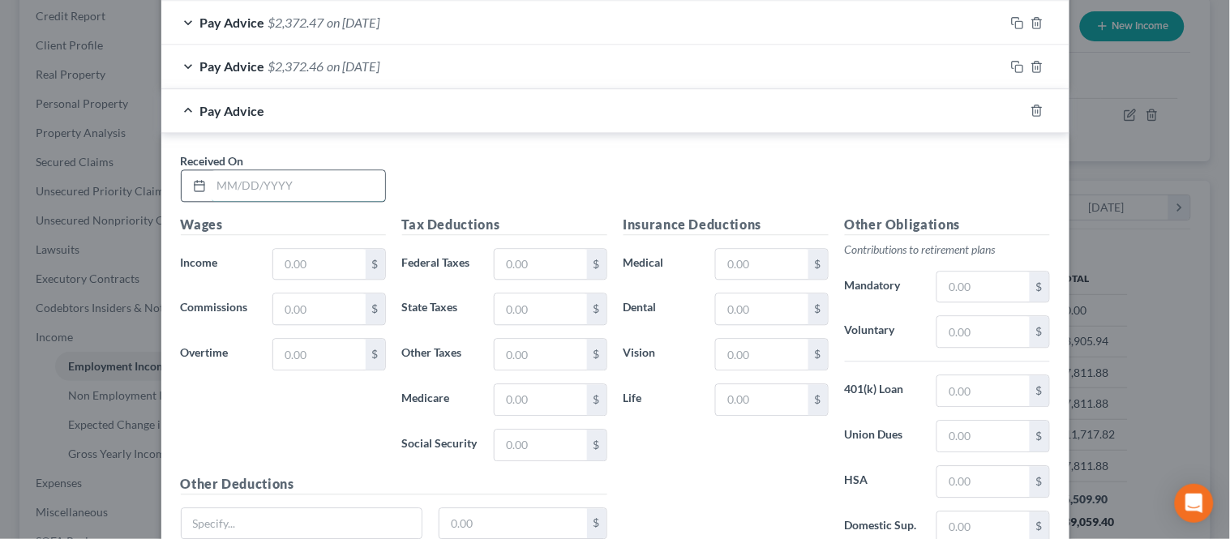
click at [293, 188] on input "text" at bounding box center [298, 185] width 173 height 31
click at [318, 258] on input "text" at bounding box center [319, 264] width 92 height 31
click at [503, 259] on input "text" at bounding box center [540, 264] width 92 height 31
click at [509, 306] on input "text" at bounding box center [540, 308] width 92 height 31
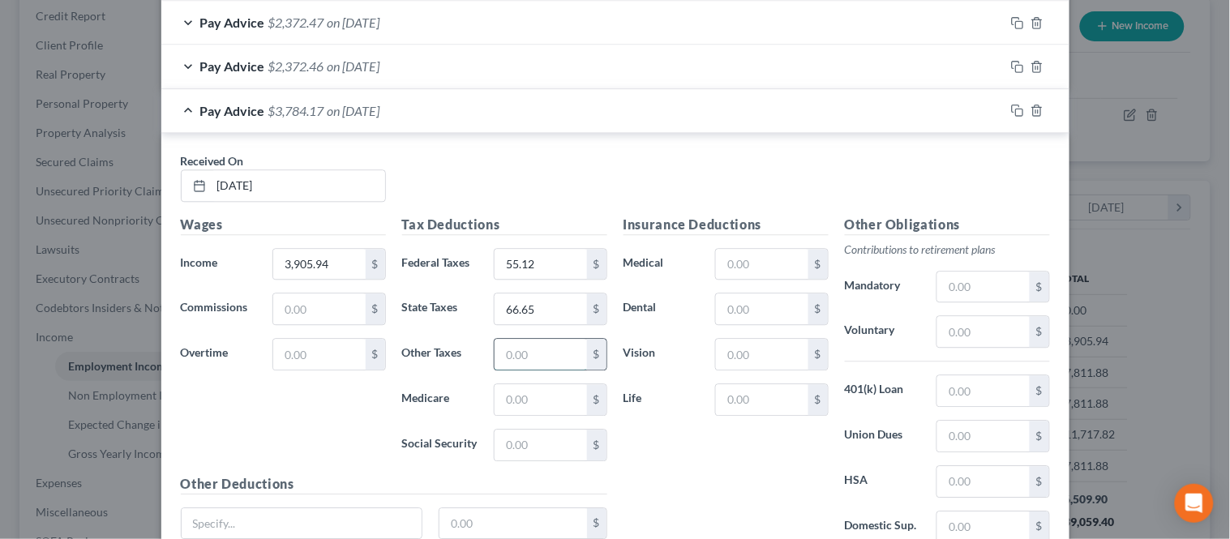
click at [522, 353] on input "text" at bounding box center [540, 354] width 92 height 31
click at [515, 394] on input "text" at bounding box center [540, 399] width 92 height 31
drag, startPoint x: 524, startPoint y: 463, endPoint x: 524, endPoint y: 450, distance: 13.0
click at [524, 460] on div "Tax Deductions Federal Taxes 55.12 $ State Taxes 66.65 $ Other Taxes 45.96 $ Me…" at bounding box center [504, 344] width 221 height 259
click at [524, 449] on input "text" at bounding box center [540, 445] width 92 height 31
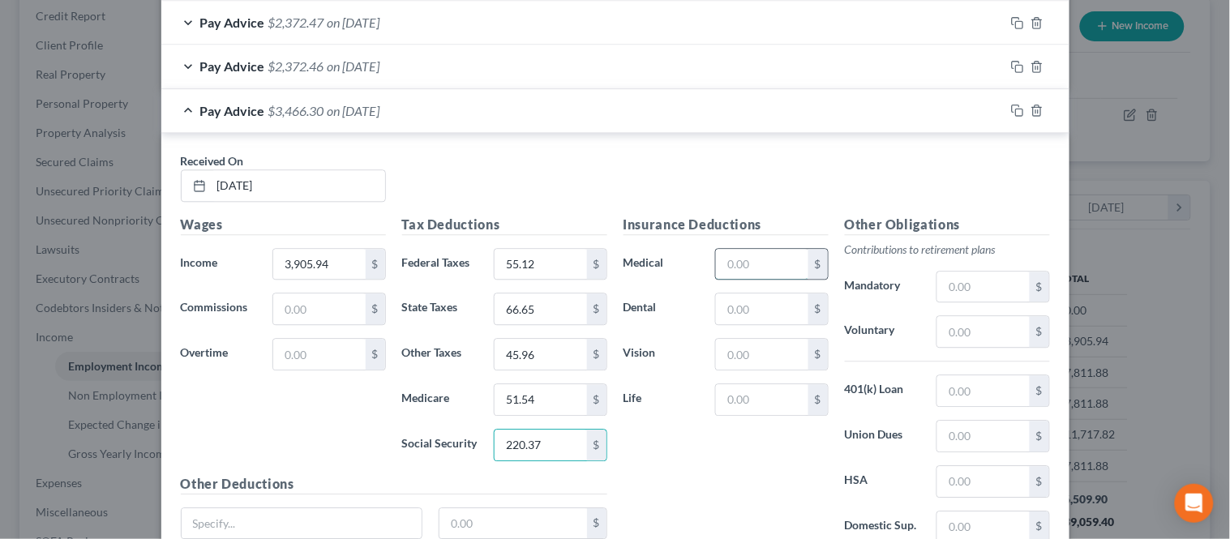
click at [770, 272] on input "text" at bounding box center [762, 264] width 92 height 31
click at [743, 310] on input "text" at bounding box center [762, 308] width 92 height 31
click at [963, 336] on input "text" at bounding box center [983, 331] width 92 height 31
click at [967, 475] on input "text" at bounding box center [983, 481] width 92 height 31
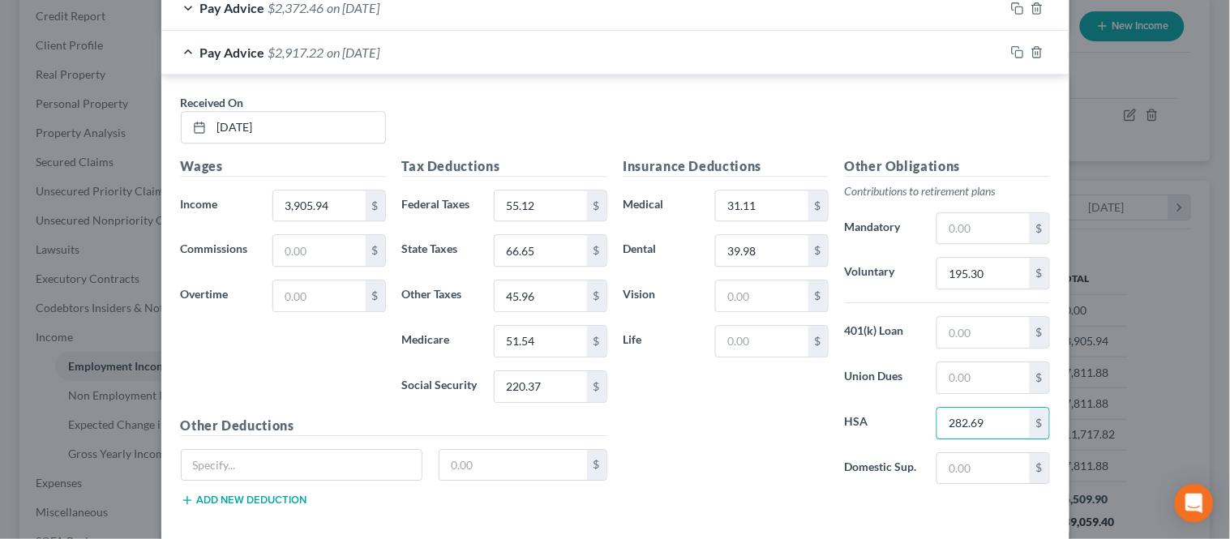
scroll to position [990, 0]
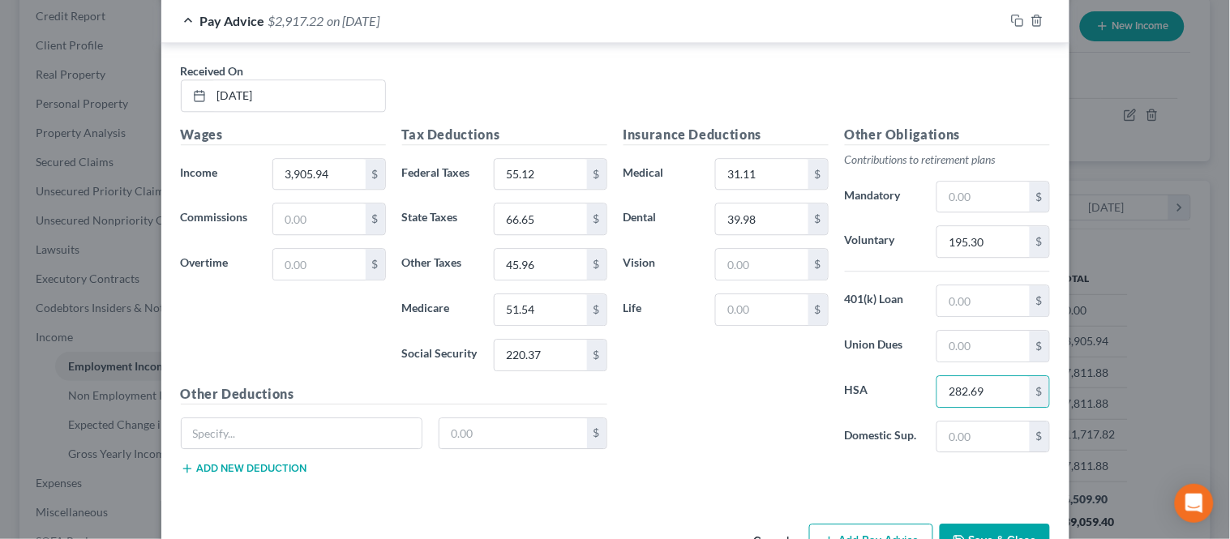
click at [751, 246] on div "Insurance Deductions Medical 31.11 $ Dental 39.98 $ Vision $ Life $" at bounding box center [725, 295] width 221 height 341
click at [751, 261] on input "text" at bounding box center [762, 264] width 92 height 31
drag, startPoint x: 744, startPoint y: 302, endPoint x: 757, endPoint y: 292, distance: 16.2
click at [744, 303] on input "text" at bounding box center [762, 309] width 92 height 31
click at [370, 426] on input "text" at bounding box center [302, 433] width 241 height 31
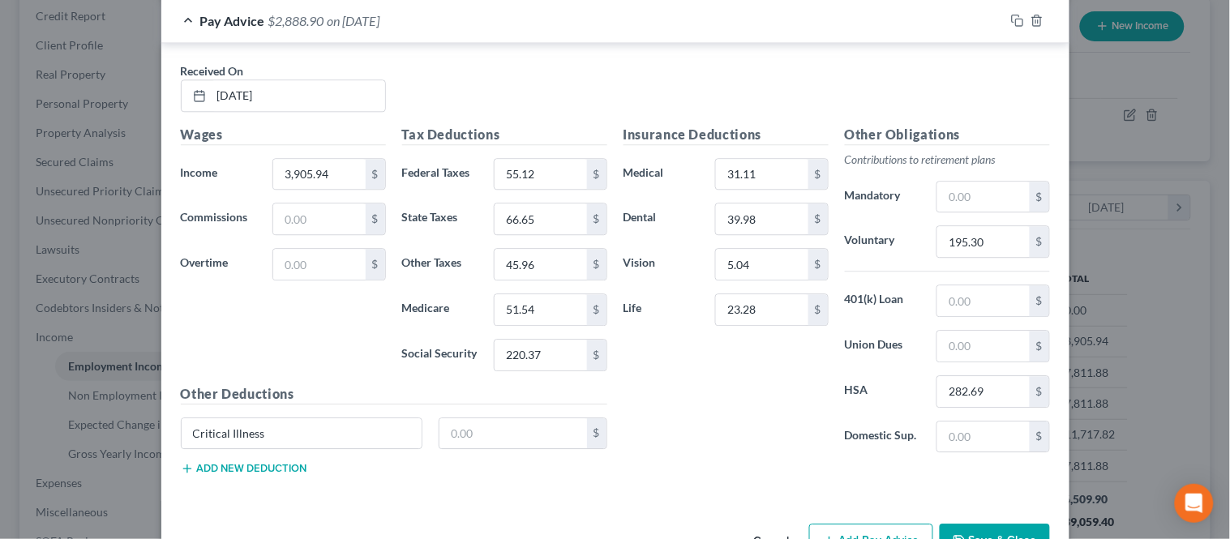
click at [247, 475] on button "Add new deduction" at bounding box center [244, 468] width 126 height 13
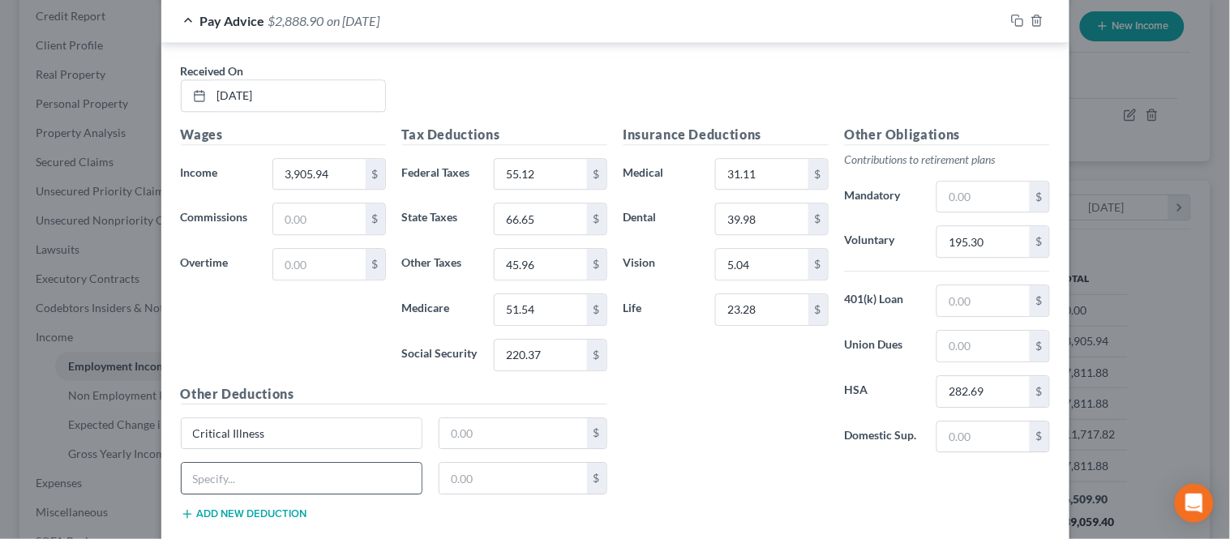
drag, startPoint x: 238, startPoint y: 470, endPoint x: 214, endPoint y: 464, distance: 25.2
click at [238, 470] on input "text" at bounding box center [302, 478] width 241 height 31
click at [225, 511] on button "Add new deduction" at bounding box center [244, 513] width 126 height 13
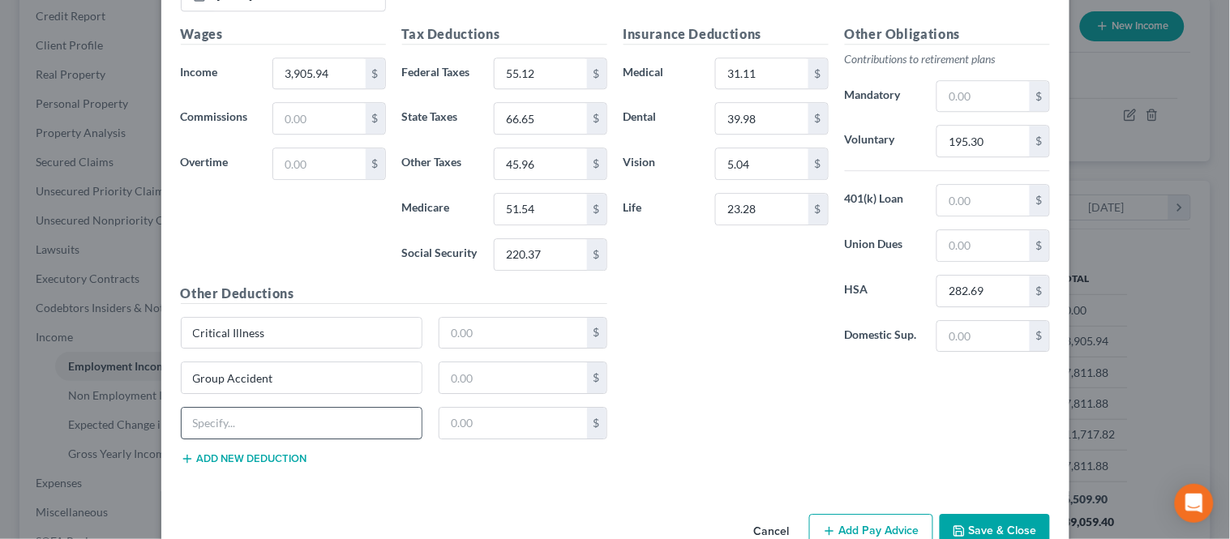
scroll to position [1132, 0]
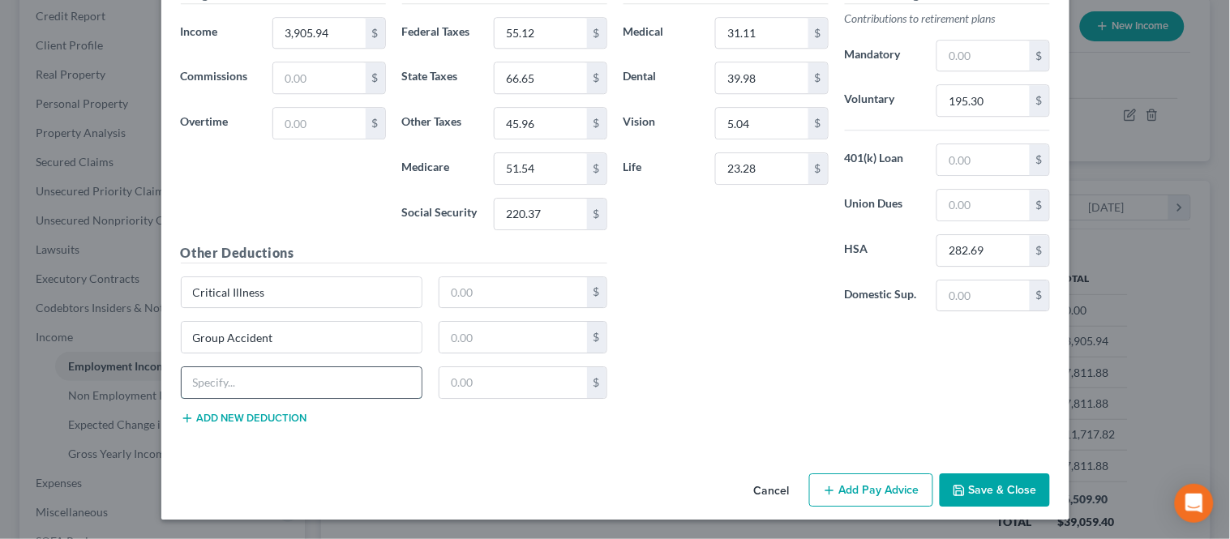
click at [231, 377] on input "text" at bounding box center [302, 382] width 241 height 31
click at [209, 420] on button "Add new deduction" at bounding box center [244, 418] width 126 height 13
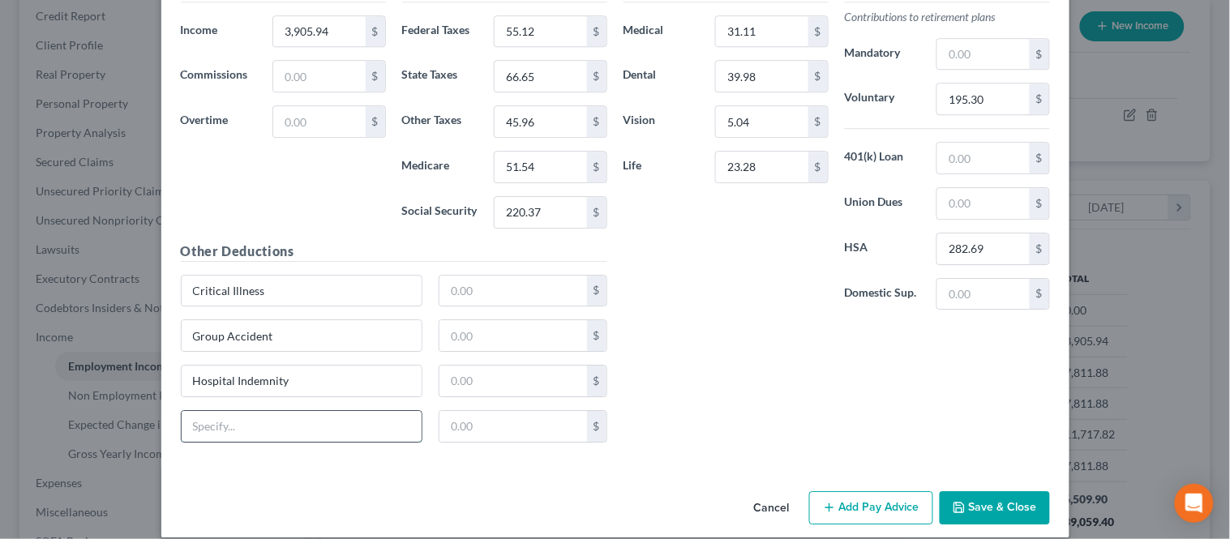
click at [207, 430] on input "text" at bounding box center [302, 426] width 241 height 31
click at [440, 289] on input "text" at bounding box center [513, 291] width 148 height 31
click at [479, 330] on input "text" at bounding box center [513, 335] width 148 height 31
drag, startPoint x: 503, startPoint y: 393, endPoint x: 492, endPoint y: 395, distance: 10.7
click at [500, 393] on input "text" at bounding box center [513, 381] width 148 height 31
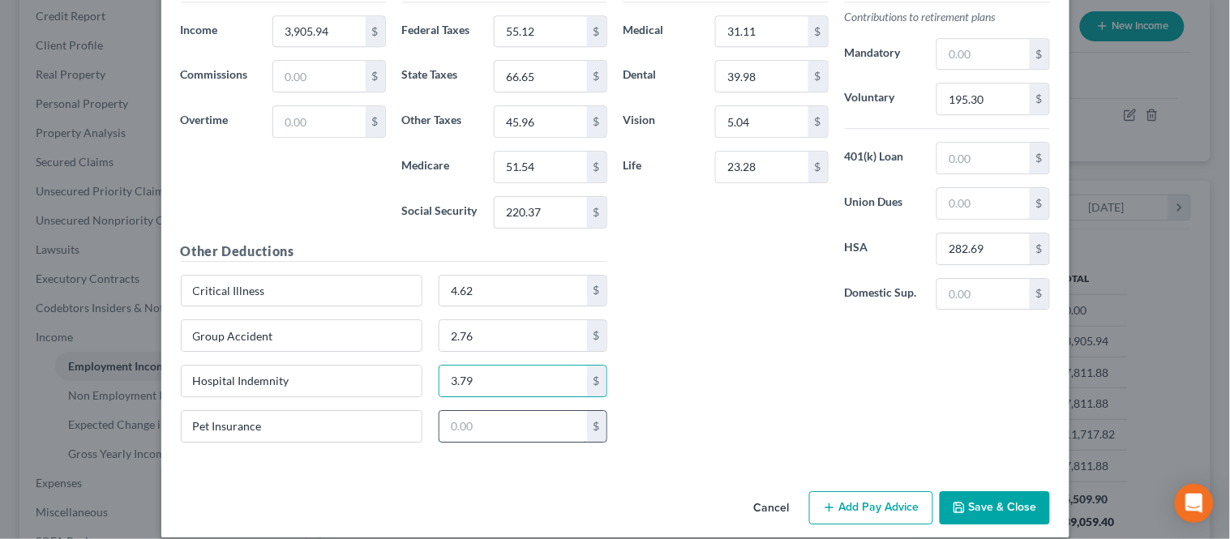
click at [496, 419] on input "text" at bounding box center [513, 426] width 148 height 31
click at [969, 156] on input "text" at bounding box center [983, 158] width 92 height 31
click at [722, 269] on div "Insurance Deductions Medical 31.11 $ Dental 39.98 $ Vision 5.04 $ Life 23.28 $" at bounding box center [725, 152] width 221 height 341
click at [1005, 507] on button "Save & Close" at bounding box center [994, 508] width 110 height 34
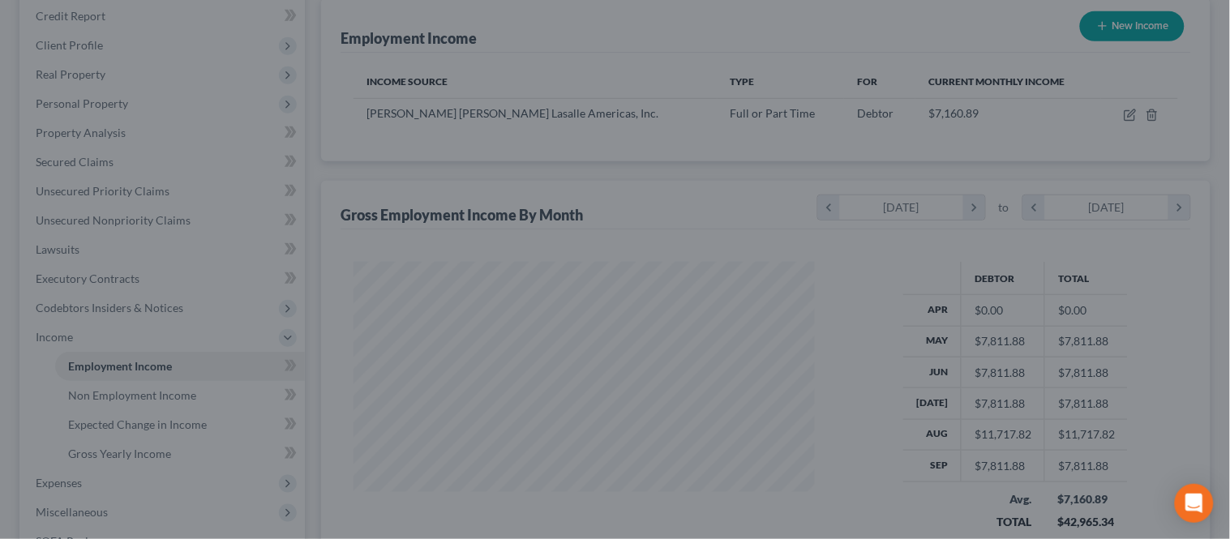
scroll to position [810194, 809990]
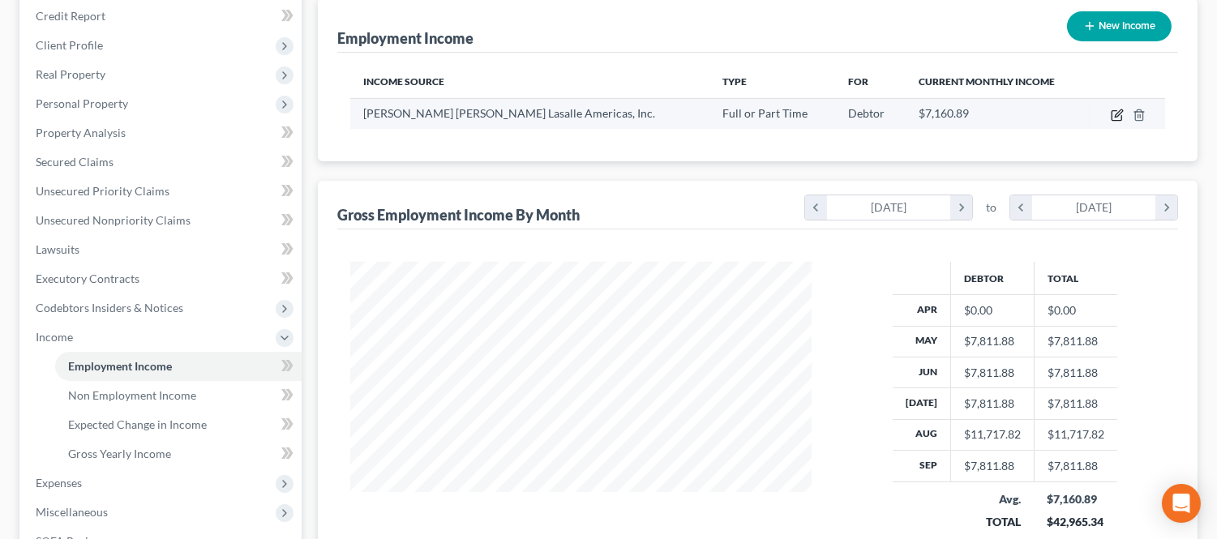
click at [1114, 109] on icon "button" at bounding box center [1116, 115] width 13 height 13
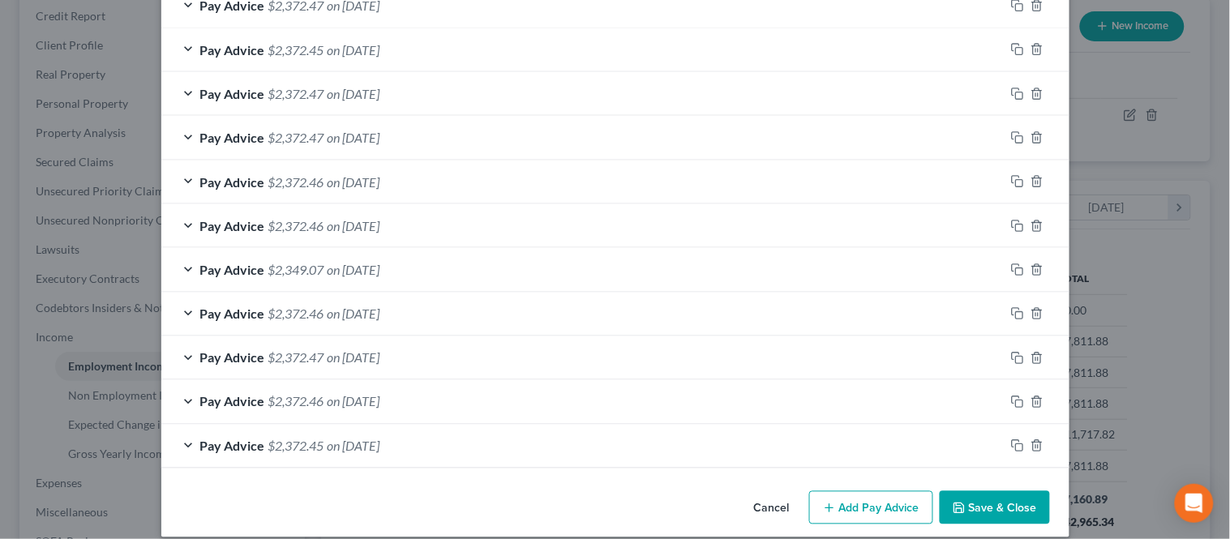
scroll to position [535, 0]
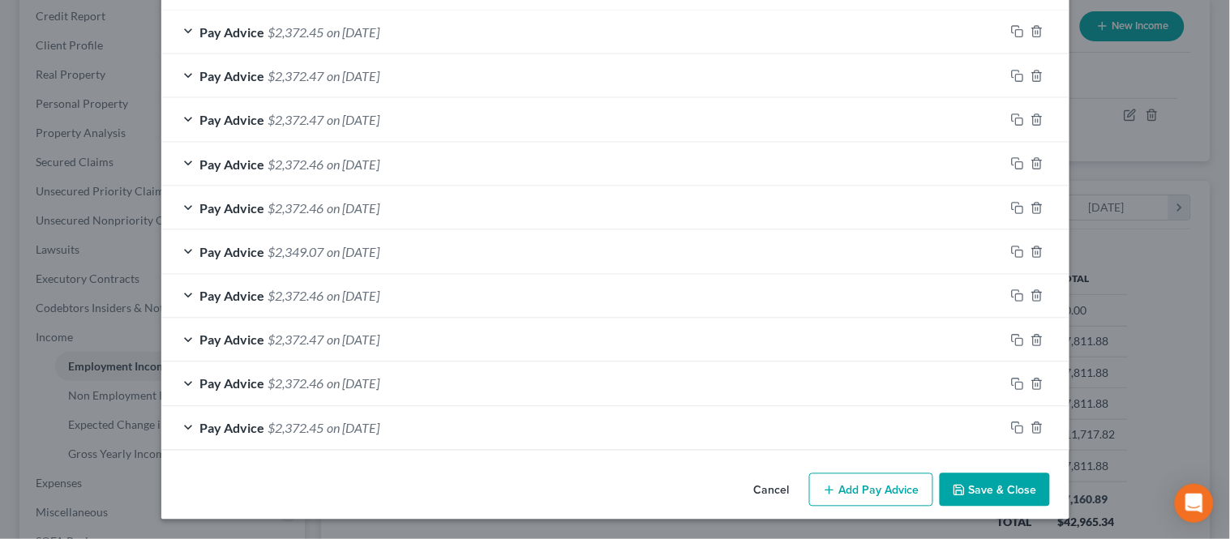
click at [857, 483] on button "Add Pay Advice" at bounding box center [871, 490] width 124 height 34
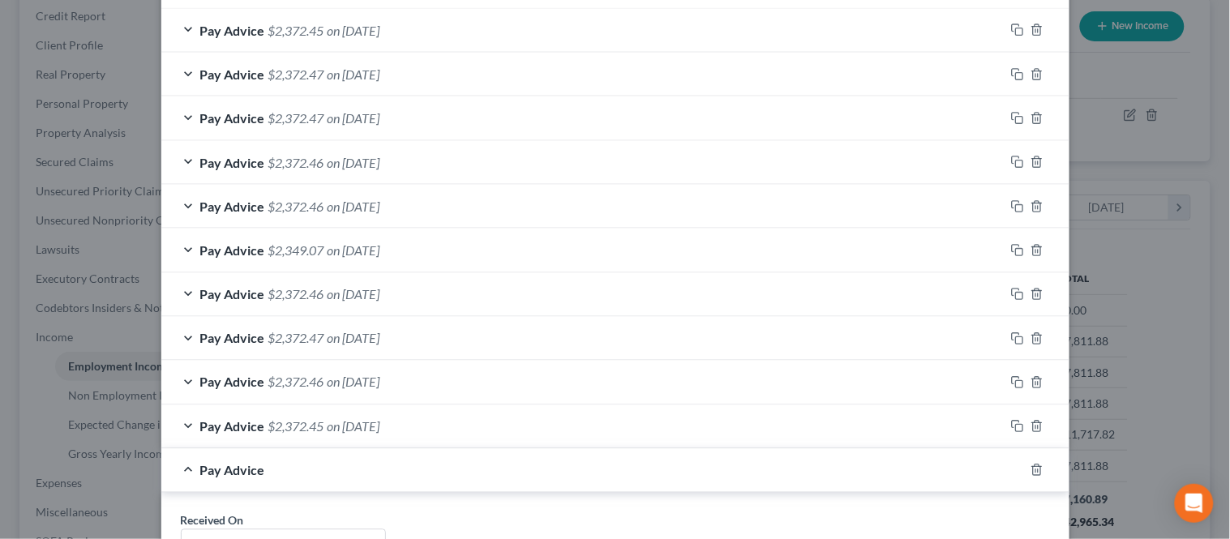
scroll to position [805, 0]
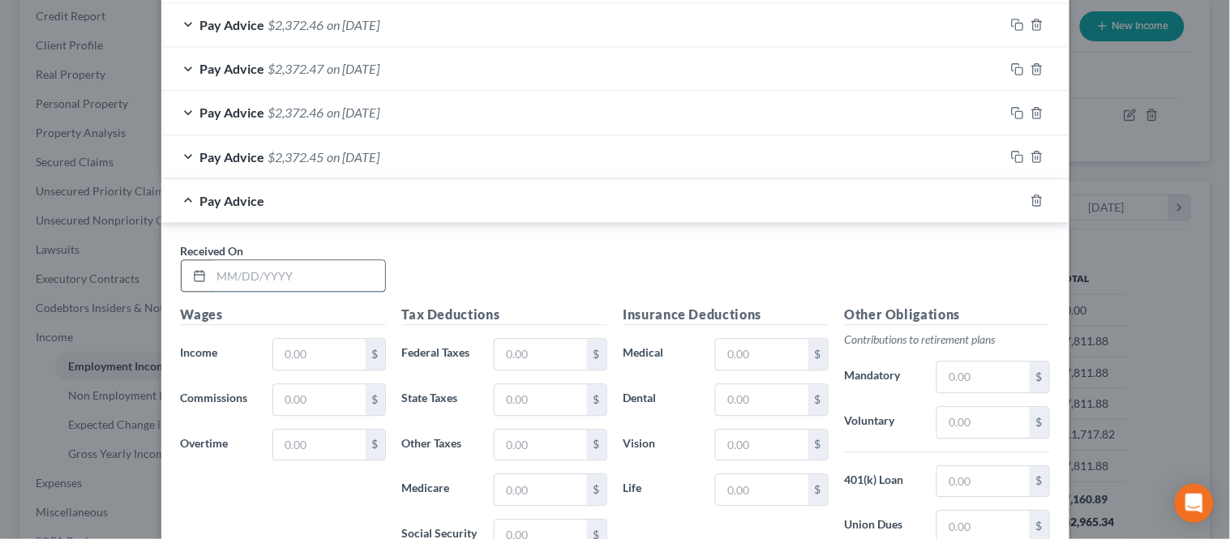
click at [280, 271] on input "text" at bounding box center [298, 275] width 173 height 31
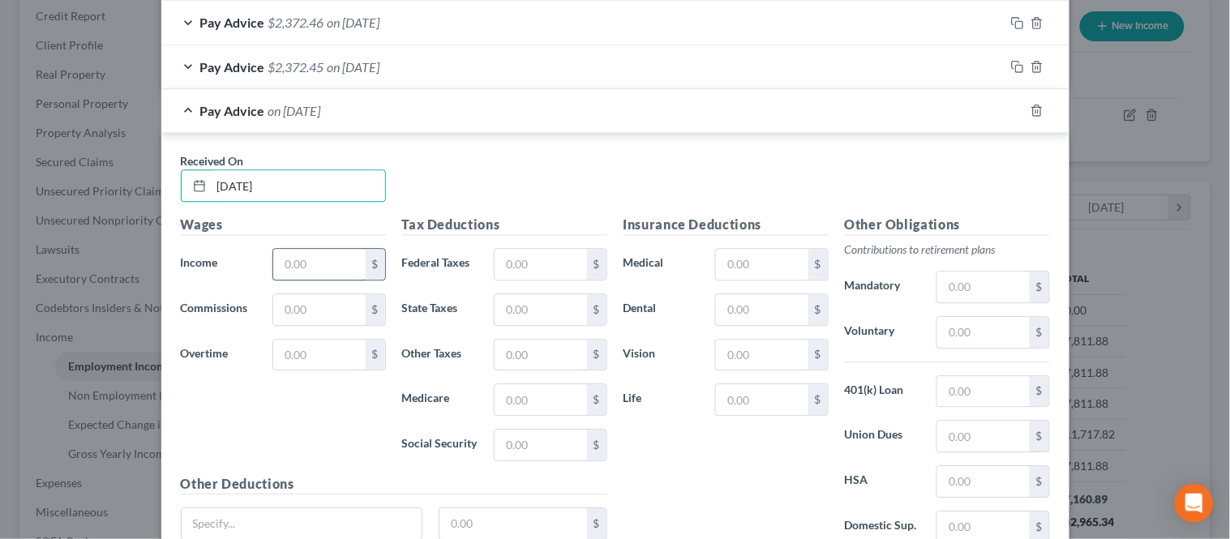
click at [290, 272] on input "text" at bounding box center [319, 264] width 92 height 31
click at [513, 266] on input "text" at bounding box center [540, 264] width 92 height 31
click at [509, 442] on input "text" at bounding box center [540, 445] width 92 height 31
click at [511, 311] on input "text" at bounding box center [540, 309] width 92 height 31
click at [525, 397] on input "text" at bounding box center [540, 399] width 92 height 31
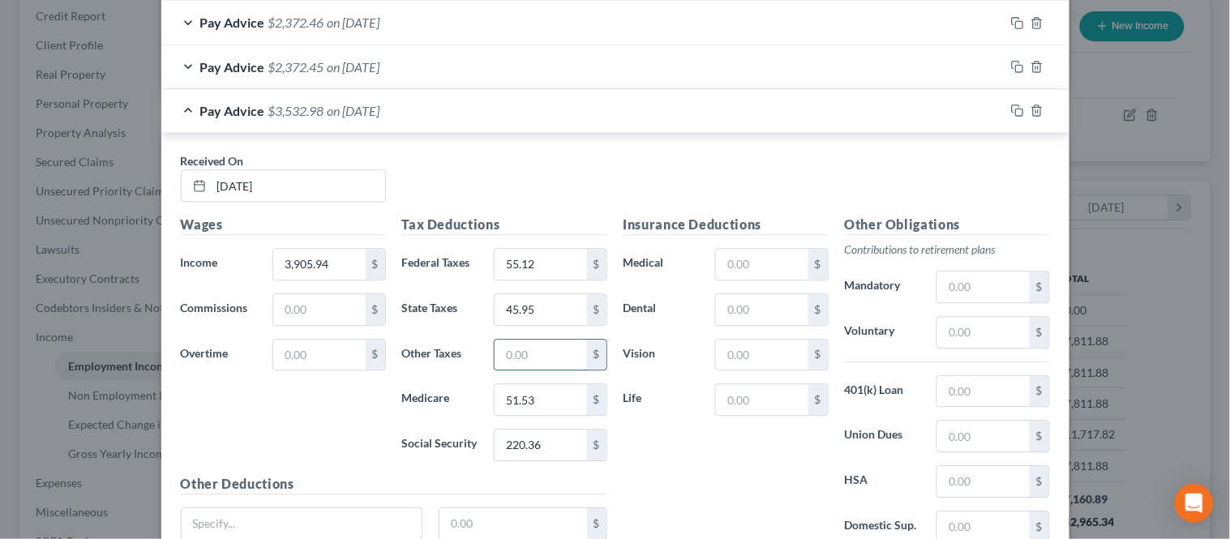
click at [540, 367] on input "text" at bounding box center [540, 355] width 92 height 31
click at [554, 306] on input "45.95" at bounding box center [540, 309] width 92 height 31
click at [738, 272] on input "text" at bounding box center [762, 264] width 92 height 31
click at [725, 306] on input "text" at bounding box center [762, 309] width 92 height 31
click at [728, 342] on input "text" at bounding box center [762, 355] width 92 height 31
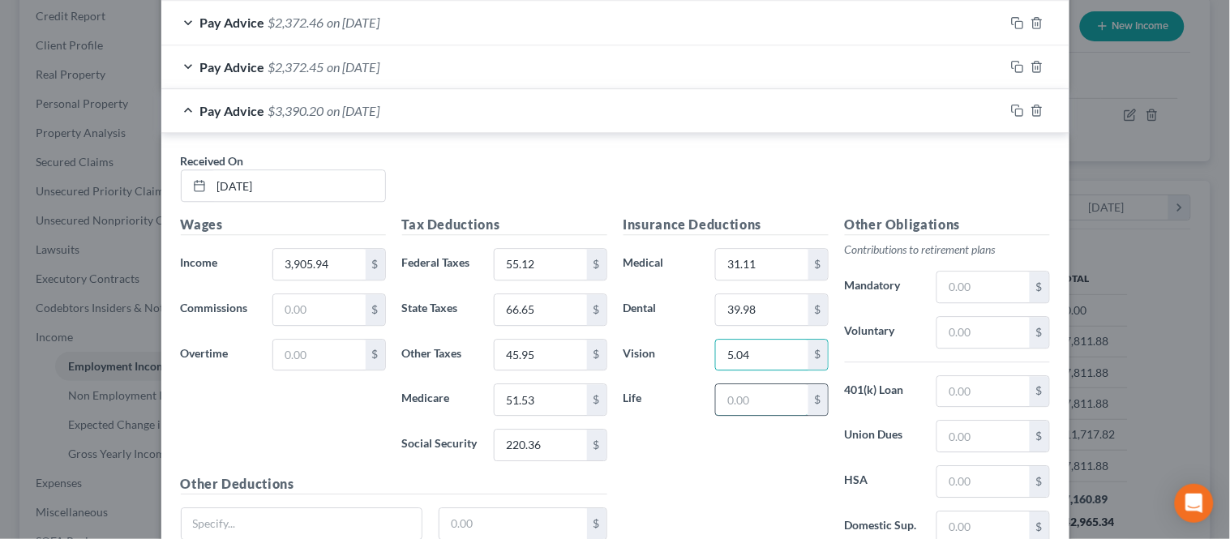
click at [736, 393] on input "text" at bounding box center [762, 399] width 92 height 31
click at [974, 331] on input "text" at bounding box center [983, 332] width 92 height 31
click at [954, 464] on div "Other Obligations Contributions to retirement plans Mandatory $ Voluntary 195.3…" at bounding box center [946, 385] width 221 height 341
click at [956, 470] on input "text" at bounding box center [983, 481] width 92 height 31
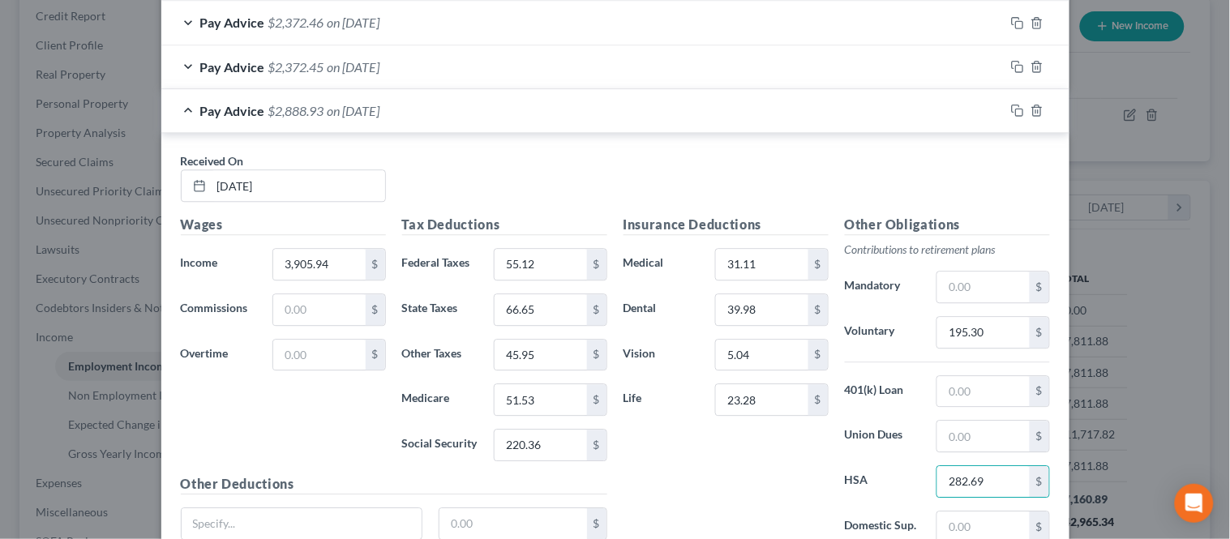
click at [836, 460] on div "Other Obligations Contributions to retirement plans Mandatory $ Voluntary 195.3…" at bounding box center [946, 385] width 221 height 341
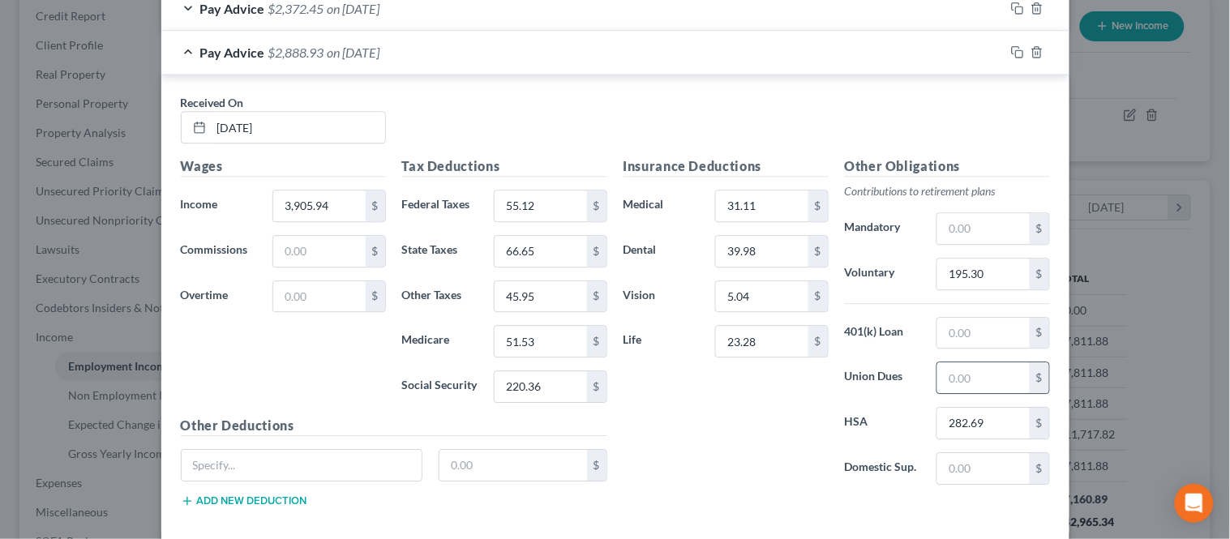
scroll to position [1033, 0]
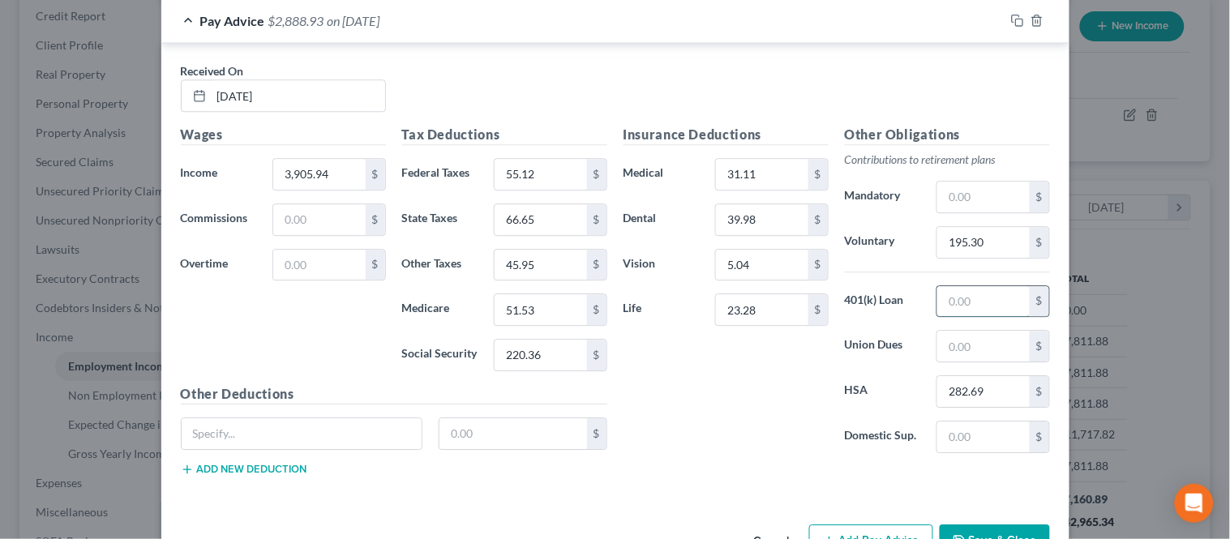
click at [969, 306] on input "text" at bounding box center [983, 301] width 92 height 31
drag, startPoint x: 759, startPoint y: 387, endPoint x: 720, endPoint y: 375, distance: 41.5
click at [759, 386] on div "Insurance Deductions Medical 31.11 $ Dental 39.98 $ Vision 5.04 $ Life 23.28 $" at bounding box center [725, 295] width 221 height 341
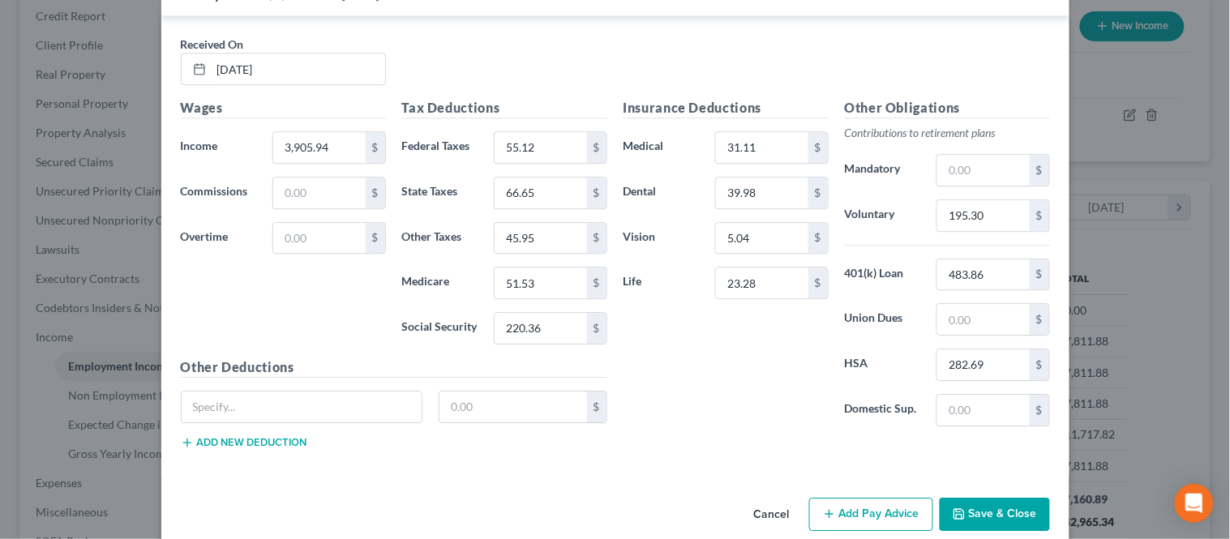
scroll to position [1087, 0]
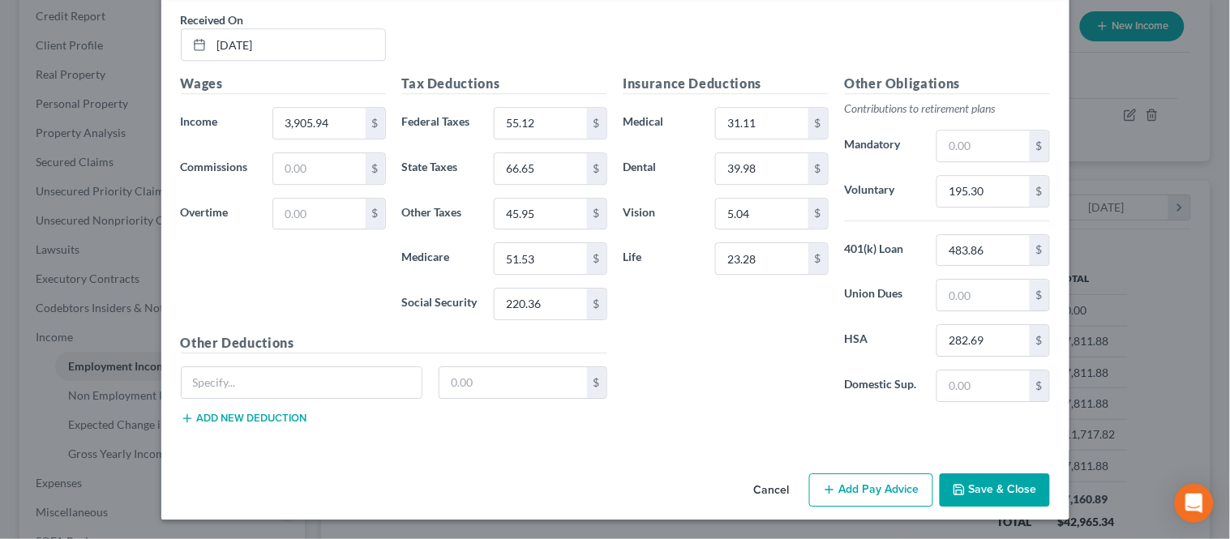
click at [312, 365] on div "Other Deductions $ Add new deduction" at bounding box center [394, 385] width 443 height 105
click at [293, 378] on input "text" at bounding box center [302, 382] width 241 height 31
click at [249, 412] on button "Add new deduction" at bounding box center [244, 418] width 126 height 13
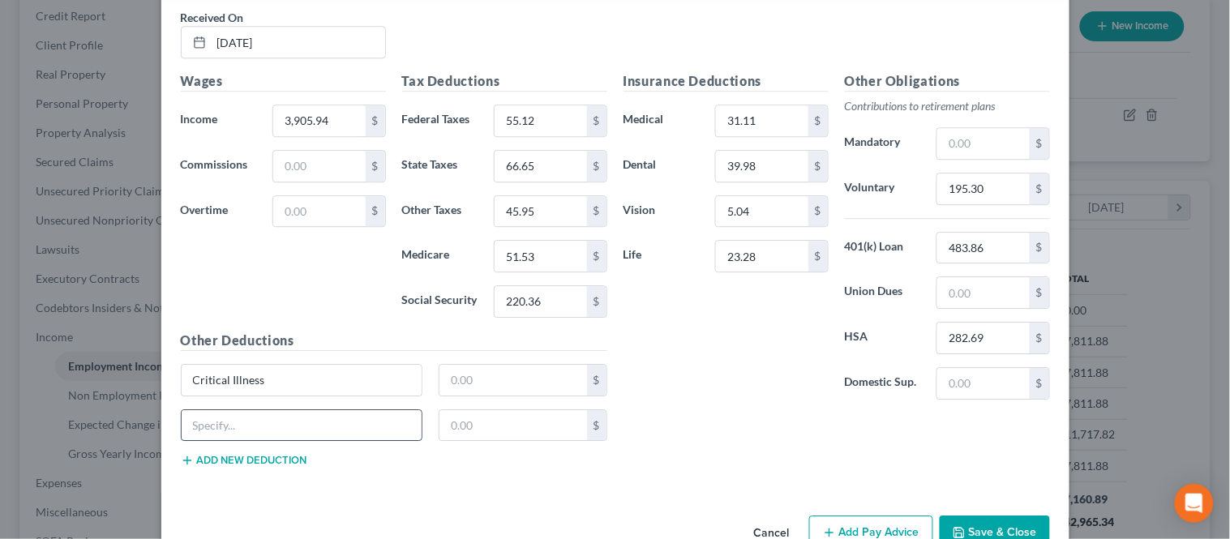
click at [241, 419] on input "text" at bounding box center [302, 425] width 241 height 31
click at [255, 460] on button "Add new deduction" at bounding box center [244, 460] width 126 height 13
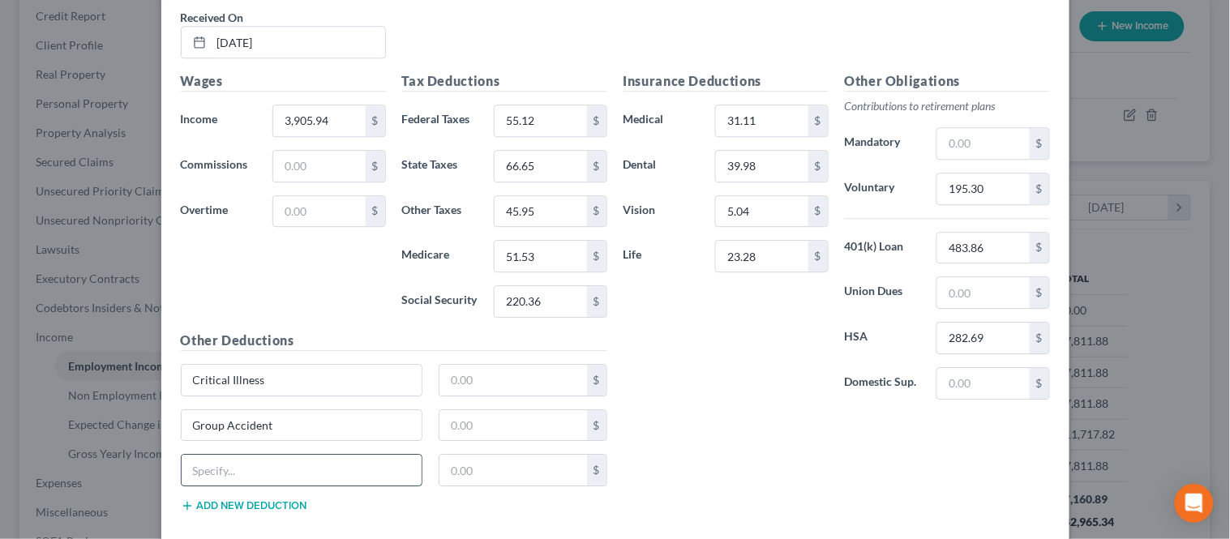
click at [256, 464] on input "text" at bounding box center [302, 470] width 241 height 31
click at [225, 503] on button "Add new deduction" at bounding box center [244, 505] width 126 height 13
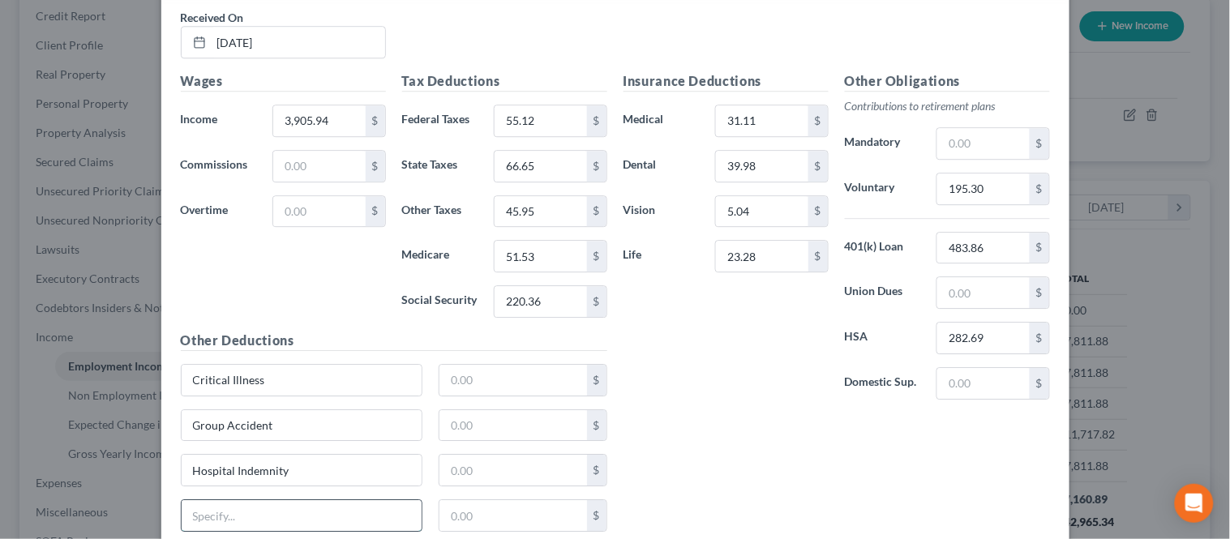
click at [239, 512] on input "text" at bounding box center [302, 515] width 241 height 31
click at [472, 392] on input "text" at bounding box center [513, 380] width 148 height 31
click at [463, 426] on input "text" at bounding box center [513, 425] width 148 height 31
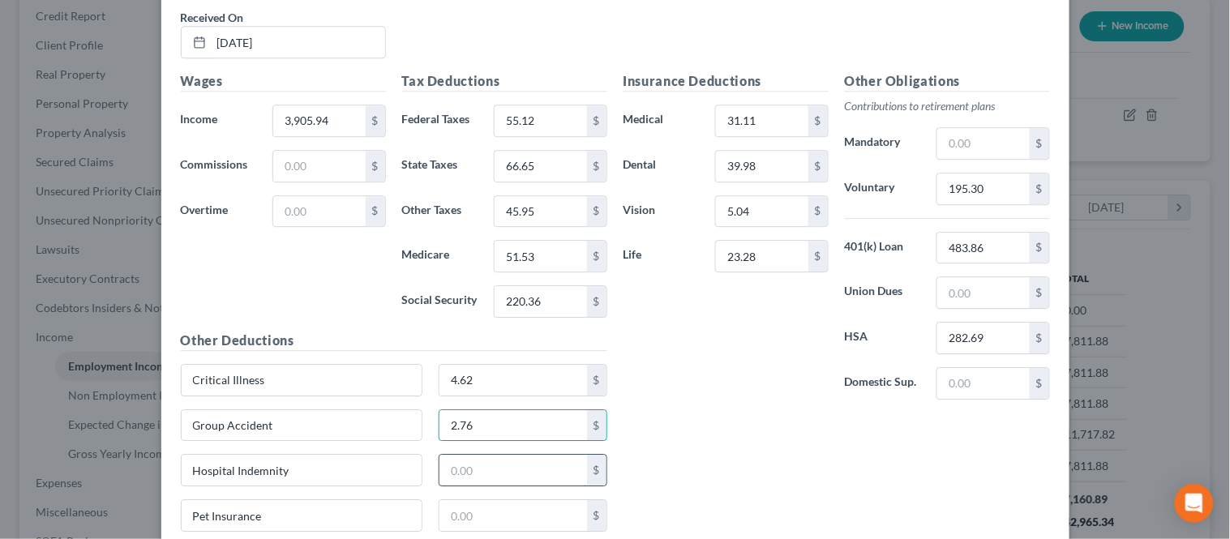
click at [454, 468] on input "text" at bounding box center [513, 470] width 148 height 31
click at [524, 519] on input "text" at bounding box center [513, 515] width 148 height 31
click at [661, 458] on div "Insurance Deductions Medical 31.11 $ Dental 39.98 $ Vision 5.04 $ Life 23.28 $ …" at bounding box center [836, 307] width 443 height 473
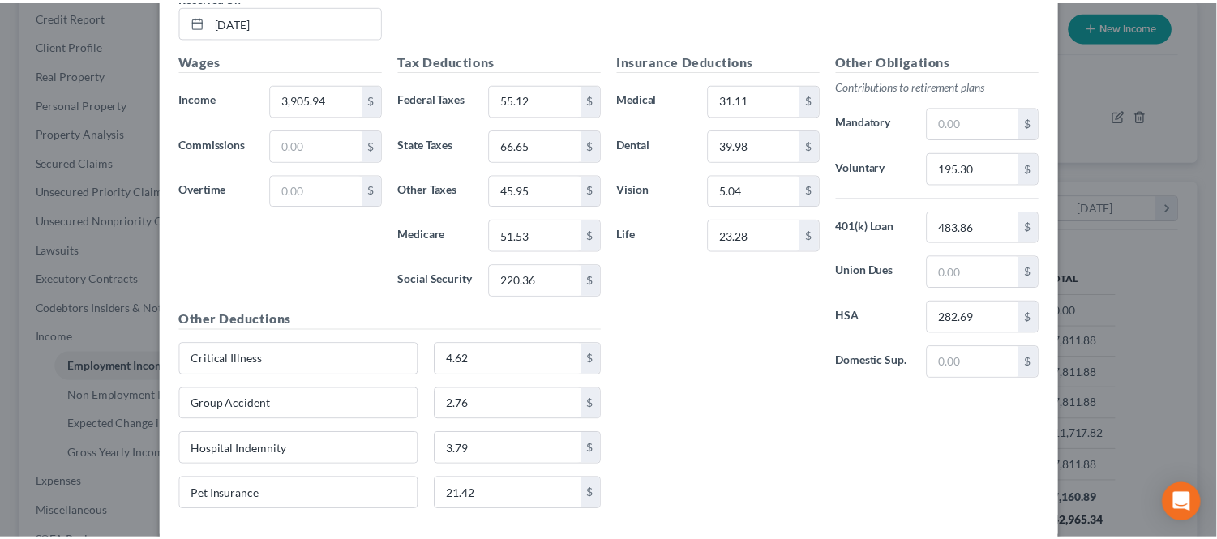
scroll to position [1196, 0]
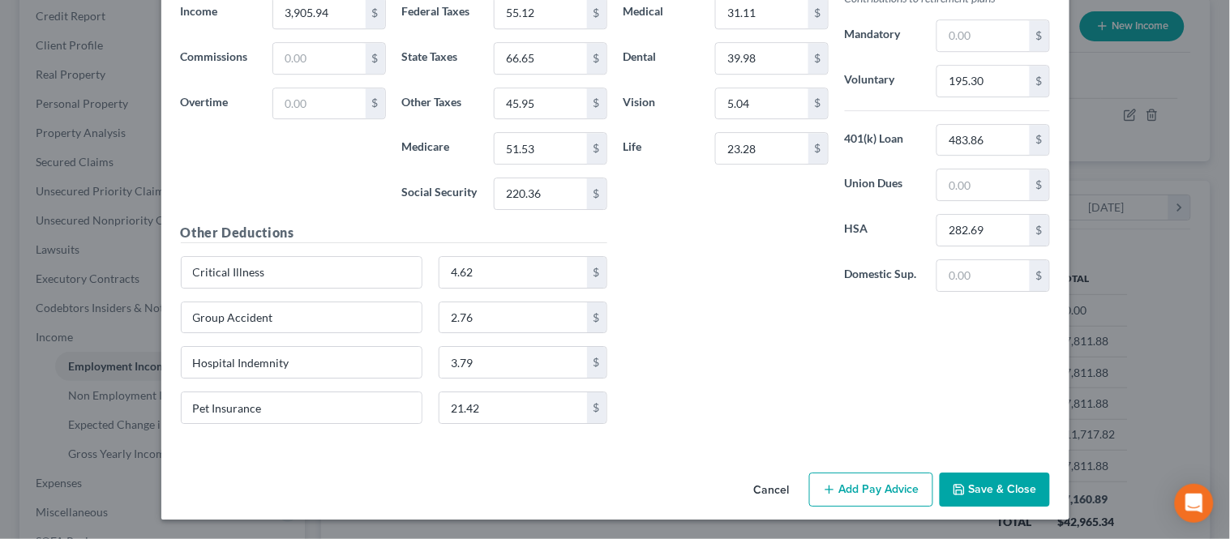
click at [960, 474] on button "Save & Close" at bounding box center [994, 490] width 110 height 34
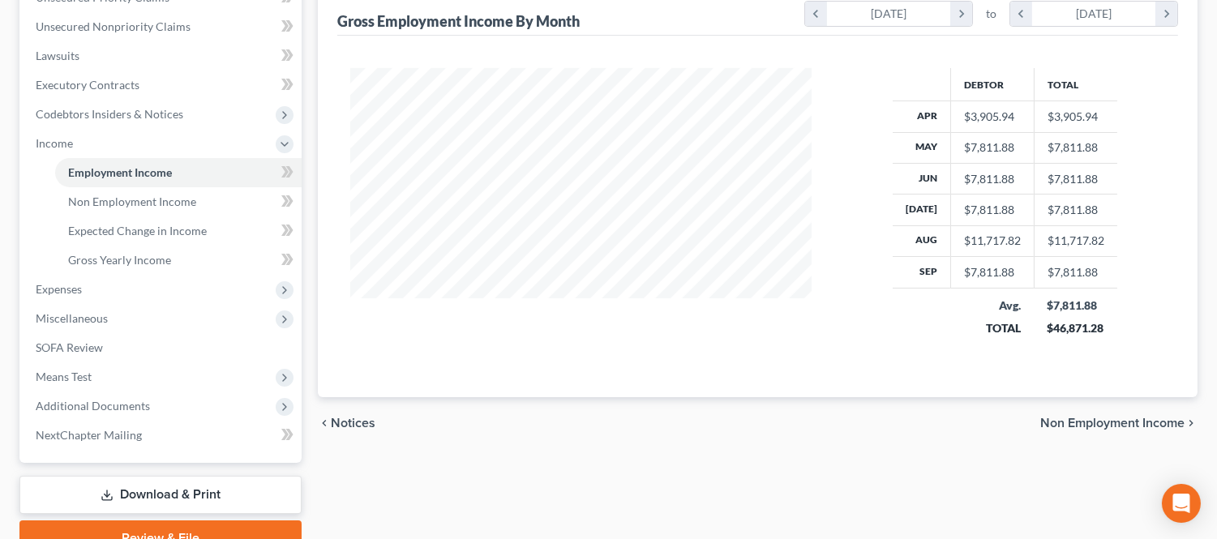
scroll to position [286, 0]
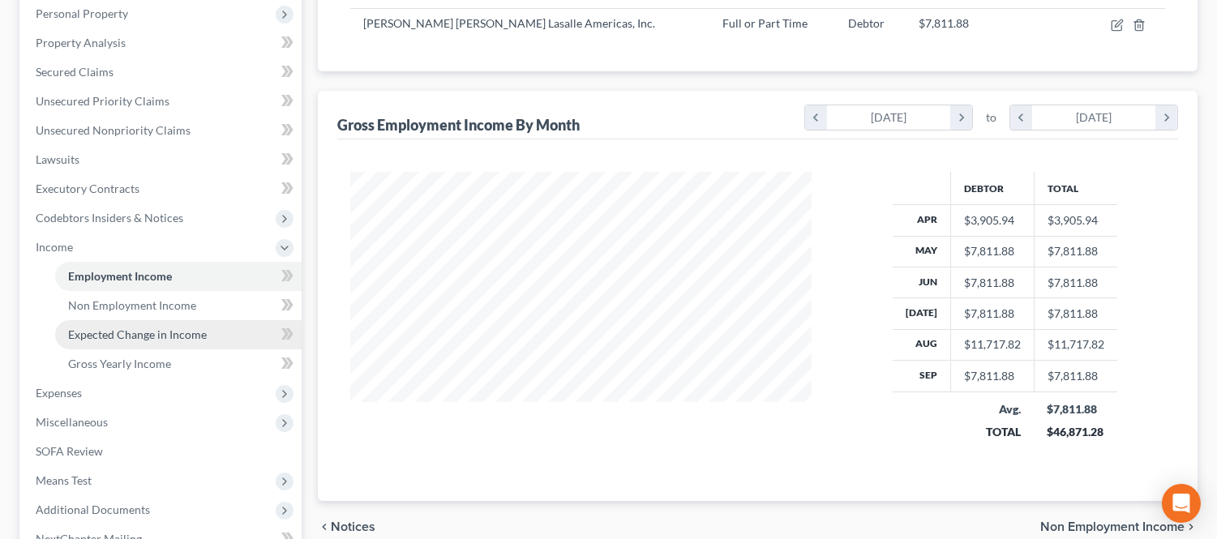
click at [182, 327] on span "Expected Change in Income" at bounding box center [137, 334] width 139 height 14
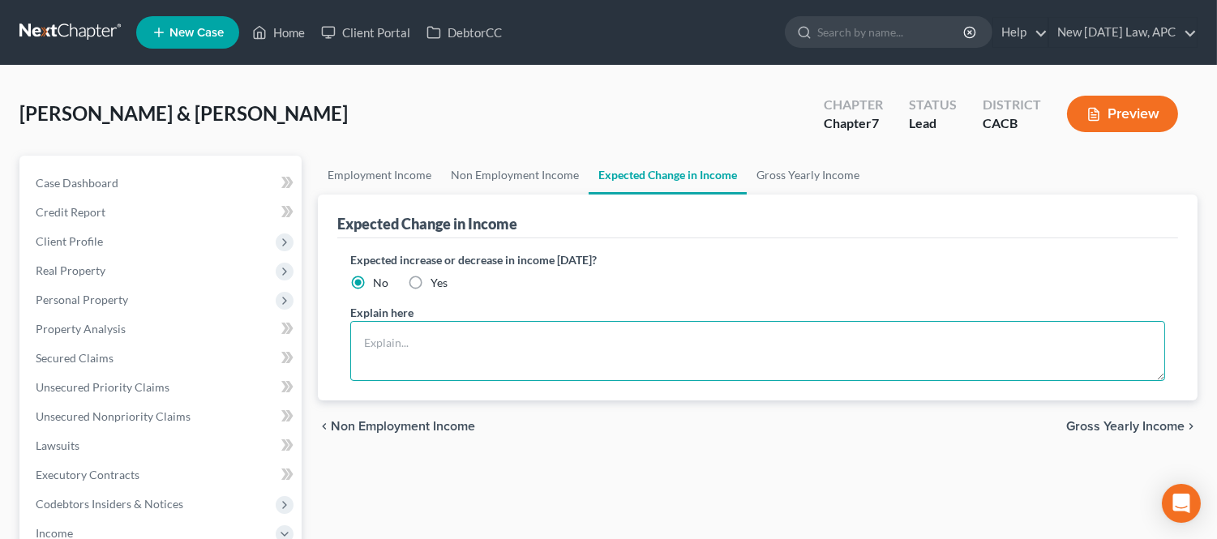
click at [425, 334] on textarea at bounding box center [757, 351] width 815 height 60
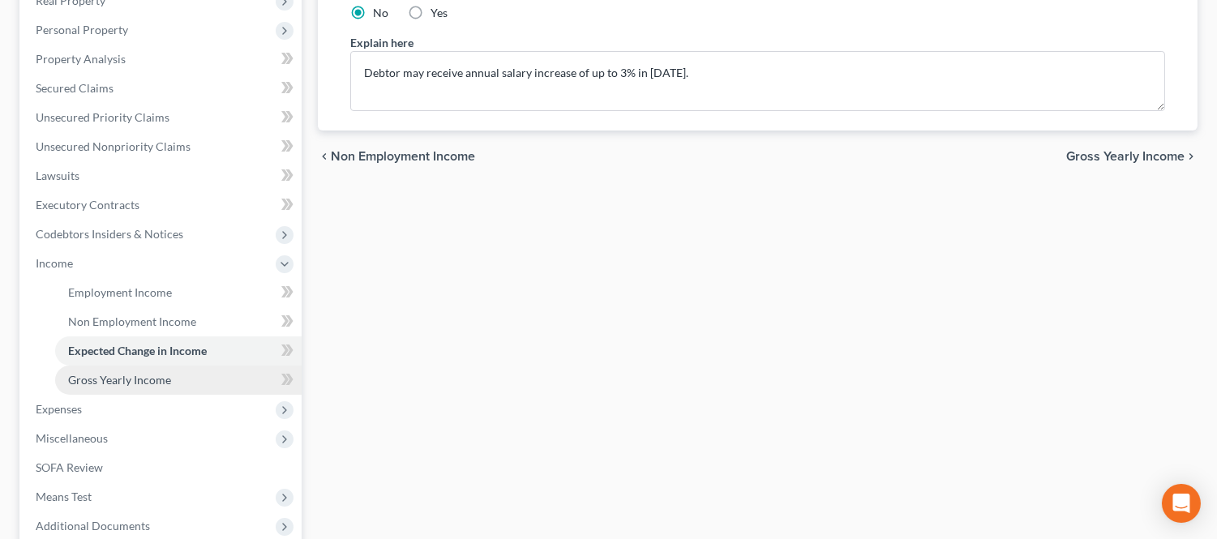
click at [179, 371] on link "Gross Yearly Income" at bounding box center [178, 380] width 246 height 29
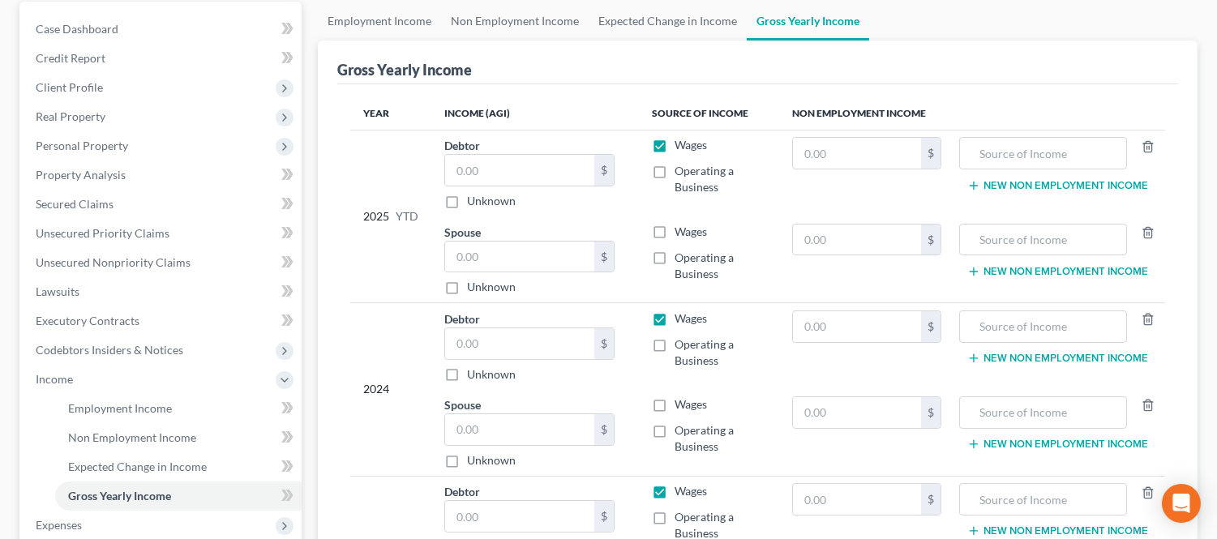
scroll to position [180, 0]
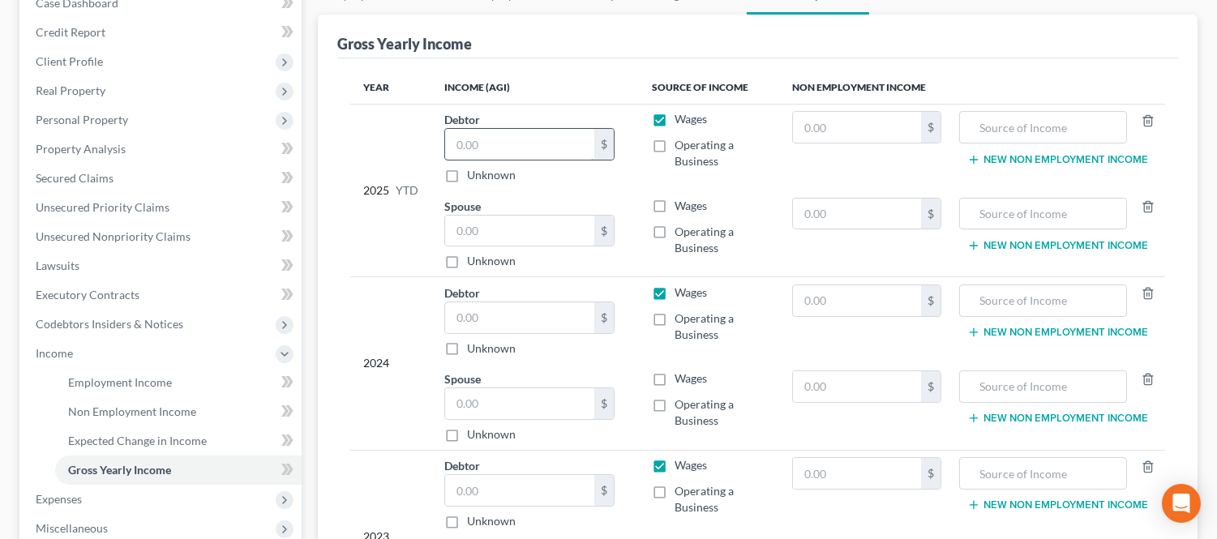
click at [488, 151] on input "text" at bounding box center [519, 144] width 149 height 31
click at [393, 229] on div "2025 YTD" at bounding box center [390, 190] width 55 height 158
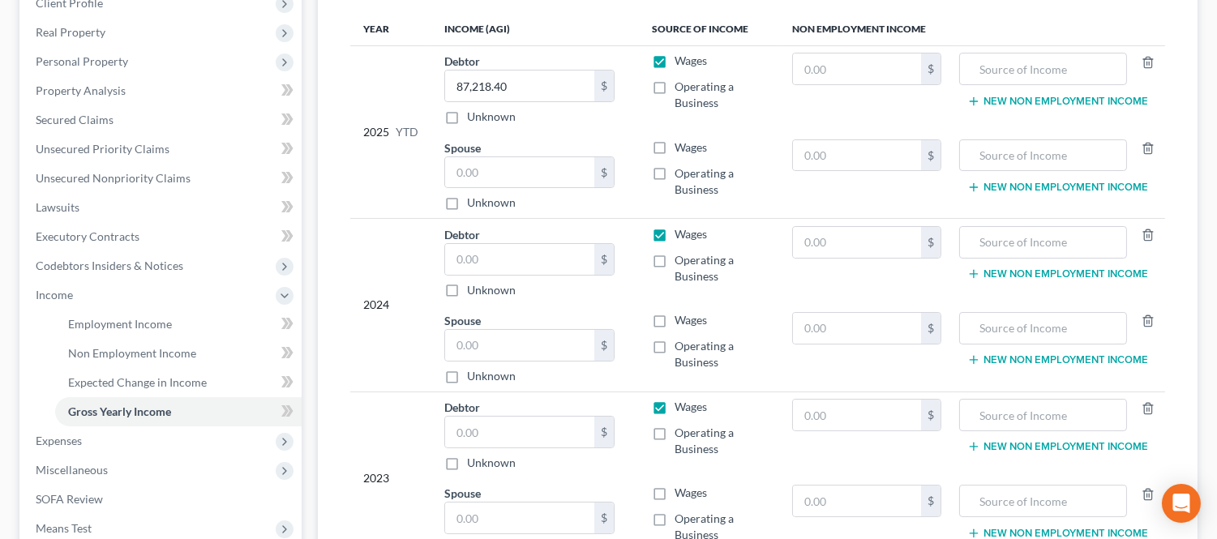
scroll to position [270, 0]
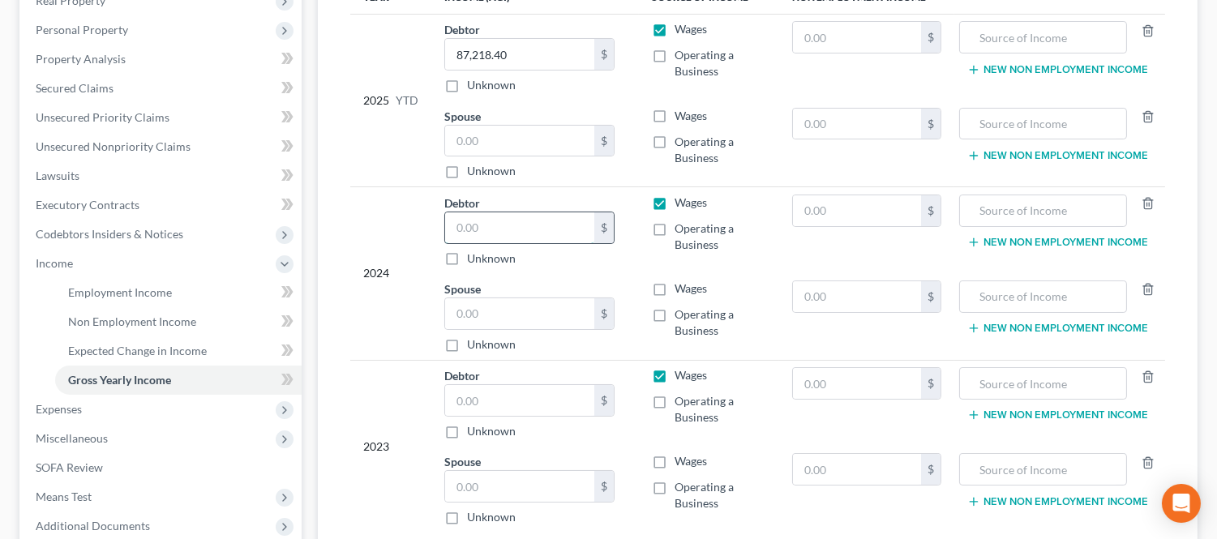
click at [501, 222] on input "text" at bounding box center [519, 227] width 149 height 31
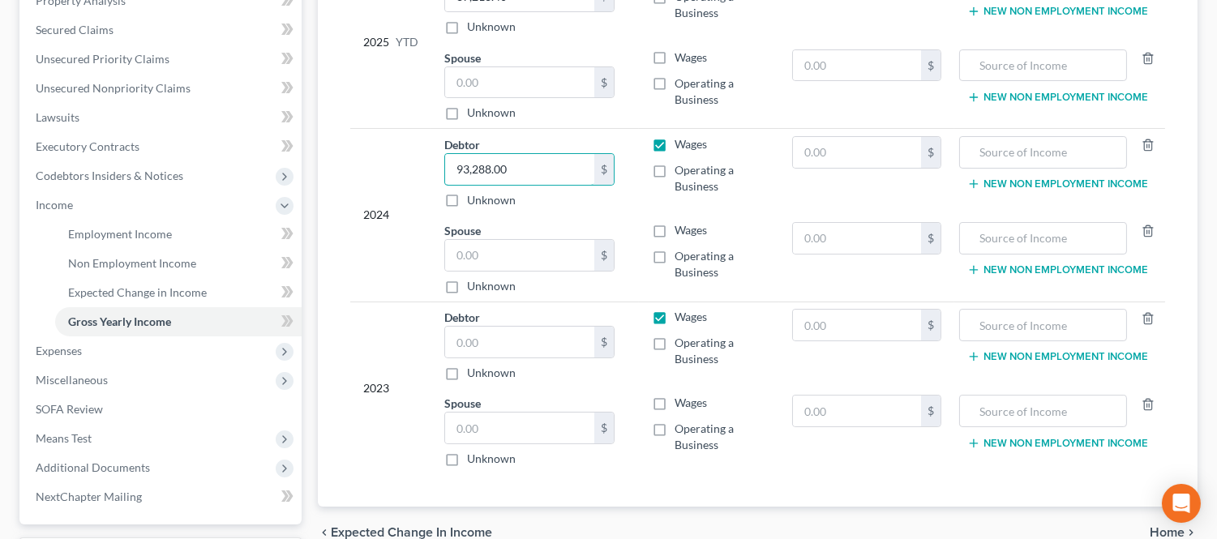
scroll to position [360, 0]
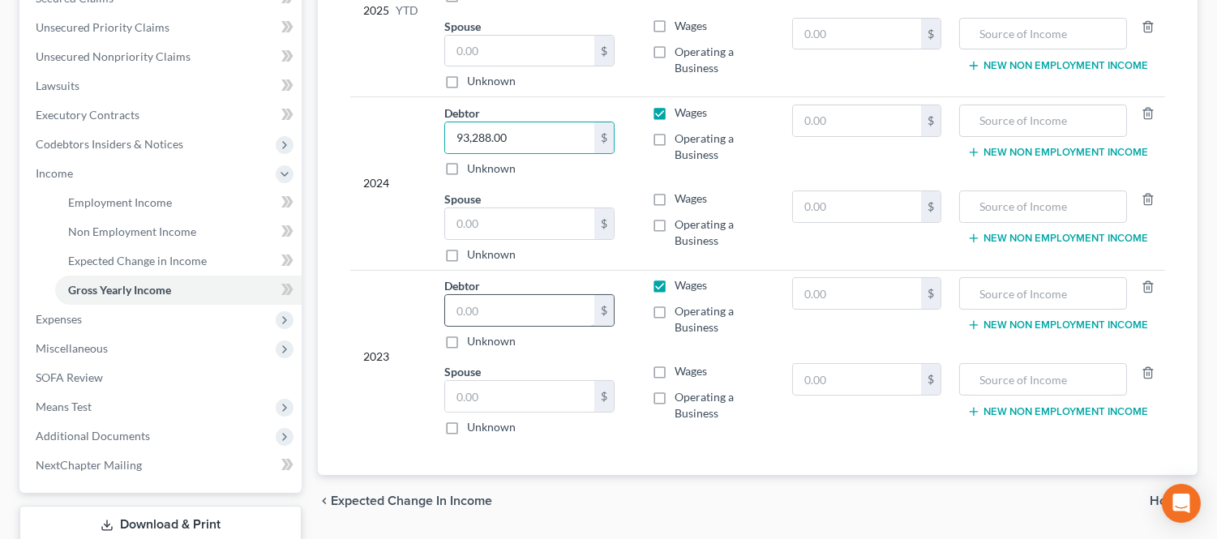
click at [467, 325] on input "text" at bounding box center [519, 310] width 149 height 31
click at [384, 426] on div "2023" at bounding box center [390, 356] width 55 height 158
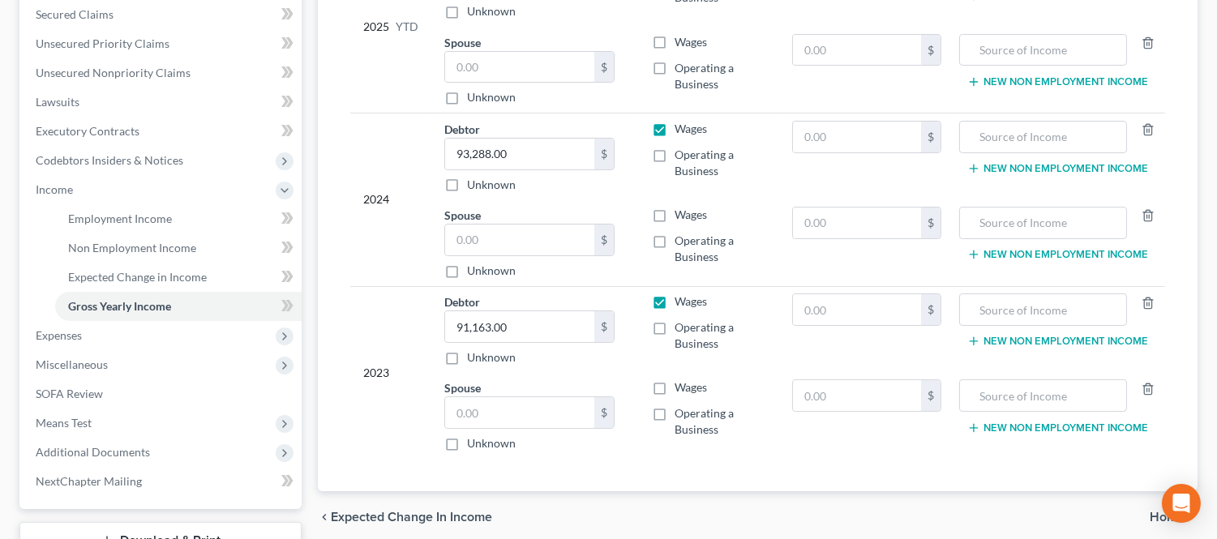
scroll to position [376, 0]
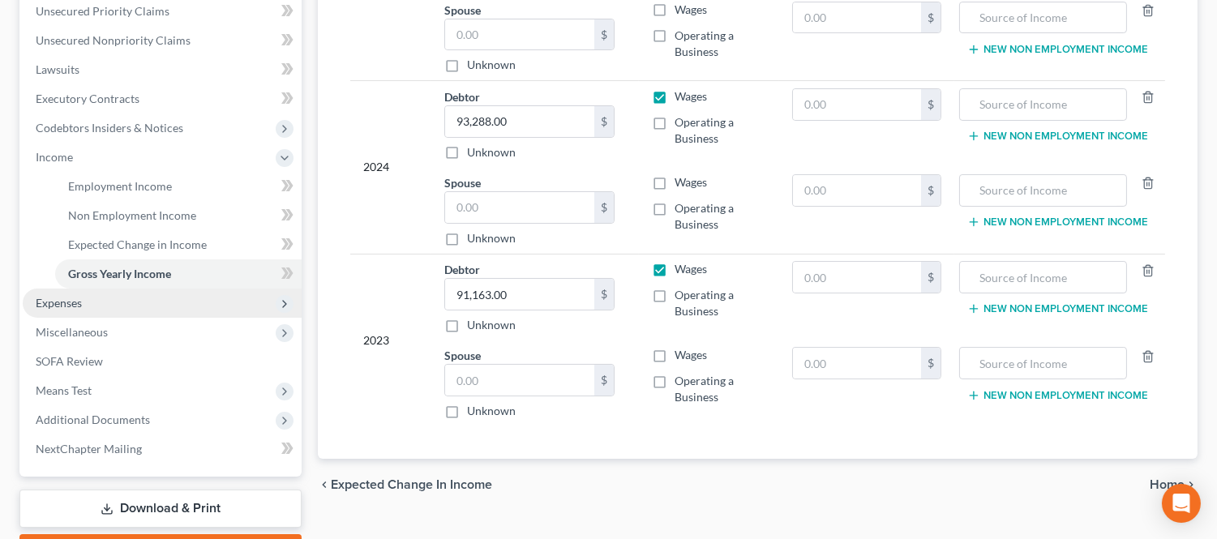
click at [106, 310] on span "Expenses" at bounding box center [162, 303] width 279 height 29
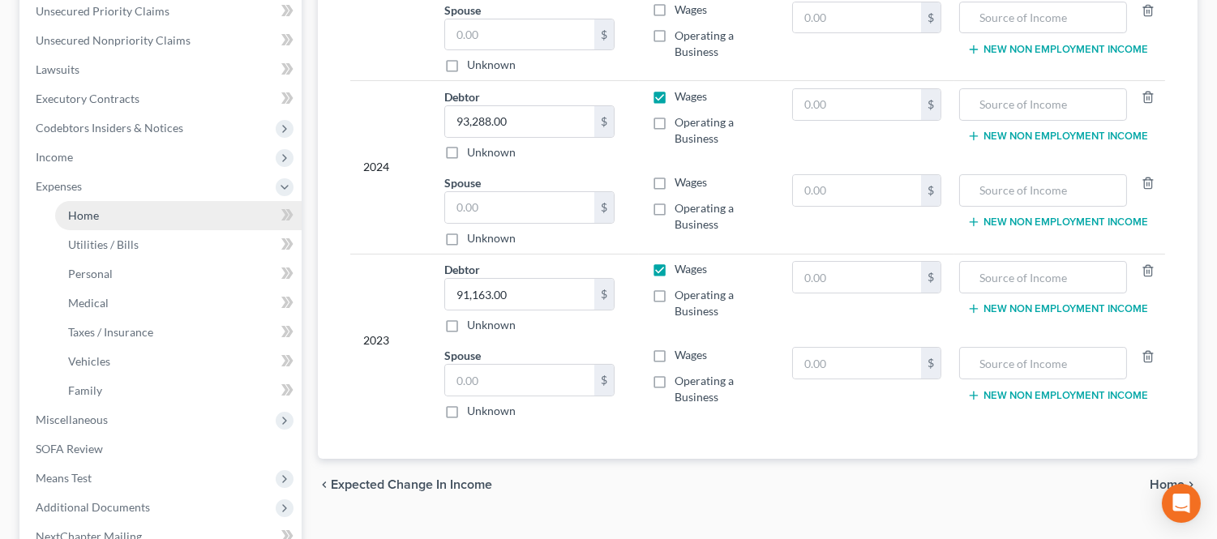
click at [151, 203] on link "Home" at bounding box center [178, 215] width 246 height 29
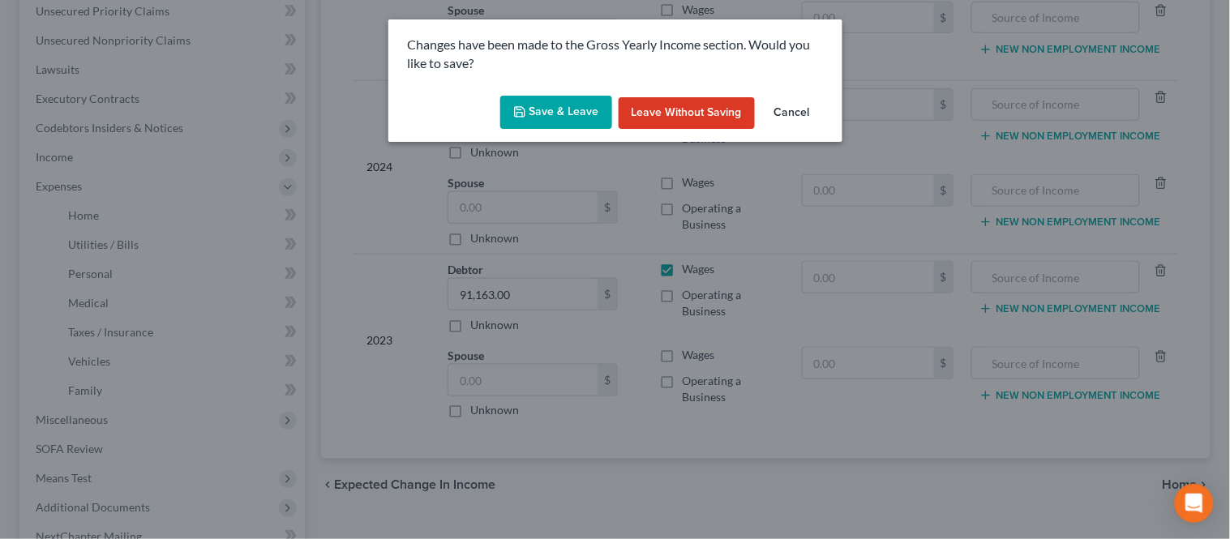
click at [541, 104] on button "Save & Leave" at bounding box center [556, 113] width 112 height 34
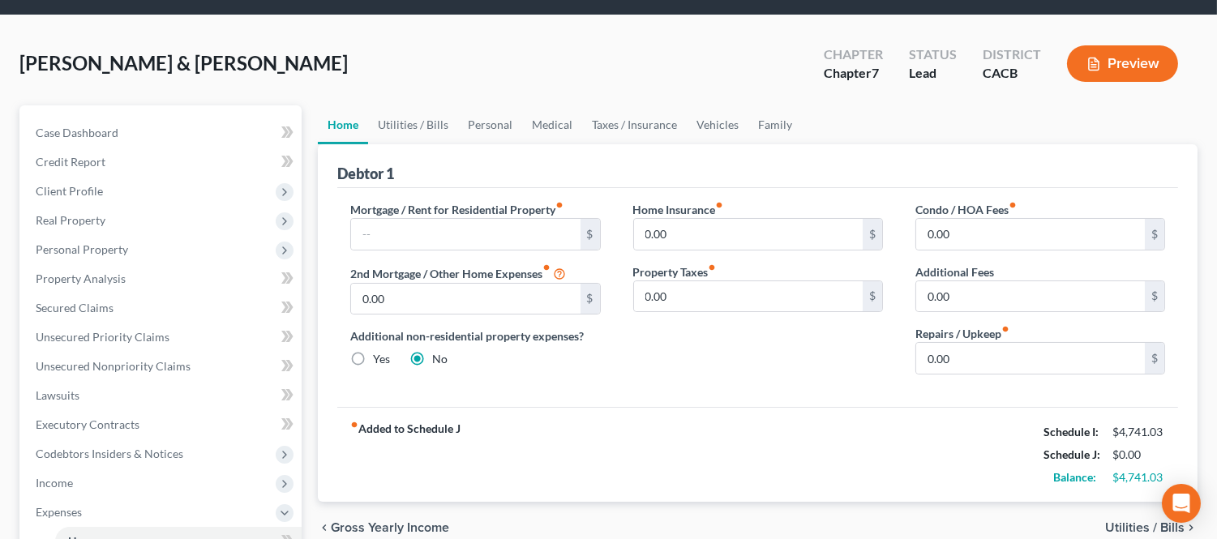
scroll to position [90, 0]
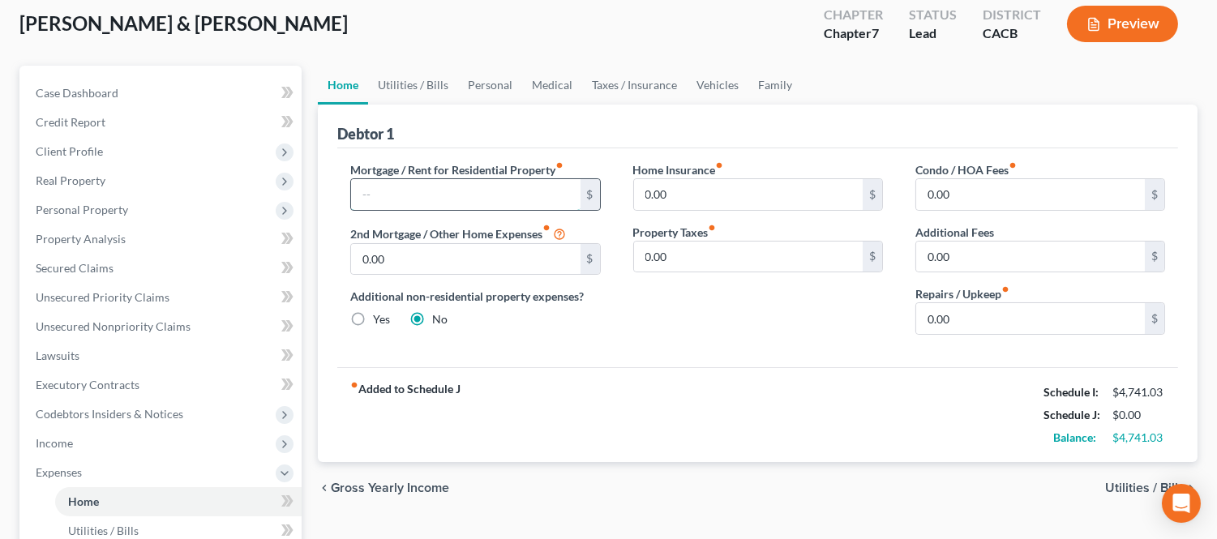
click at [433, 182] on input "text" at bounding box center [465, 194] width 229 height 31
click at [467, 248] on input "0.00" at bounding box center [465, 259] width 229 height 31
click at [986, 314] on input "0.00" at bounding box center [1030, 318] width 229 height 31
click at [840, 361] on div "Mortgage / Rent for Residential Property fiber_manual_record 2,372.45 $ 2nd Mor…" at bounding box center [757, 257] width 840 height 219
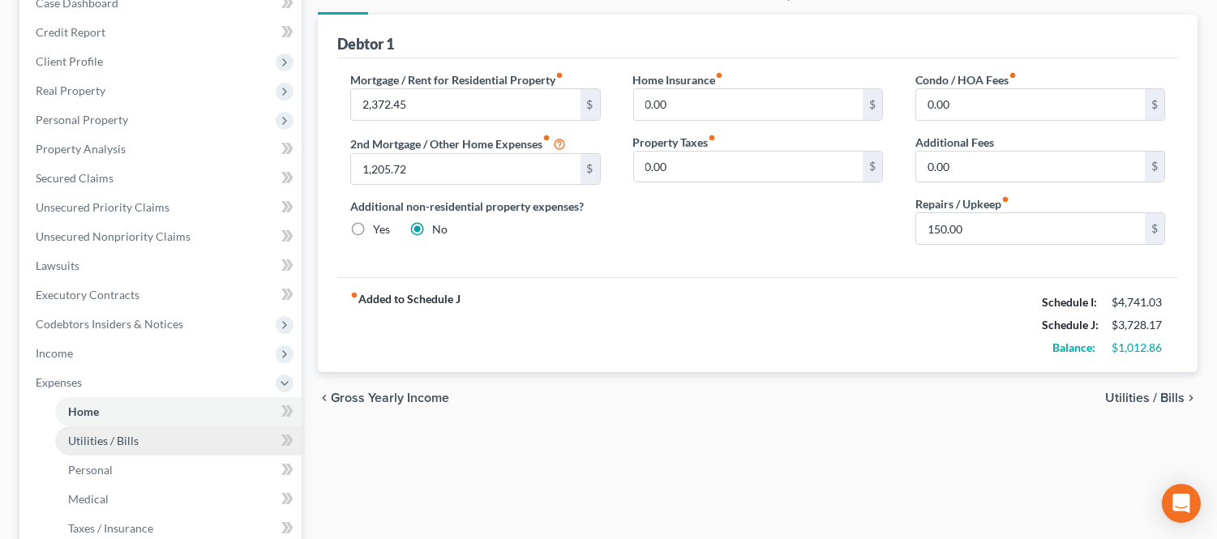
click at [126, 439] on span "Utilities / Bills" at bounding box center [103, 441] width 71 height 14
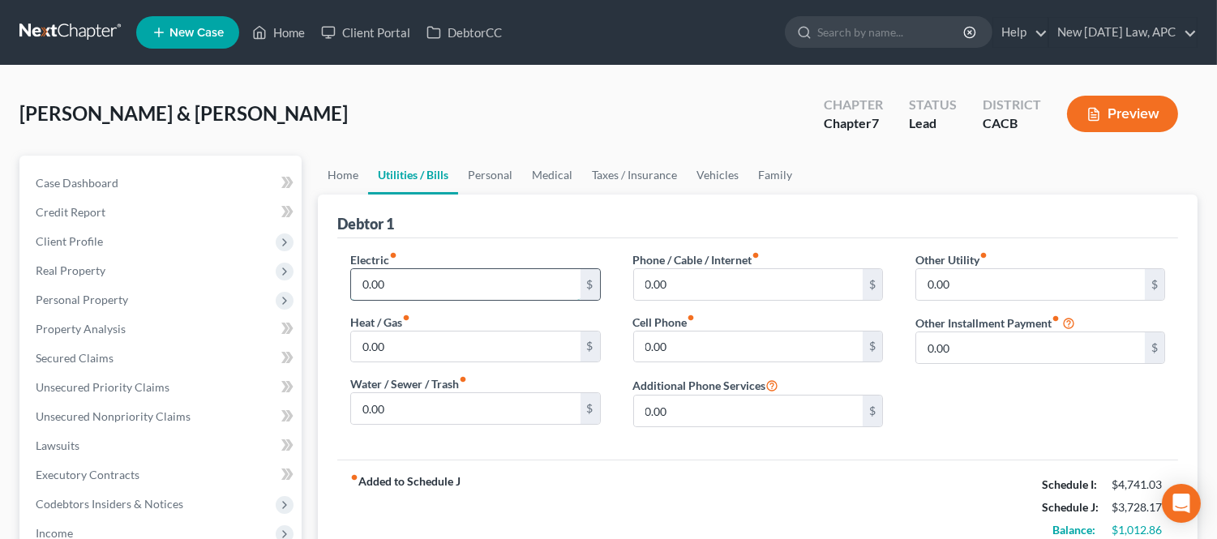
click at [419, 288] on input "0.00" at bounding box center [465, 284] width 229 height 31
click at [425, 345] on input "0.00" at bounding box center [465, 346] width 229 height 31
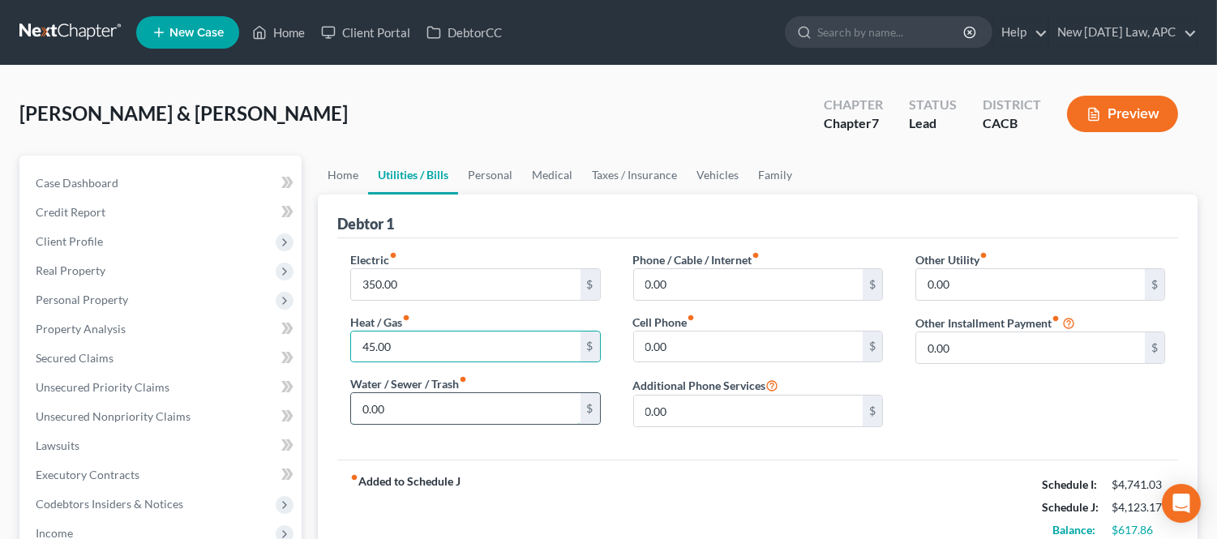
click at [450, 405] on input "0.00" at bounding box center [465, 408] width 229 height 31
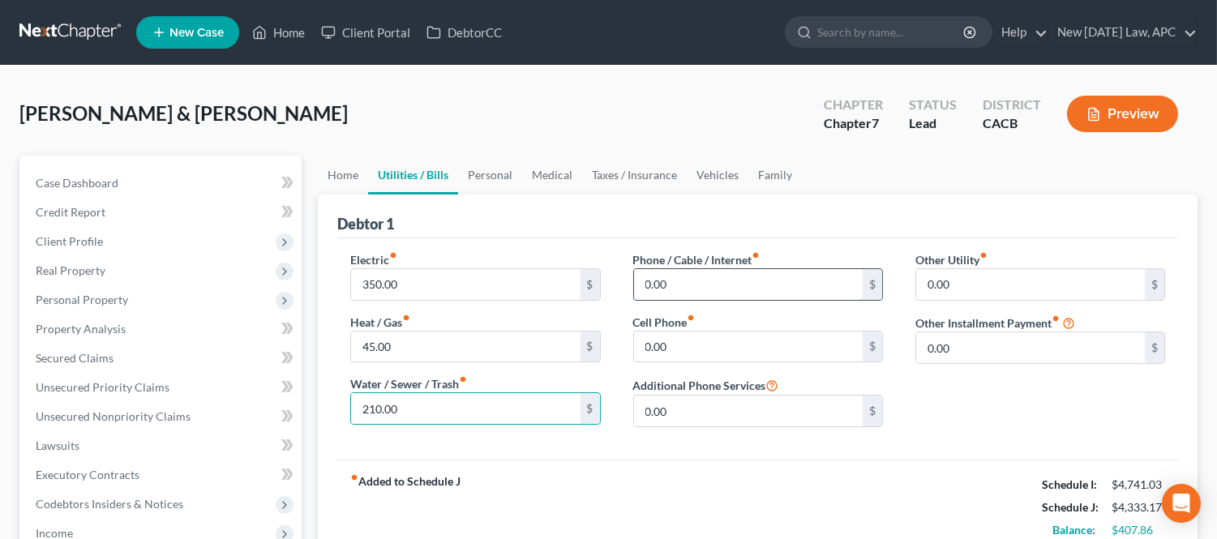
click at [674, 289] on input "0.00" at bounding box center [748, 284] width 229 height 31
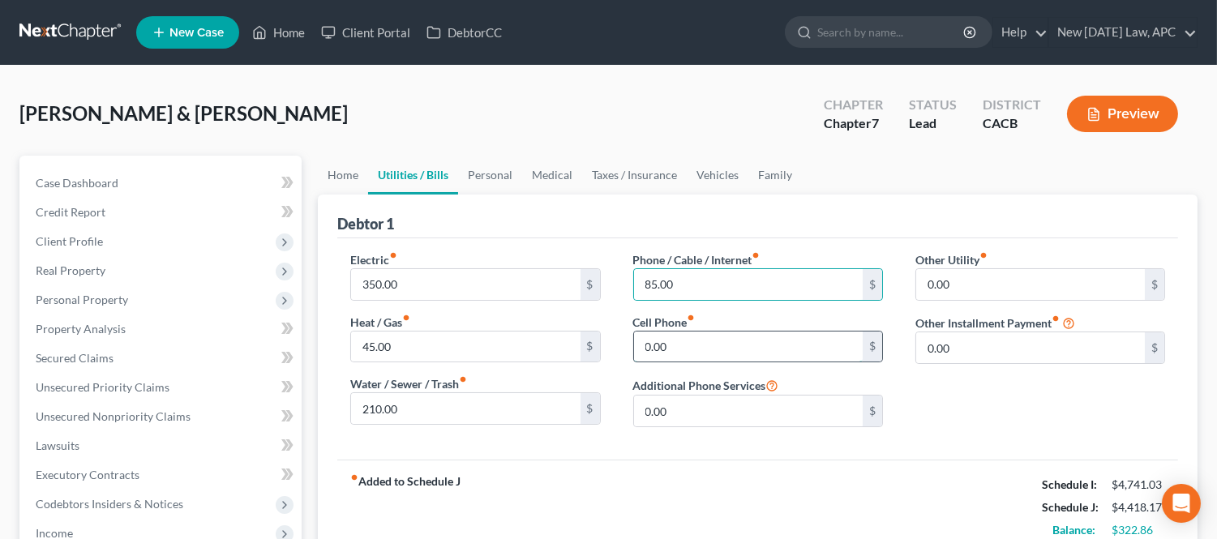
click at [689, 347] on input "0.00" at bounding box center [748, 346] width 229 height 31
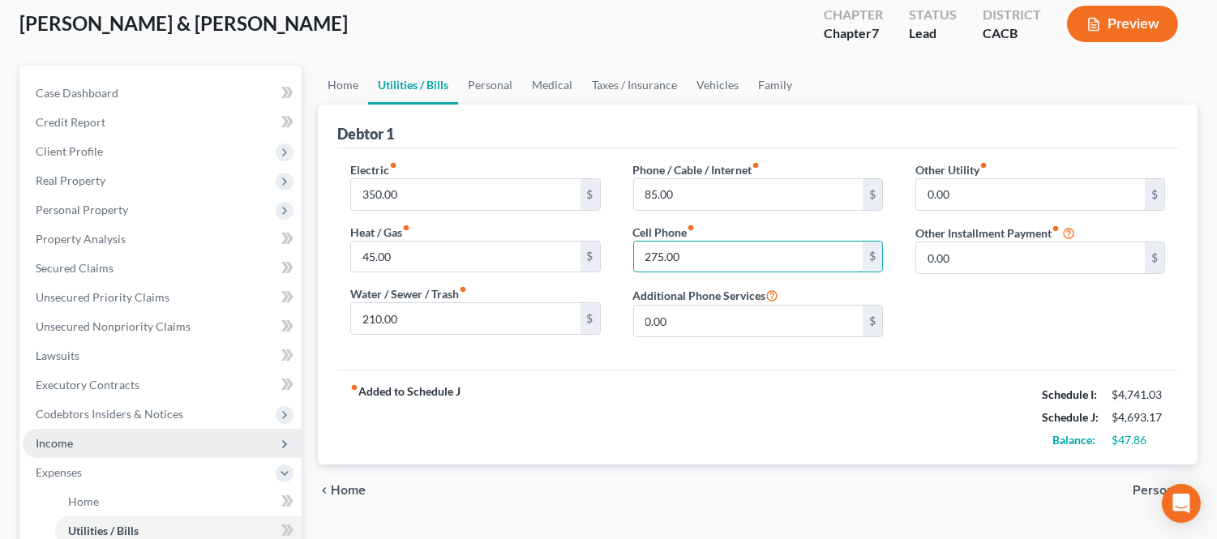
scroll to position [180, 0]
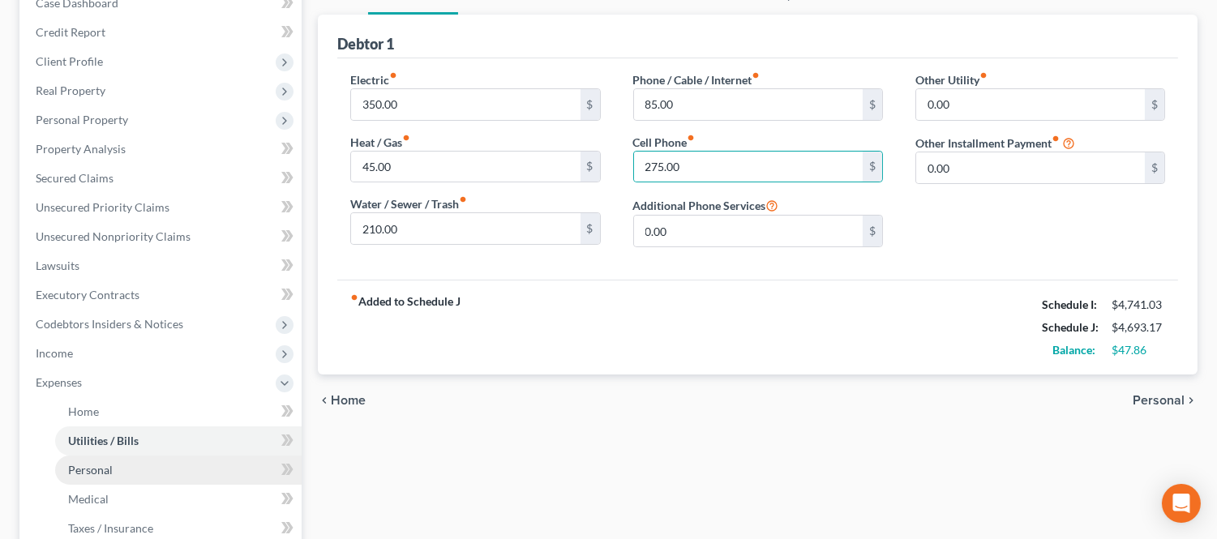
click at [138, 466] on link "Personal" at bounding box center [178, 469] width 246 height 29
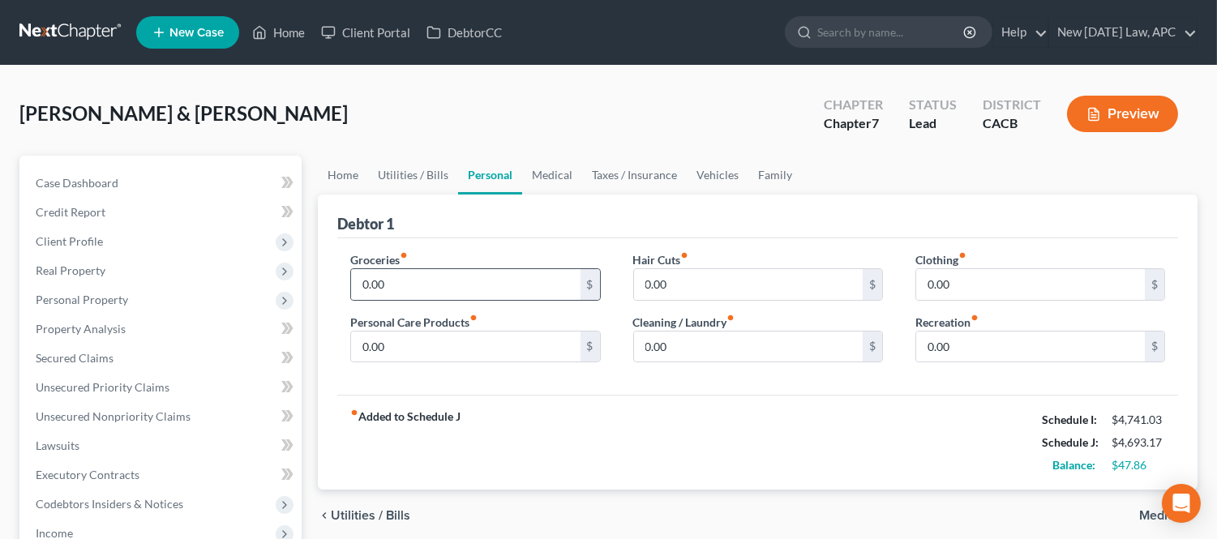
click at [423, 268] on div "0.00 $" at bounding box center [475, 284] width 250 height 32
click at [410, 285] on input "0.00" at bounding box center [465, 284] width 229 height 31
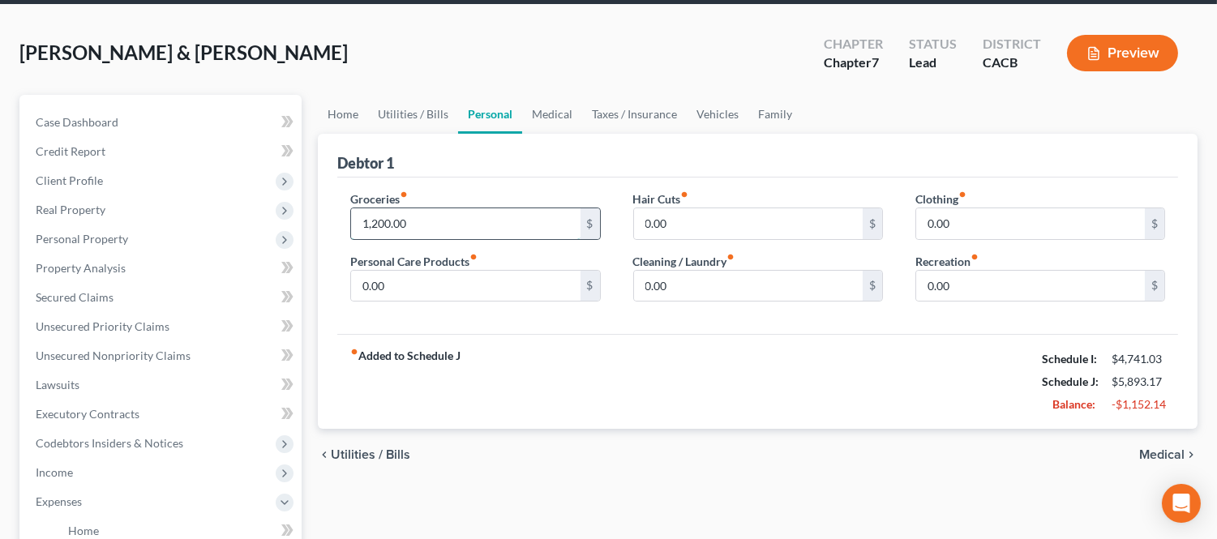
scroll to position [90, 0]
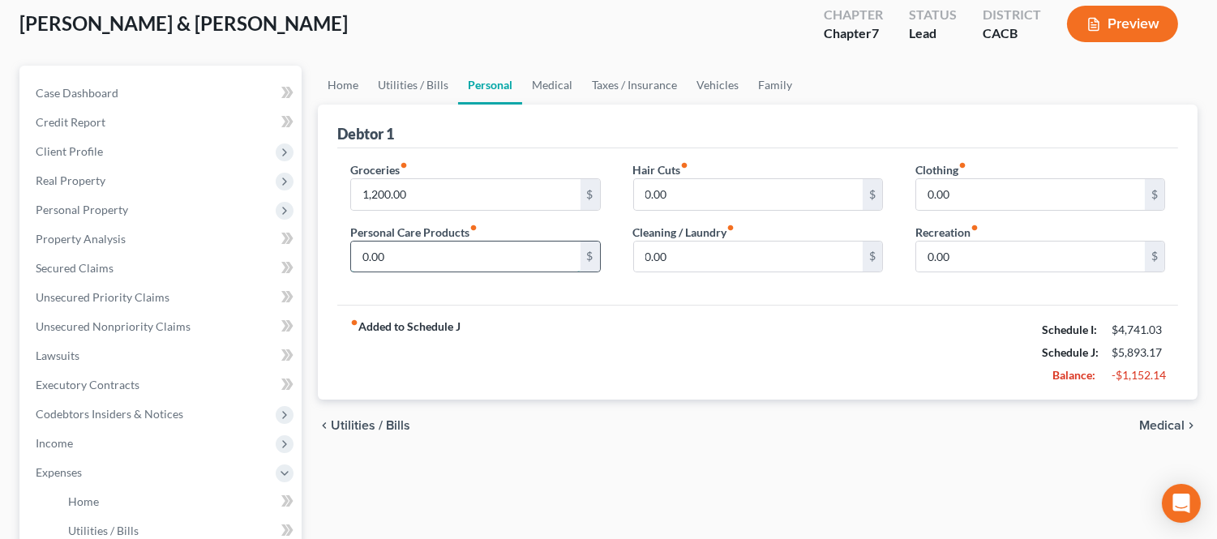
click at [471, 264] on input "0.00" at bounding box center [465, 257] width 229 height 31
click at [670, 196] on input "0.00" at bounding box center [748, 194] width 229 height 31
click at [705, 253] on input "0.00" at bounding box center [748, 257] width 229 height 31
click at [947, 203] on input "0.00" at bounding box center [1030, 194] width 229 height 31
click at [976, 253] on input "0.00" at bounding box center [1030, 257] width 229 height 31
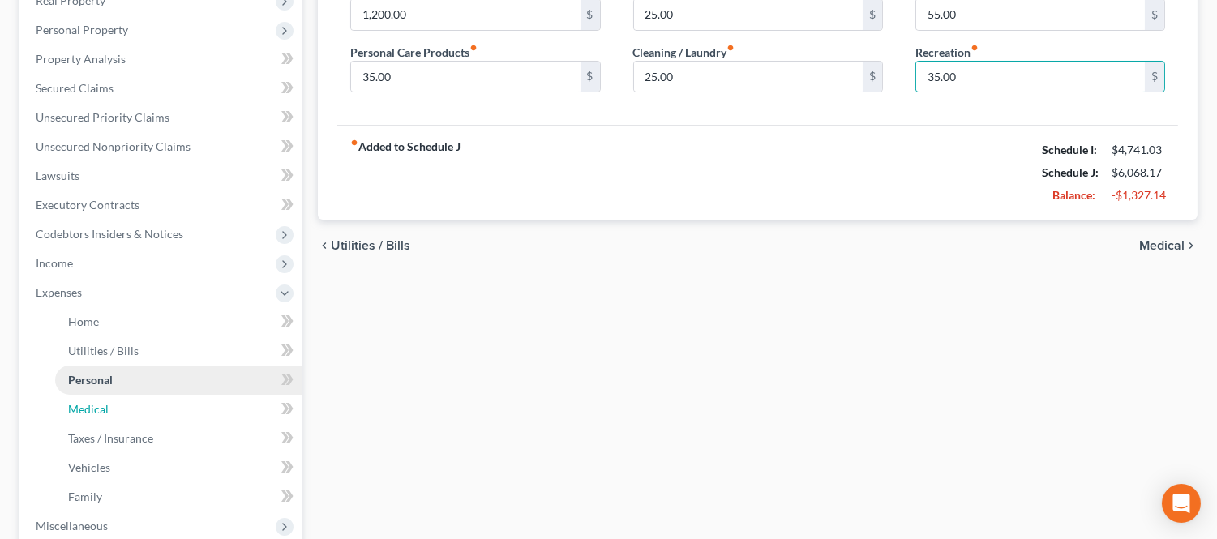
drag, startPoint x: 155, startPoint y: 416, endPoint x: 217, endPoint y: 374, distance: 74.9
click at [154, 416] on link "Medical" at bounding box center [178, 409] width 246 height 29
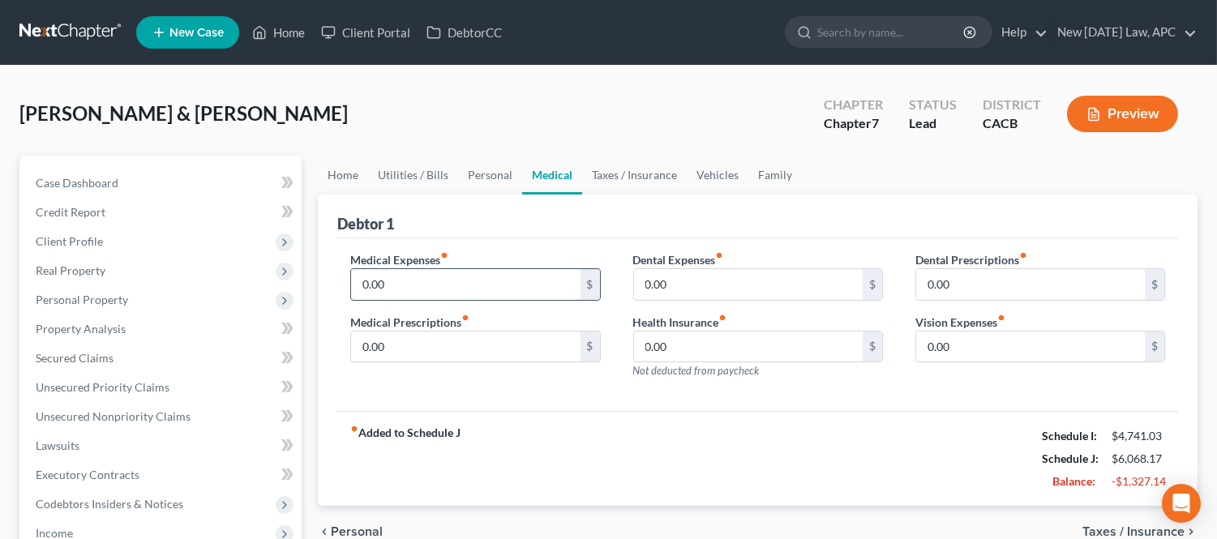
click at [397, 296] on input "0.00" at bounding box center [465, 284] width 229 height 31
click at [405, 336] on input "0.00" at bounding box center [465, 346] width 229 height 31
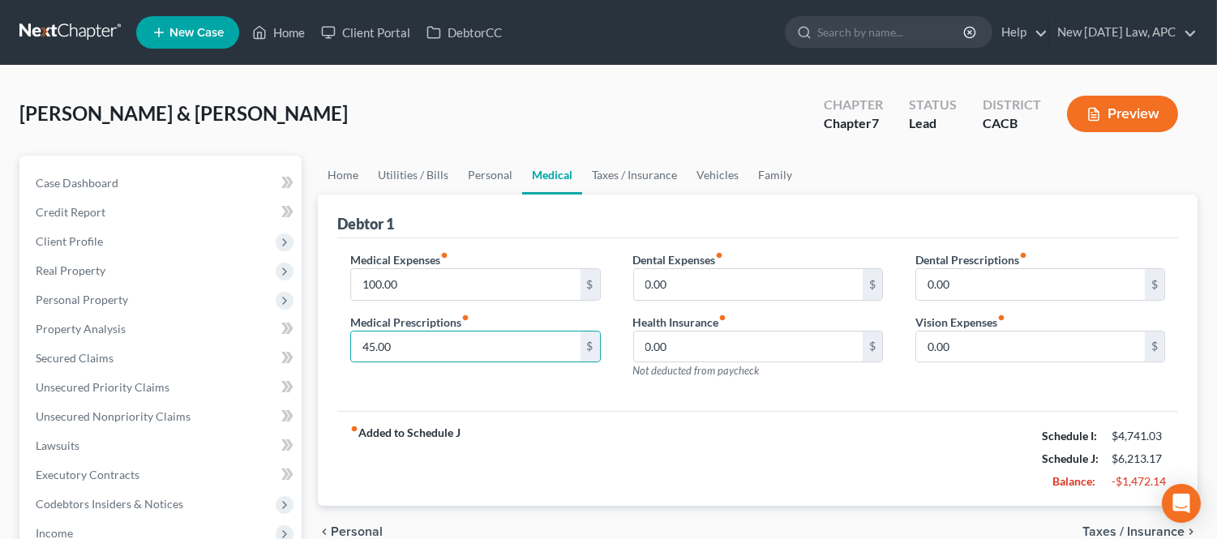
click at [687, 266] on label "Dental Expenses fiber_manual_record" at bounding box center [678, 259] width 91 height 17
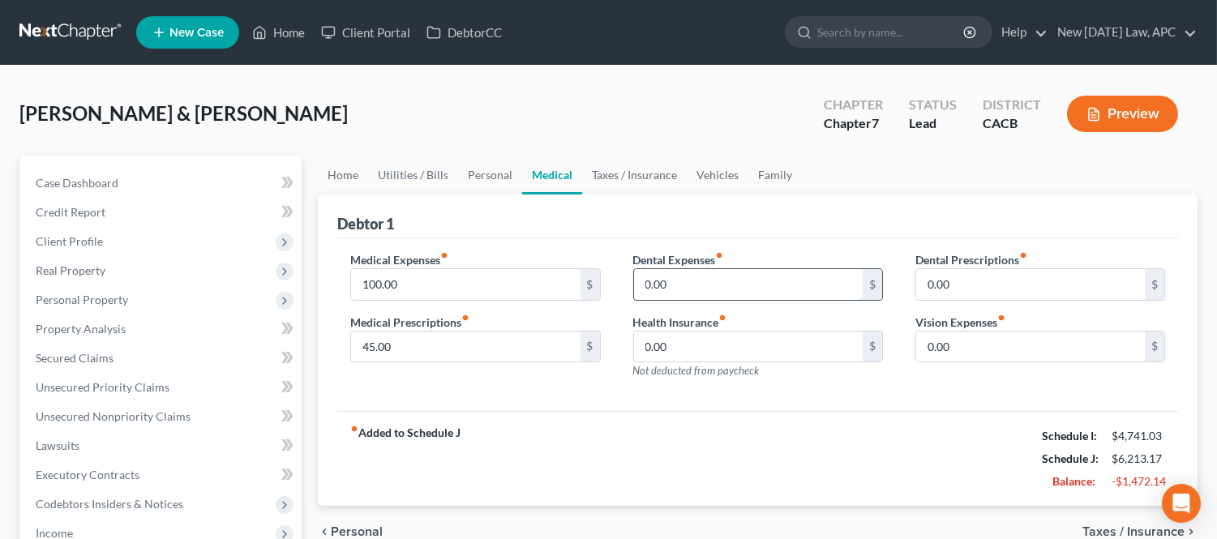
click at [690, 287] on input "0.00" at bounding box center [748, 284] width 229 height 31
click at [961, 344] on input "0.00" at bounding box center [1030, 346] width 229 height 31
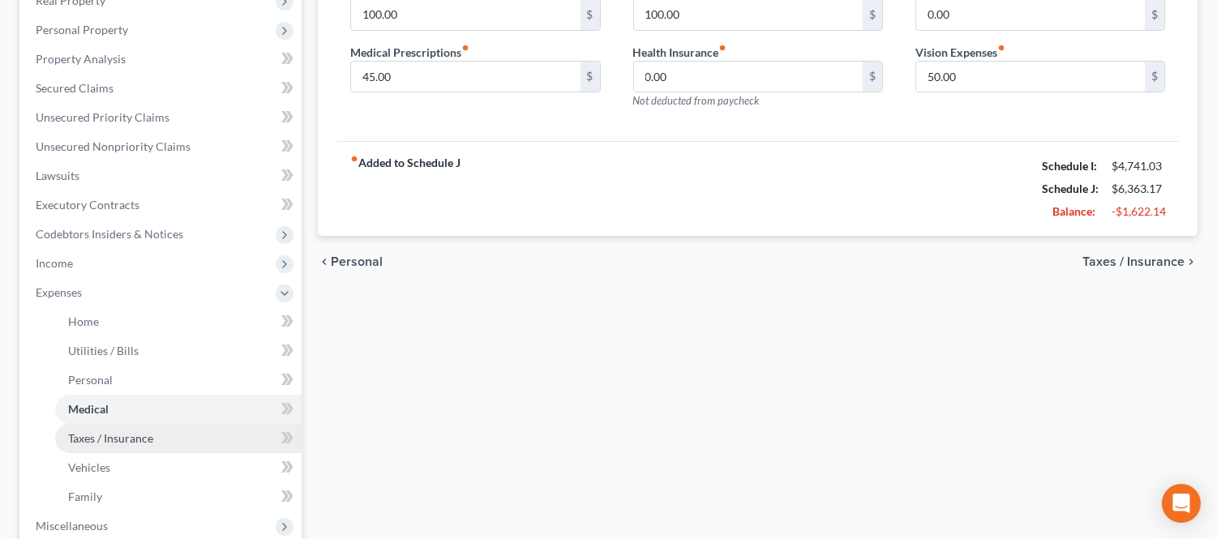
click at [133, 441] on span "Taxes / Insurance" at bounding box center [110, 438] width 85 height 14
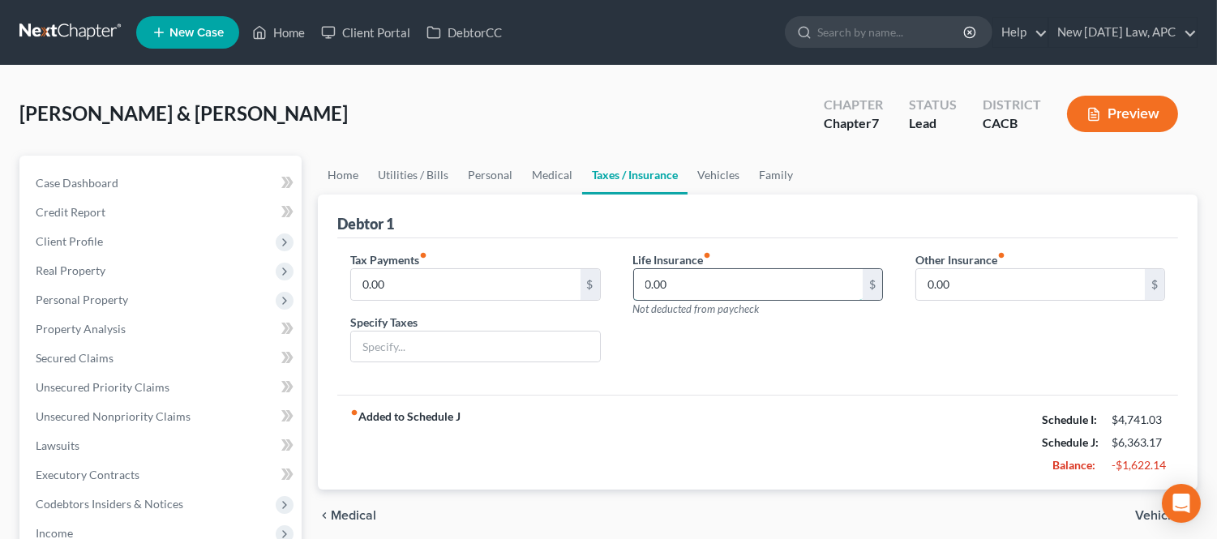
click at [723, 276] on input "0.00" at bounding box center [748, 284] width 229 height 31
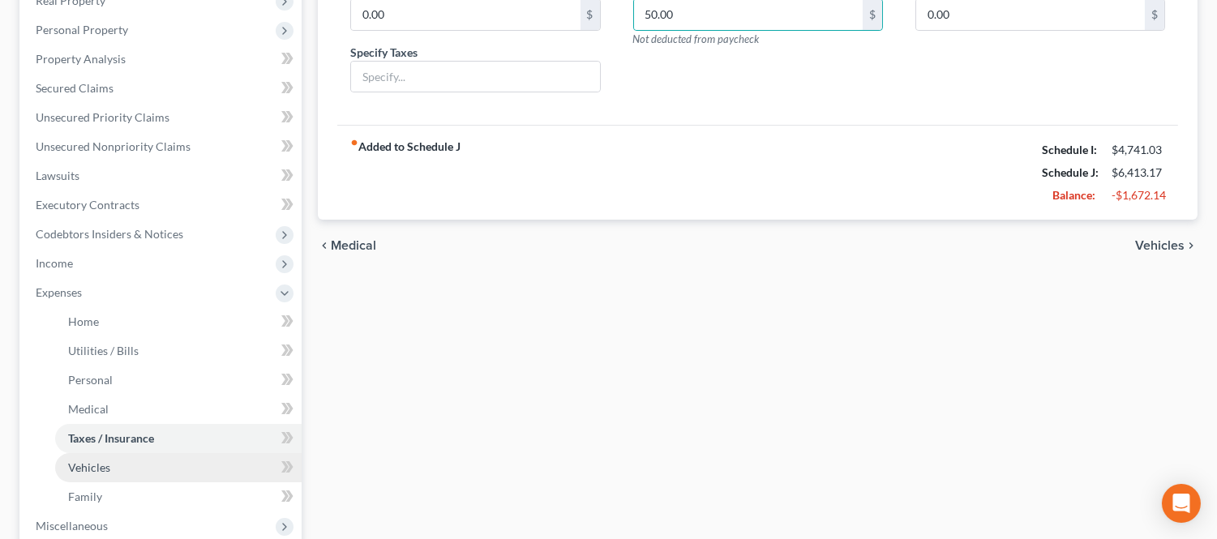
click at [152, 467] on link "Vehicles" at bounding box center [178, 467] width 246 height 29
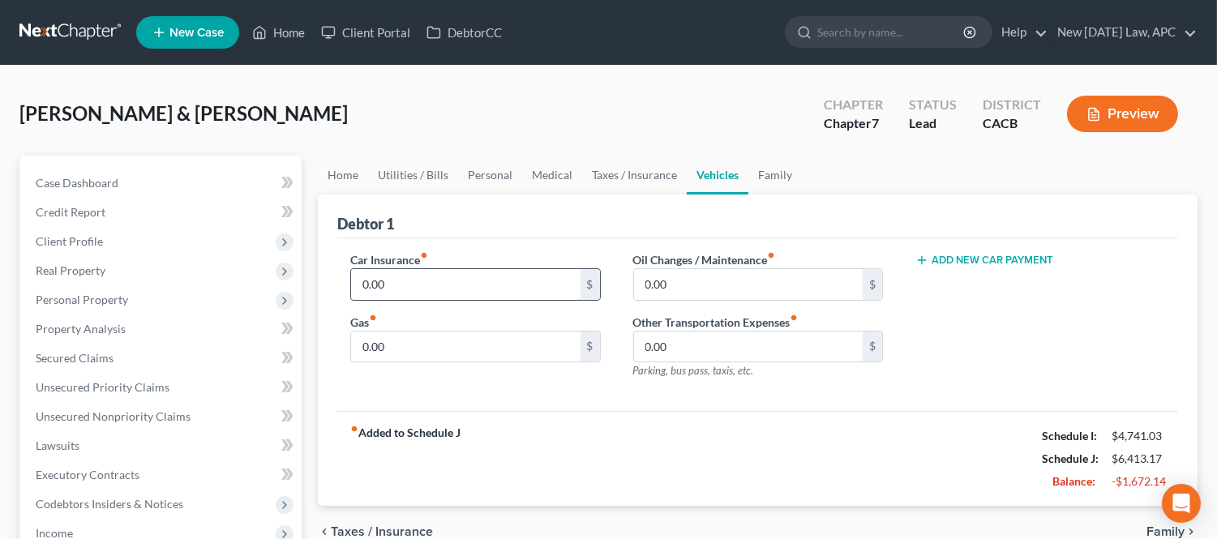
click at [402, 279] on input "0.00" at bounding box center [465, 284] width 229 height 31
click at [420, 358] on input "0.00" at bounding box center [465, 346] width 229 height 31
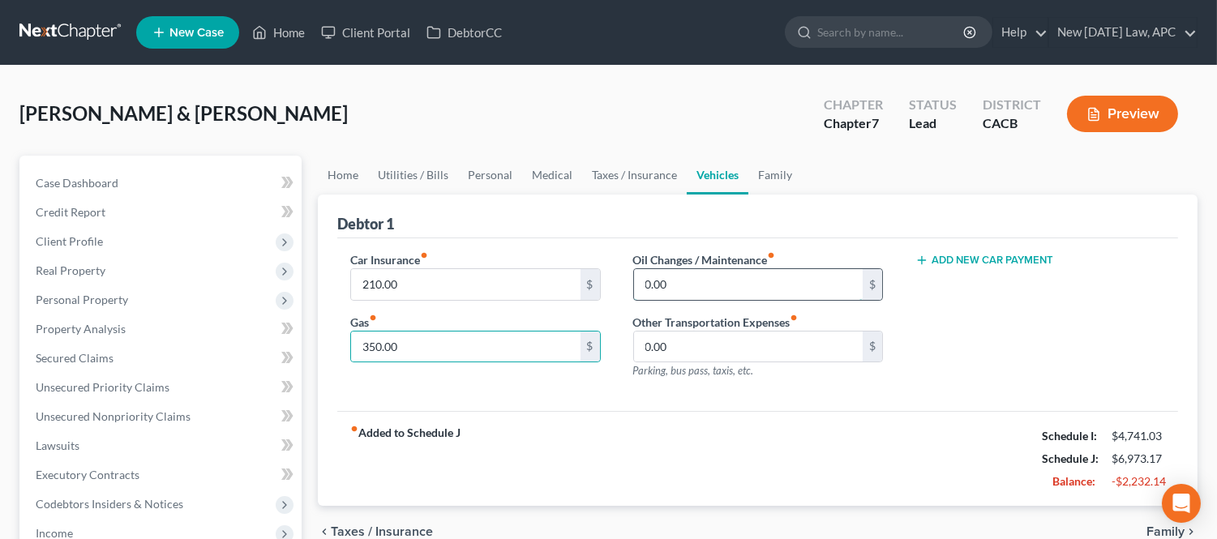
click at [675, 289] on input "0.00" at bounding box center [748, 284] width 229 height 31
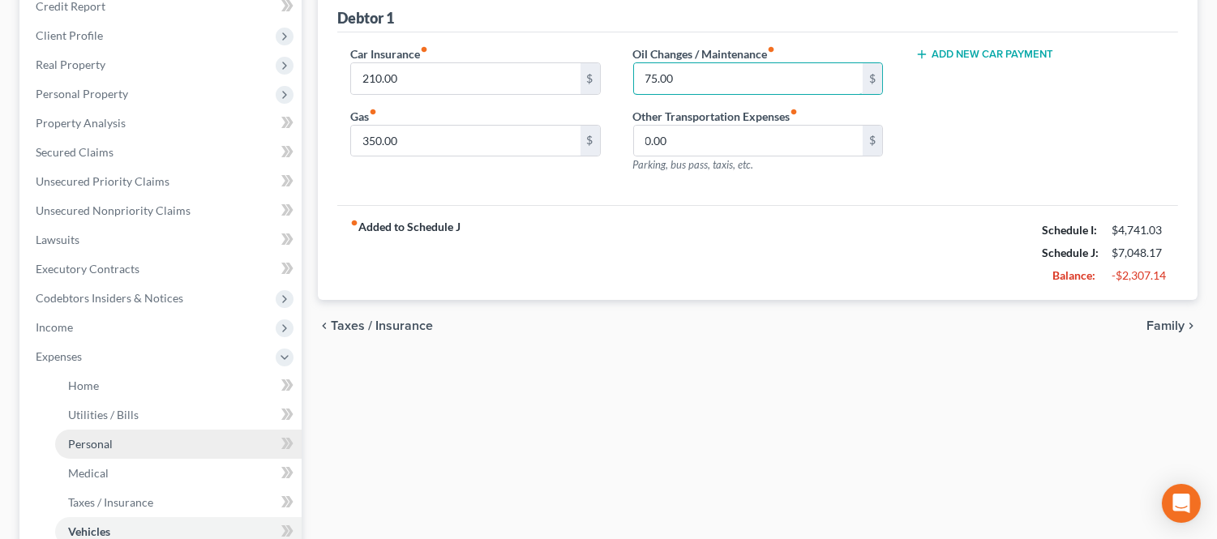
scroll to position [270, 0]
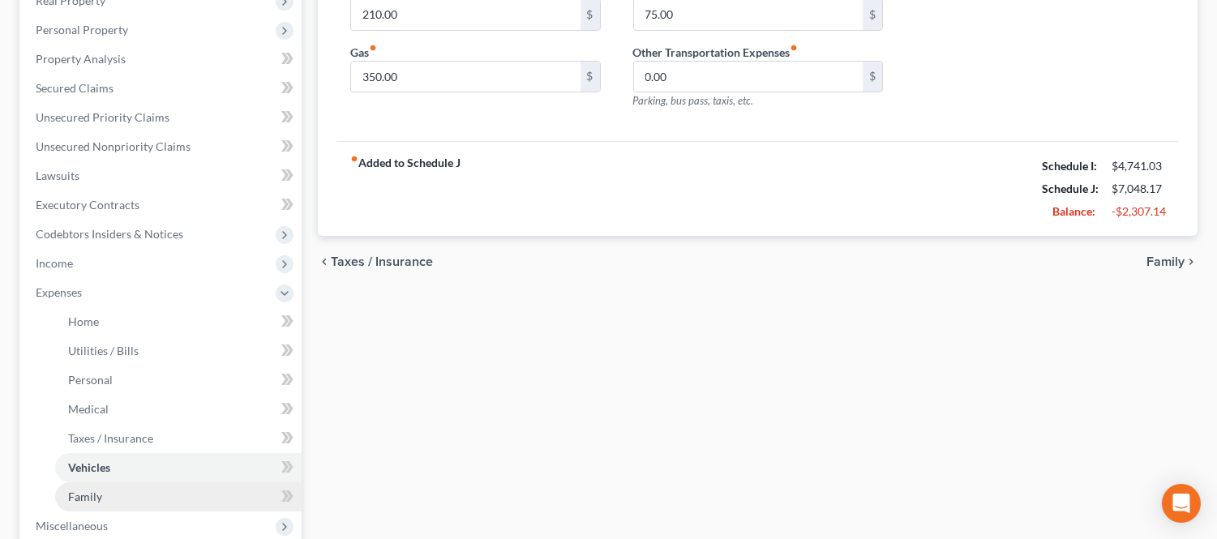
click at [117, 485] on link "Family" at bounding box center [178, 496] width 246 height 29
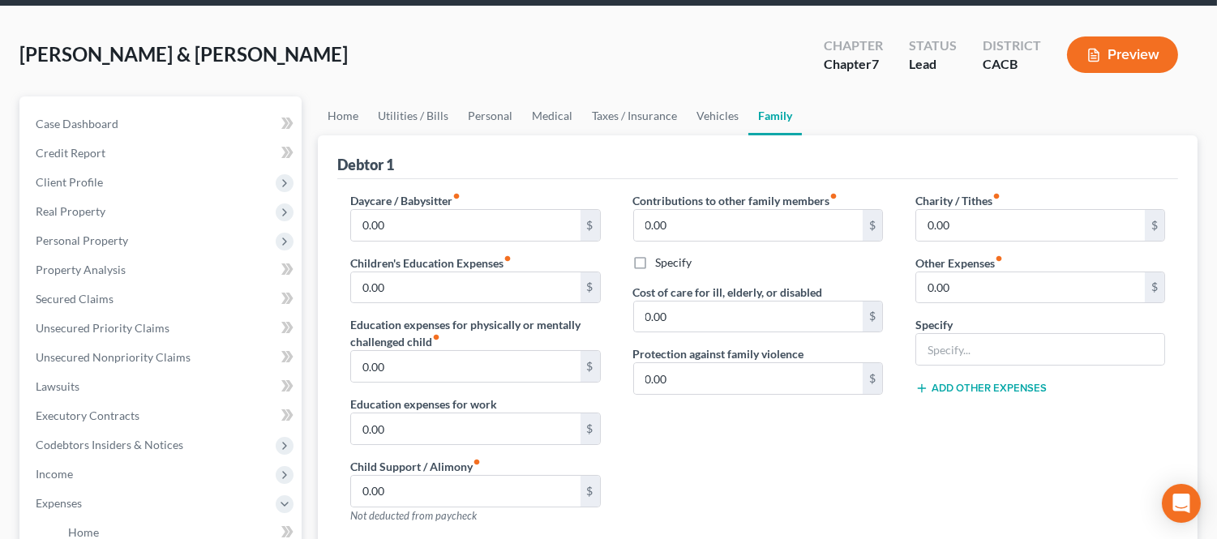
scroll to position [90, 0]
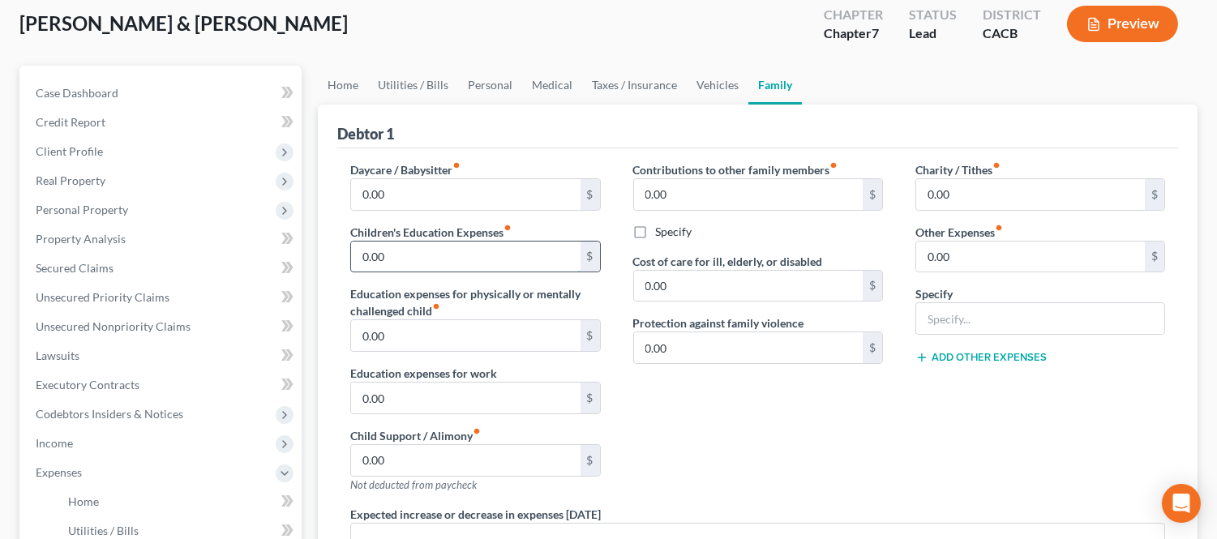
click at [391, 257] on input "0.00" at bounding box center [465, 257] width 229 height 31
click at [699, 450] on div "Contributions to other family members fiber_manual_record 0.00 $ Specify Cost o…" at bounding box center [758, 333] width 282 height 344
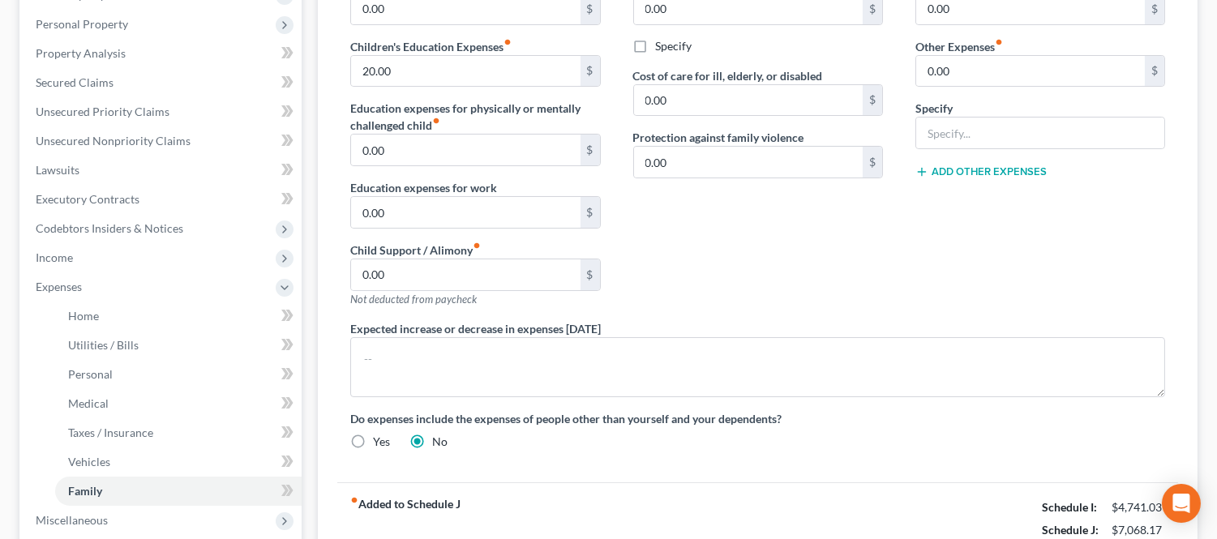
scroll to position [360, 0]
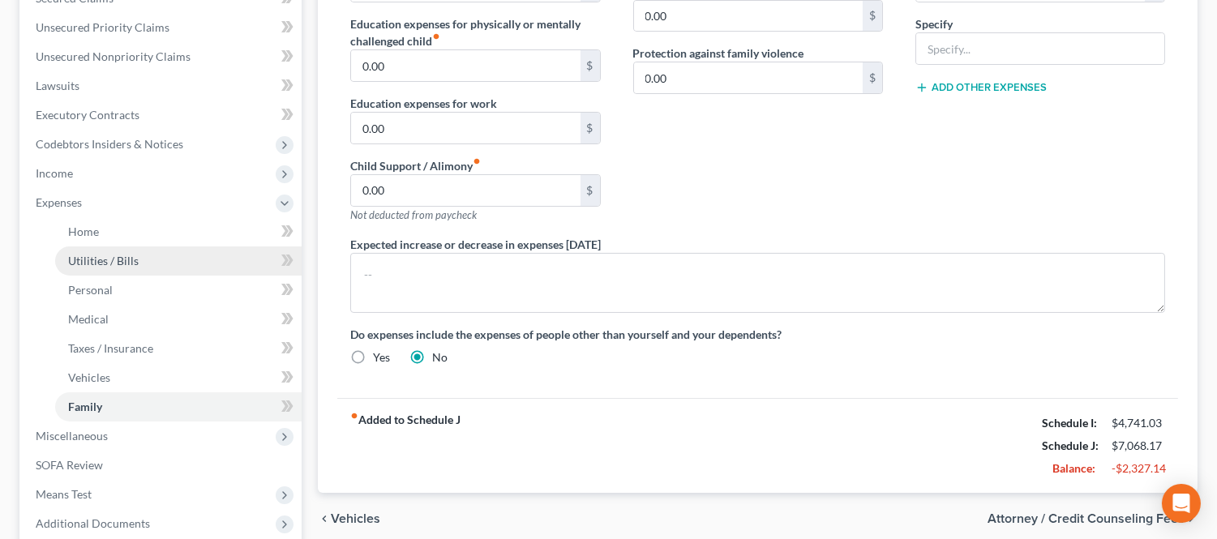
click at [114, 246] on link "Utilities / Bills" at bounding box center [178, 260] width 246 height 29
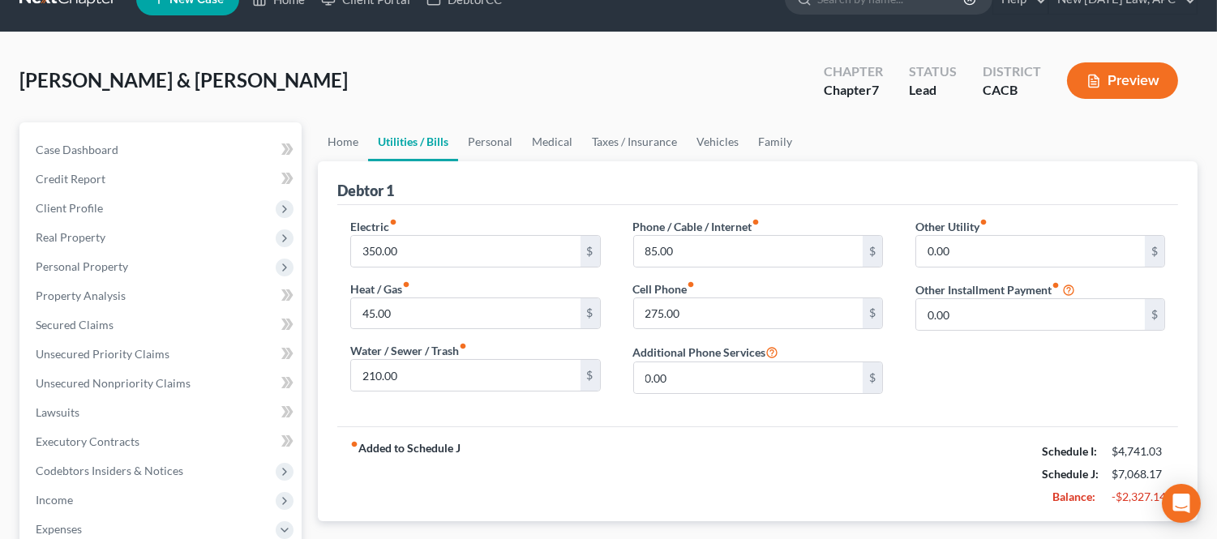
scroll to position [90, 0]
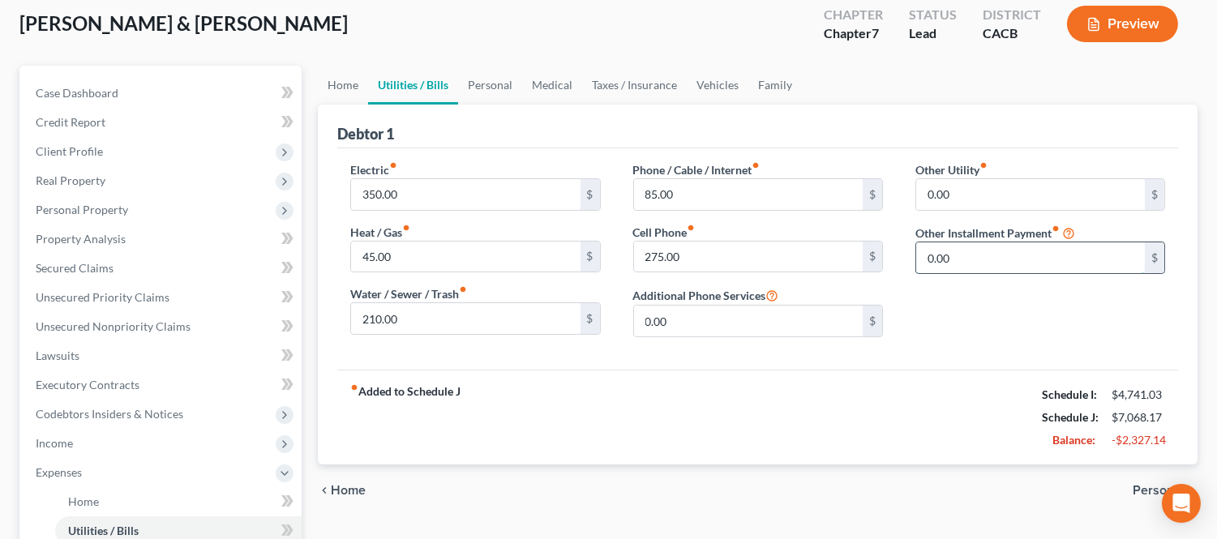
click at [953, 260] on input "0.00" at bounding box center [1030, 257] width 229 height 31
click at [940, 302] on input "text" at bounding box center [1040, 303] width 248 height 31
click at [808, 383] on div "fiber_manual_record Added to Schedule J Schedule I: $4,741.03 Schedule J: $7,07…" at bounding box center [757, 417] width 840 height 95
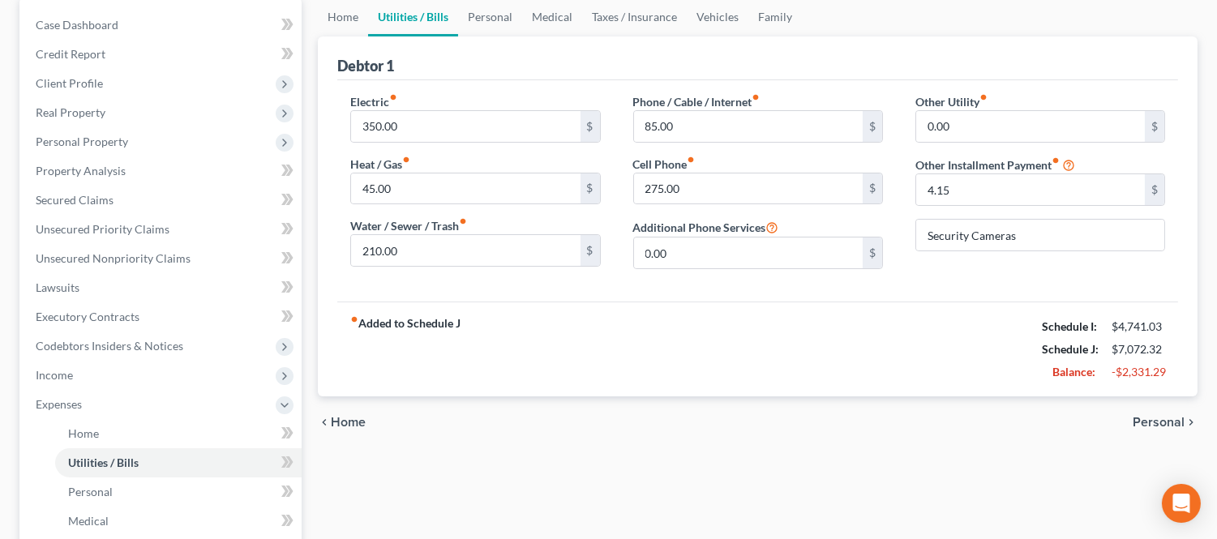
scroll to position [270, 0]
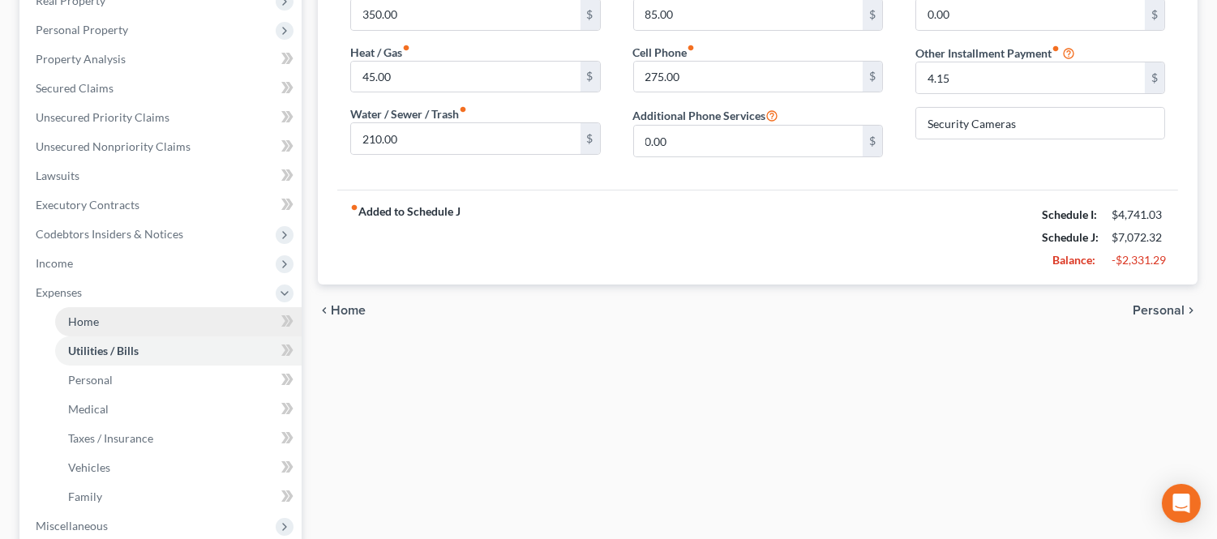
click at [106, 322] on link "Home" at bounding box center [178, 321] width 246 height 29
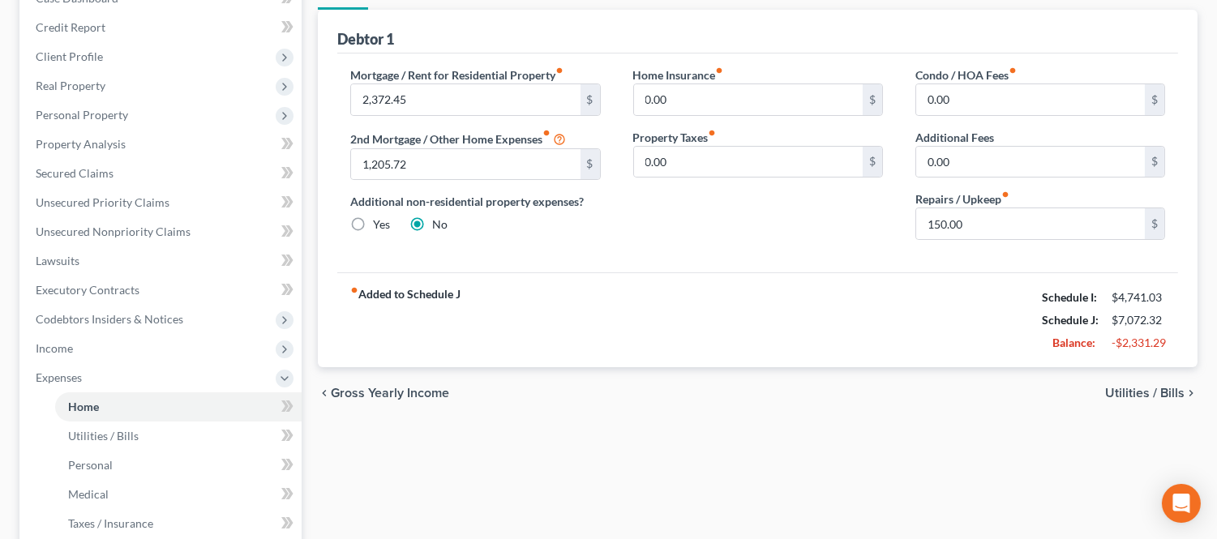
scroll to position [270, 0]
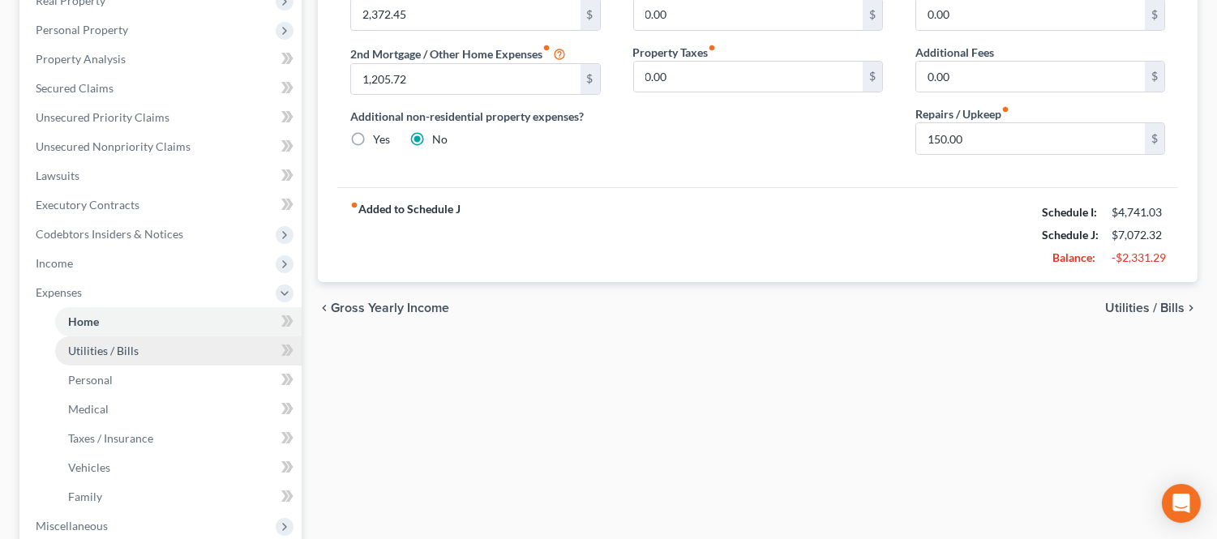
click at [113, 350] on span "Utilities / Bills" at bounding box center [103, 351] width 71 height 14
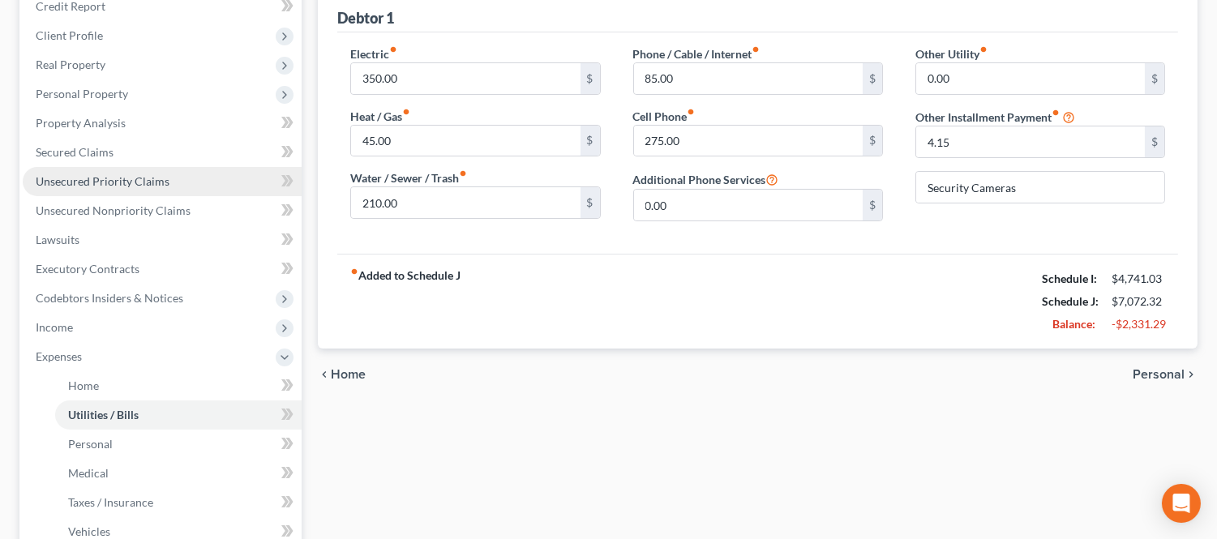
scroll to position [540, 0]
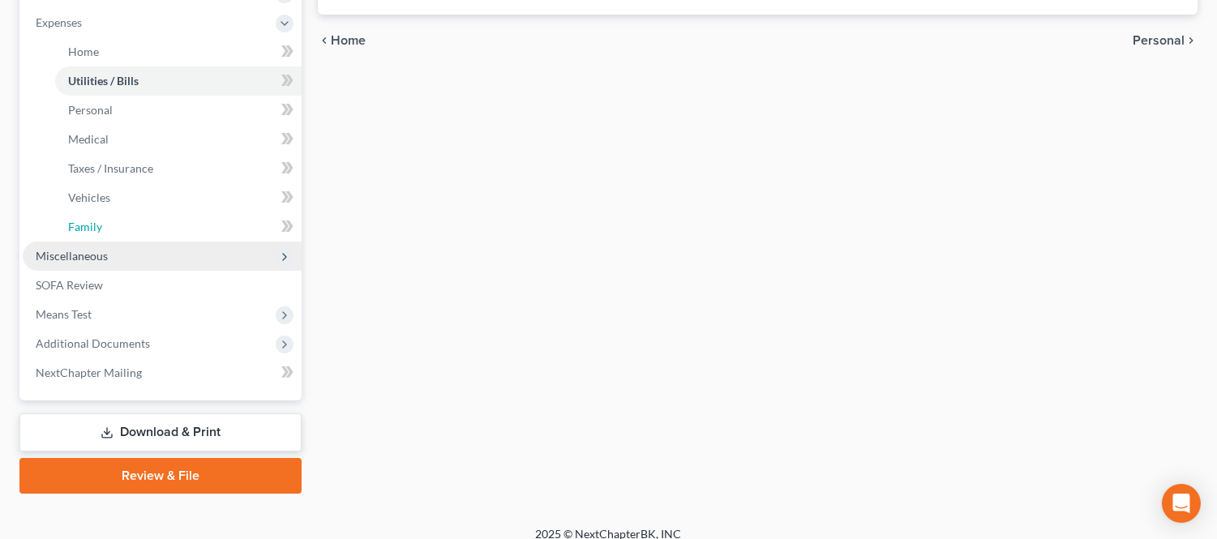
click at [111, 240] on ul "Case Dashboard Payments Invoices Payments Payments Credit Report Client Profile" at bounding box center [162, 8] width 279 height 759
click at [107, 252] on span "Miscellaneous" at bounding box center [162, 256] width 279 height 29
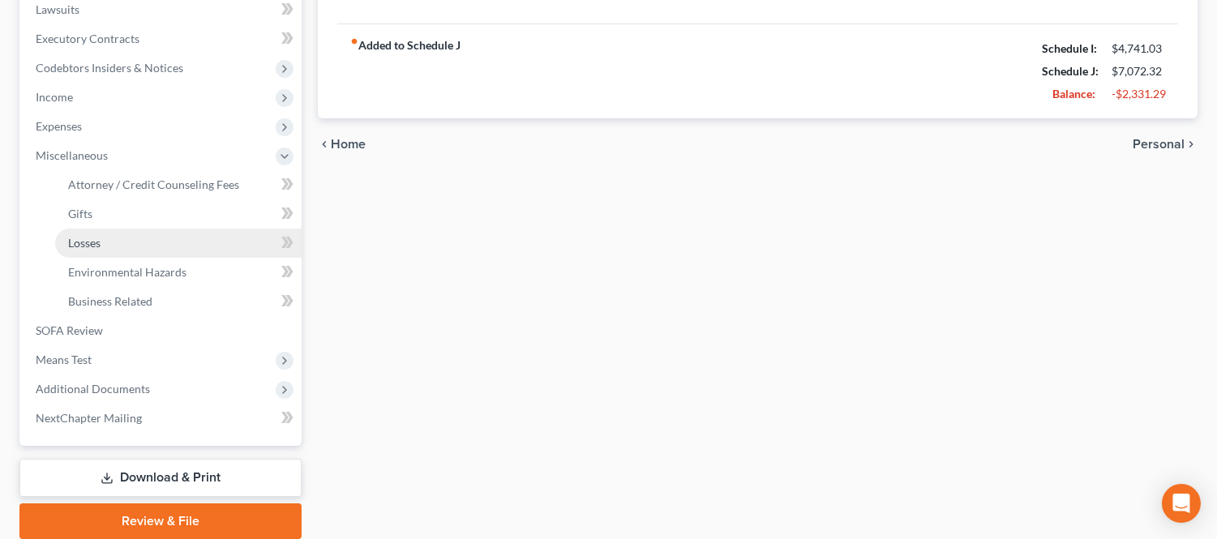
scroll to position [405, 0]
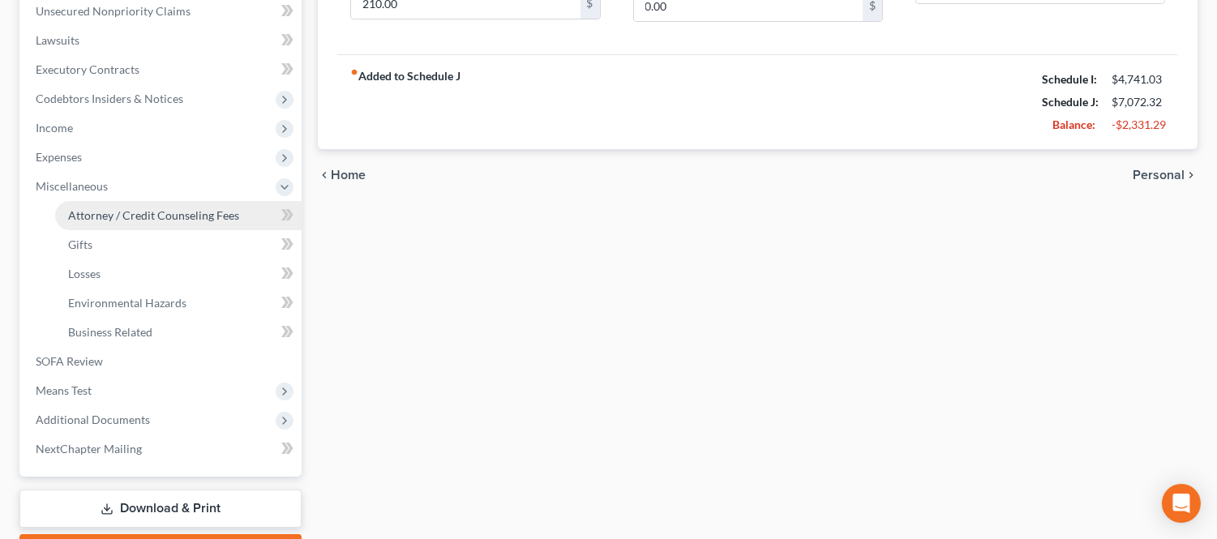
click at [171, 206] on link "Attorney / Credit Counseling Fees" at bounding box center [178, 215] width 246 height 29
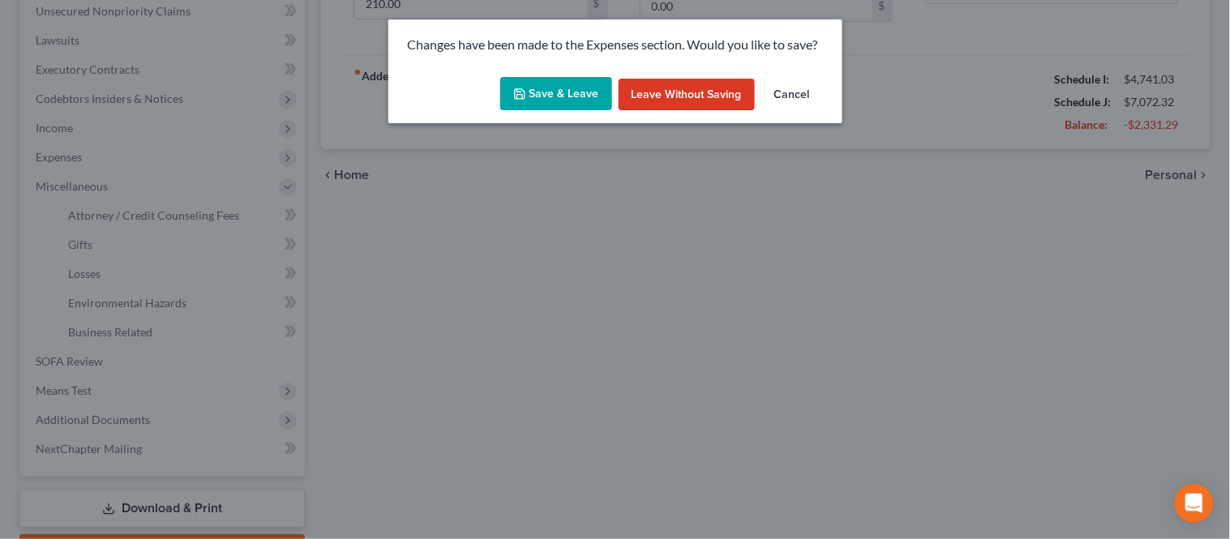
click at [561, 99] on button "Save & Leave" at bounding box center [556, 94] width 112 height 34
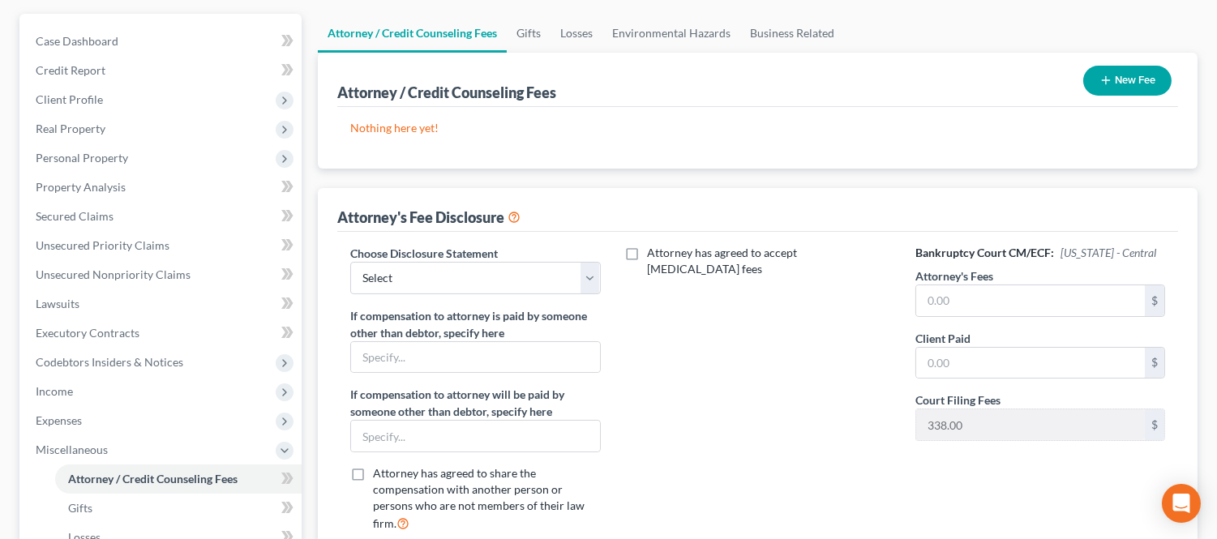
scroll to position [180, 0]
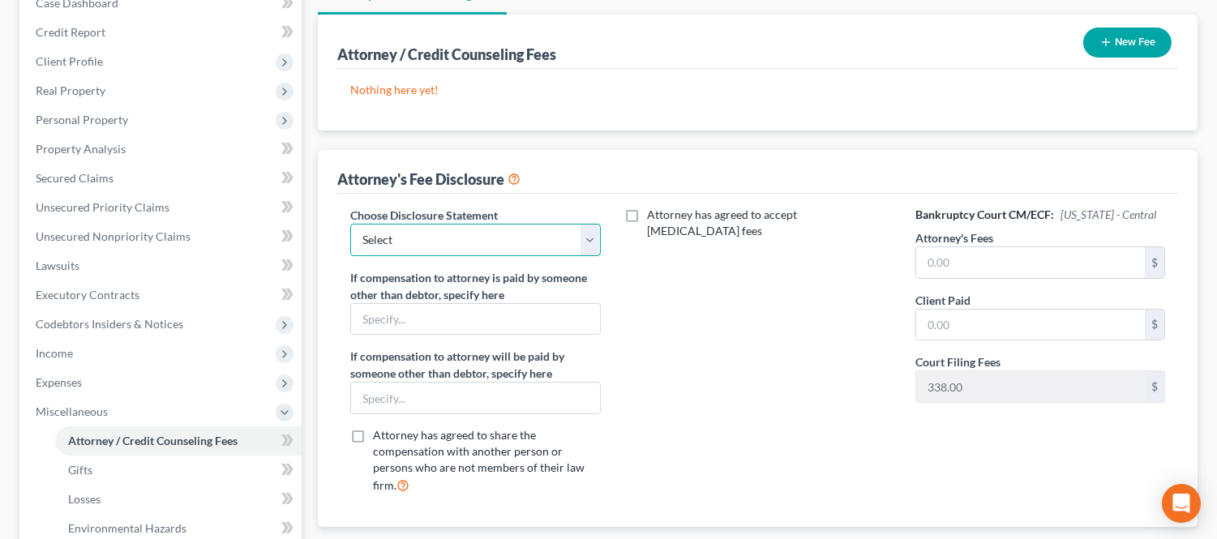
click at [463, 248] on select "Select [GEOGRAPHIC_DATA] OLD" at bounding box center [475, 240] width 250 height 32
click at [350, 224] on select "Select [GEOGRAPHIC_DATA] OLD" at bounding box center [475, 240] width 250 height 32
click at [1001, 256] on input "text" at bounding box center [1030, 262] width 229 height 31
click at [953, 313] on input "text" at bounding box center [1030, 325] width 229 height 31
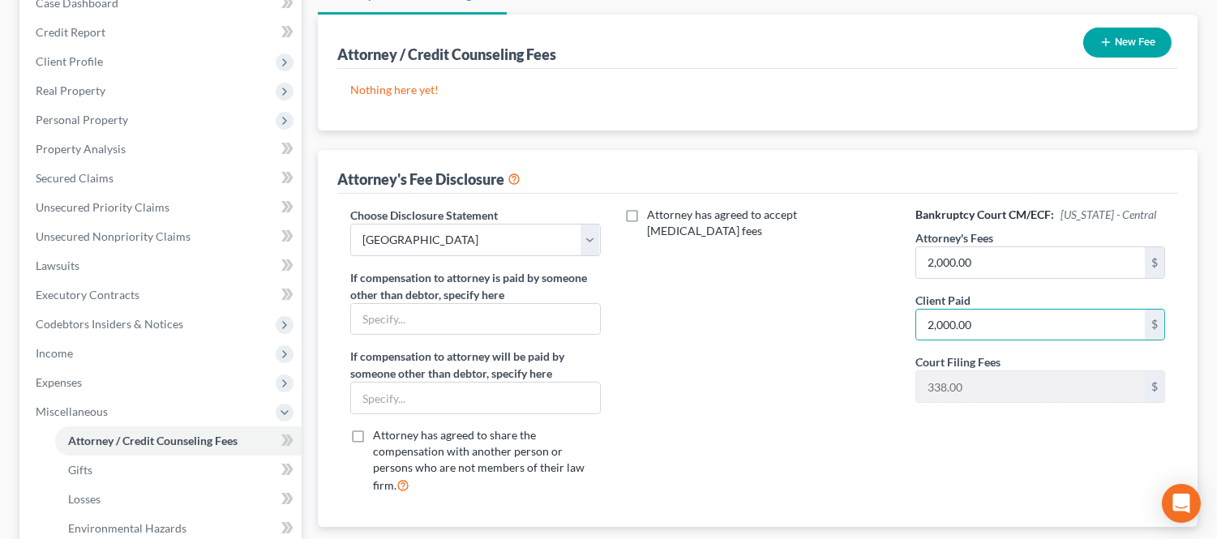
click at [755, 371] on div "Attorney has agreed to accept [MEDICAL_DATA] fees" at bounding box center [758, 357] width 282 height 301
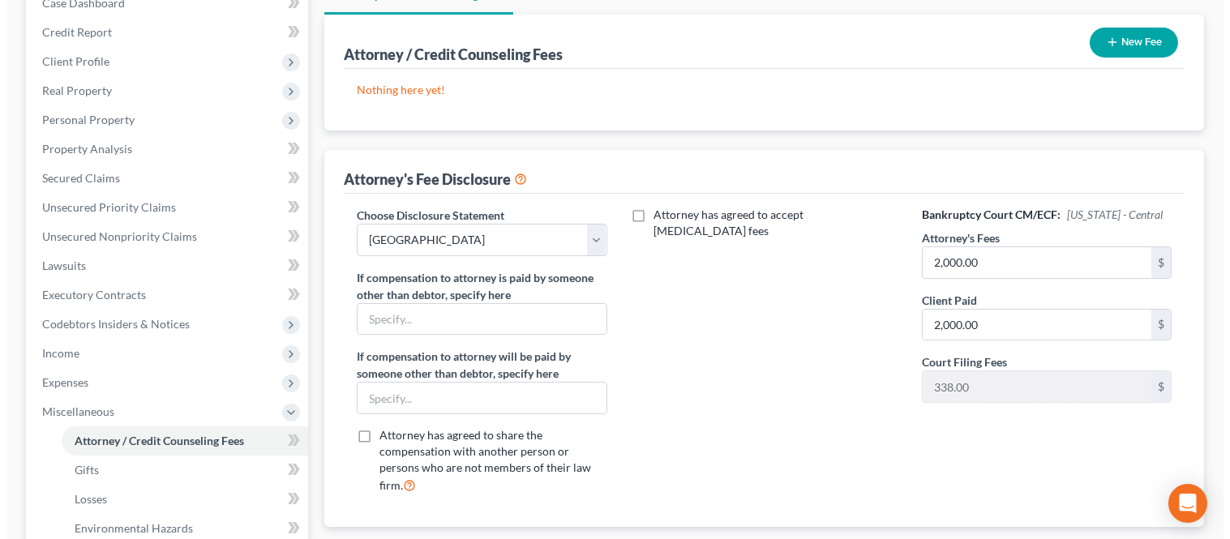
scroll to position [0, 0]
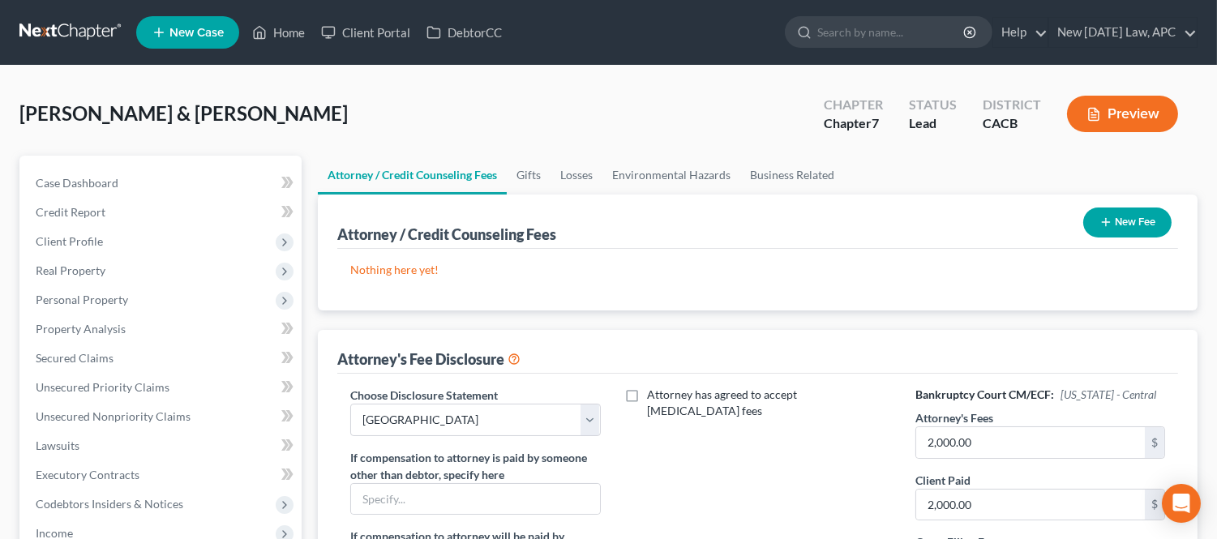
click at [1123, 212] on button "New Fee" at bounding box center [1127, 222] width 88 height 30
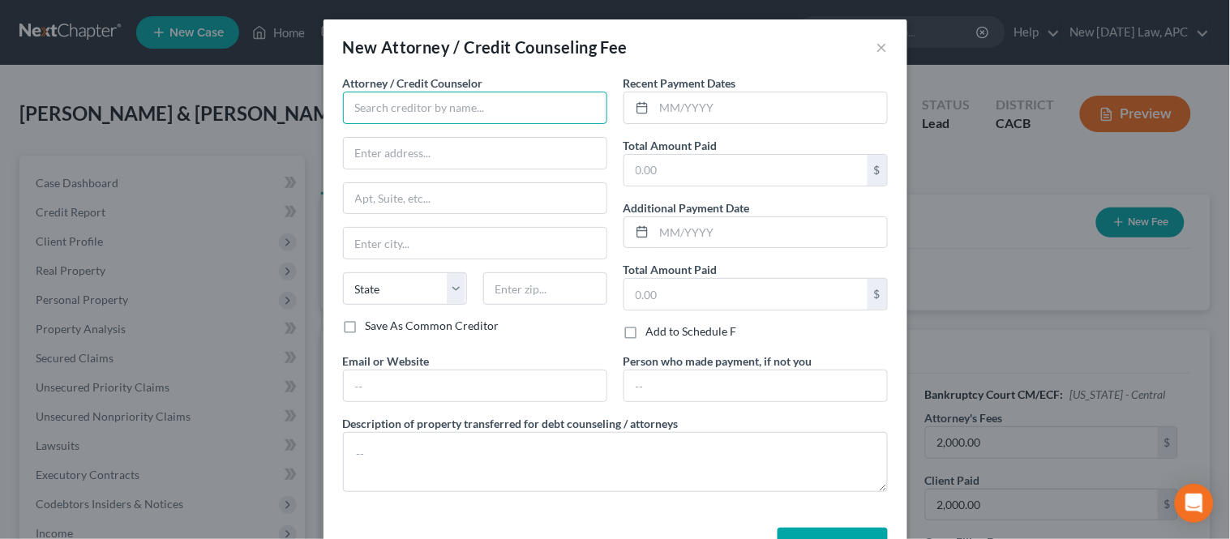
click at [400, 115] on input "text" at bounding box center [475, 108] width 264 height 32
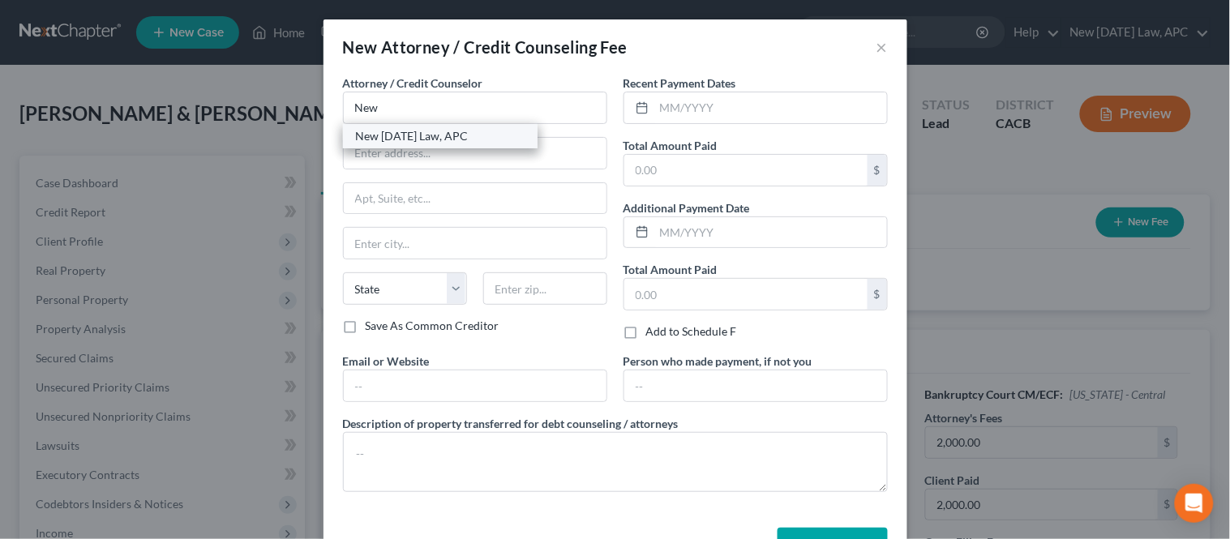
click at [404, 136] on div "New [DATE] Law, APC" at bounding box center [440, 136] width 169 height 16
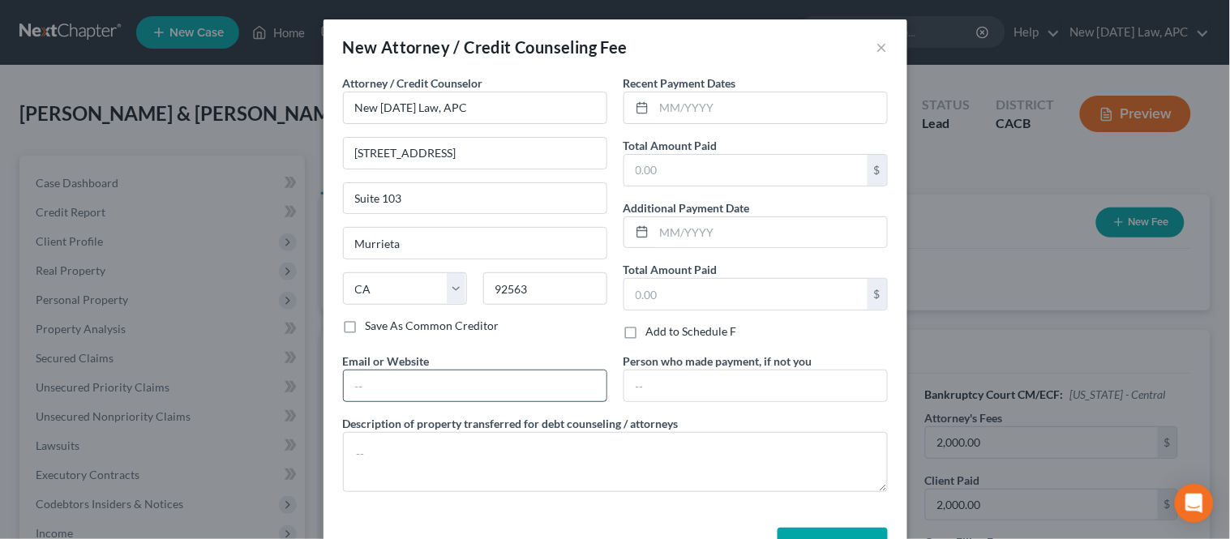
click at [404, 398] on input "text" at bounding box center [475, 385] width 263 height 31
click at [642, 150] on label "Total Amount Paid" at bounding box center [670, 145] width 94 height 17
drag, startPoint x: 642, startPoint y: 158, endPoint x: 626, endPoint y: 152, distance: 17.2
click at [642, 158] on input "text" at bounding box center [745, 170] width 243 height 31
click at [681, 102] on input "text" at bounding box center [770, 107] width 233 height 31
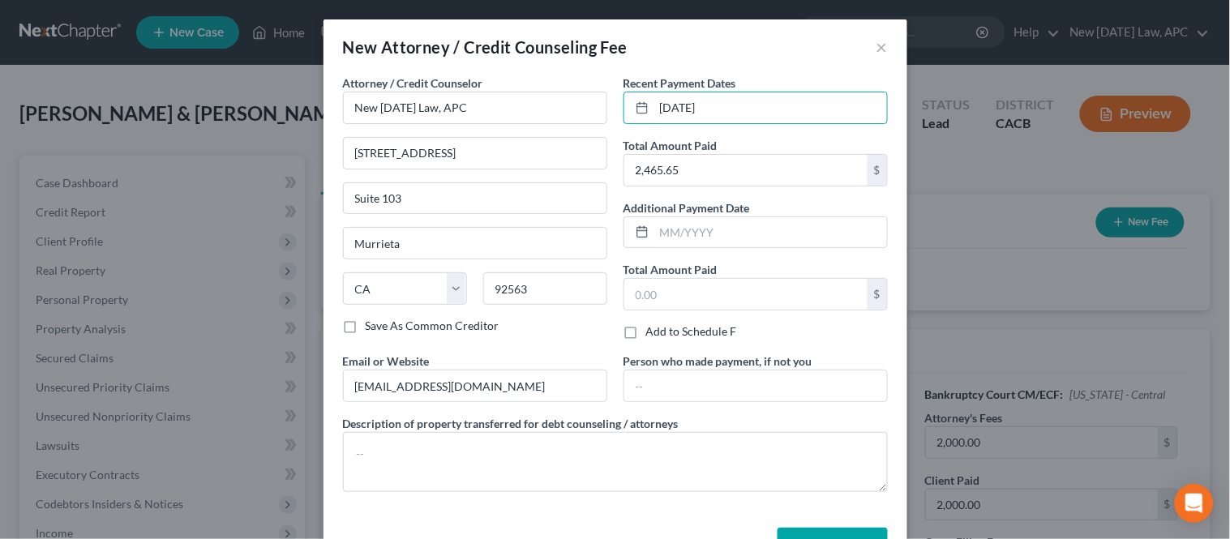
click at [647, 57] on div "New Attorney / Credit Counseling Fee ×" at bounding box center [615, 46] width 584 height 55
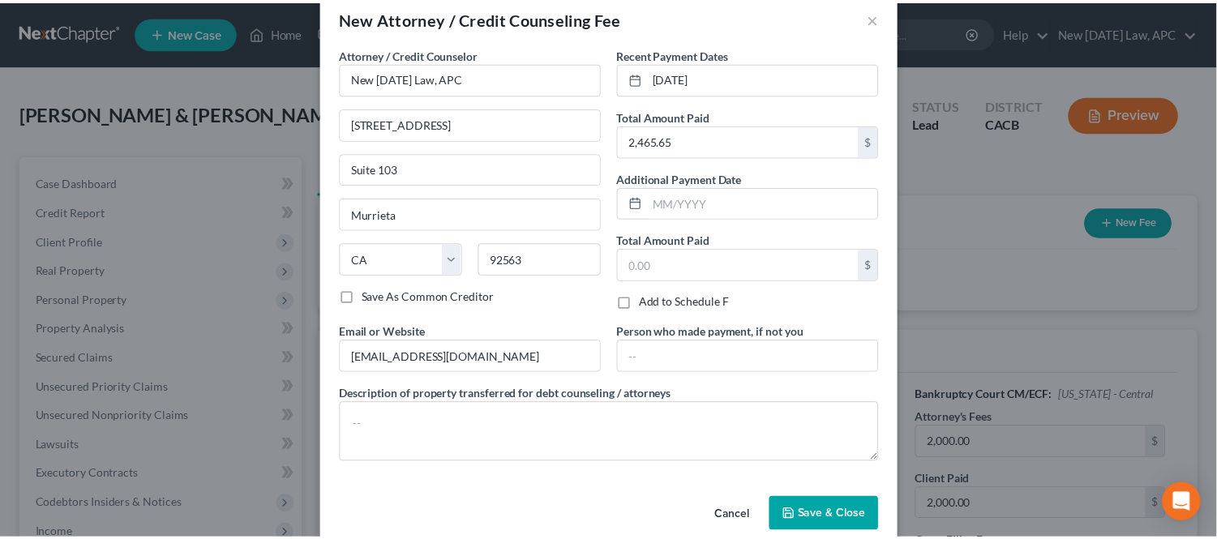
scroll to position [54, 0]
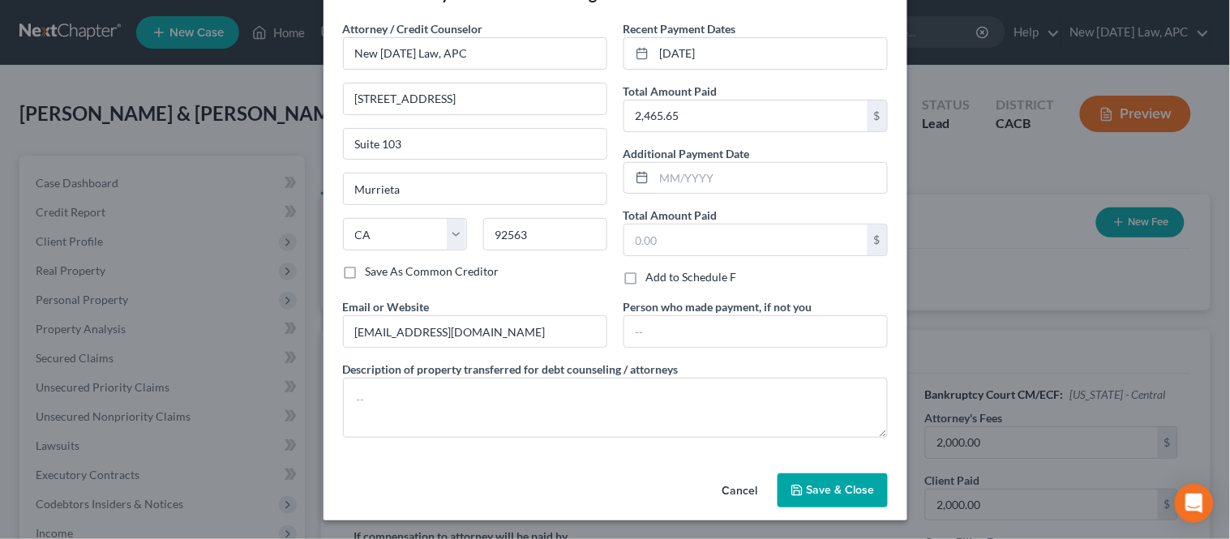
click at [808, 490] on span "Save & Close" at bounding box center [840, 490] width 68 height 14
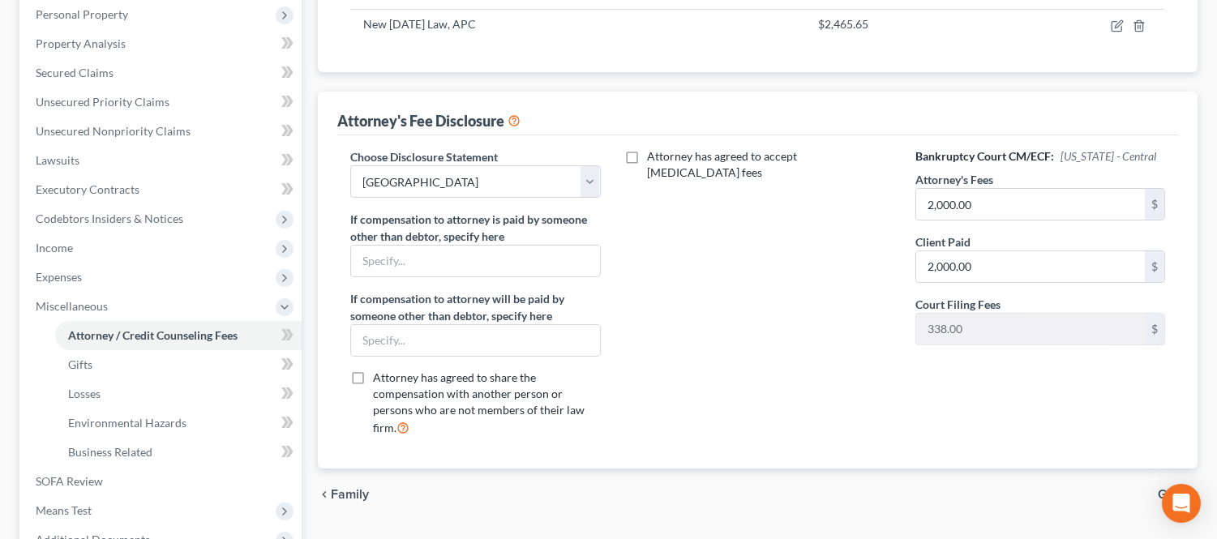
scroll to position [360, 0]
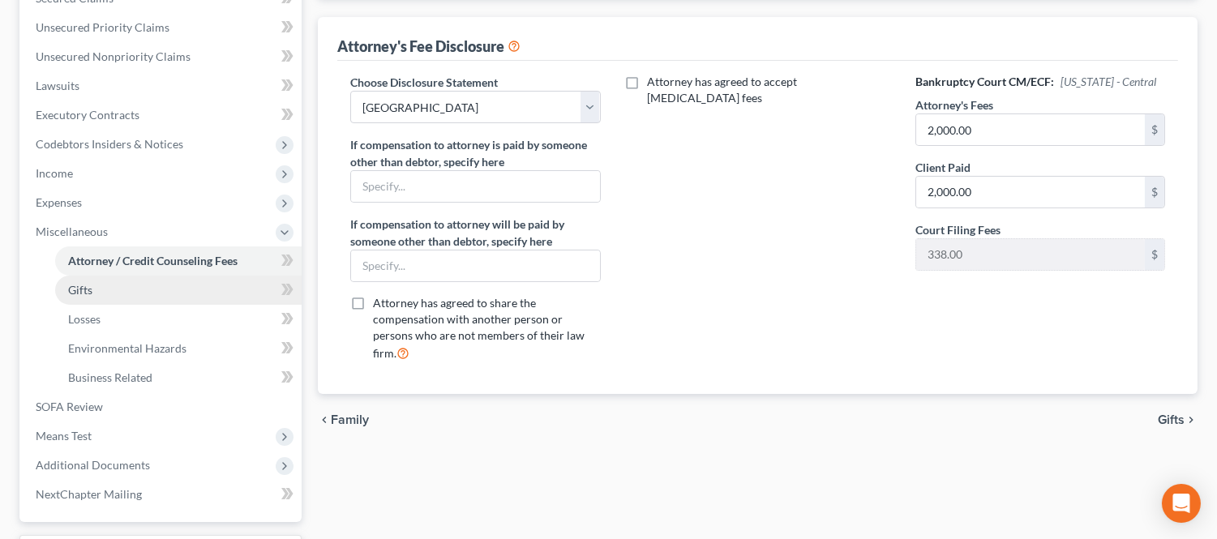
click at [130, 288] on link "Gifts" at bounding box center [178, 290] width 246 height 29
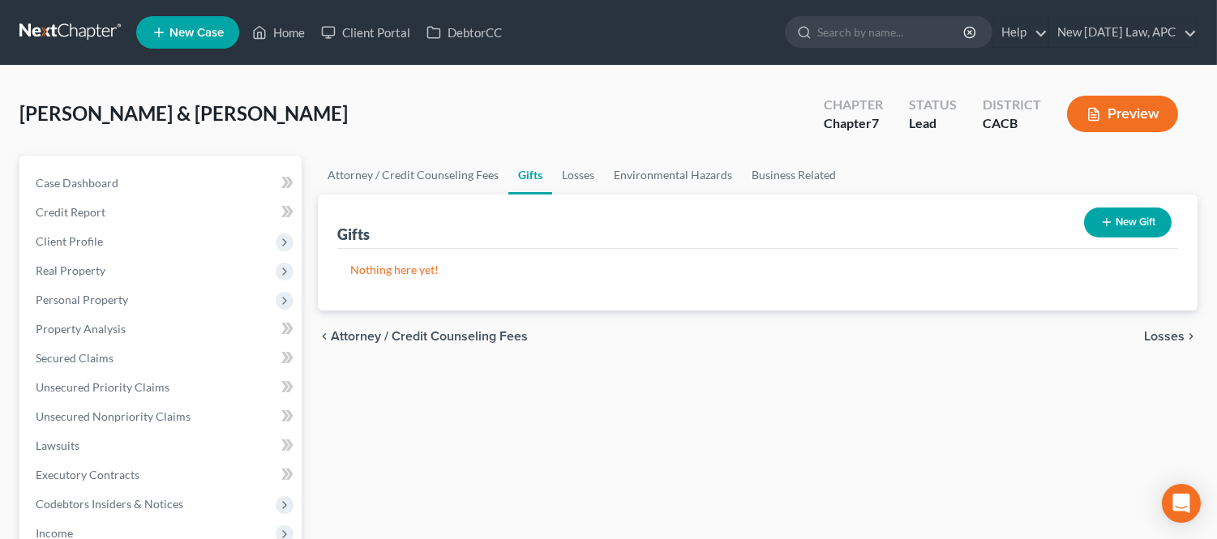
click at [1106, 222] on line "button" at bounding box center [1105, 222] width 7 height 0
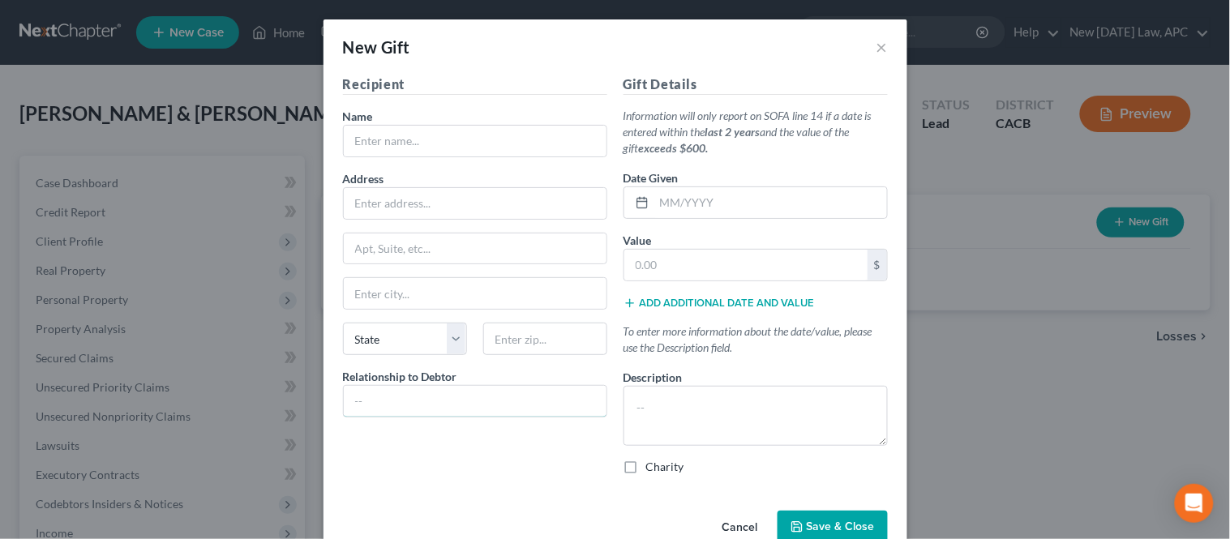
drag, startPoint x: 411, startPoint y: 387, endPoint x: 391, endPoint y: 384, distance: 20.4
click at [411, 387] on input "text" at bounding box center [475, 401] width 263 height 31
click at [392, 143] on input "text" at bounding box center [475, 141] width 263 height 31
click at [673, 198] on input "text" at bounding box center [770, 202] width 233 height 31
click at [657, 302] on button "Add additional date and value" at bounding box center [718, 303] width 191 height 13
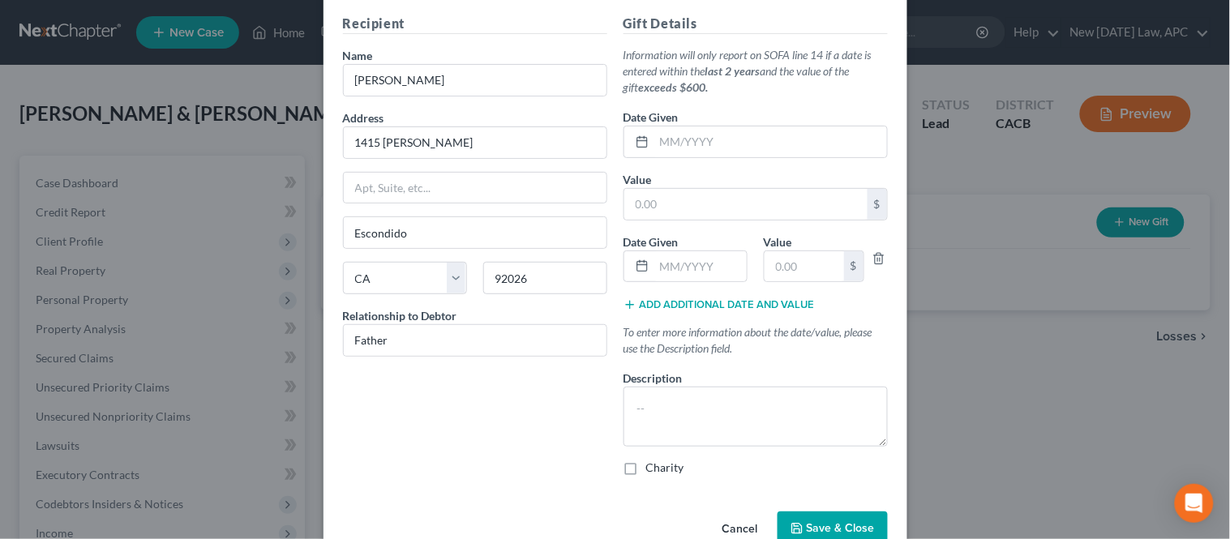
scroll to position [90, 0]
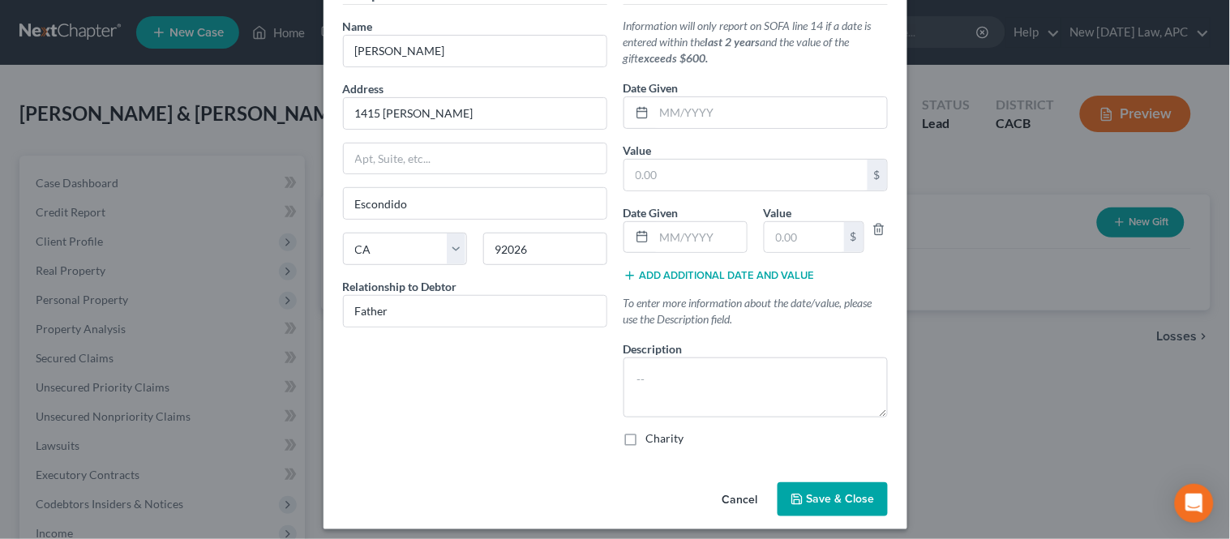
click at [673, 280] on button "Add additional date and value" at bounding box center [718, 275] width 191 height 13
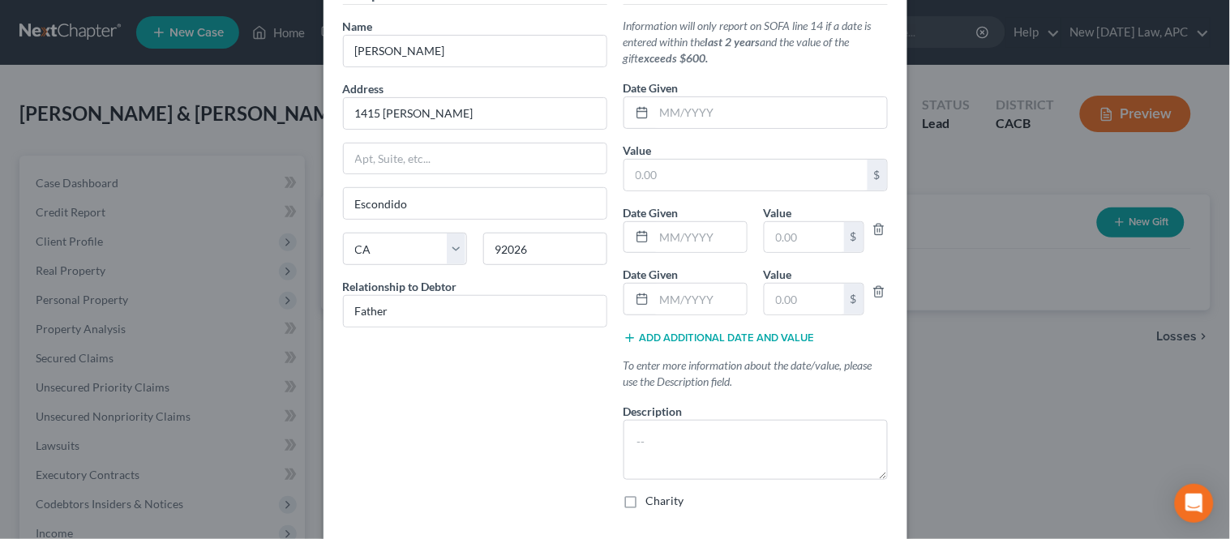
click at [673, 277] on label "Date Given" at bounding box center [650, 274] width 55 height 17
click at [665, 338] on button "Add additional date and value" at bounding box center [718, 337] width 191 height 13
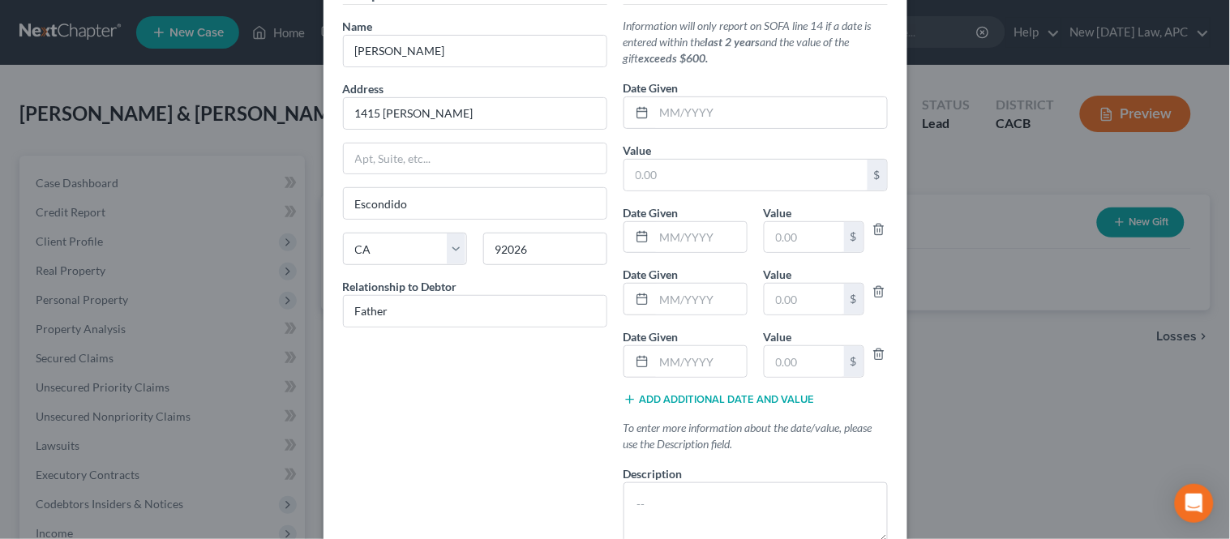
click at [661, 405] on button "Add additional date and value" at bounding box center [718, 399] width 191 height 13
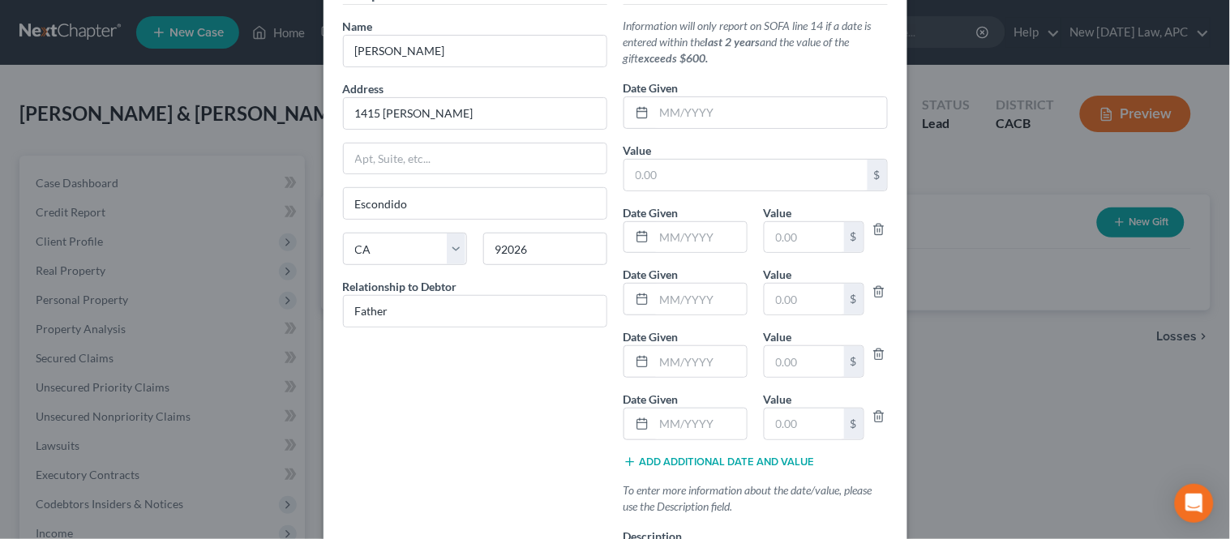
click at [656, 455] on div "Add additional date and value" at bounding box center [755, 461] width 264 height 16
click at [655, 459] on button "Add additional date and value" at bounding box center [718, 461] width 191 height 13
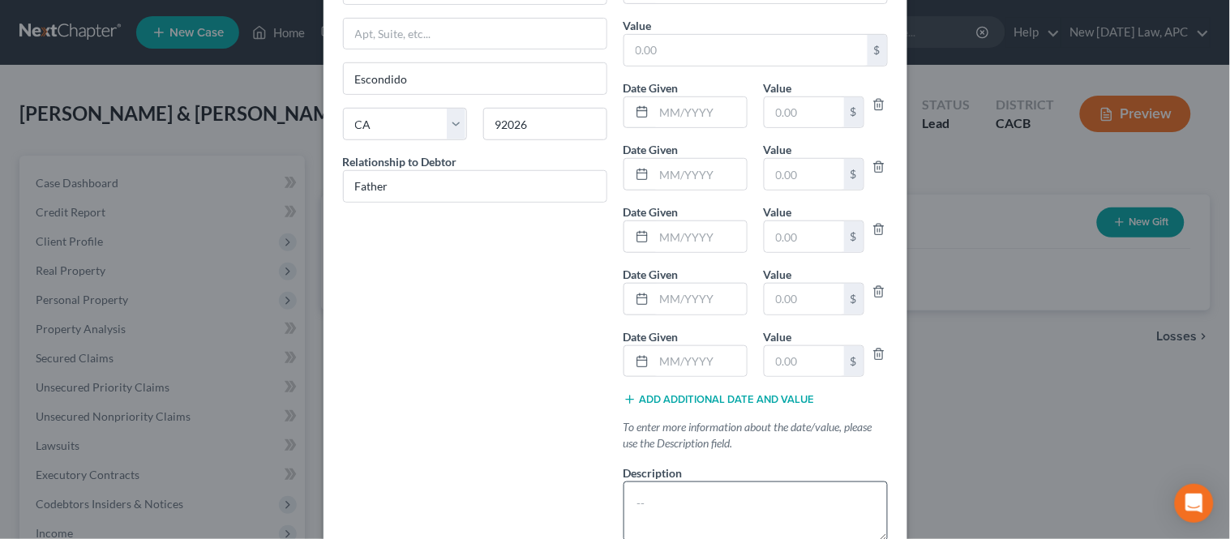
scroll to position [270, 0]
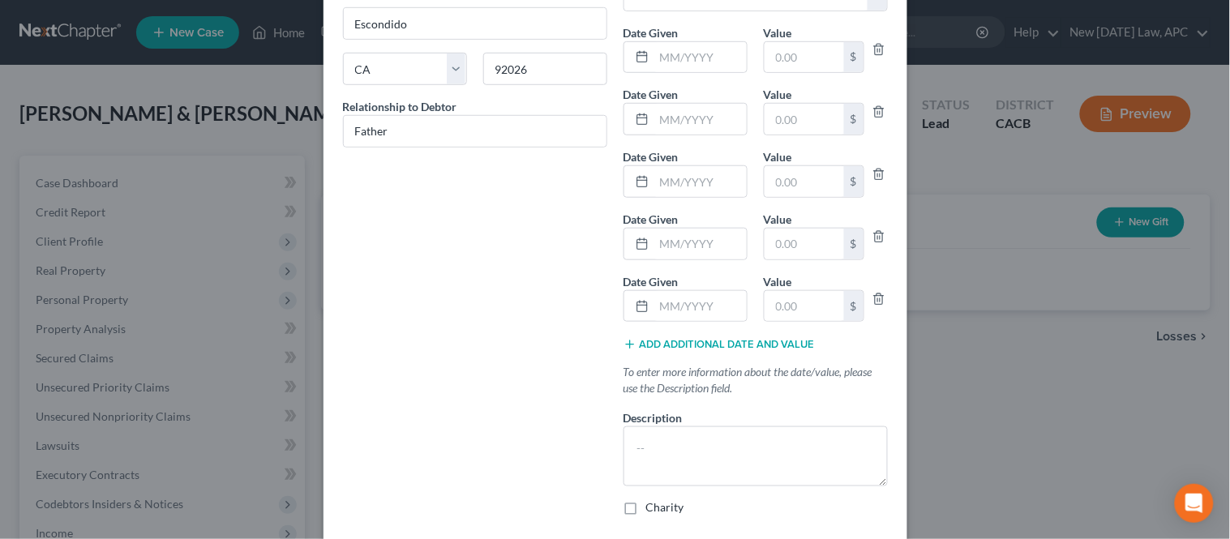
click at [675, 353] on div "Gift Details Information will only report on SOFA line 14 if a date is entered …" at bounding box center [755, 167] width 280 height 724
click at [679, 349] on button "Add additional date and value" at bounding box center [718, 344] width 191 height 13
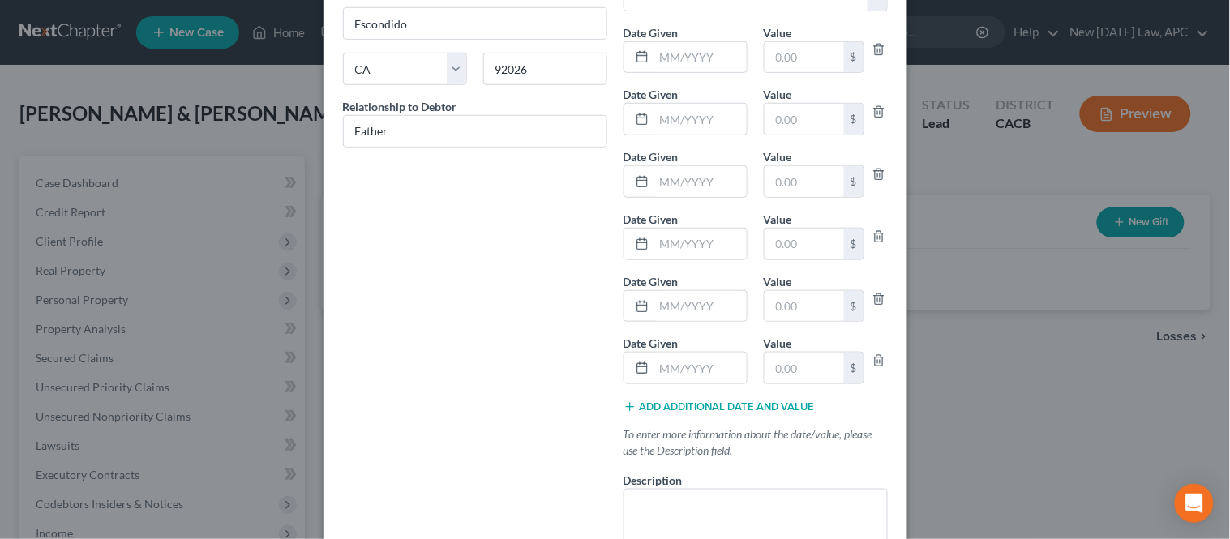
click at [677, 402] on button "Add additional date and value" at bounding box center [718, 406] width 191 height 13
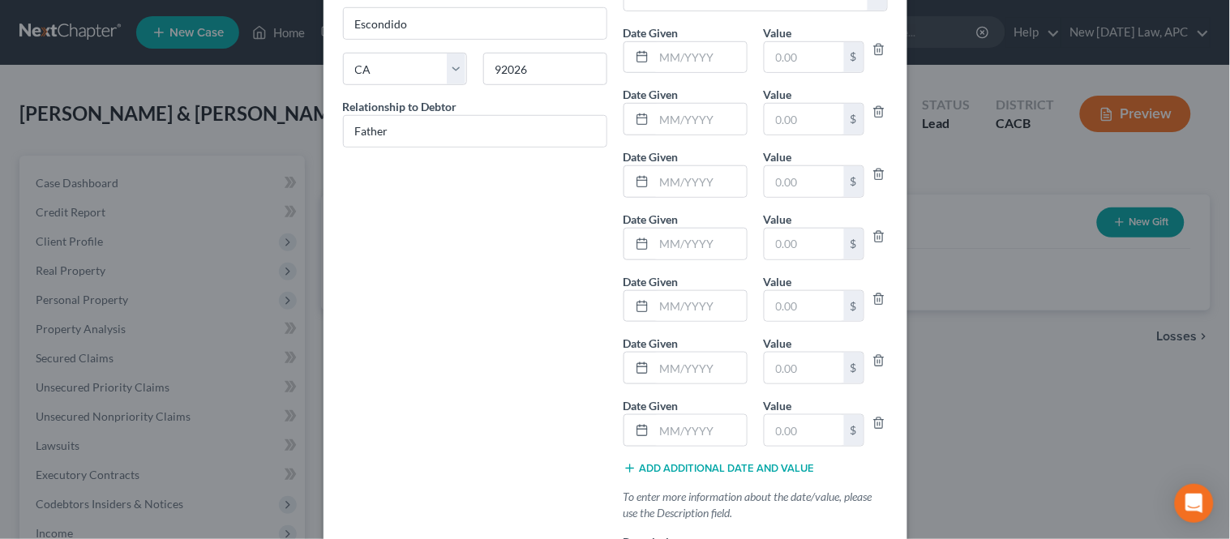
click at [675, 465] on button "Add additional date and value" at bounding box center [718, 468] width 191 height 13
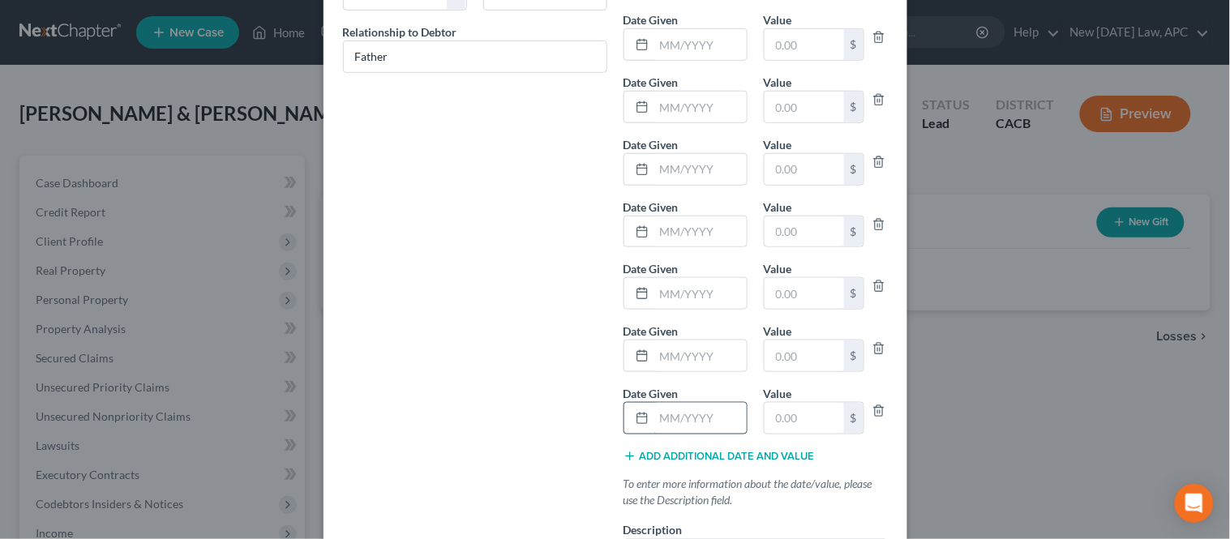
scroll to position [450, 0]
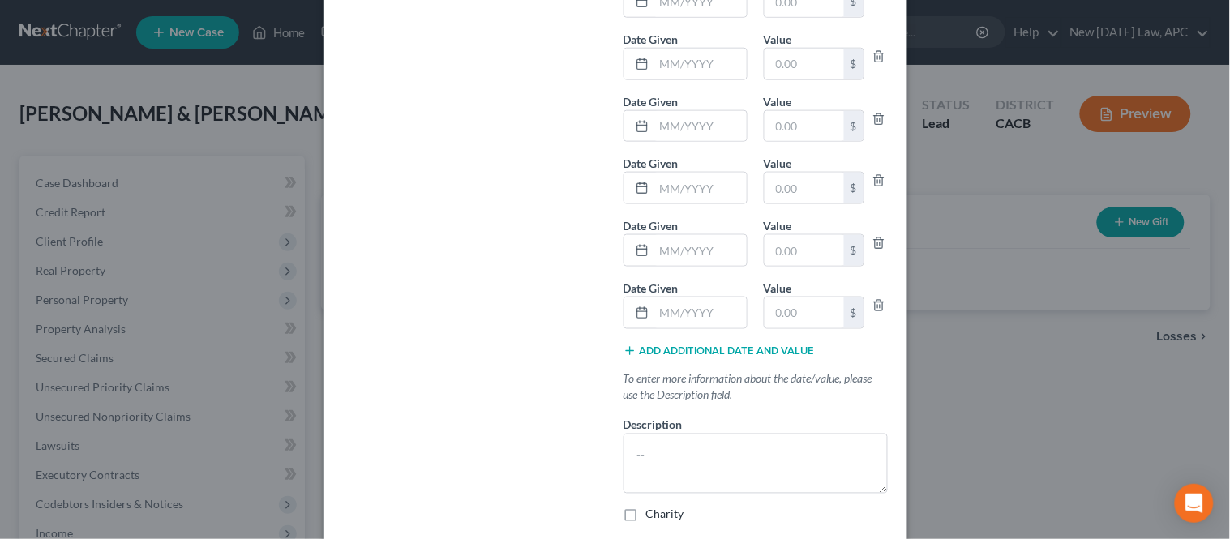
click at [683, 350] on button "Add additional date and value" at bounding box center [718, 350] width 191 height 13
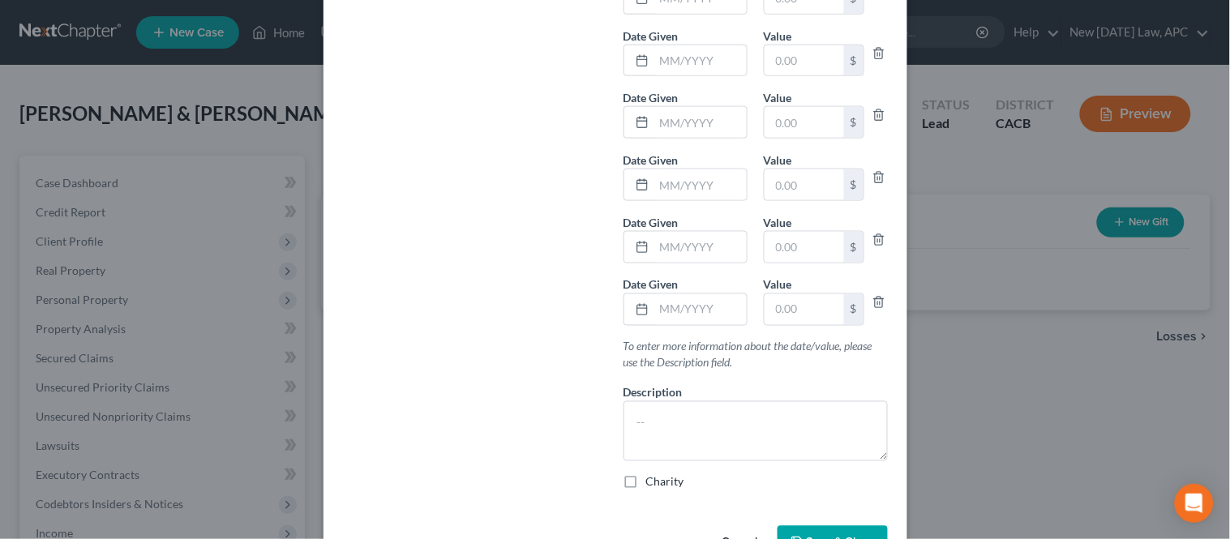
scroll to position [540, 0]
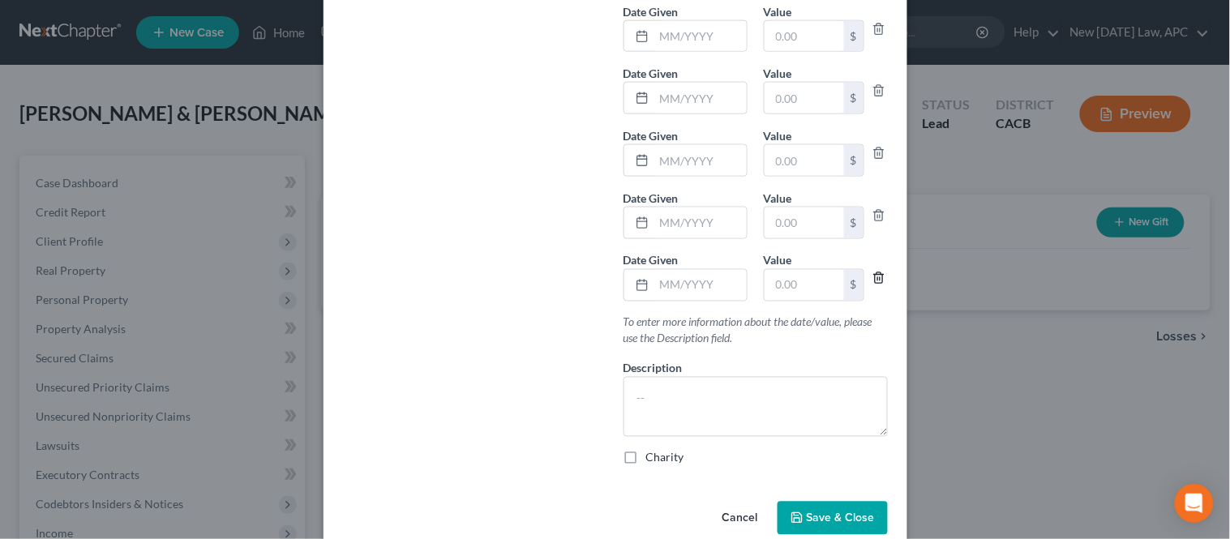
click at [876, 279] on icon "button" at bounding box center [878, 278] width 13 height 13
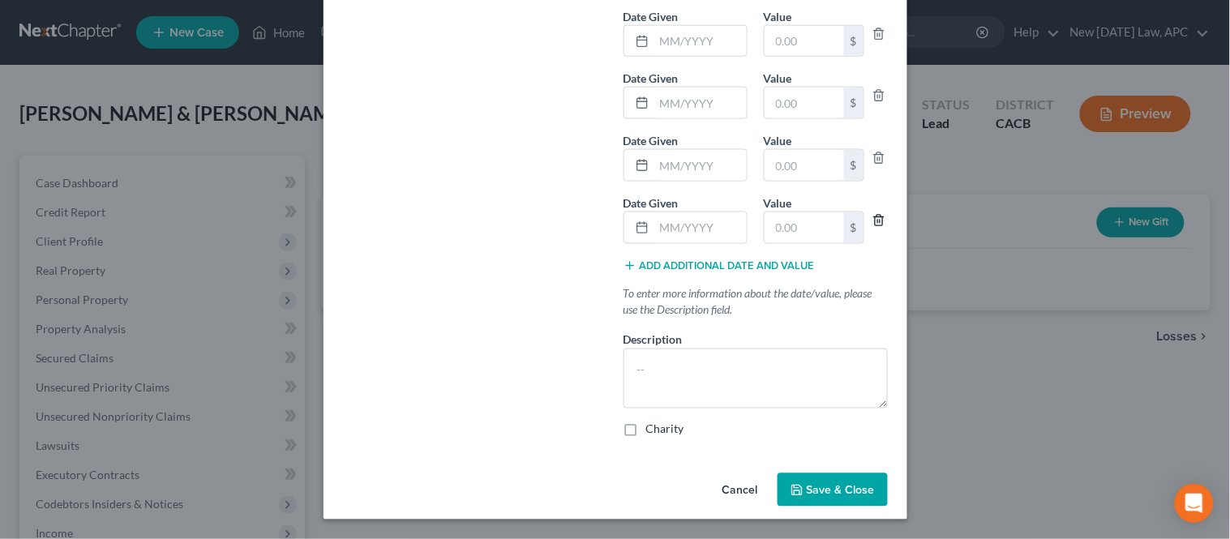
click at [872, 216] on icon "button" at bounding box center [878, 220] width 13 height 13
click at [872, 156] on icon "button" at bounding box center [878, 157] width 13 height 13
click at [875, 215] on icon "button" at bounding box center [878, 220] width 7 height 11
click at [872, 156] on icon "button" at bounding box center [878, 158] width 13 height 13
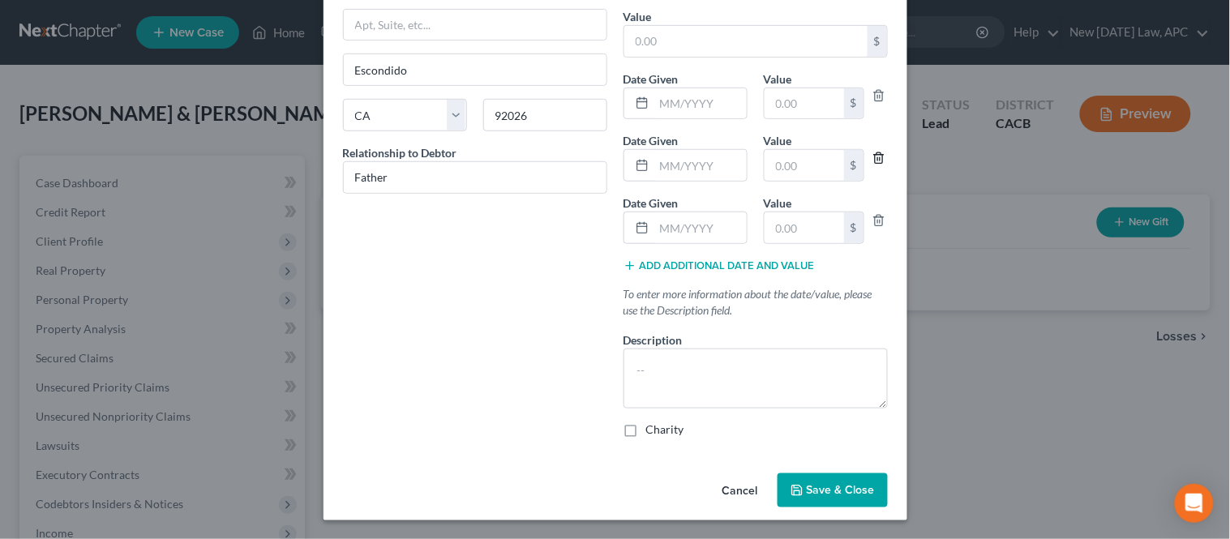
click at [872, 156] on icon "button" at bounding box center [878, 158] width 13 height 13
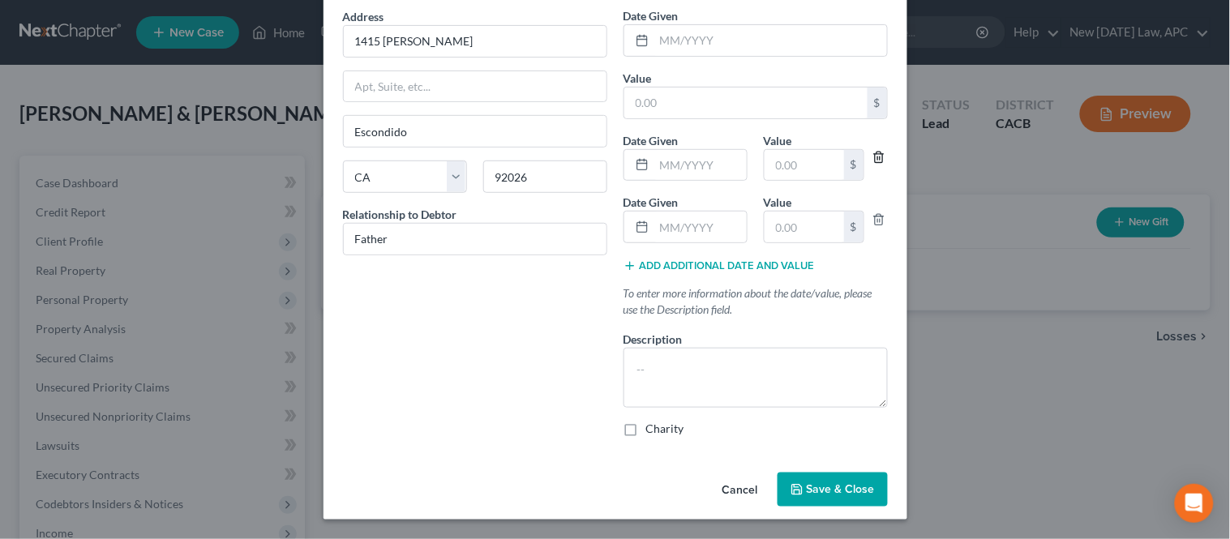
click at [872, 156] on icon "button" at bounding box center [878, 157] width 13 height 13
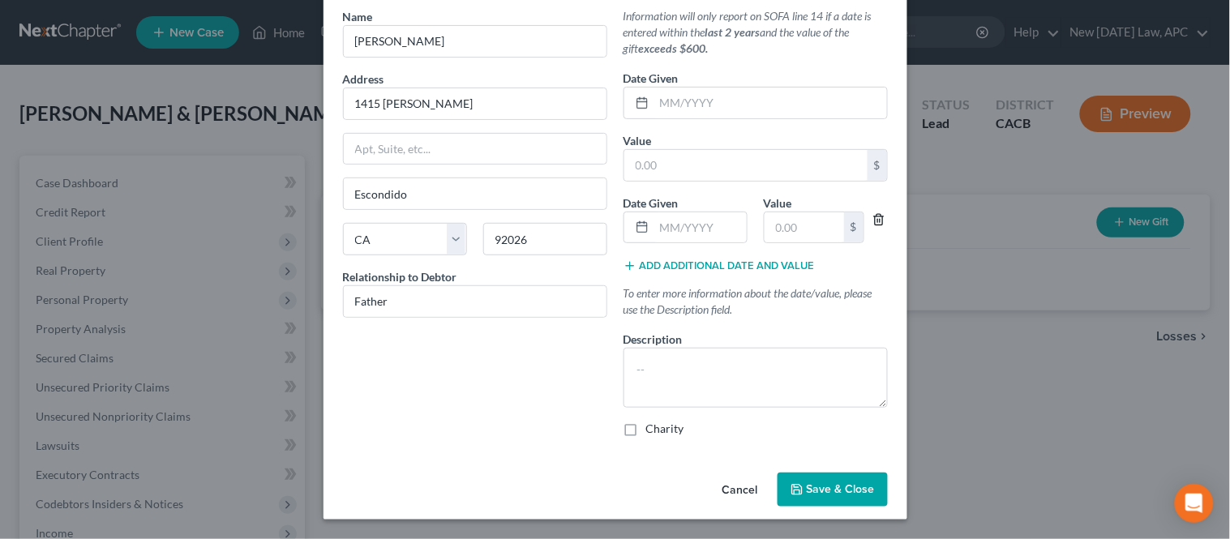
click at [876, 220] on icon "button" at bounding box center [878, 219] width 13 height 13
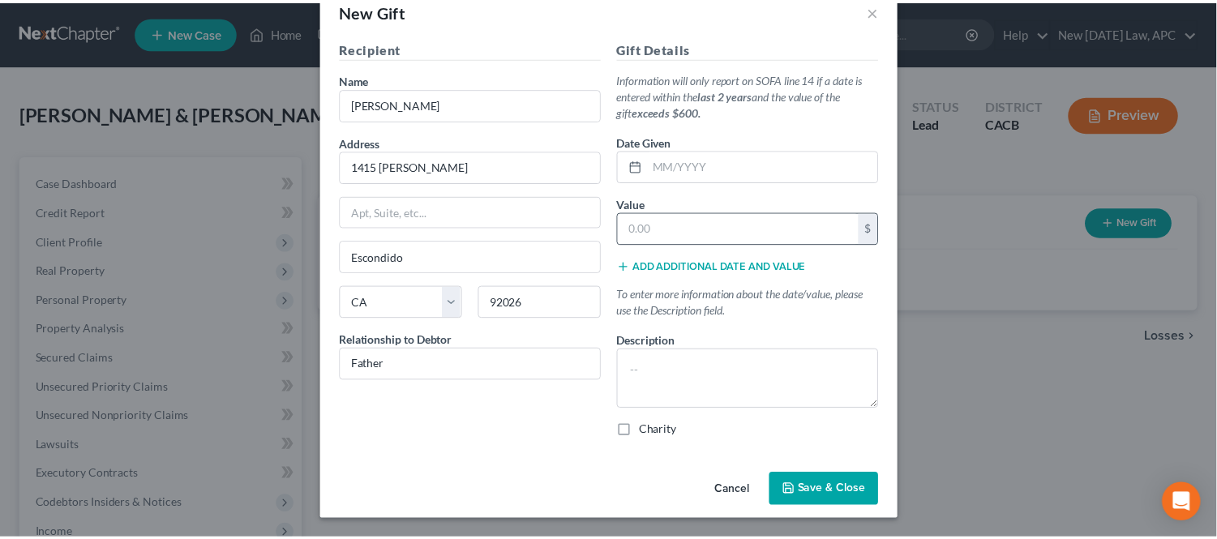
scroll to position [36, 0]
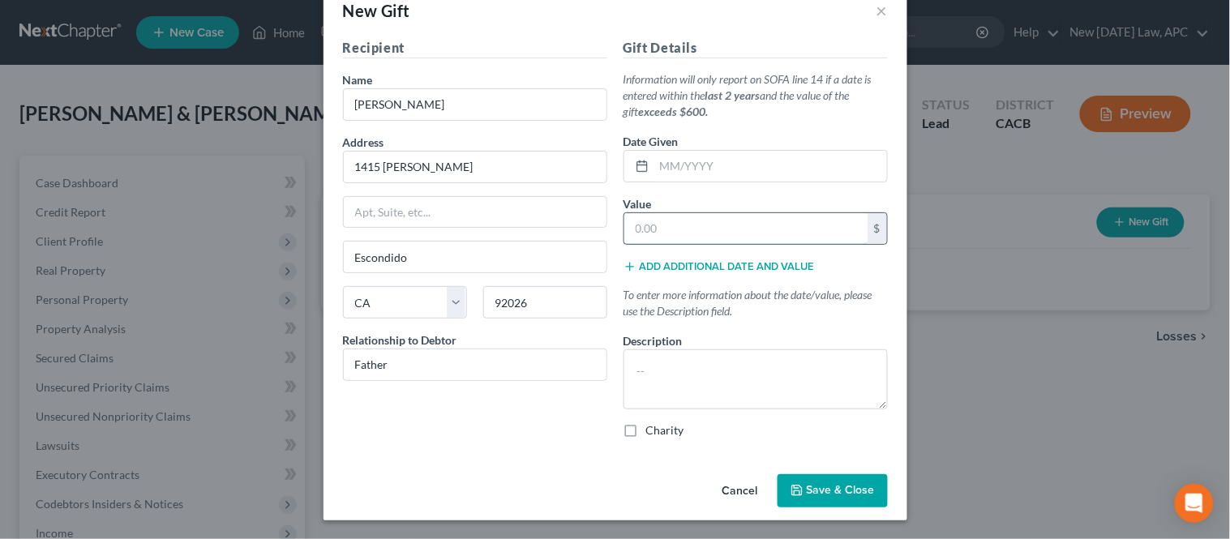
click at [681, 214] on input "text" at bounding box center [745, 228] width 243 height 31
paste input "5,250"
click at [710, 168] on input "text" at bounding box center [770, 166] width 233 height 31
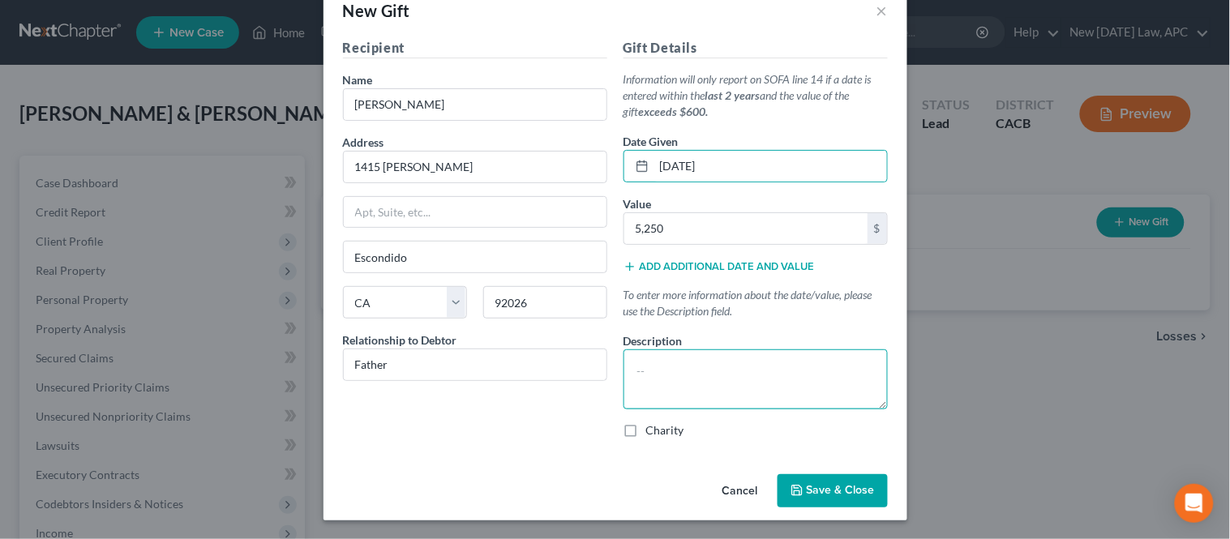
click at [700, 368] on textarea at bounding box center [755, 379] width 264 height 60
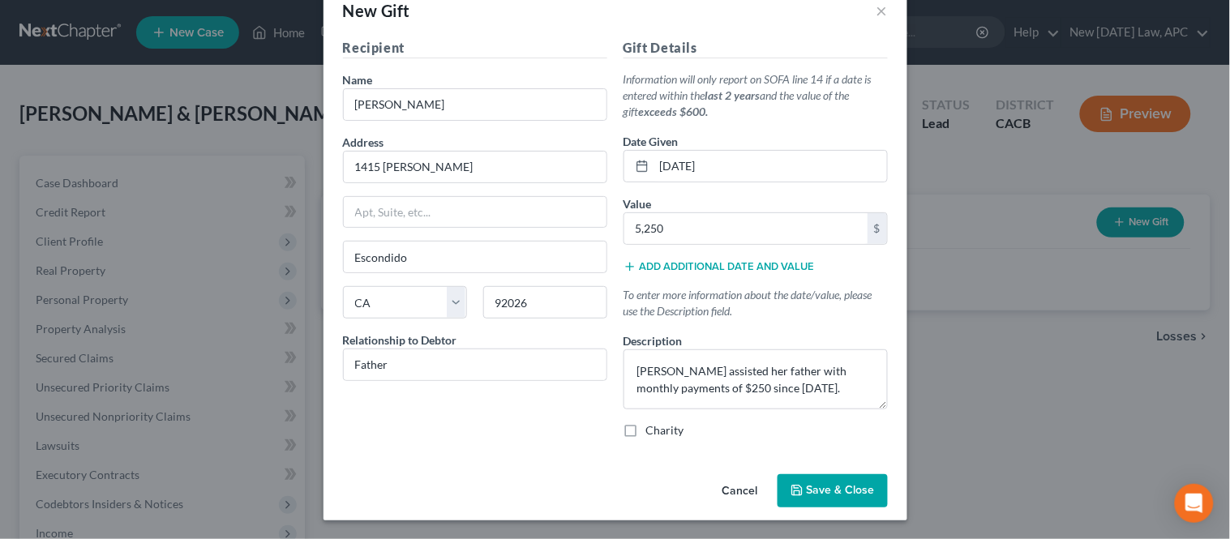
click at [839, 498] on button "Save & Close" at bounding box center [832, 491] width 110 height 34
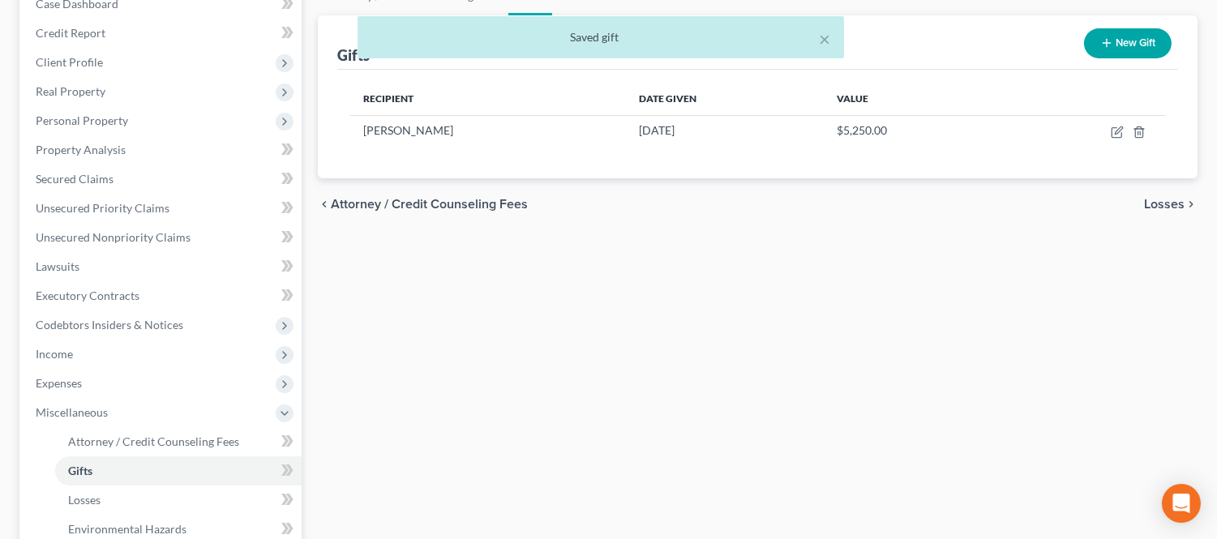
scroll to position [180, 0]
click at [828, 36] on button "×" at bounding box center [824, 38] width 11 height 19
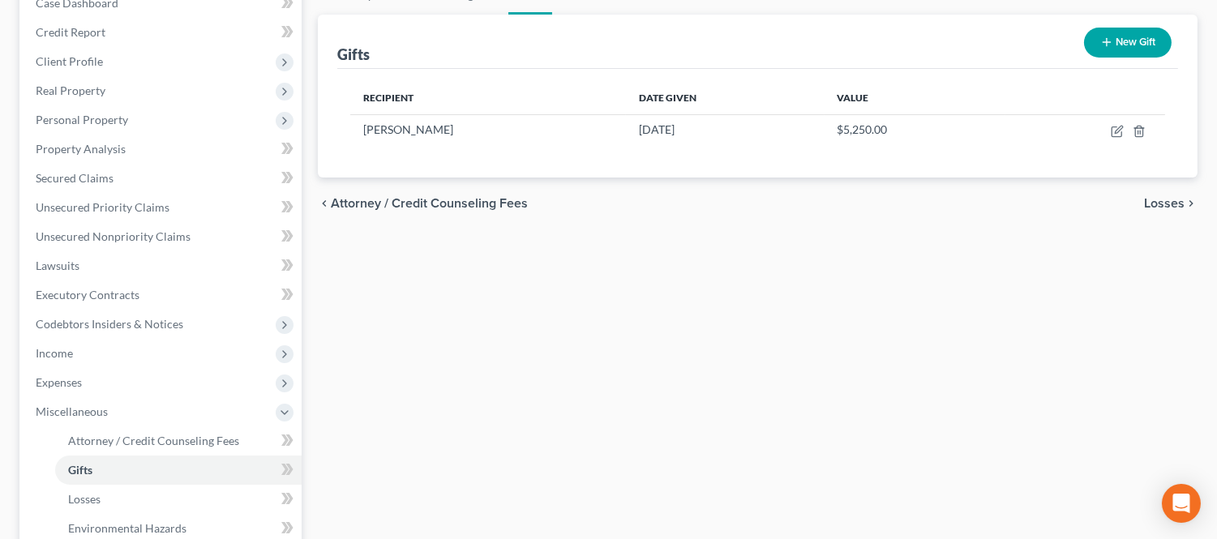
click at [642, 303] on div "Attorney / Credit Counseling Fees Gifts Losses Environmental Hazards Business R…" at bounding box center [758, 385] width 896 height 819
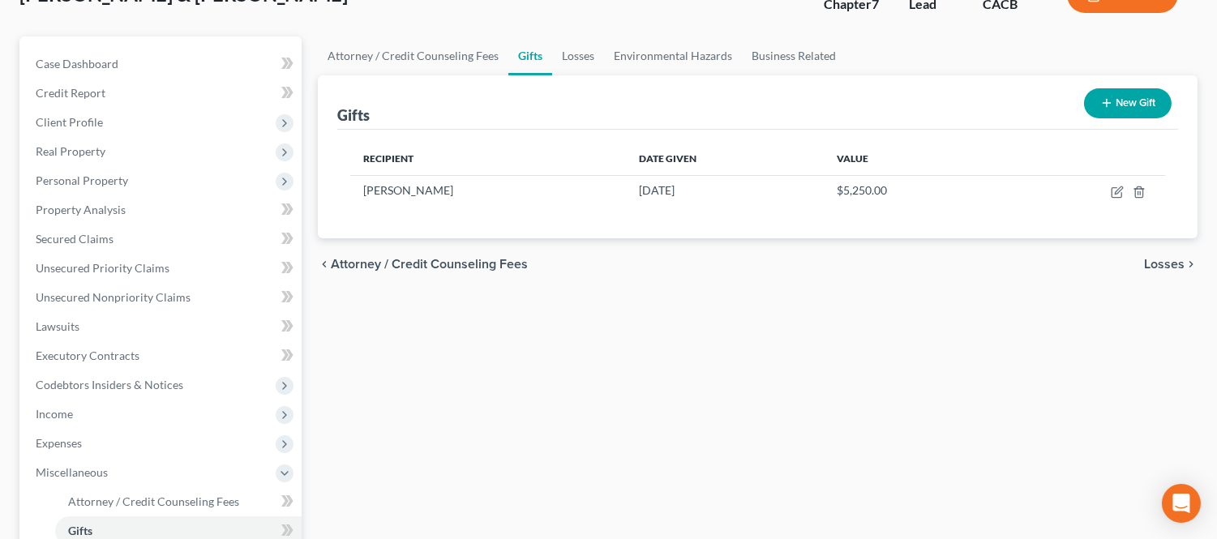
scroll to position [90, 0]
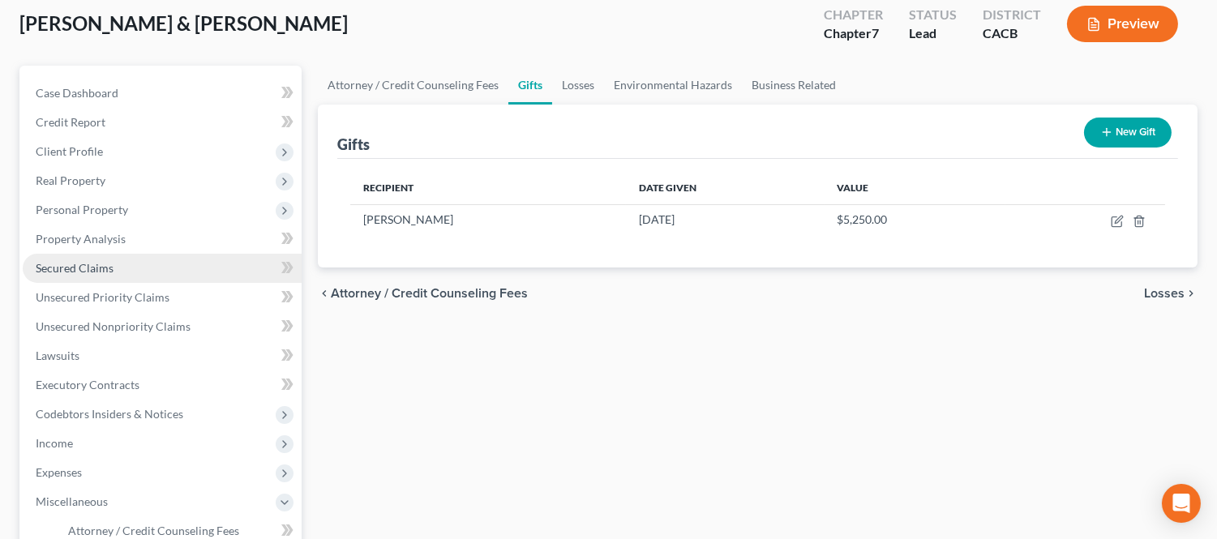
click at [114, 262] on link "Secured Claims" at bounding box center [162, 268] width 279 height 29
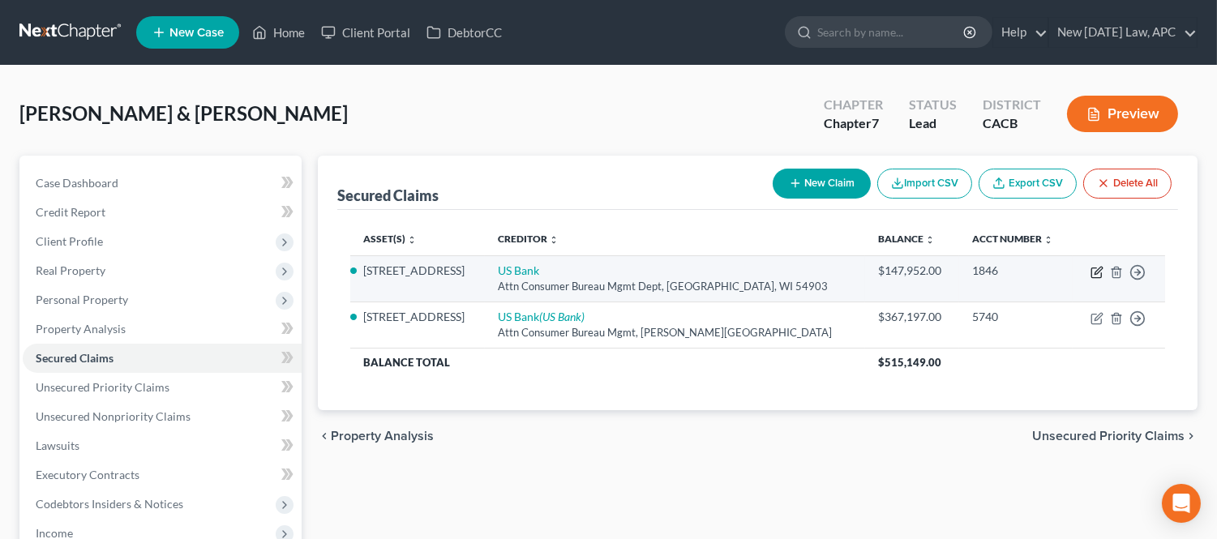
click at [1100, 273] on icon "button" at bounding box center [1096, 272] width 13 height 13
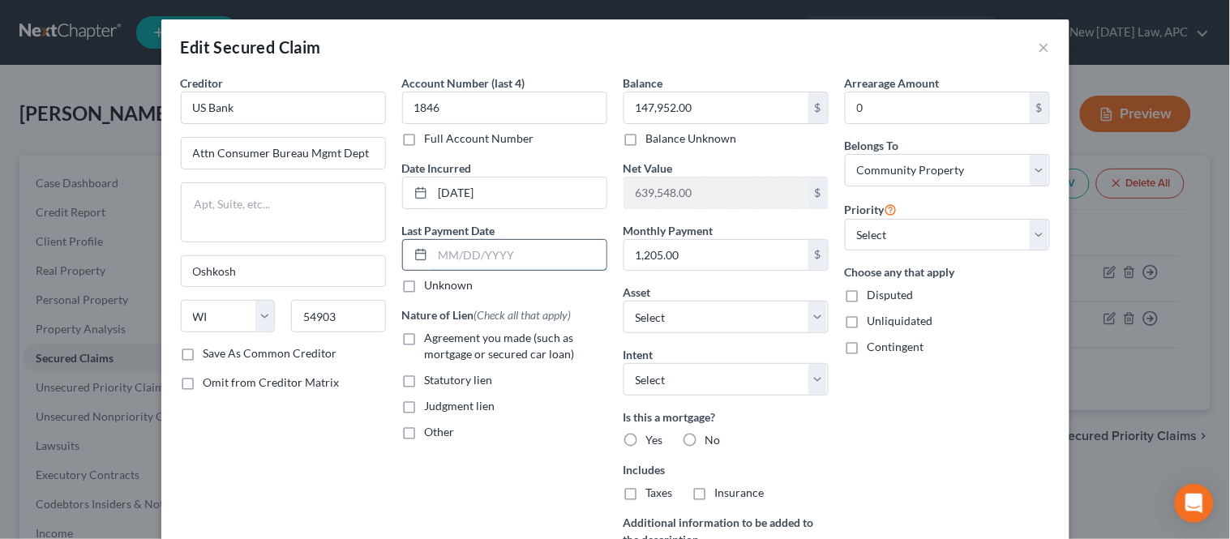
click at [500, 258] on input "text" at bounding box center [519, 255] width 173 height 31
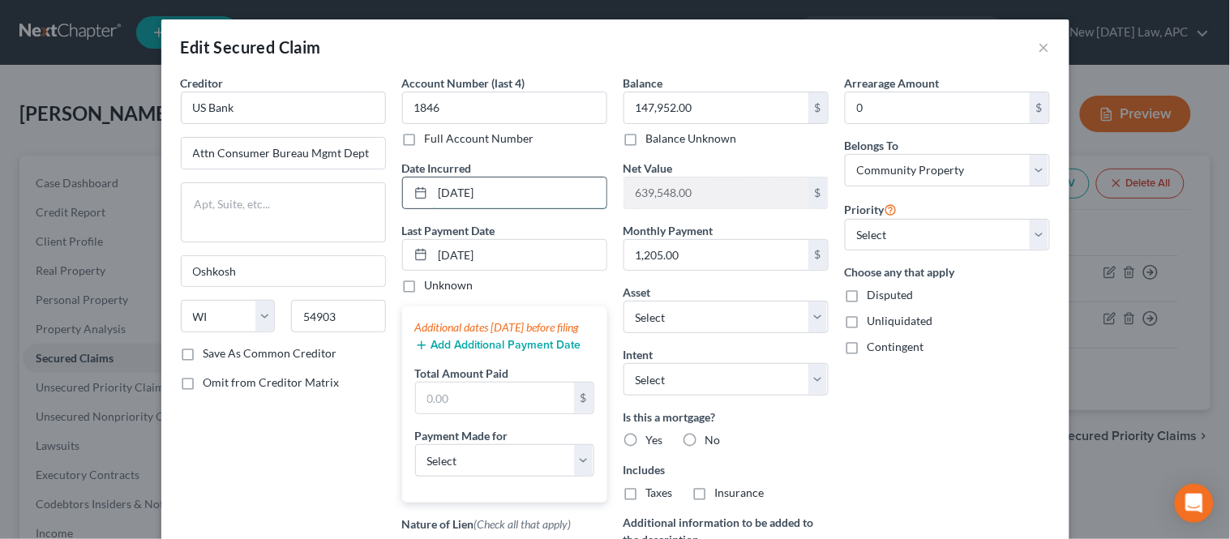
click at [449, 192] on input "[DATE]" at bounding box center [519, 192] width 173 height 31
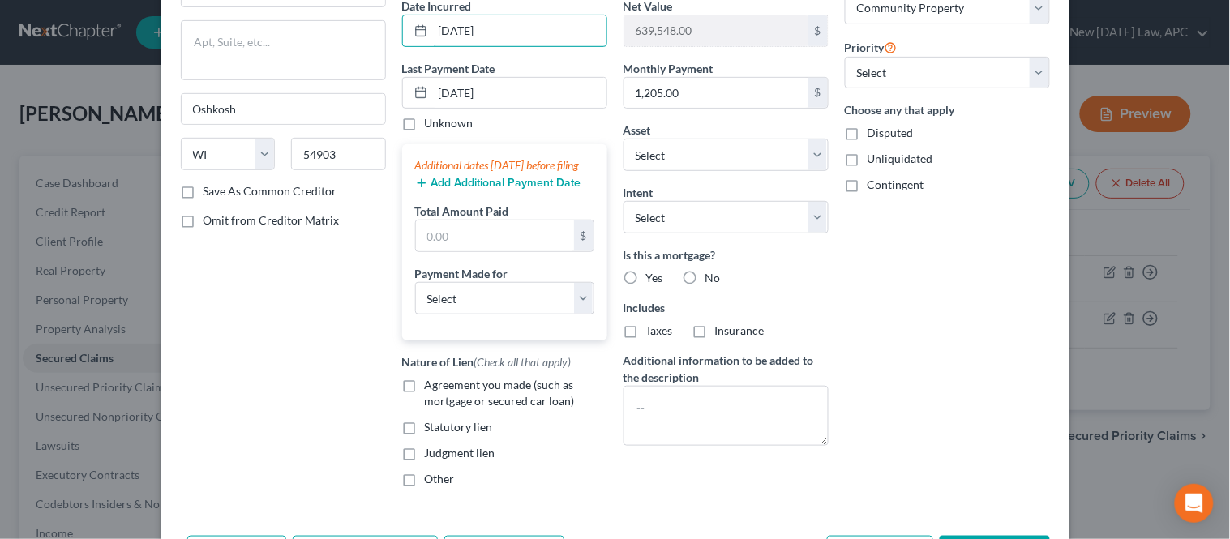
scroll to position [270, 0]
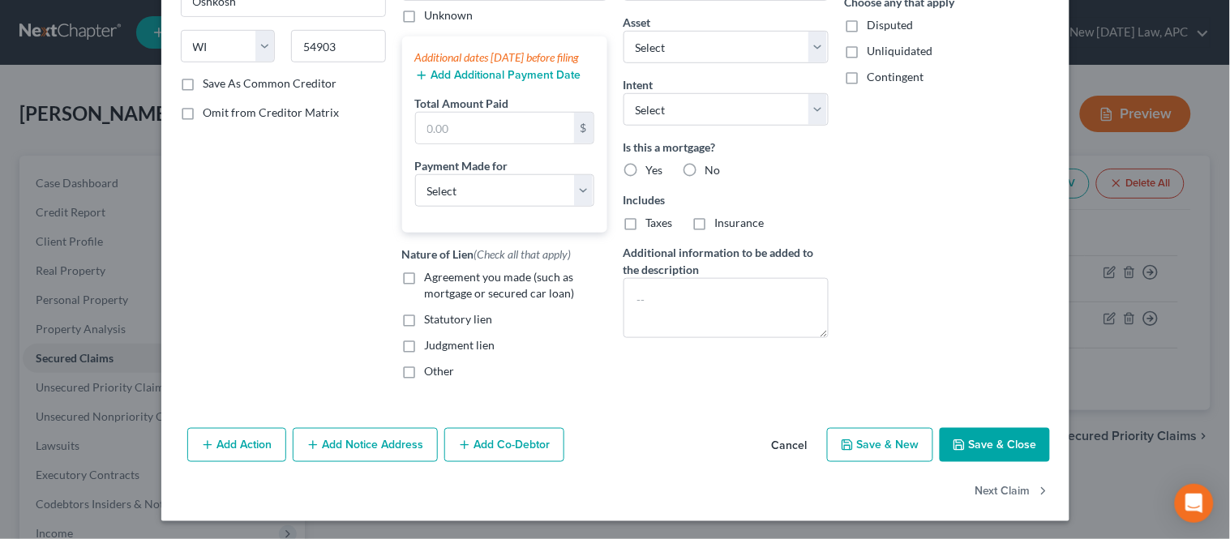
click at [425, 292] on label "Agreement you made (such as mortgage or secured car loan)" at bounding box center [516, 285] width 182 height 32
click at [431, 280] on input "Agreement you made (such as mortgage or secured car loan)" at bounding box center [436, 274] width 11 height 11
click at [646, 171] on label "Yes" at bounding box center [654, 170] width 17 height 16
click at [652, 171] on input "Yes" at bounding box center [657, 167] width 11 height 11
click at [503, 206] on select "Select Car Credit Card Loan Repayment Mortgage Other Suppliers Or Vendors" at bounding box center [504, 190] width 179 height 32
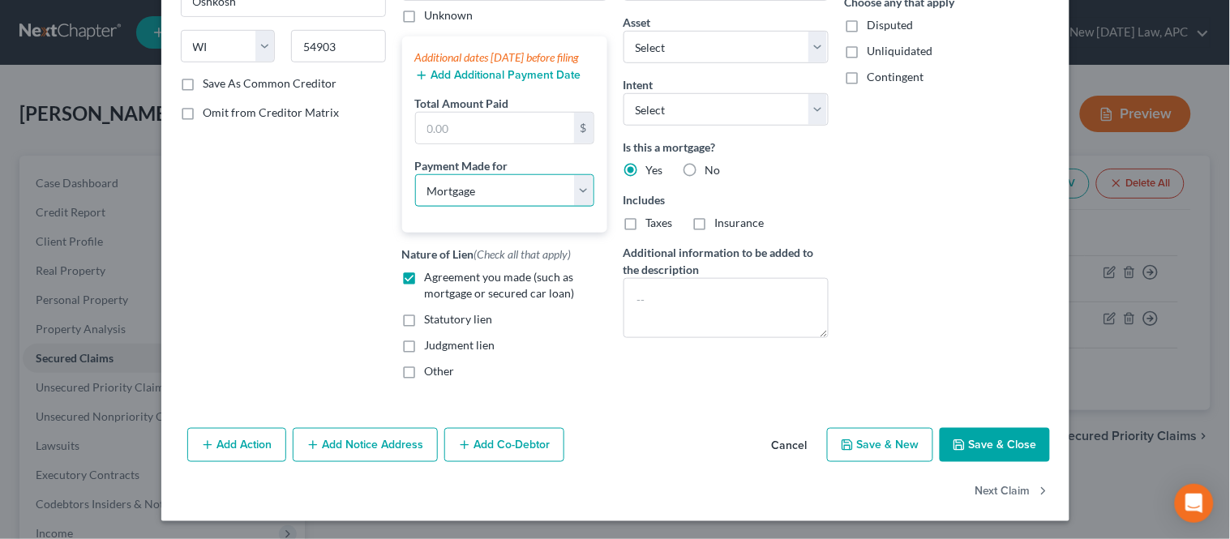
click at [415, 190] on select "Select Car Credit Card Loan Repayment Mortgage Other Suppliers Or Vendors" at bounding box center [504, 190] width 179 height 32
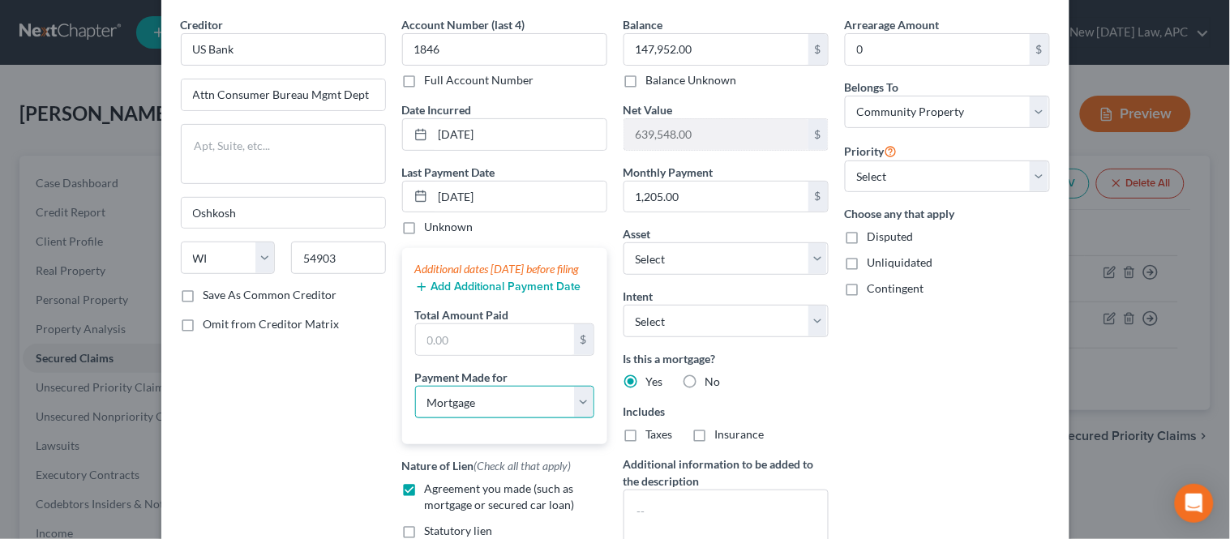
scroll to position [90, 0]
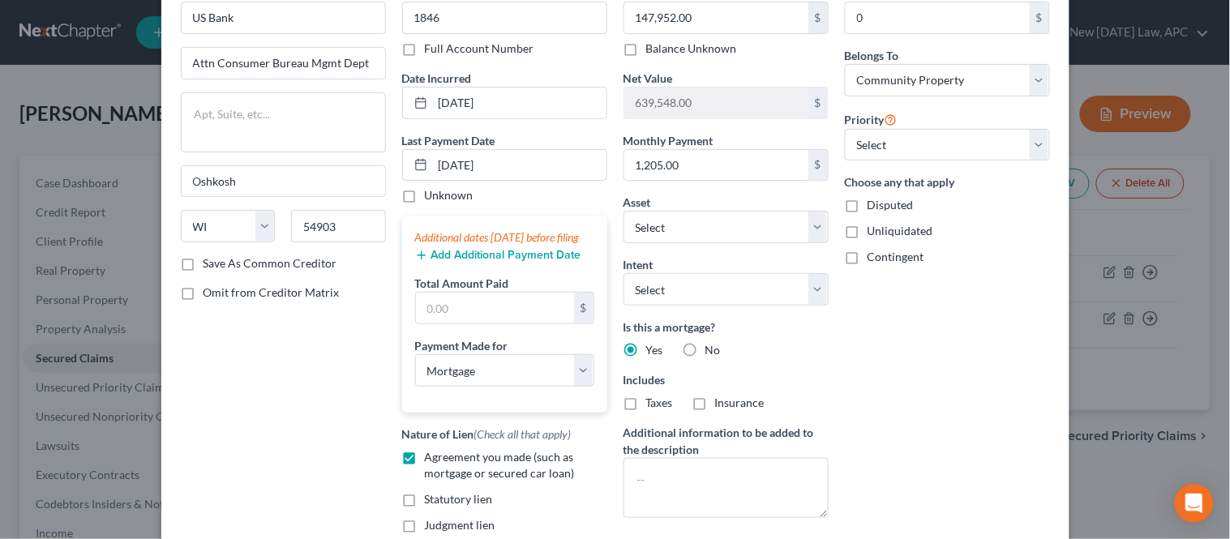
click at [452, 344] on div "Additional dates [DATE] before filing Add Additional Payment Date Total Amount …" at bounding box center [504, 314] width 205 height 196
click at [455, 323] on input "text" at bounding box center [495, 308] width 158 height 31
click at [468, 320] on input "text" at bounding box center [495, 308] width 158 height 31
click at [427, 262] on button "Add Additional Payment Date" at bounding box center [498, 255] width 166 height 13
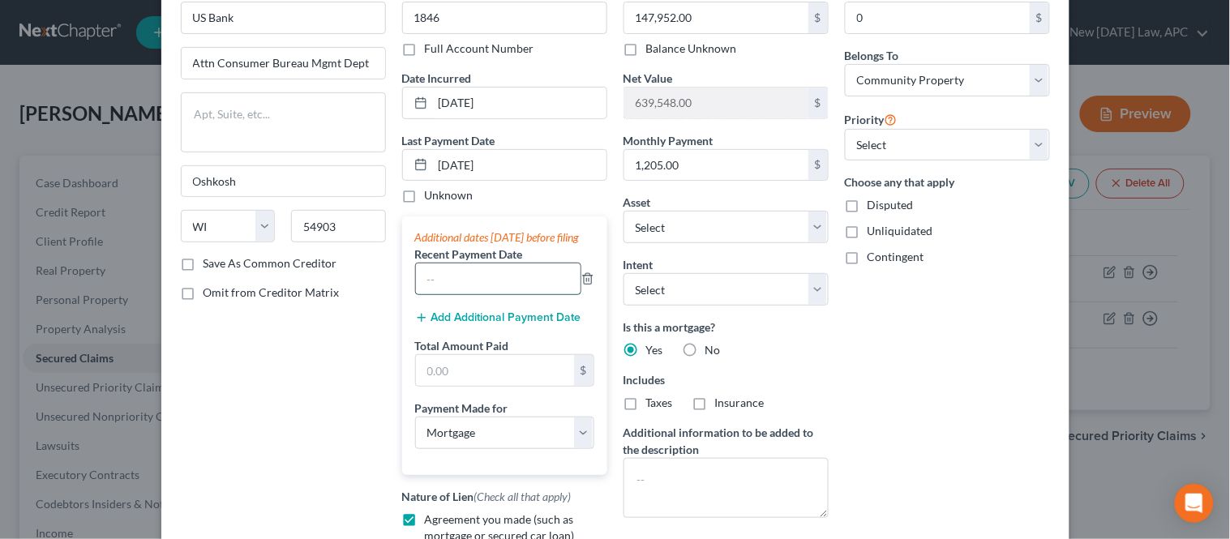
click at [451, 294] on input "text" at bounding box center [498, 278] width 165 height 31
click at [448, 386] on input "text" at bounding box center [495, 370] width 158 height 31
click at [476, 386] on input "2,411" at bounding box center [495, 370] width 158 height 31
click at [475, 386] on input "2,411" at bounding box center [495, 370] width 158 height 31
click at [347, 381] on div "Creditor * US Bank Attn Consumer Bureau Mgmt Dept Oshkosh State [US_STATE] AK A…" at bounding box center [283, 310] width 221 height 650
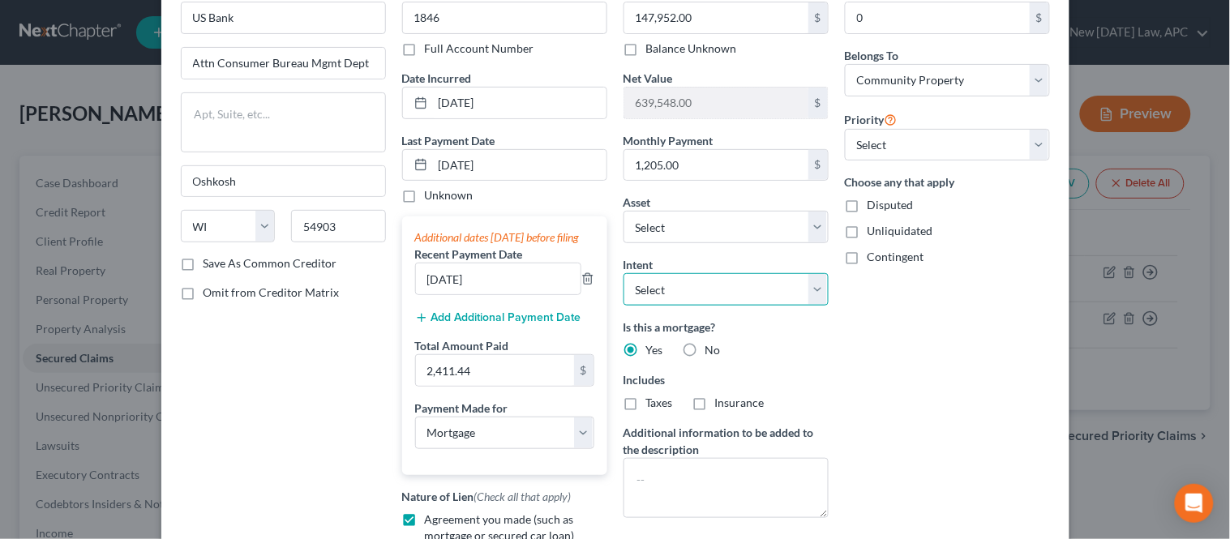
click at [697, 280] on select "Select Surrender Redeem Reaffirm Avoid Other" at bounding box center [725, 289] width 205 height 32
click at [623, 273] on select "Select Surrender Redeem Reaffirm Avoid Other" at bounding box center [725, 289] width 205 height 32
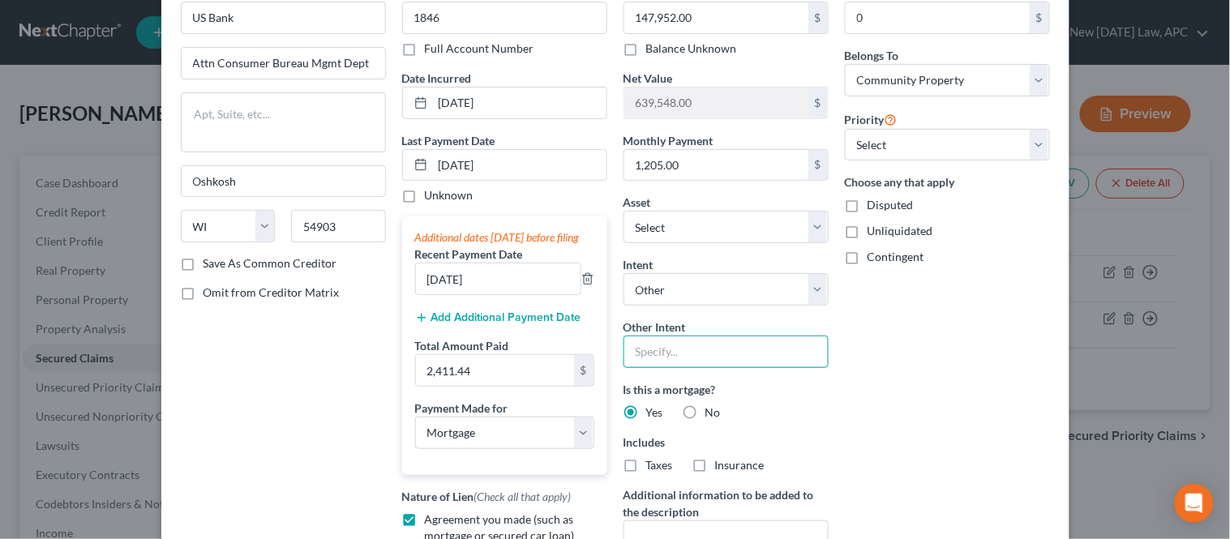
click at [682, 351] on input "text" at bounding box center [725, 352] width 205 height 32
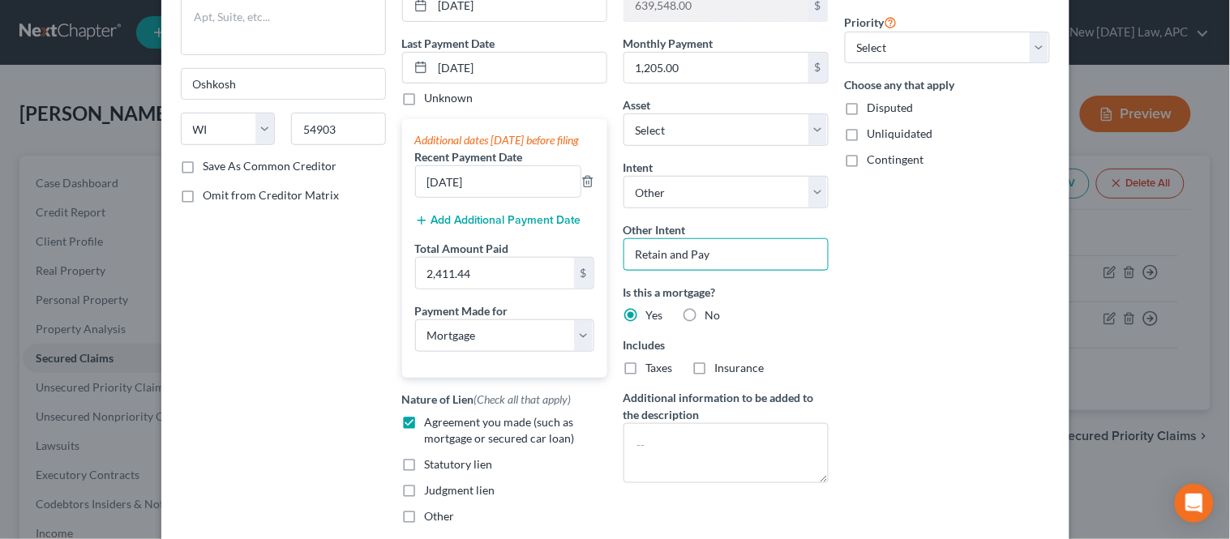
scroll to position [350, 0]
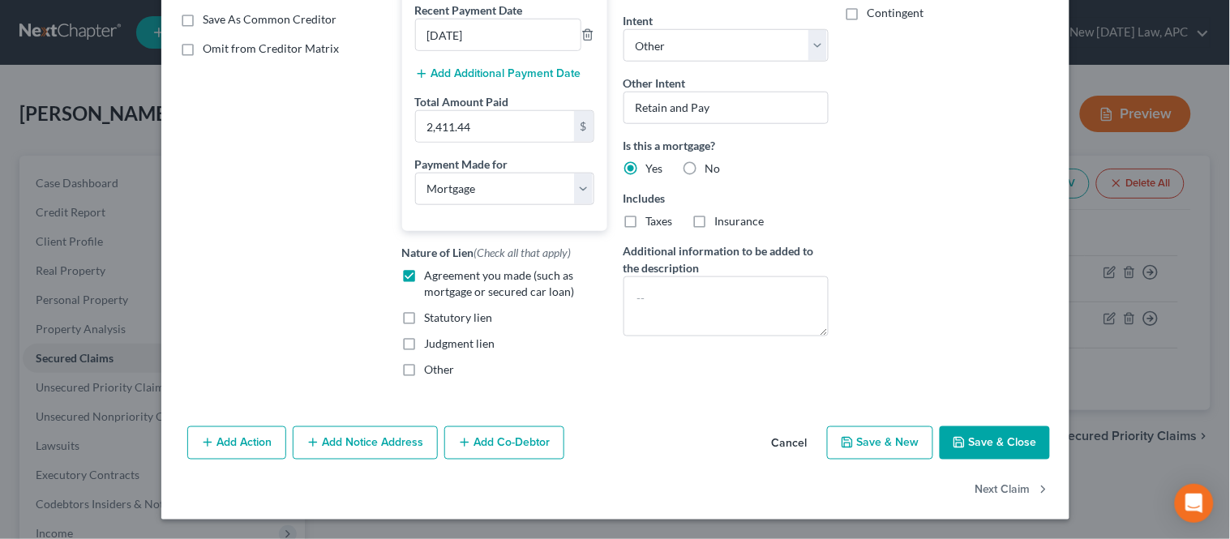
click at [952, 442] on icon "button" at bounding box center [958, 442] width 13 height 13
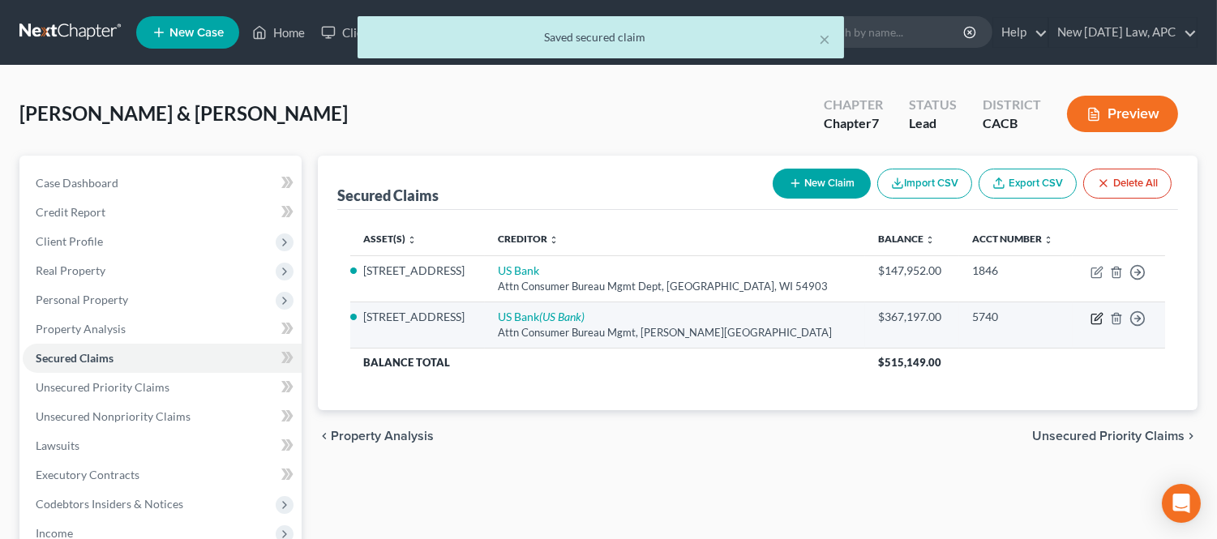
click at [1096, 317] on icon "button" at bounding box center [1097, 316] width 7 height 7
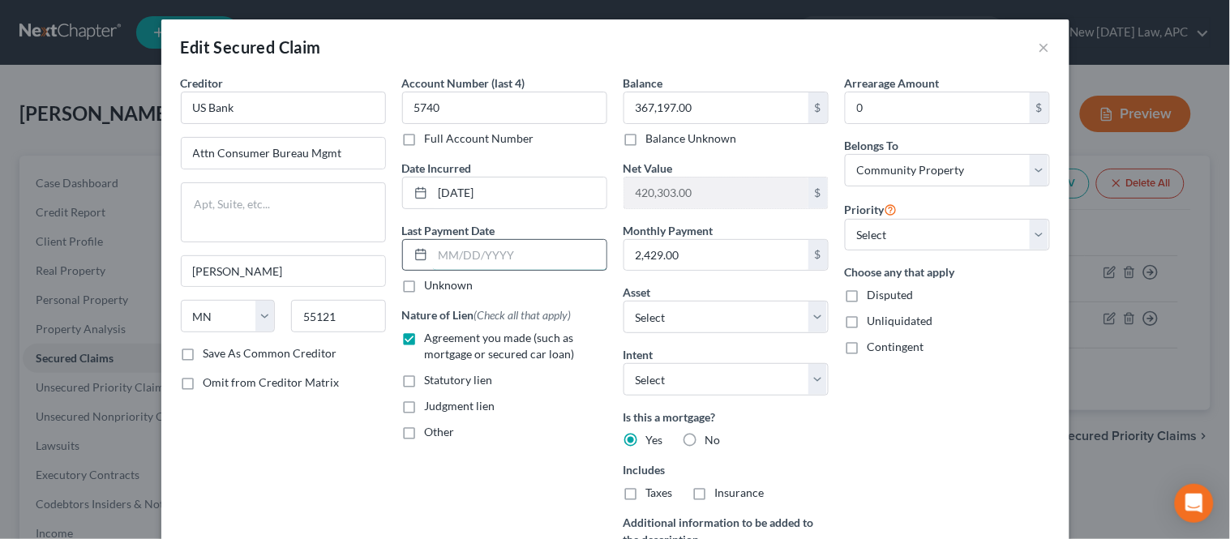
click at [448, 248] on input "text" at bounding box center [519, 255] width 173 height 31
click at [450, 189] on input "[DATE]" at bounding box center [519, 192] width 173 height 31
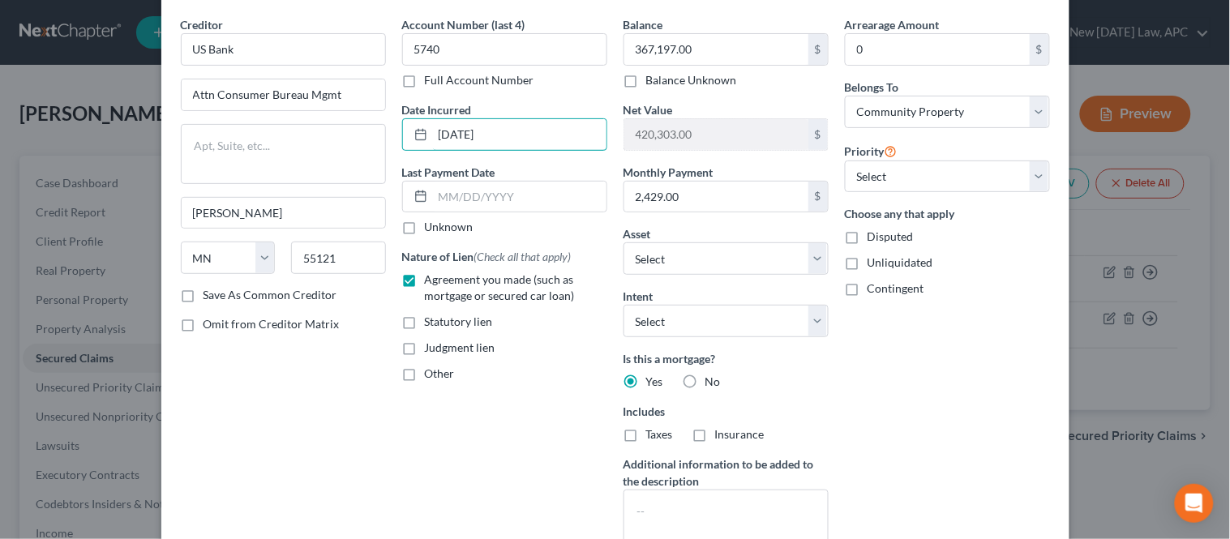
scroll to position [90, 0]
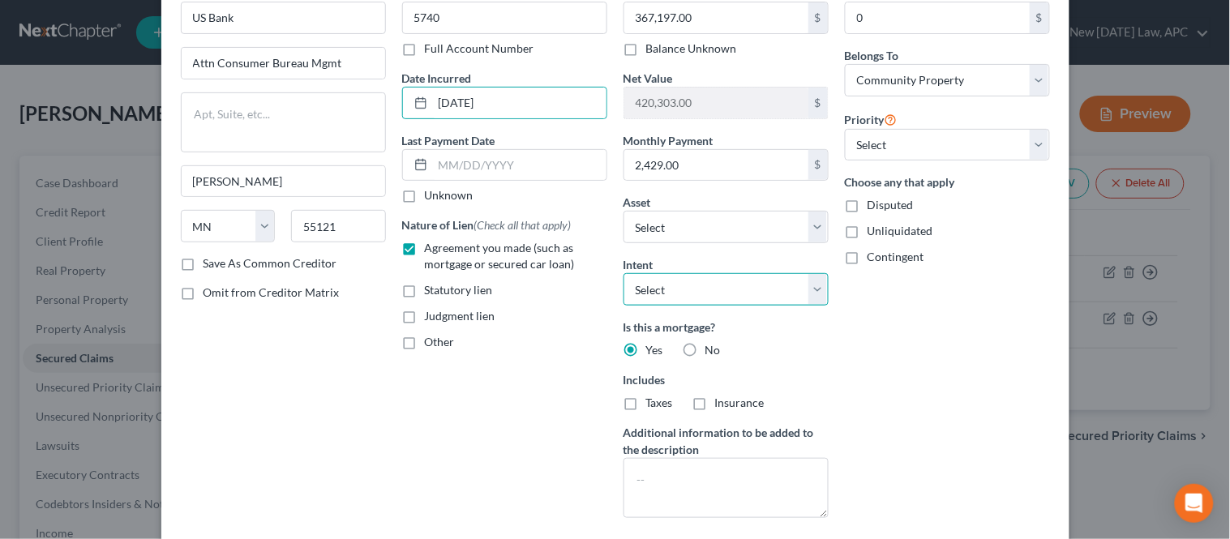
click at [690, 298] on select "Select Surrender Redeem Reaffirm Avoid Other" at bounding box center [725, 289] width 205 height 32
click at [623, 273] on select "Select Surrender Redeem Reaffirm Avoid Other" at bounding box center [725, 289] width 205 height 32
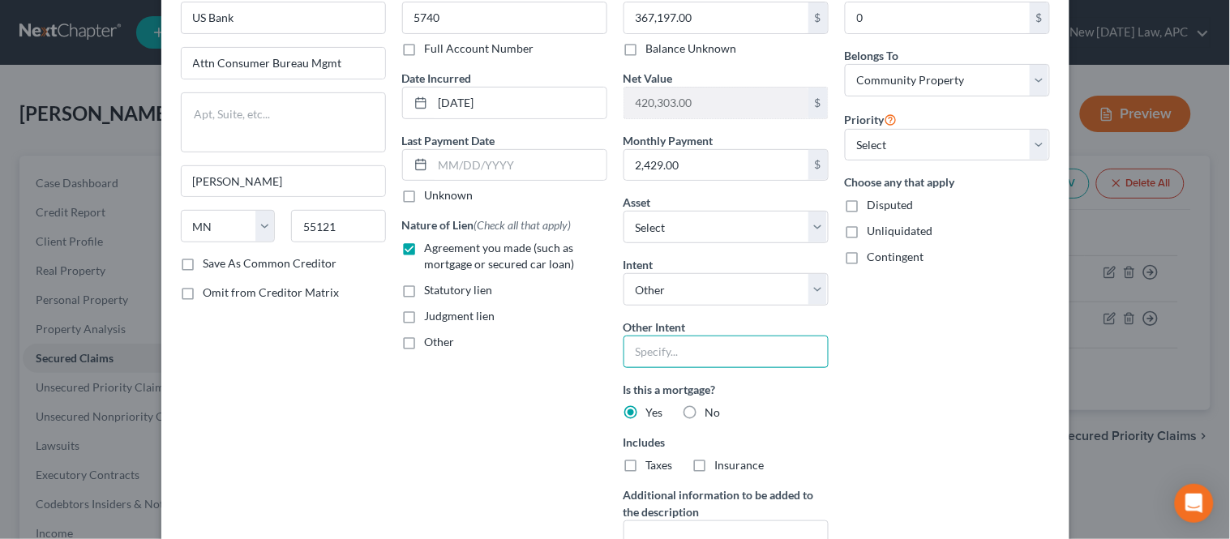
click at [682, 346] on input "text" at bounding box center [725, 352] width 205 height 32
click at [568, 408] on div "Account Number (last 4) 5740 Full Account Number Date Incurred [DATE] Last Paym…" at bounding box center [504, 289] width 221 height 609
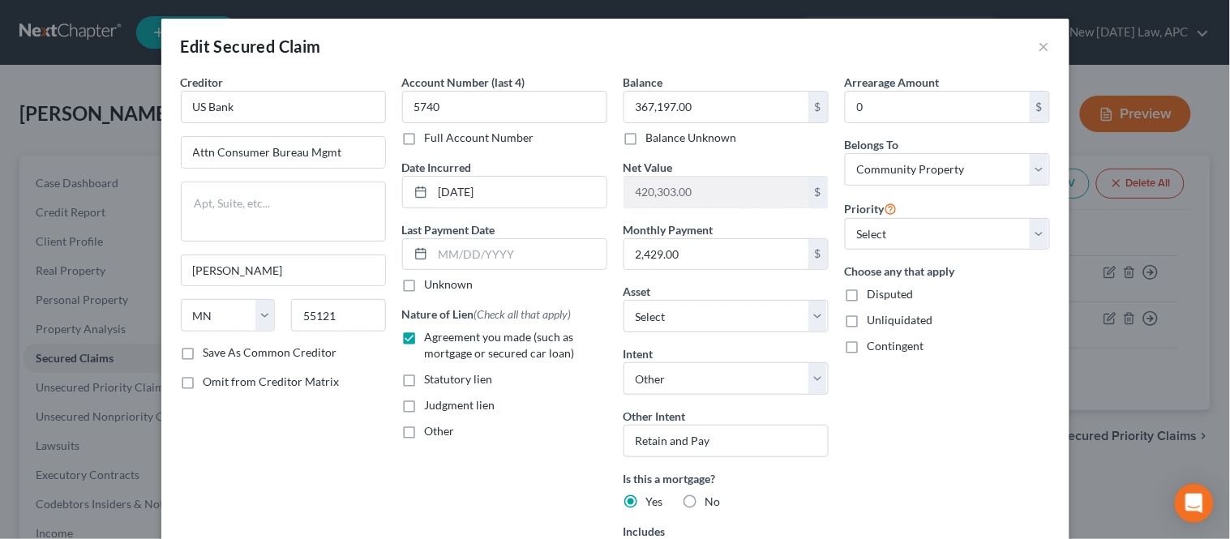
scroll to position [0, 0]
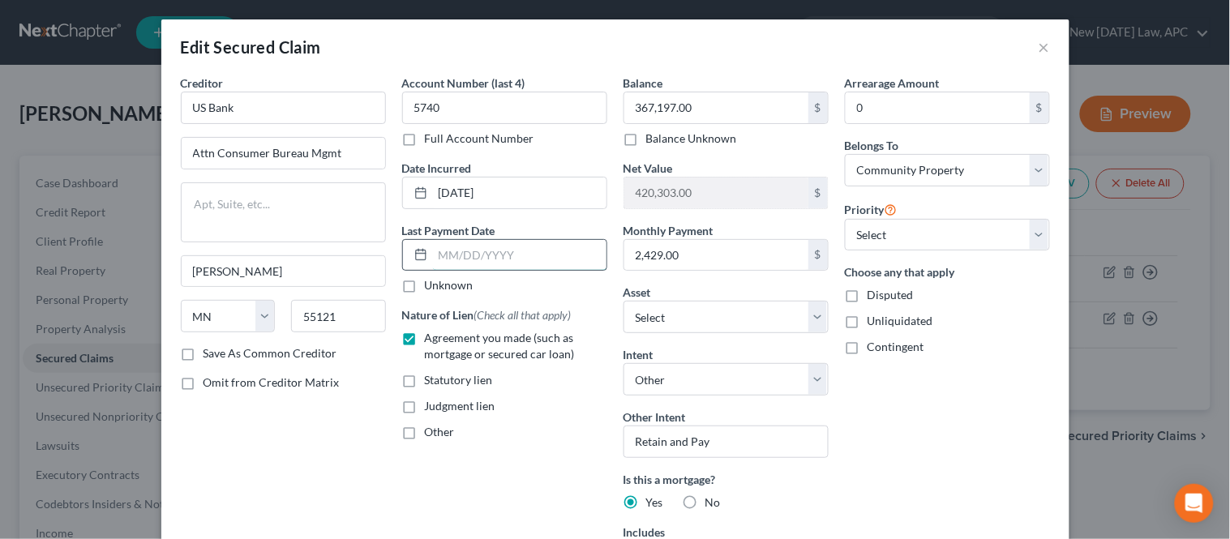
click at [479, 264] on input "text" at bounding box center [519, 255] width 173 height 31
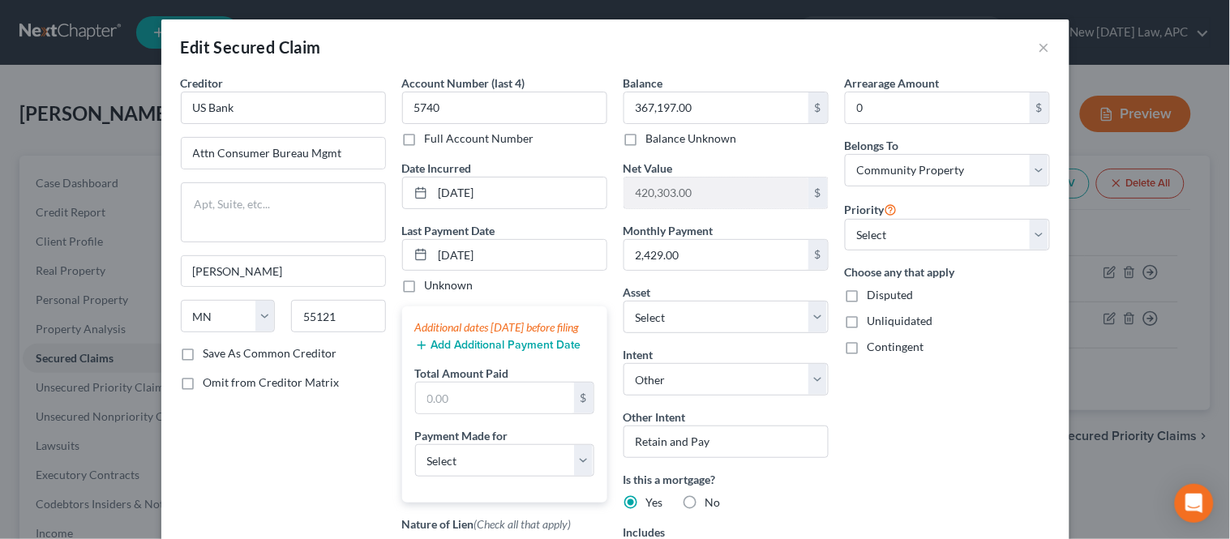
click at [495, 352] on button "Add Additional Payment Date" at bounding box center [498, 345] width 166 height 13
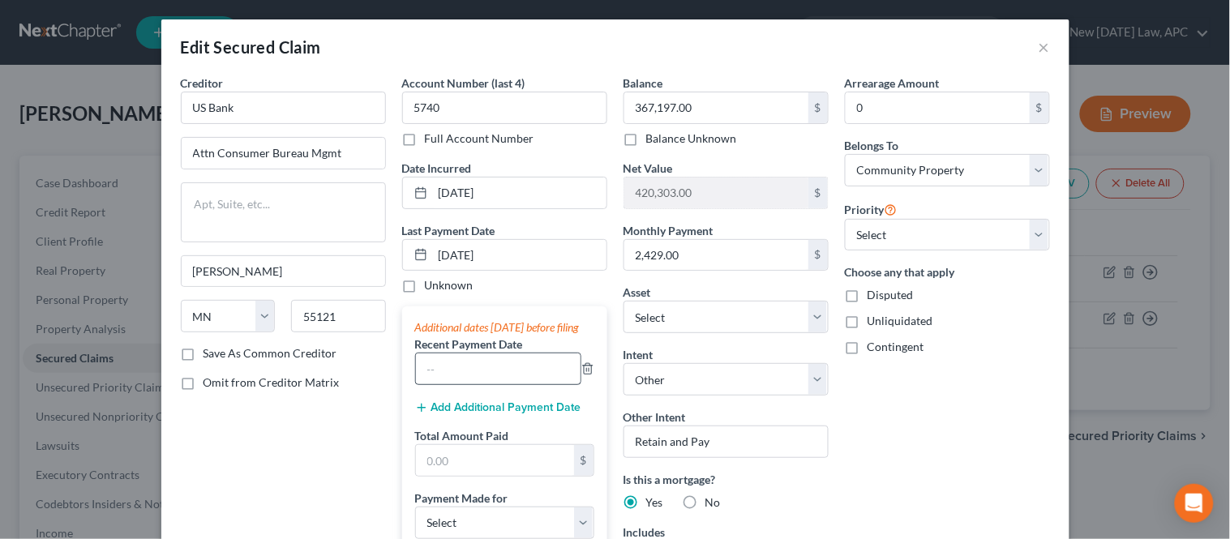
click at [449, 402] on div "Additional dates [DATE] before filing Recent Payment Date Add Additional Paymen…" at bounding box center [504, 435] width 205 height 258
drag, startPoint x: 452, startPoint y: 389, endPoint x: 458, endPoint y: 379, distance: 11.3
click at [452, 384] on input "text" at bounding box center [498, 368] width 165 height 31
click at [460, 414] on button "Add Additional Payment Date" at bounding box center [498, 407] width 166 height 13
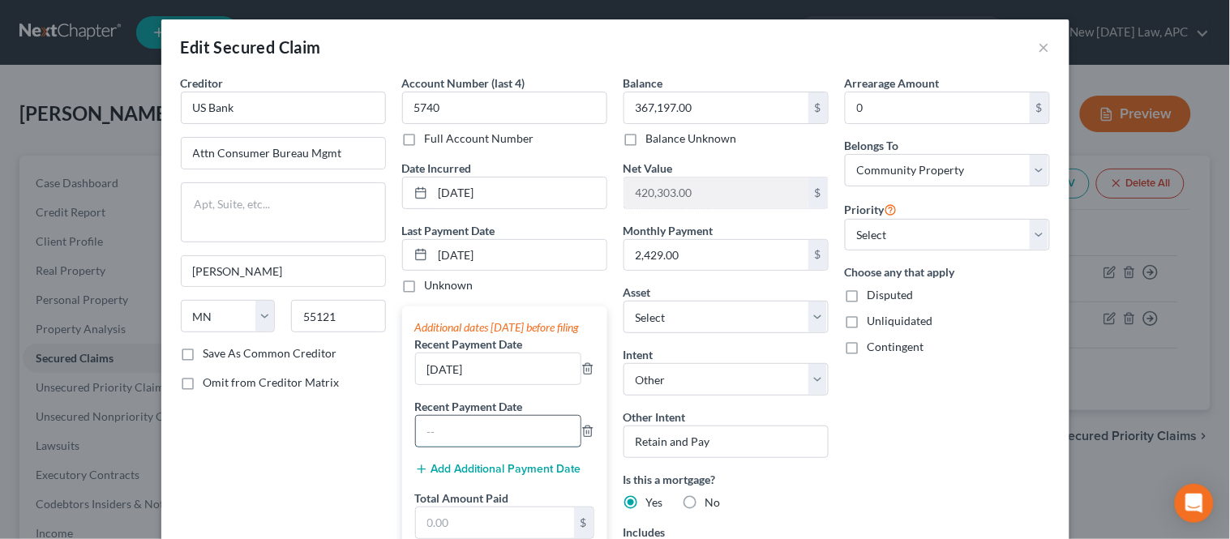
drag, startPoint x: 448, startPoint y: 458, endPoint x: 447, endPoint y: 448, distance: 9.9
click at [448, 447] on input "text" at bounding box center [498, 431] width 165 height 31
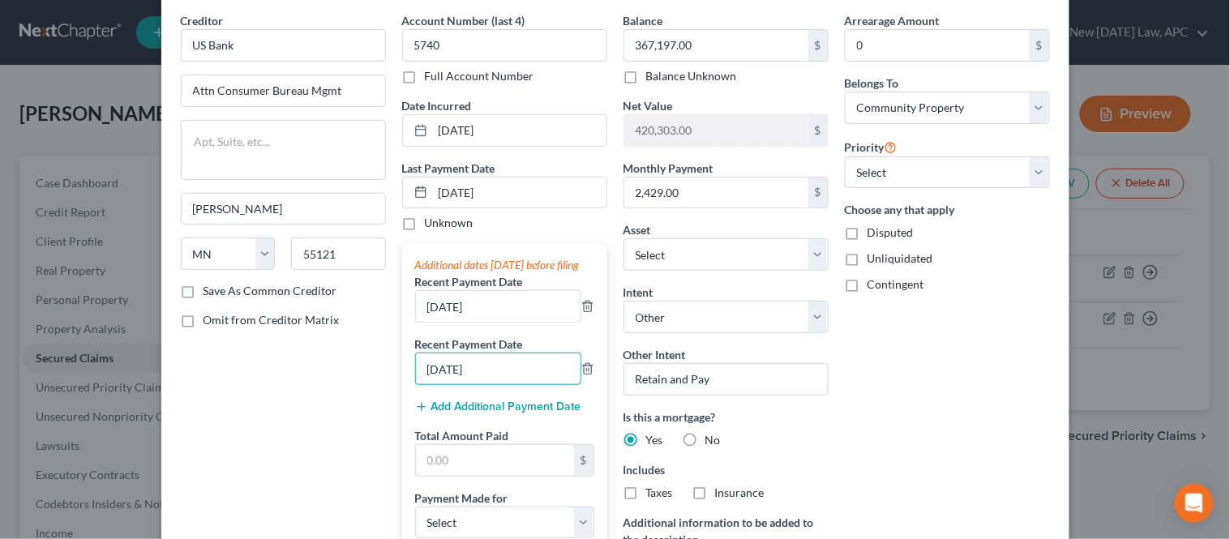
scroll to position [90, 0]
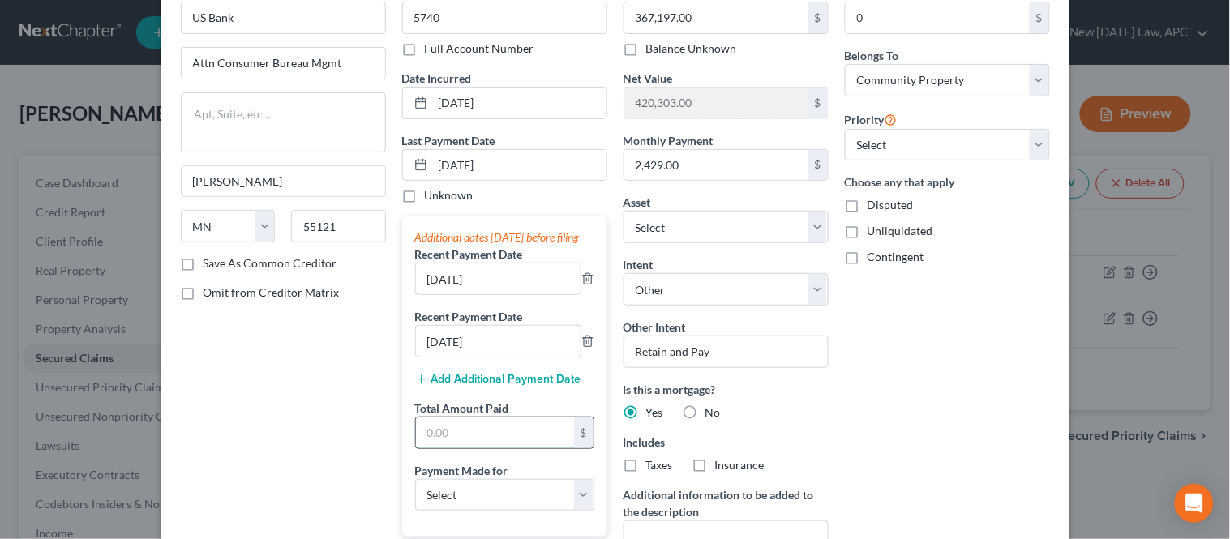
click at [460, 448] on input "text" at bounding box center [495, 432] width 158 height 31
paste input "7,288.53"
click at [456, 505] on select "Select Car Credit Card Loan Repayment Mortgage Other Suppliers Or Vendors" at bounding box center [504, 495] width 179 height 32
click at [415, 495] on select "Select Car Credit Card Loan Repayment Mortgage Other Suppliers Or Vendors" at bounding box center [504, 495] width 179 height 32
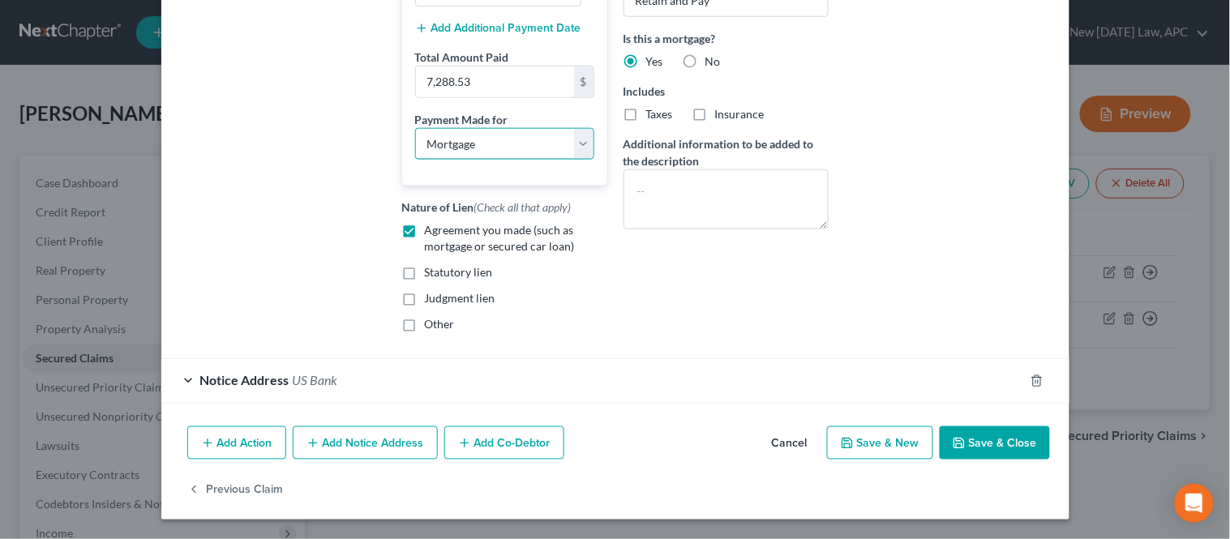
scroll to position [450, 0]
click at [994, 455] on button "Save & Close" at bounding box center [994, 443] width 110 height 34
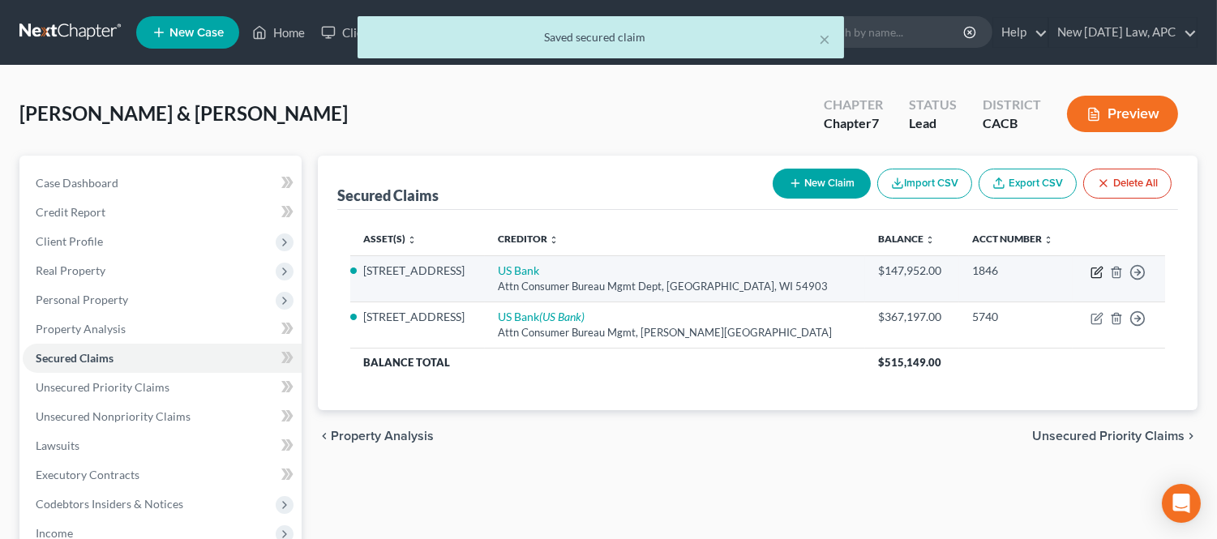
click at [1092, 273] on icon "button" at bounding box center [1096, 272] width 13 height 13
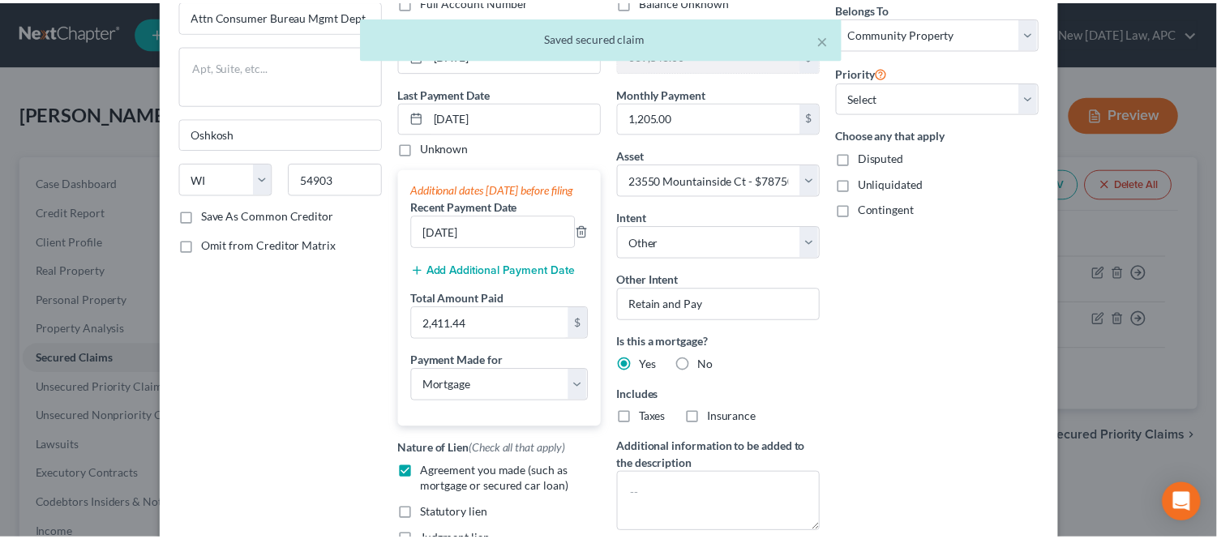
scroll to position [270, 0]
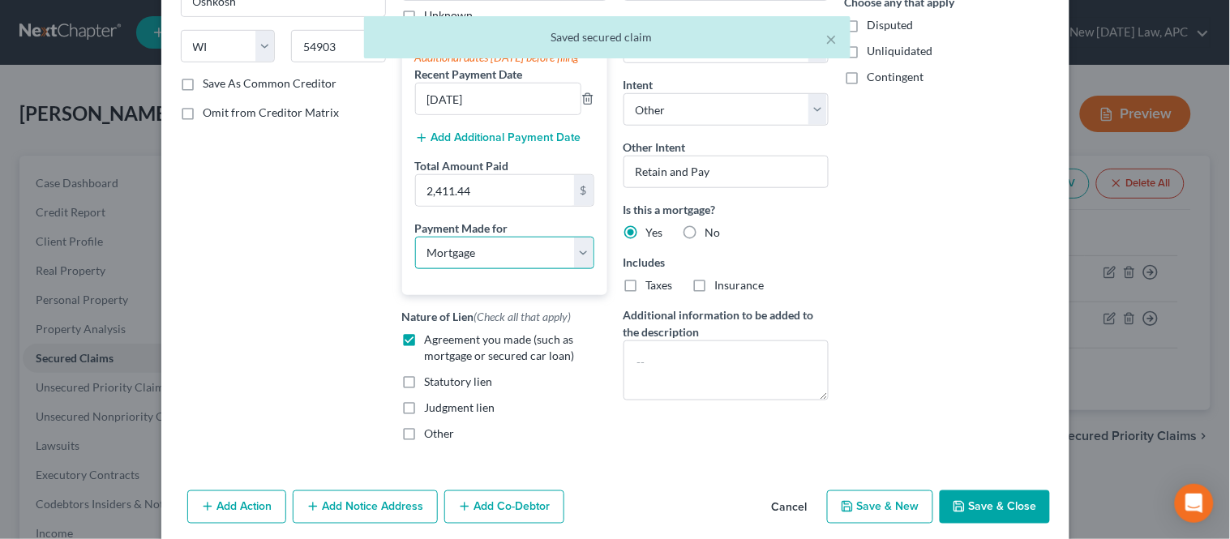
click at [501, 269] on select "Select Car Credit Card Loan Repayment Mortgage Other Suppliers Or Vendors" at bounding box center [504, 253] width 179 height 32
click at [415, 253] on select "Select Car Credit Card Loan Repayment Mortgage Other Suppliers Or Vendors" at bounding box center [504, 253] width 179 height 32
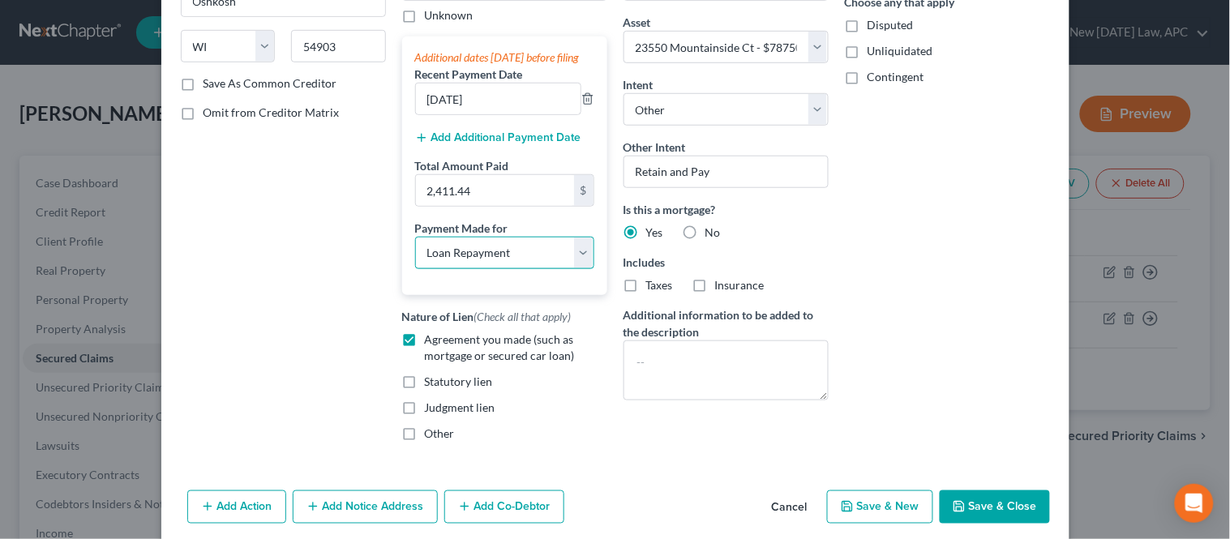
click at [494, 268] on select "Select Car Credit Card Loan Repayment Mortgage Other Suppliers Or Vendors" at bounding box center [504, 253] width 179 height 32
click at [415, 253] on select "Select Car Credit Card Loan Repayment Mortgage Other Suppliers Or Vendors" at bounding box center [504, 253] width 179 height 32
click at [956, 513] on icon "button" at bounding box center [958, 506] width 13 height 13
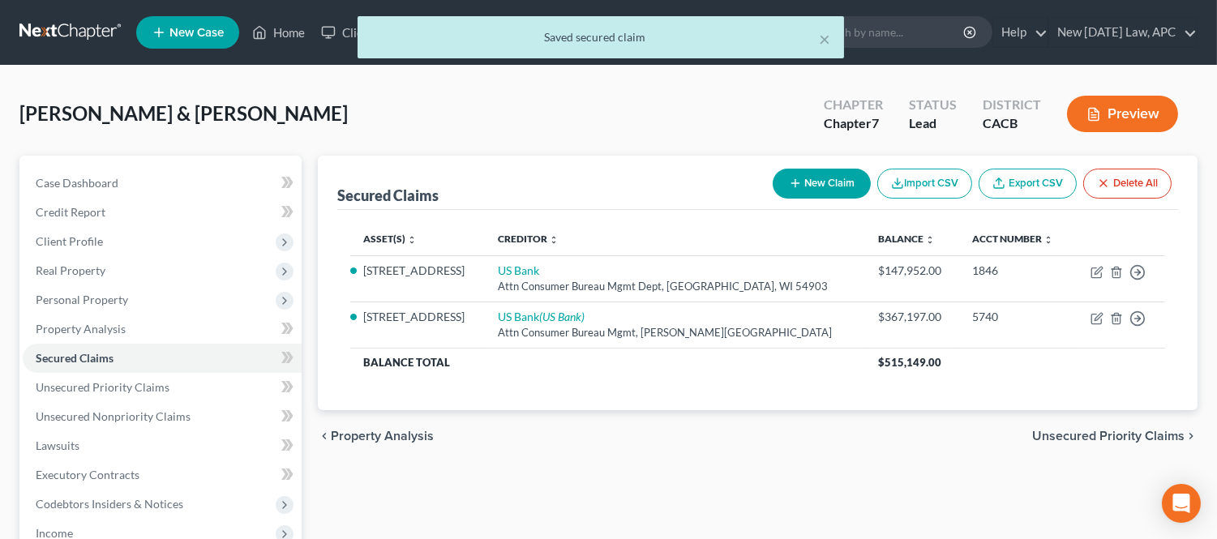
click at [682, 462] on div "Secured Claims New Claim Import CSV Export CSV Delete All Asset(s) expand_more …" at bounding box center [758, 493] width 896 height 674
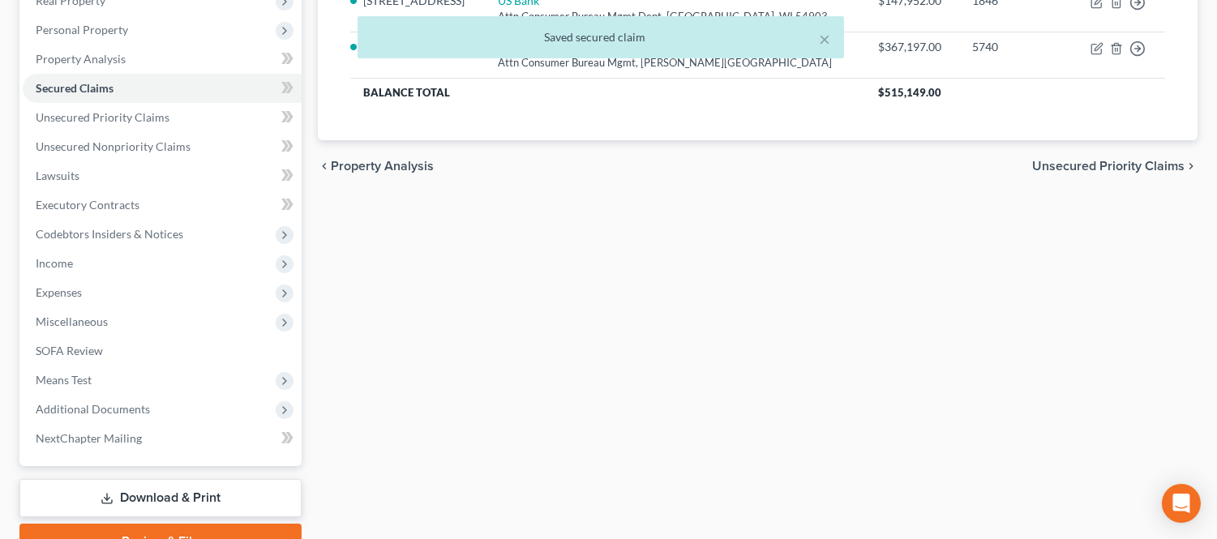
scroll to position [180, 0]
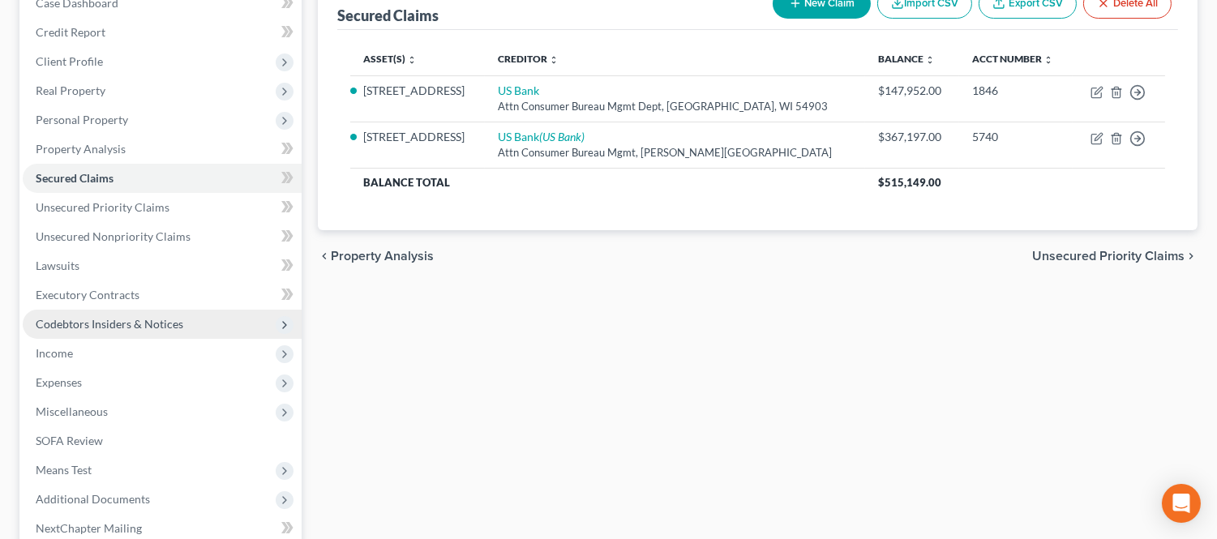
click at [138, 319] on span "Codebtors Insiders & Notices" at bounding box center [110, 324] width 148 height 14
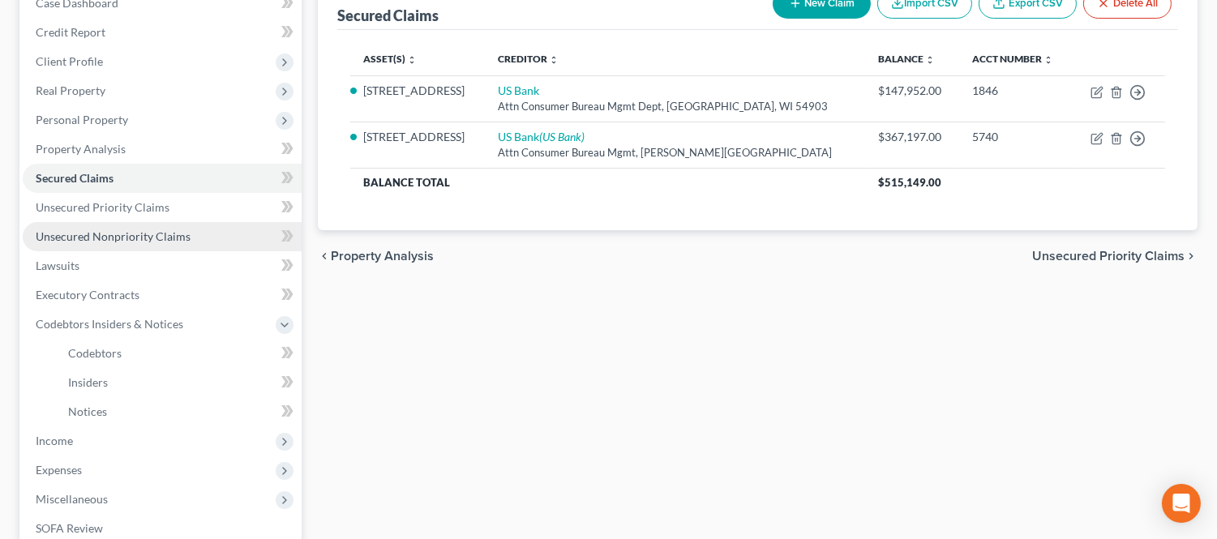
click at [131, 240] on span "Unsecured Nonpriority Claims" at bounding box center [113, 236] width 155 height 14
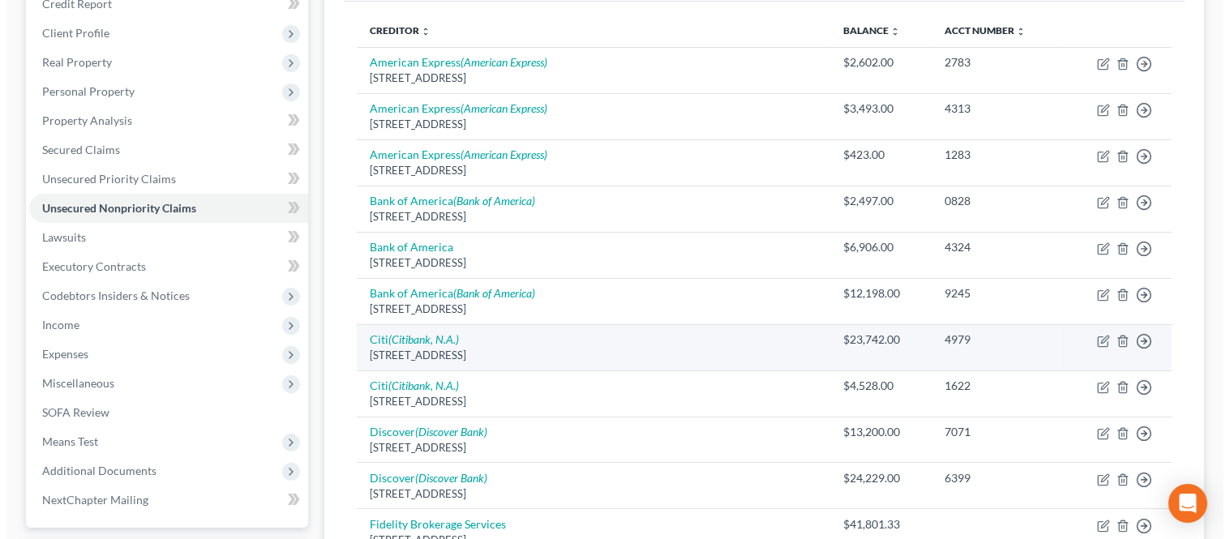
scroll to position [180, 0]
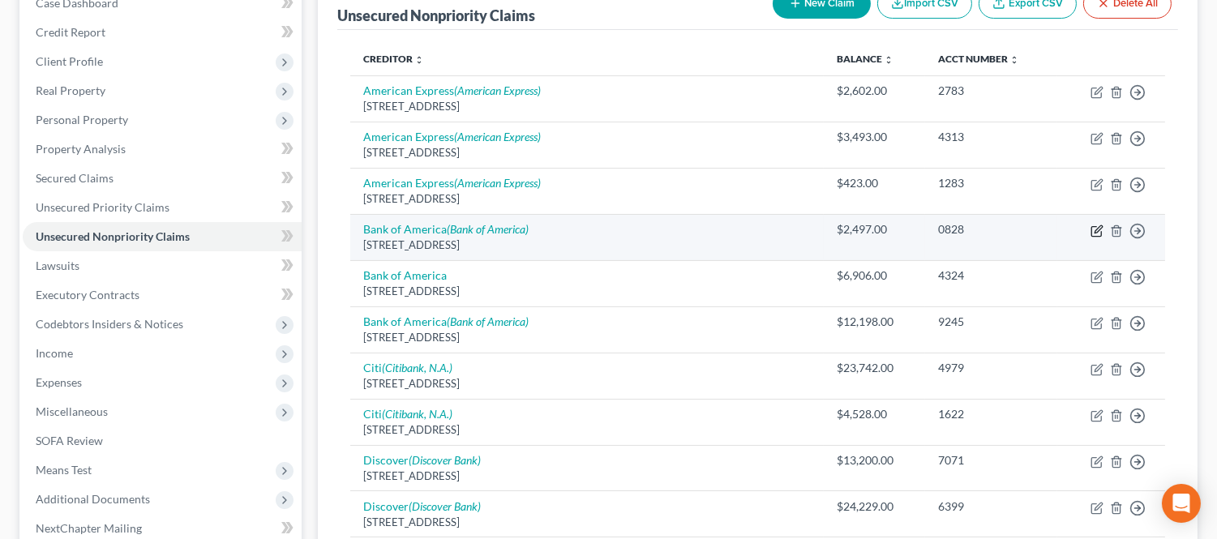
click at [1101, 228] on icon "button" at bounding box center [1097, 228] width 7 height 7
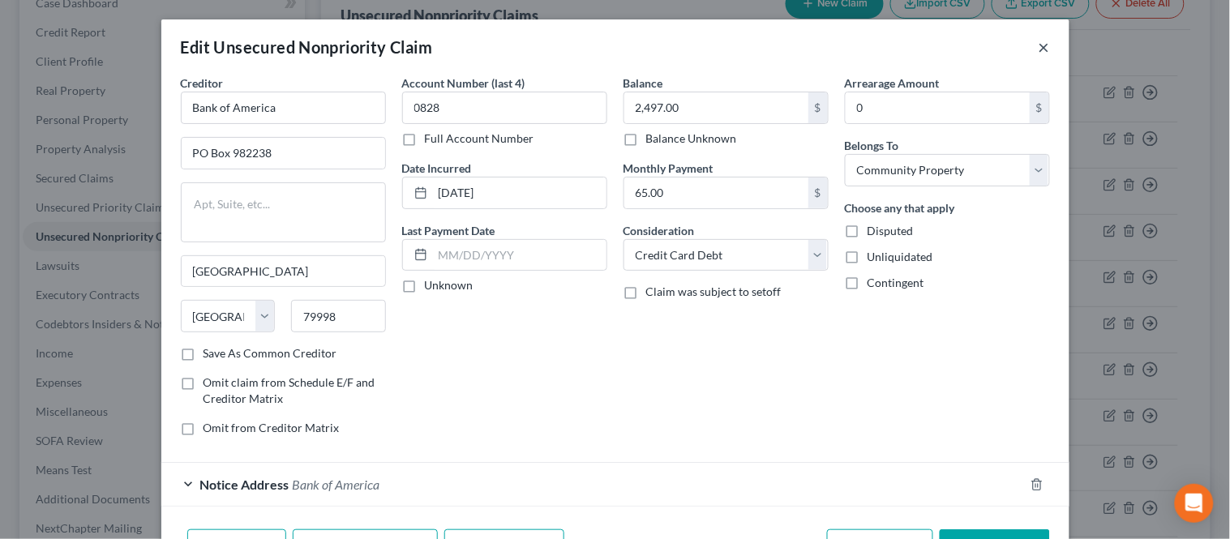
click at [1039, 45] on button "×" at bounding box center [1043, 46] width 11 height 19
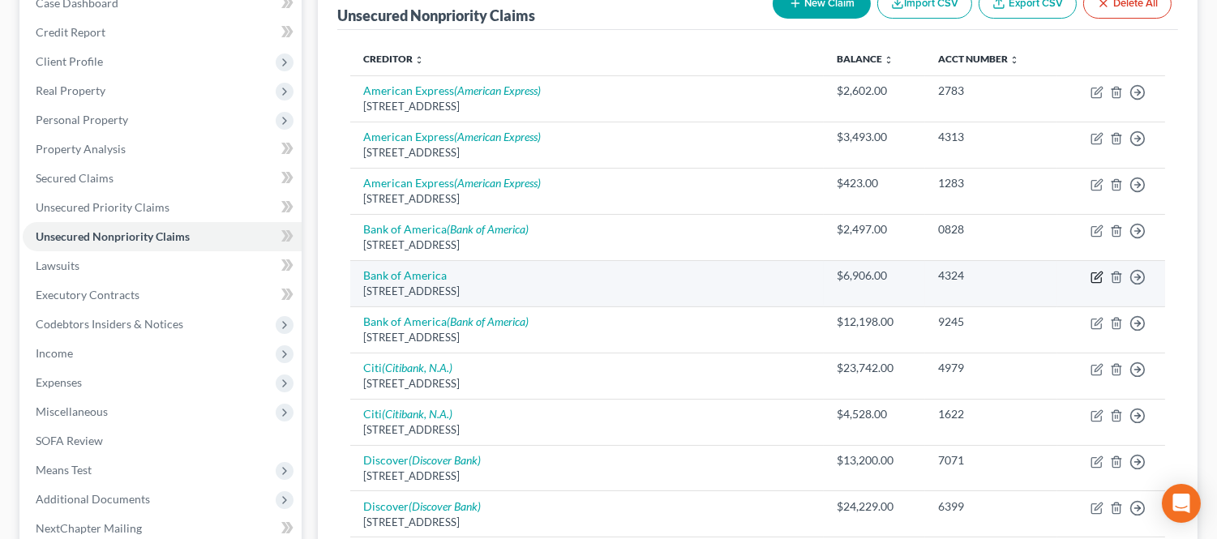
click at [1092, 273] on icon "button" at bounding box center [1096, 277] width 13 height 13
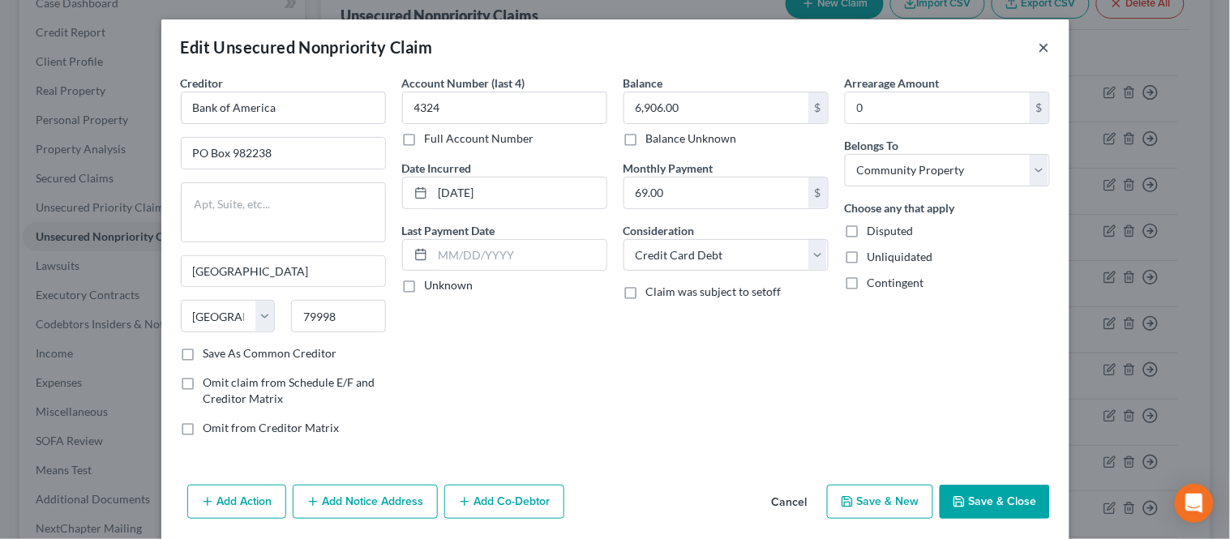
click at [1038, 49] on button "×" at bounding box center [1043, 46] width 11 height 19
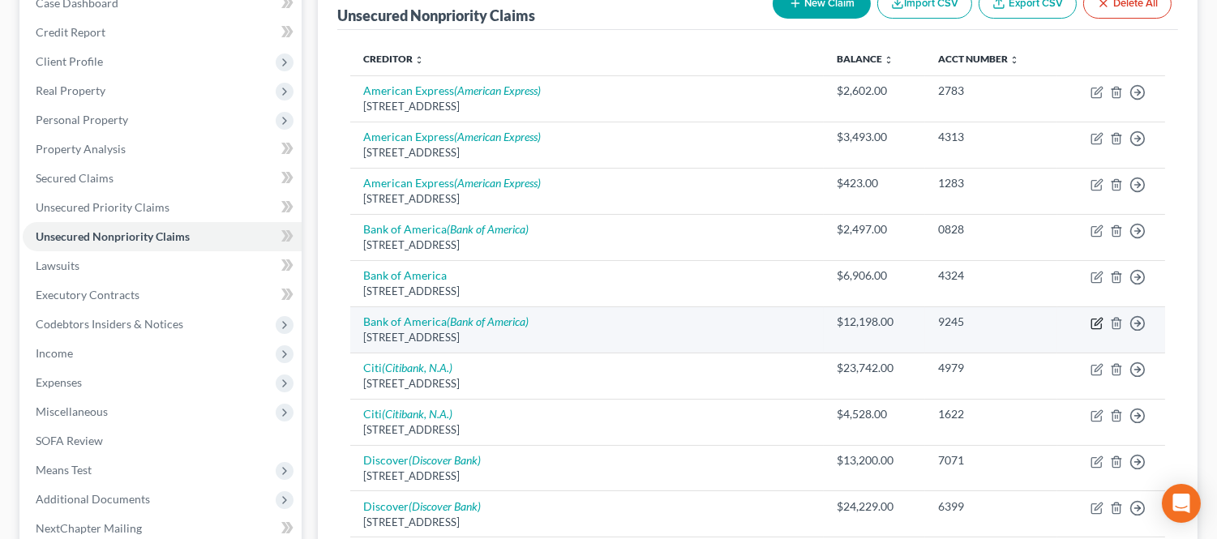
click at [1094, 317] on icon "button" at bounding box center [1096, 323] width 13 height 13
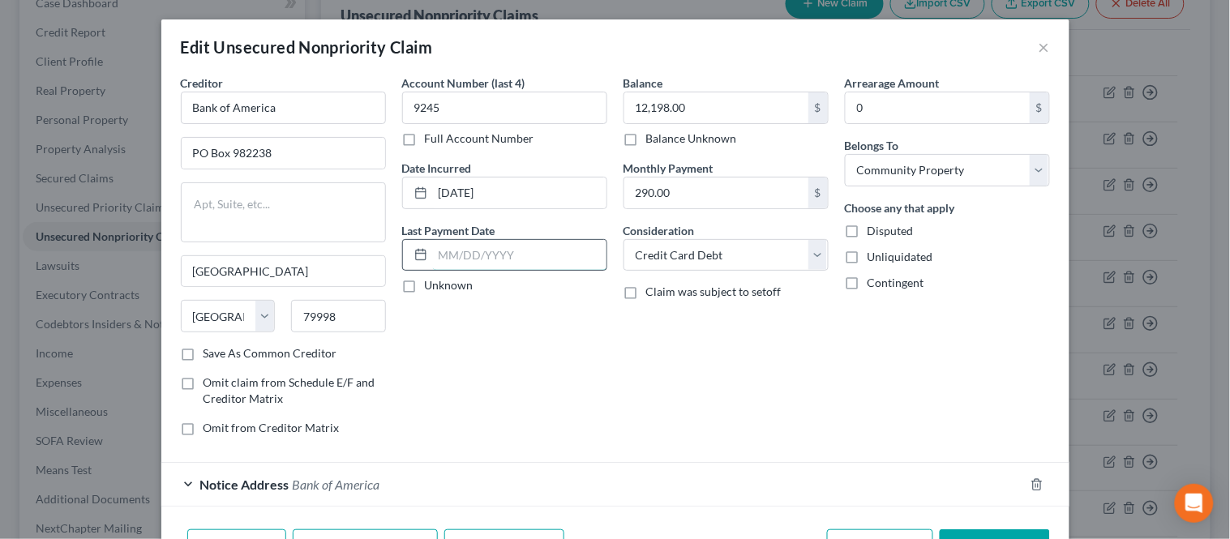
click at [505, 252] on input "text" at bounding box center [519, 255] width 173 height 31
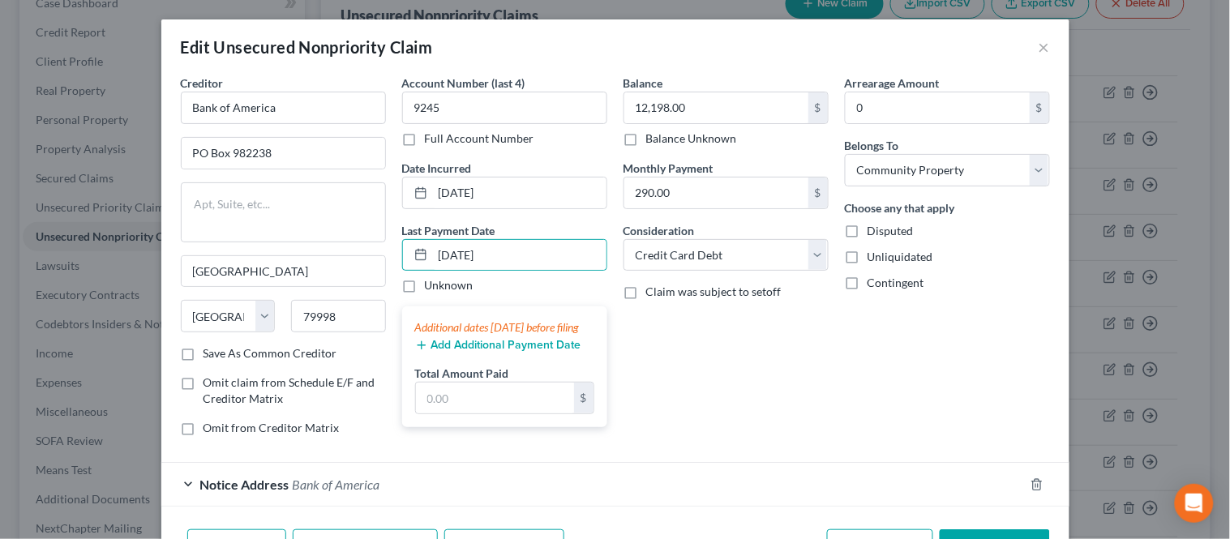
click at [476, 352] on button "Add Additional Payment Date" at bounding box center [498, 345] width 166 height 13
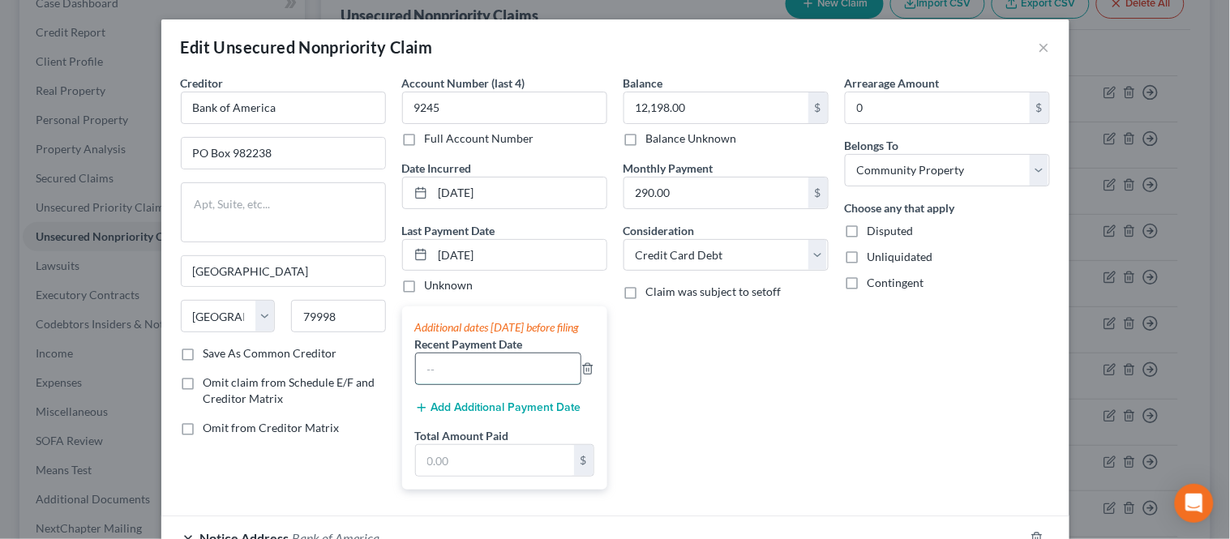
click at [465, 384] on input "text" at bounding box center [498, 368] width 165 height 31
click at [449, 476] on input "text" at bounding box center [495, 460] width 158 height 31
paste input "584"
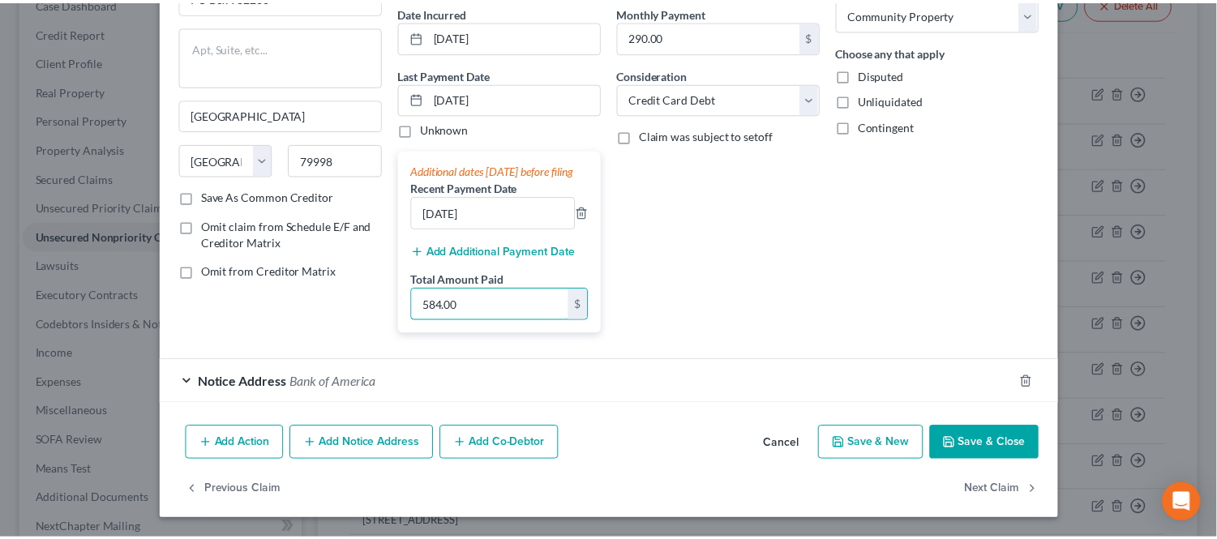
scroll to position [173, 0]
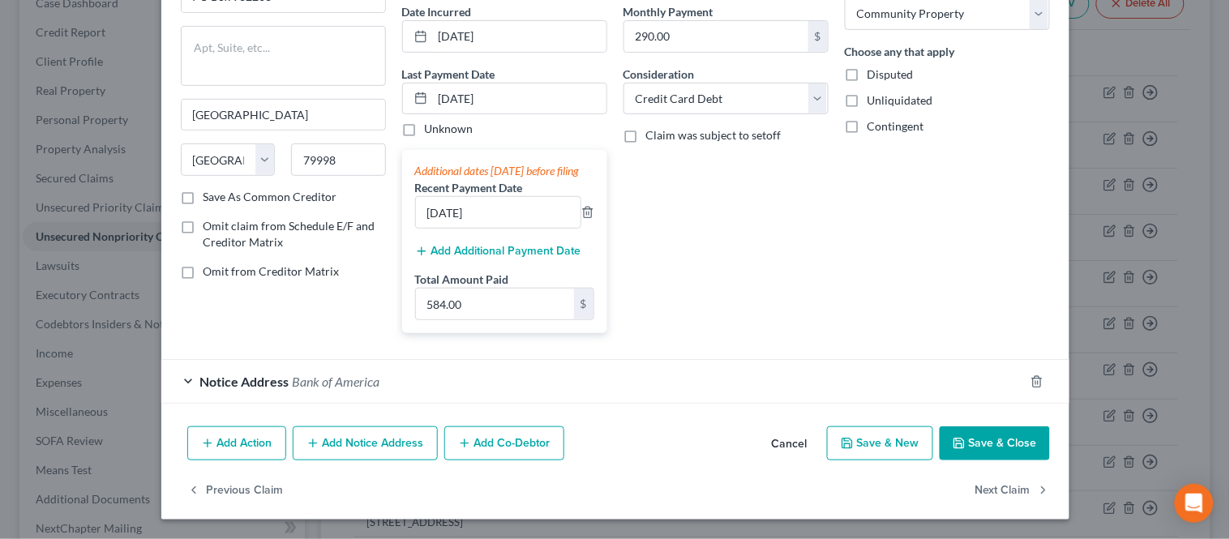
click at [962, 448] on button "Save & Close" at bounding box center [994, 443] width 110 height 34
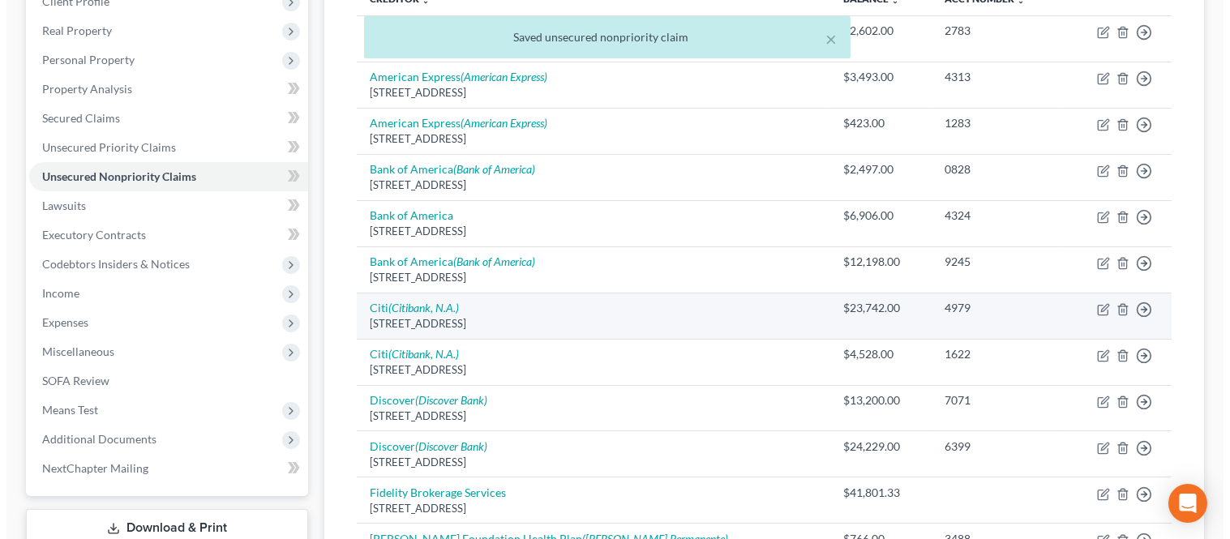
scroll to position [270, 0]
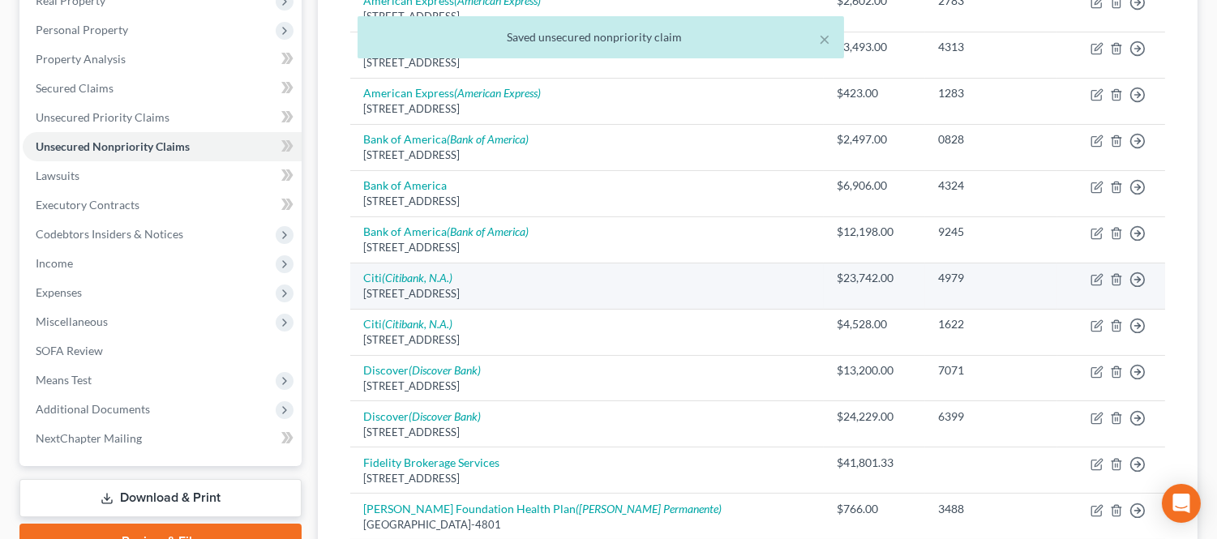
click at [1106, 280] on td "Move to D Move to E Move to G Move to Notice Only" at bounding box center [1111, 286] width 108 height 46
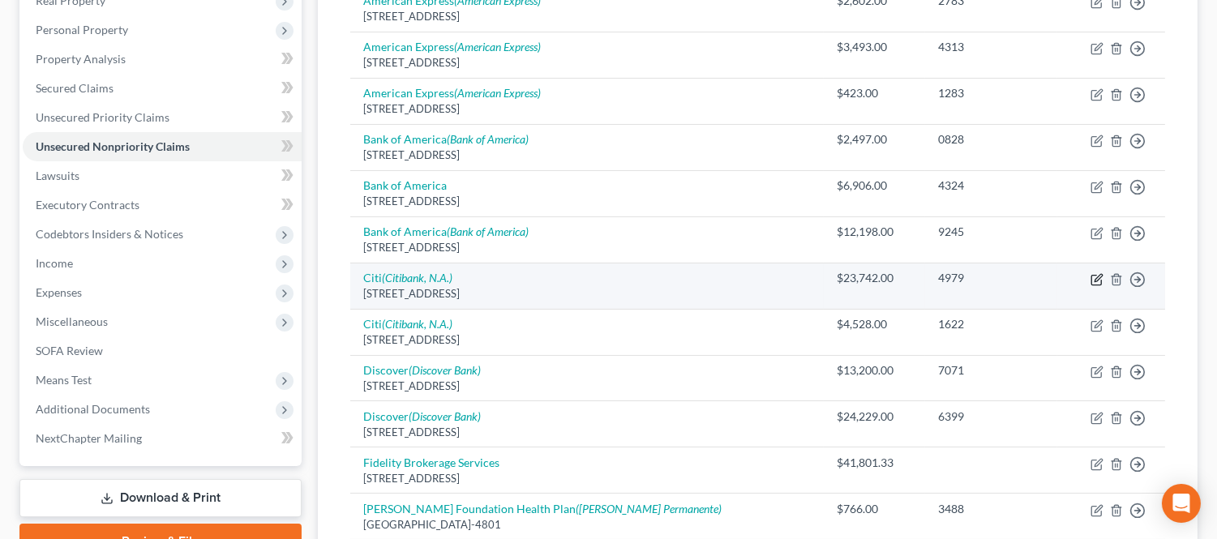
click at [1097, 280] on icon "button" at bounding box center [1096, 279] width 13 height 13
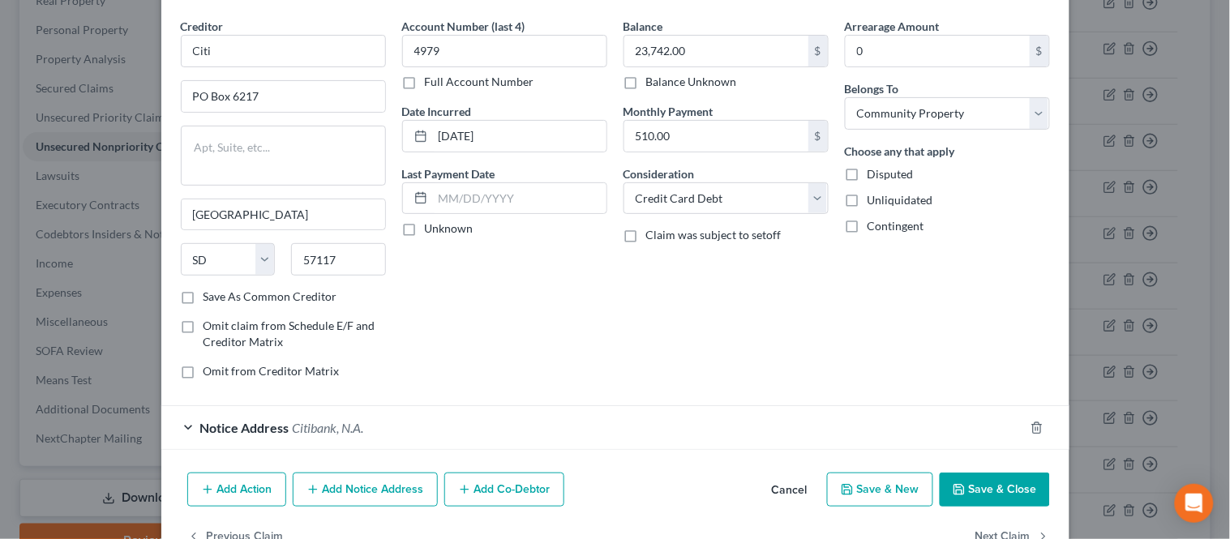
scroll to position [13, 0]
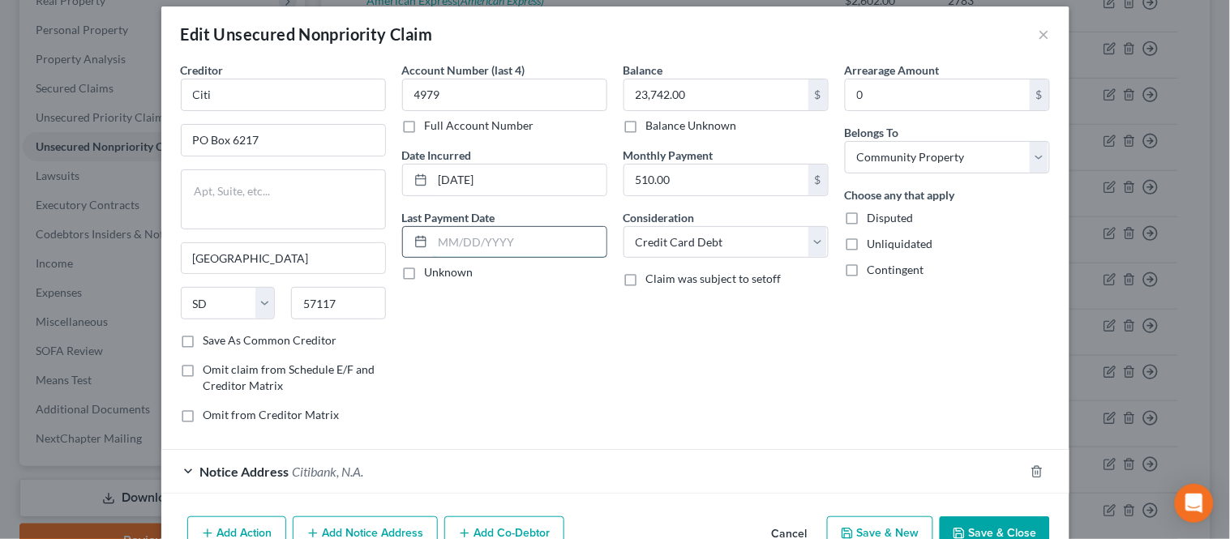
click at [470, 239] on input "text" at bounding box center [519, 242] width 173 height 31
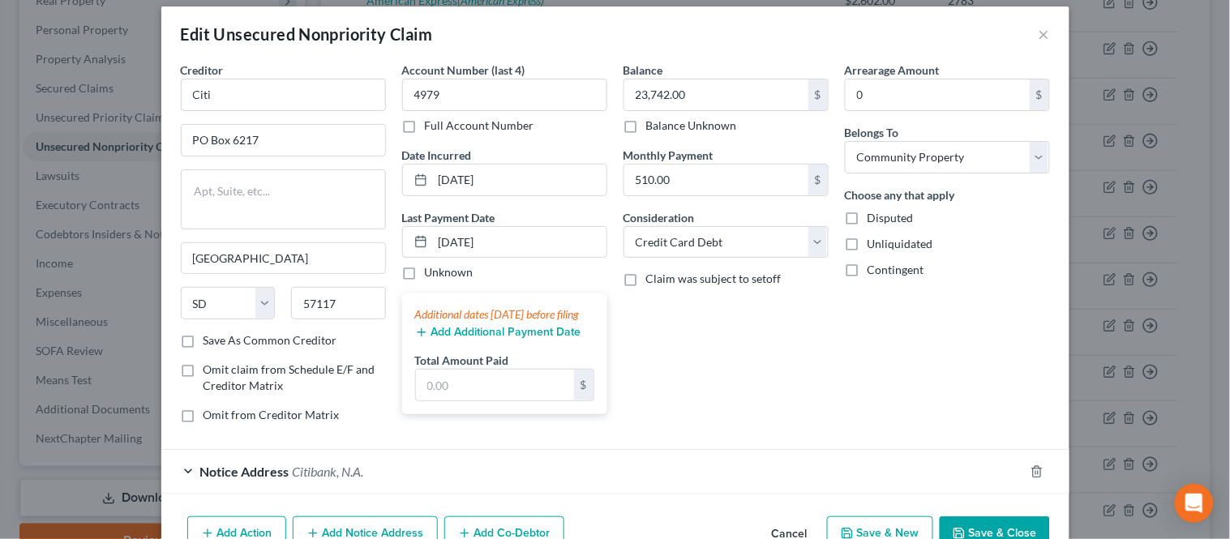
click at [440, 339] on button "Add Additional Payment Date" at bounding box center [498, 332] width 166 height 13
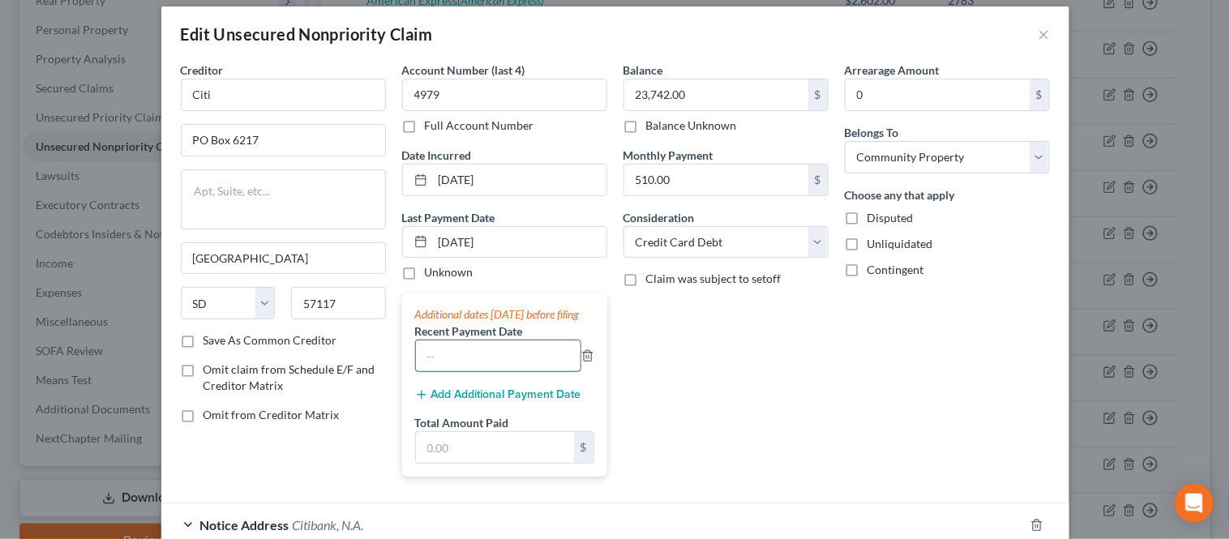
click at [438, 360] on input "text" at bounding box center [498, 355] width 165 height 31
drag, startPoint x: 460, startPoint y: 448, endPoint x: 520, endPoint y: 450, distance: 60.8
click at [460, 448] on input "text" at bounding box center [495, 447] width 158 height 31
click at [470, 460] on input "0" at bounding box center [495, 447] width 158 height 31
drag, startPoint x: 412, startPoint y: 463, endPoint x: 471, endPoint y: 452, distance: 60.1
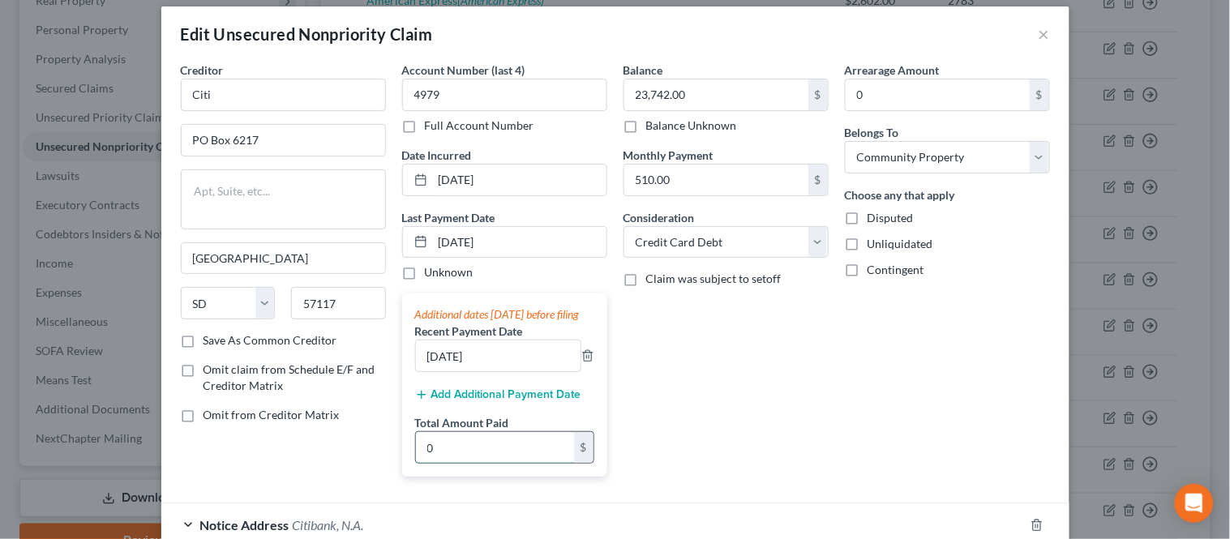
click at [394, 460] on div "Account Number (last 4) 4979 Full Account Number Date Incurred [DATE] Last Paym…" at bounding box center [504, 276] width 221 height 428
paste input "958.45"
click at [695, 425] on div "Balance 23,742.00 $ Balance Unknown Balance Undetermined 23,742.00 $ Balance Un…" at bounding box center [725, 276] width 221 height 428
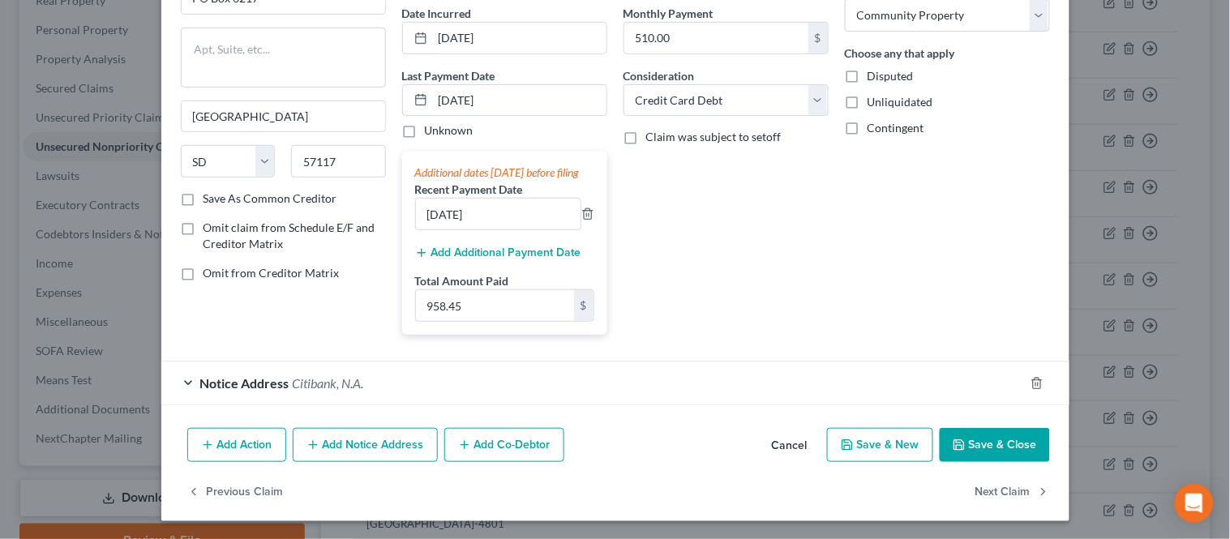
scroll to position [173, 0]
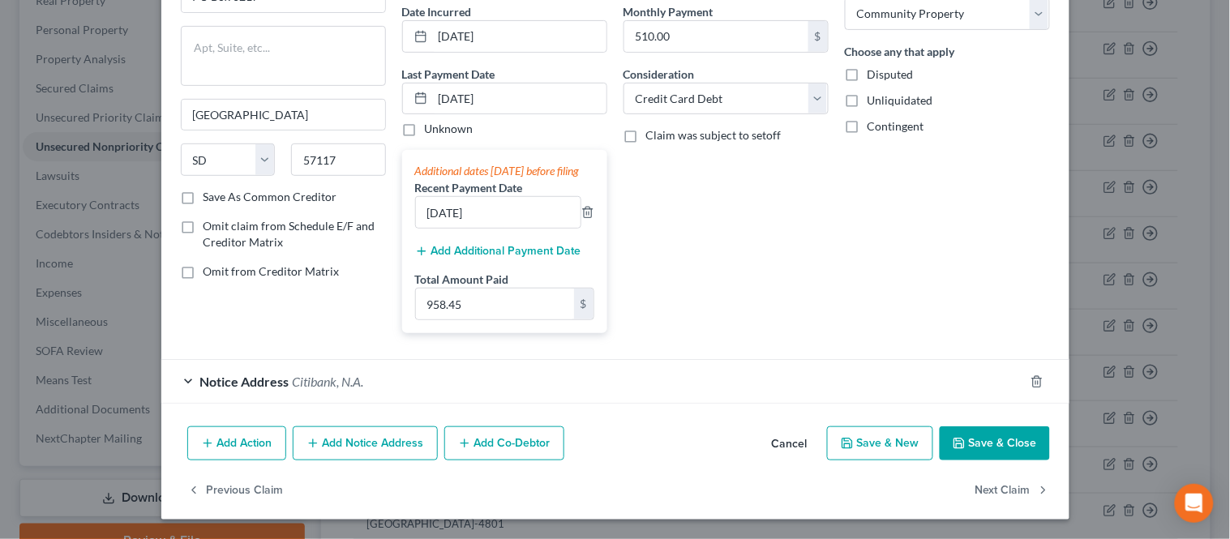
click at [995, 455] on button "Save & Close" at bounding box center [994, 443] width 110 height 34
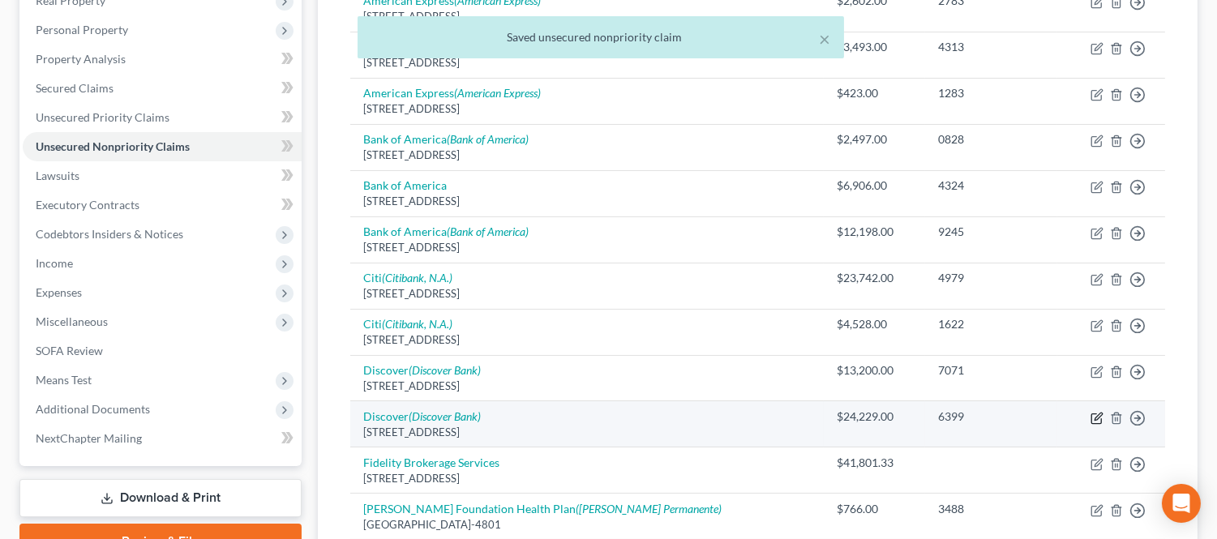
click at [1095, 417] on icon "button" at bounding box center [1097, 416] width 7 height 7
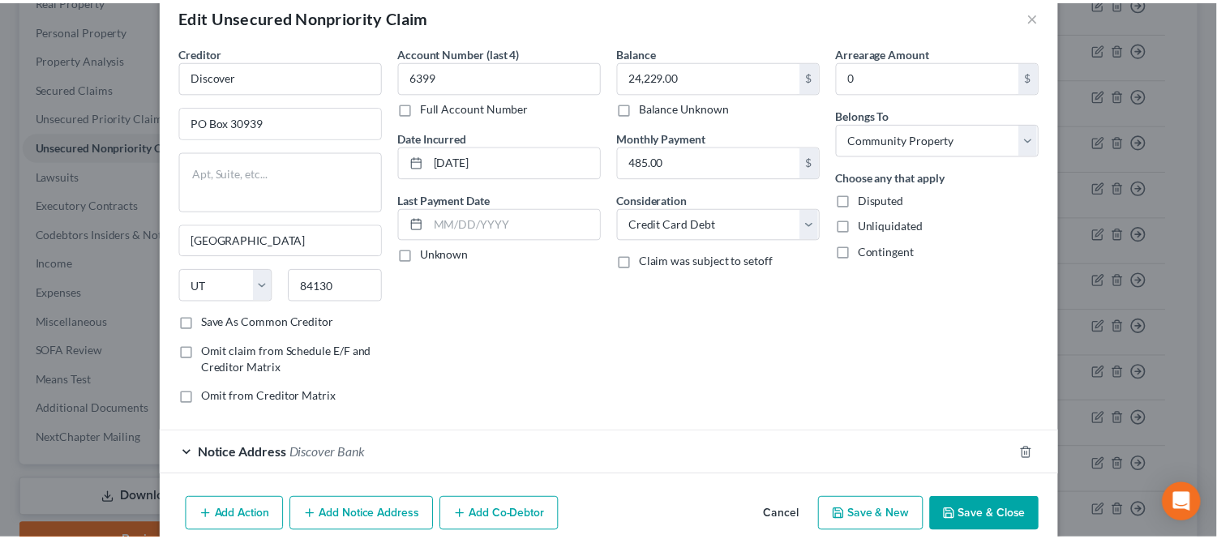
scroll to position [0, 0]
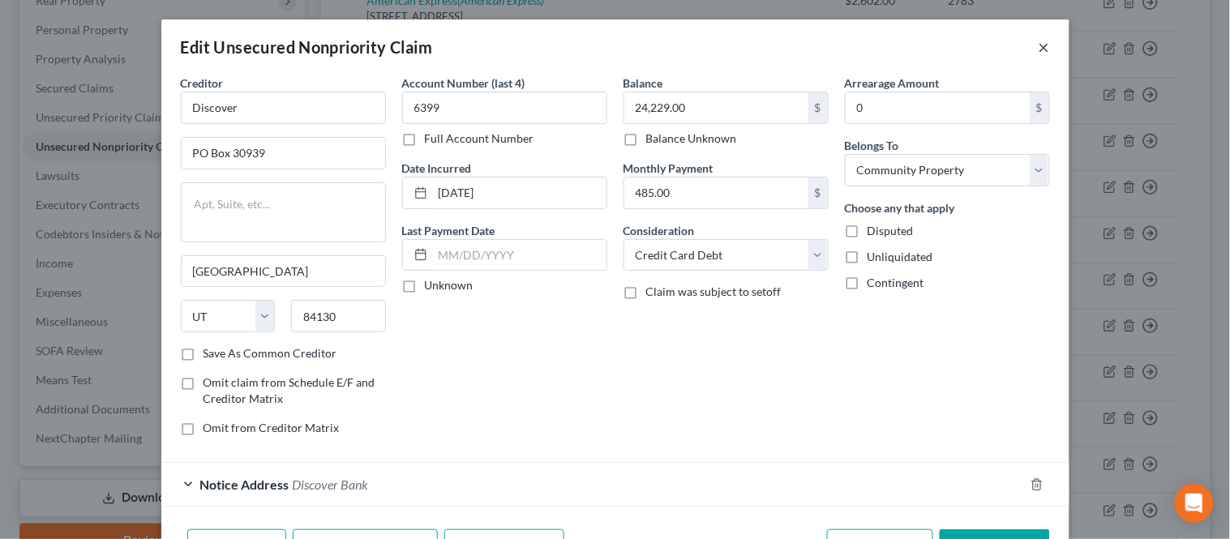
click at [1038, 47] on button "×" at bounding box center [1043, 46] width 11 height 19
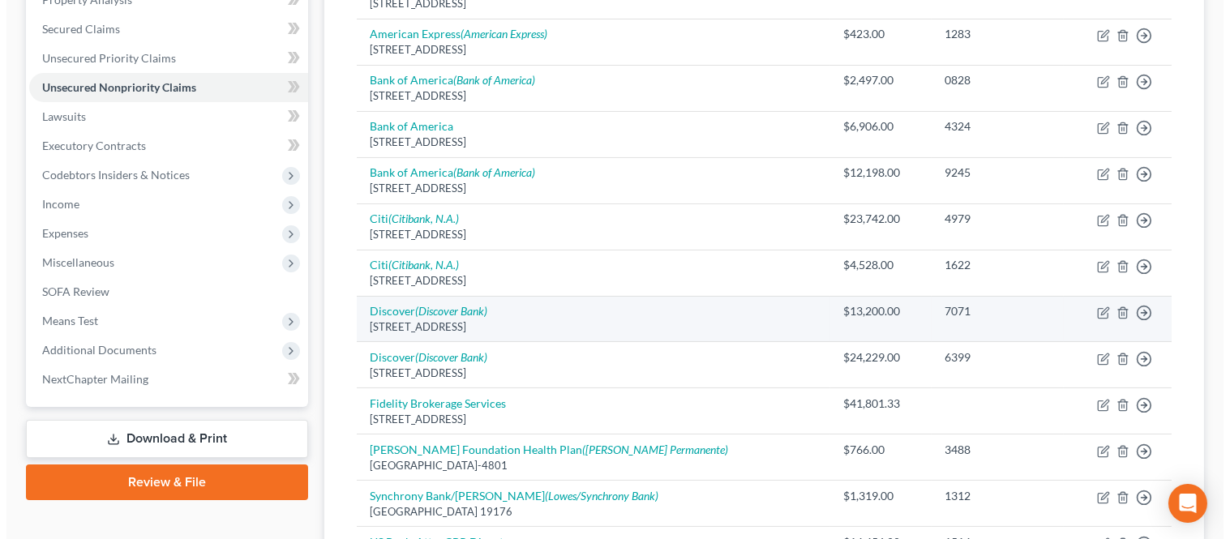
scroll to position [360, 0]
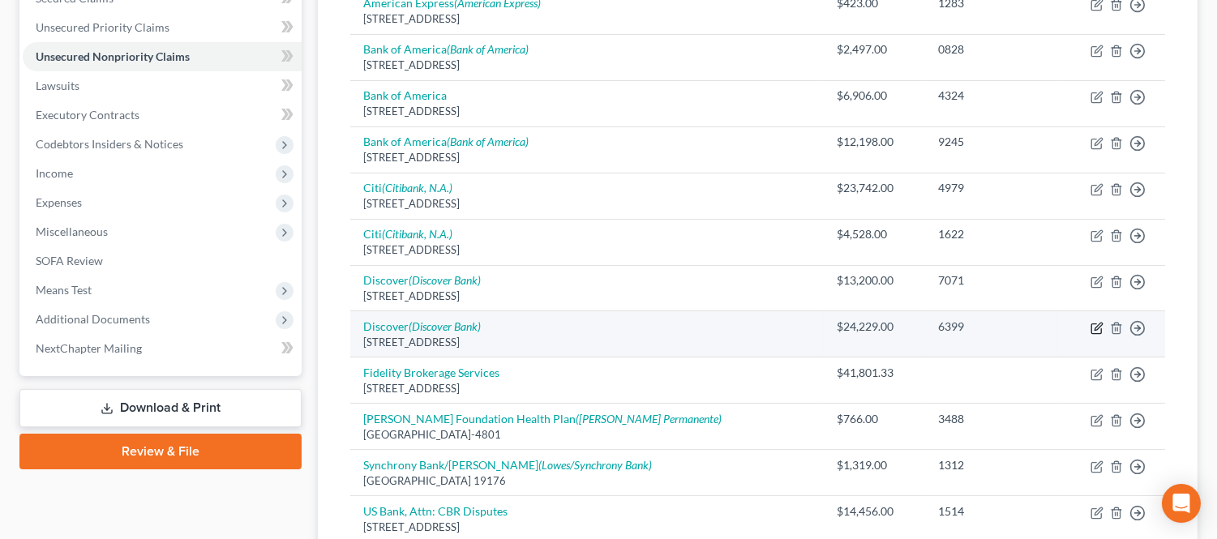
click at [1092, 334] on icon "button" at bounding box center [1096, 328] width 13 height 13
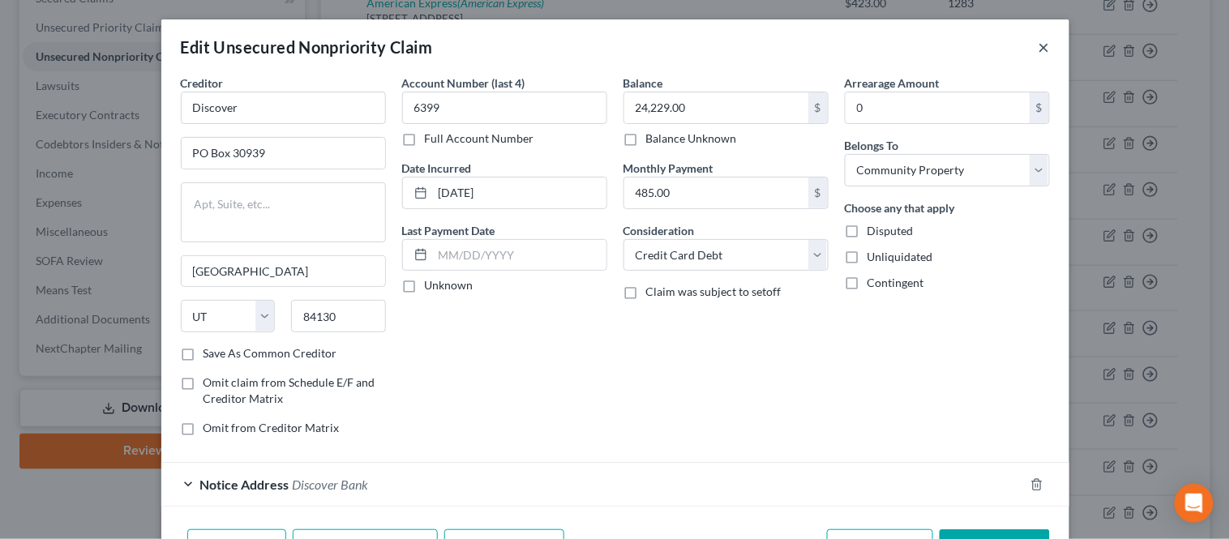
click at [1040, 41] on button "×" at bounding box center [1043, 46] width 11 height 19
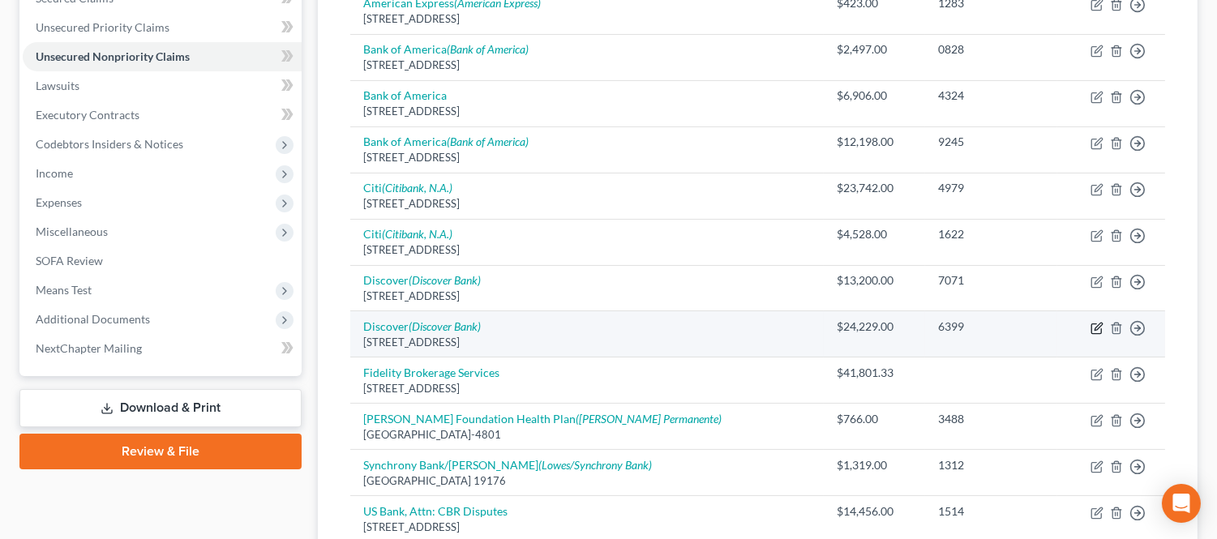
click at [1093, 322] on icon "button" at bounding box center [1096, 328] width 13 height 13
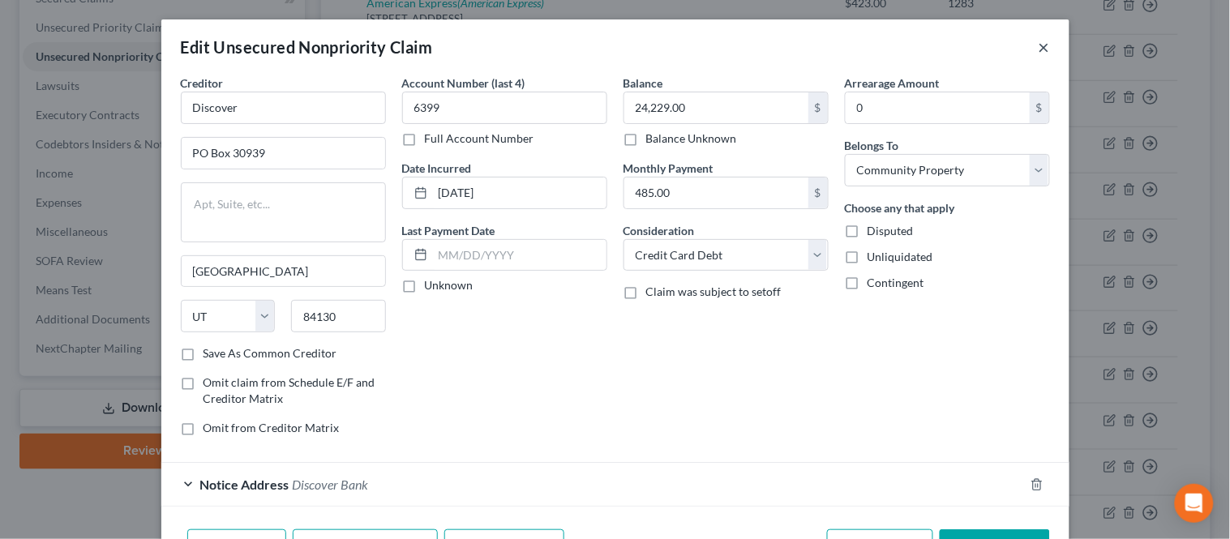
click at [1038, 44] on button "×" at bounding box center [1043, 46] width 11 height 19
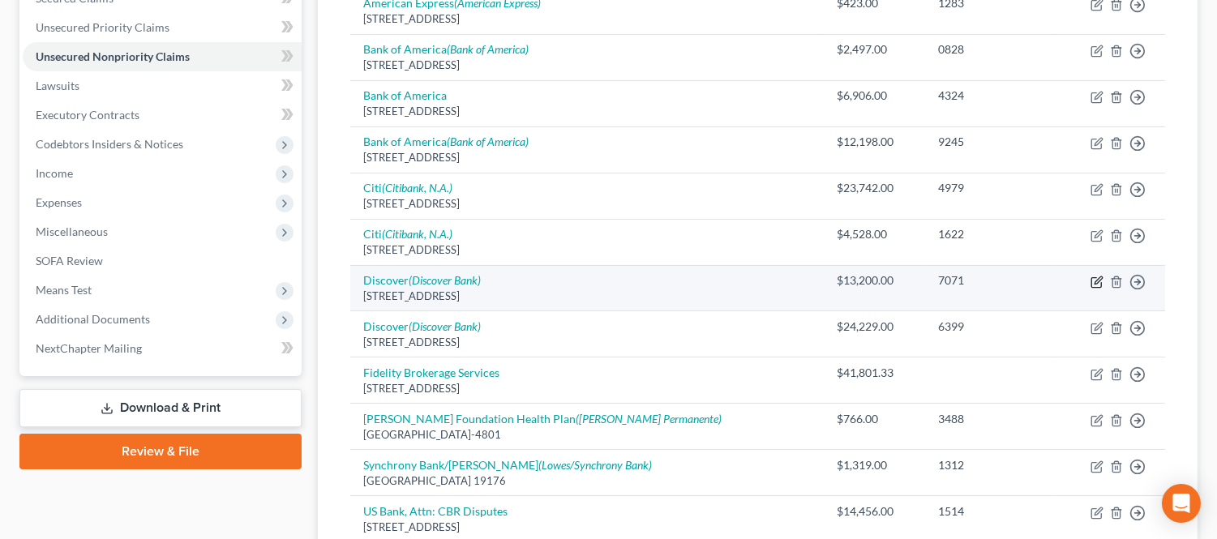
click at [1093, 276] on icon "button" at bounding box center [1096, 282] width 13 height 13
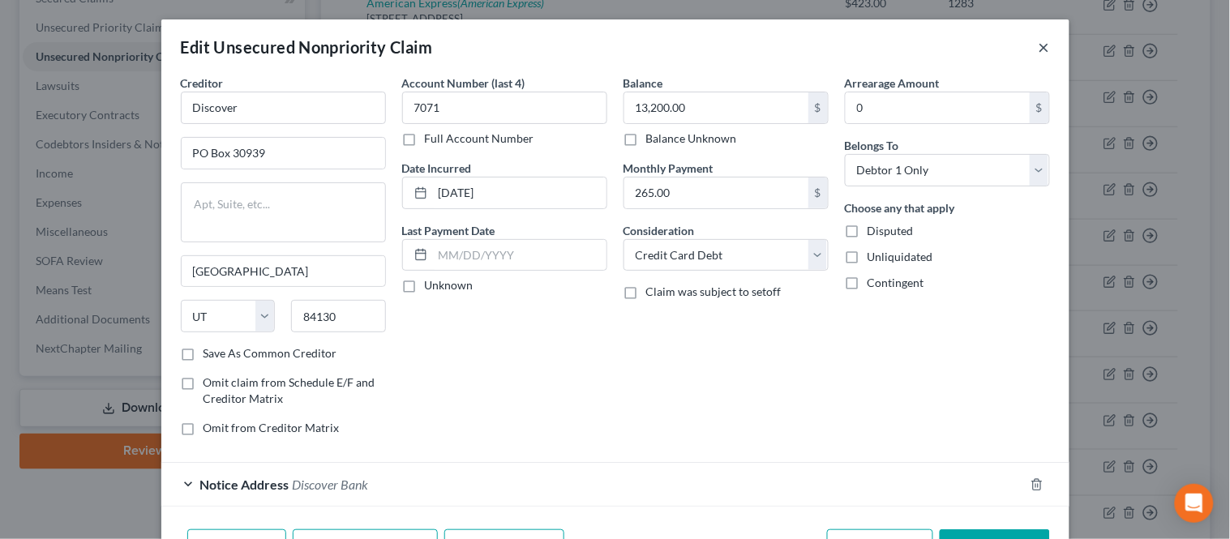
click at [1038, 45] on button "×" at bounding box center [1043, 46] width 11 height 19
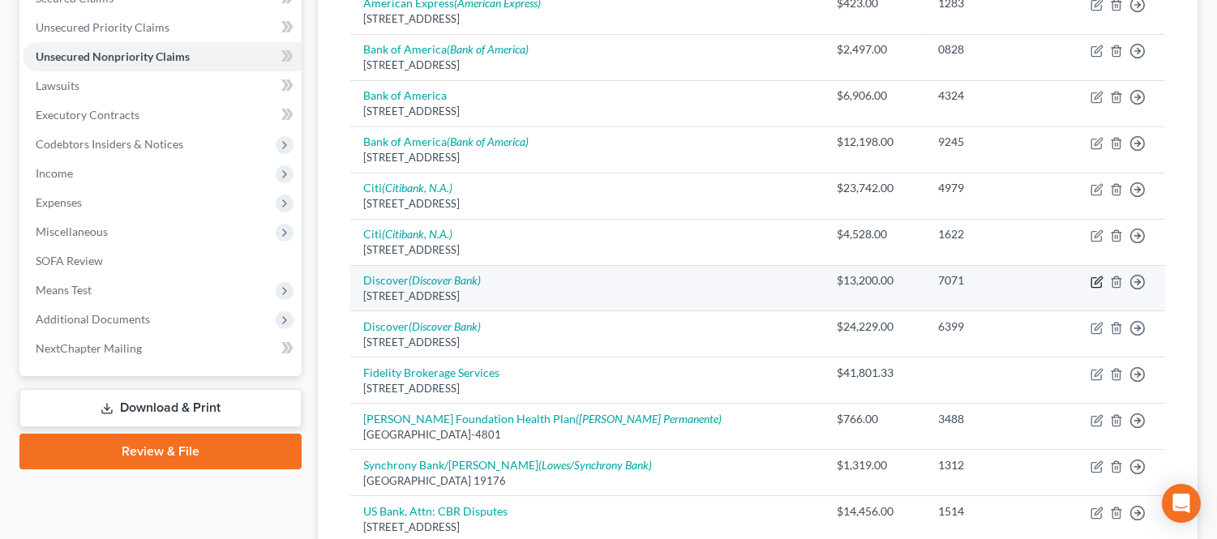
click at [1095, 281] on icon "button" at bounding box center [1097, 279] width 7 height 7
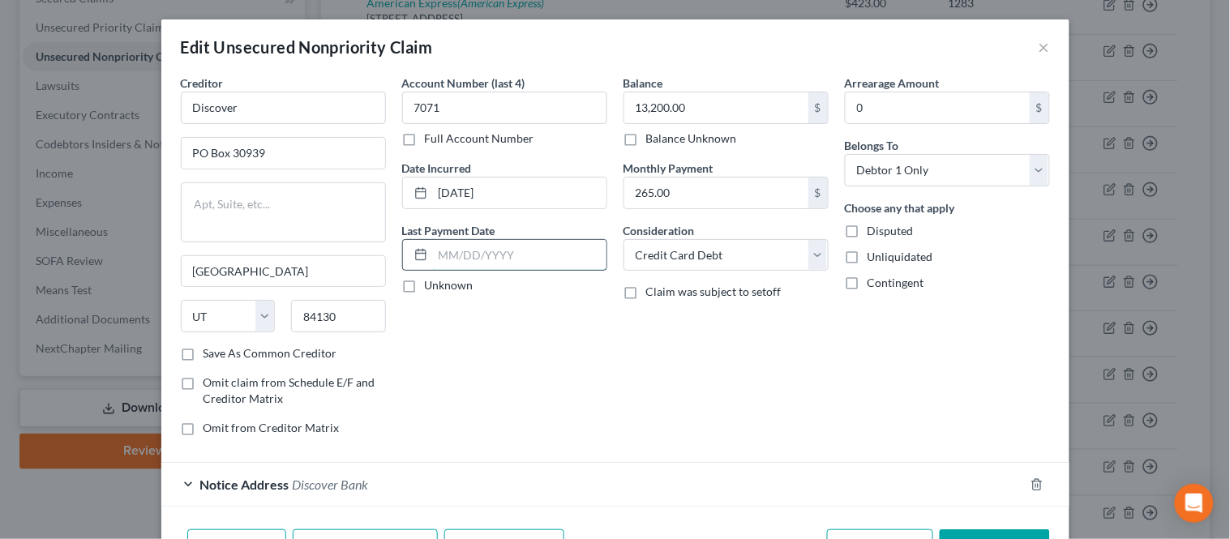
click at [472, 254] on input "text" at bounding box center [519, 255] width 173 height 31
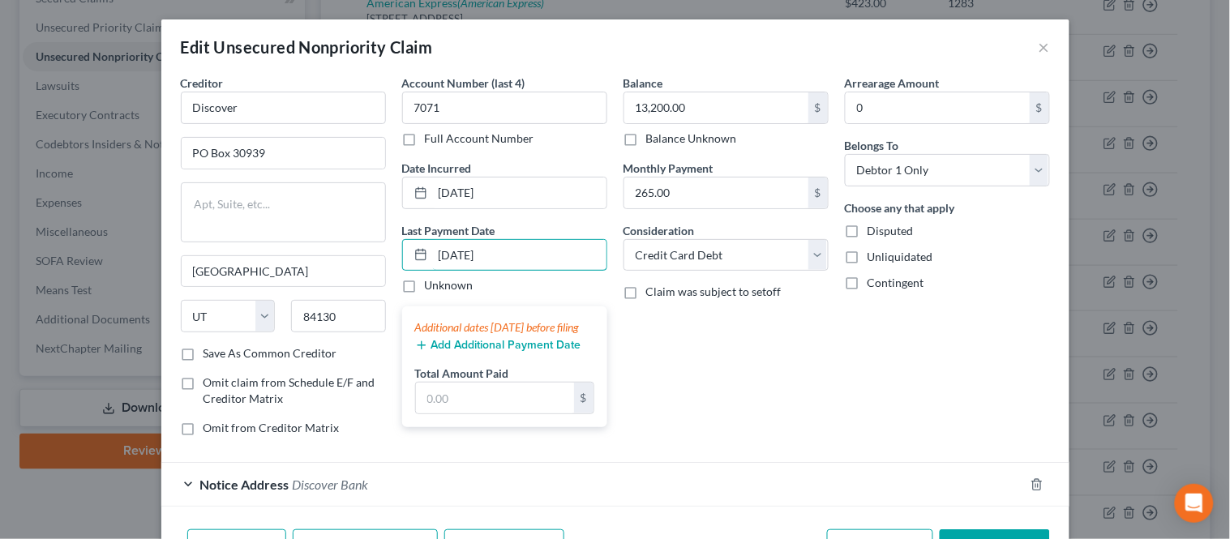
scroll to position [90, 0]
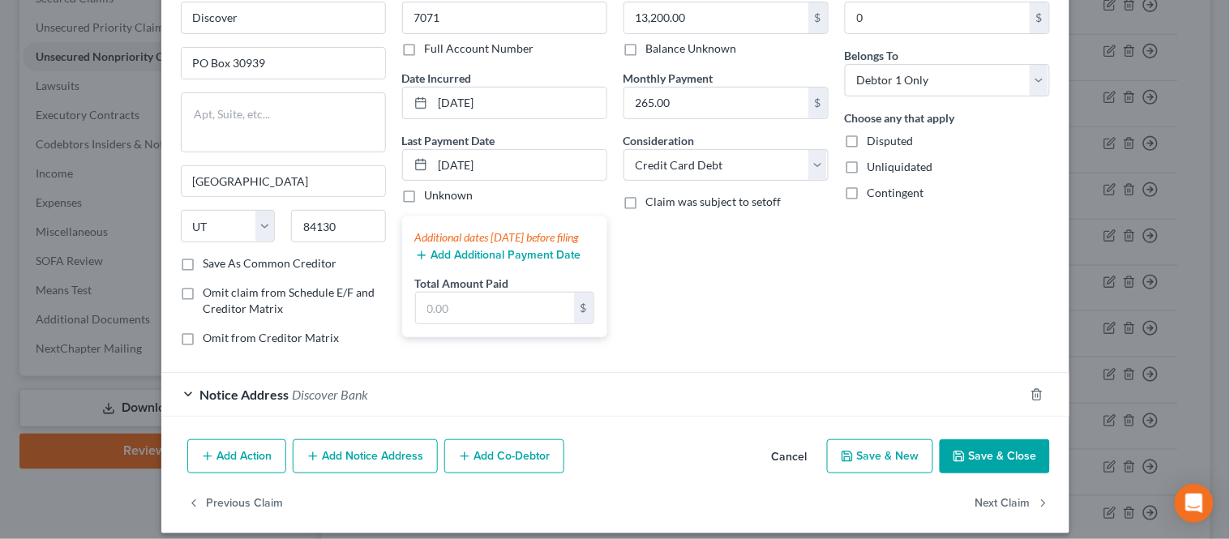
click at [484, 262] on button "Add Additional Payment Date" at bounding box center [498, 255] width 166 height 13
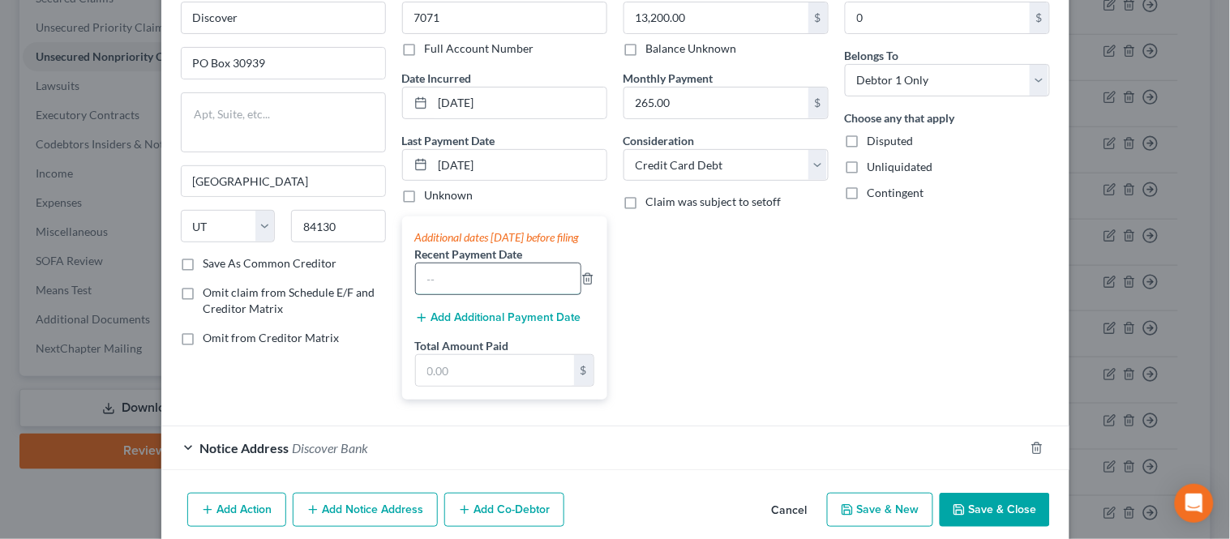
drag, startPoint x: 466, startPoint y: 310, endPoint x: 467, endPoint y: 293, distance: 17.0
click at [466, 294] on input "text" at bounding box center [498, 278] width 165 height 31
click at [434, 374] on input "text" at bounding box center [495, 370] width 158 height 31
drag, startPoint x: 401, startPoint y: 392, endPoint x: 416, endPoint y: 393, distance: 14.6
click at [402, 399] on div "Additional dates [DATE] before filing Recent Payment Date [DATE] Add Additional…" at bounding box center [504, 307] width 205 height 183
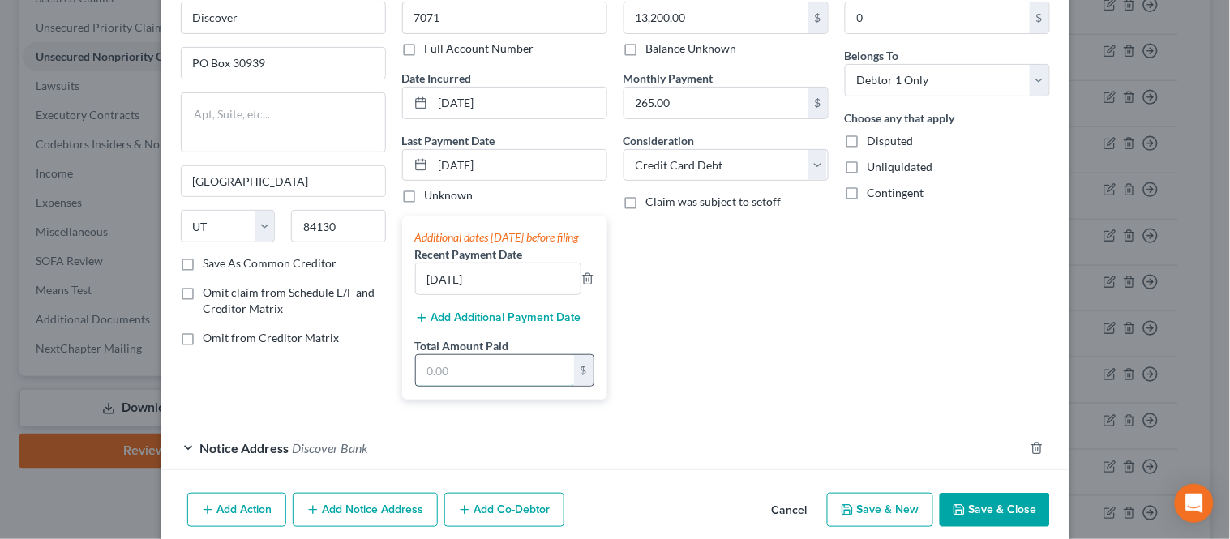
click at [416, 386] on input "text" at bounding box center [495, 370] width 158 height 31
click at [849, 342] on div "Arrearage Amount 0 $ Belongs To * Select Debtor 1 Only Debtor 2 Only Debtor 1 A…" at bounding box center [946, 199] width 221 height 428
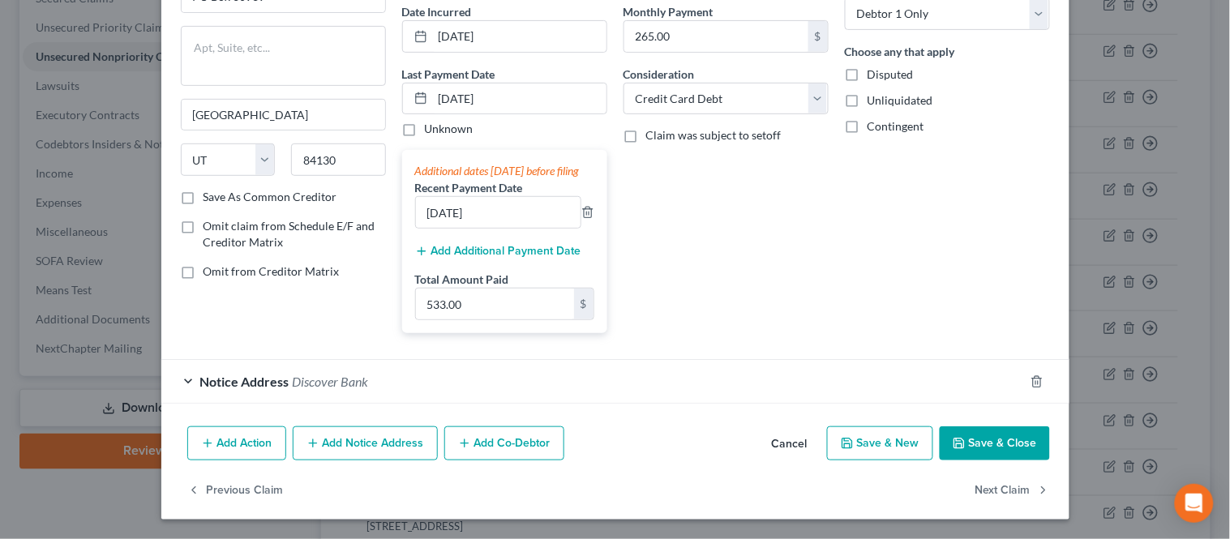
scroll to position [173, 0]
click at [1008, 465] on div "Add Action Add Notice Address Add Co-Debtor Cancel Save & New Save & Close" at bounding box center [615, 446] width 908 height 53
click at [999, 439] on button "Save & Close" at bounding box center [994, 443] width 110 height 34
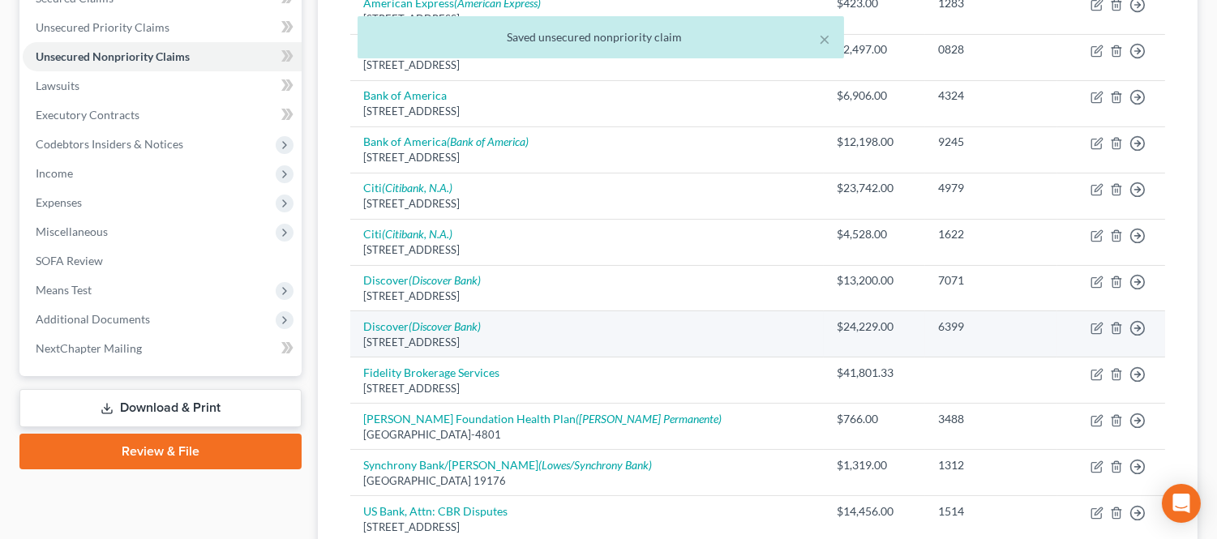
click at [1088, 330] on td "Move to D Move to E Move to G Move to Notice Only" at bounding box center [1111, 334] width 108 height 46
click at [1090, 327] on icon "button" at bounding box center [1096, 328] width 13 height 13
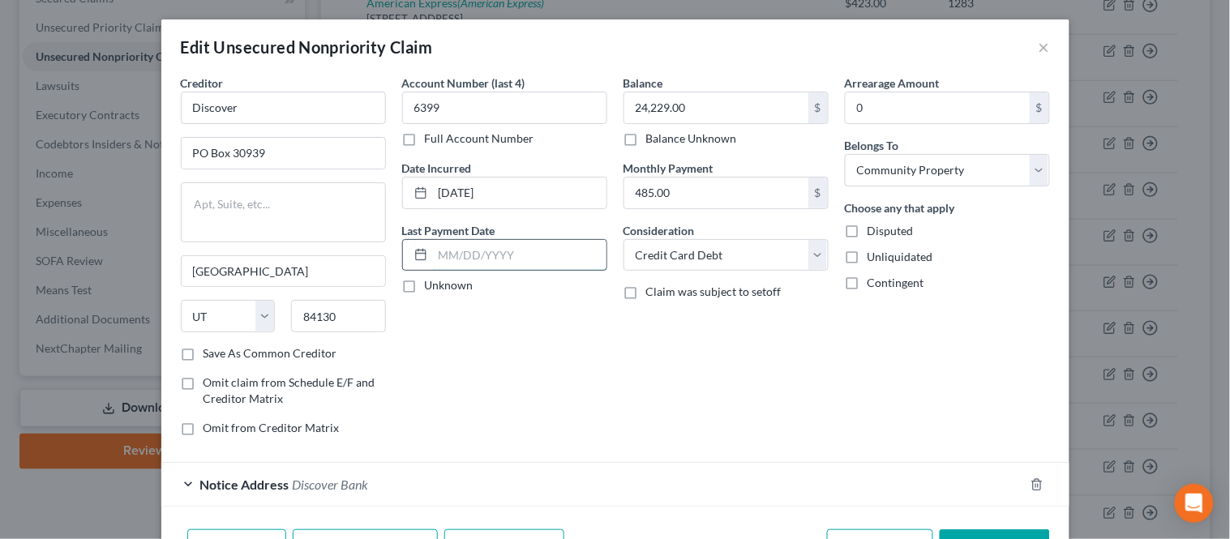
click at [466, 255] on input "text" at bounding box center [519, 255] width 173 height 31
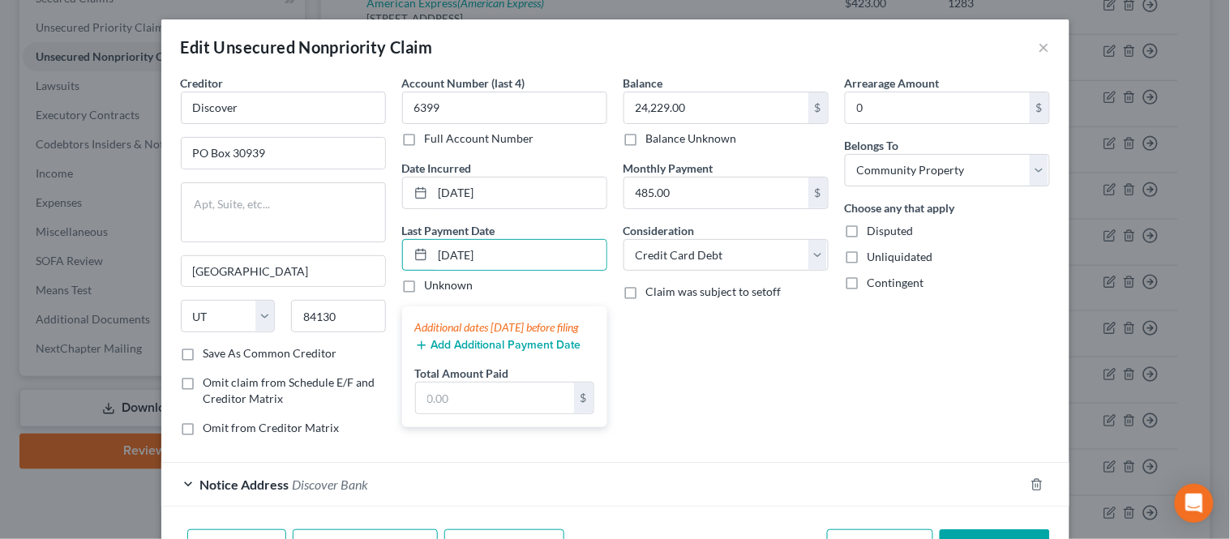
click at [450, 352] on button "Add Additional Payment Date" at bounding box center [498, 345] width 166 height 13
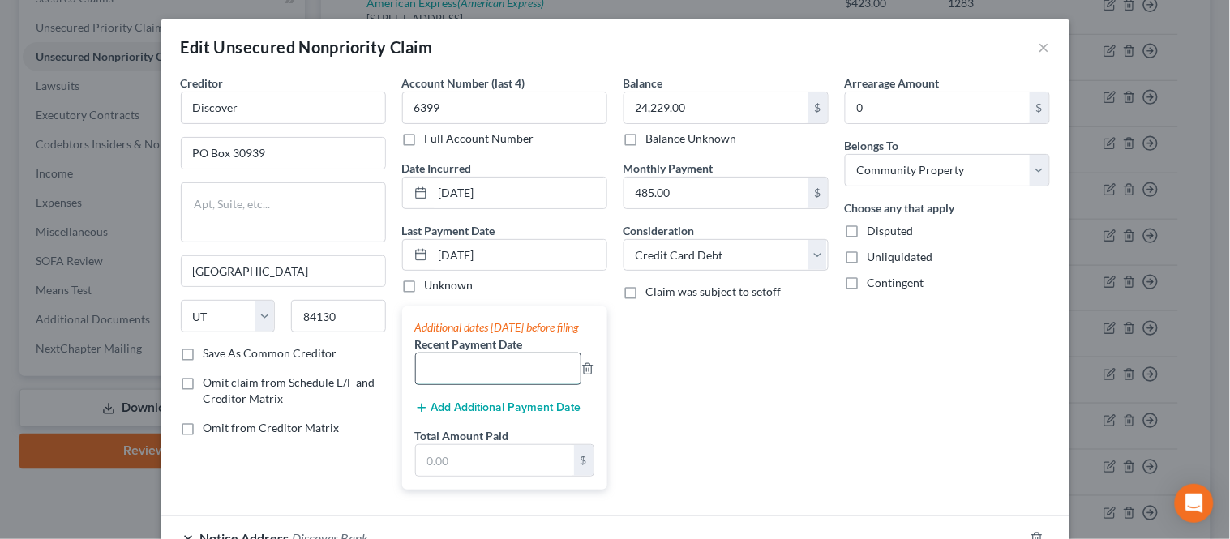
click at [449, 381] on input "text" at bounding box center [498, 368] width 165 height 31
click at [447, 476] on input "text" at bounding box center [495, 460] width 158 height 31
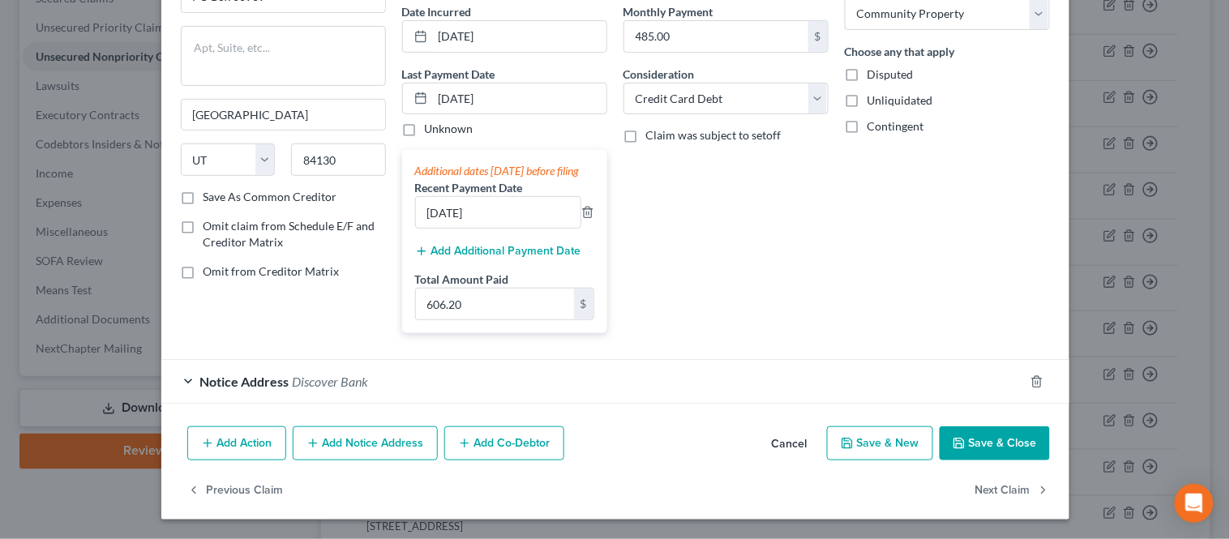
click at [977, 456] on button "Save & Close" at bounding box center [994, 443] width 110 height 34
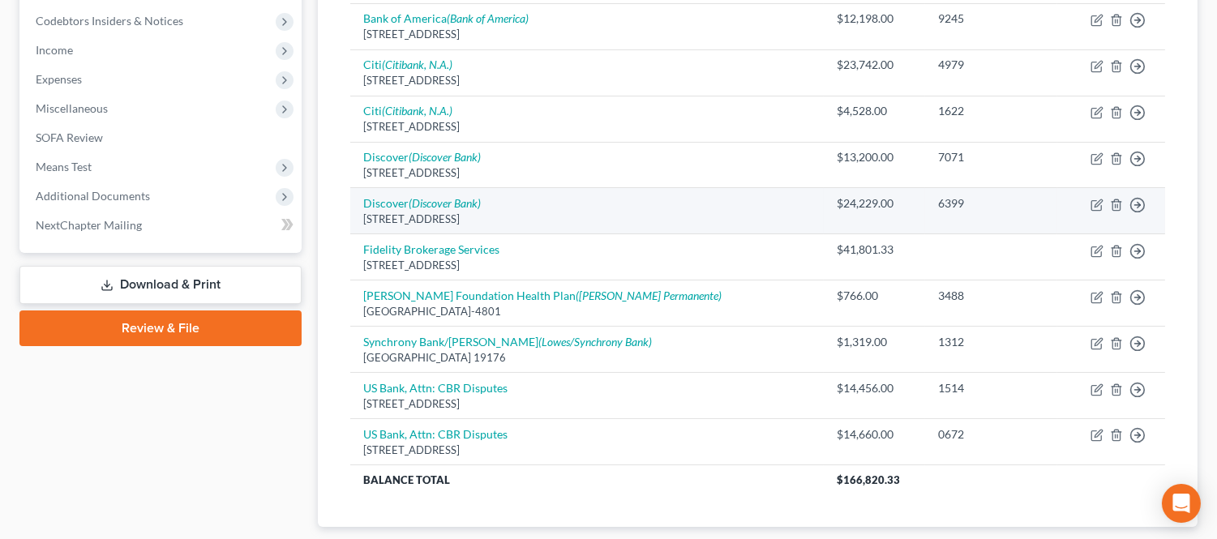
scroll to position [360, 0]
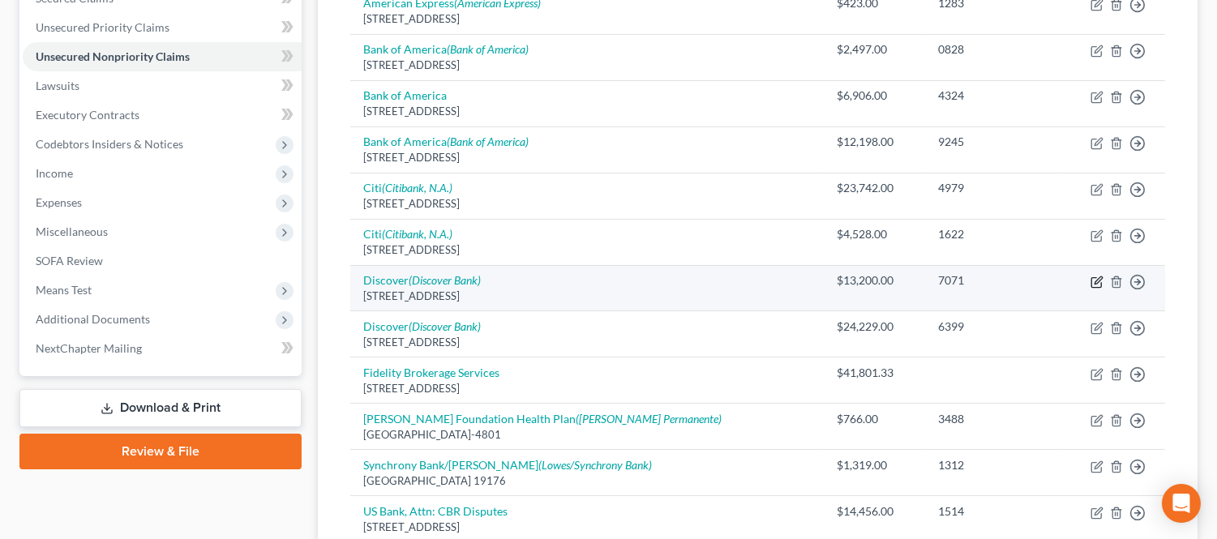
click at [1103, 279] on icon "button" at bounding box center [1096, 282] width 13 height 13
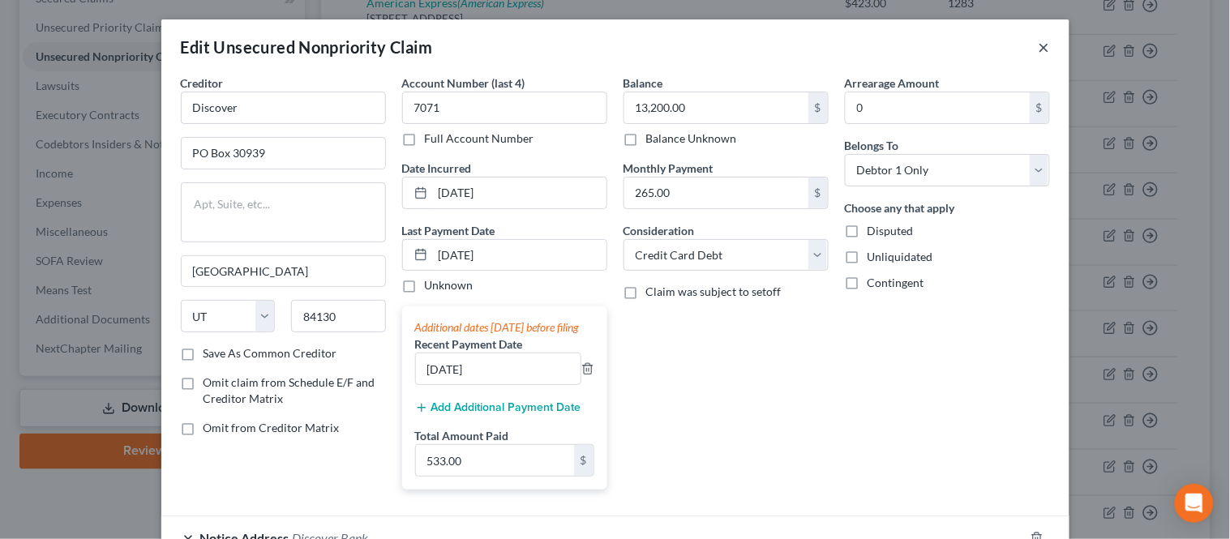
click at [1038, 45] on button "×" at bounding box center [1043, 46] width 11 height 19
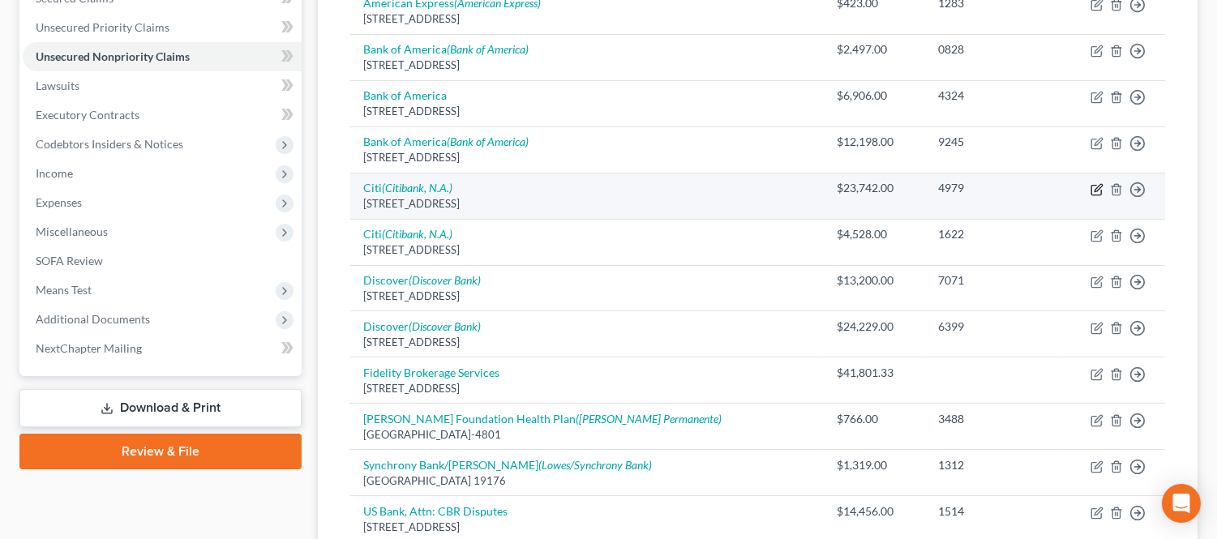
click at [1101, 190] on icon "button" at bounding box center [1096, 190] width 10 height 10
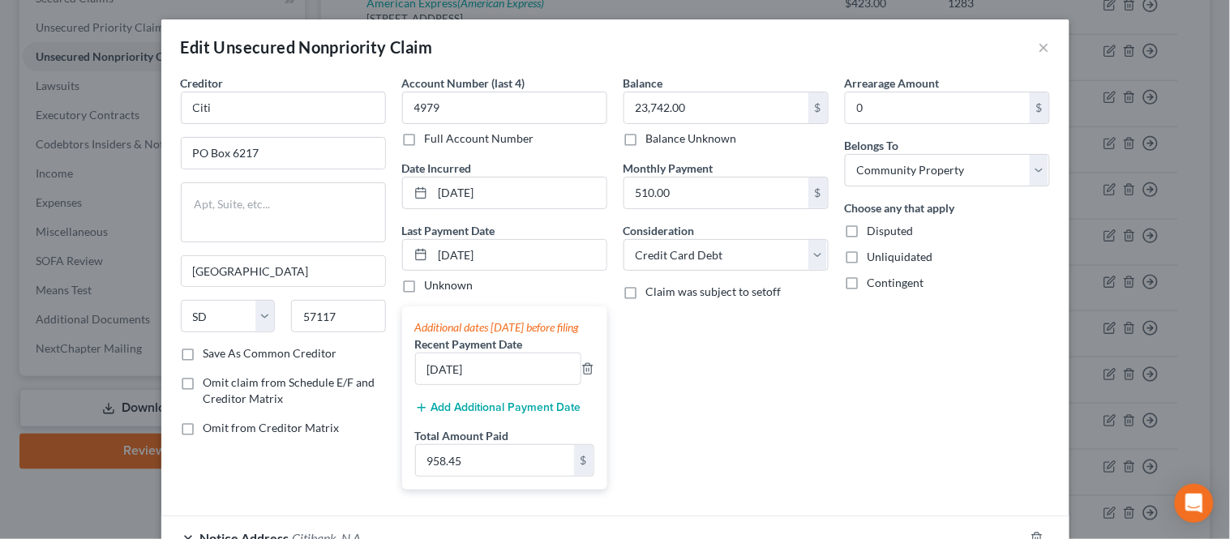
click at [1049, 52] on div "Edit Unsecured Nonpriority Claim ×" at bounding box center [615, 46] width 908 height 55
click at [1039, 46] on button "×" at bounding box center [1043, 46] width 11 height 19
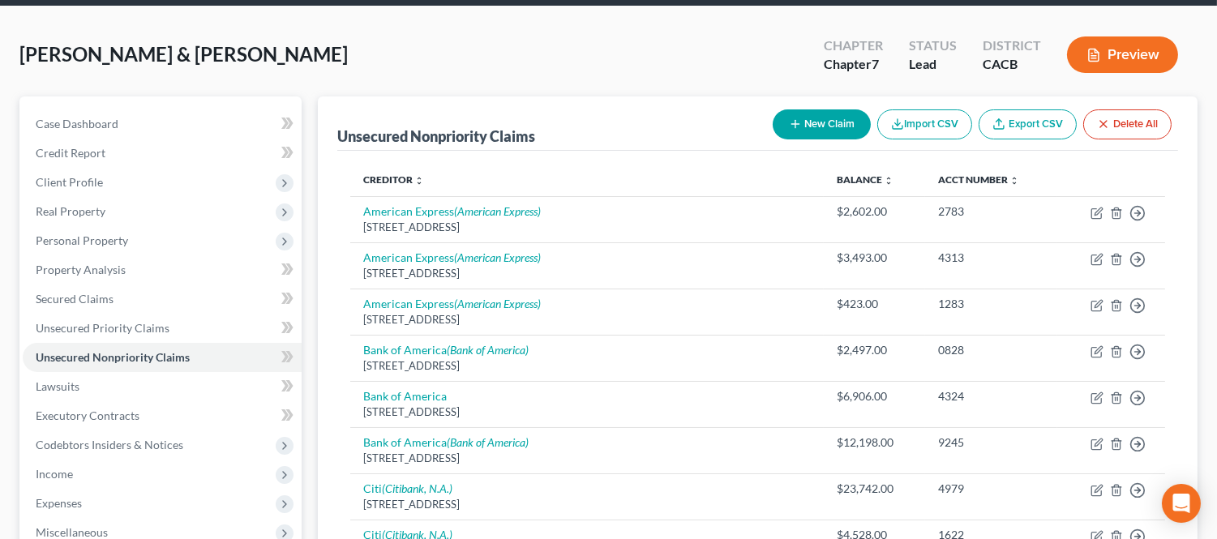
scroll to position [0, 0]
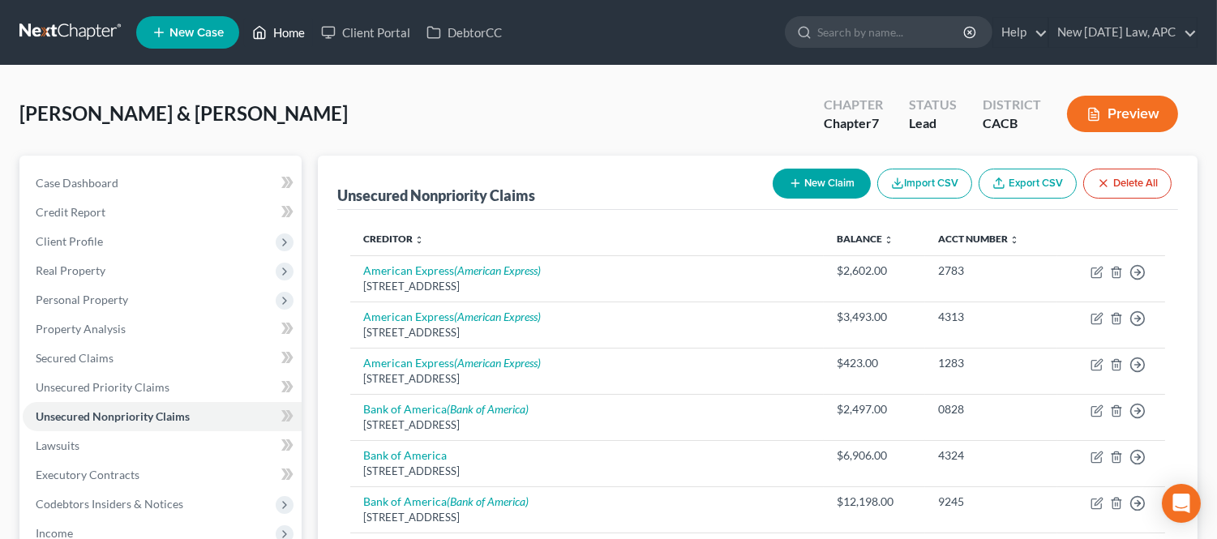
drag, startPoint x: 280, startPoint y: 36, endPoint x: 395, endPoint y: 0, distance: 119.7
click at [280, 36] on link "Home" at bounding box center [278, 32] width 69 height 29
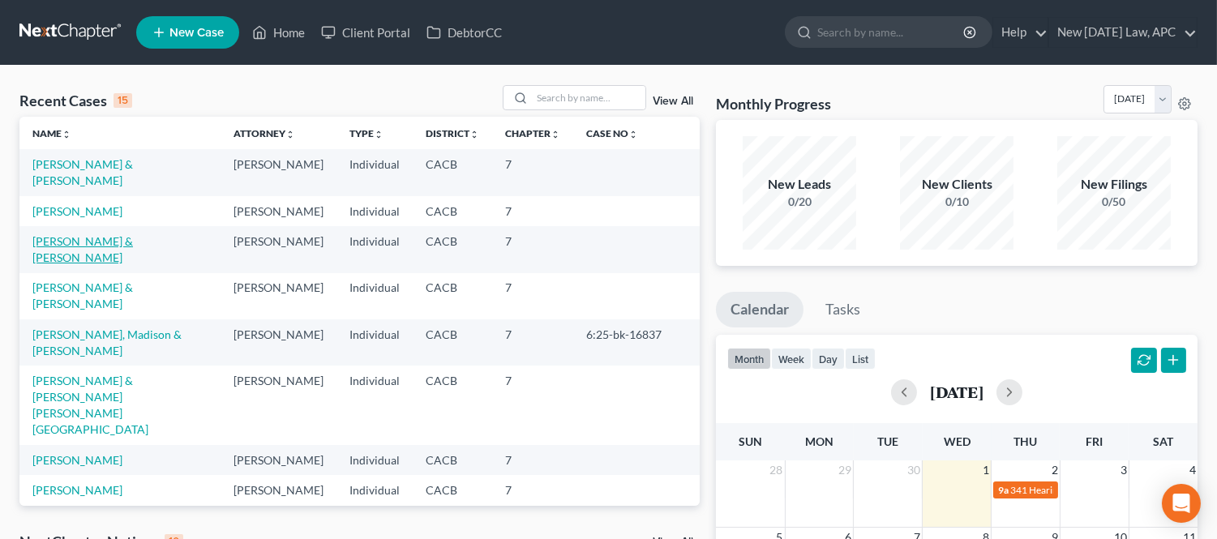
click at [108, 261] on link "[PERSON_NAME] & [PERSON_NAME]" at bounding box center [82, 249] width 101 height 30
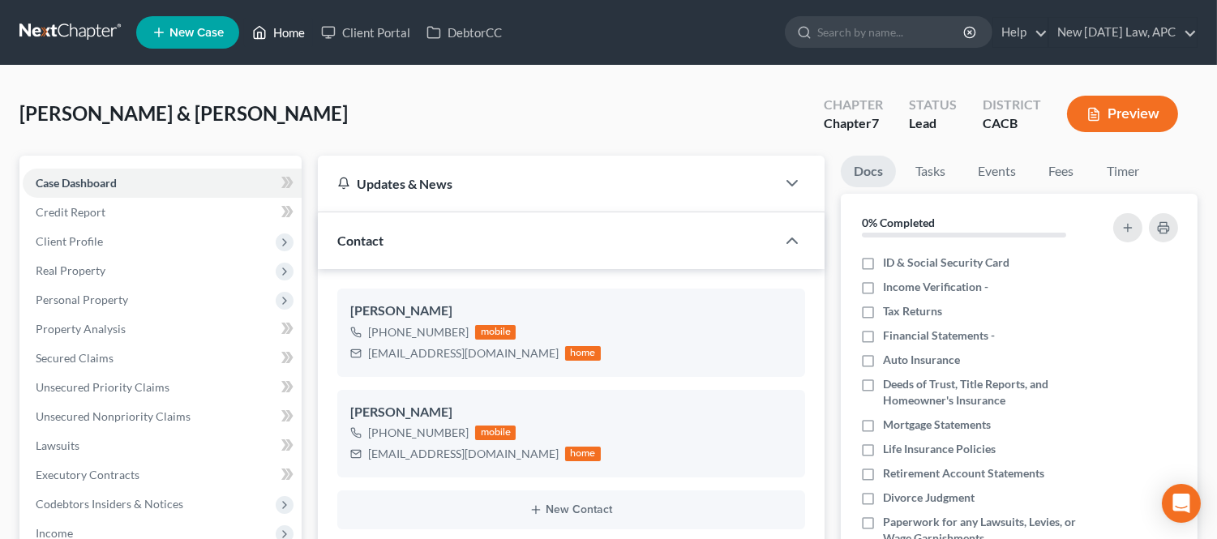
click at [298, 11] on ul "New Case Home Client Portal DebtorCC - No Result - See all results Or Press Ent…" at bounding box center [666, 32] width 1061 height 42
click at [297, 20] on link "Home" at bounding box center [278, 32] width 69 height 29
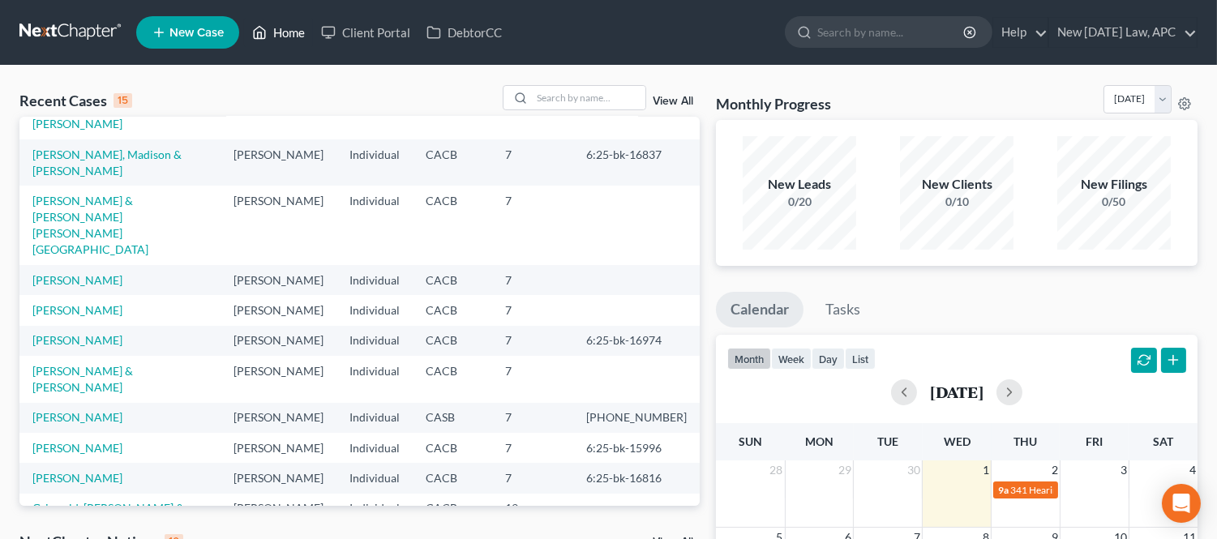
scroll to position [270, 0]
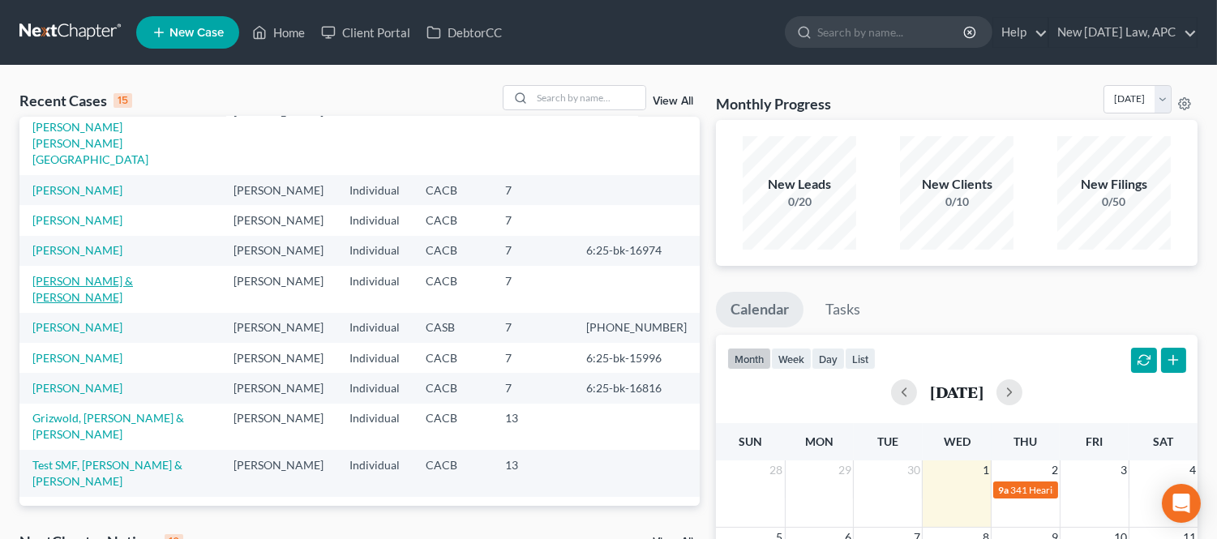
click at [106, 304] on link "[PERSON_NAME] & [PERSON_NAME]" at bounding box center [82, 289] width 101 height 30
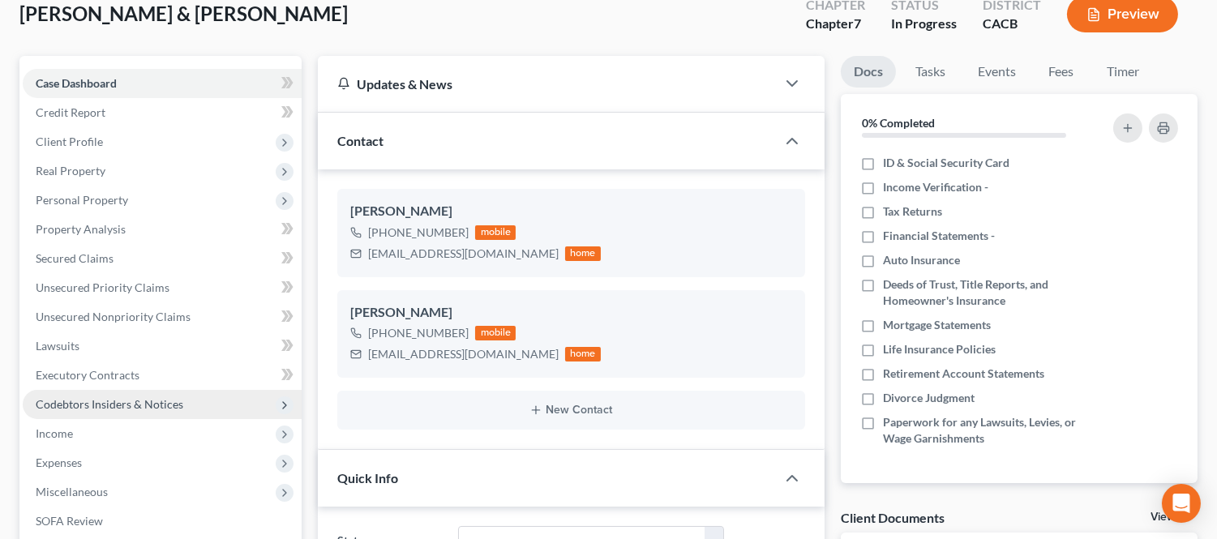
scroll to position [90, 0]
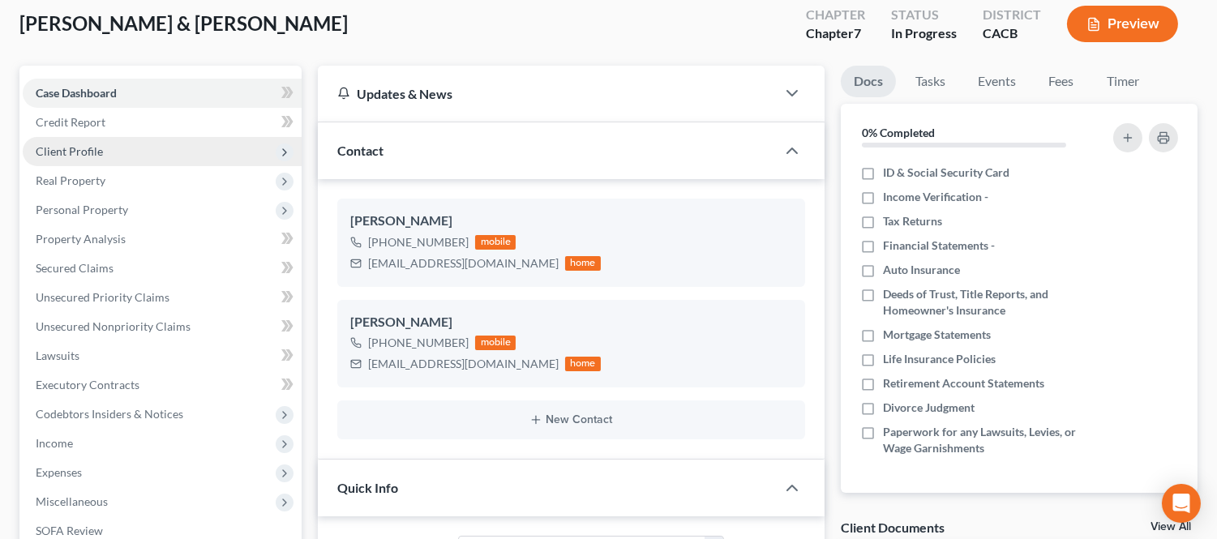
click at [96, 144] on span "Client Profile" at bounding box center [69, 151] width 67 height 14
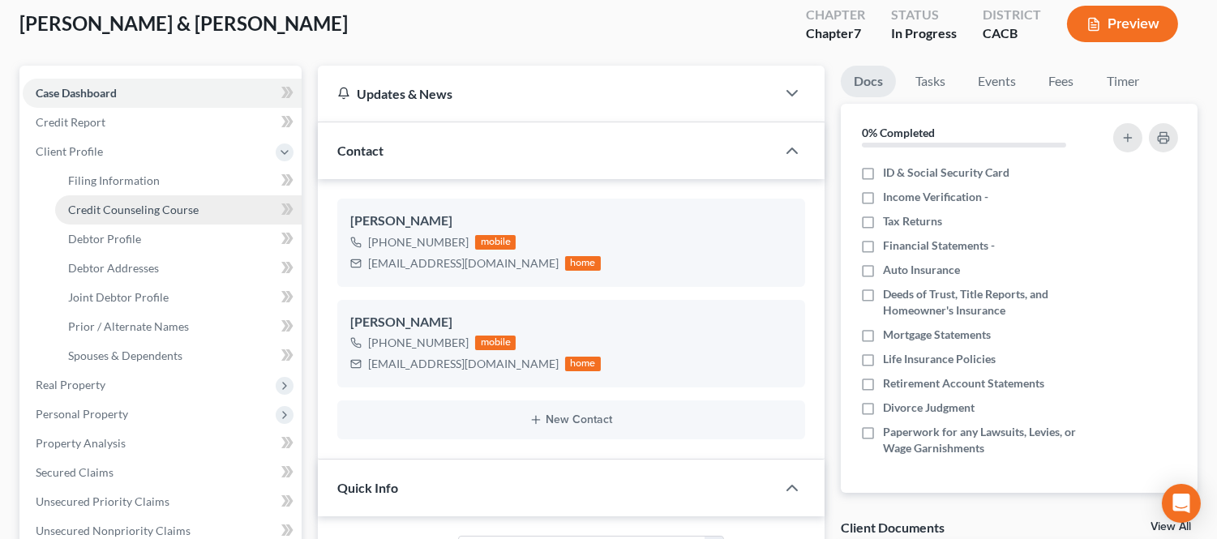
click at [122, 200] on link "Credit Counseling Course" at bounding box center [178, 209] width 246 height 29
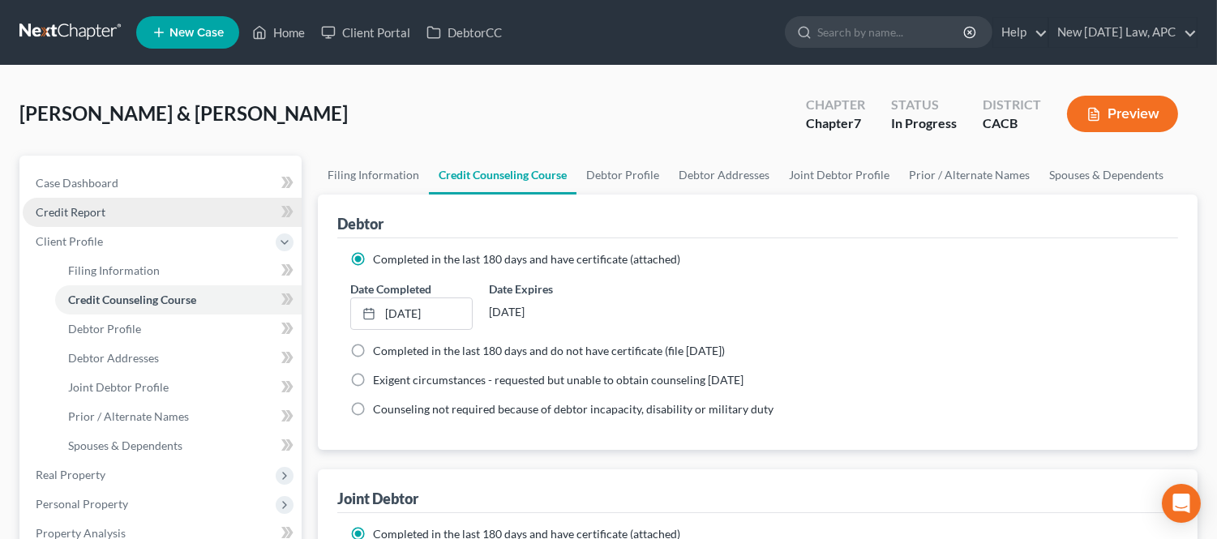
click at [71, 200] on link "Credit Report" at bounding box center [162, 212] width 279 height 29
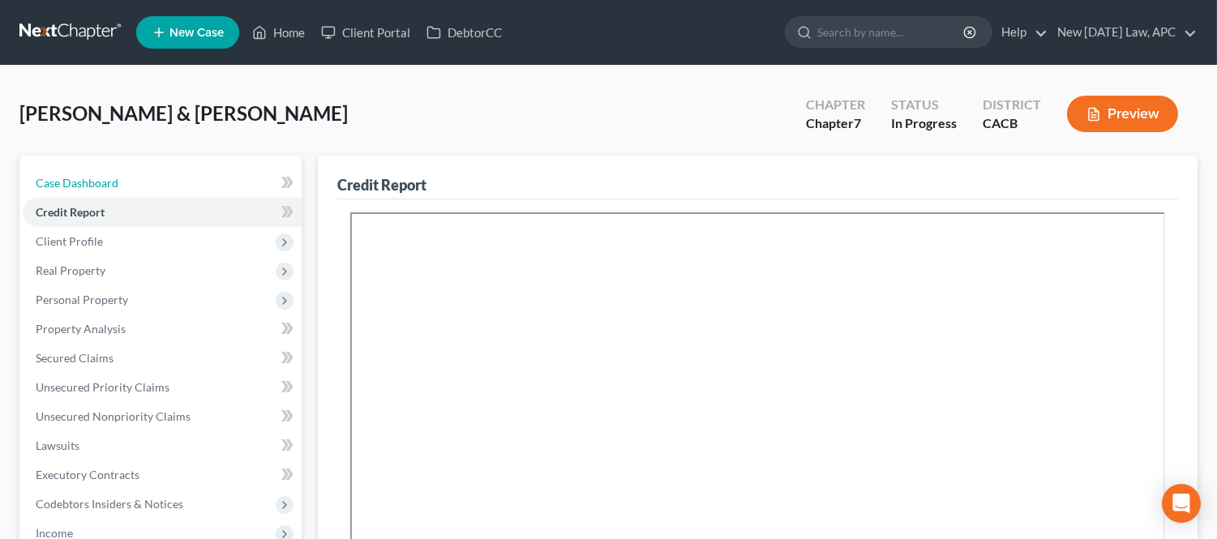
drag, startPoint x: 107, startPoint y: 176, endPoint x: 319, endPoint y: 267, distance: 230.5
click at [107, 176] on span "Case Dashboard" at bounding box center [77, 183] width 83 height 14
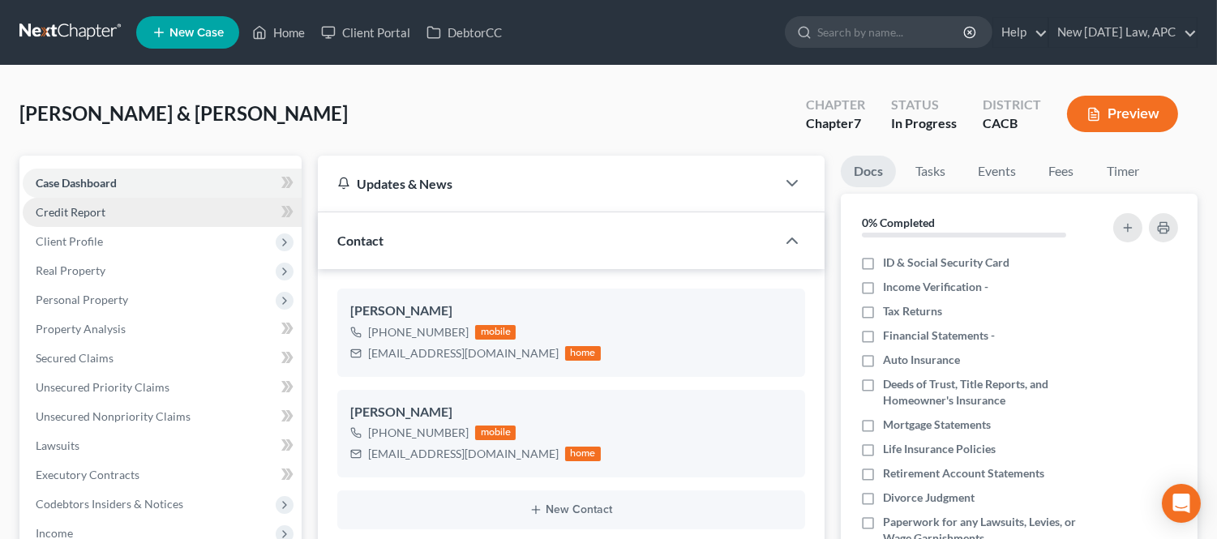
click at [115, 207] on link "Credit Report" at bounding box center [162, 212] width 279 height 29
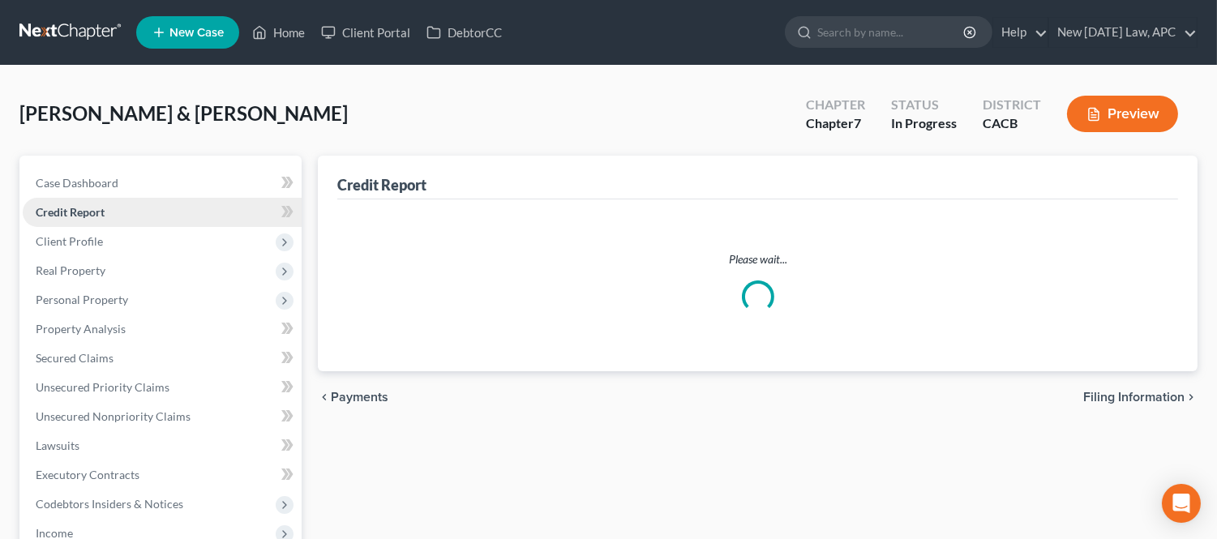
click at [124, 203] on link "Credit Report" at bounding box center [162, 212] width 279 height 29
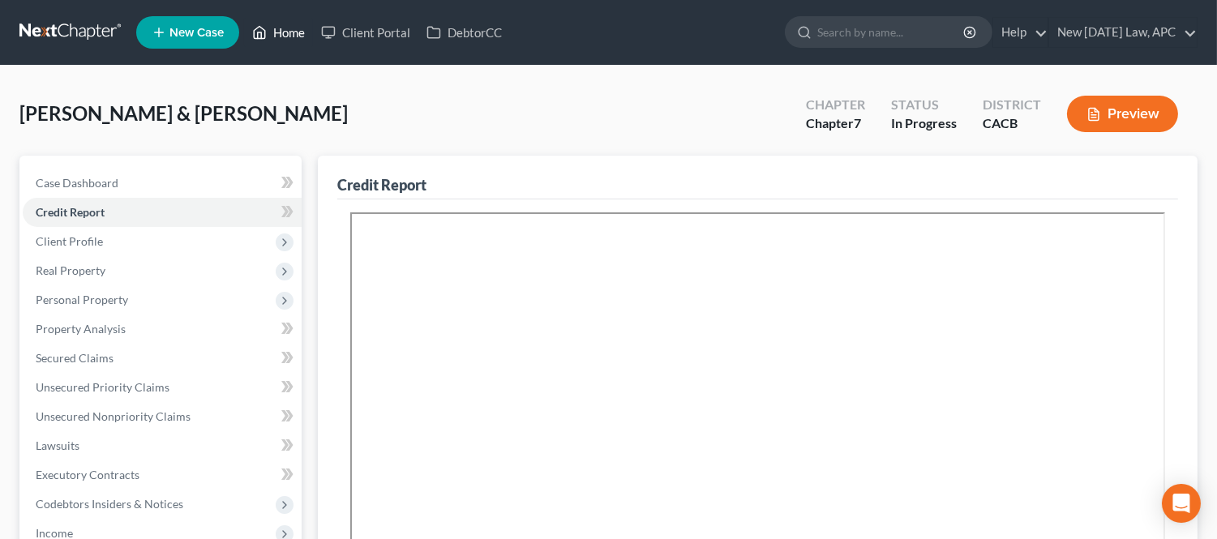
click at [273, 35] on link "Home" at bounding box center [278, 32] width 69 height 29
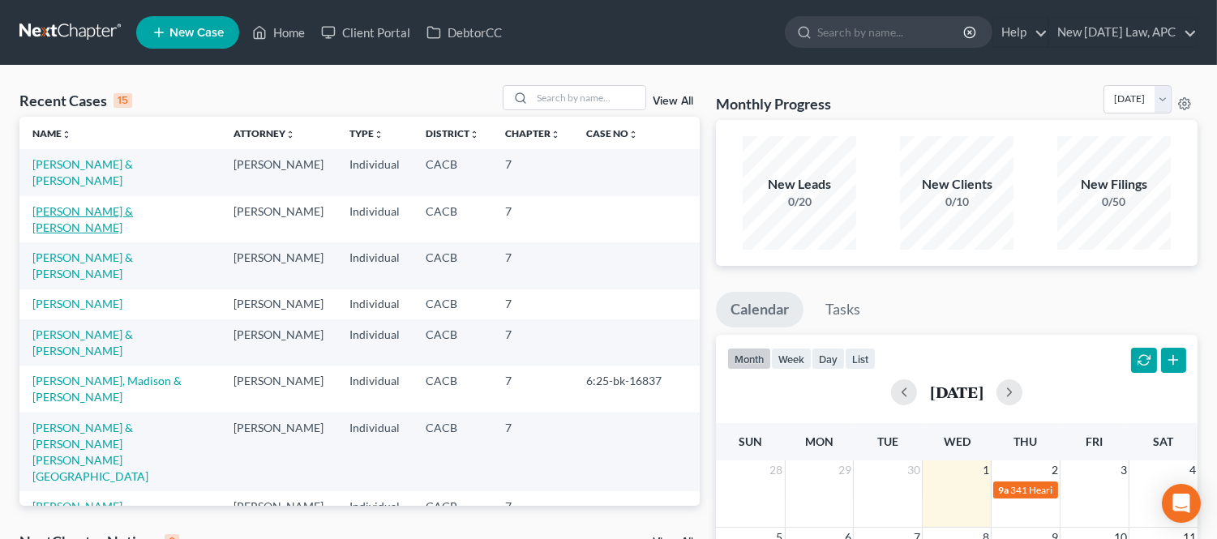
click at [109, 208] on link "[PERSON_NAME] & [PERSON_NAME]" at bounding box center [82, 219] width 101 height 30
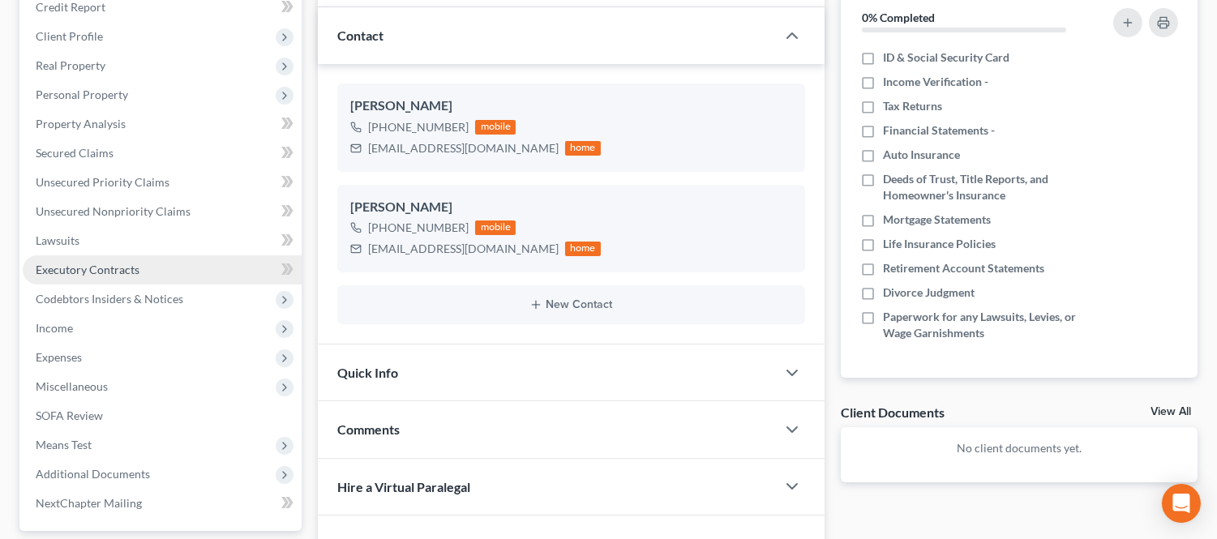
scroll to position [324, 0]
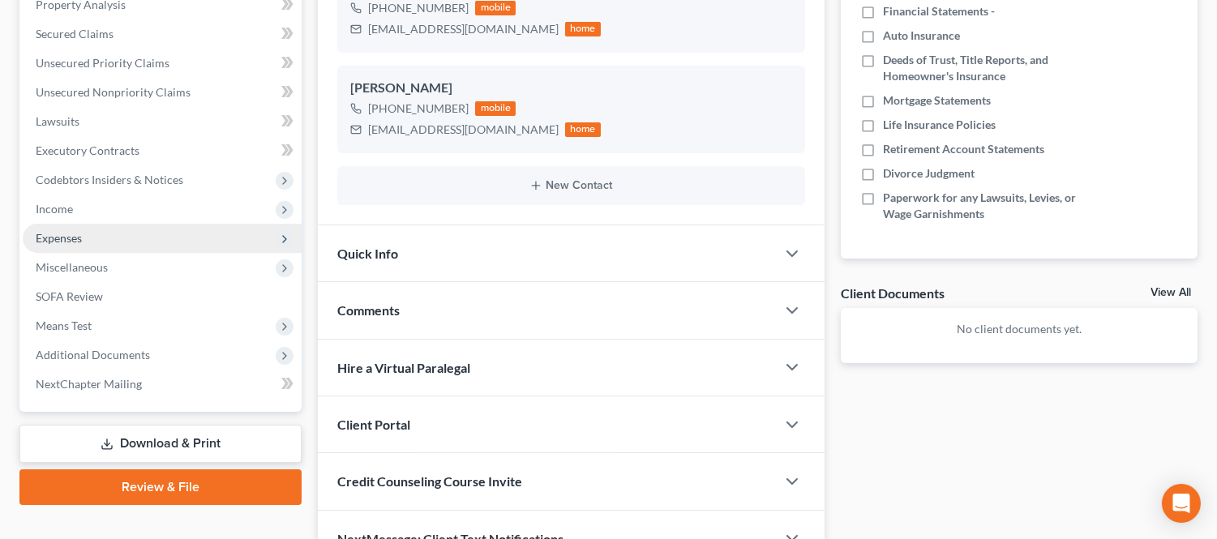
click at [93, 240] on span "Expenses" at bounding box center [162, 238] width 279 height 29
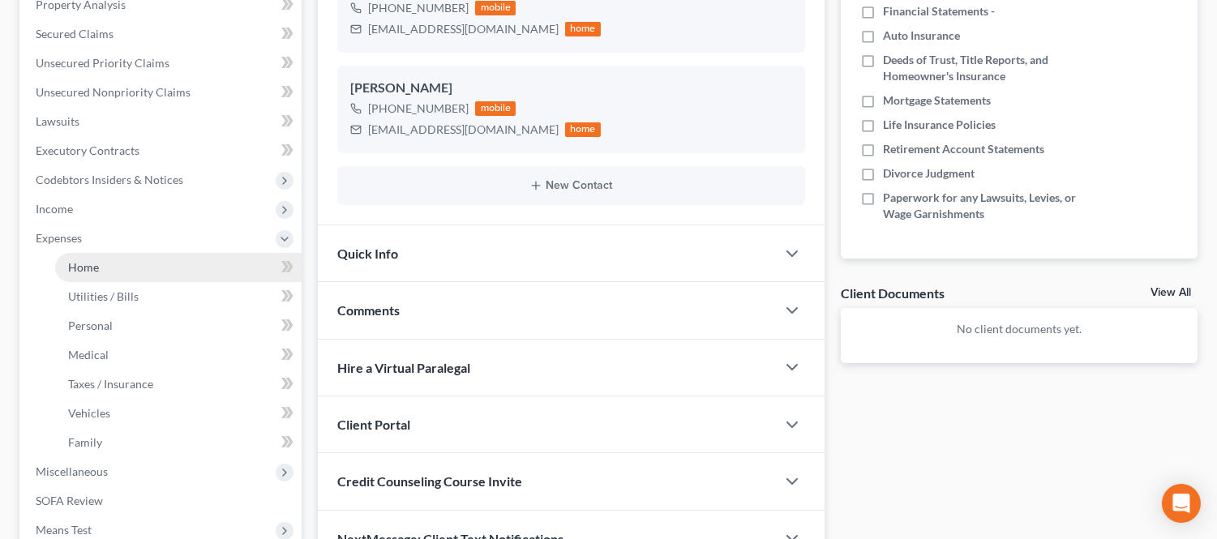
click at [97, 261] on span "Home" at bounding box center [83, 267] width 31 height 14
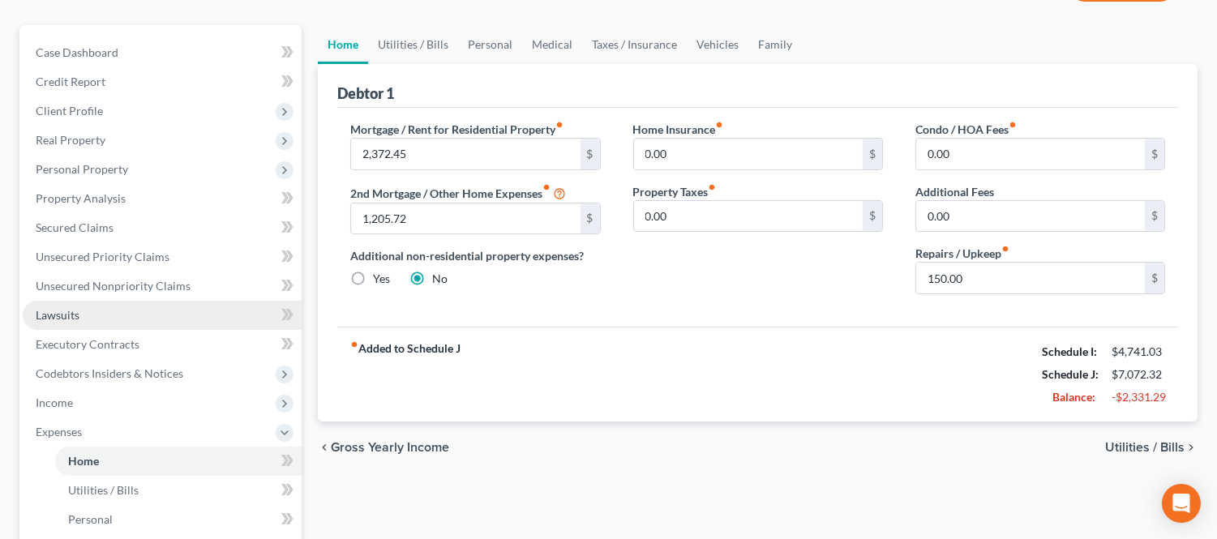
scroll to position [90, 0]
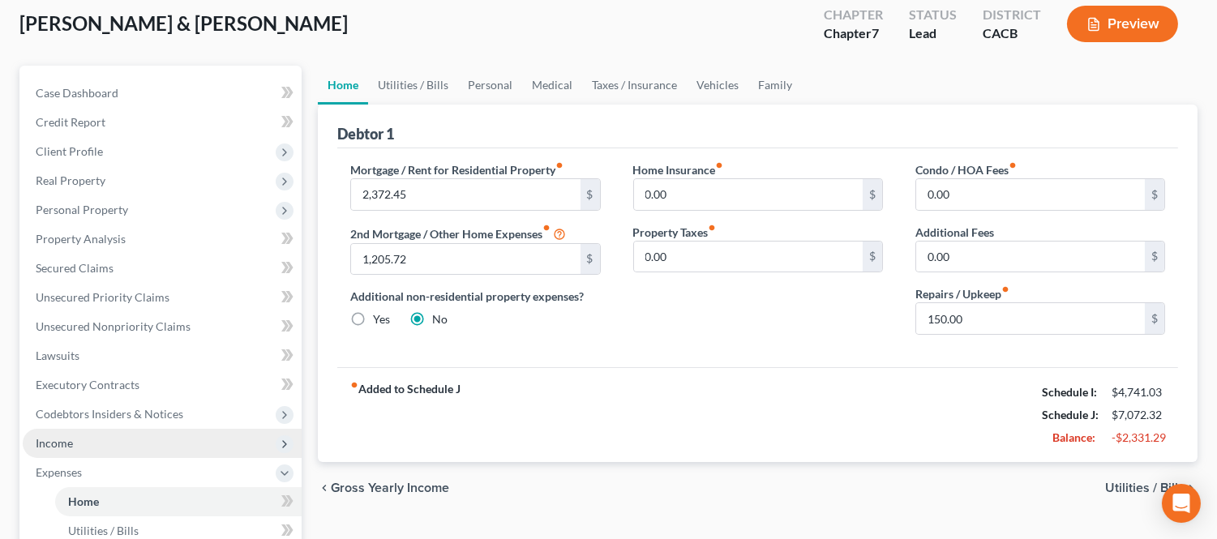
click at [66, 443] on span "Income" at bounding box center [54, 443] width 37 height 14
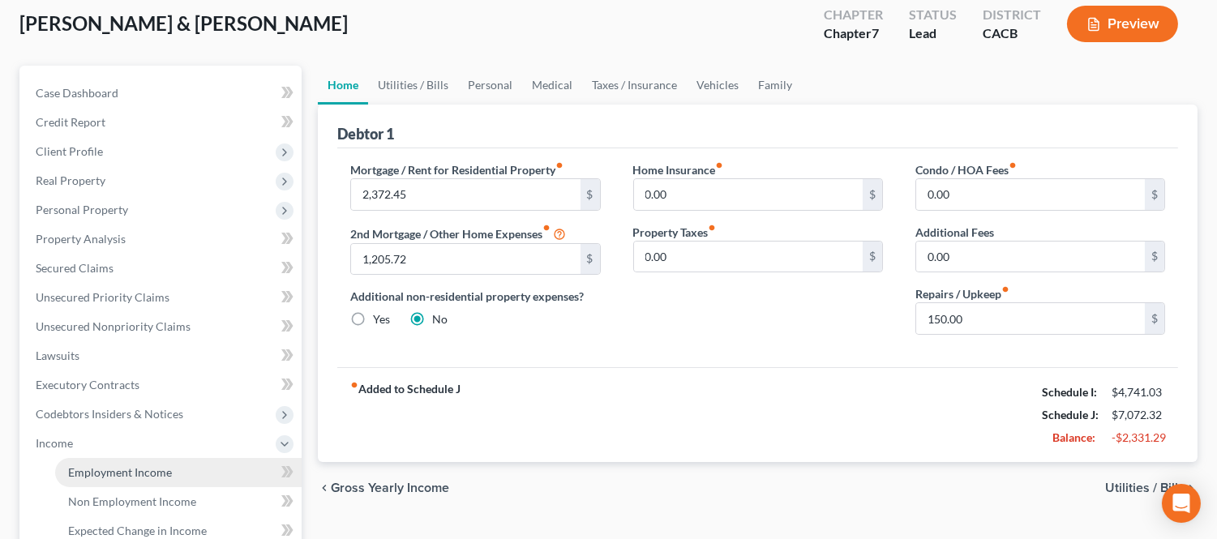
click at [127, 477] on span "Employment Income" at bounding box center [120, 472] width 104 height 14
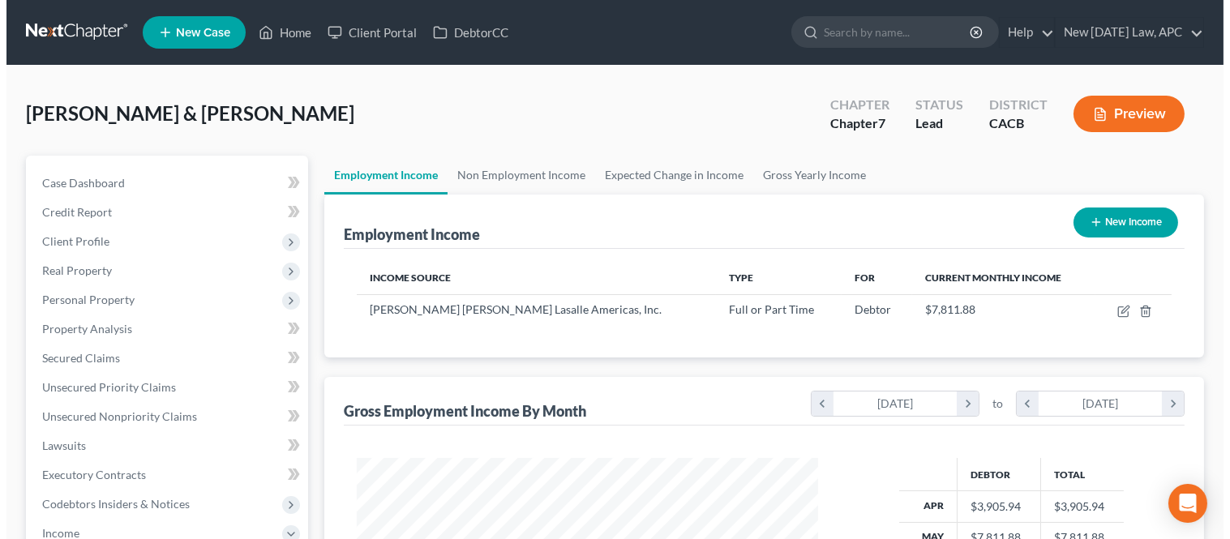
scroll to position [290, 493]
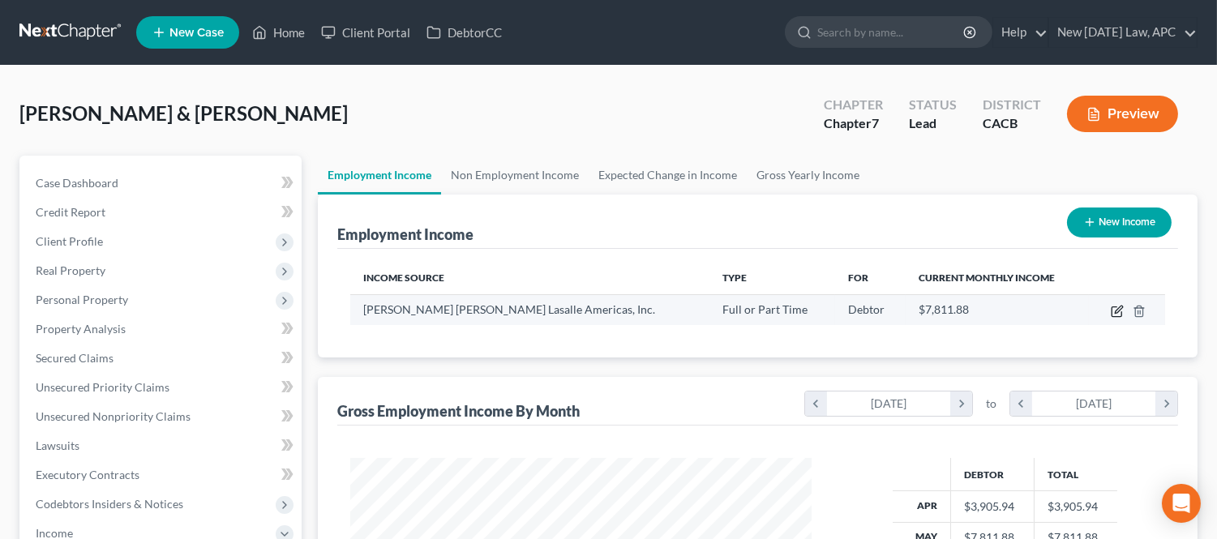
click at [1116, 312] on icon "button" at bounding box center [1117, 309] width 7 height 7
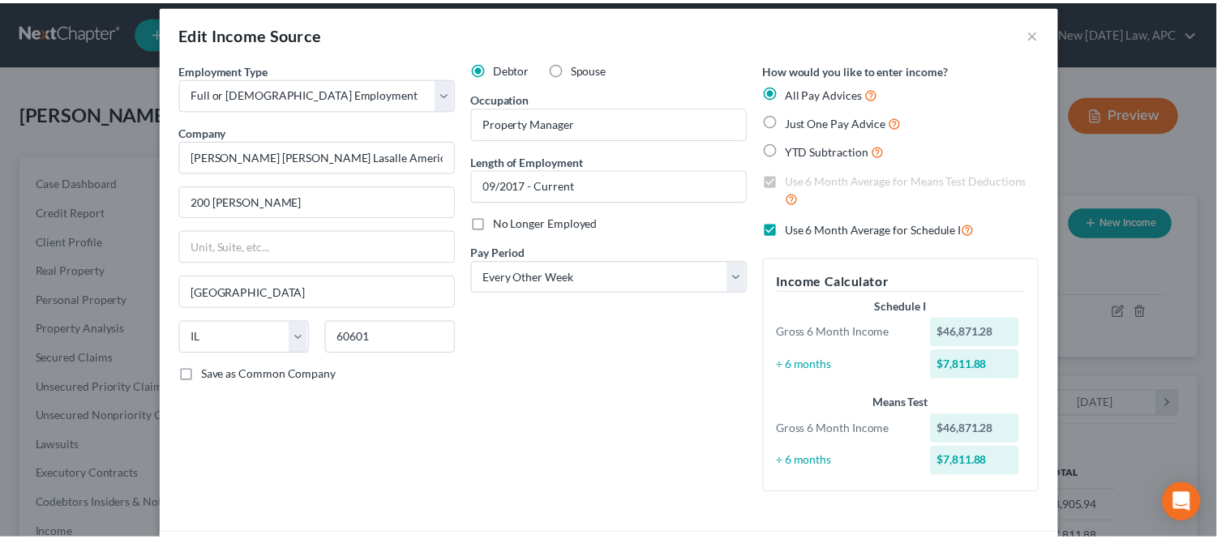
scroll to position [0, 0]
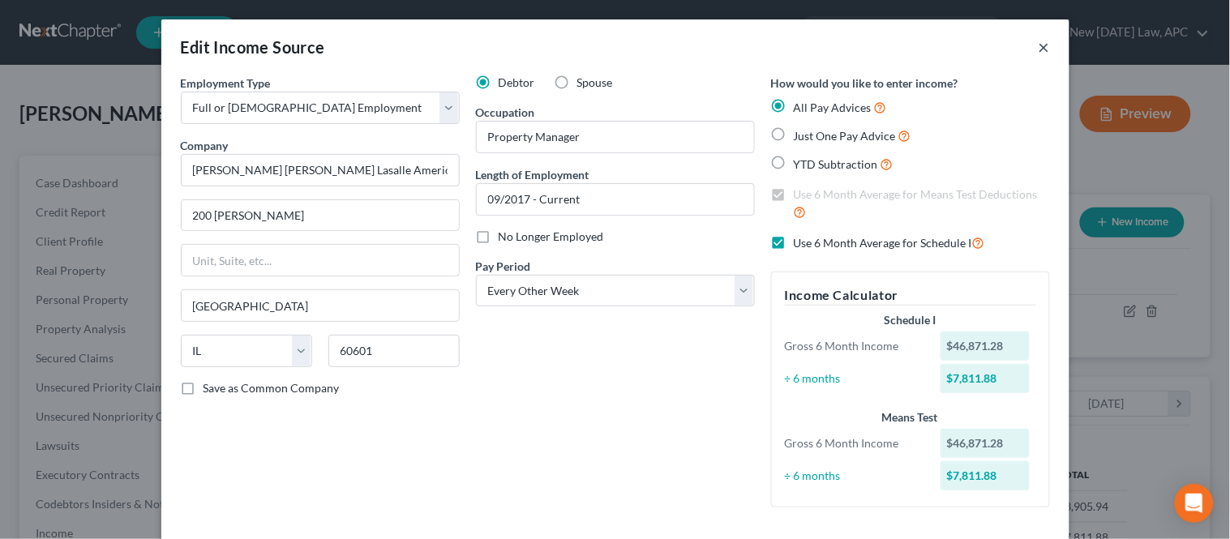
click at [1038, 49] on button "×" at bounding box center [1043, 46] width 11 height 19
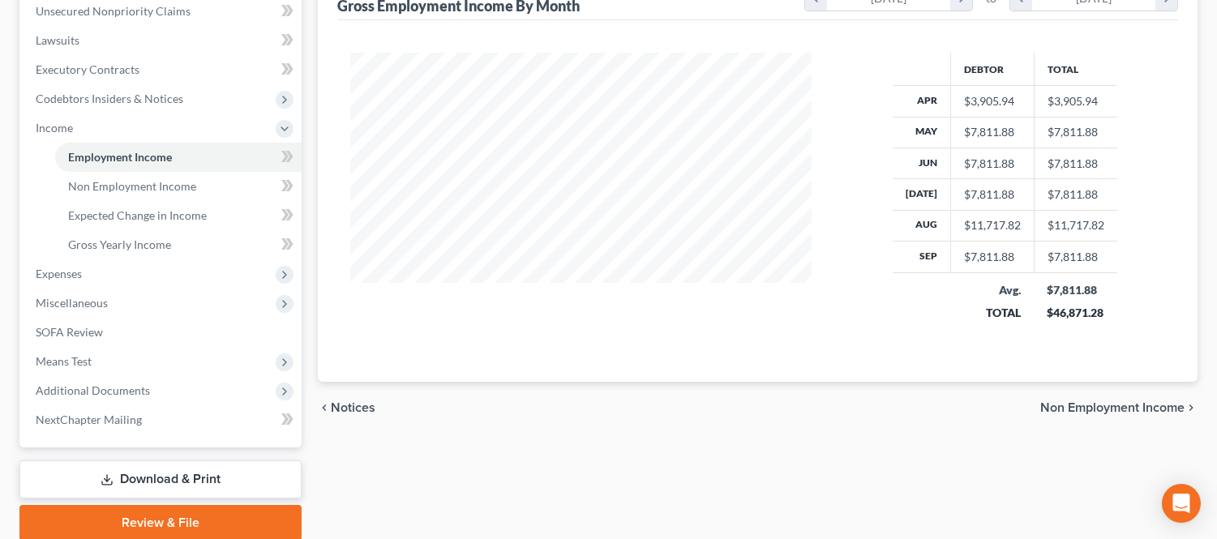
scroll to position [450, 0]
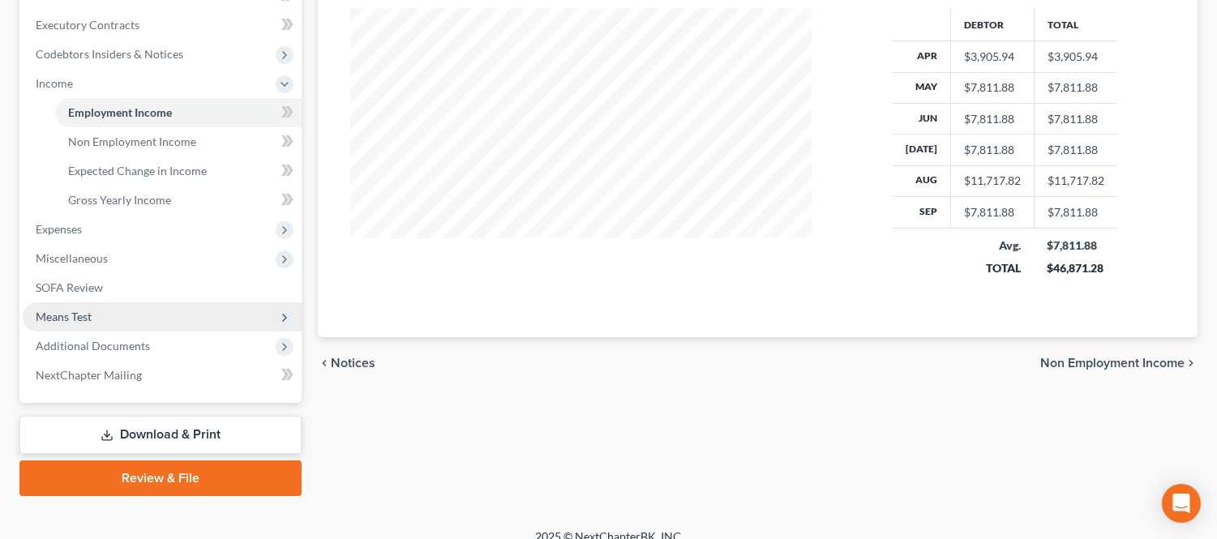
click at [142, 326] on span "Means Test" at bounding box center [162, 316] width 279 height 29
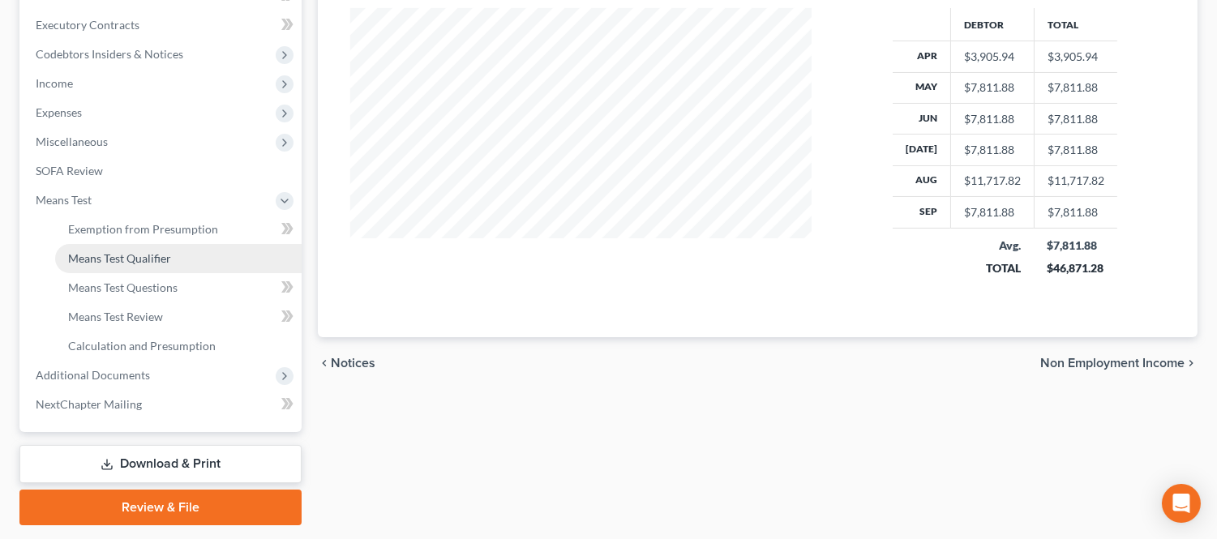
click at [167, 256] on span "Means Test Qualifier" at bounding box center [119, 258] width 103 height 14
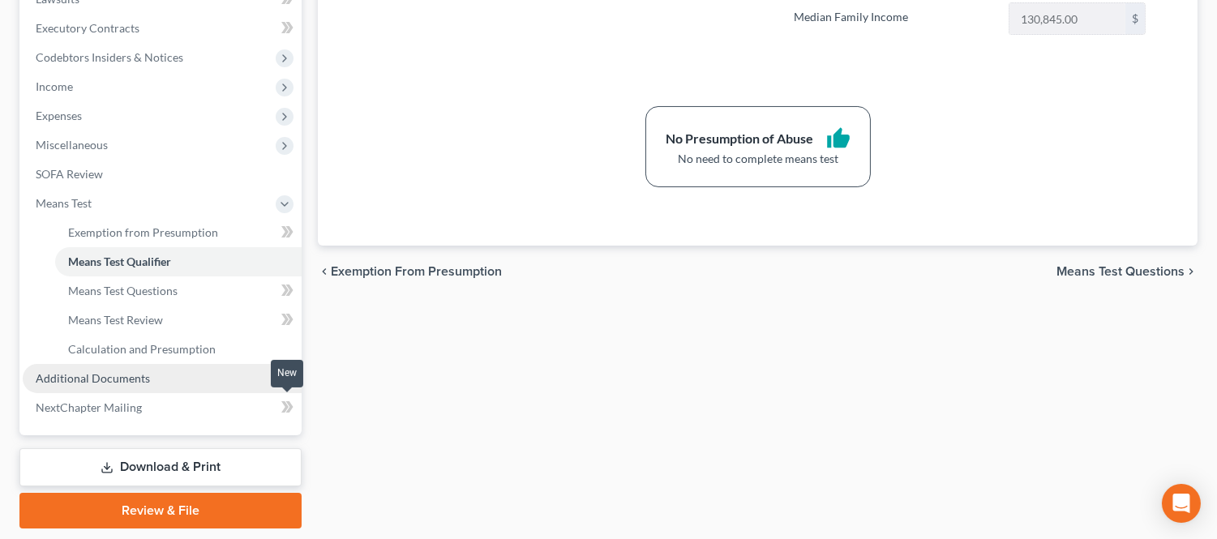
scroll to position [450, 0]
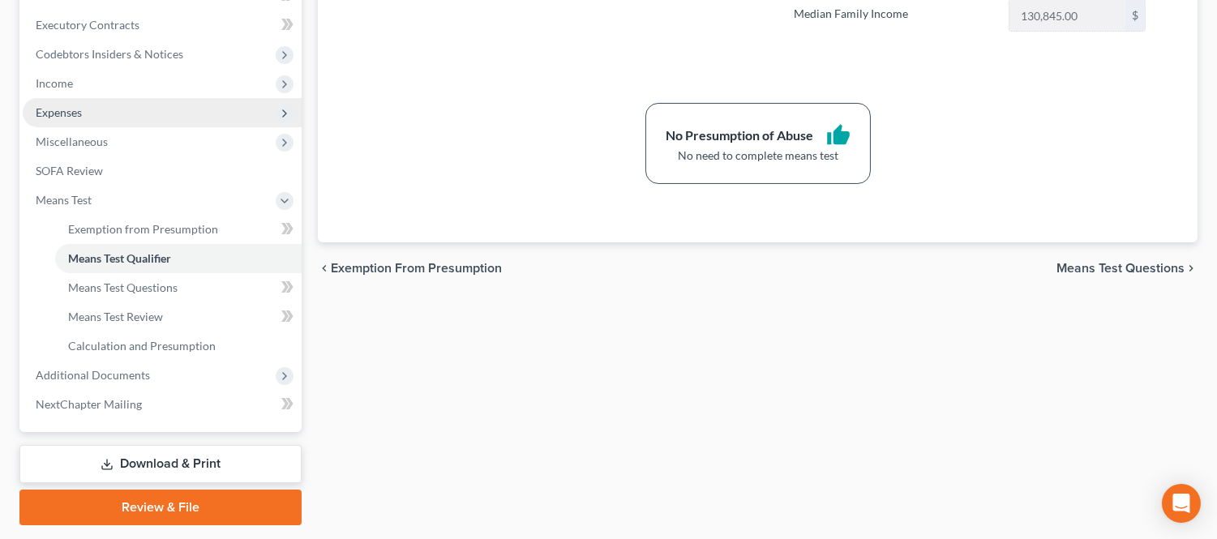
click at [123, 103] on span "Expenses" at bounding box center [162, 112] width 279 height 29
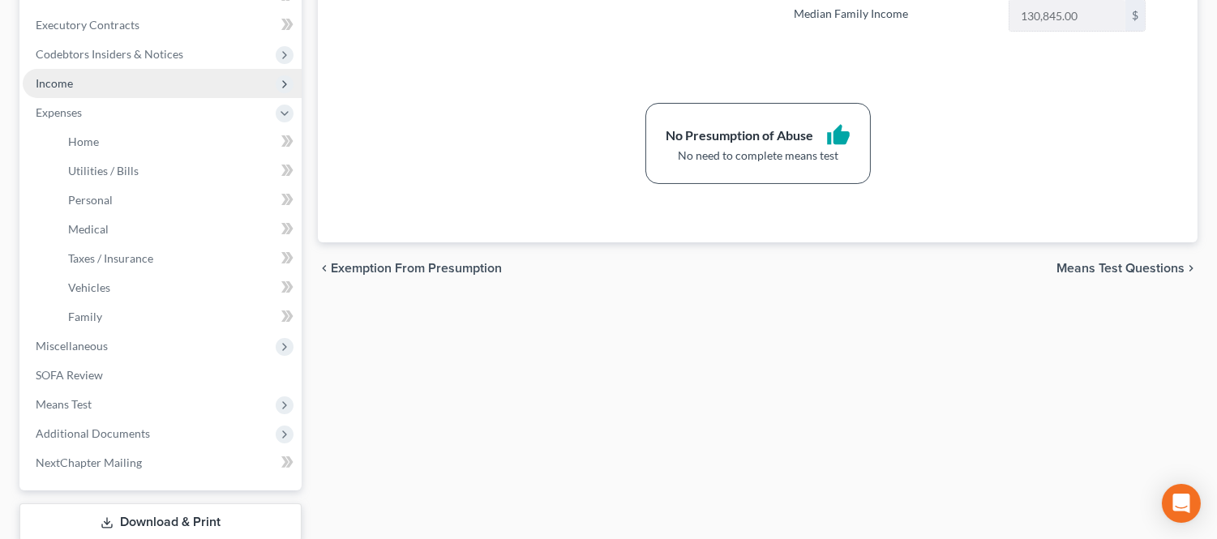
click at [131, 87] on span "Income" at bounding box center [162, 83] width 279 height 29
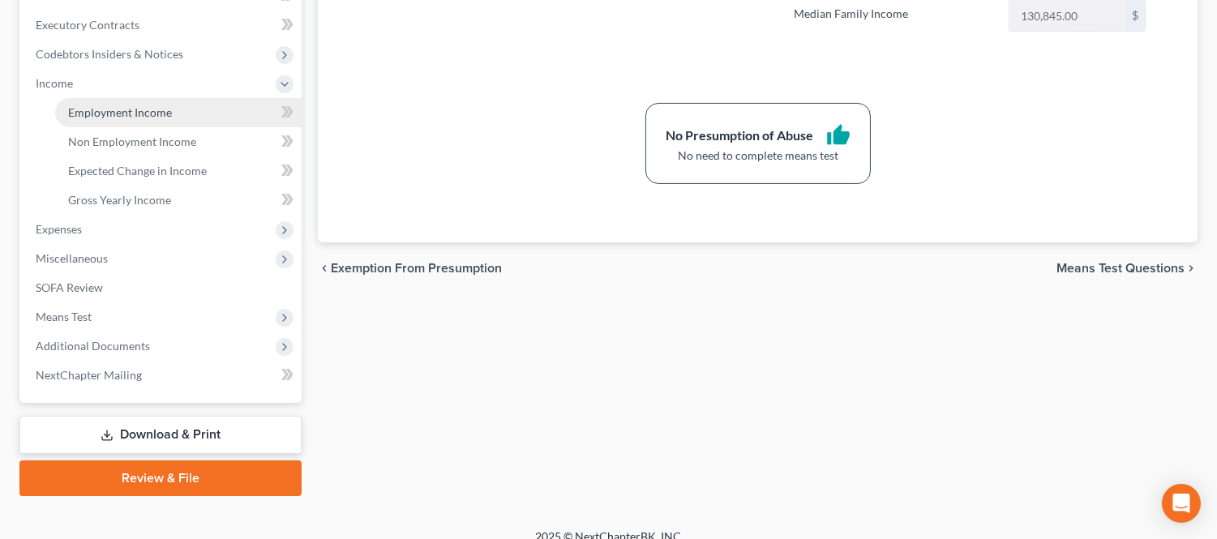
click at [140, 114] on span "Employment Income" at bounding box center [120, 112] width 104 height 14
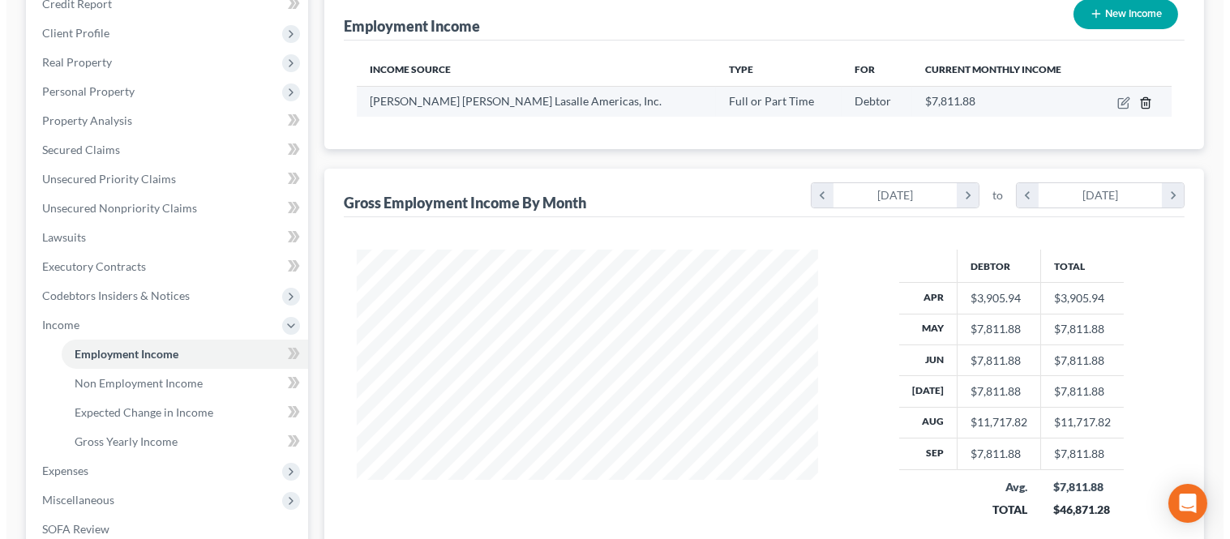
scroll to position [180, 0]
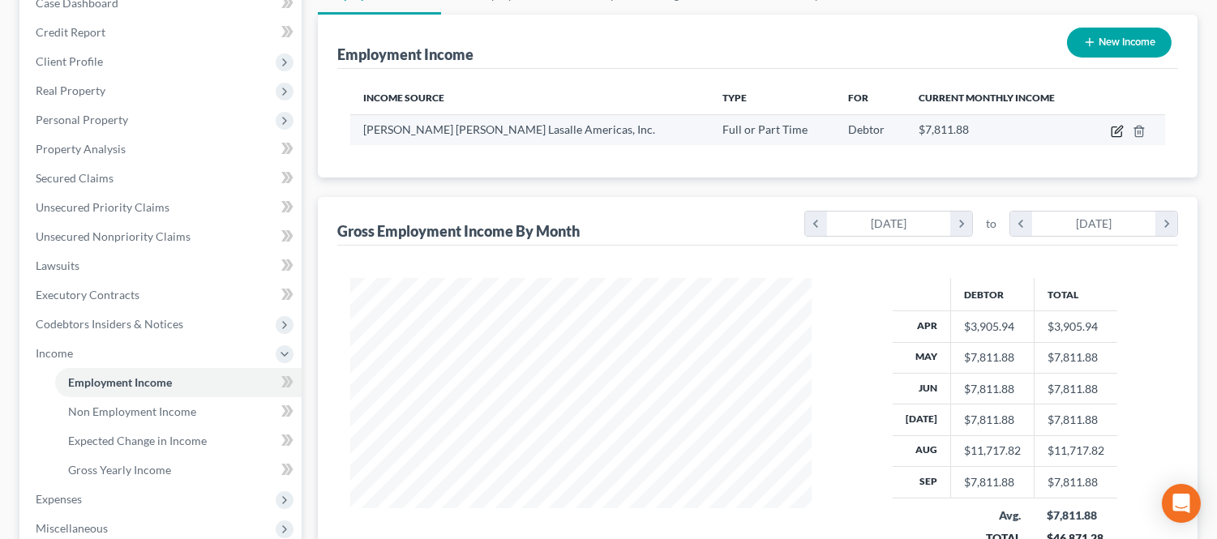
click at [1121, 132] on icon "button" at bounding box center [1116, 132] width 10 height 10
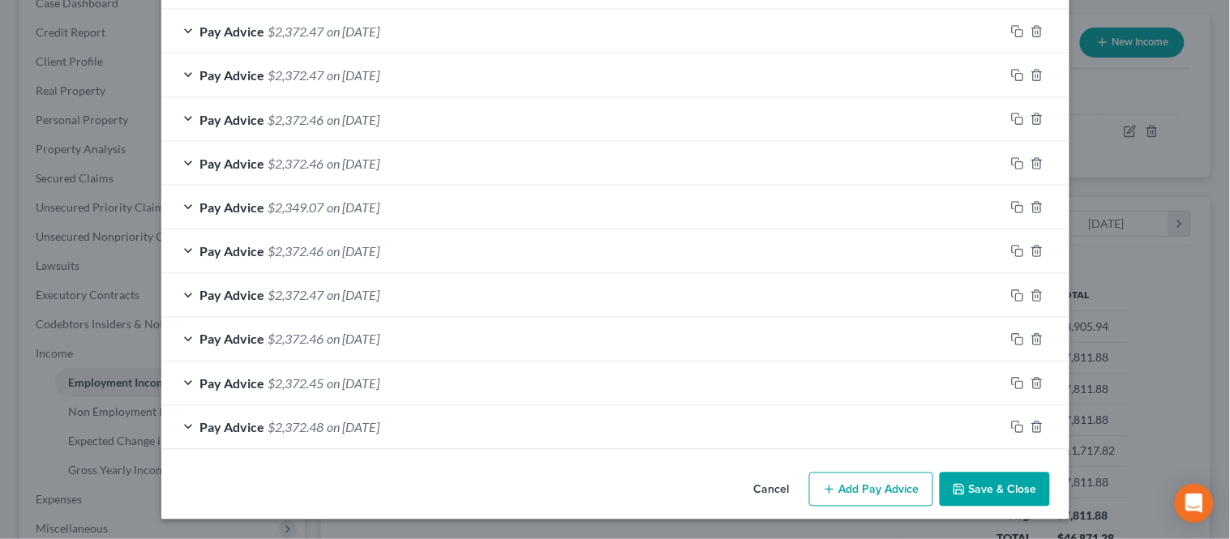
scroll to position [0, 0]
click at [1016, 426] on rect "button" at bounding box center [1019, 429] width 7 height 7
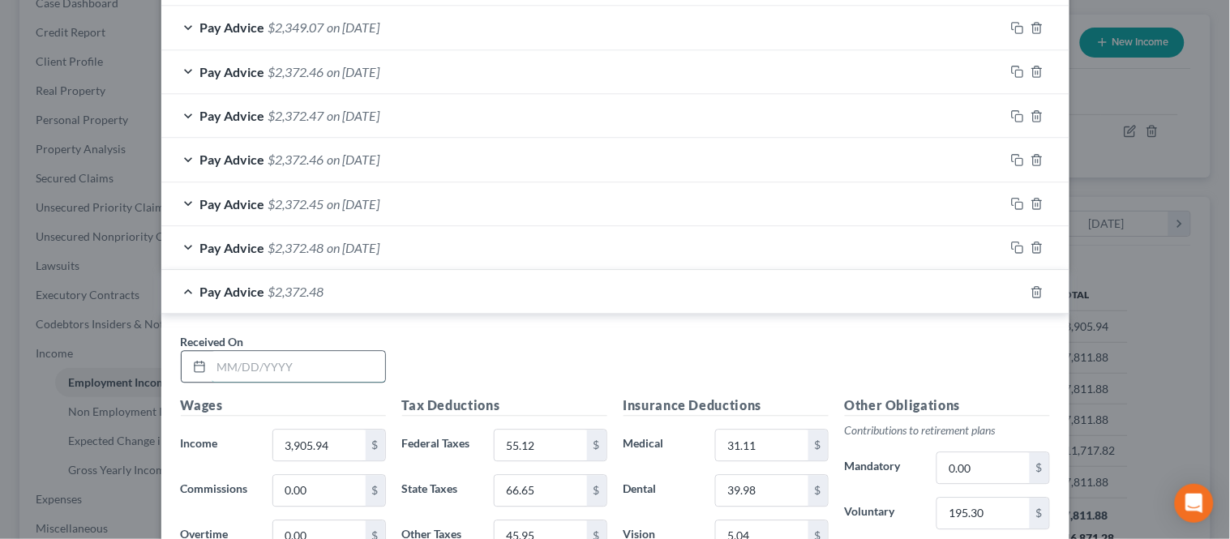
click at [280, 366] on input "text" at bounding box center [298, 366] width 173 height 31
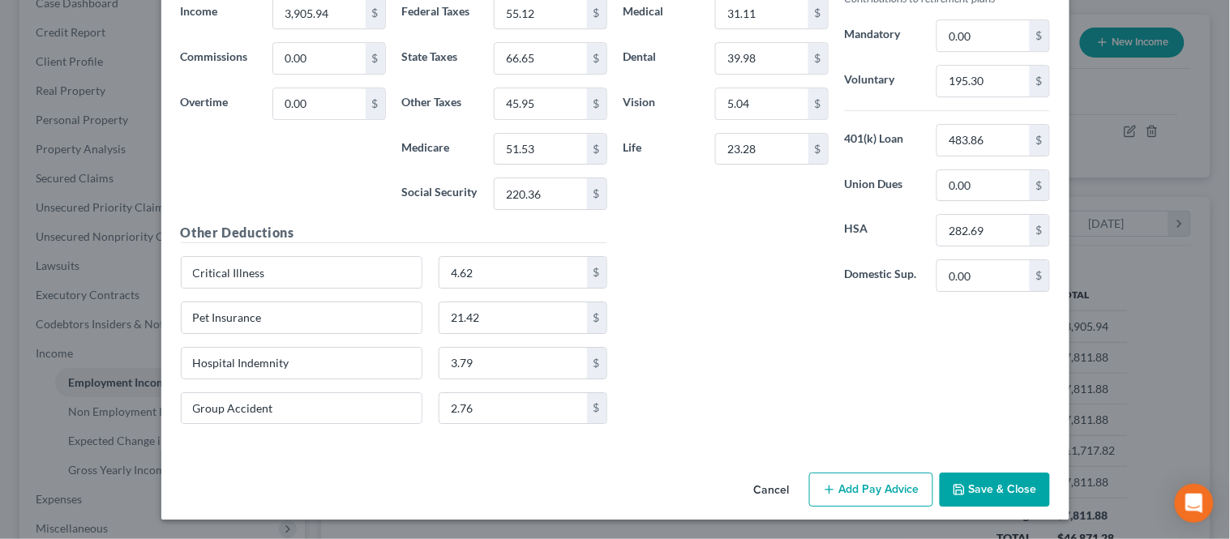
click at [981, 497] on button "Save & Close" at bounding box center [994, 490] width 110 height 34
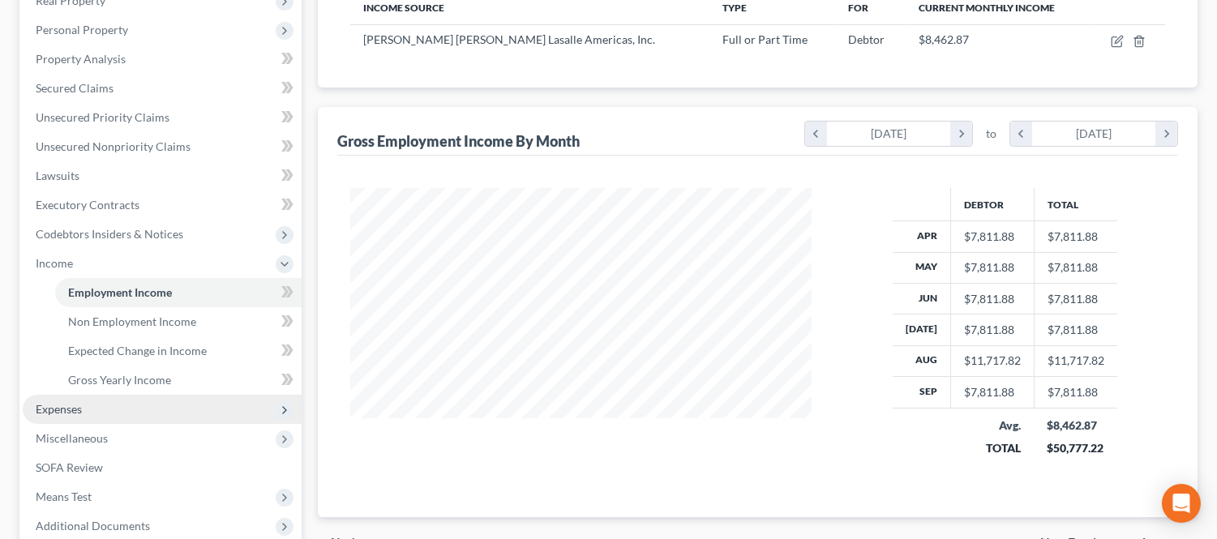
click at [105, 408] on span "Expenses" at bounding box center [162, 409] width 279 height 29
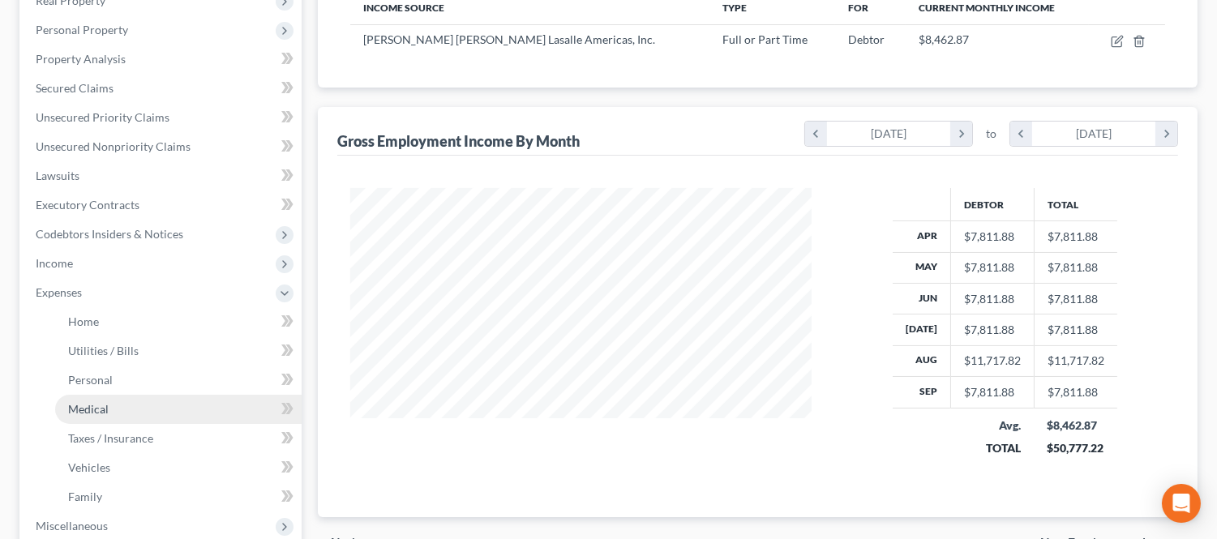
click at [109, 404] on link "Medical" at bounding box center [178, 409] width 246 height 29
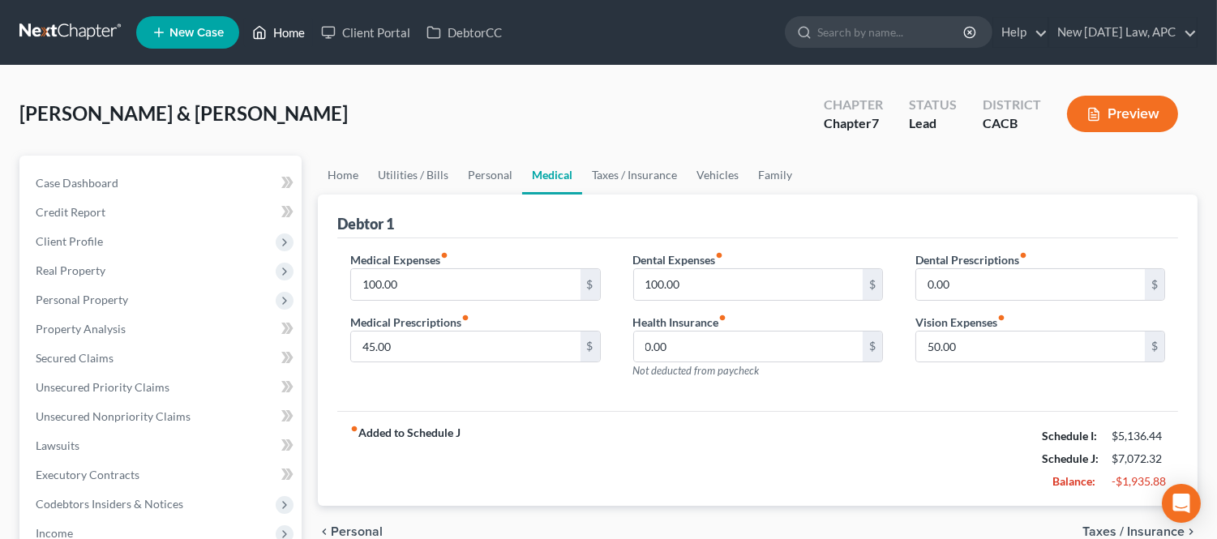
drag, startPoint x: 277, startPoint y: 29, endPoint x: 587, endPoint y: 9, distance: 310.3
click at [277, 29] on link "Home" at bounding box center [278, 32] width 69 height 29
